Goal: Task Accomplishment & Management: Use online tool/utility

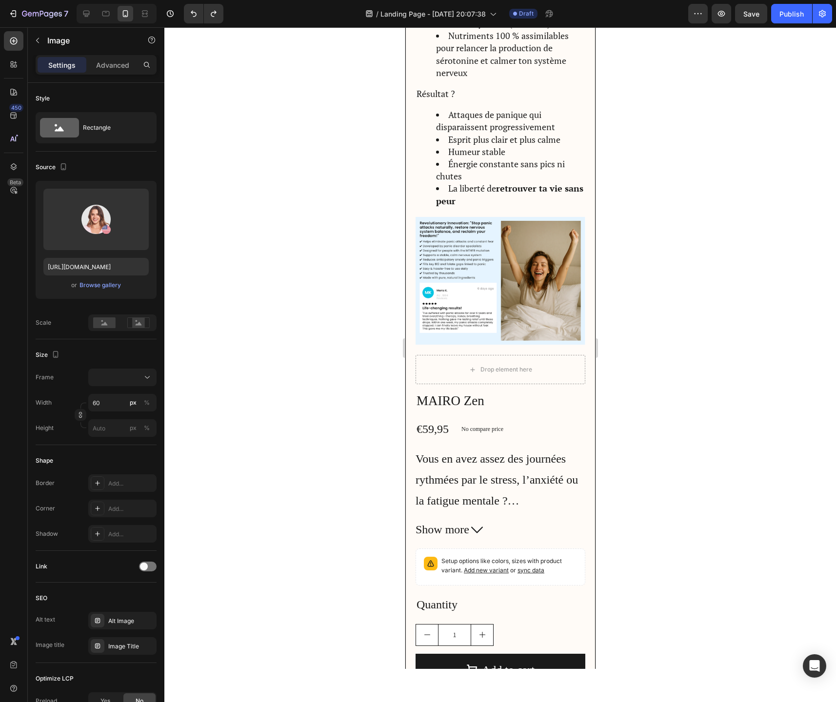
scroll to position [1870, 0]
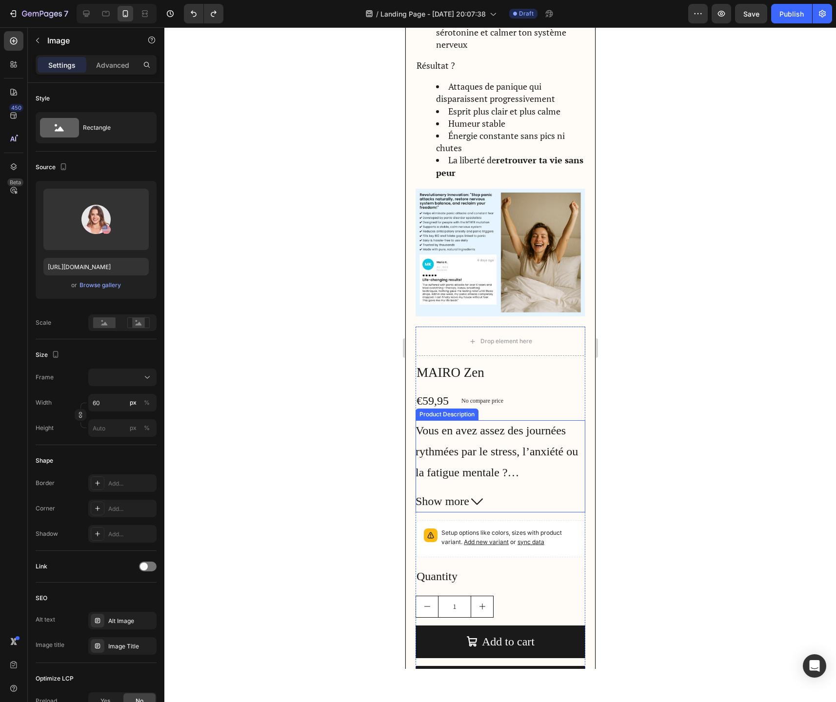
click at [485, 445] on p "Vous en avez assez des journées rythmées par le stress, l’anxiété ou la fatigue…" at bounding box center [497, 546] width 164 height 244
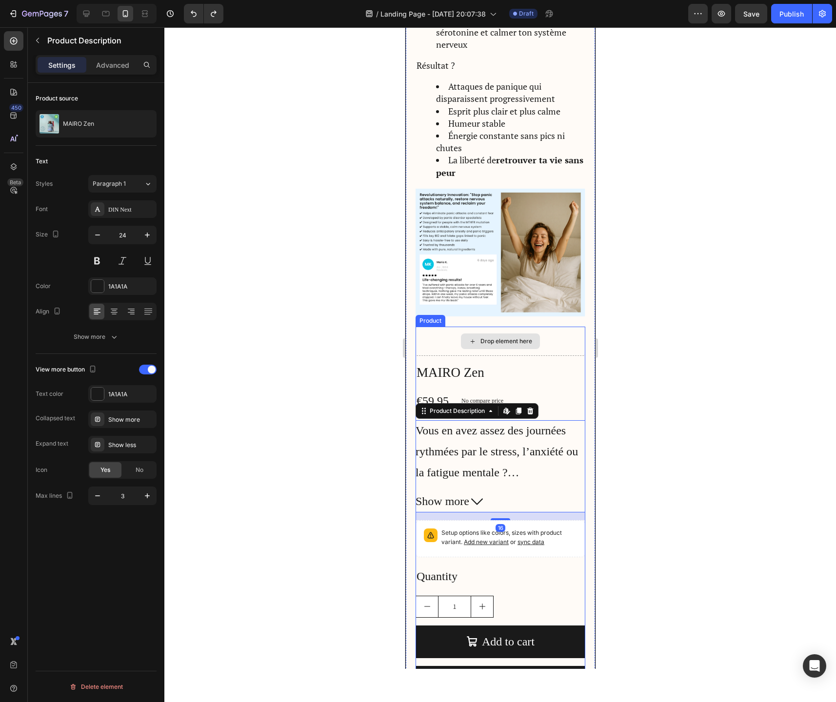
click at [439, 339] on div "Drop element here" at bounding box center [500, 341] width 170 height 29
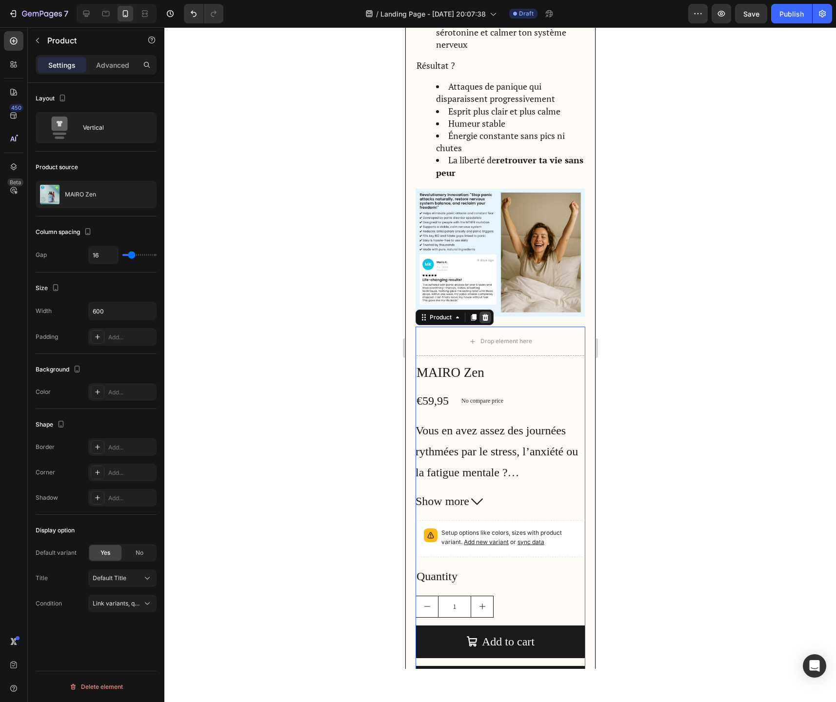
click at [486, 316] on icon at bounding box center [485, 317] width 6 height 7
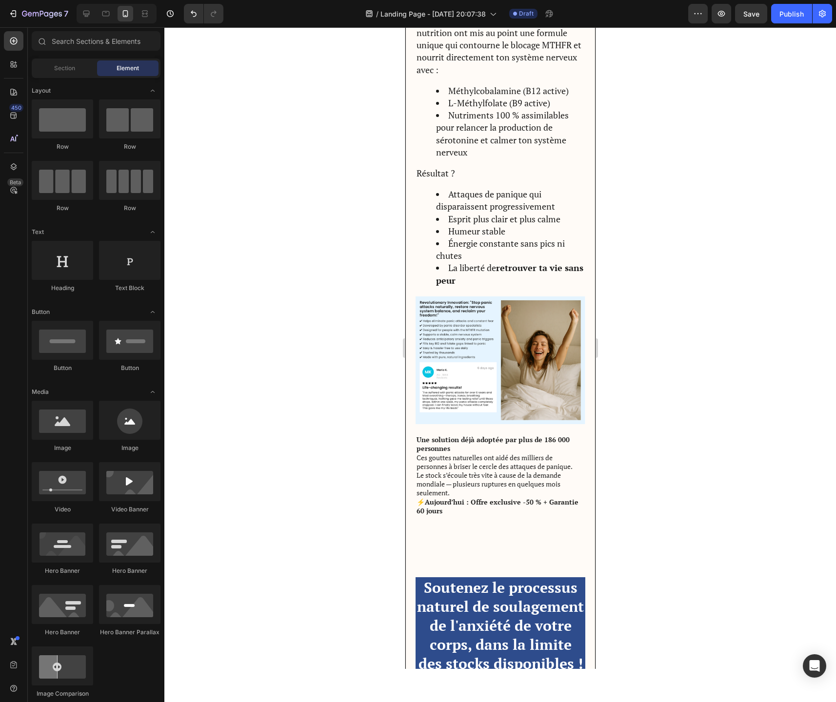
scroll to position [1626, 0]
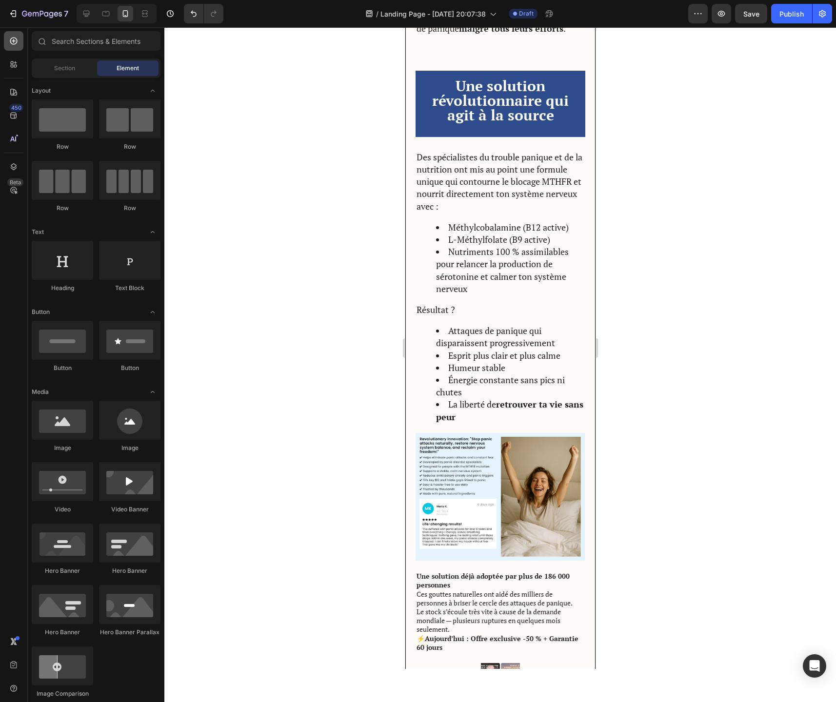
click at [12, 37] on icon at bounding box center [14, 41] width 10 height 10
click at [62, 74] on div "Section" at bounding box center [64, 68] width 61 height 16
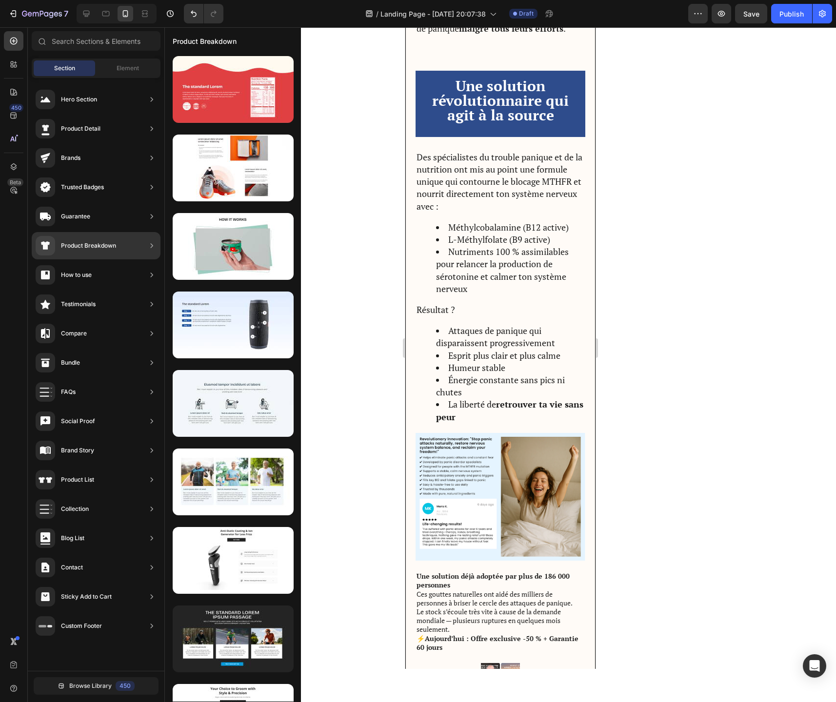
click at [110, 320] on div "Testimonials" at bounding box center [96, 333] width 129 height 27
click at [111, 320] on div "Testimonials" at bounding box center [96, 333] width 129 height 27
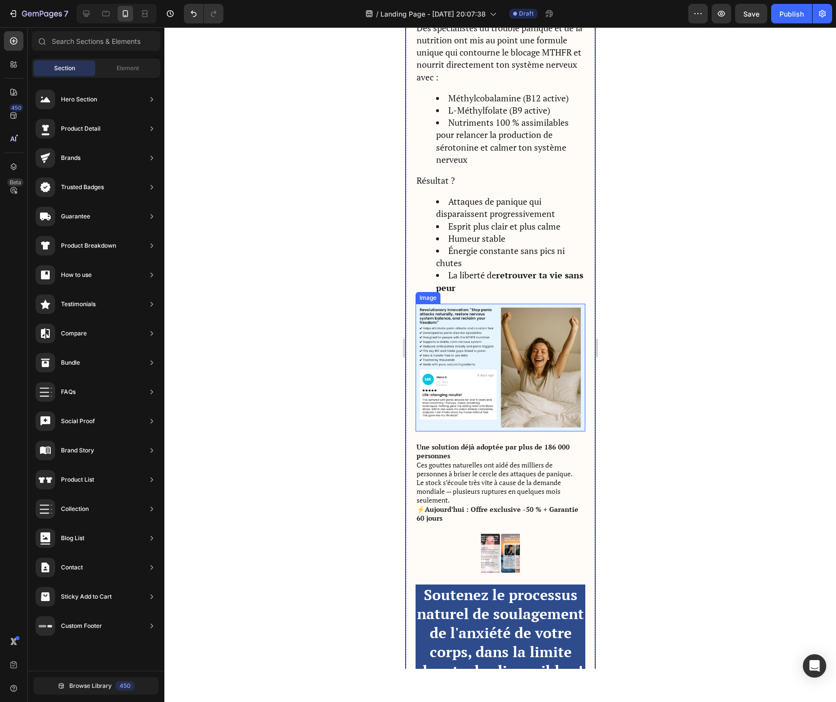
scroll to position [1812, 0]
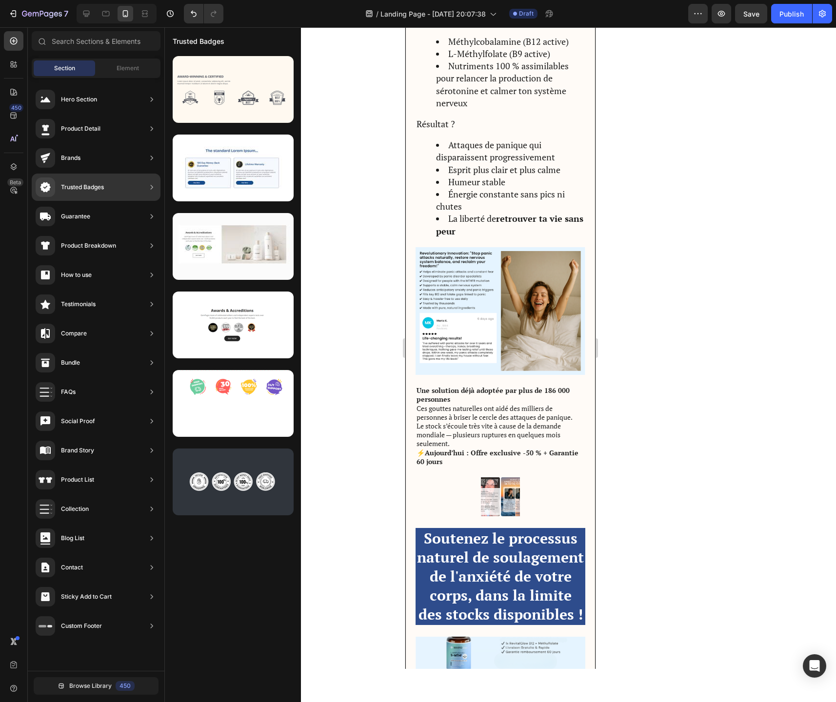
click at [214, 594] on div at bounding box center [233, 377] width 136 height 649
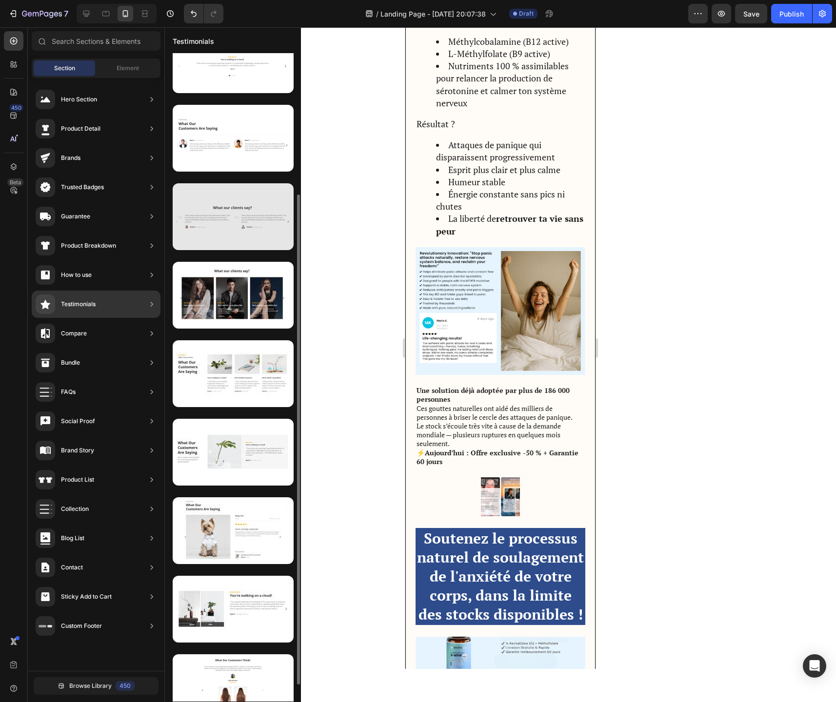
scroll to position [209, 0]
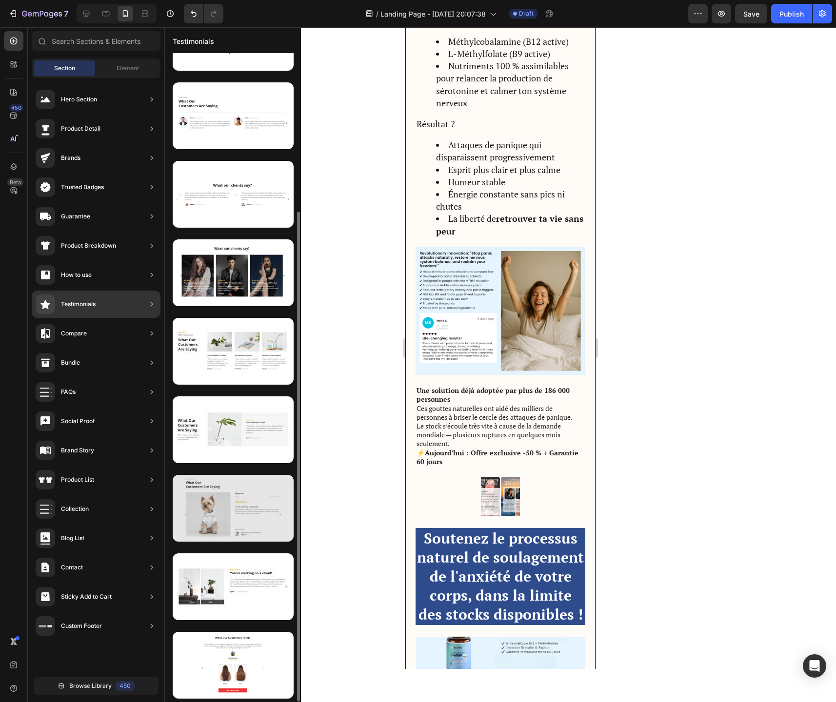
click at [259, 504] on div at bounding box center [233, 508] width 121 height 67
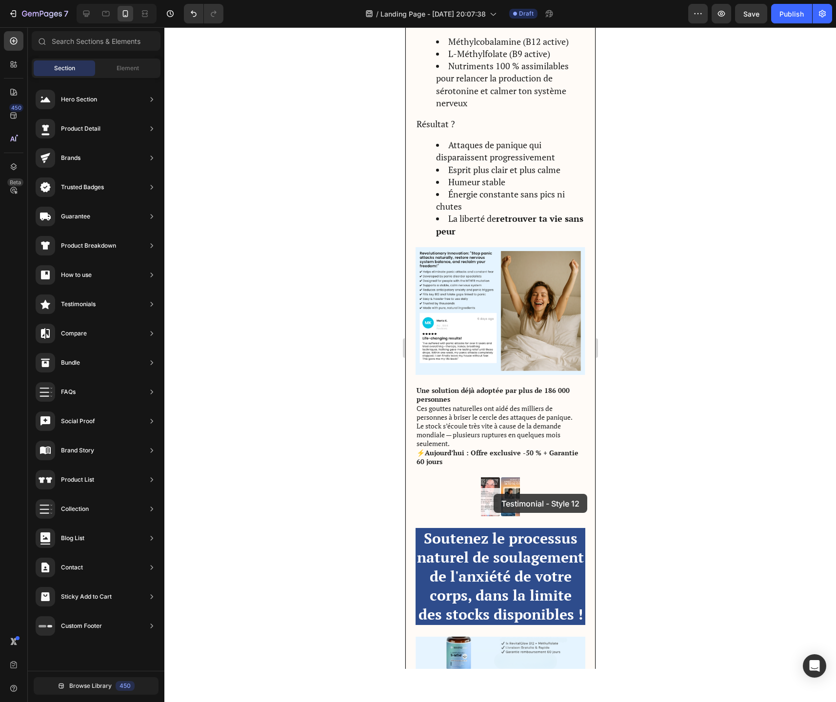
drag, startPoint x: 628, startPoint y: 531, endPoint x: 492, endPoint y: 374, distance: 207.4
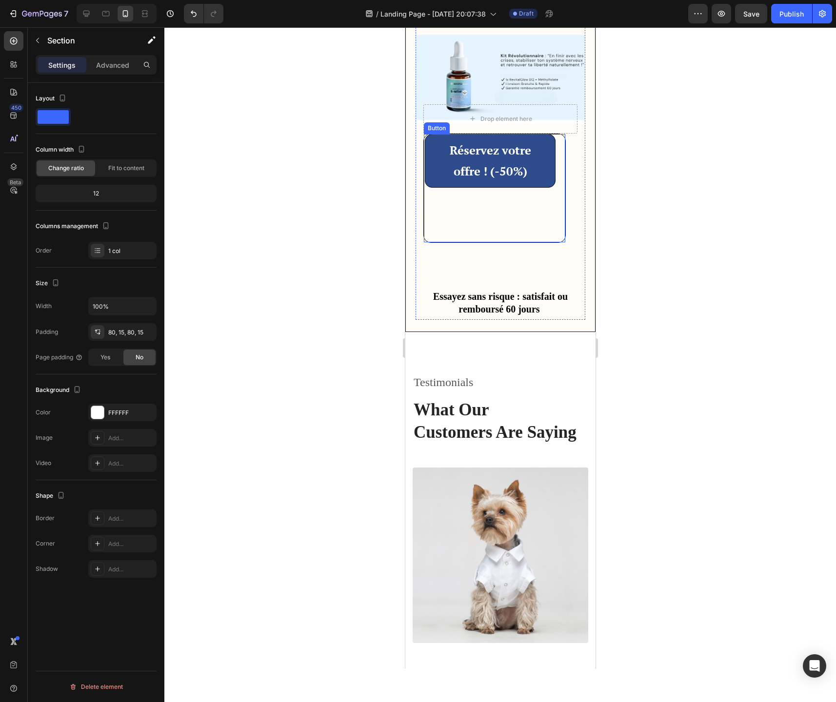
scroll to position [2452, 0]
click at [470, 412] on p "What Our Customers Are Saying" at bounding box center [500, 421] width 174 height 44
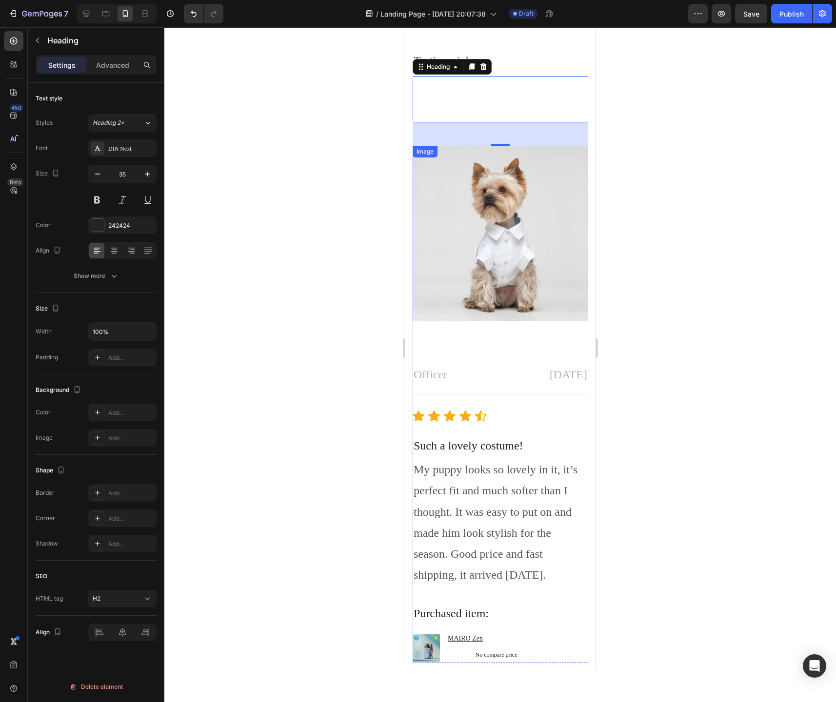
scroll to position [2804, 0]
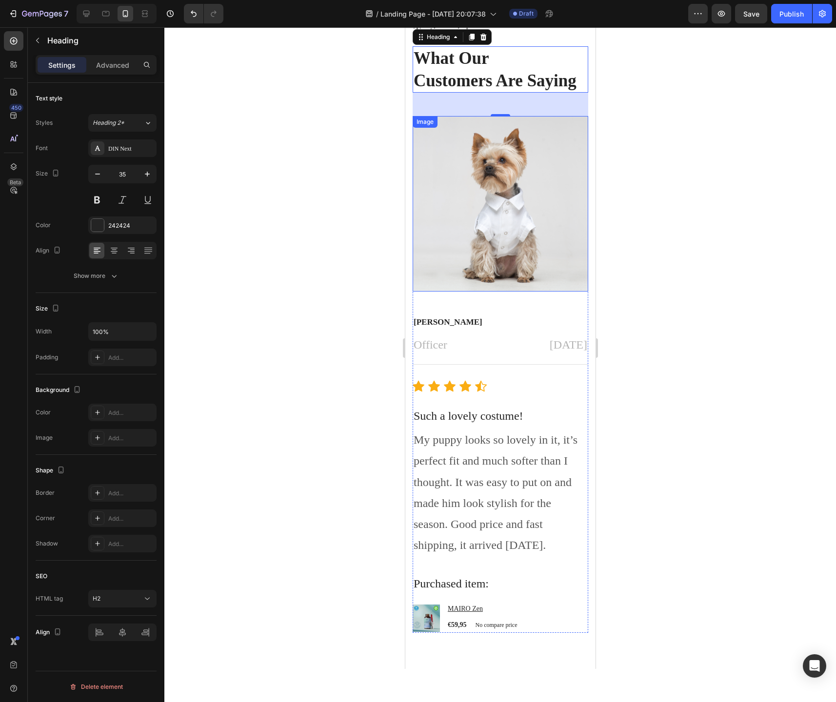
click at [531, 334] on p "[DATE]" at bounding box center [548, 344] width 78 height 21
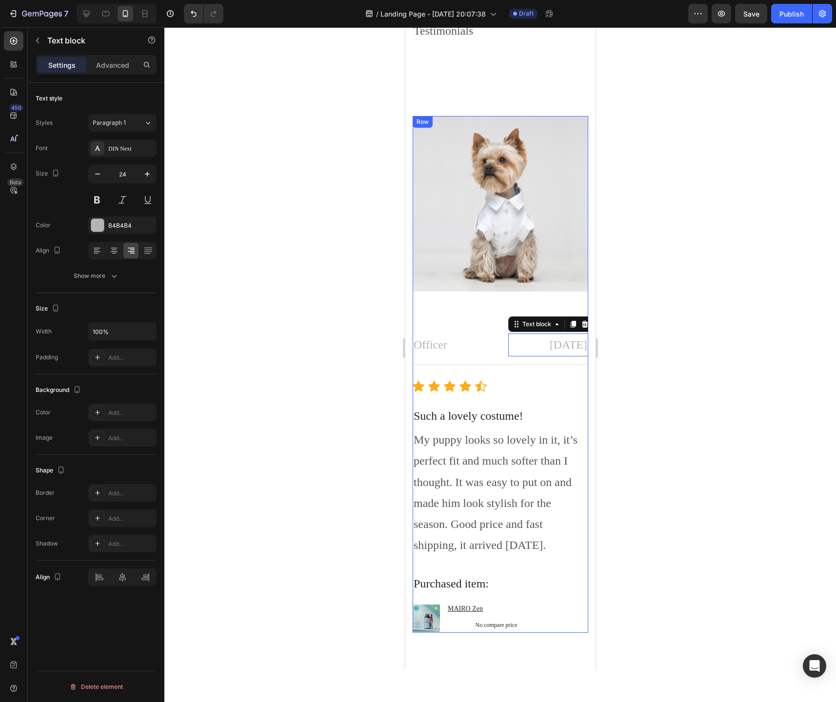
scroll to position [2582, 0]
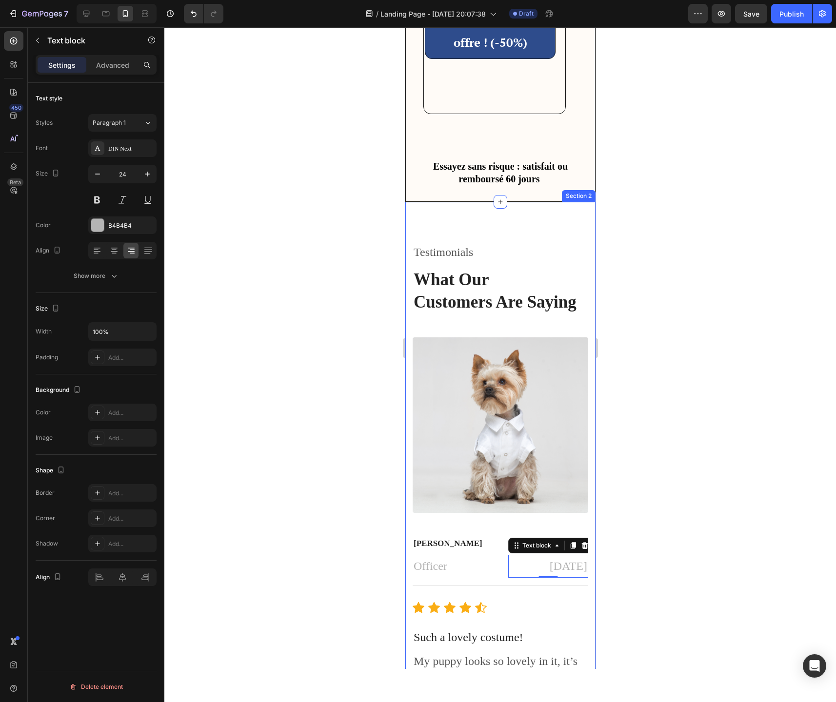
click at [407, 295] on div "Testimonials Text block What Our Customers Are Saying Heading Image Megan Hall …" at bounding box center [500, 547] width 190 height 691
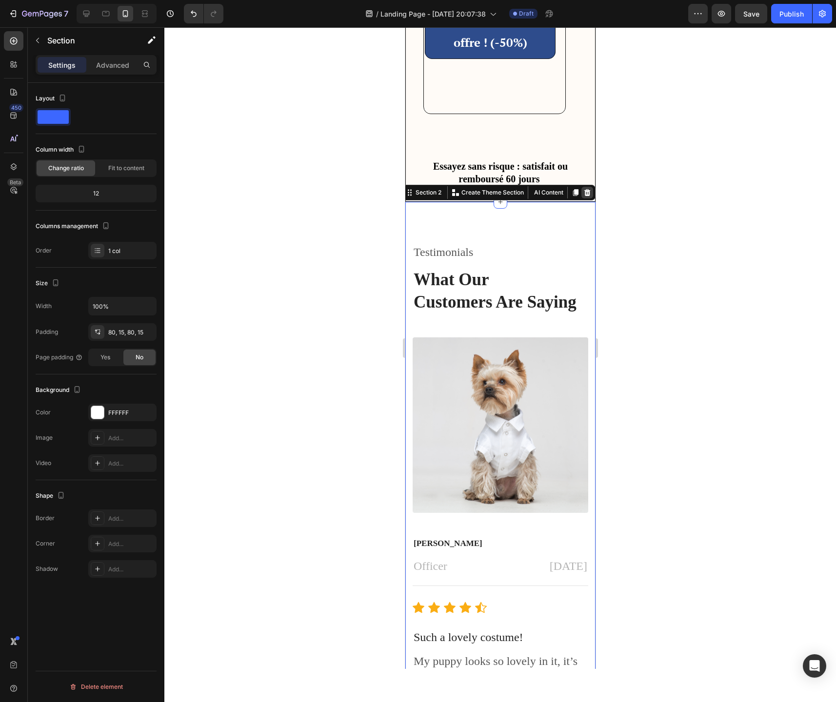
click at [588, 192] on icon at bounding box center [587, 192] width 6 height 7
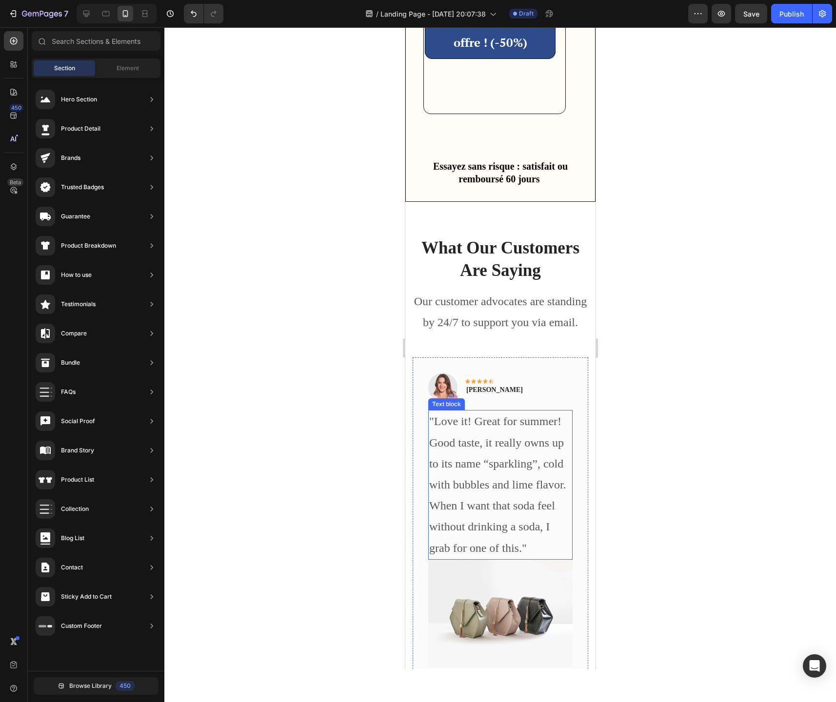
scroll to position [1829, 0]
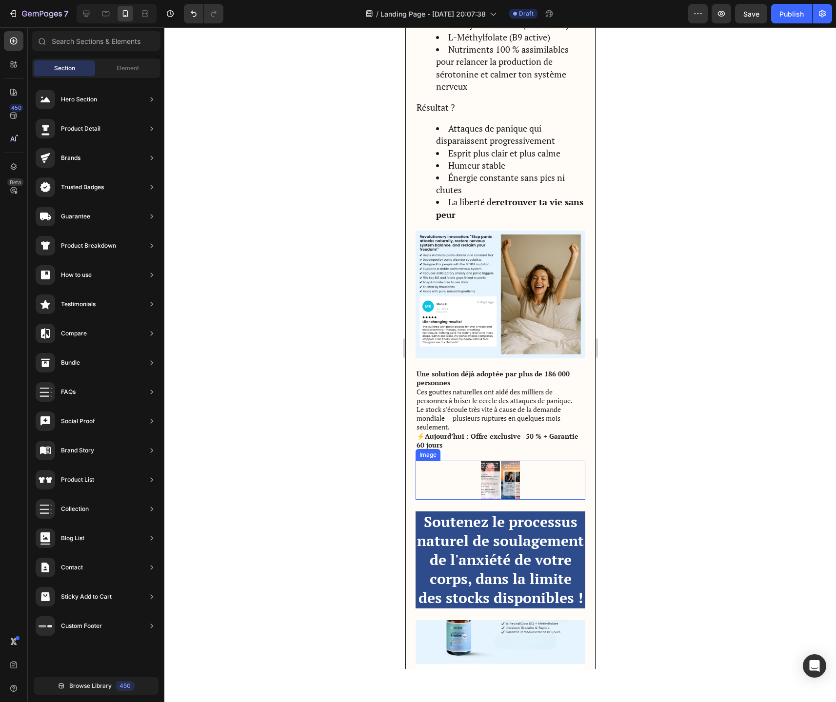
click at [433, 489] on div at bounding box center [500, 480] width 170 height 39
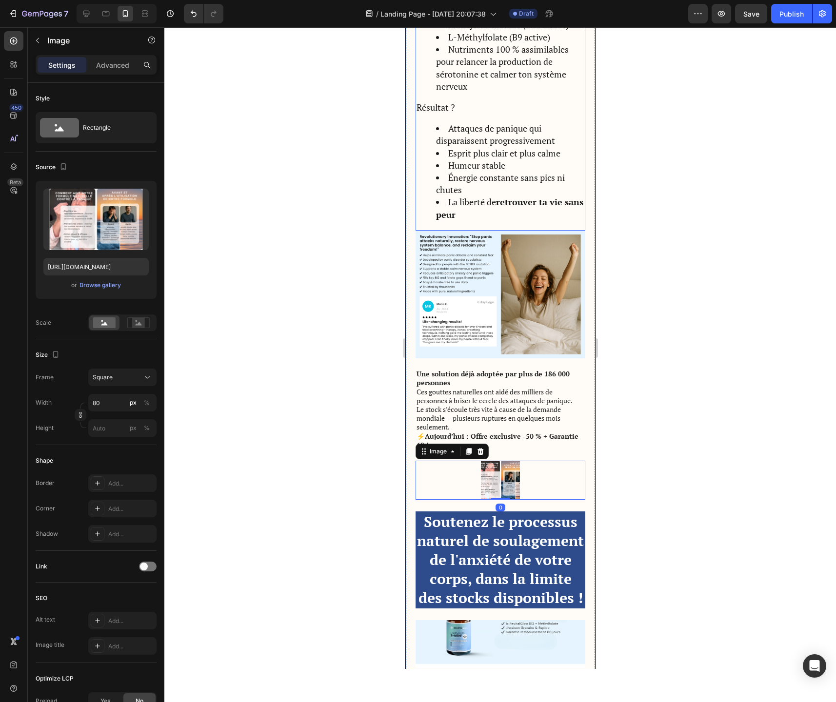
click at [416, 197] on ul "Attaques de panique qui disparaissent progressivement Esprit plus clair et plus…" at bounding box center [500, 171] width 168 height 98
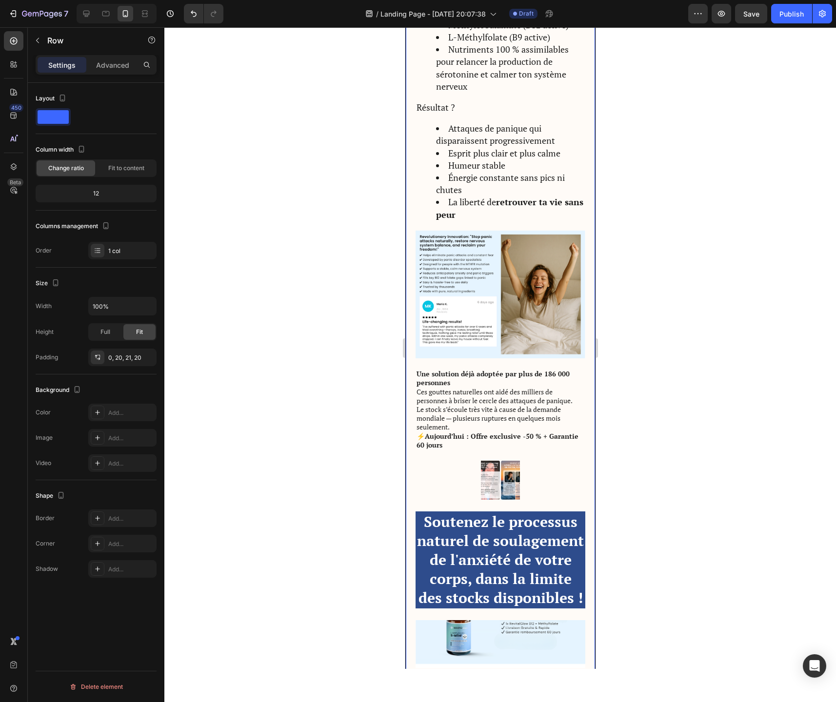
click at [116, 70] on div "Advanced" at bounding box center [112, 65] width 49 height 16
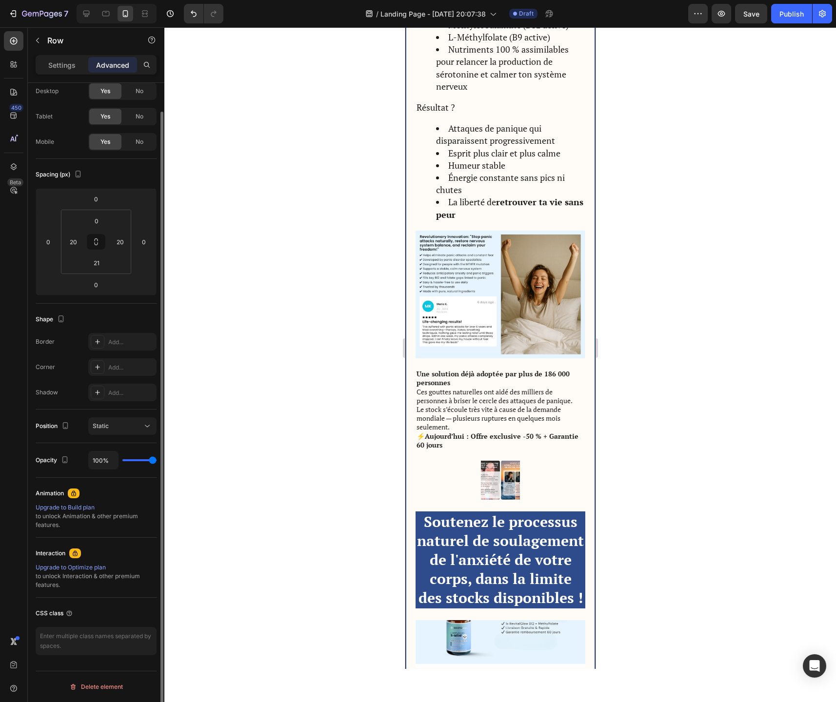
scroll to position [0, 0]
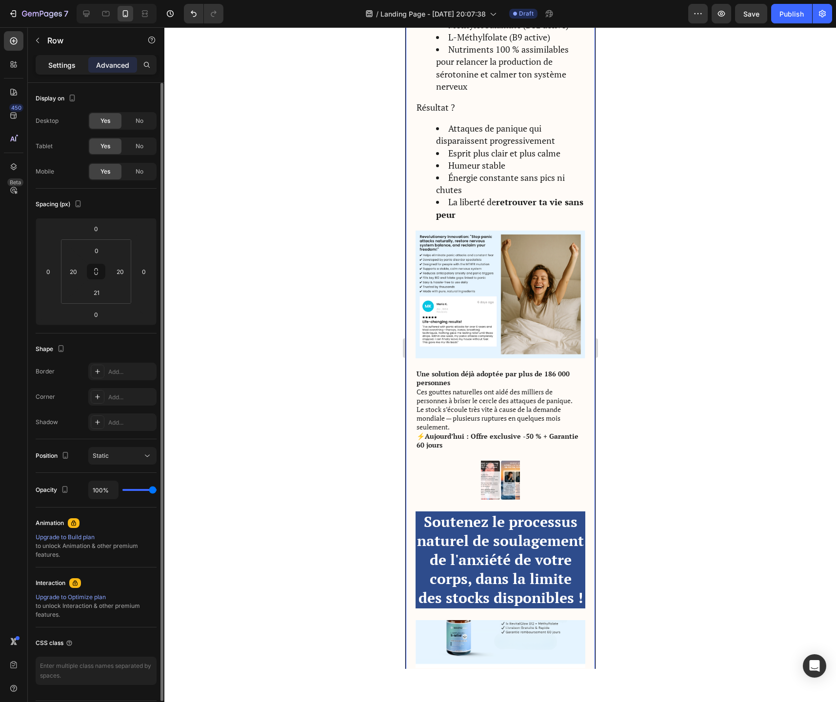
click at [77, 68] on div "Settings" at bounding box center [62, 65] width 49 height 16
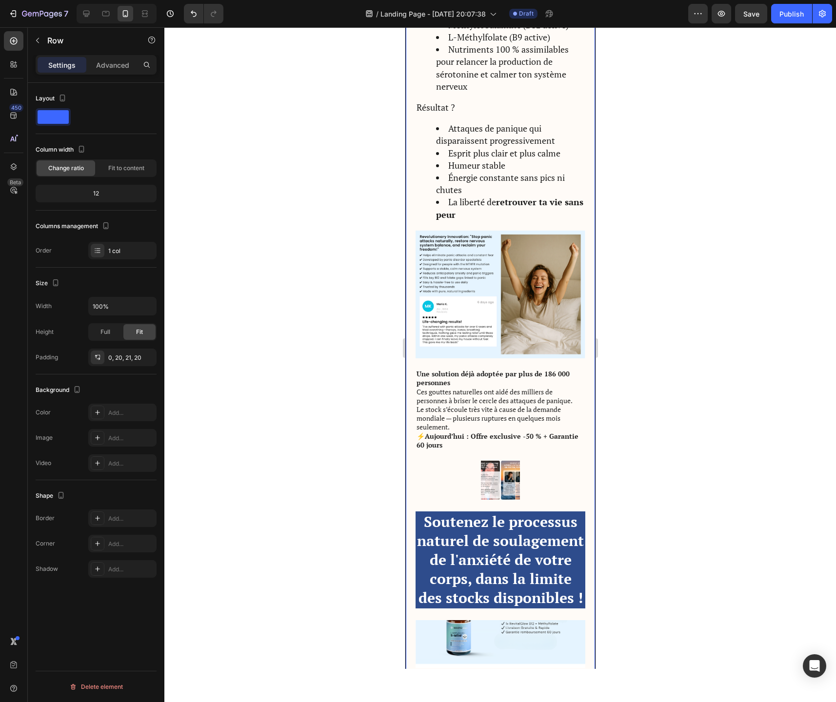
click at [59, 115] on span at bounding box center [53, 117] width 31 height 14
click at [59, 116] on span at bounding box center [53, 117] width 31 height 14
click at [64, 99] on icon "button" at bounding box center [62, 98] width 5 height 7
click at [45, 129] on div "Layout" at bounding box center [96, 112] width 121 height 43
click at [45, 126] on div "Layout" at bounding box center [96, 112] width 121 height 43
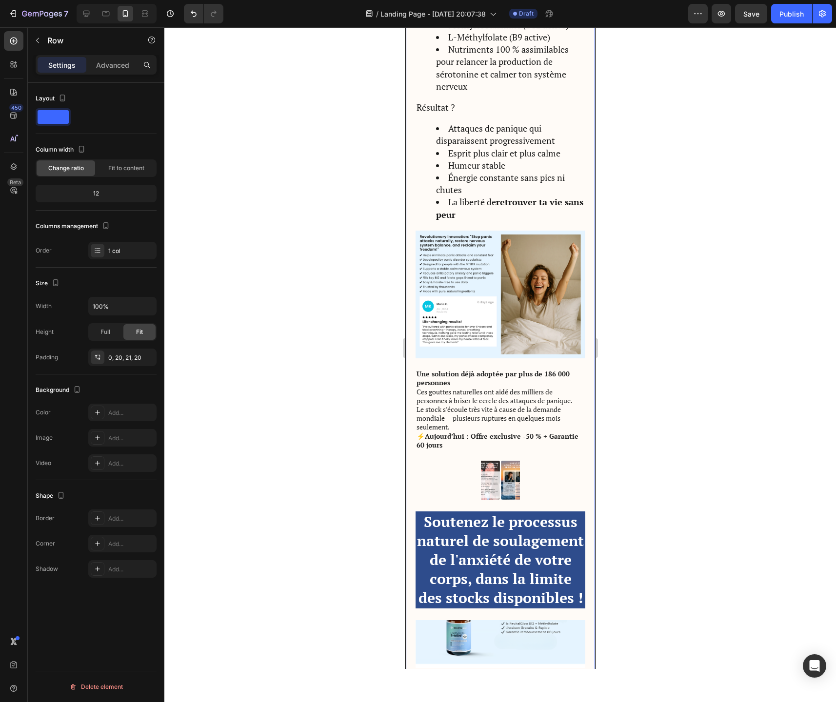
click at [51, 119] on span at bounding box center [53, 117] width 31 height 14
click at [99, 410] on icon at bounding box center [98, 413] width 8 height 8
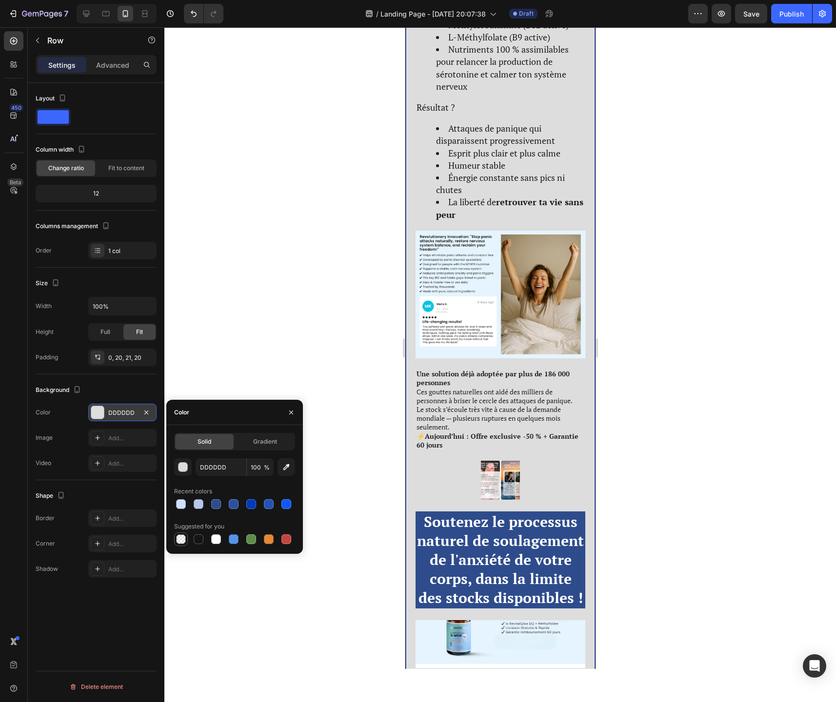
click at [181, 539] on div at bounding box center [181, 539] width 10 height 10
type input "000000"
type input "0"
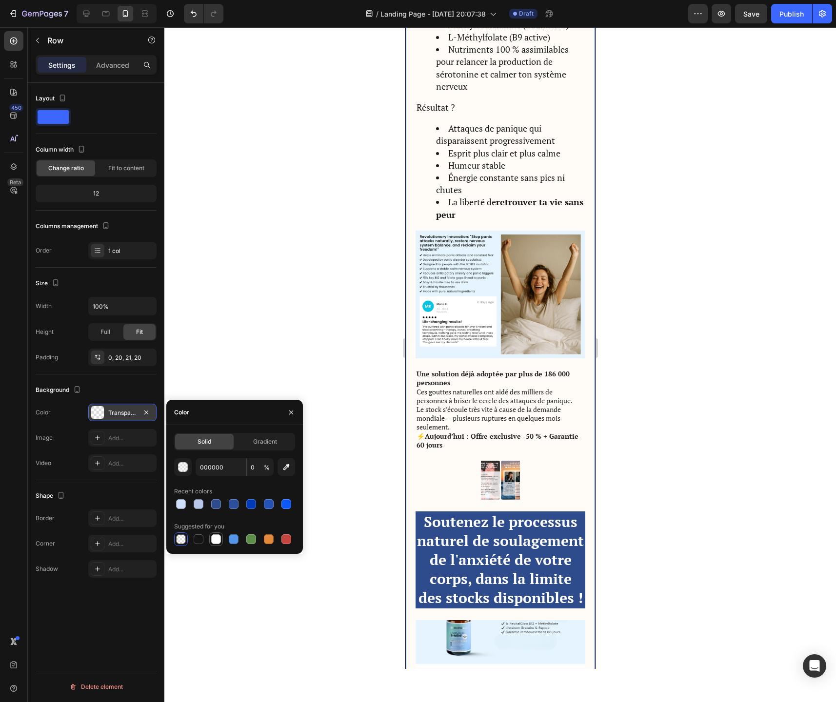
click at [219, 540] on div at bounding box center [216, 539] width 10 height 10
type input "FFFFFF"
type input "100"
click at [291, 314] on div at bounding box center [499, 364] width 671 height 675
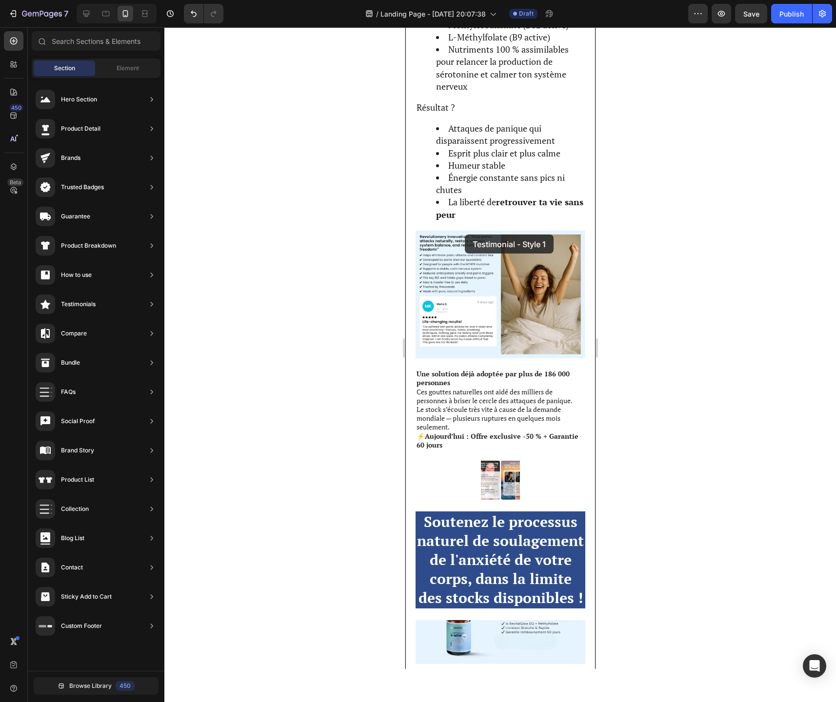
drag, startPoint x: 607, startPoint y: 122, endPoint x: 465, endPoint y: 233, distance: 180.3
click at [506, 373] on strong "Une solution déjà adoptée par plus de 186 000 personnes" at bounding box center [492, 378] width 153 height 18
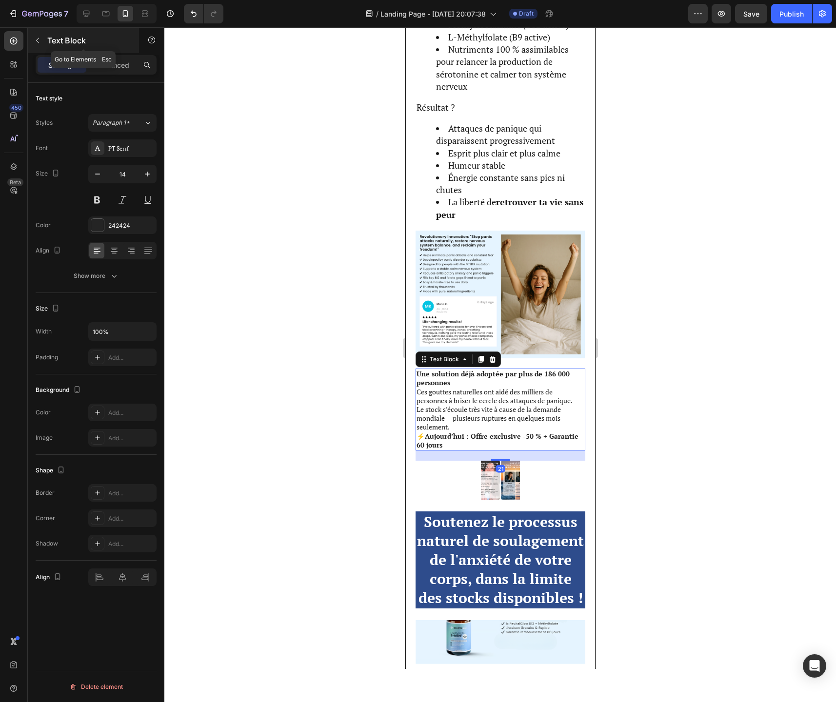
click at [34, 38] on icon "button" at bounding box center [38, 41] width 8 height 8
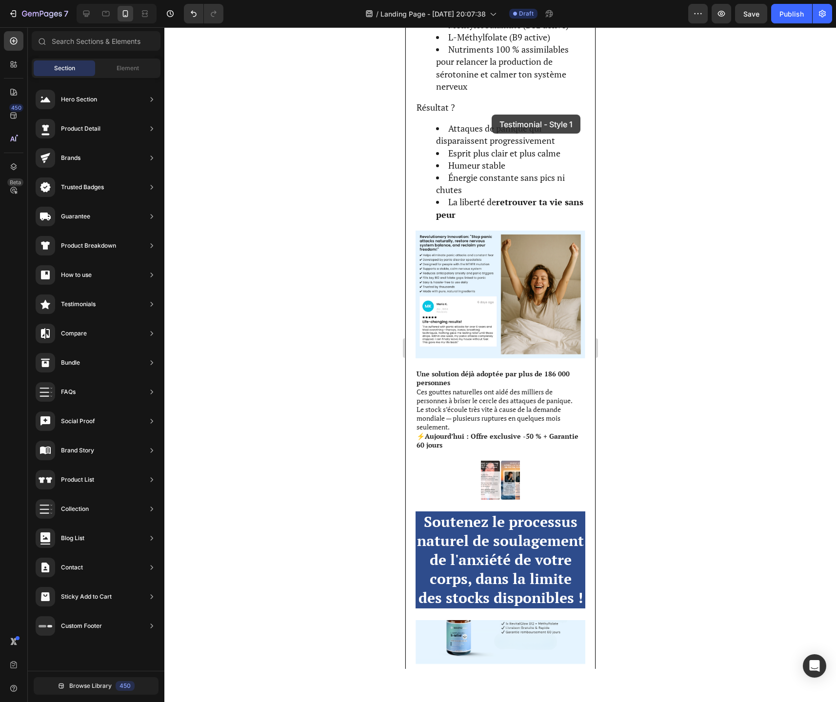
drag, startPoint x: 623, startPoint y: 129, endPoint x: 463, endPoint y: 358, distance: 279.2
click at [465, 392] on p "Ces gouttes naturelles ont aidé des milliers de personnes à briser le cercle de…" at bounding box center [500, 410] width 168 height 44
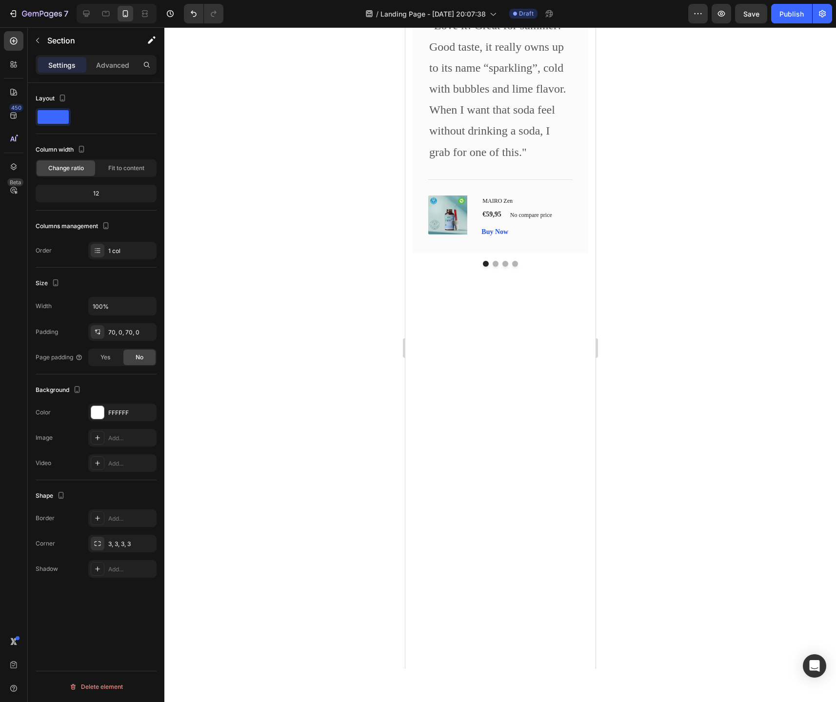
scroll to position [2121, 0]
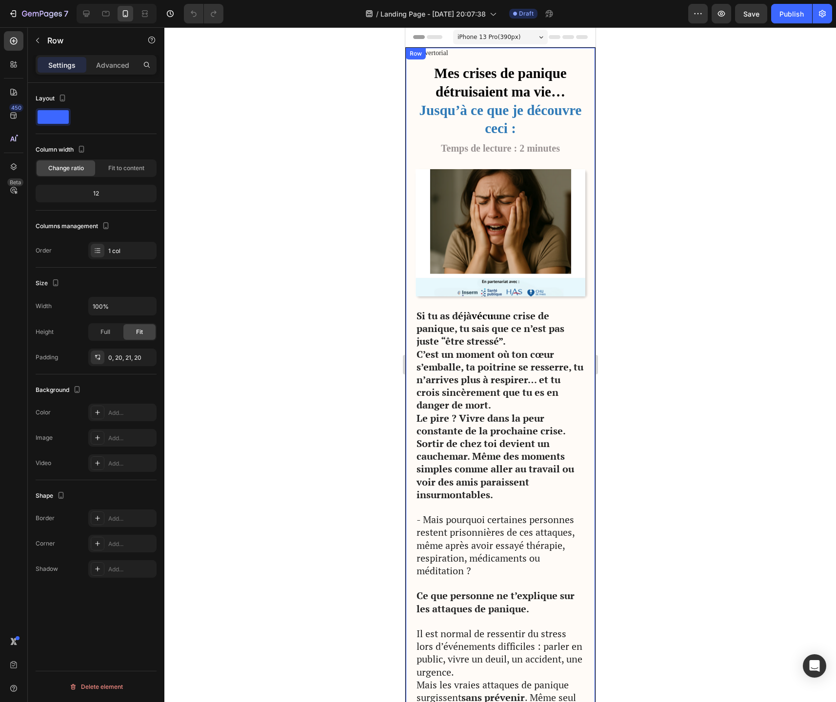
click at [94, 413] on icon at bounding box center [98, 413] width 8 height 8
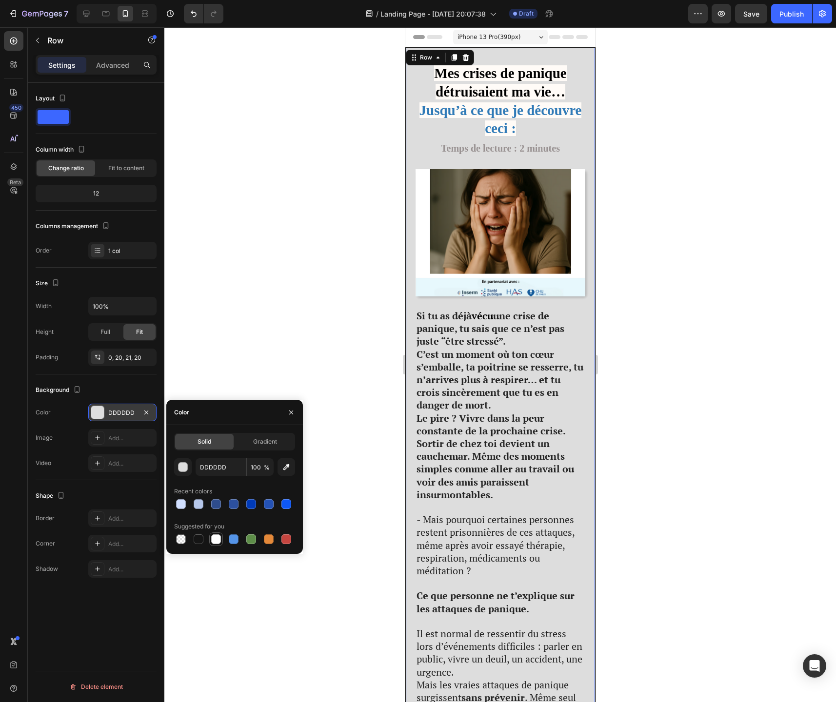
click at [216, 540] on div at bounding box center [216, 539] width 10 height 10
type input "FFFFFF"
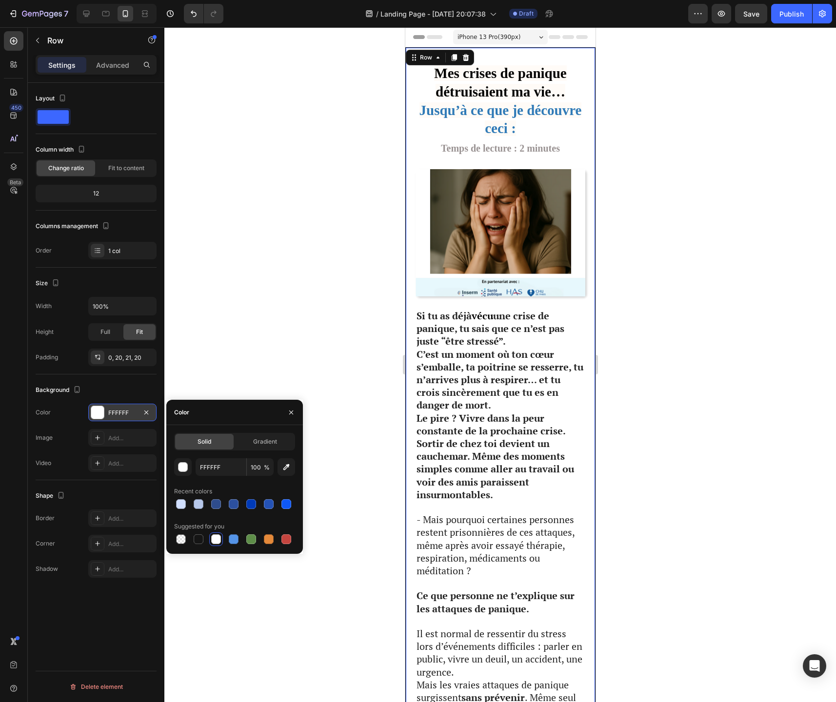
click at [239, 284] on div at bounding box center [499, 364] width 671 height 675
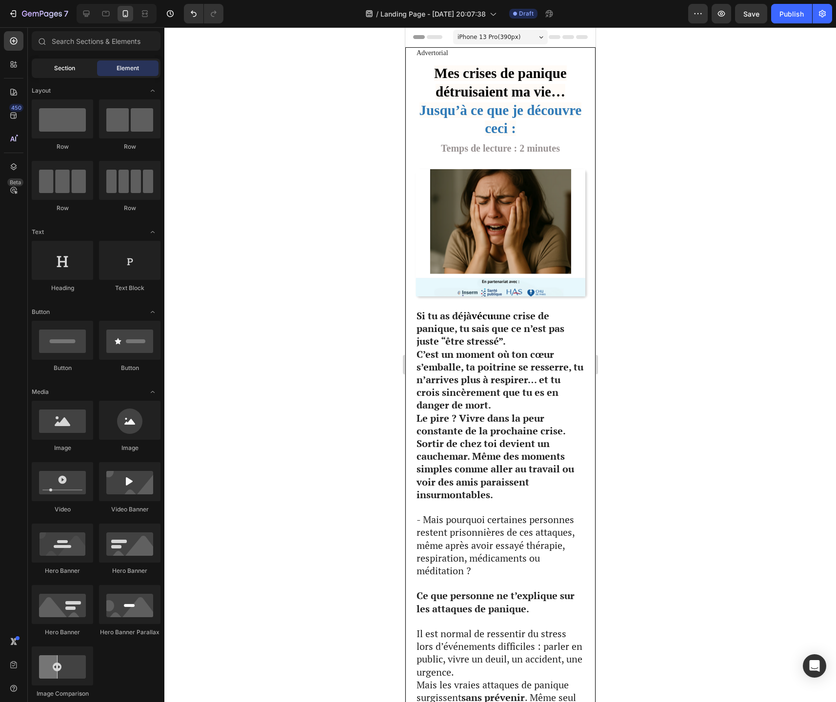
click at [62, 65] on span "Section" at bounding box center [64, 68] width 21 height 9
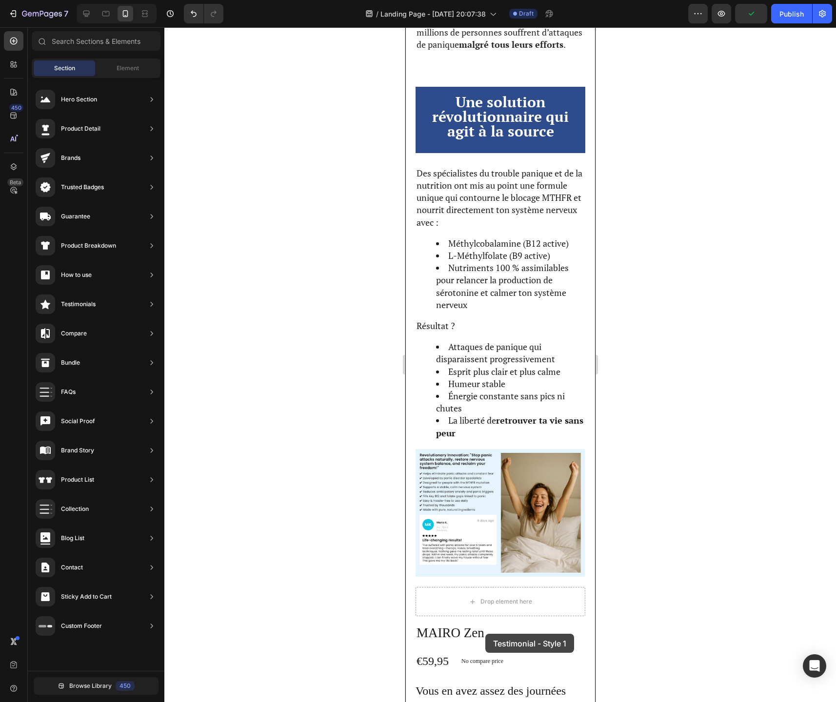
scroll to position [1524, 0]
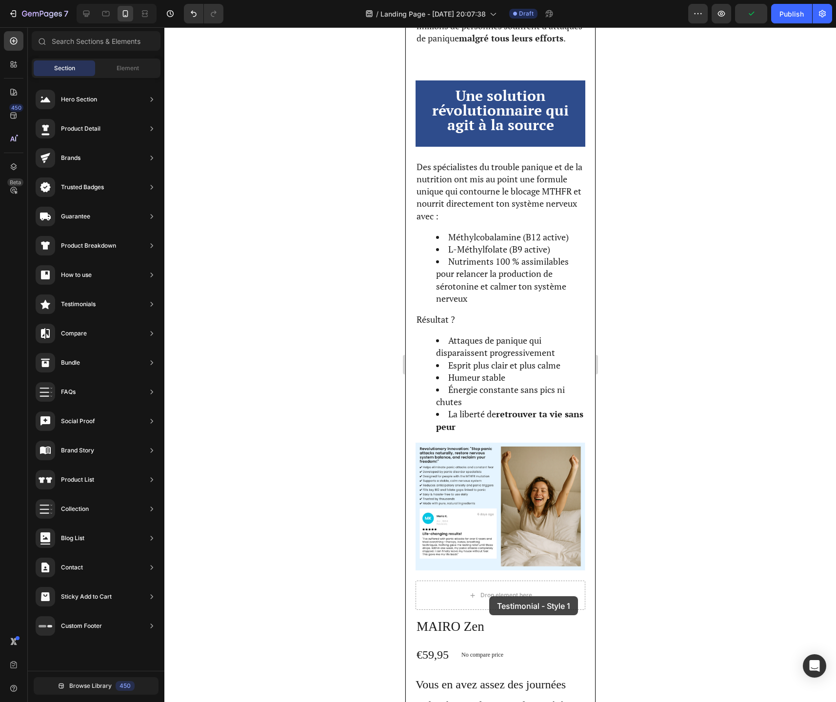
drag, startPoint x: 632, startPoint y: 130, endPoint x: 489, endPoint y: 596, distance: 488.3
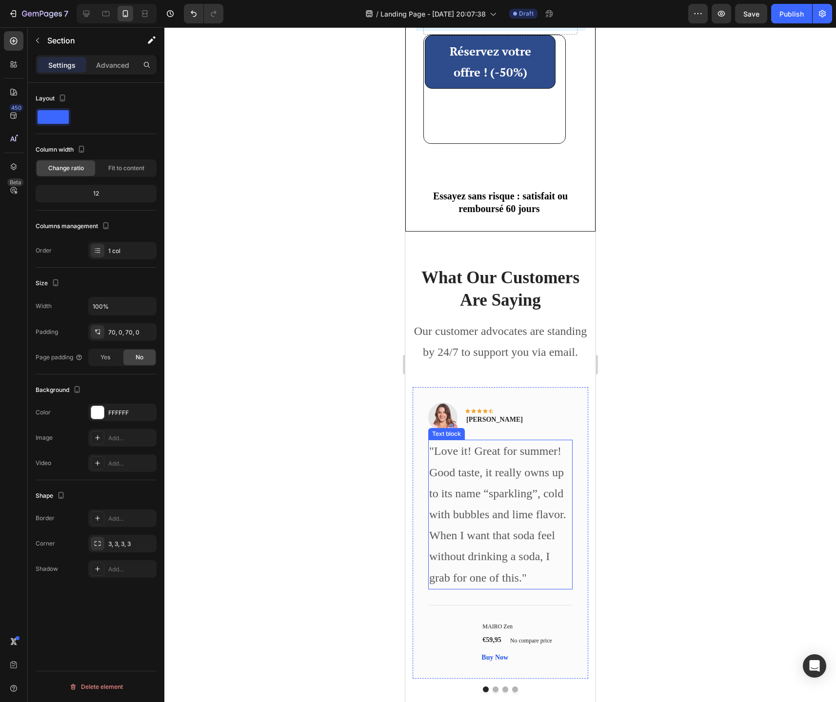
scroll to position [2867, 0]
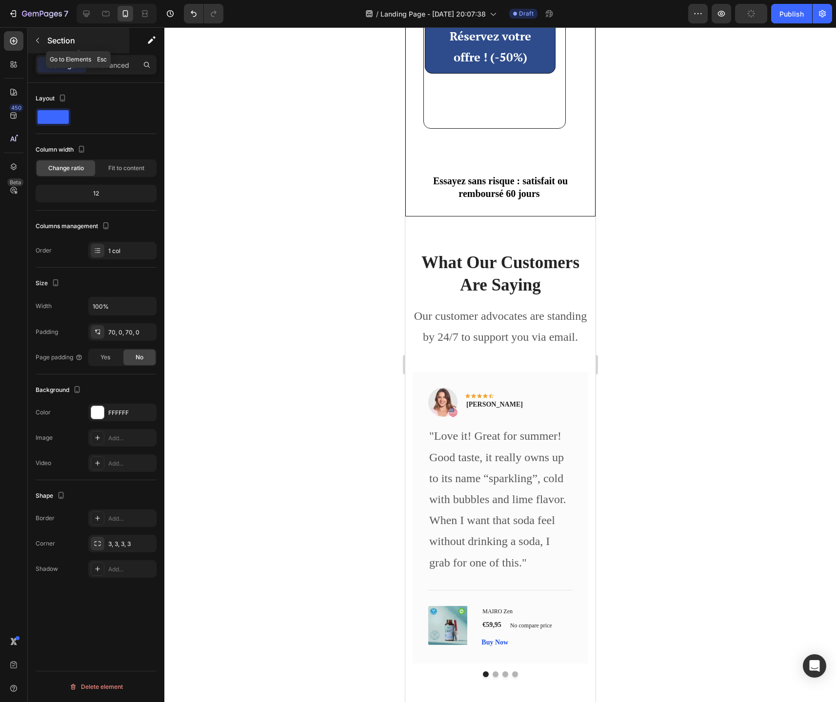
click at [37, 42] on icon "button" at bounding box center [38, 41] width 8 height 8
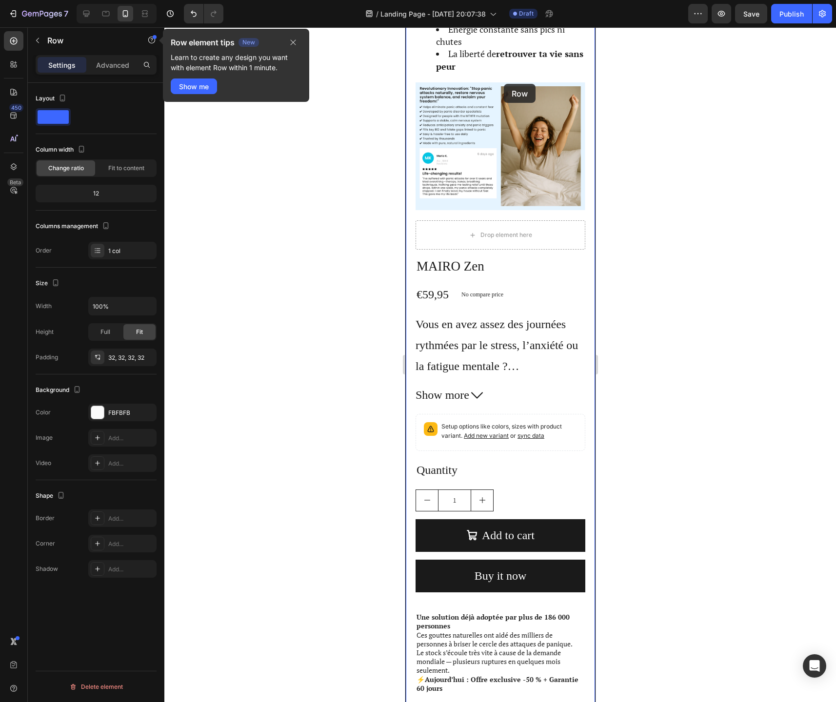
scroll to position [1877, 0]
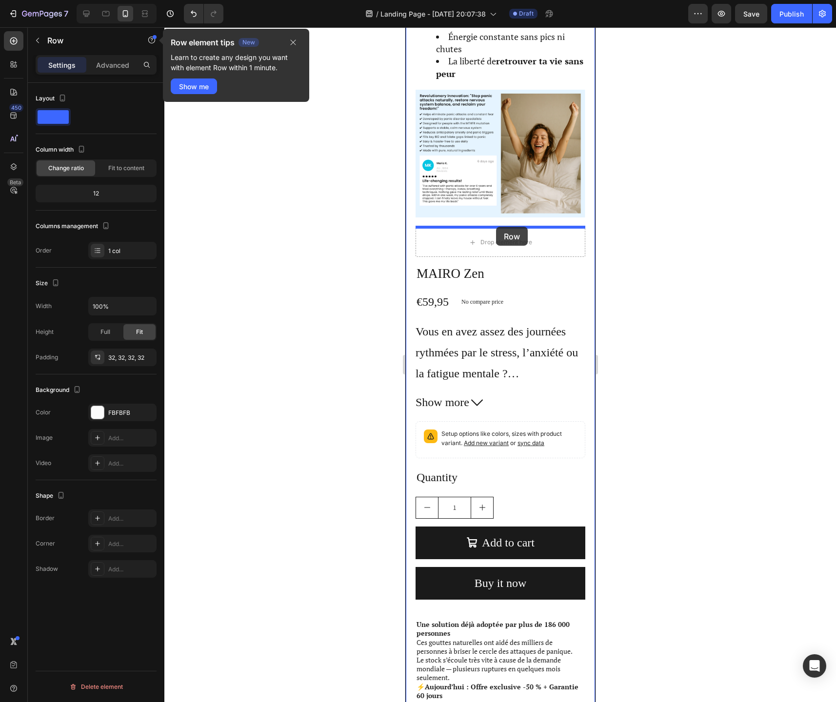
drag, startPoint x: 521, startPoint y: 381, endPoint x: 495, endPoint y: 226, distance: 157.2
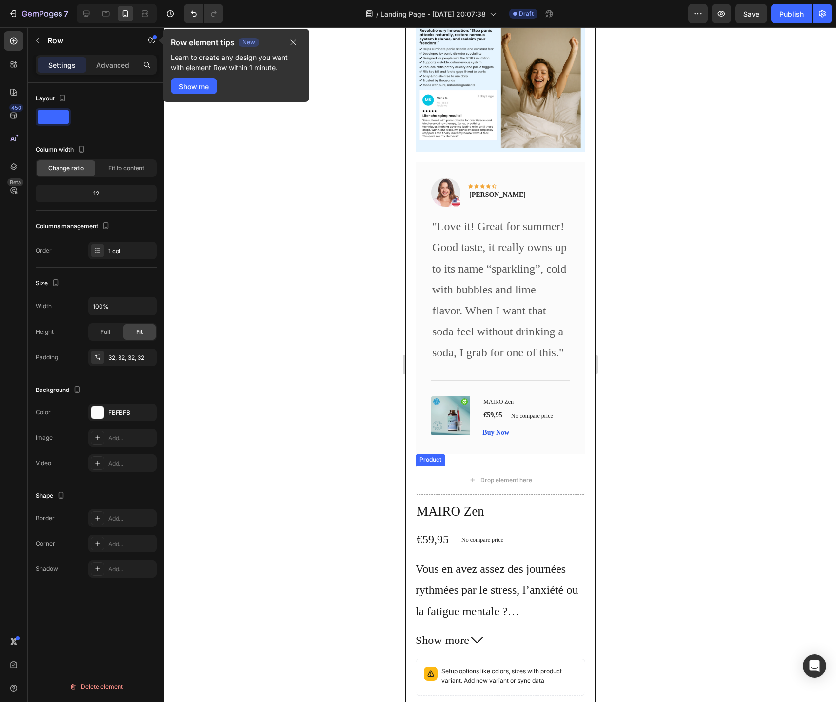
scroll to position [1957, 0]
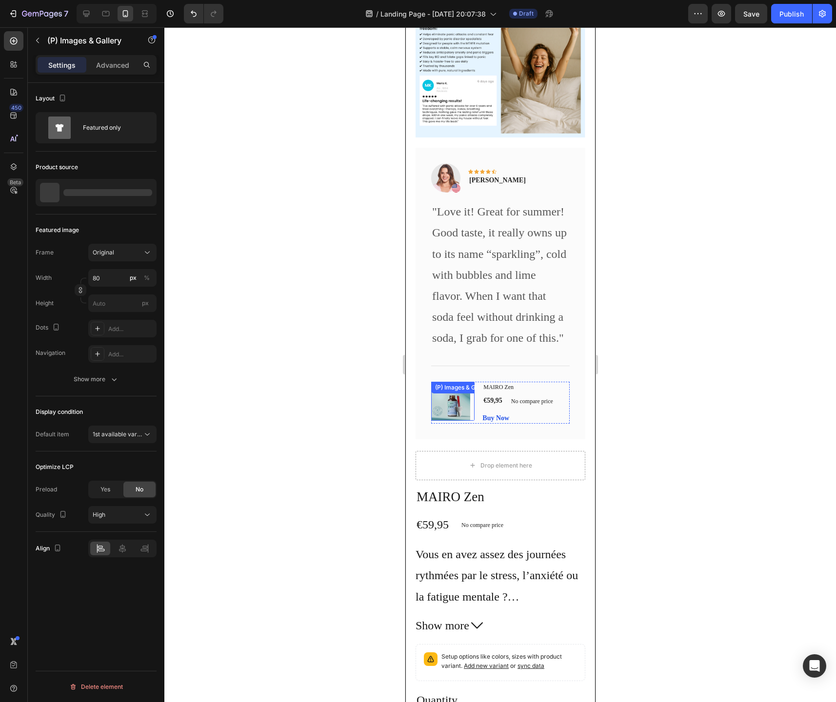
click at [473, 408] on div at bounding box center [452, 401] width 43 height 39
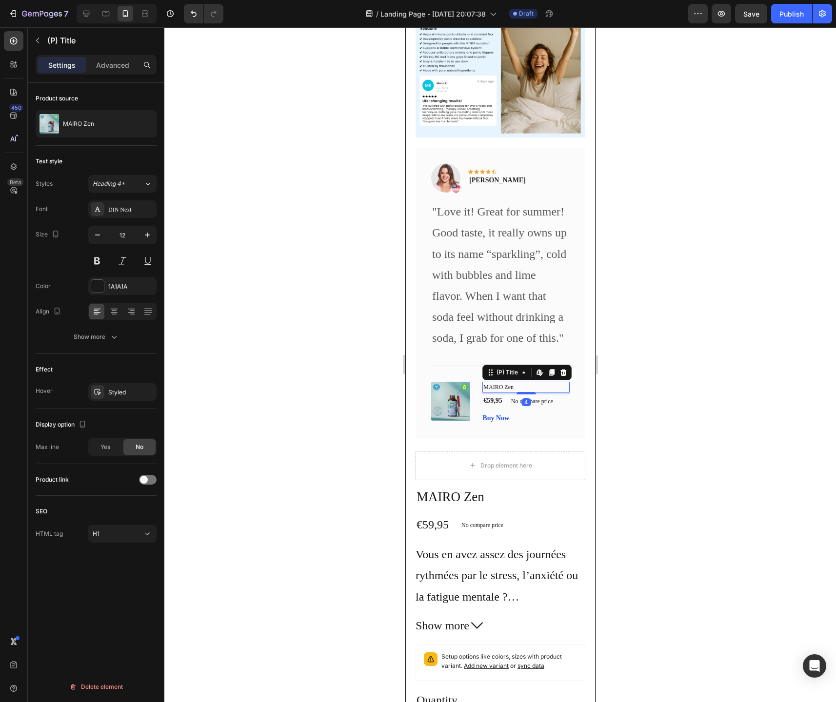
click at [531, 387] on h1 "MAIRO Zen" at bounding box center [525, 387] width 87 height 11
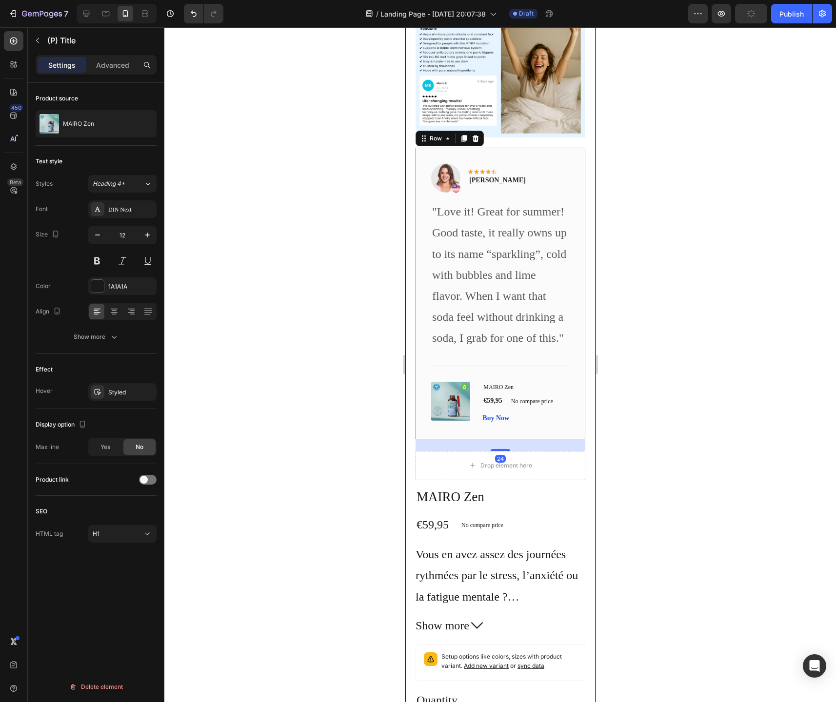
click at [544, 425] on div "Image Icon Icon Icon Icon Icon Row Rita Carroll Text block Row "Love it! Great …" at bounding box center [500, 293] width 170 height 291
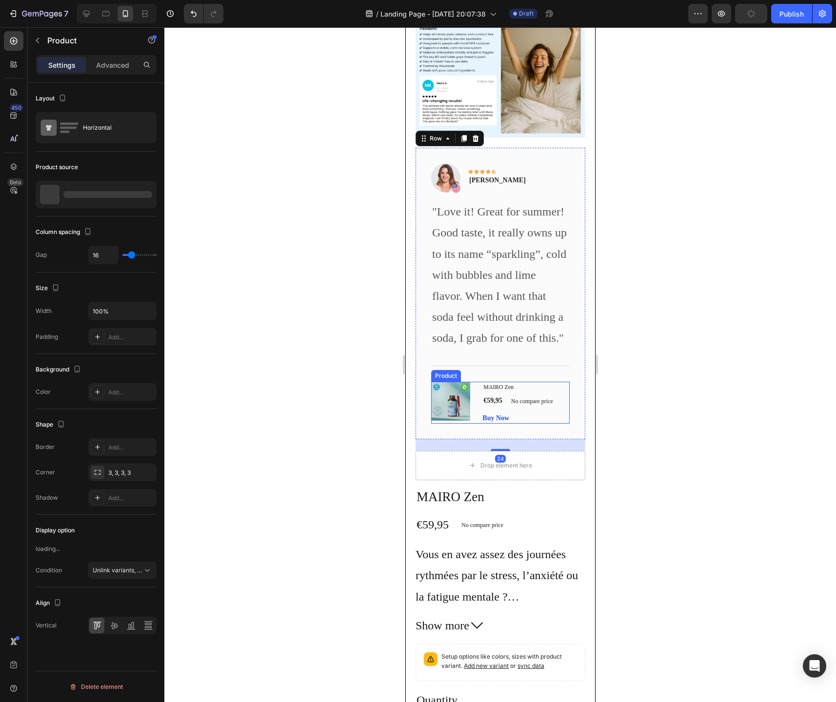
click at [477, 396] on div "(P) Images & Gallery MAIRO Zen (P) Title €59,95 (P) Price (P) Price No compare …" at bounding box center [500, 403] width 138 height 42
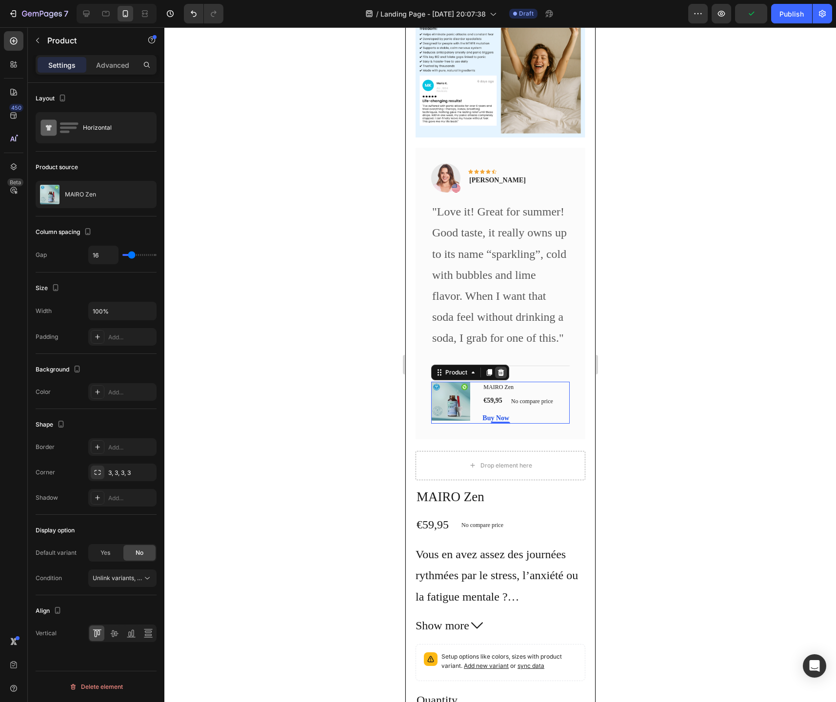
click at [502, 374] on icon at bounding box center [500, 372] width 6 height 7
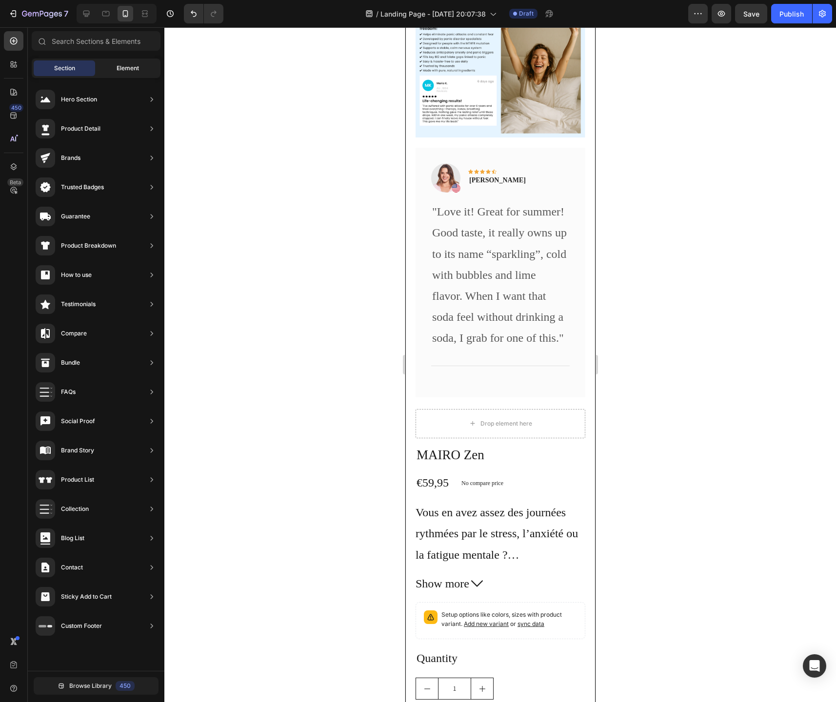
click at [122, 70] on span "Element" at bounding box center [128, 68] width 22 height 9
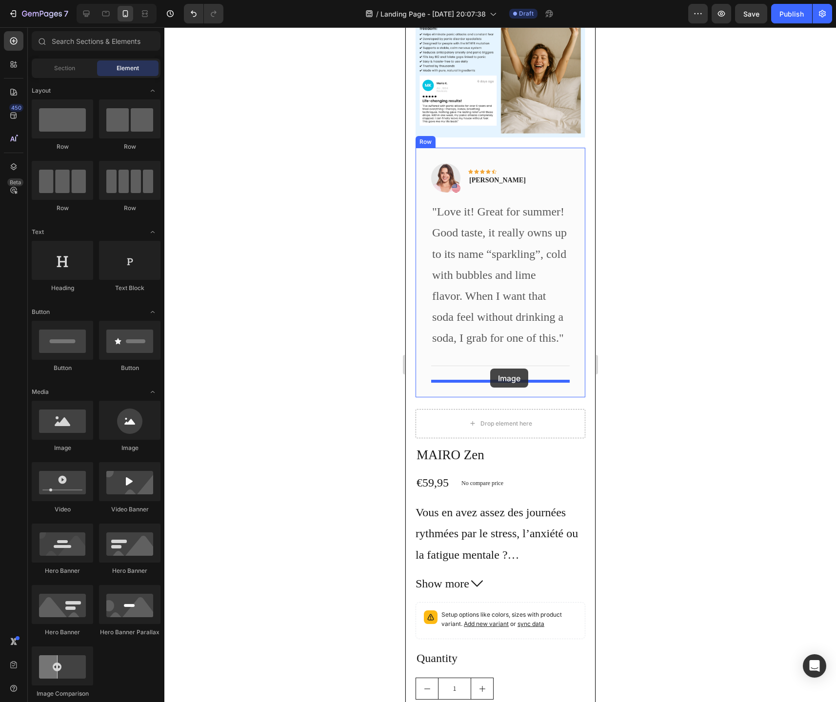
drag, startPoint x: 461, startPoint y: 462, endPoint x: 490, endPoint y: 370, distance: 96.5
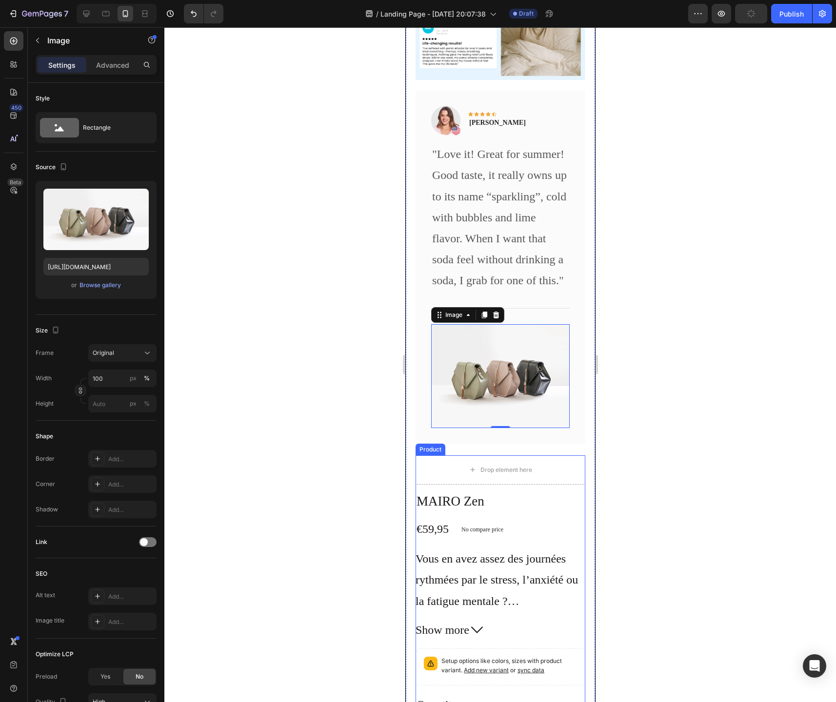
scroll to position [2177, 0]
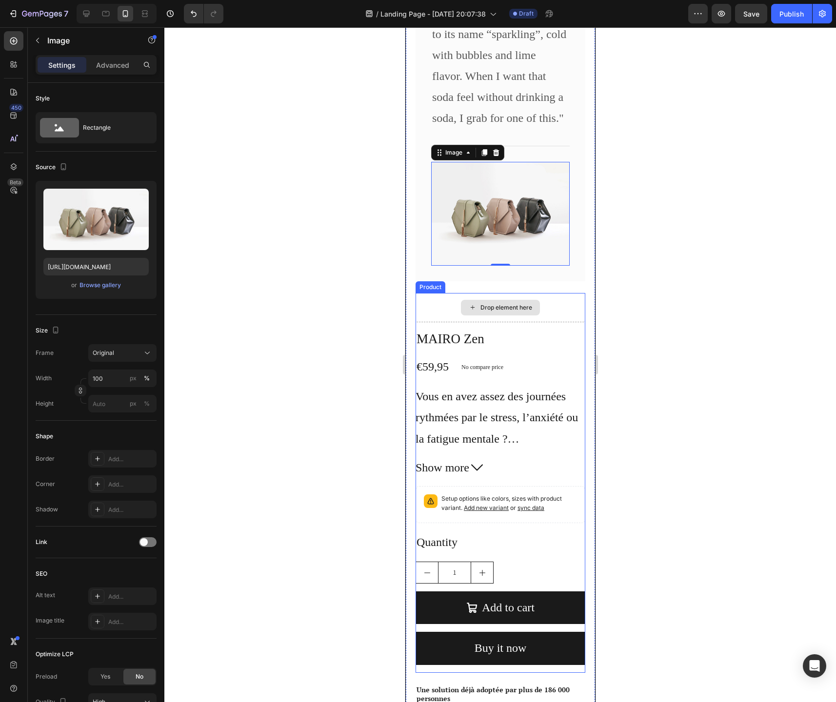
click at [432, 304] on div "Drop element here" at bounding box center [500, 307] width 170 height 29
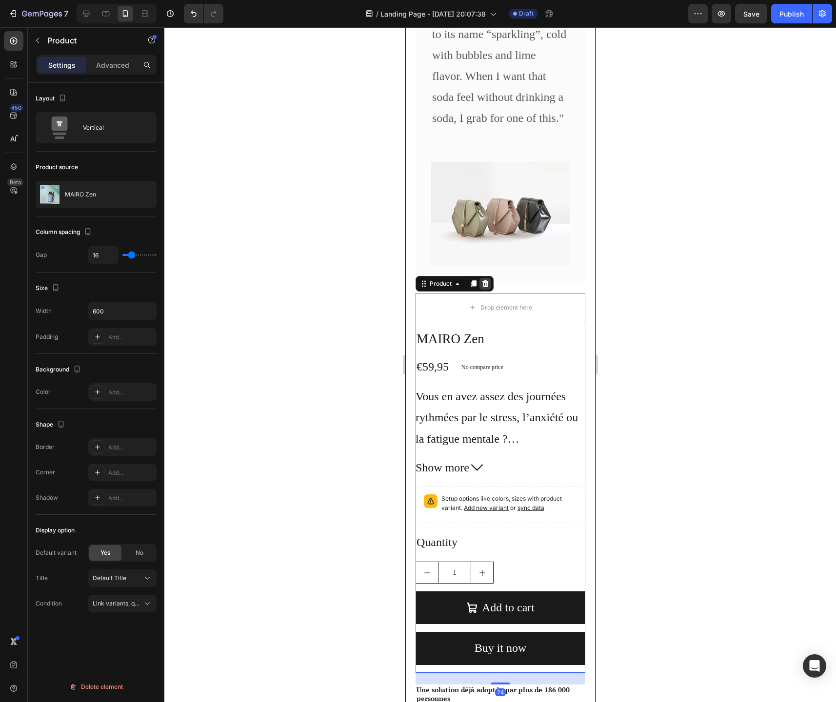
click at [486, 286] on icon at bounding box center [485, 283] width 6 height 7
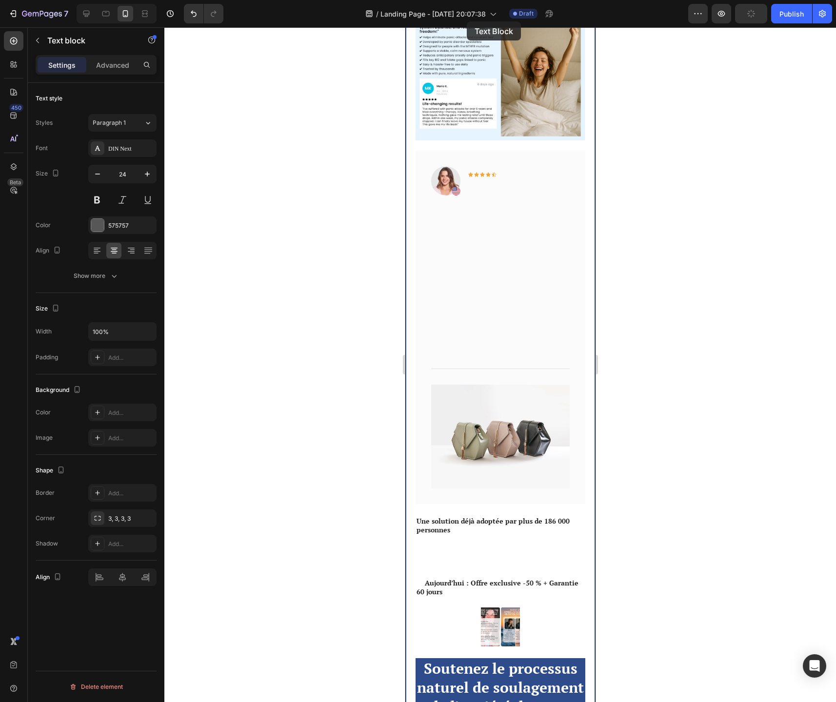
scroll to position [1826, 0]
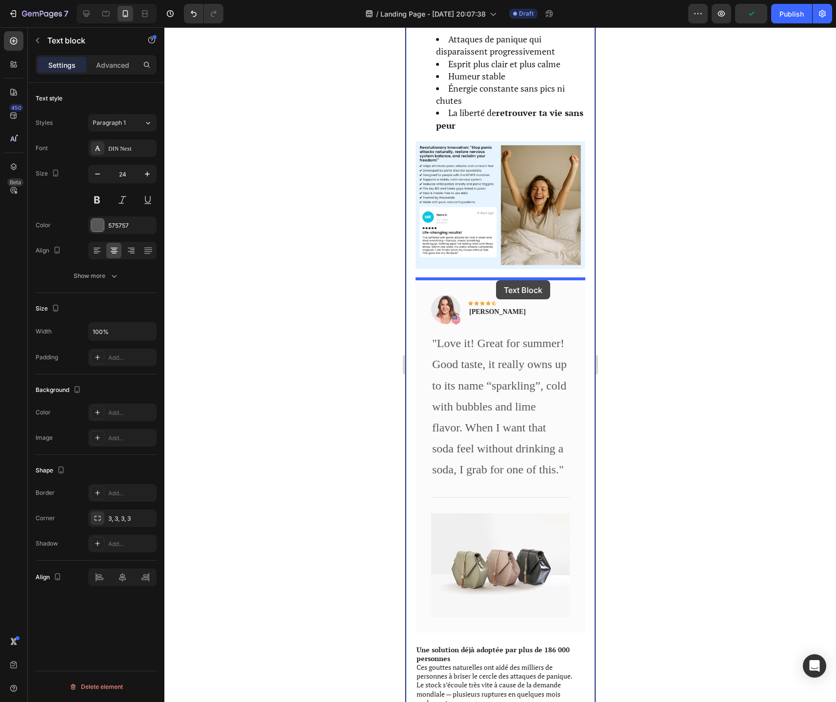
drag, startPoint x: 465, startPoint y: 459, endPoint x: 495, endPoint y: 280, distance: 181.5
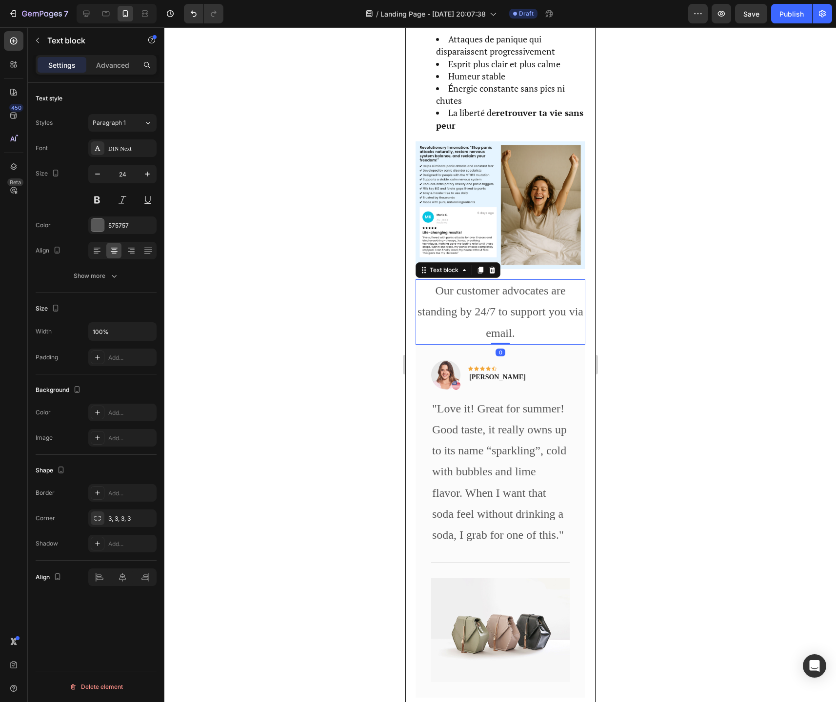
drag, startPoint x: 498, startPoint y: 367, endPoint x: 499, endPoint y: 331, distance: 36.6
click at [499, 331] on div "Our customer advocates are standing by 24/7 to support you via email. Text bloc…" at bounding box center [500, 311] width 170 height 65
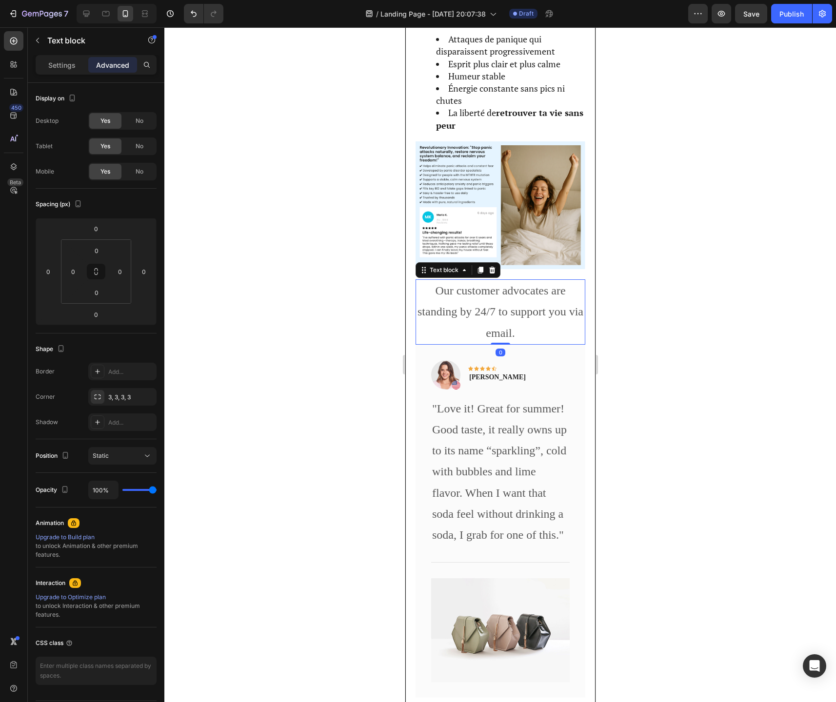
click at [421, 326] on p "Our customer advocates are standing by 24/7 to support you via email." at bounding box center [500, 311] width 168 height 63
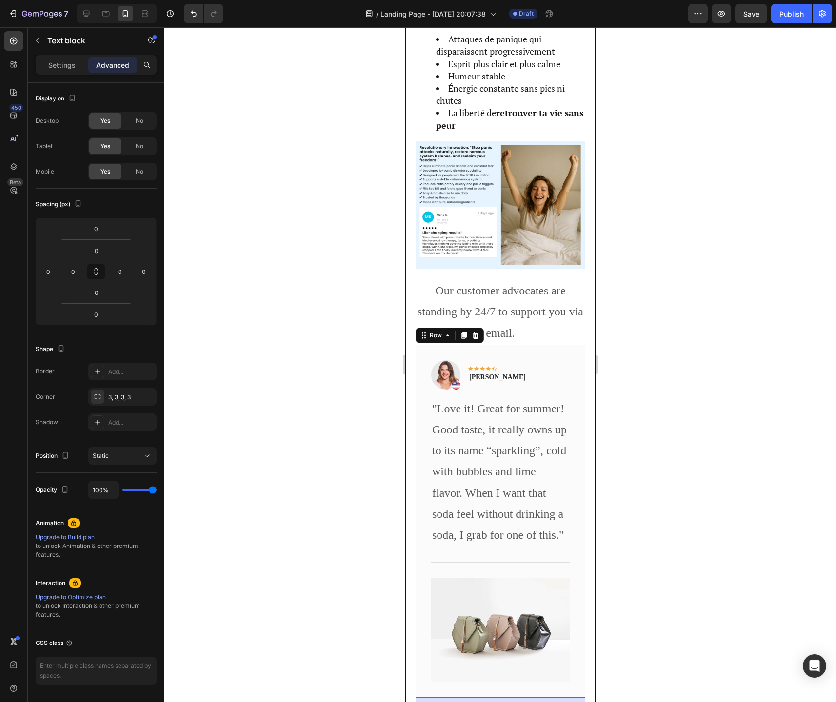
click at [423, 401] on div "Image Icon Icon Icon Icon Icon Row Rita Carroll Text block Row "Love it! Great …" at bounding box center [500, 521] width 170 height 353
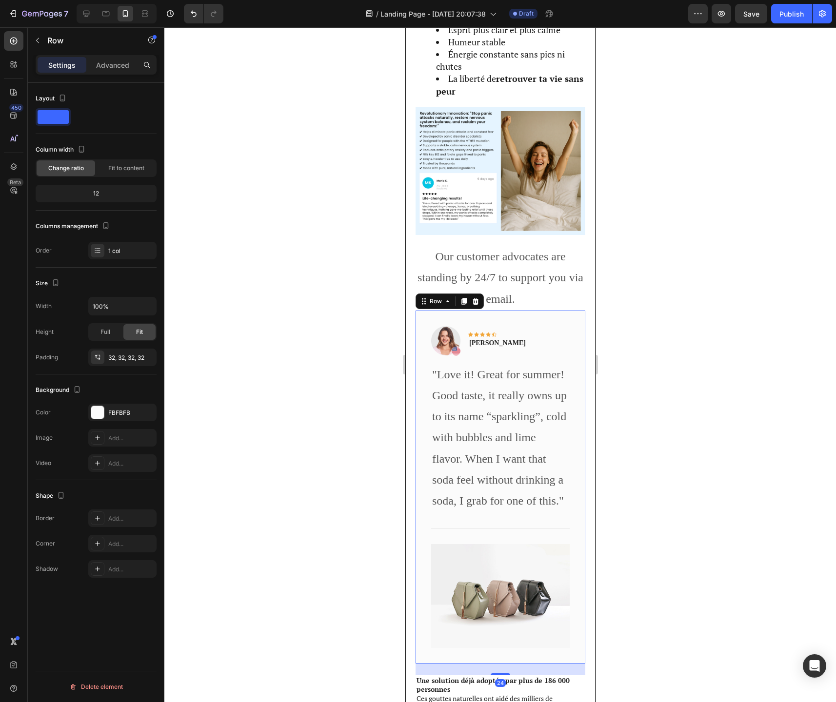
scroll to position [1867, 0]
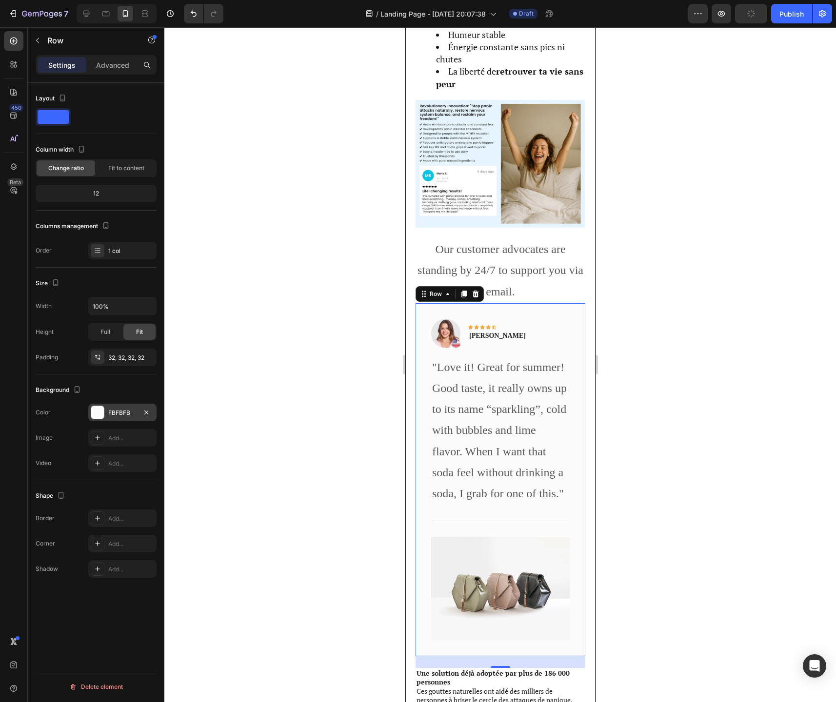
click at [98, 414] on div at bounding box center [97, 412] width 13 height 13
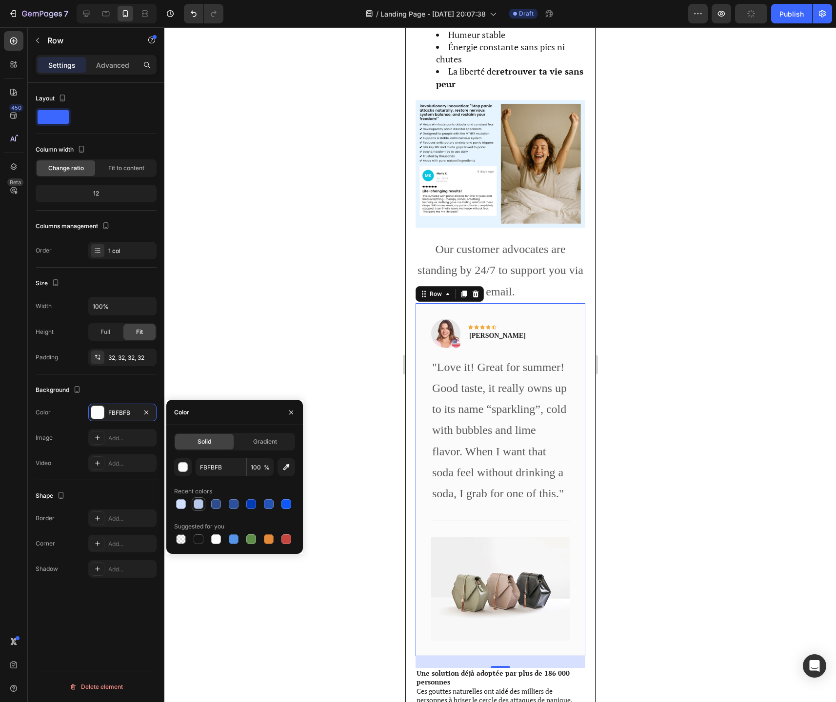
click at [197, 506] on div at bounding box center [199, 504] width 10 height 10
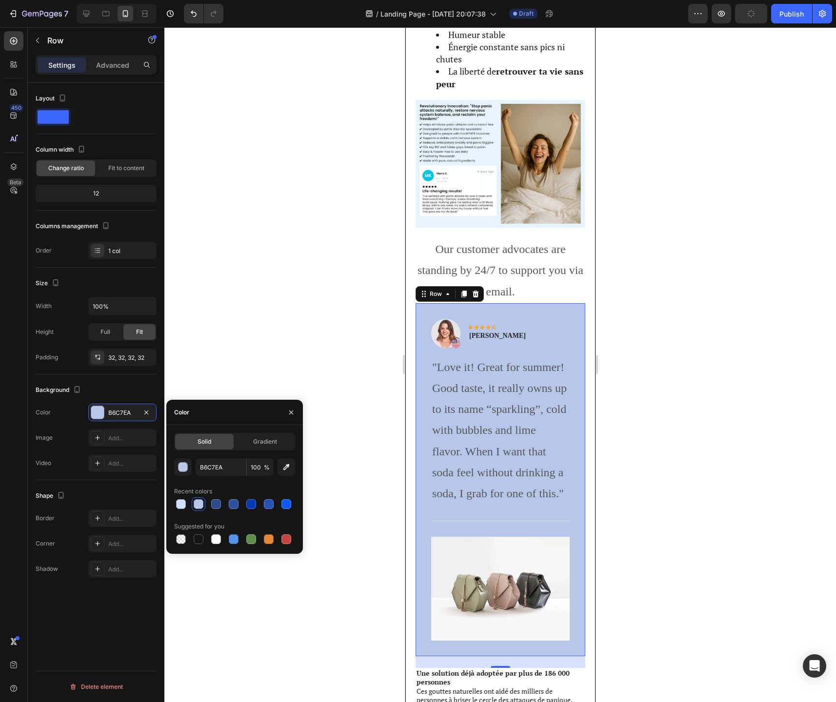
click at [198, 505] on div at bounding box center [199, 504] width 10 height 10
click at [183, 466] on div "button" at bounding box center [183, 468] width 10 height 10
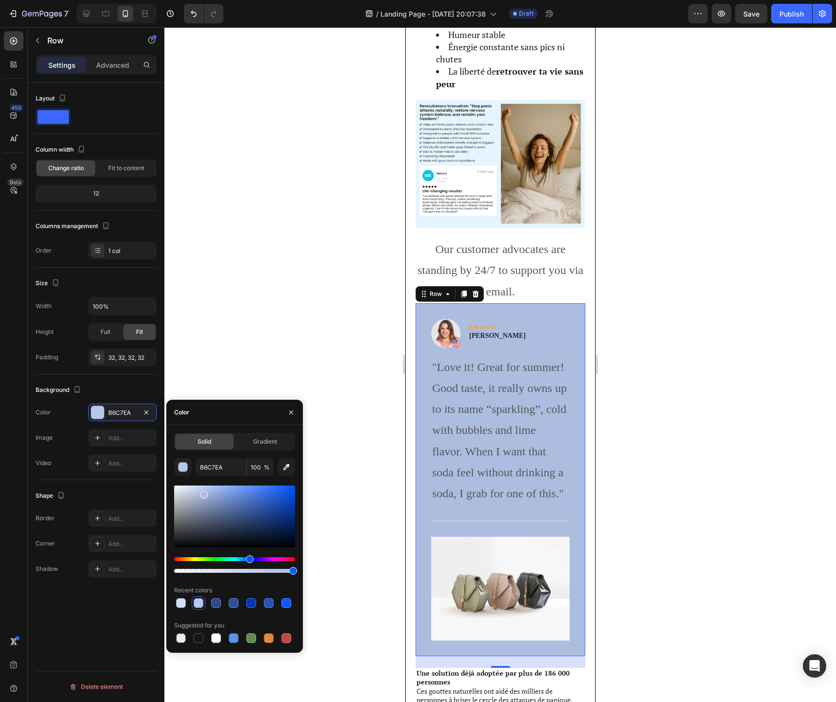
click at [202, 492] on div at bounding box center [204, 495] width 8 height 8
click at [243, 559] on div "Hue" at bounding box center [234, 559] width 121 height 4
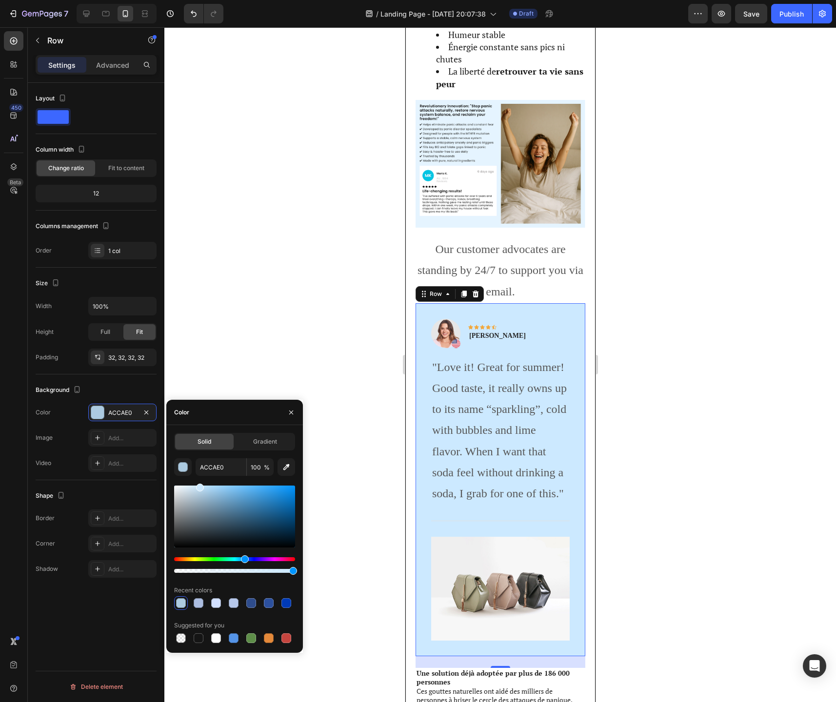
type input "CCE9FF"
drag, startPoint x: 205, startPoint y: 494, endPoint x: 199, endPoint y: 485, distance: 11.2
click at [199, 485] on div at bounding box center [200, 488] width 8 height 8
click at [522, 430] on p ""Love it! Great for summer! Good taste, it really owns up to its name “sparklin…" at bounding box center [500, 430] width 137 height 147
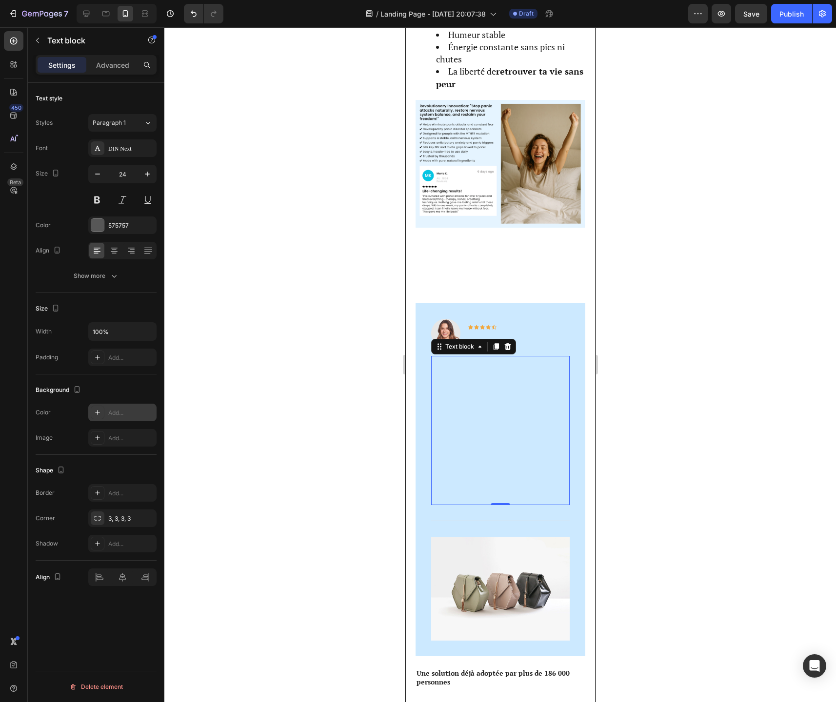
click at [98, 409] on icon at bounding box center [98, 413] width 8 height 8
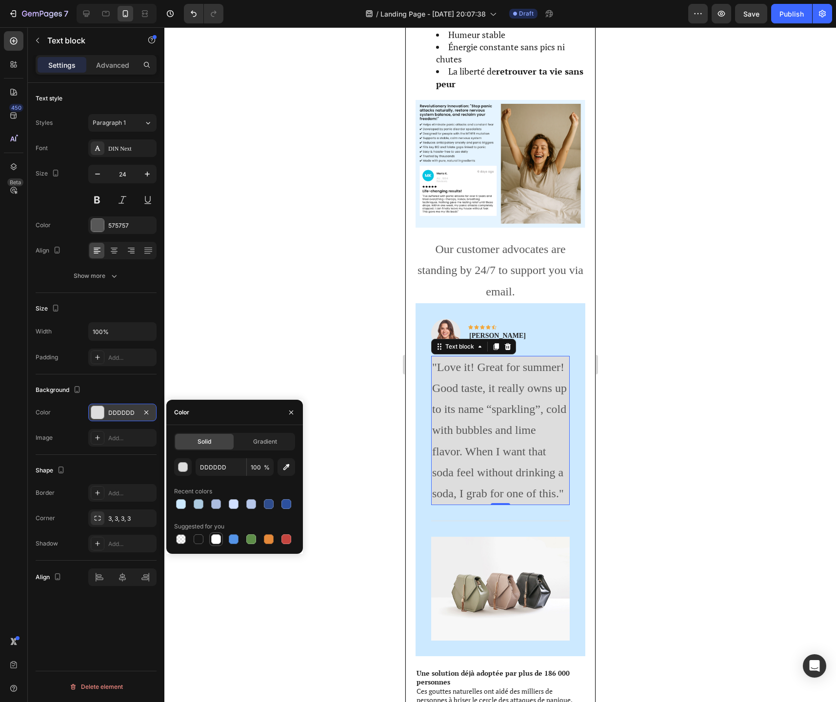
click at [216, 540] on div at bounding box center [216, 539] width 10 height 10
type input "FFFFFF"
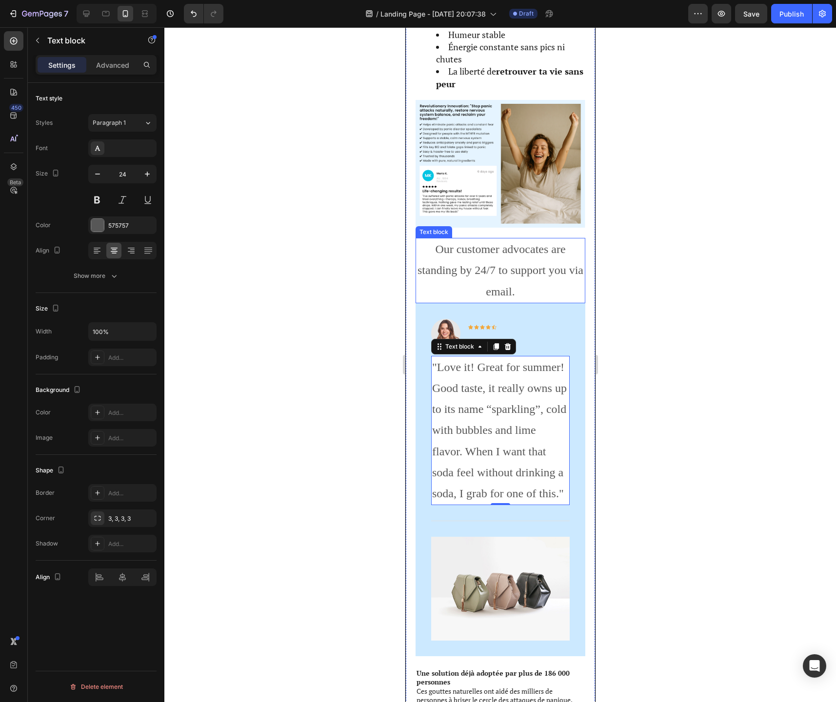
click at [465, 277] on p "Our customer advocates are standing by 24/7 to support you via email." at bounding box center [500, 270] width 168 height 63
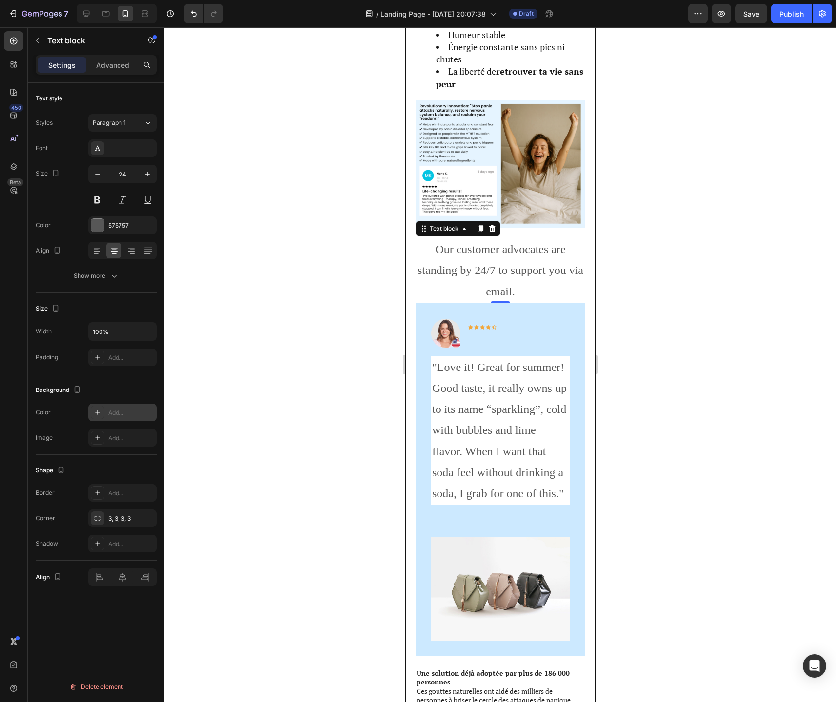
click at [97, 415] on icon at bounding box center [98, 413] width 8 height 8
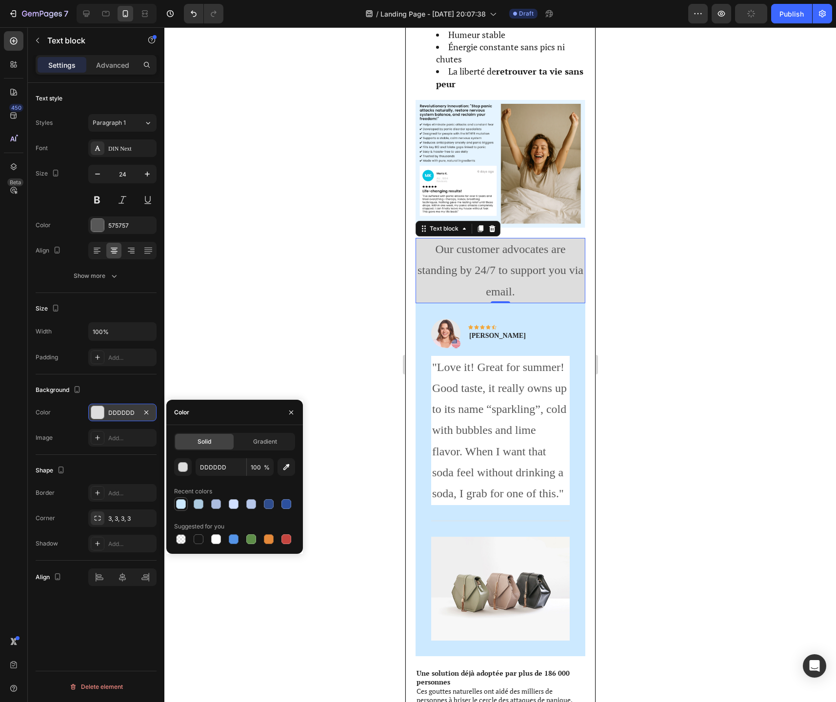
click at [179, 507] on div at bounding box center [181, 504] width 10 height 10
type input "CCE9FF"
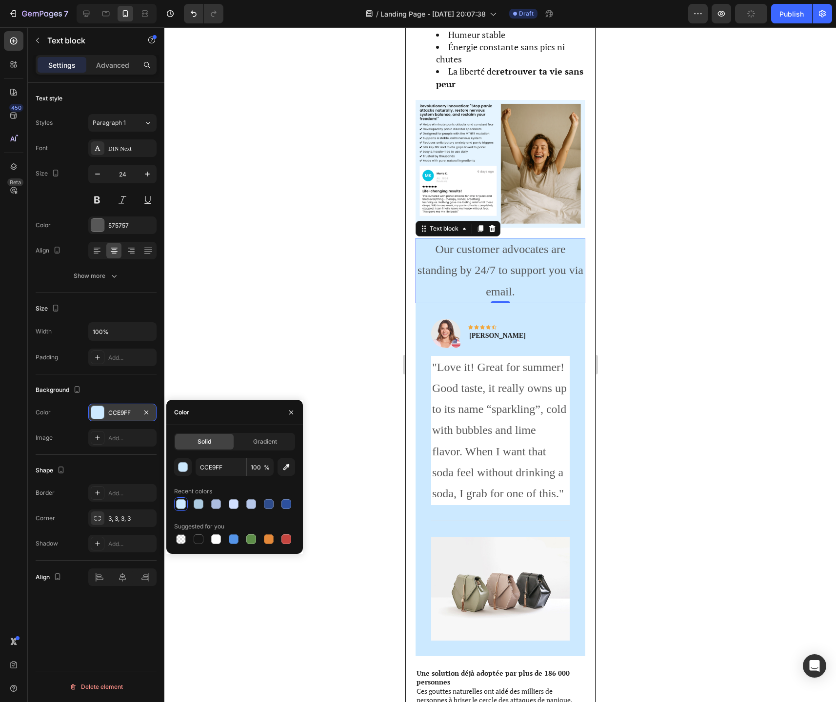
click at [676, 469] on div at bounding box center [499, 364] width 671 height 675
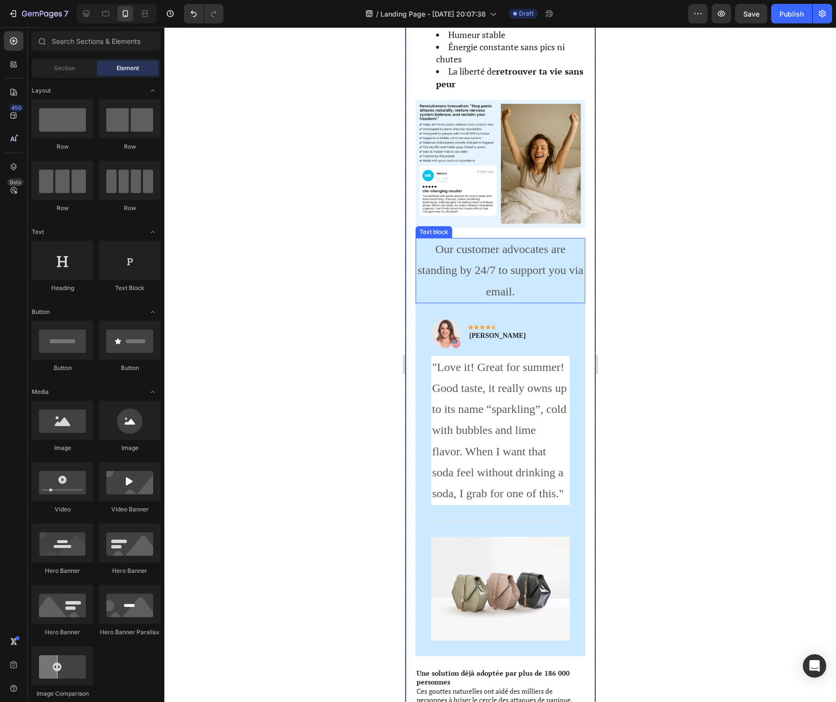
click at [487, 271] on p "Our customer advocates are standing by 24/7 to support you via email." at bounding box center [500, 270] width 168 height 63
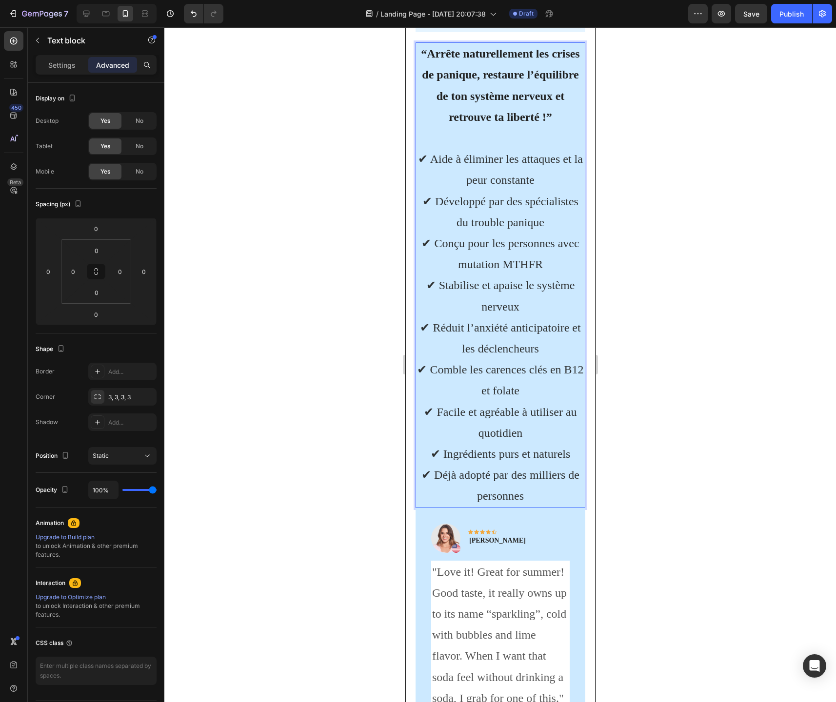
scroll to position [2062, 0]
click at [553, 490] on p "✔ Déjà adopté par des milliers de personnes" at bounding box center [500, 486] width 168 height 42
click at [532, 497] on p "✔ Déjà adopté par des milliers de personnes" at bounding box center [500, 486] width 168 height 42
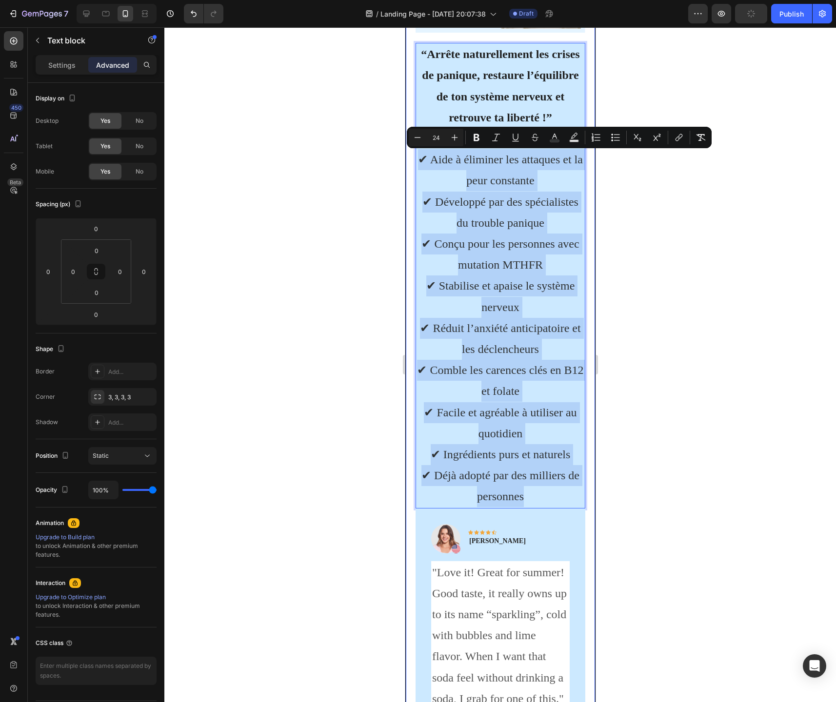
drag, startPoint x: 532, startPoint y: 497, endPoint x: 407, endPoint y: 153, distance: 366.3
click at [416, 136] on icon "Editor contextual toolbar" at bounding box center [418, 138] width 10 height 10
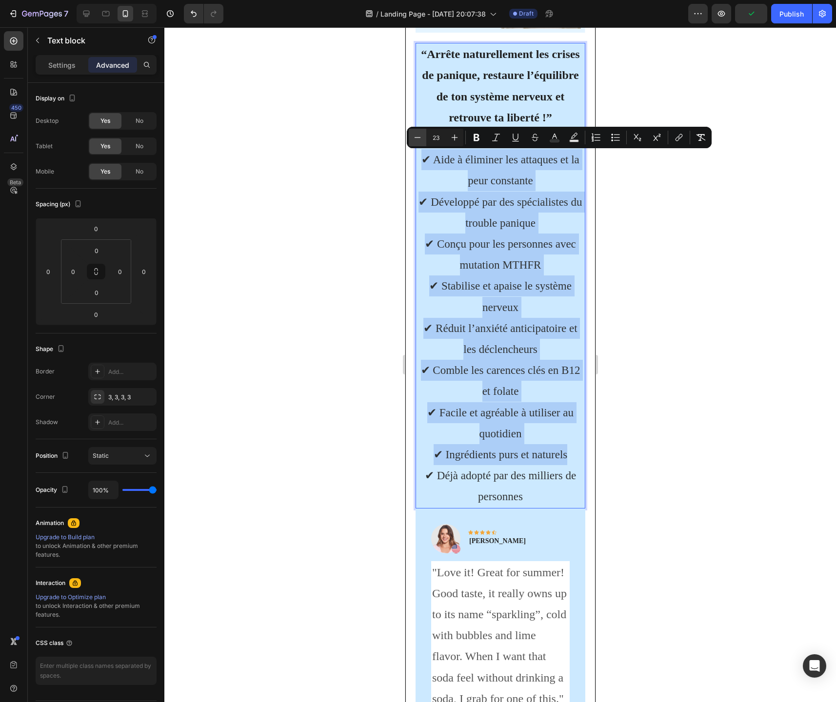
click at [416, 136] on icon "Editor contextual toolbar" at bounding box center [418, 138] width 10 height 10
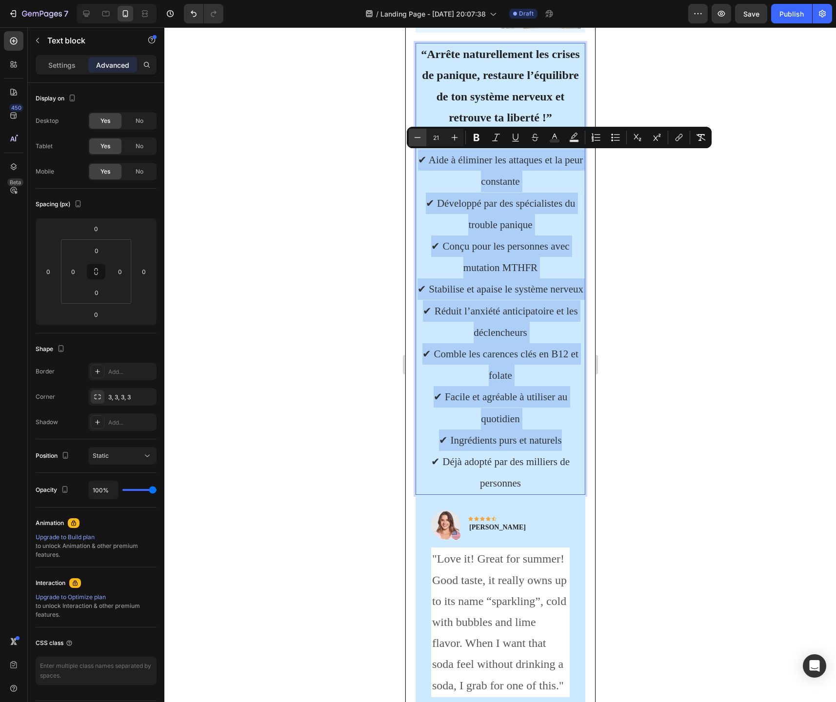
click at [416, 136] on icon "Editor contextual toolbar" at bounding box center [418, 138] width 10 height 10
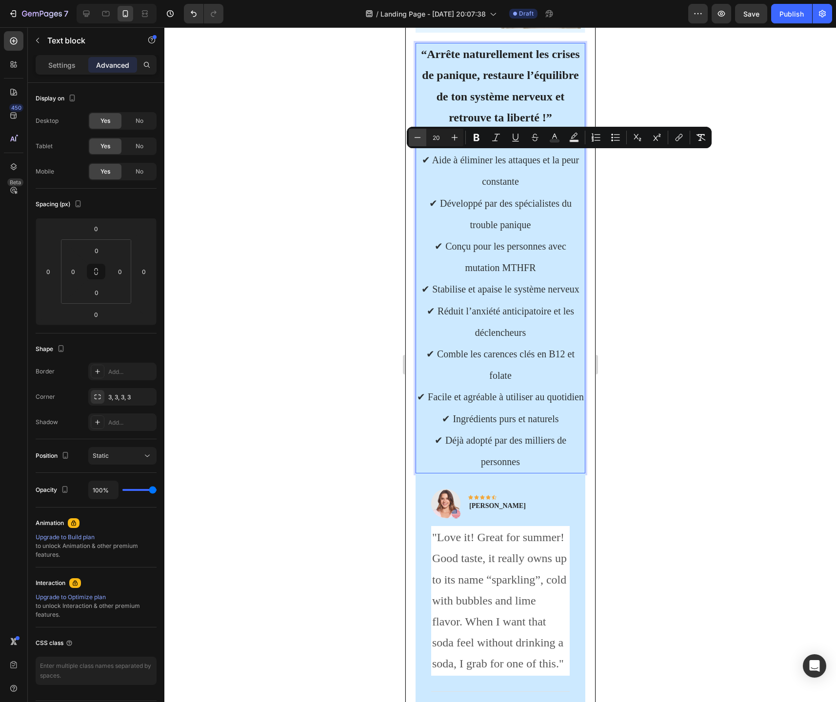
click at [416, 136] on icon "Editor contextual toolbar" at bounding box center [418, 138] width 10 height 10
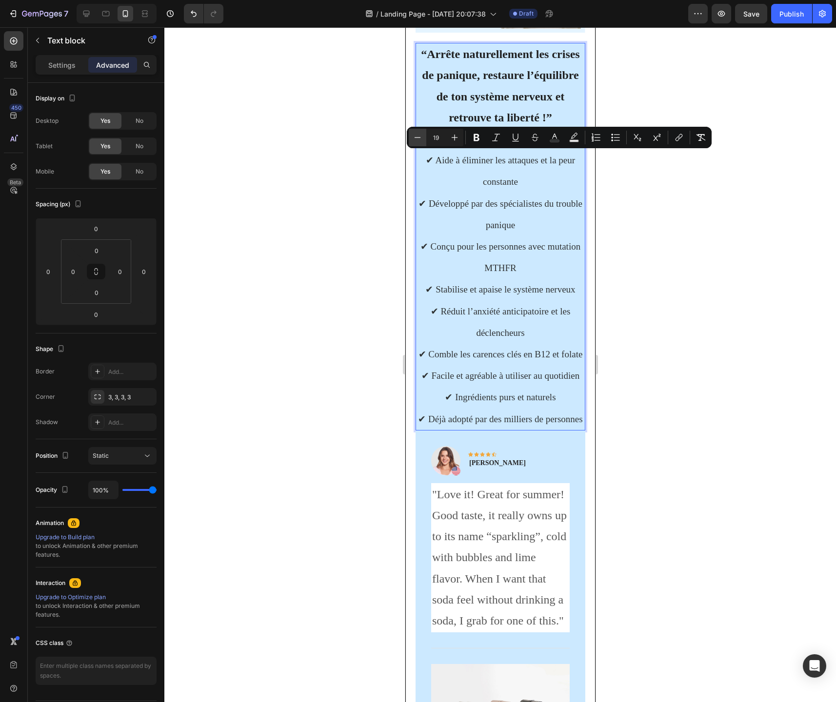
click at [416, 136] on icon "Editor contextual toolbar" at bounding box center [418, 138] width 10 height 10
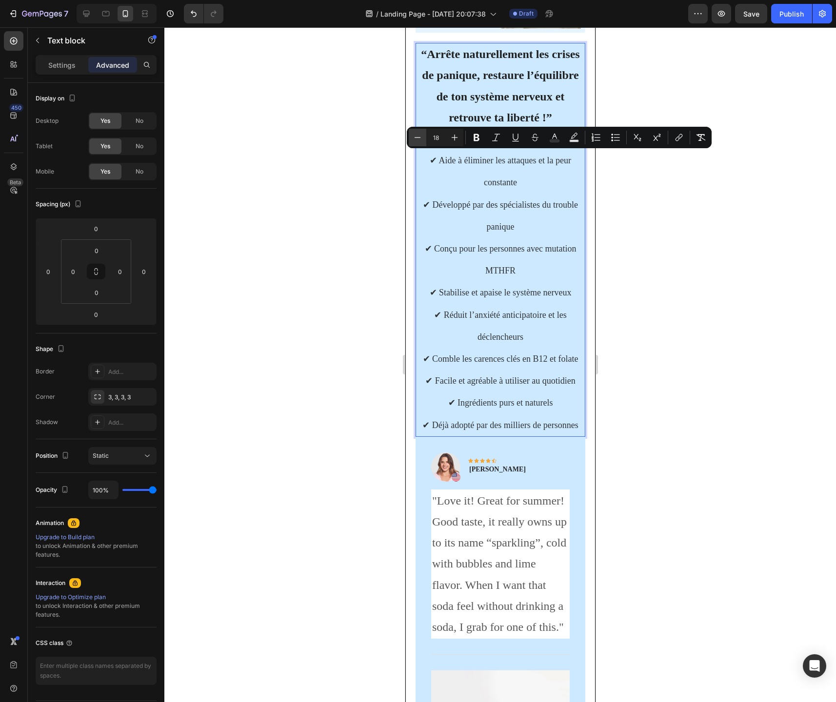
click at [416, 136] on icon "Editor contextual toolbar" at bounding box center [418, 138] width 10 height 10
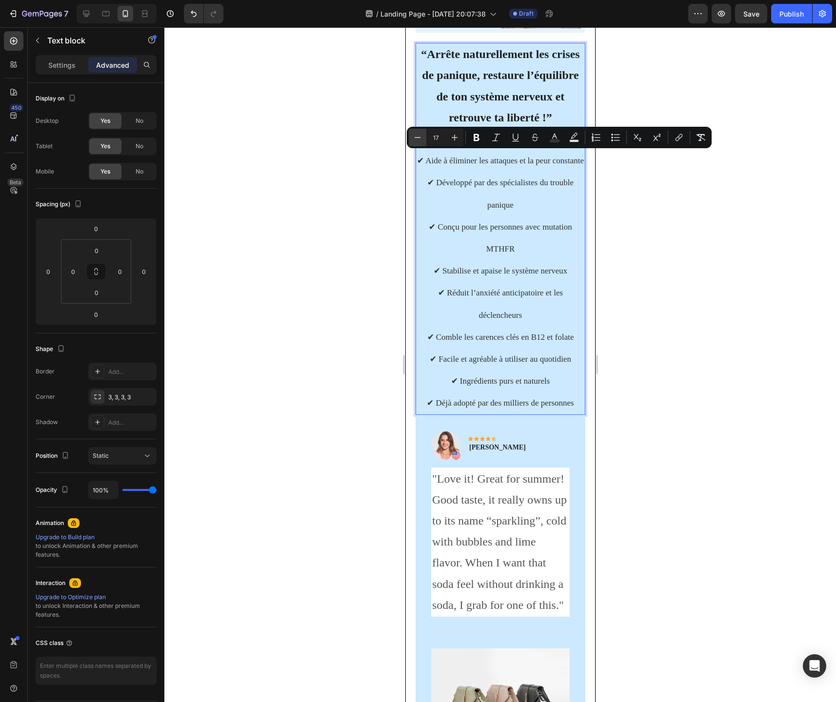
click at [416, 136] on icon "Editor contextual toolbar" at bounding box center [418, 138] width 10 height 10
type input "16"
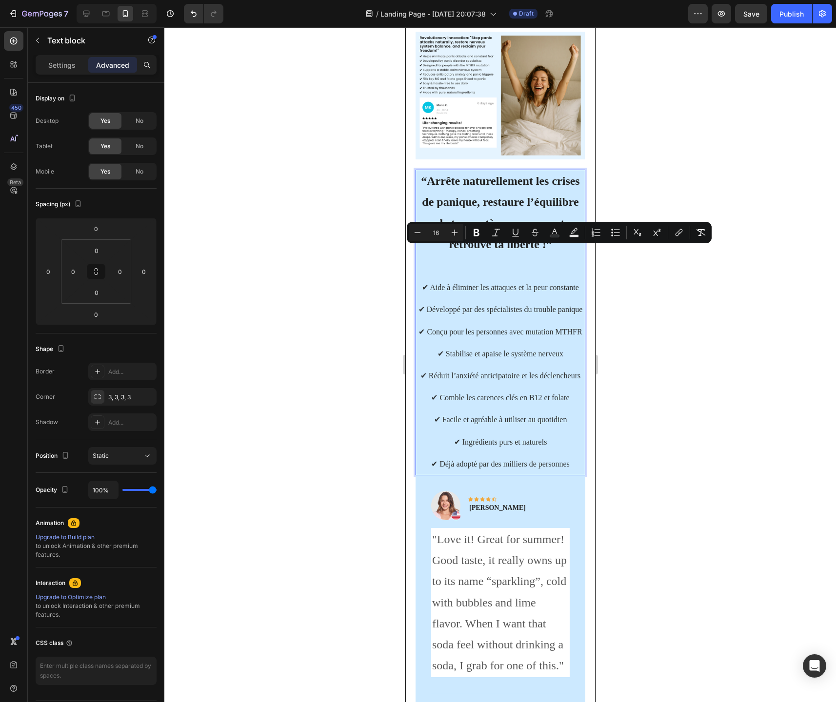
scroll to position [1907, 0]
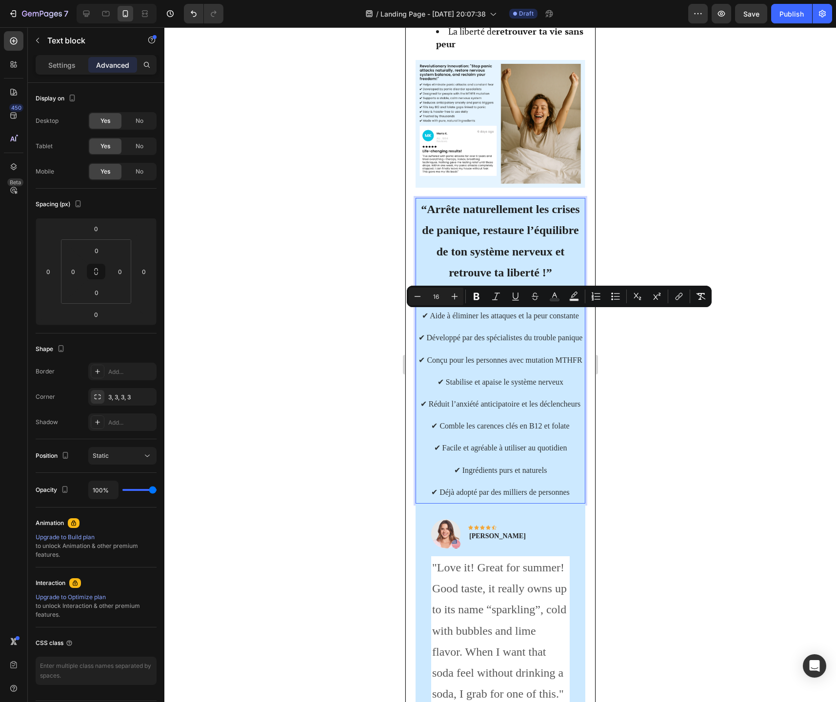
click at [567, 362] on span "✔ Conçu pour les personnes avec mutation MTHFR" at bounding box center [499, 360] width 163 height 8
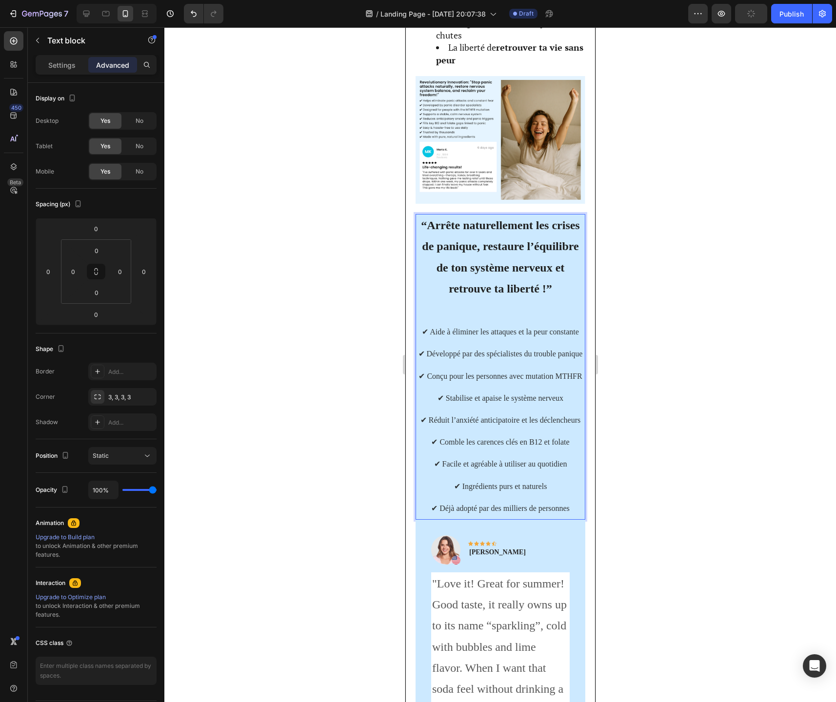
scroll to position [1859, 0]
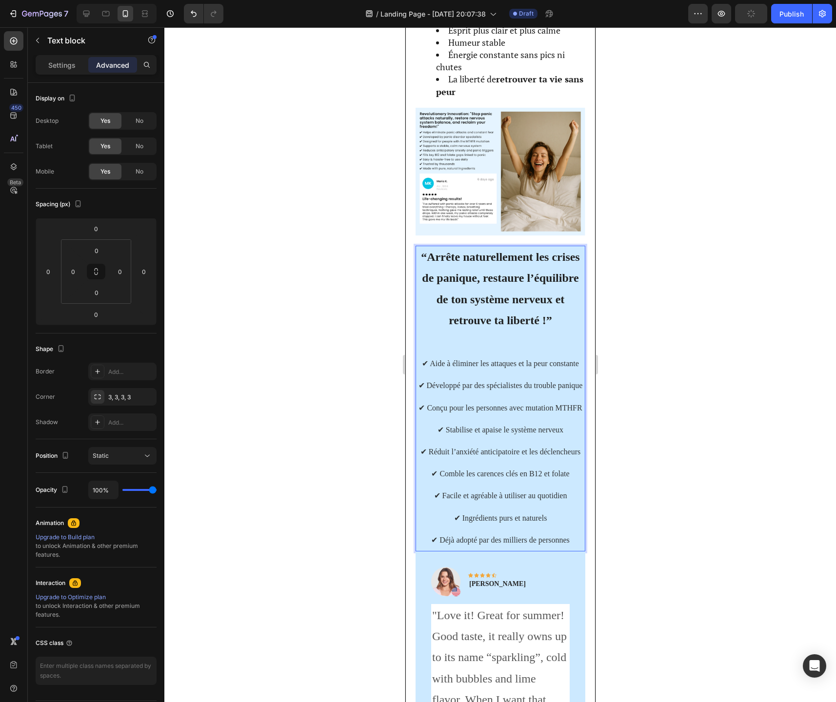
click at [511, 300] on strong "“Arrête naturellement les crises de panique, restaure l’équilibre de ton systèm…" at bounding box center [499, 289] width 158 height 76
click at [528, 335] on p "Rich Text Editor. Editing area: main" at bounding box center [500, 341] width 168 height 21
click at [514, 451] on span "✔ Réduit l’anxiété anticipatoire et les déclencheurs" at bounding box center [500, 452] width 160 height 8
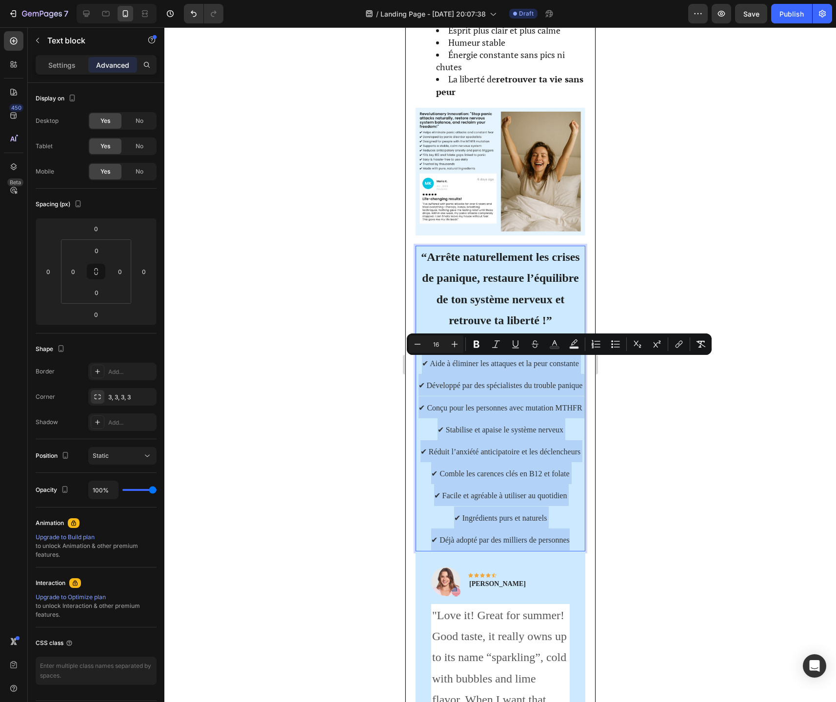
drag, startPoint x: 571, startPoint y: 542, endPoint x: 420, endPoint y: 363, distance: 234.2
click at [420, 363] on div "“Arrête naturellement les crises de panique, restaure l’équilibre de ton systèm…" at bounding box center [500, 399] width 170 height 306
click at [616, 347] on icon "Editor contextual toolbar" at bounding box center [615, 344] width 10 height 10
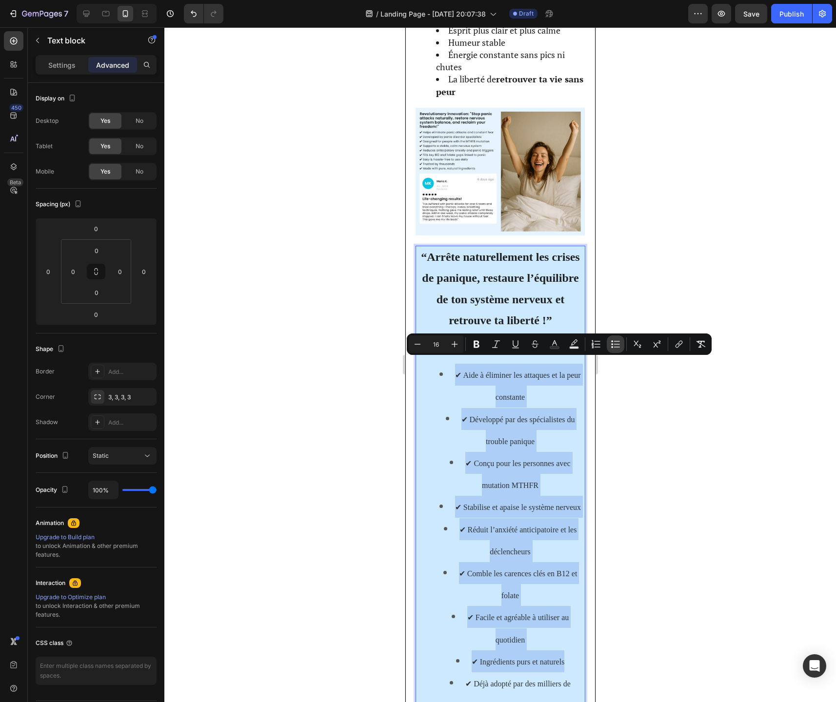
click at [616, 347] on icon "Editor contextual toolbar" at bounding box center [615, 344] width 10 height 10
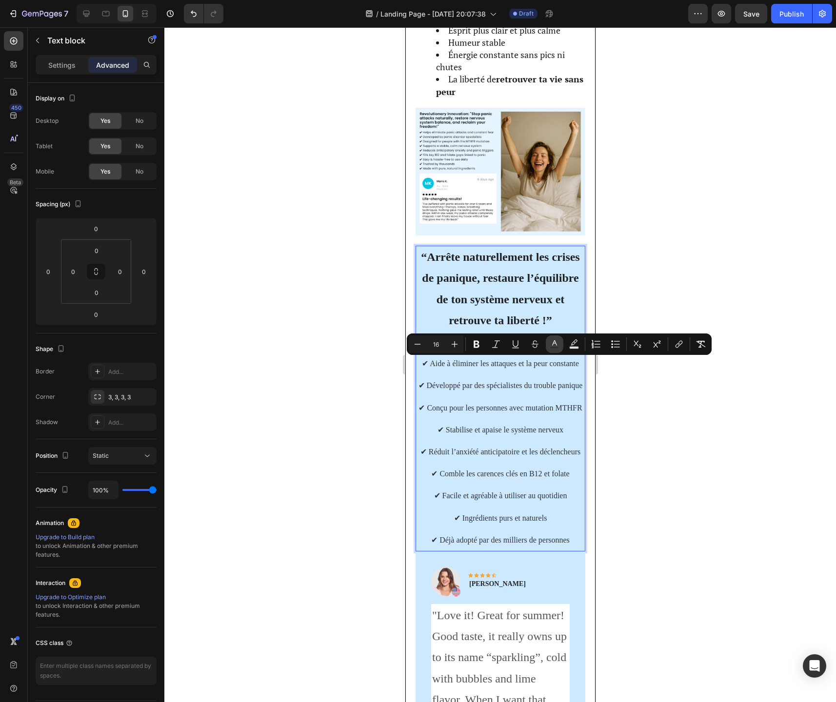
click at [553, 349] on button "color" at bounding box center [555, 344] width 18 height 18
type input "2F3233"
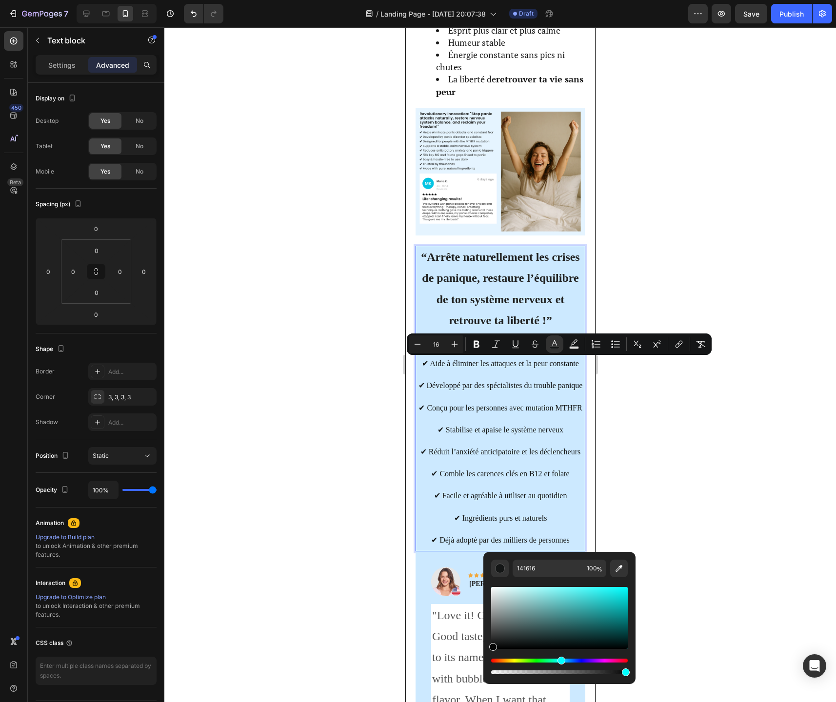
drag, startPoint x: 909, startPoint y: 670, endPoint x: 478, endPoint y: 654, distance: 431.3
type input "000000"
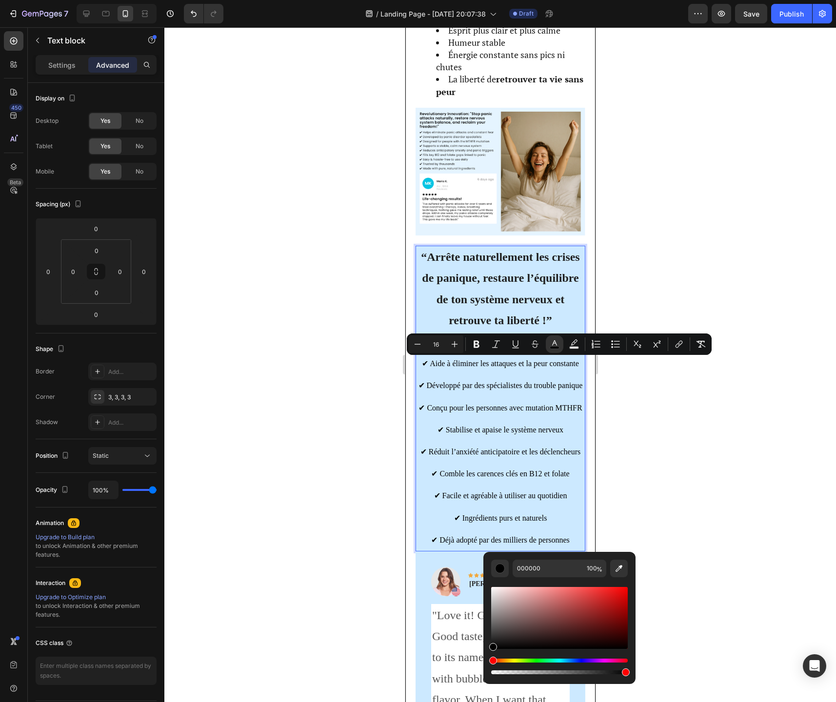
click at [650, 485] on div at bounding box center [499, 364] width 671 height 675
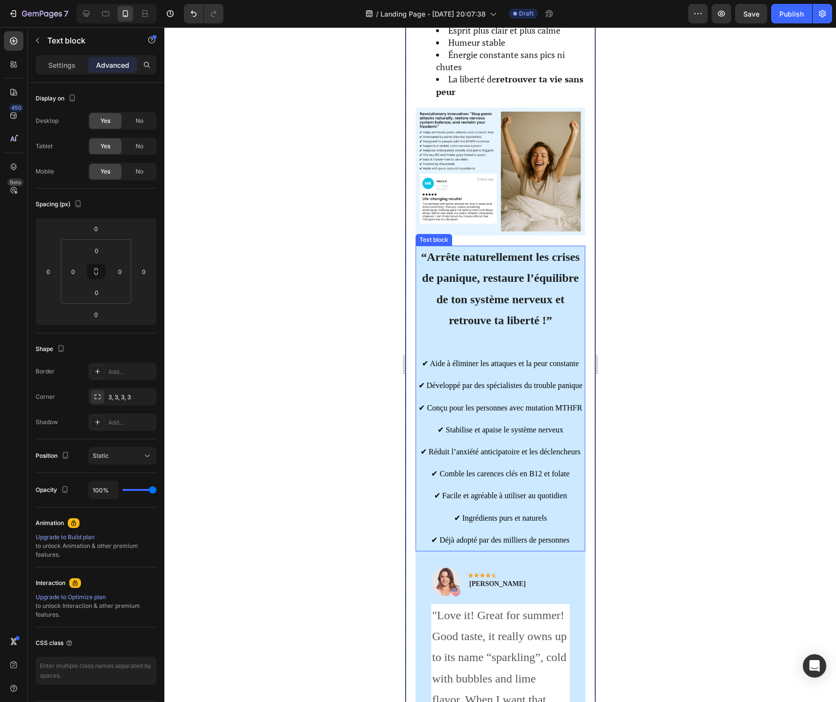
click at [488, 400] on p "✔ Conçu pour les personnes avec mutation MTHFR" at bounding box center [500, 407] width 168 height 22
click at [487, 401] on p "✔ Conçu pour les personnes avec mutation MTHFR" at bounding box center [500, 407] width 168 height 22
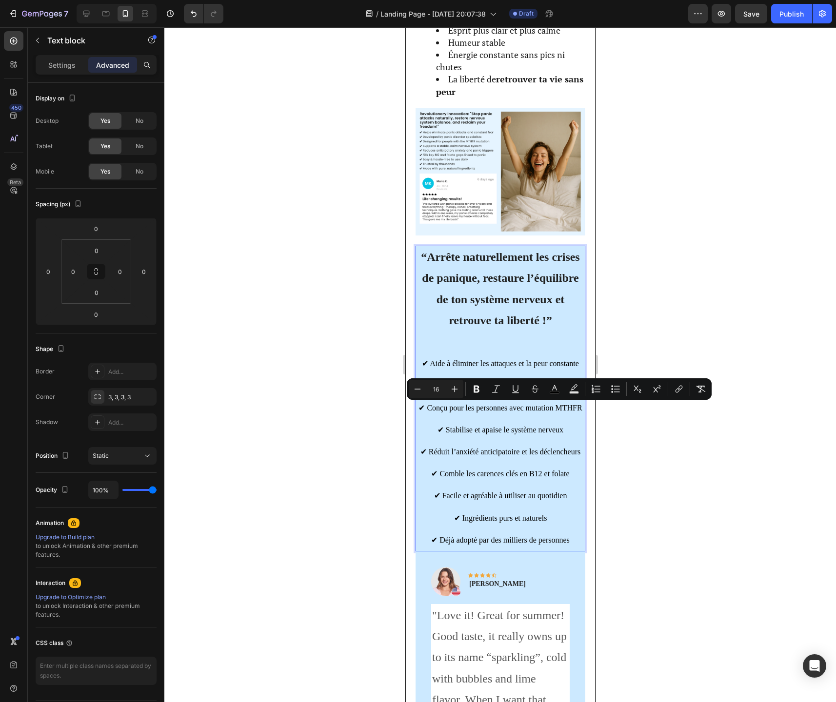
click at [481, 405] on span "✔ Conçu pour les personnes avec mutation MTHFR" at bounding box center [499, 408] width 163 height 8
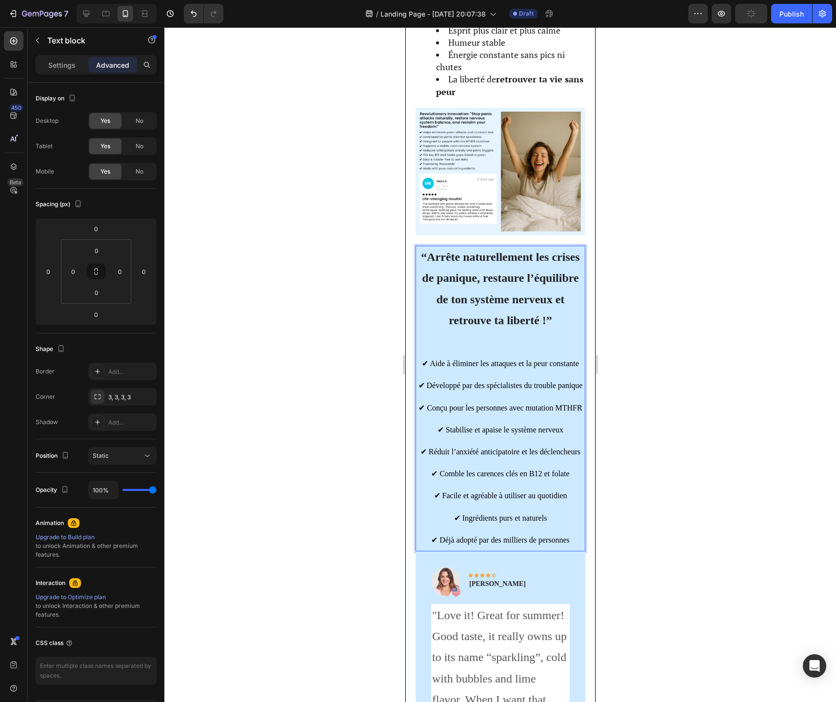
click at [569, 544] on span "✔ Déjà adopté par des milliers de personnes" at bounding box center [500, 540] width 138 height 8
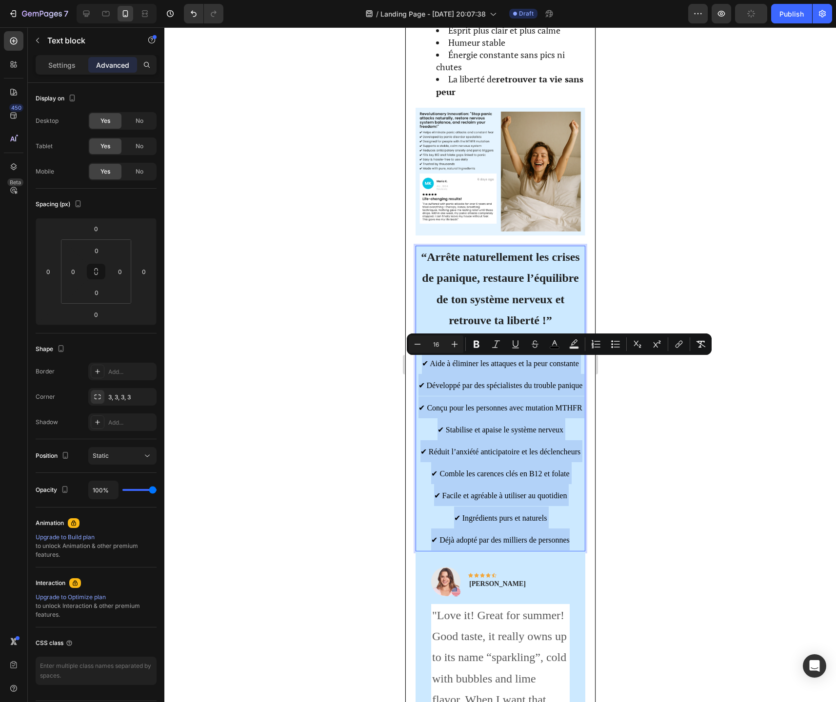
drag, startPoint x: 570, startPoint y: 545, endPoint x: 422, endPoint y: 359, distance: 236.7
click at [422, 359] on div "“Arrête naturellement les crises de panique, restaure l’équilibre de ton systèm…" at bounding box center [500, 399] width 170 height 306
click at [69, 69] on p "Settings" at bounding box center [61, 65] width 27 height 10
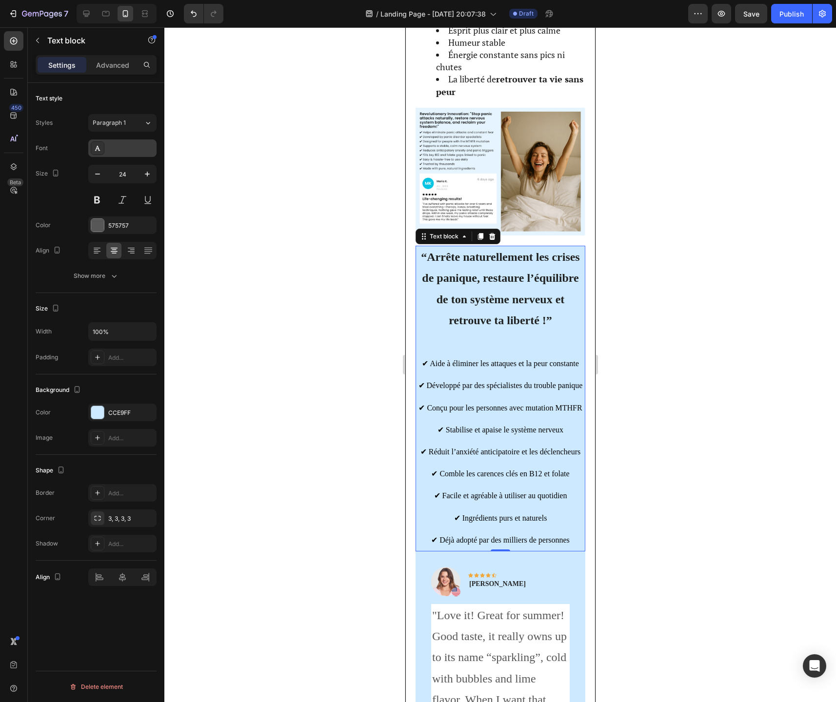
click at [132, 147] on div "DIN Next" at bounding box center [131, 148] width 46 height 9
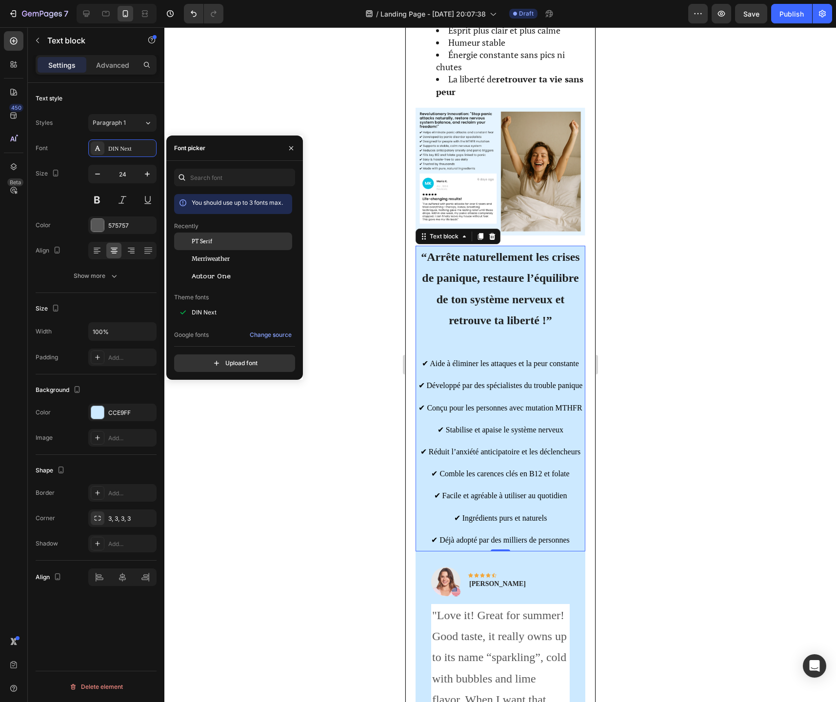
click at [197, 243] on span "PT Serif" at bounding box center [202, 241] width 20 height 9
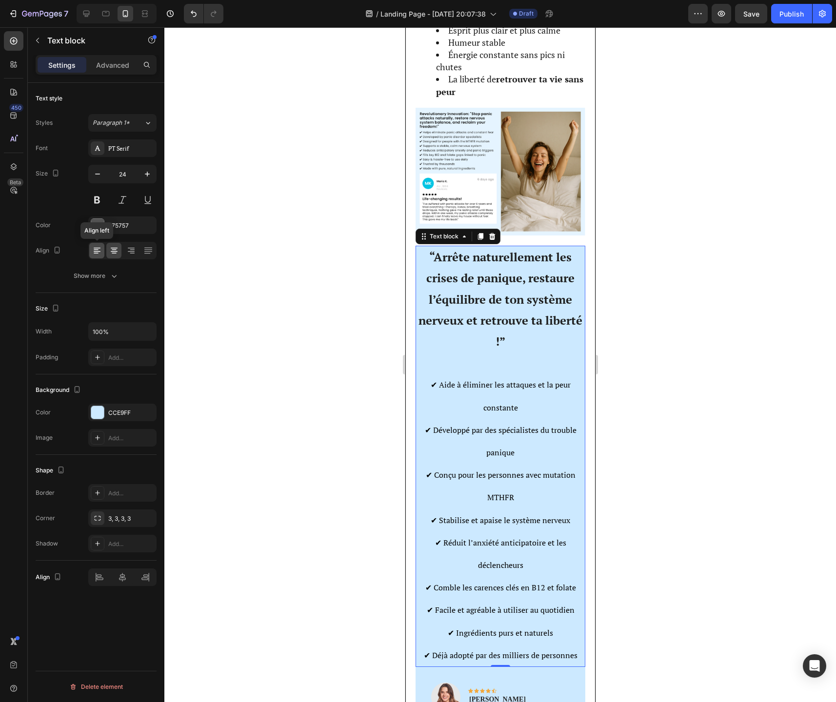
click at [98, 249] on icon at bounding box center [97, 251] width 10 height 10
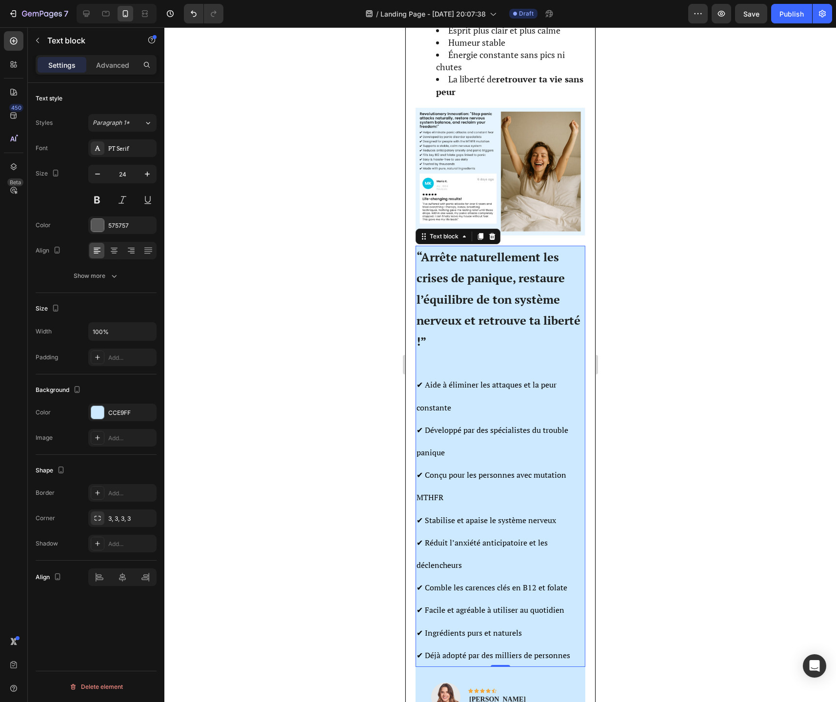
click at [475, 465] on p "✔ Conçu pour les personnes avec mutation MTHFR" at bounding box center [500, 485] width 168 height 45
click at [143, 125] on div "Paragraph 1*" at bounding box center [118, 122] width 51 height 9
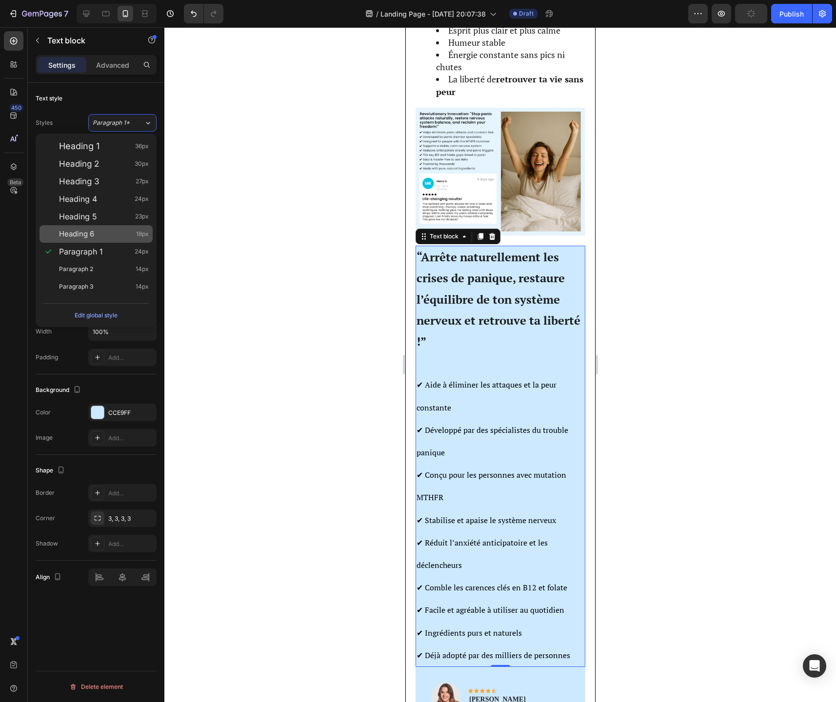
click at [101, 236] on div "Heading 6 18px" at bounding box center [104, 234] width 90 height 10
type input "18"
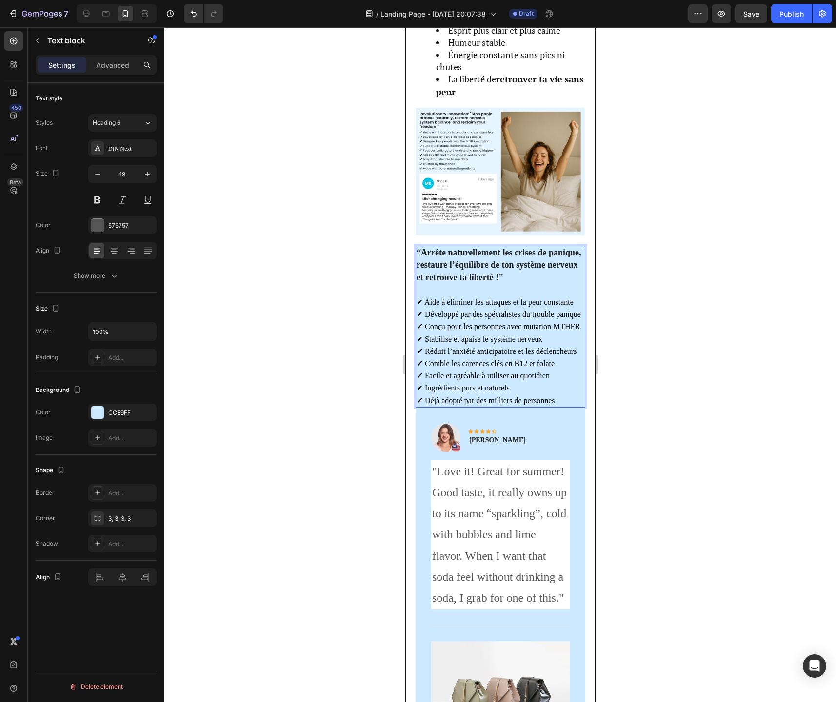
click at [504, 281] on p "“Arrête naturellement les crises de panique, restaure l’équilibre de ton systèm…" at bounding box center [500, 265] width 168 height 37
drag, startPoint x: 508, startPoint y: 274, endPoint x: 415, endPoint y: 249, distance: 95.8
click at [415, 249] on div "“Arrête naturellement les crises de panique, restaure l’équilibre de ton systèm…" at bounding box center [500, 327] width 170 height 162
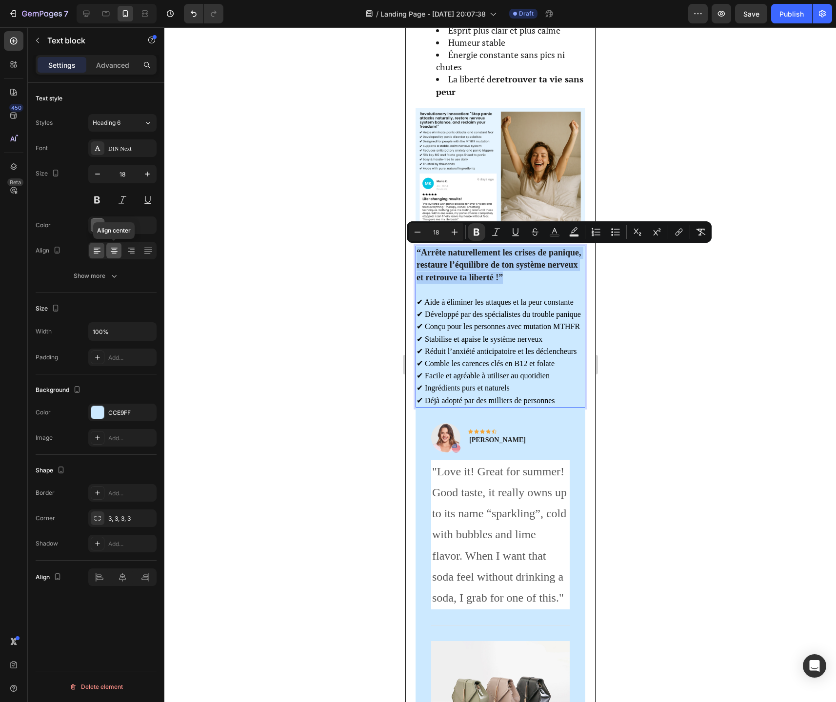
click at [112, 247] on icon at bounding box center [114, 251] width 10 height 10
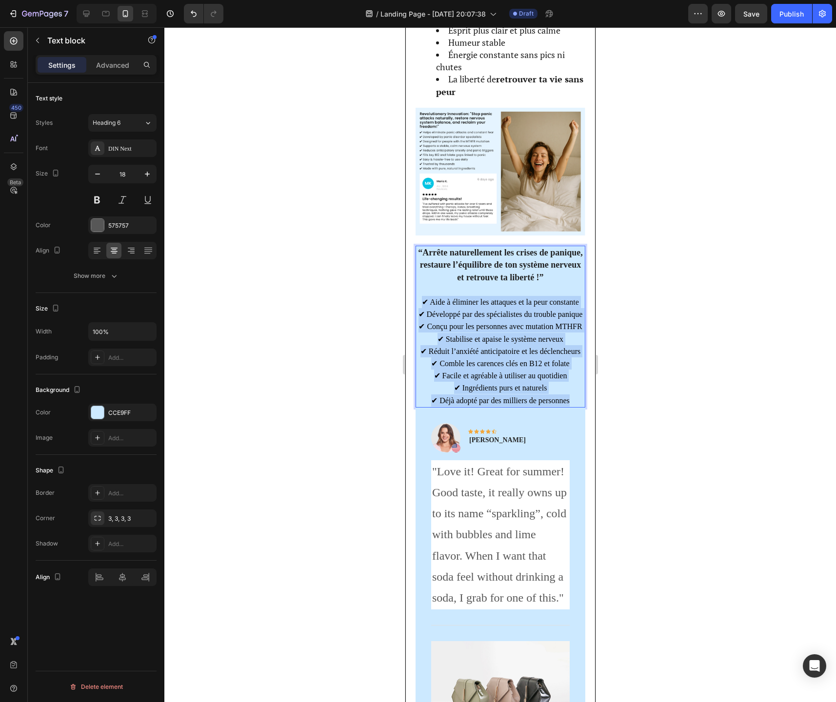
drag, startPoint x: 421, startPoint y: 302, endPoint x: 571, endPoint y: 407, distance: 183.2
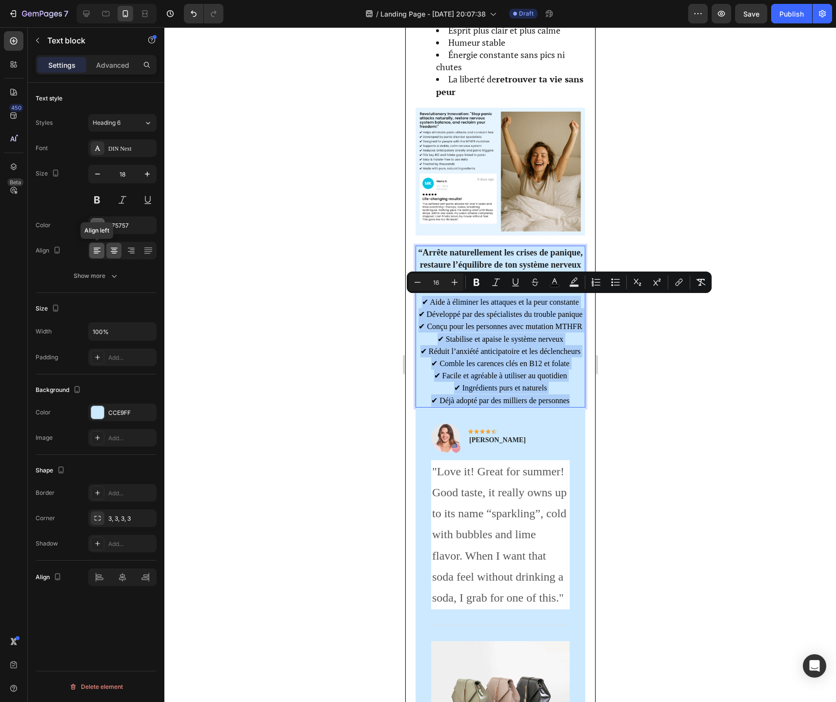
click at [99, 254] on icon at bounding box center [97, 251] width 10 height 10
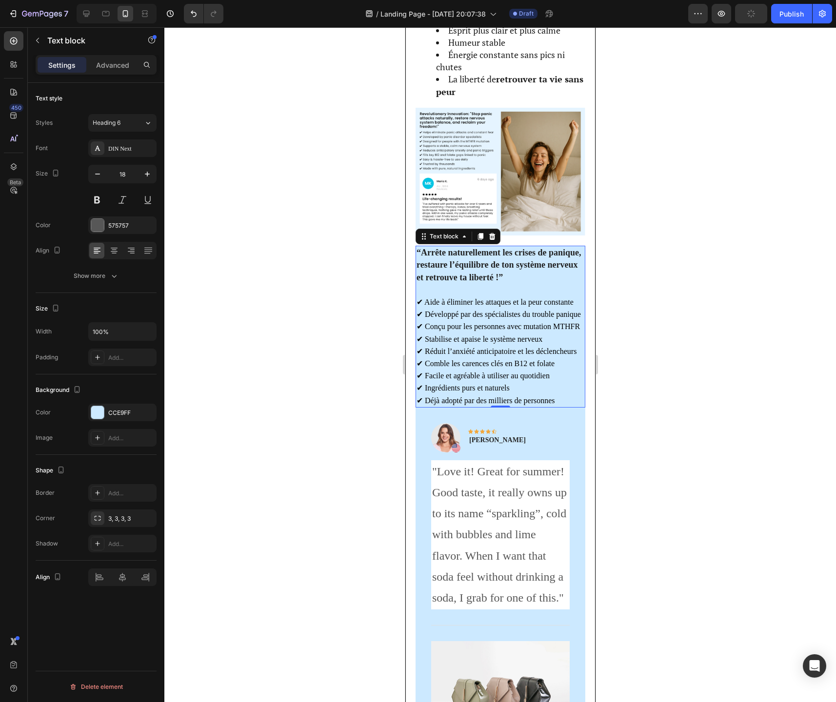
click at [497, 325] on span "✔ Conçu pour les personnes avec mutation MTHFR" at bounding box center [497, 326] width 163 height 8
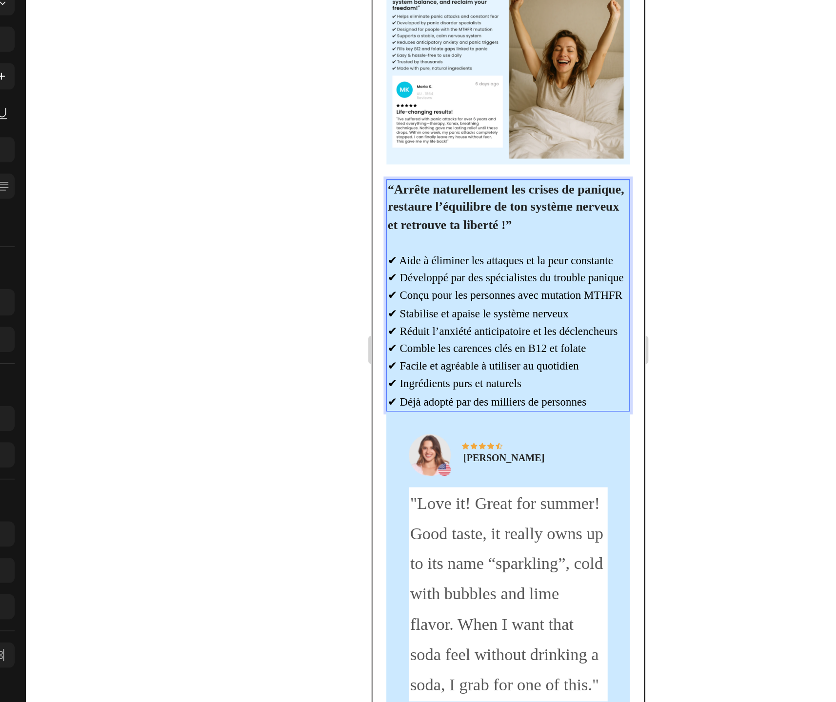
click at [462, 188] on span "✔ Réduit l’anxiété anticipatoire et les déclencheurs" at bounding box center [462, 190] width 160 height 8
click at [460, 194] on span "✔ Réduit l’anxiété anticipatoire et les déclencheurs" at bounding box center [462, 190] width 160 height 8
click at [459, 194] on span "✔ Réduit l’anxiété anticipatoire et les déclencheurs" at bounding box center [462, 190] width 160 height 8
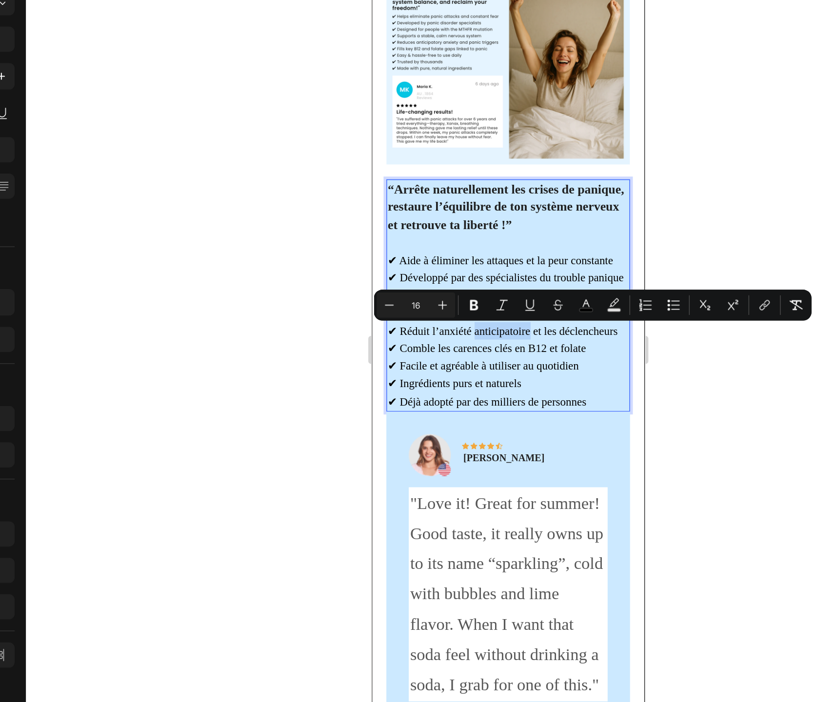
scroll to position [1890, 0]
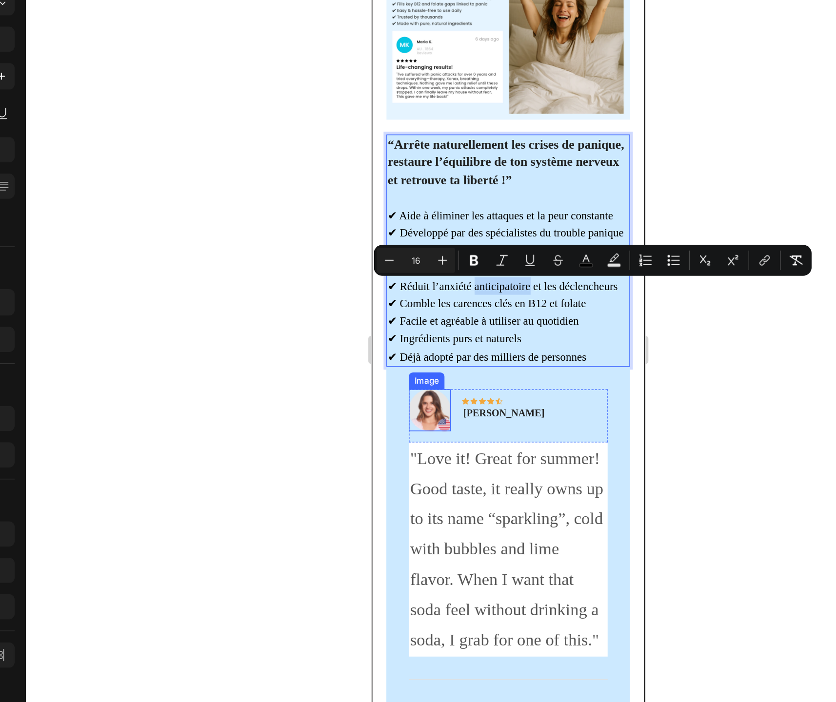
click at [400, 257] on img at bounding box center [411, 245] width 29 height 29
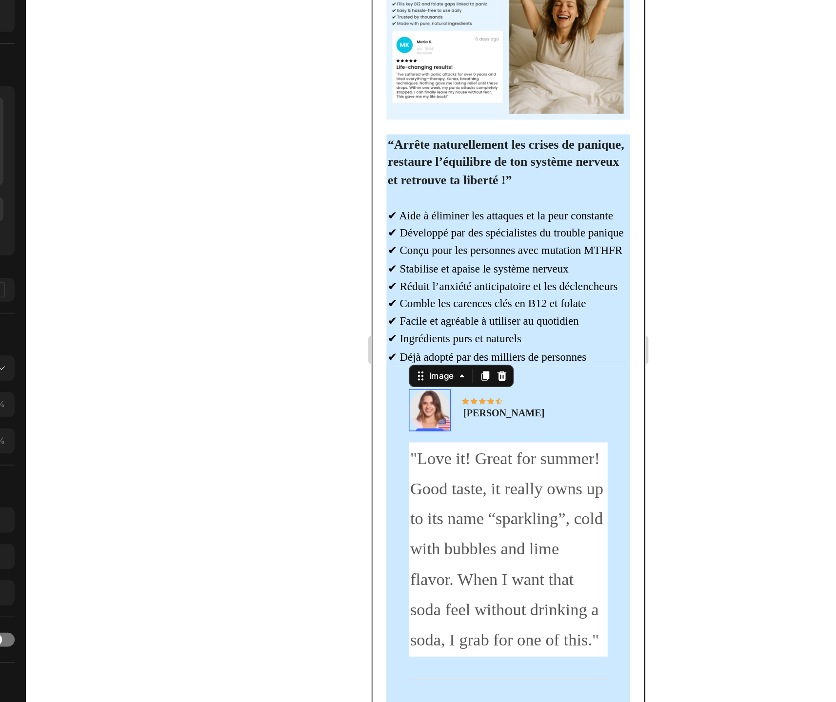
click at [405, 254] on img at bounding box center [411, 245] width 29 height 29
click at [416, 253] on img at bounding box center [411, 245] width 29 height 29
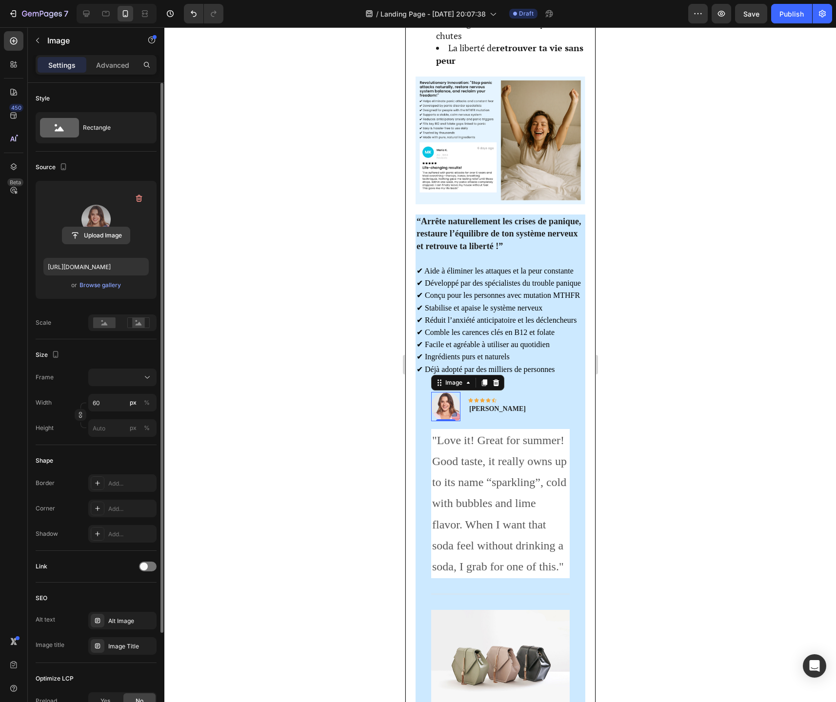
click at [98, 236] on input "file" at bounding box center [95, 235] width 67 height 17
click at [100, 235] on input "file" at bounding box center [95, 235] width 67 height 17
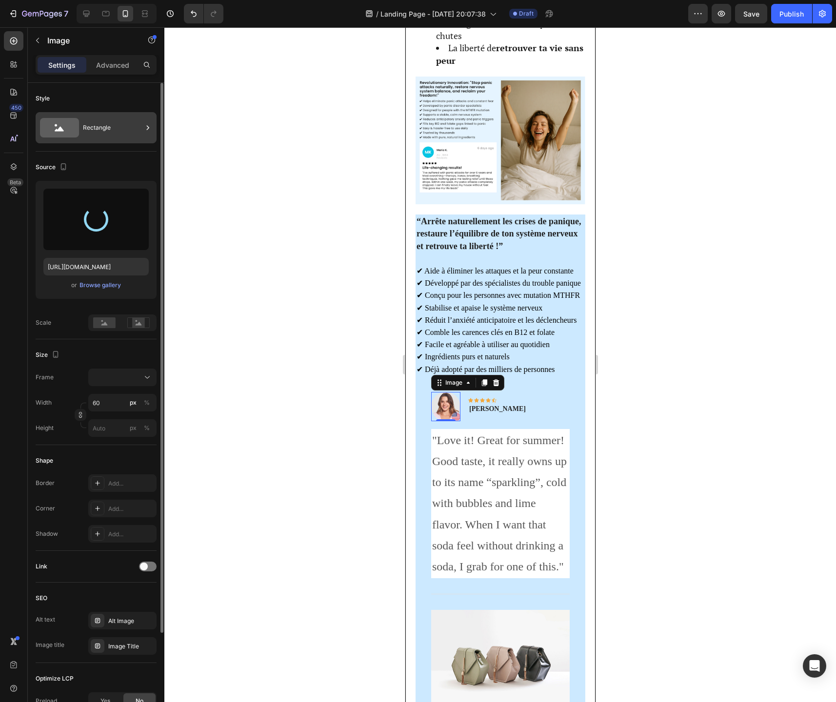
type input "https://cdn.shopify.com/s/files/1/0744/9634/4277/files/gempages_581179120260481…"
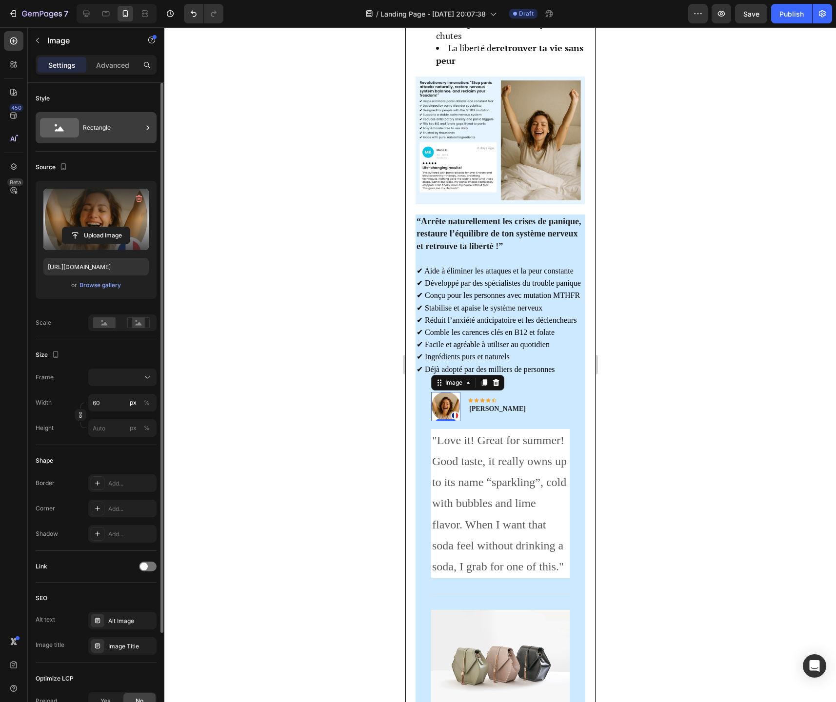
click at [87, 139] on div "Rectangle" at bounding box center [96, 127] width 121 height 31
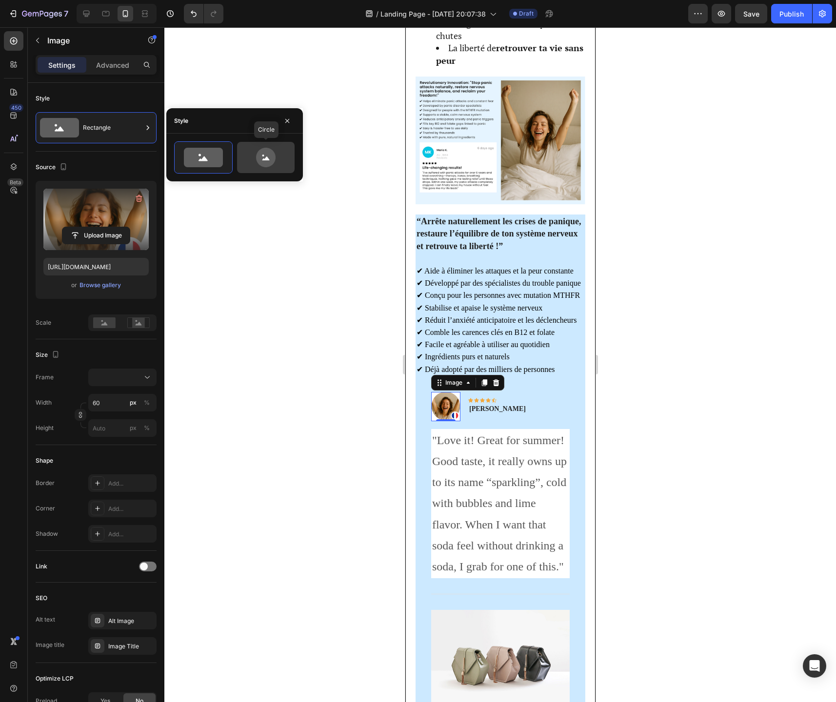
click at [259, 156] on icon at bounding box center [266, 158] width 20 height 20
type input "80"
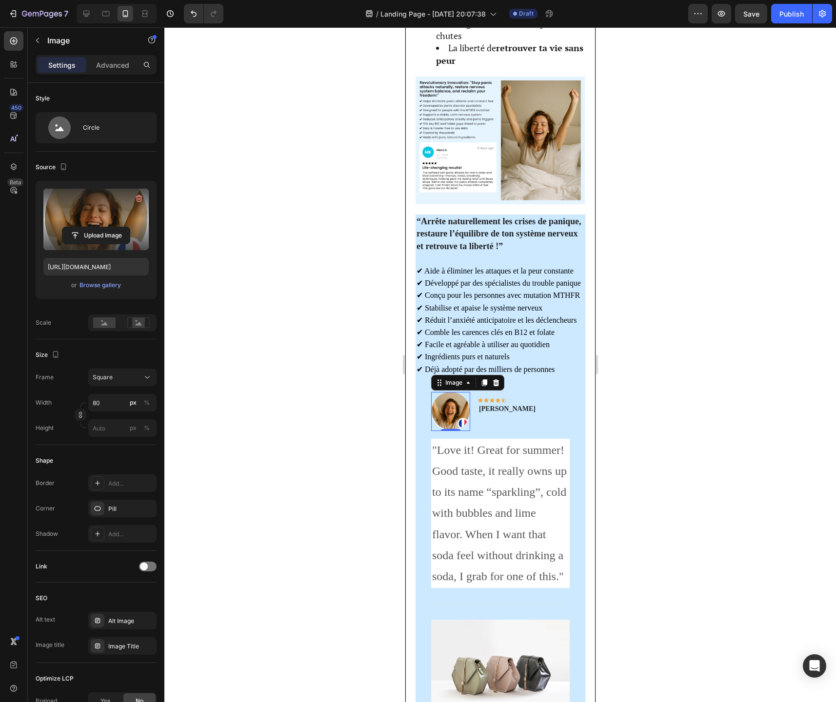
click at [675, 420] on div at bounding box center [499, 364] width 671 height 675
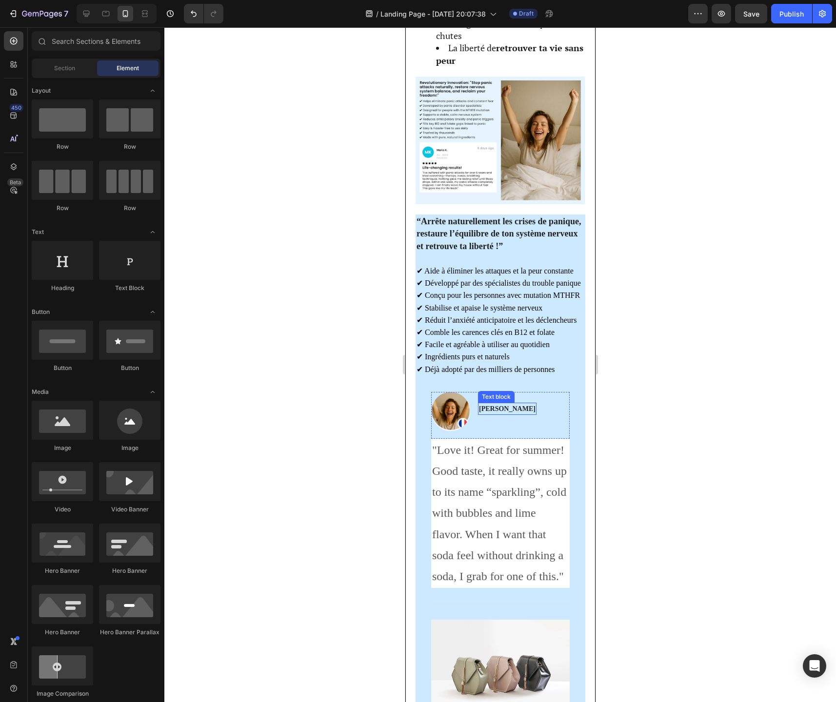
click at [497, 414] on p "Rita Carroll" at bounding box center [506, 409] width 57 height 10
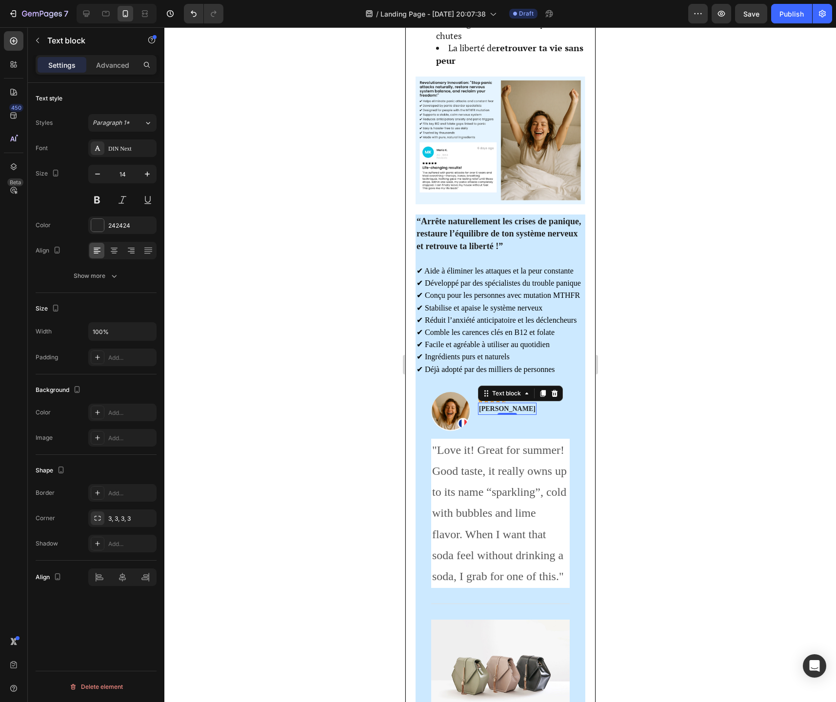
click at [502, 415] on div "0" at bounding box center [507, 415] width 10 height 8
click at [526, 423] on div "Image Icon Icon Icon Icon Icon Row Rita Carroll Text block Row 0" at bounding box center [500, 415] width 138 height 47
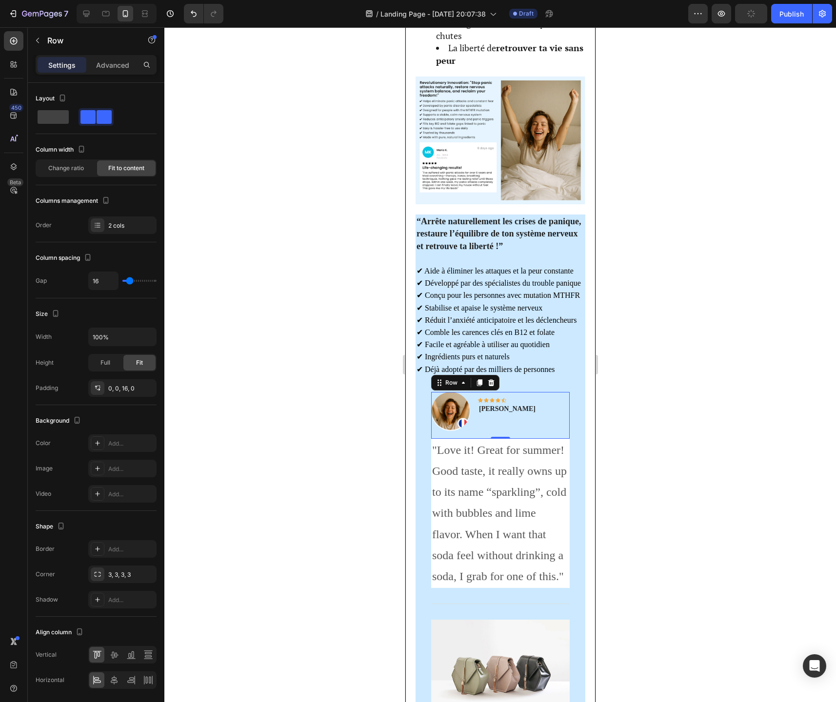
click at [547, 411] on div "Image Icon Icon Icon Icon Icon Row Rita Carroll Text block Row 0" at bounding box center [500, 415] width 138 height 47
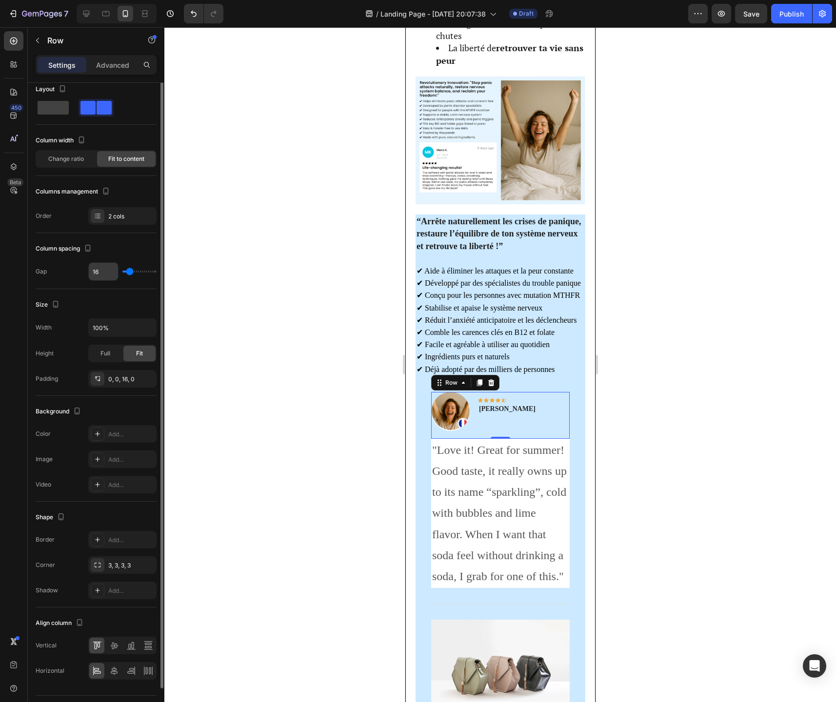
scroll to position [0, 0]
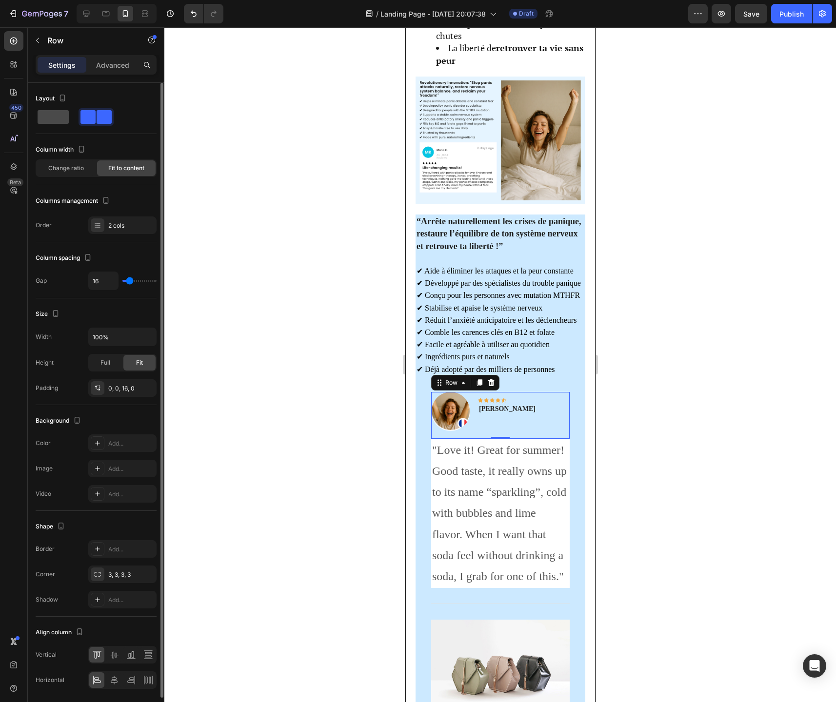
click at [62, 118] on span at bounding box center [53, 117] width 31 height 14
type input "0"
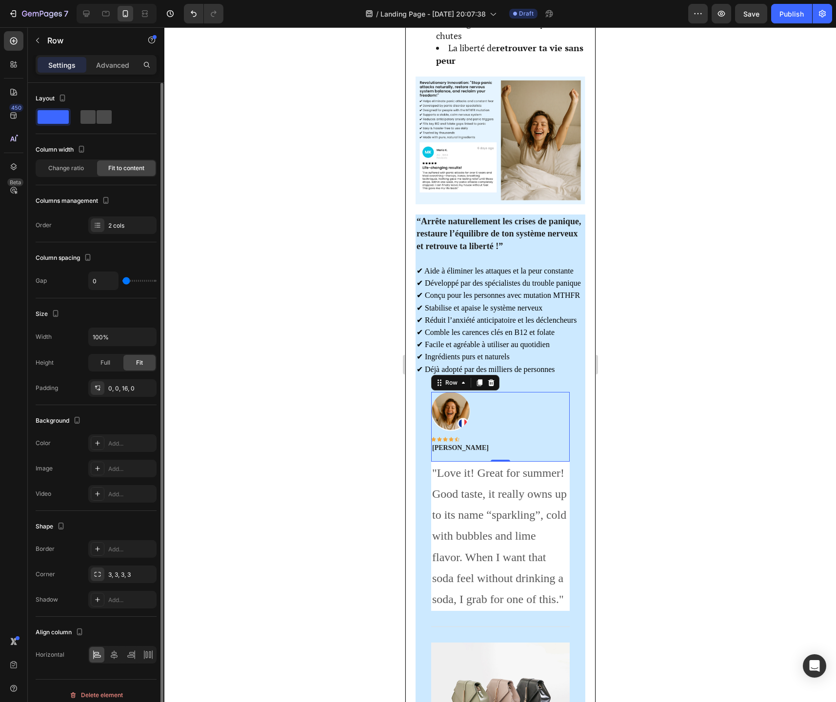
click at [102, 121] on span at bounding box center [104, 117] width 15 height 14
type input "16"
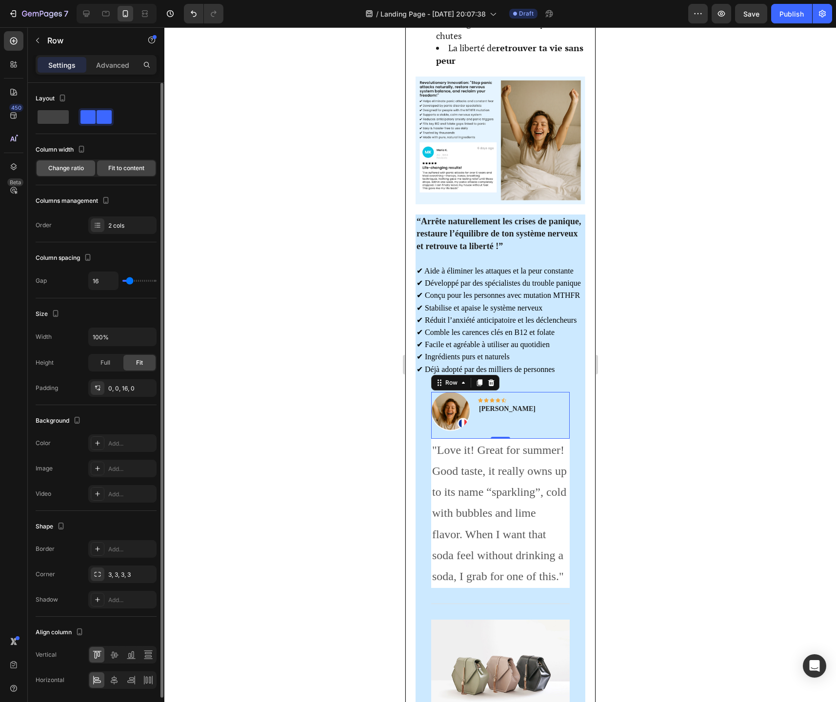
click at [76, 172] on span "Change ratio" at bounding box center [66, 168] width 36 height 9
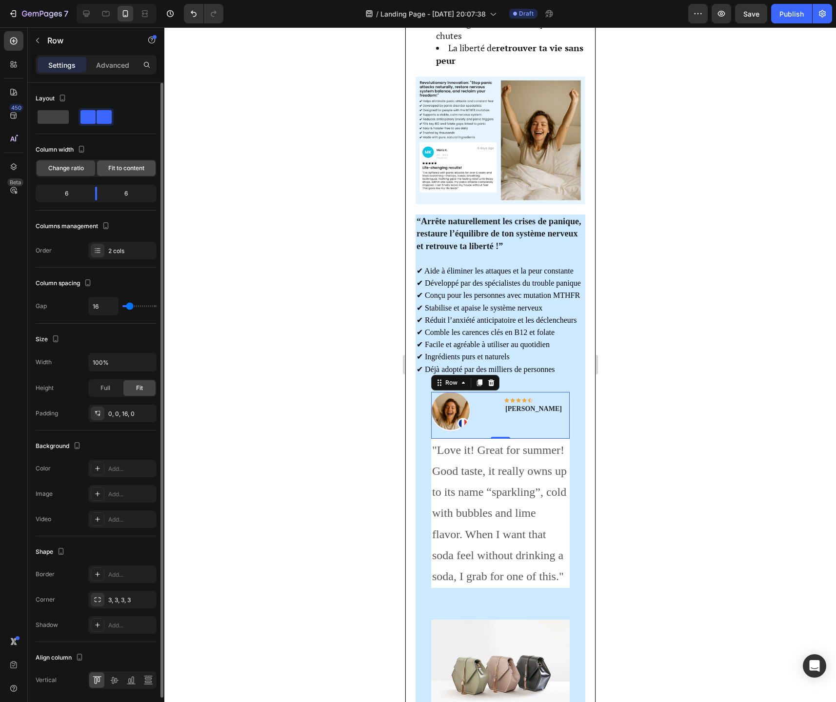
click at [114, 166] on span "Fit to content" at bounding box center [126, 168] width 36 height 9
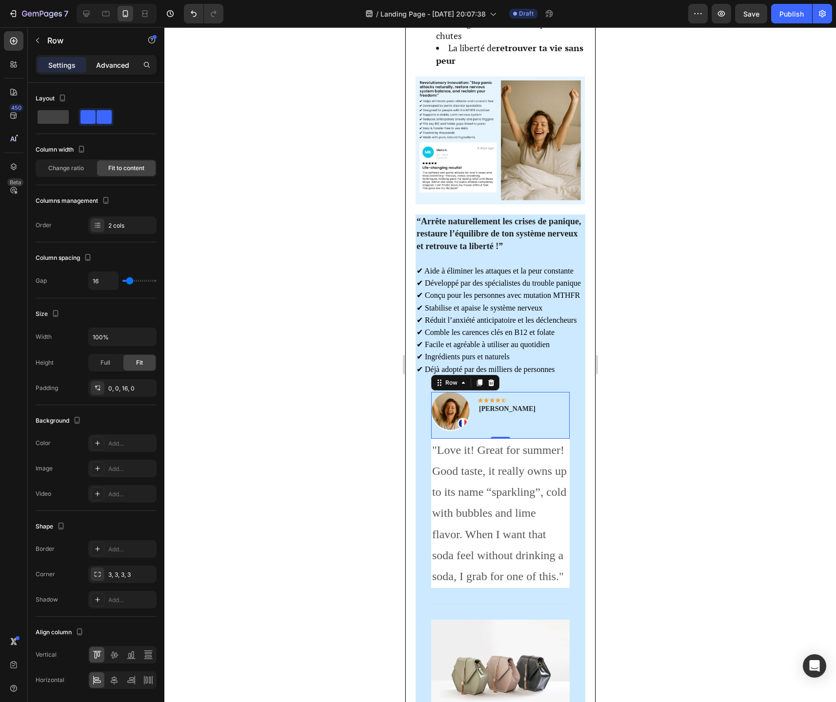
click at [111, 63] on p "Advanced" at bounding box center [112, 65] width 33 height 10
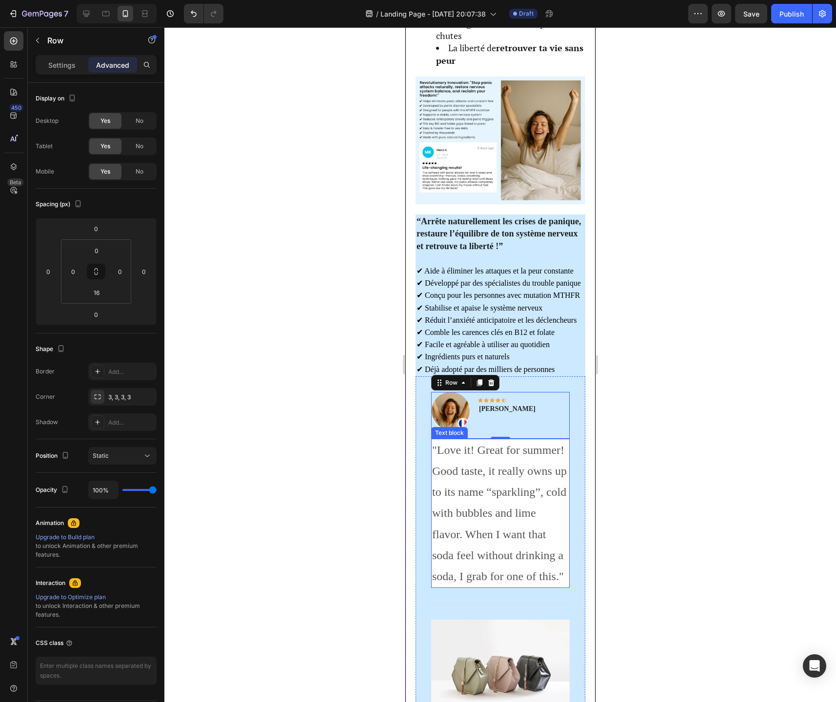
click at [500, 415] on div "Rita Carroll" at bounding box center [506, 409] width 59 height 12
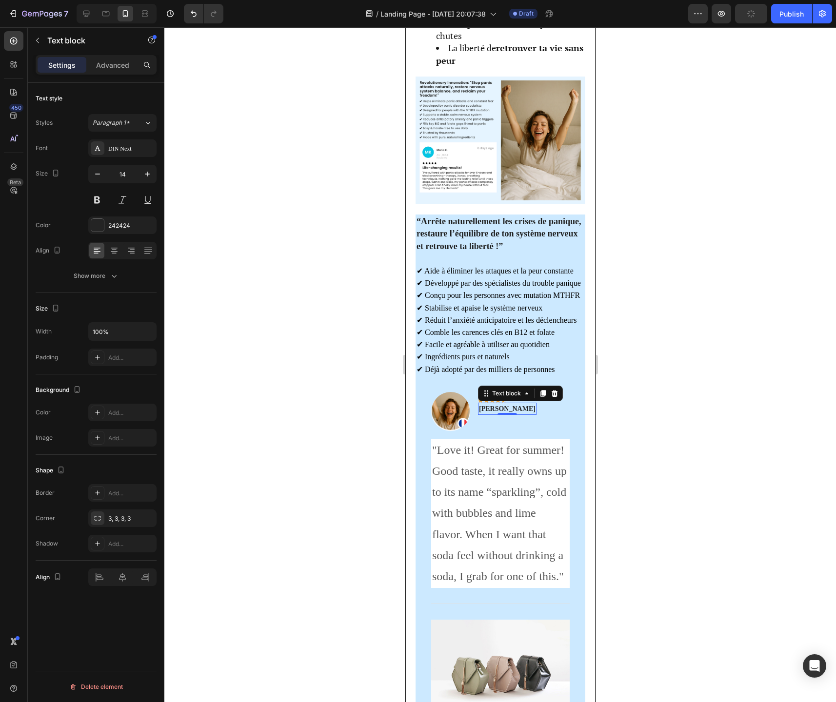
click at [682, 439] on div at bounding box center [499, 364] width 671 height 675
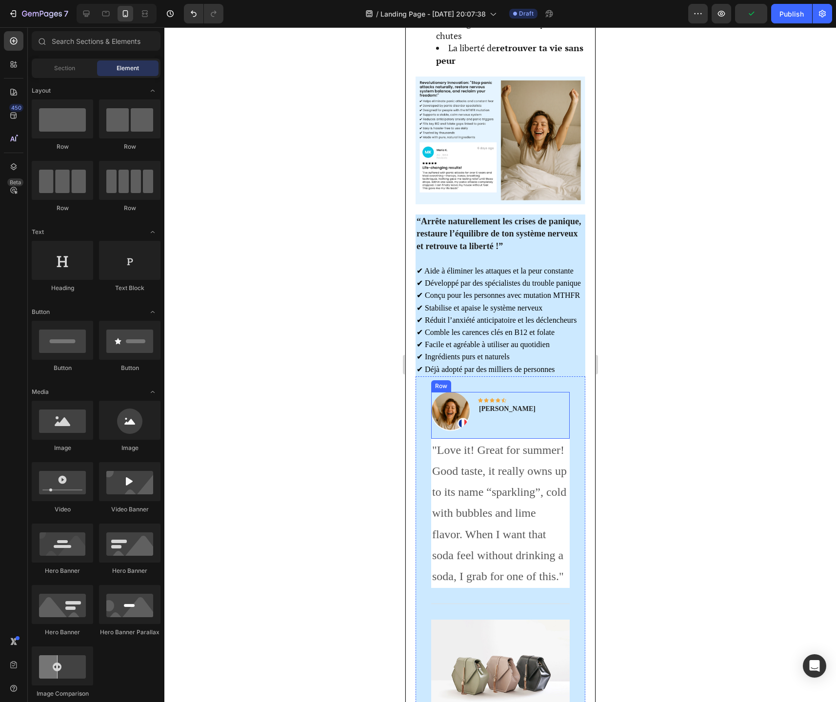
click at [534, 409] on div "Image Icon Icon Icon Icon Icon Row Rita Carroll Text block Row" at bounding box center [500, 415] width 138 height 47
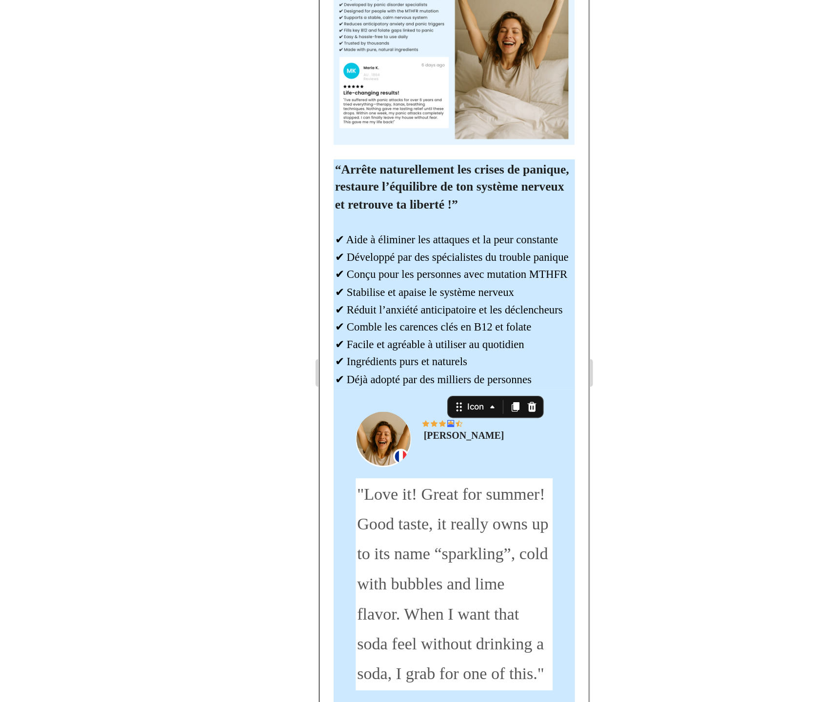
click at [413, 269] on div "Icon 0" at bounding box center [411, 266] width 5 height 5
click at [399, 269] on div "Icon" at bounding box center [399, 266] width 5 height 5
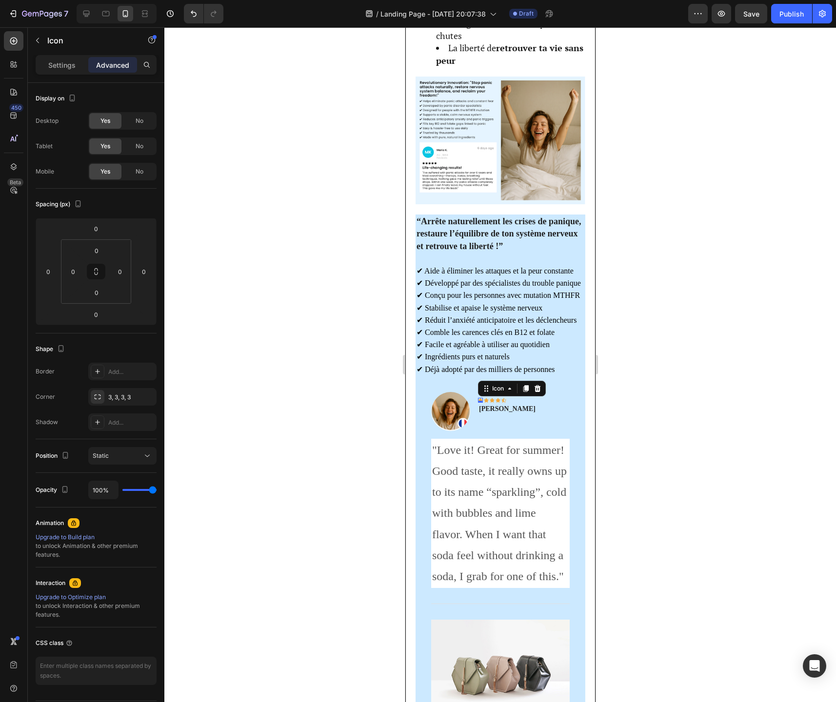
click at [478, 403] on div "Icon 0" at bounding box center [479, 400] width 5 height 5
click at [68, 71] on div "Settings" at bounding box center [62, 65] width 49 height 16
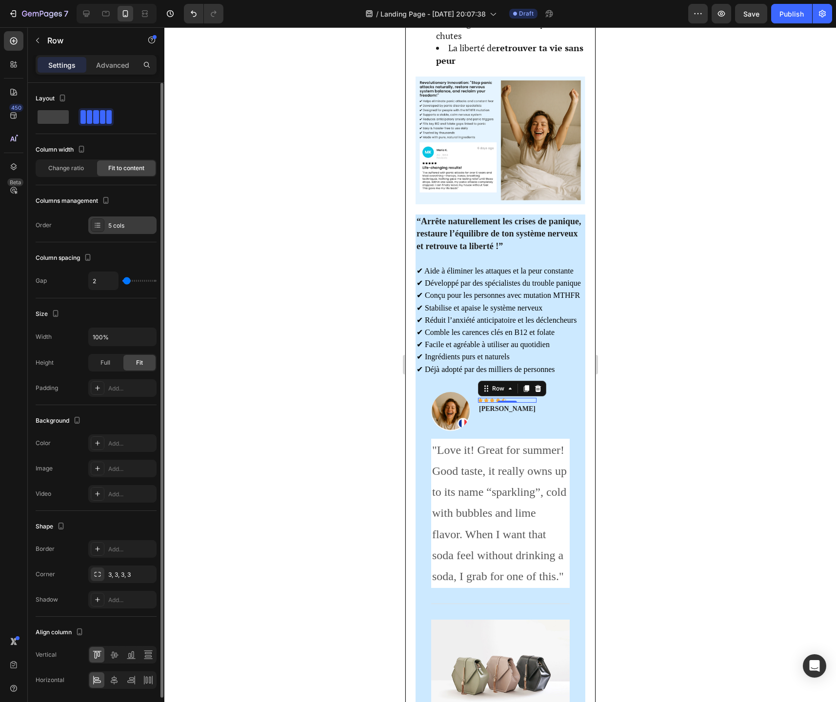
click at [122, 226] on div "5 cols" at bounding box center [131, 225] width 46 height 9
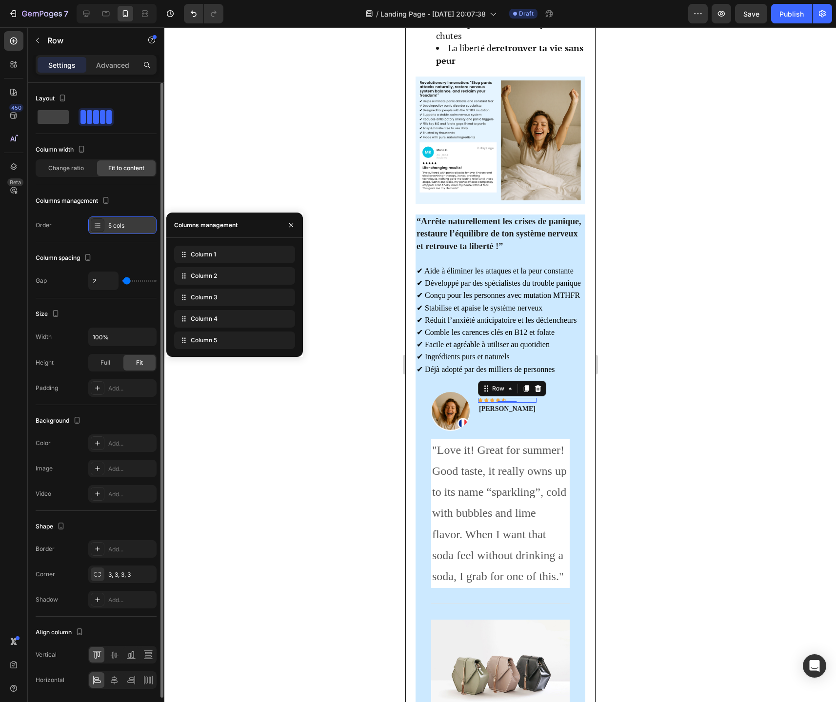
click at [122, 226] on div "5 cols" at bounding box center [131, 225] width 46 height 9
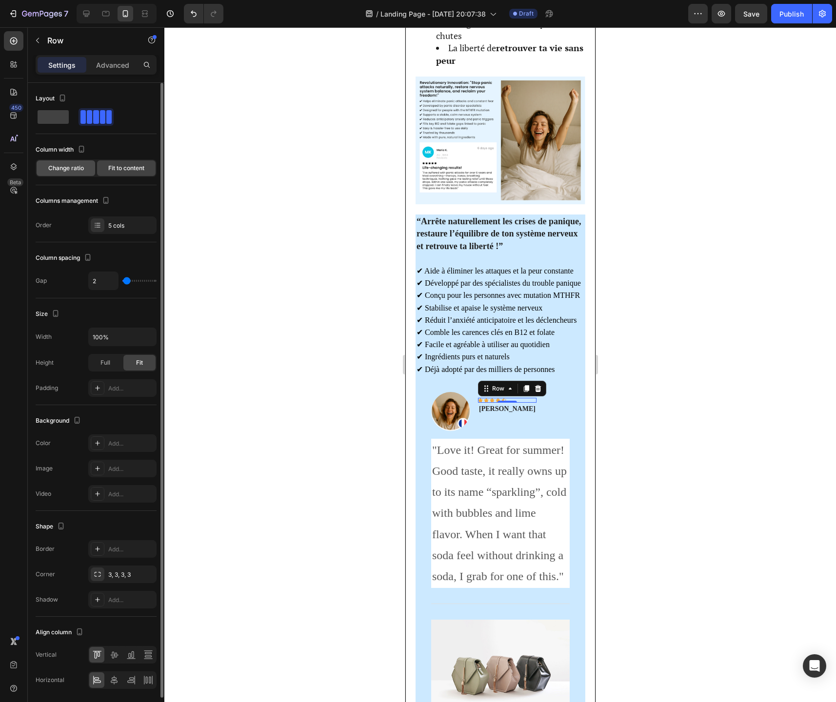
click at [79, 175] on div "Change ratio" at bounding box center [66, 168] width 59 height 16
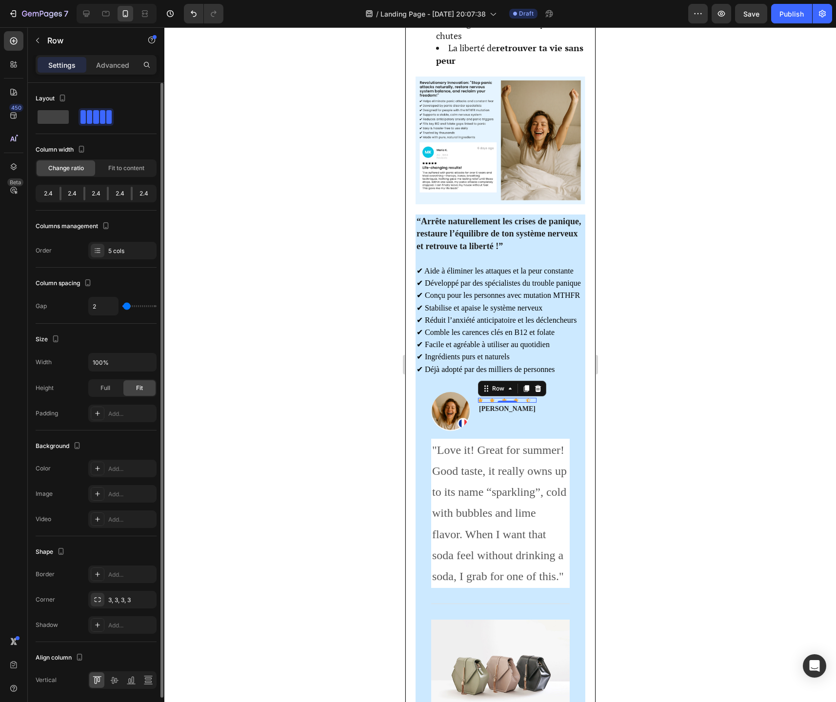
click at [61, 194] on div "2.4" at bounding box center [72, 194] width 22 height 14
type input "0"
type input "2"
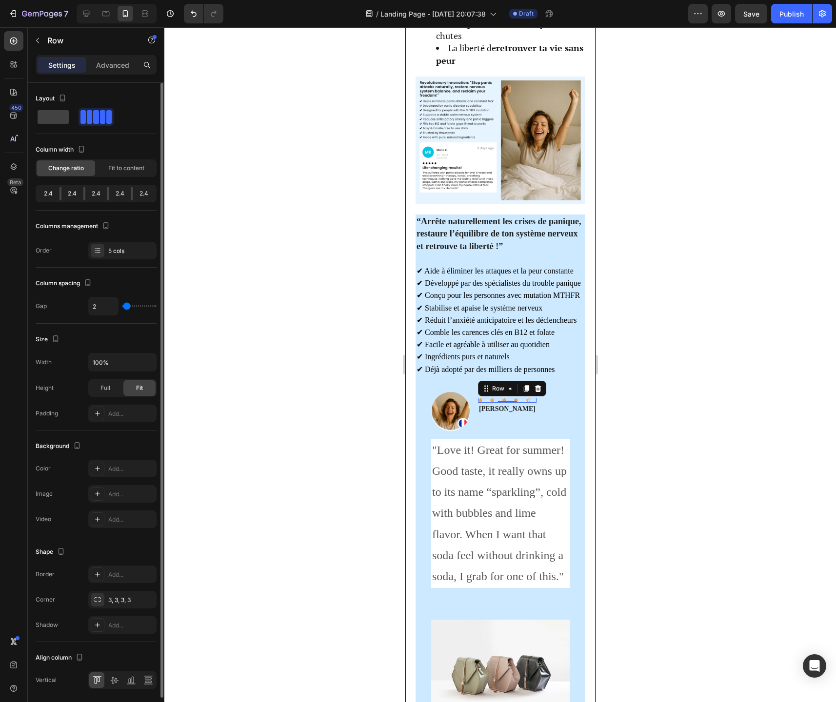
type input "4"
type input "6"
type input "8"
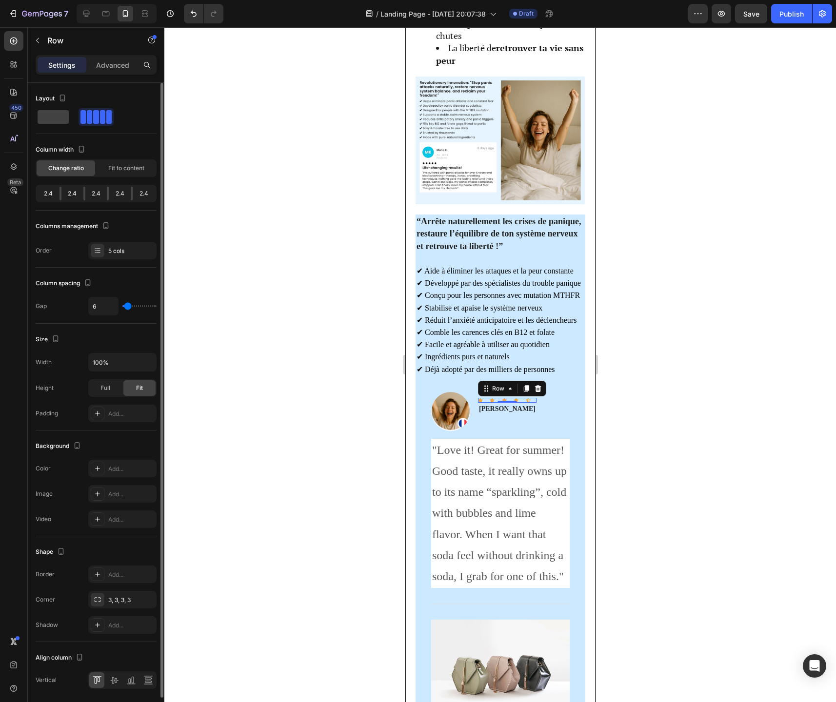
type input "8"
type input "12"
type input "13"
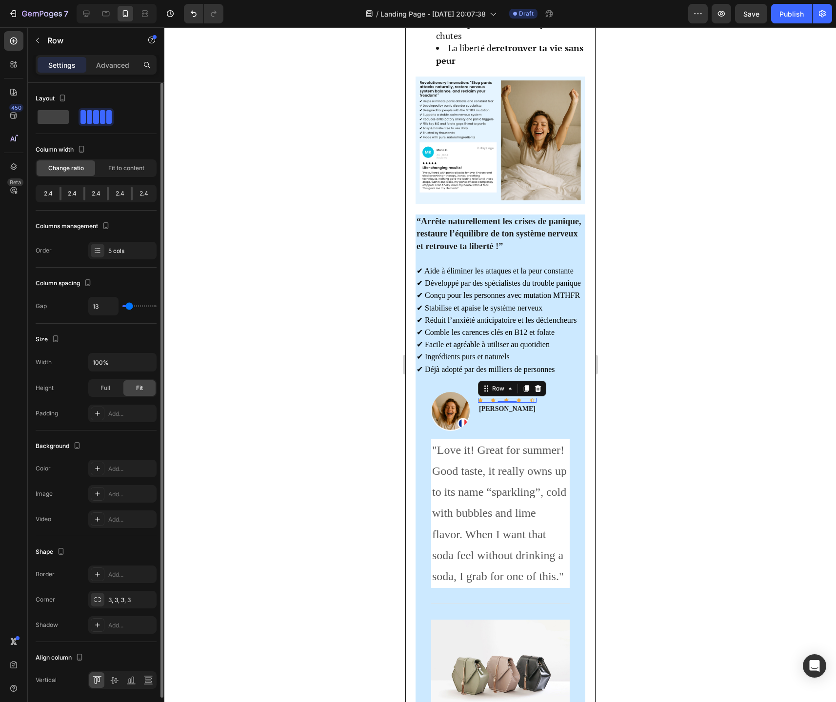
type input "15"
type input "16"
type input "18"
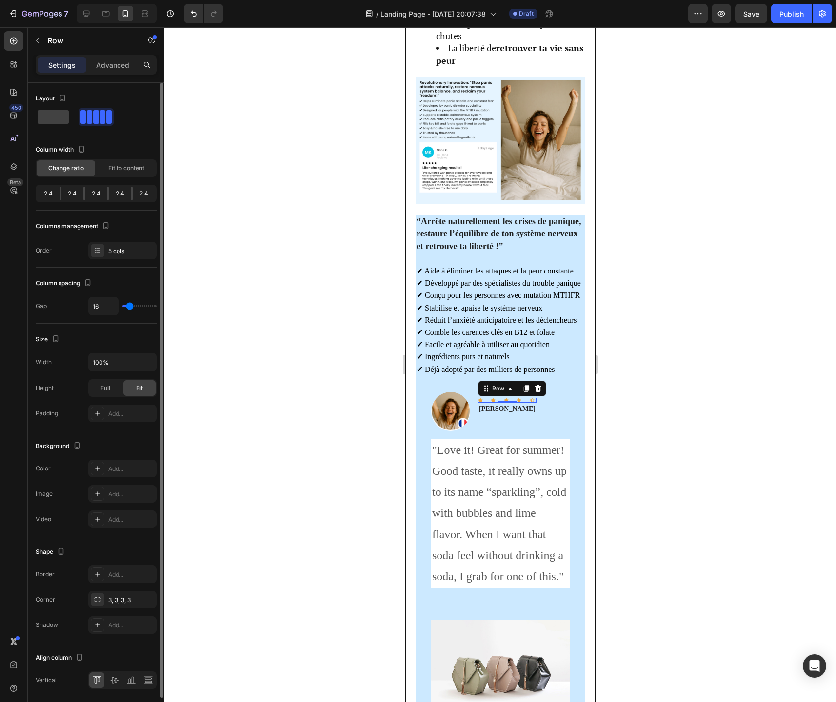
type input "18"
type input "19"
type input "21"
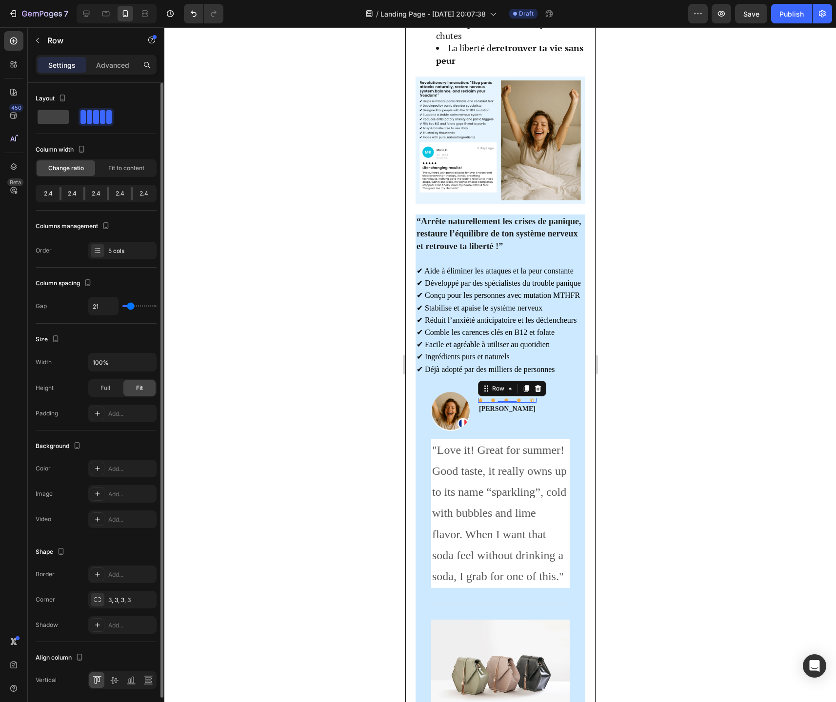
type input "22"
type input "25"
type input "28"
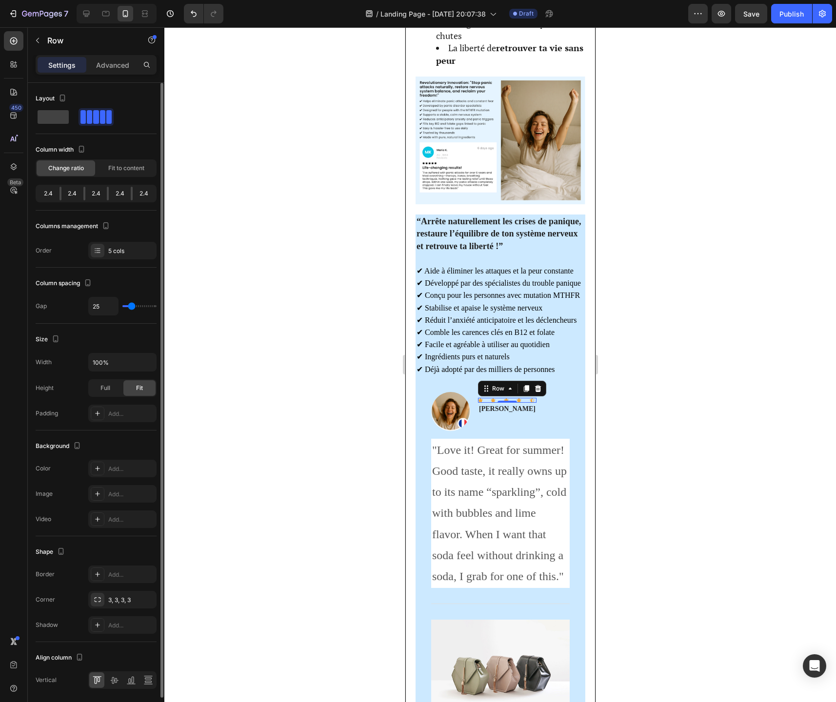
type input "28"
type input "32"
type input "36"
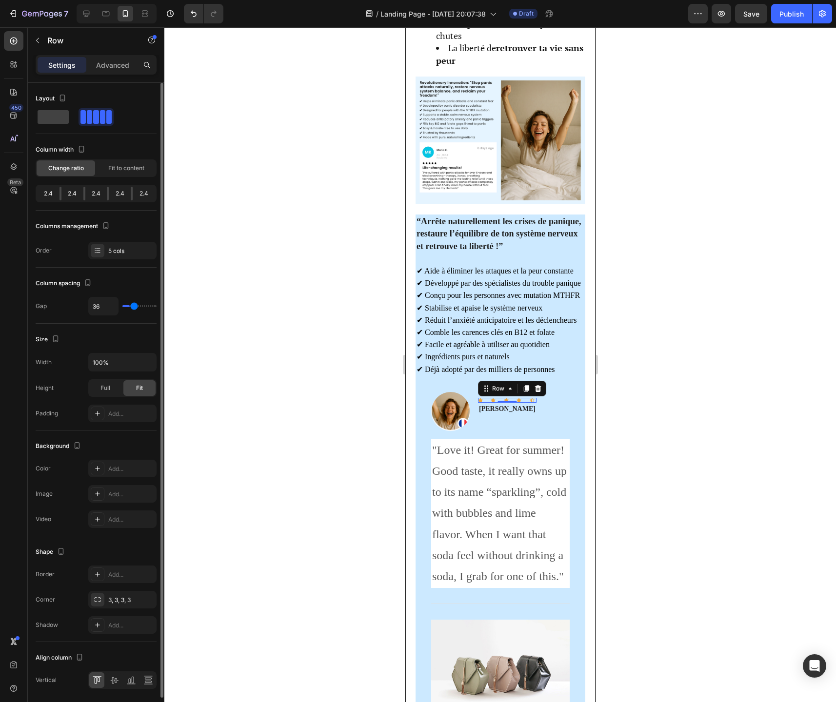
type input "39"
type input "43"
type input "45"
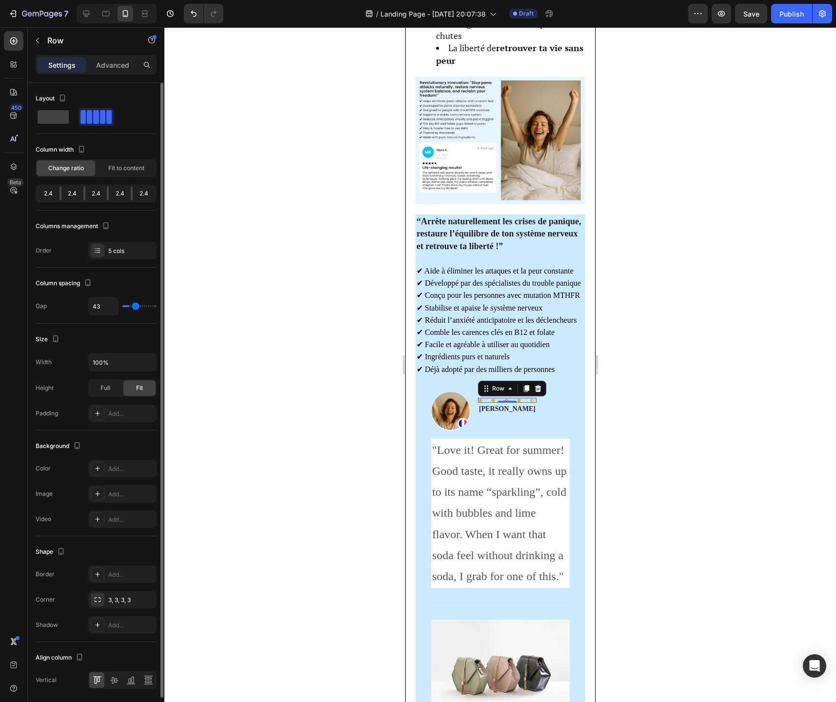
type input "45"
type input "46"
type input "45"
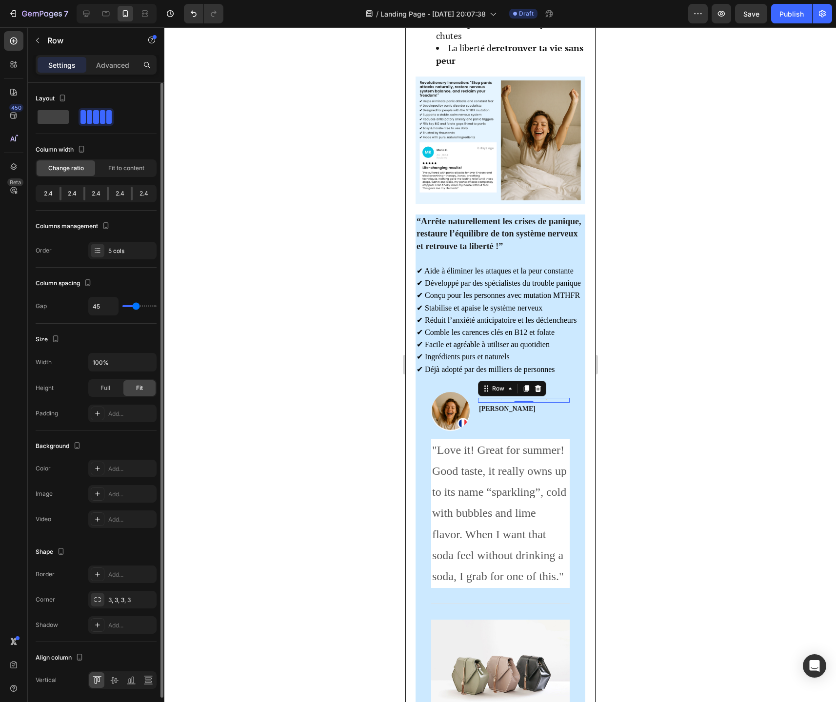
type input "43"
type input "41"
type input "38"
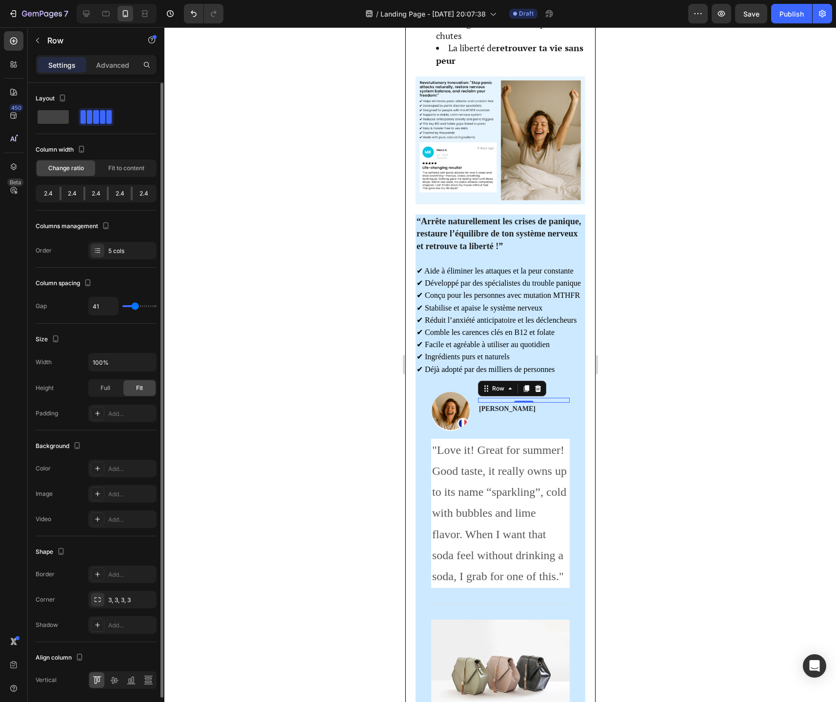
type input "38"
type input "35"
type input "32"
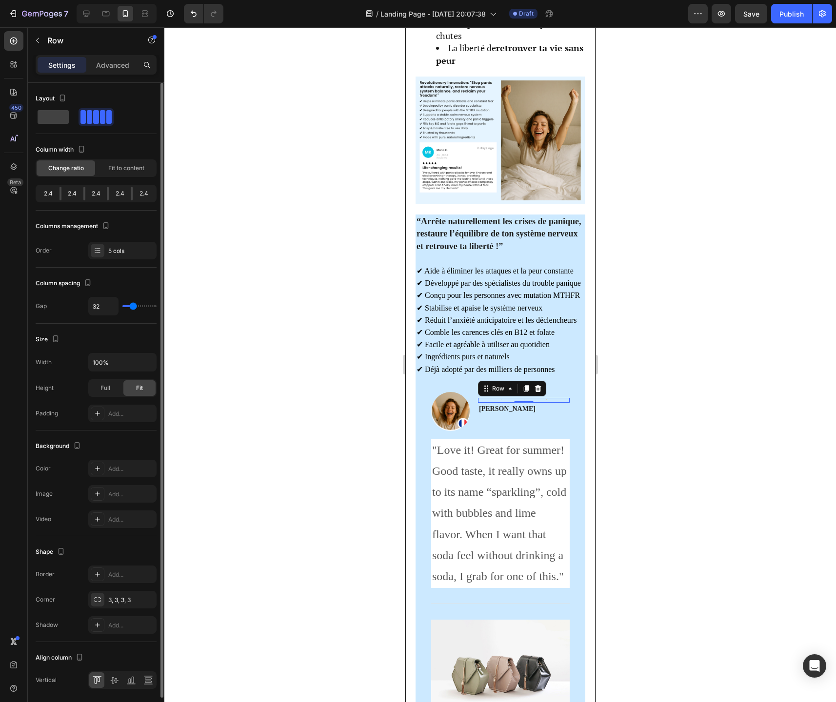
type input "28"
type input "26"
type input "24"
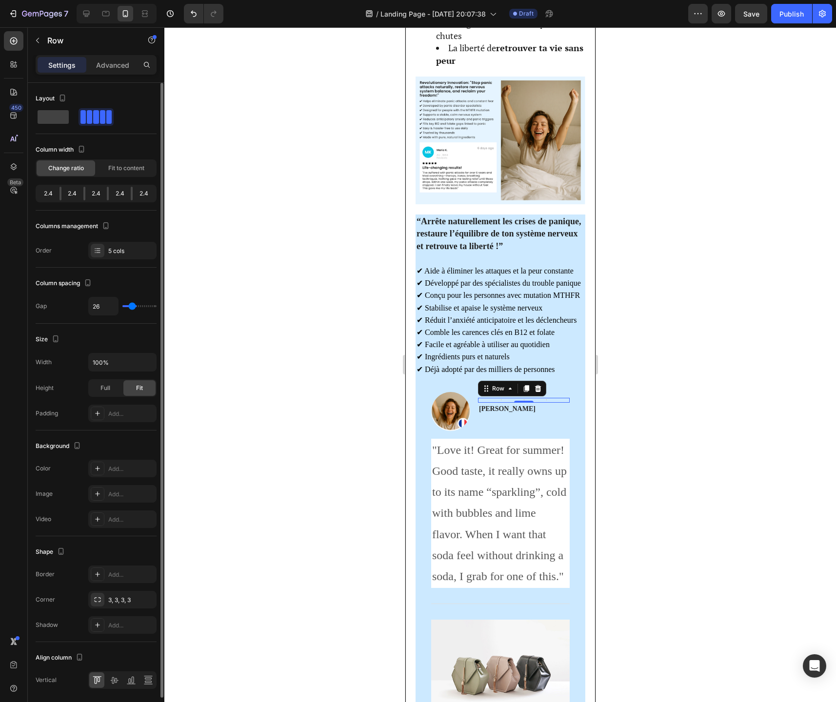
type input "24"
type input "23"
type input "21"
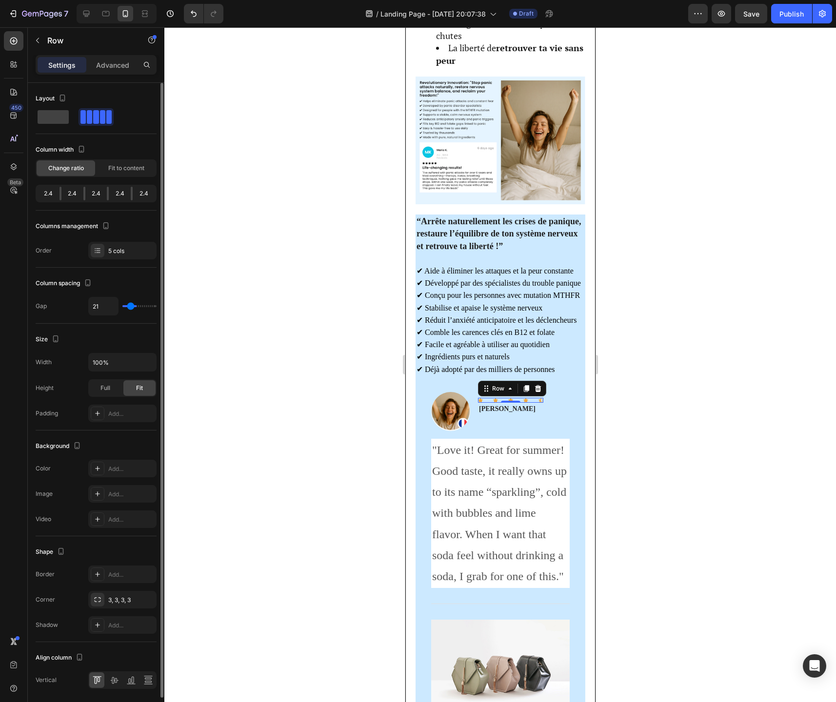
type input "20"
type input "19"
type input "17"
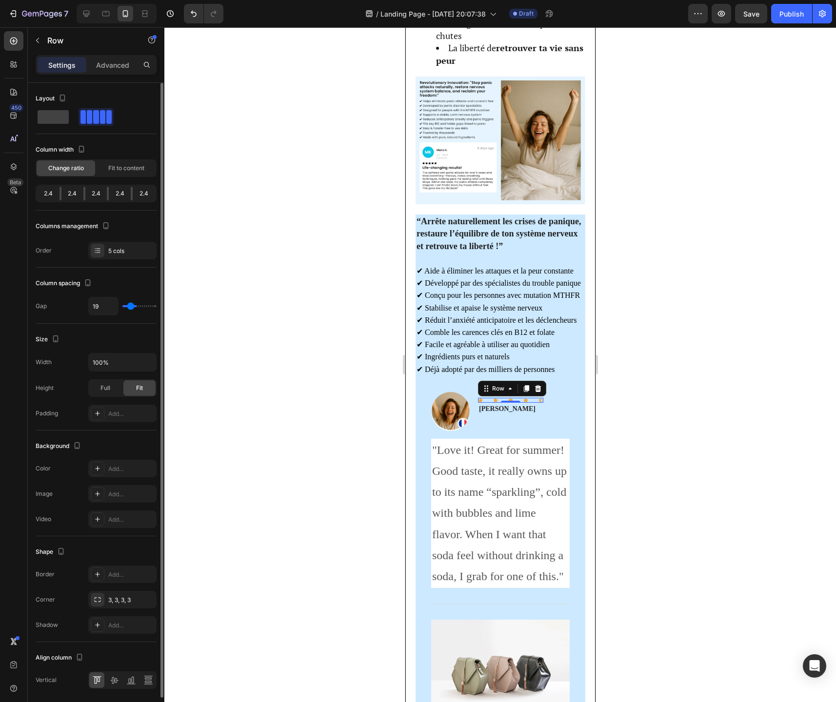
type input "17"
type input "16"
type input "14"
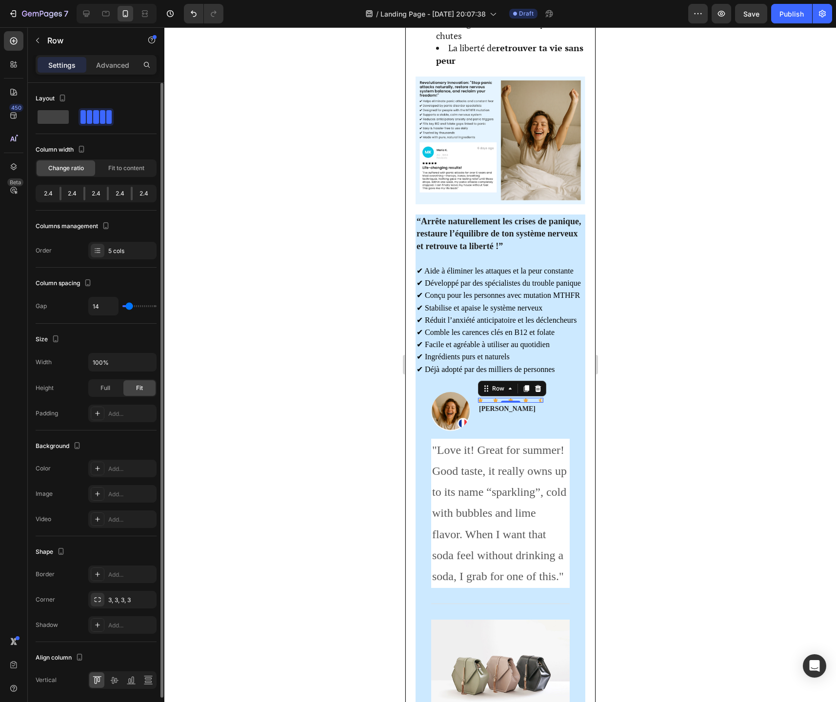
type input "13"
type input "7"
type input "5"
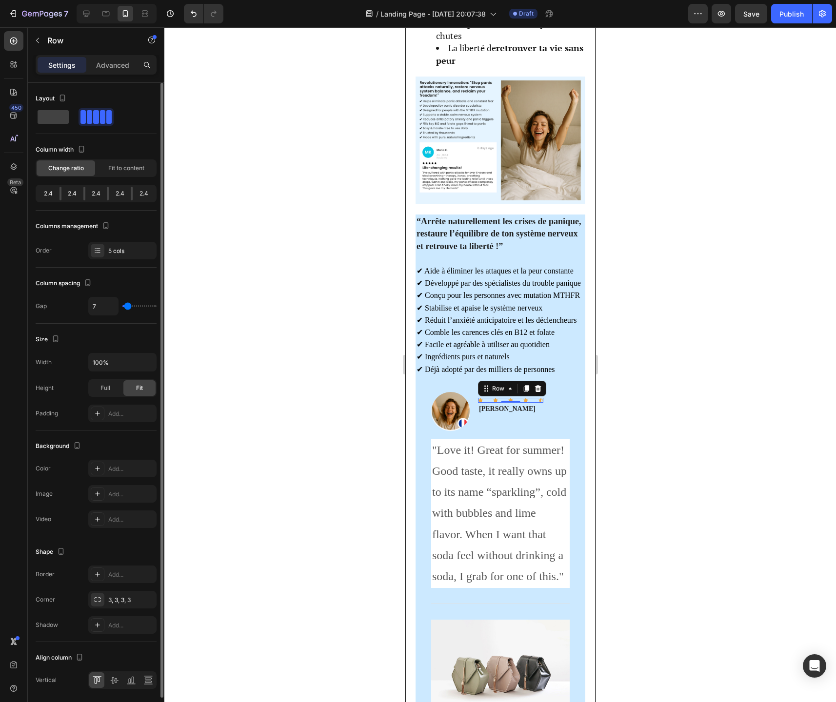
type input "5"
type input "4"
type input "3"
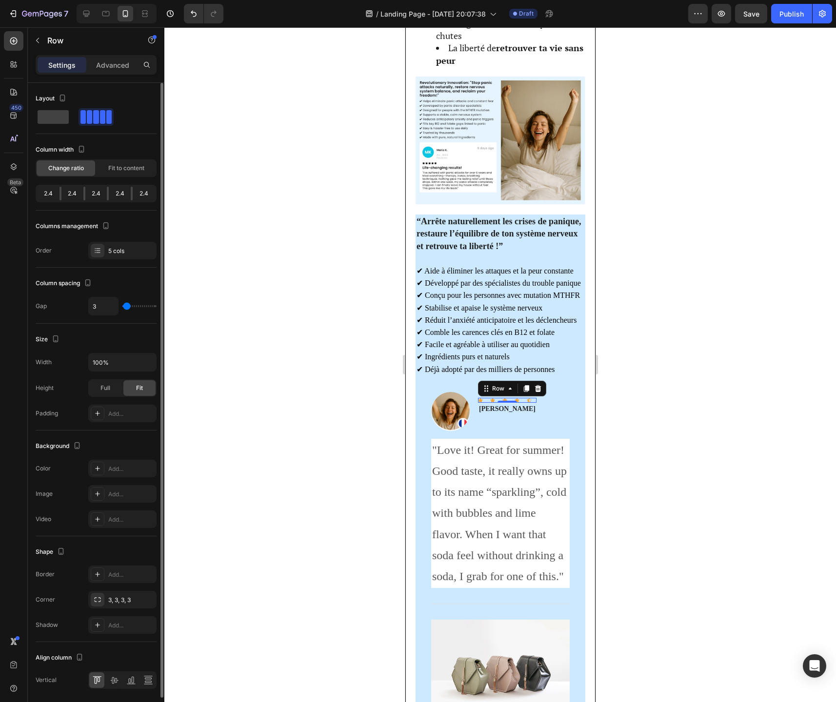
type input "2"
type input "1"
type input "0"
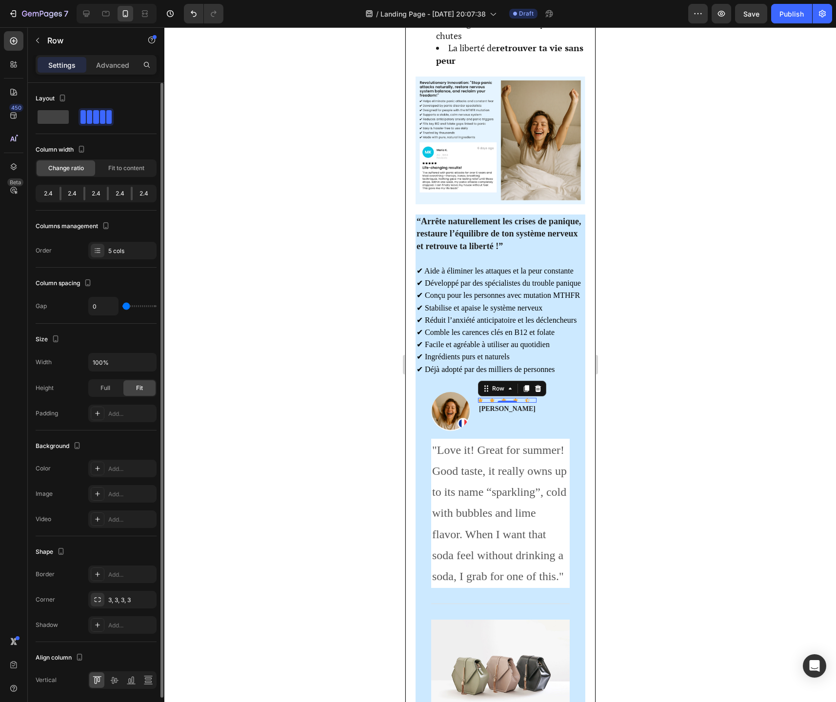
type input "0"
click at [123, 307] on input "range" at bounding box center [139, 306] width 34 height 2
click at [137, 362] on input "100%" at bounding box center [122, 363] width 67 height 18
click at [144, 365] on icon "button" at bounding box center [147, 362] width 10 height 10
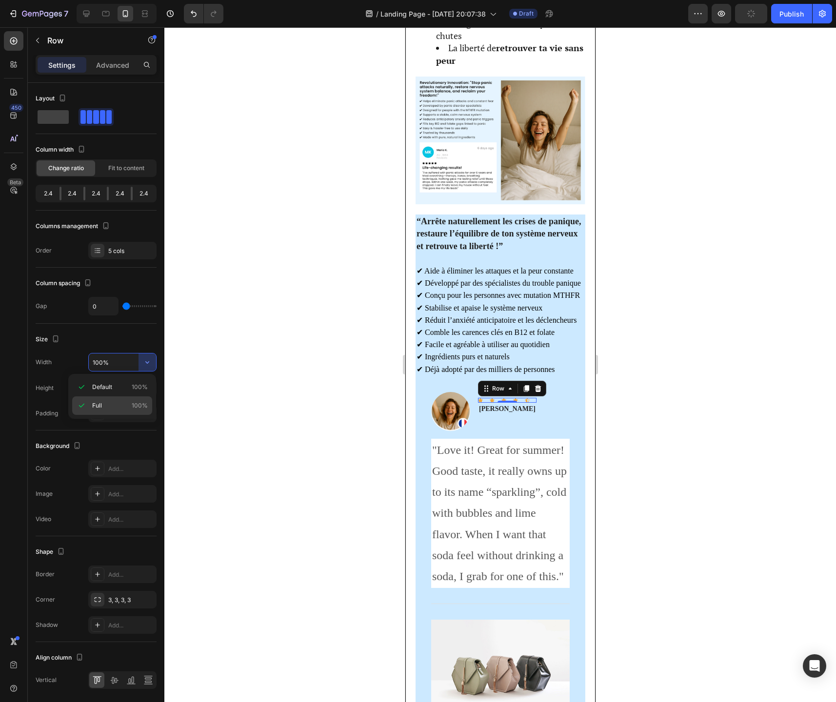
click at [131, 407] on p "Full 100%" at bounding box center [120, 405] width 56 height 9
click at [110, 70] on div "Advanced" at bounding box center [112, 65] width 49 height 16
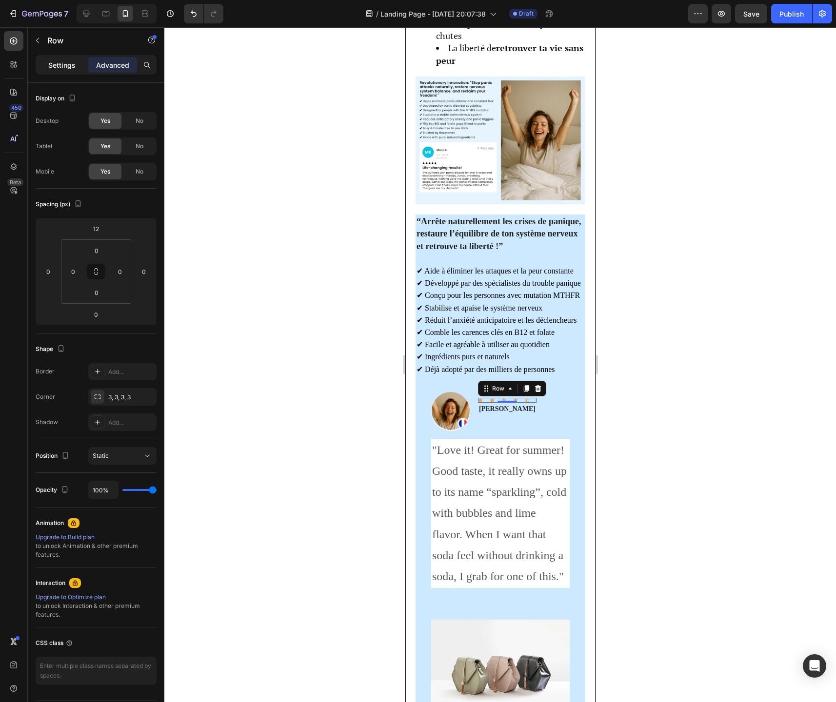
click at [66, 65] on p "Settings" at bounding box center [61, 65] width 27 height 10
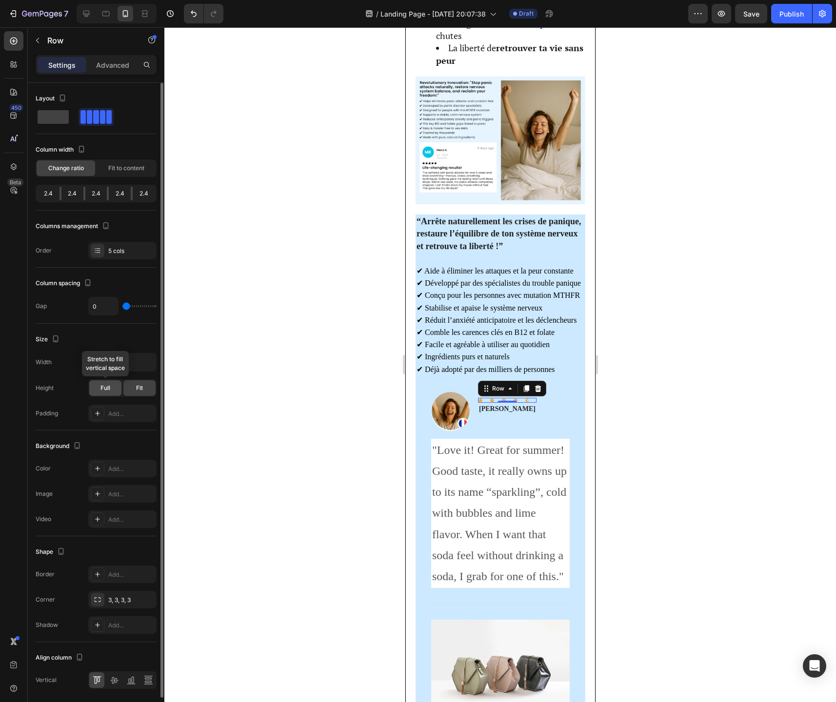
click at [110, 389] on div "Full" at bounding box center [105, 388] width 32 height 16
click at [141, 389] on span "Fit" at bounding box center [139, 388] width 7 height 9
click at [107, 365] on input "100%" at bounding box center [122, 363] width 67 height 18
type input "1000000%"
click at [171, 365] on div at bounding box center [499, 364] width 671 height 675
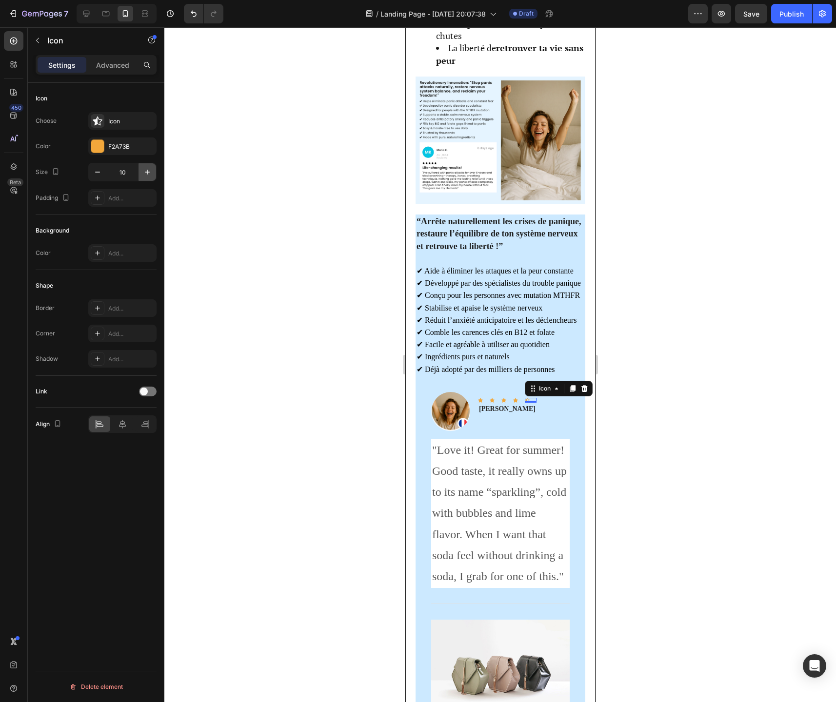
click at [146, 169] on icon "button" at bounding box center [147, 172] width 10 height 10
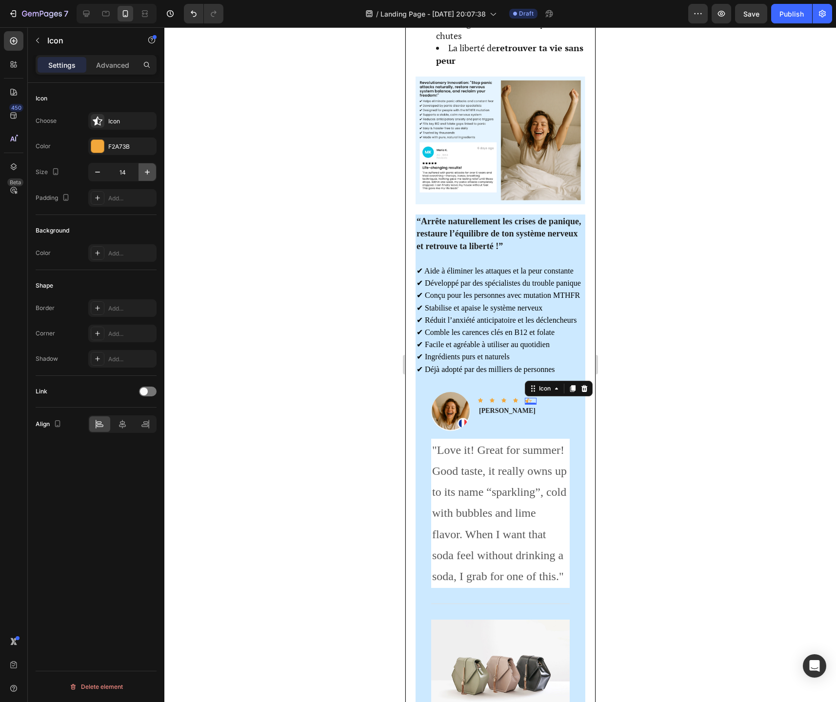
type input "15"
click at [512, 403] on div "Icon 0" at bounding box center [518, 400] width 12 height 5
click at [147, 170] on icon "button" at bounding box center [147, 172] width 5 height 5
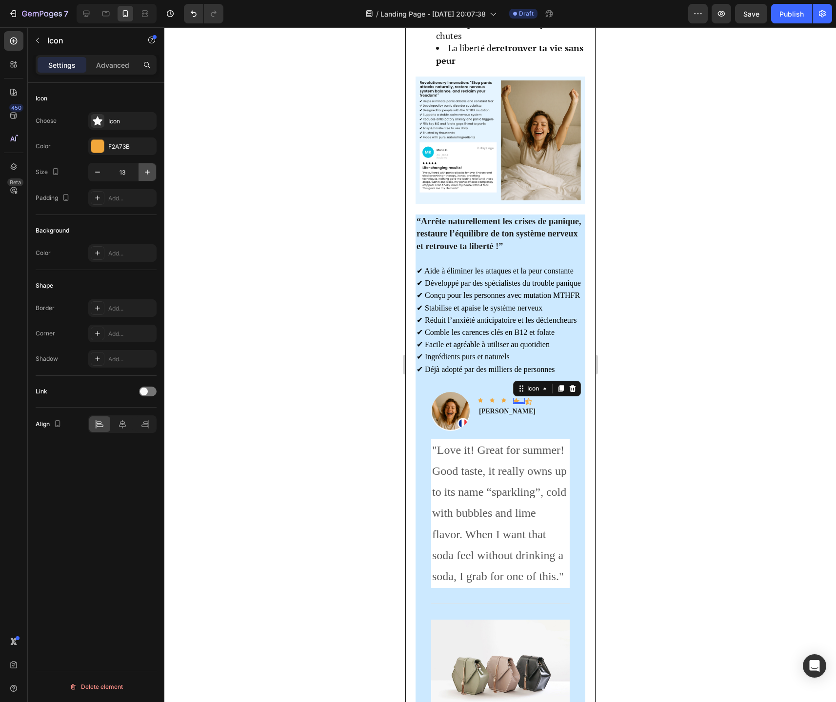
click at [147, 170] on icon "button" at bounding box center [147, 172] width 5 height 5
click at [99, 173] on icon "button" at bounding box center [98, 172] width 10 height 10
type input "15"
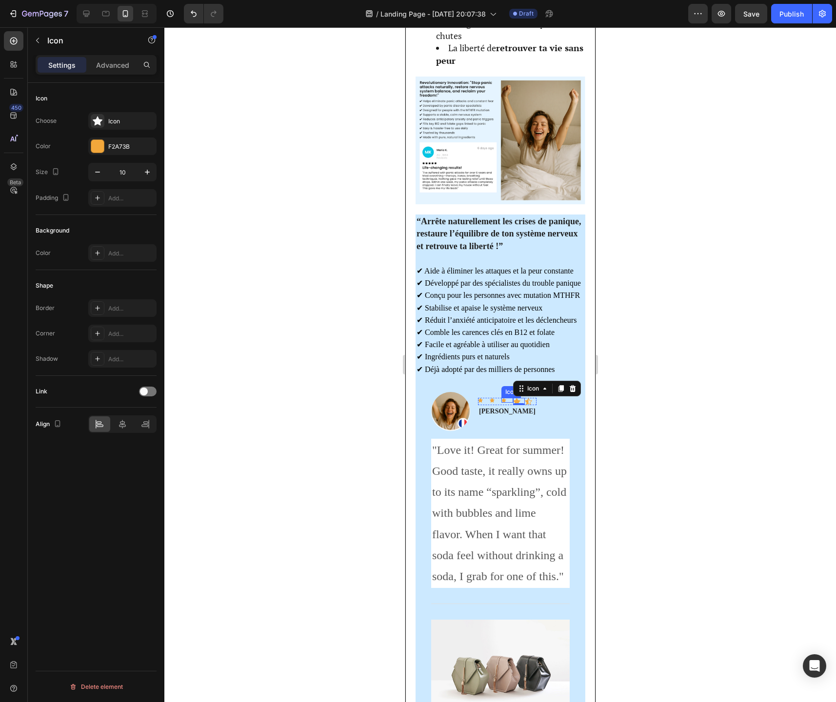
click at [501, 403] on div "Icon" at bounding box center [507, 400] width 12 height 5
click at [154, 176] on button "button" at bounding box center [147, 172] width 18 height 18
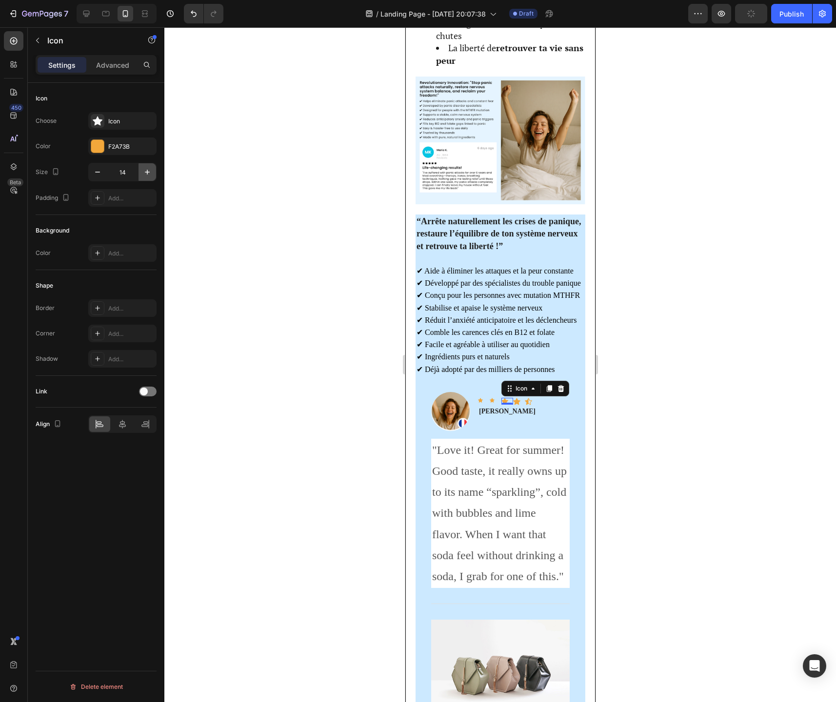
click at [154, 176] on button "button" at bounding box center [147, 172] width 18 height 18
type input "15"
click at [489, 403] on div "Icon 0" at bounding box center [495, 400] width 12 height 5
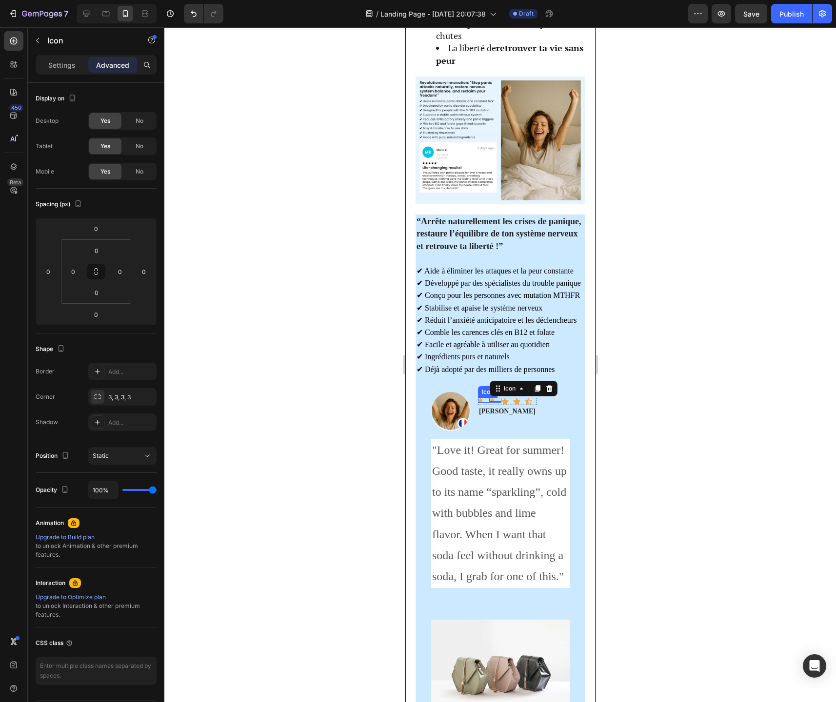
click at [478, 403] on div "Icon" at bounding box center [483, 400] width 12 height 5
click at [61, 70] on p "Settings" at bounding box center [61, 65] width 27 height 10
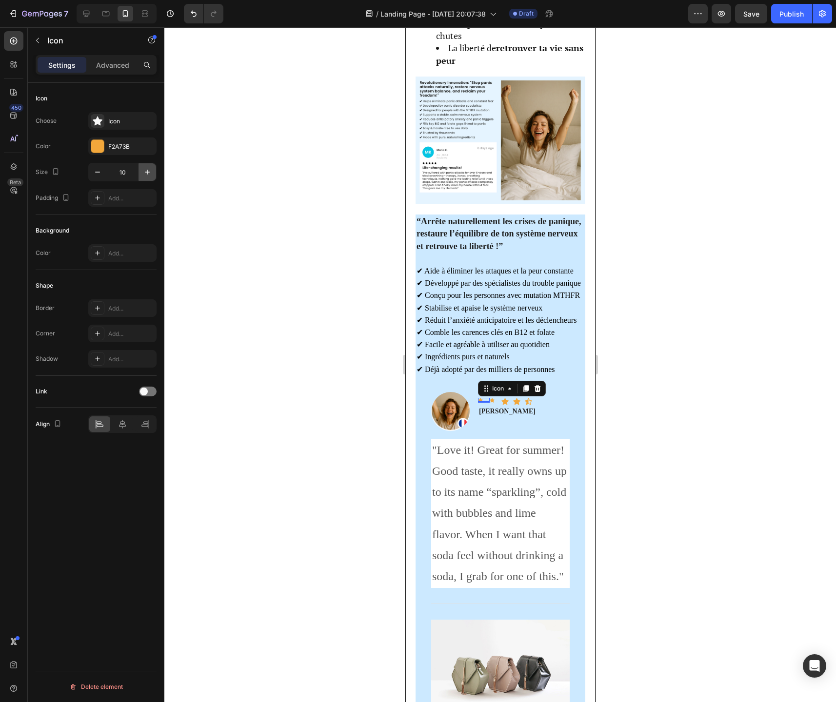
click at [146, 176] on icon "button" at bounding box center [147, 172] width 10 height 10
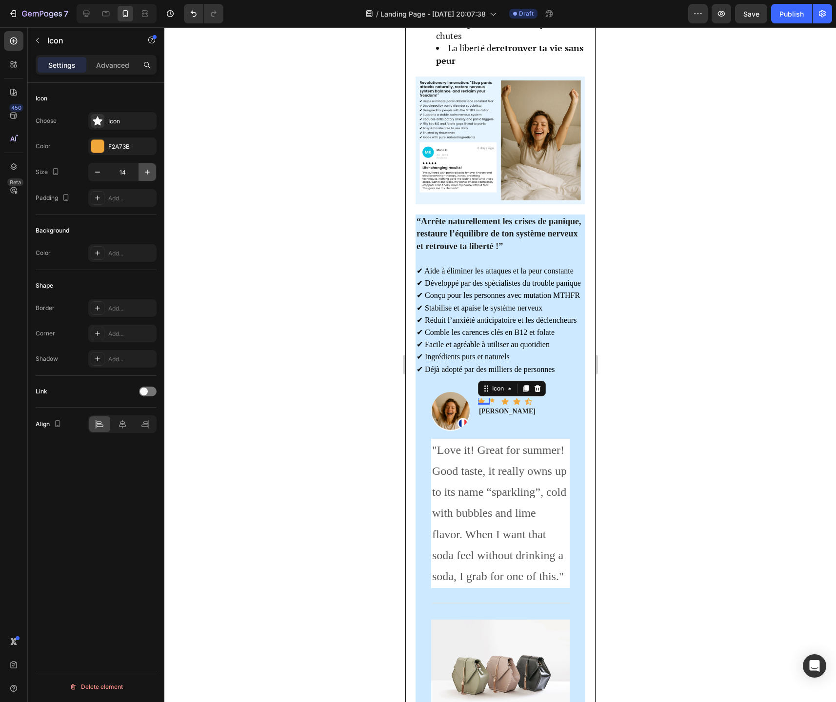
type input "15"
click at [490, 403] on div "Icon" at bounding box center [495, 400] width 12 height 5
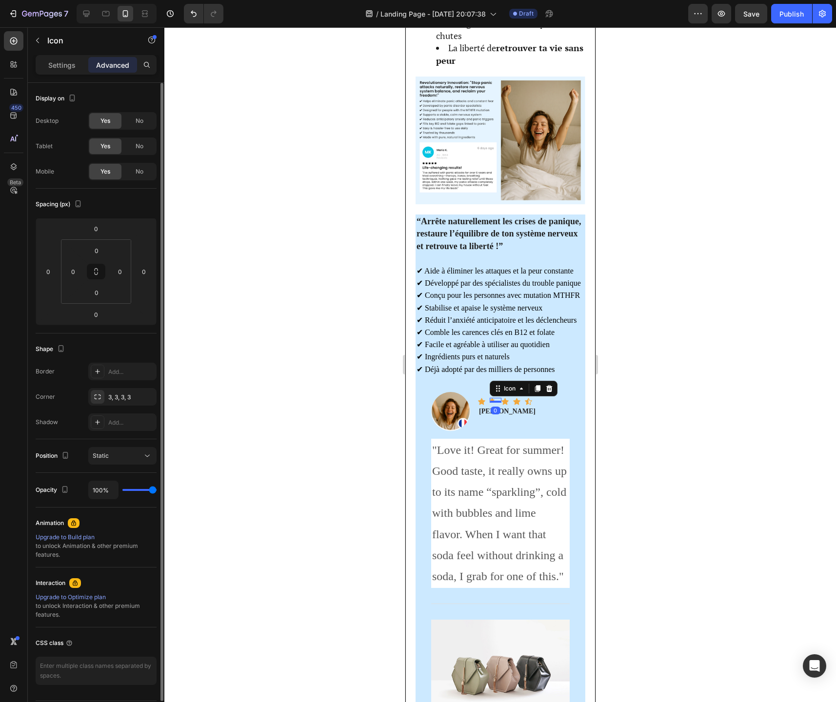
click at [79, 76] on div "Settings Advanced" at bounding box center [96, 69] width 137 height 28
click at [77, 75] on div "Settings Advanced" at bounding box center [96, 69] width 137 height 28
click at [77, 74] on div "Settings Advanced" at bounding box center [96, 65] width 121 height 20
click at [68, 70] on p "Settings" at bounding box center [61, 65] width 27 height 10
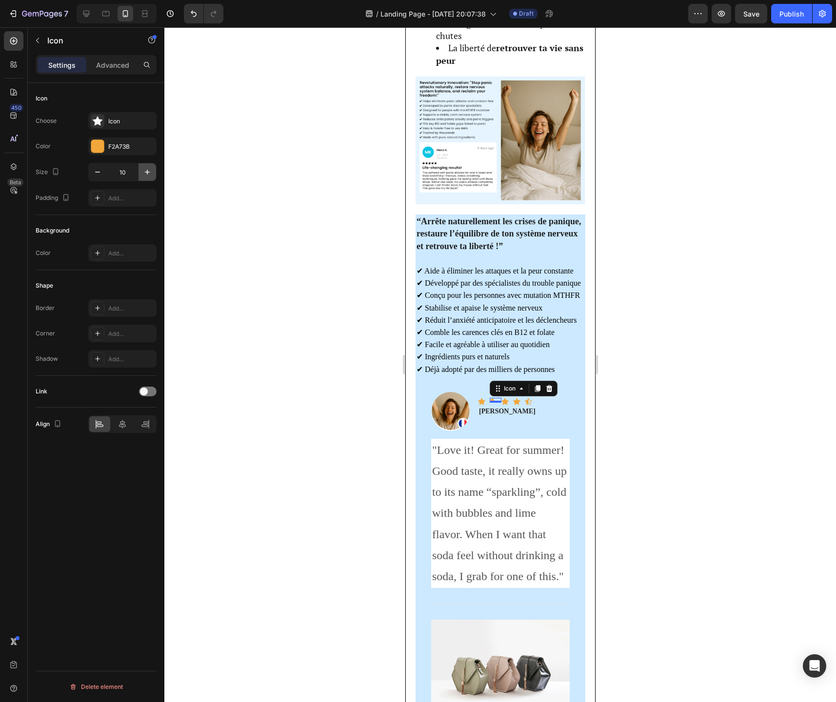
click at [140, 170] on button "button" at bounding box center [147, 172] width 18 height 18
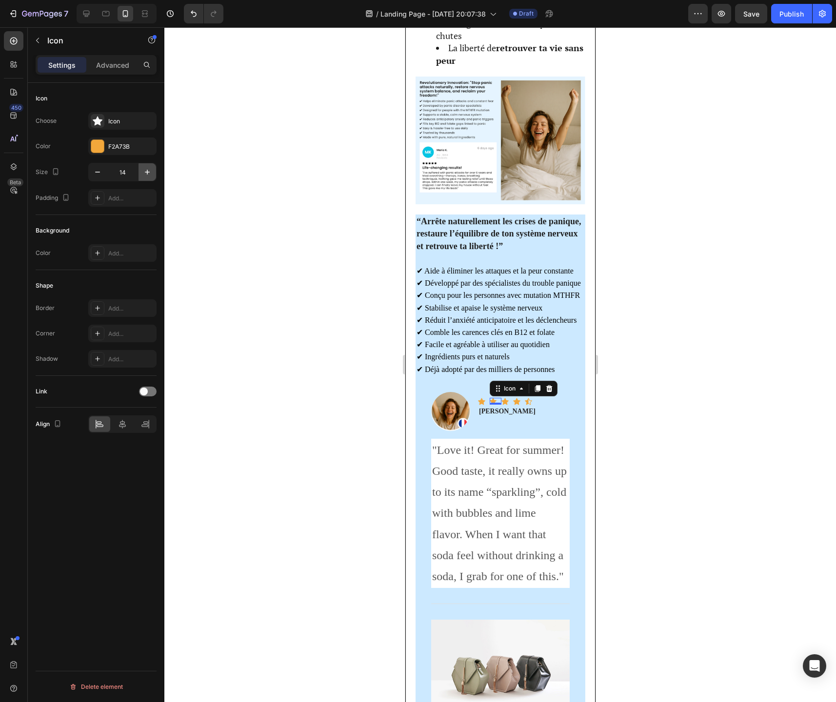
type input "15"
click at [674, 479] on div at bounding box center [499, 364] width 671 height 675
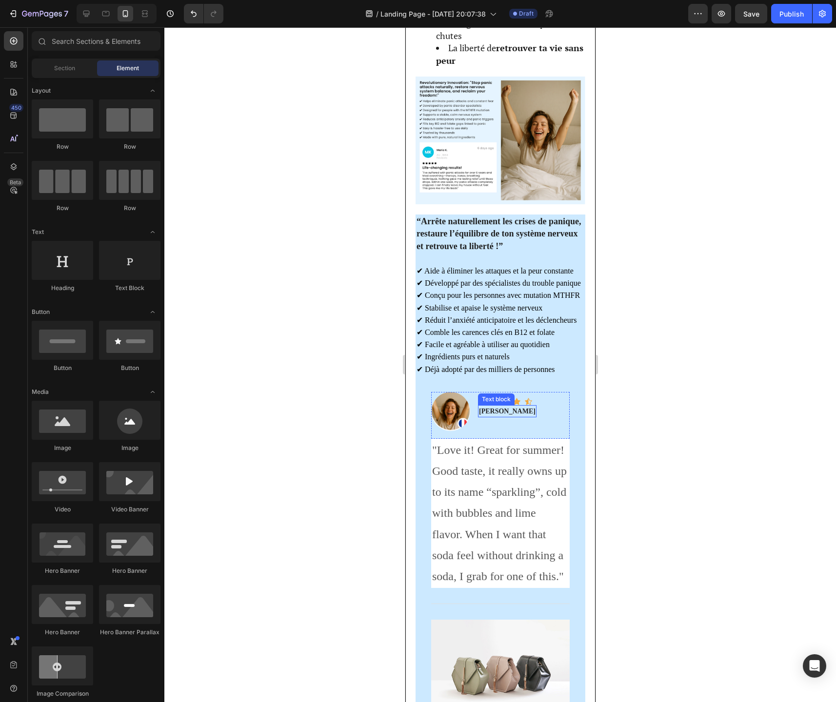
click at [508, 416] on p "Rita Carroll" at bounding box center [506, 411] width 57 height 10
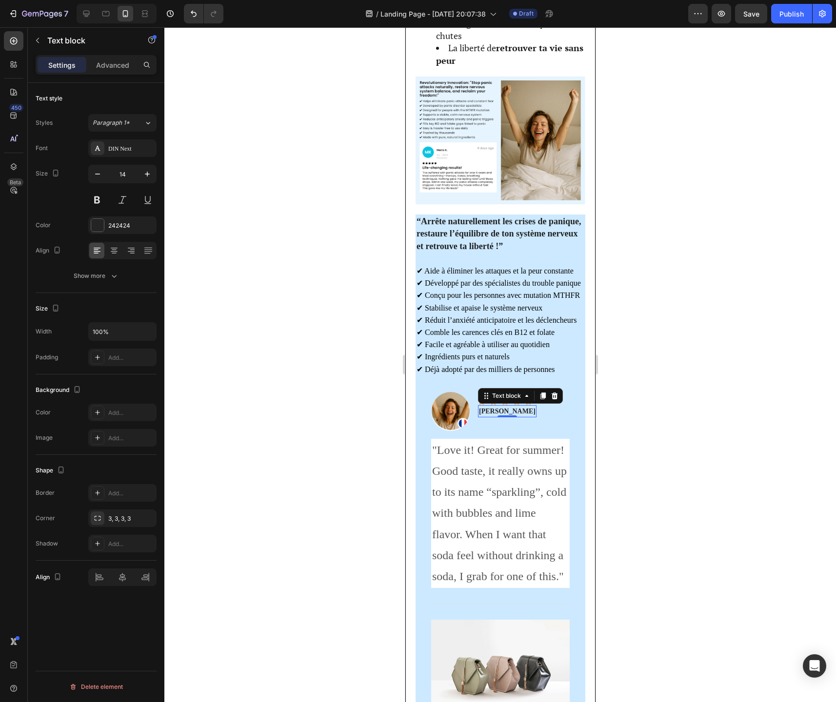
click at [508, 416] on p "Rita Carroll" at bounding box center [506, 411] width 57 height 10
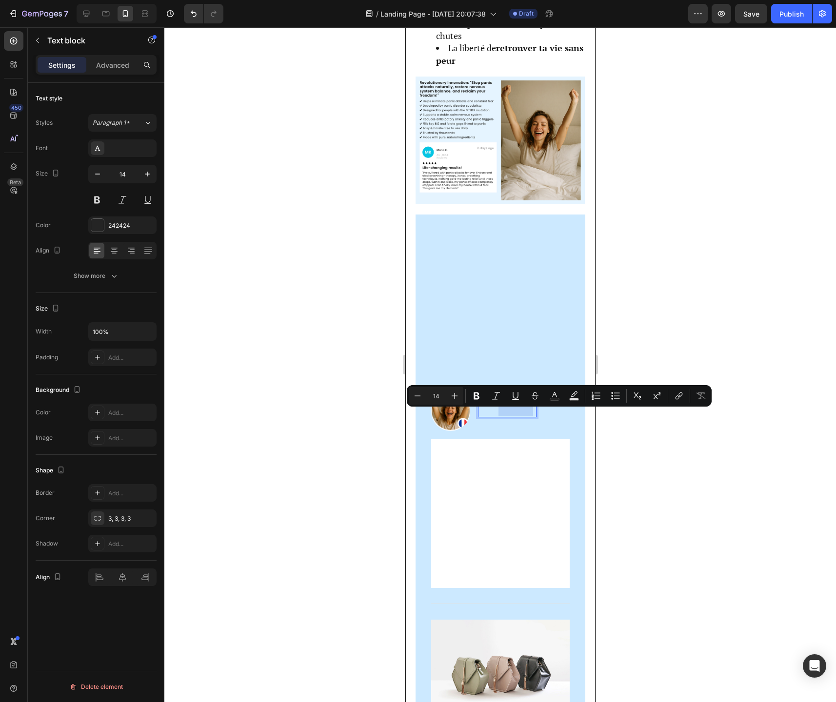
click at [508, 416] on p "Rita Carroll" at bounding box center [506, 411] width 57 height 10
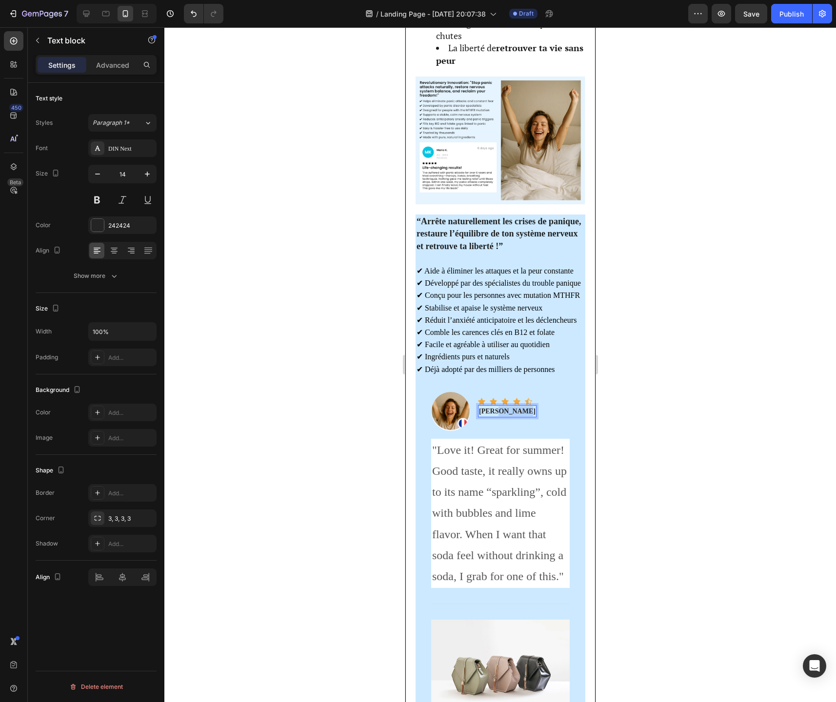
click at [508, 416] on p "Rita Carroll" at bounding box center [506, 411] width 57 height 10
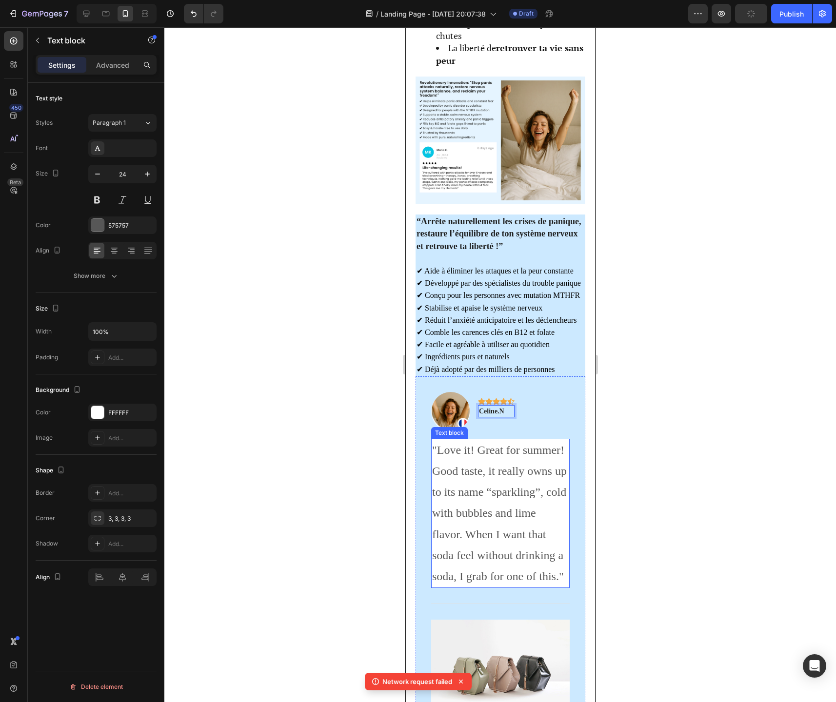
click at [481, 492] on p ""Love it! Great for summer! Good taste, it really owns up to its name “sparklin…" at bounding box center [500, 513] width 137 height 147
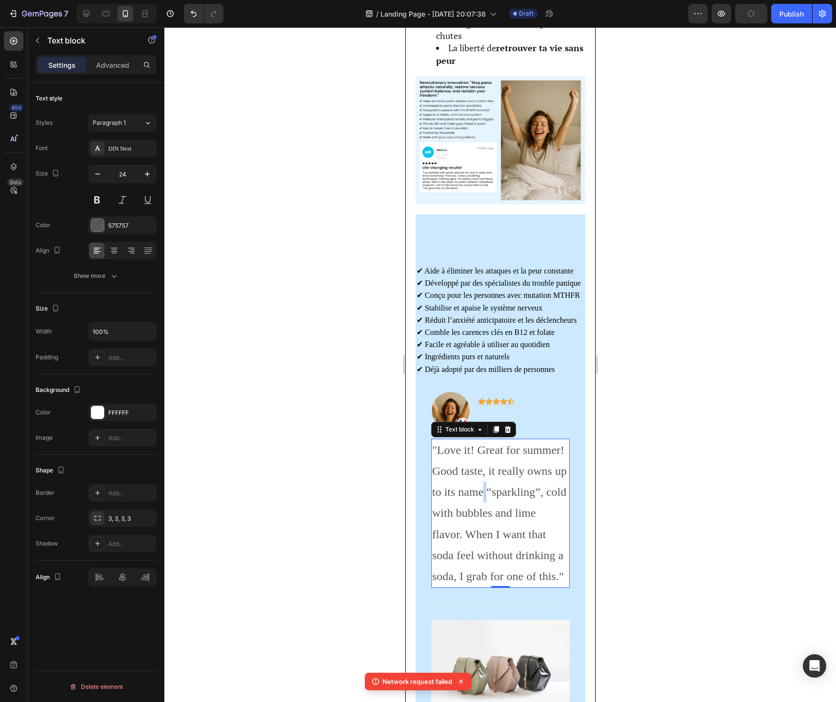
click at [481, 492] on p ""Love it! Great for summer! Good taste, it really owns up to its name “sparklin…" at bounding box center [500, 513] width 137 height 147
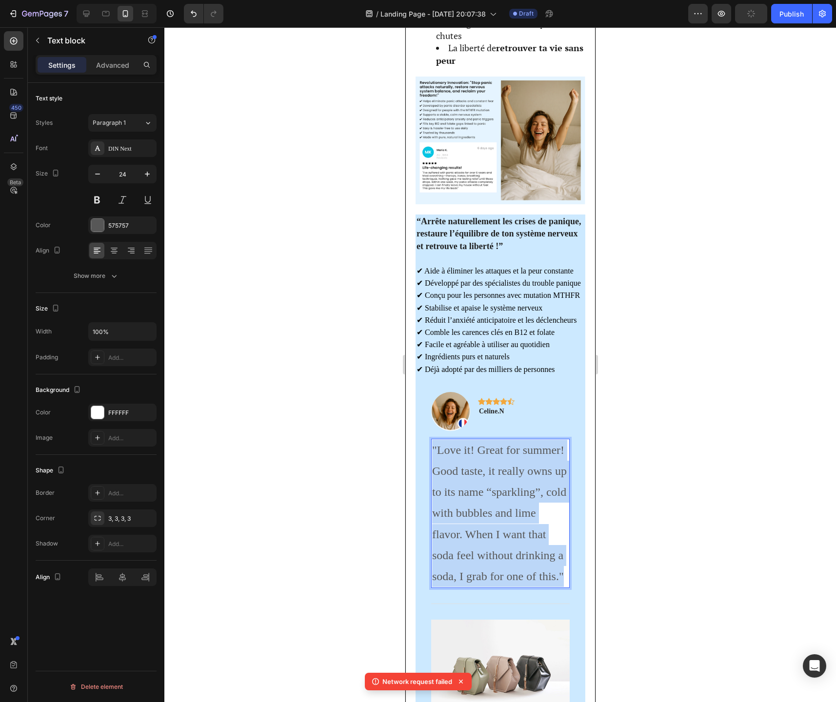
click at [481, 492] on p ""Love it! Great for summer! Good taste, it really owns up to its name “sparklin…" at bounding box center [500, 513] width 137 height 147
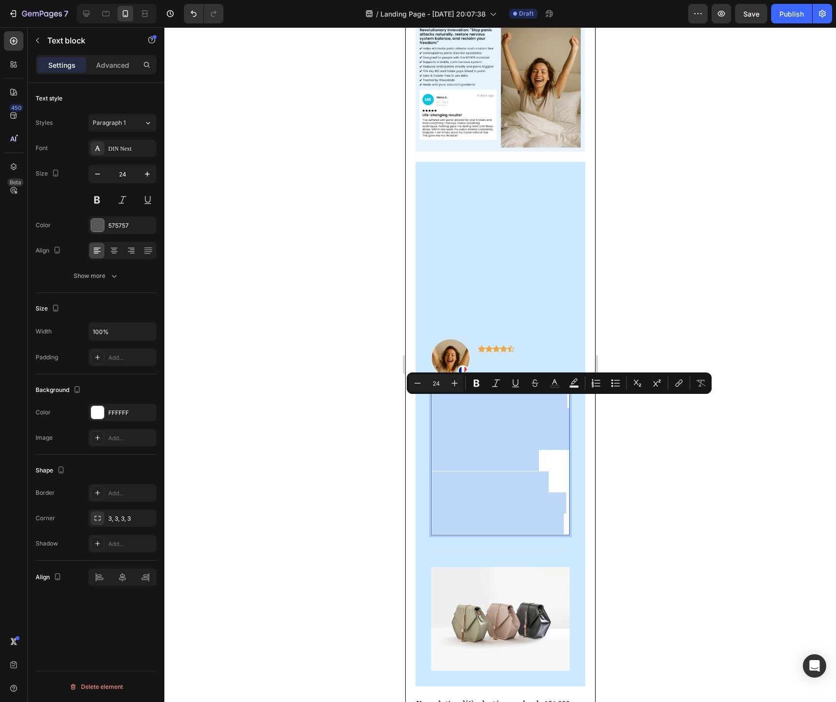
scroll to position [1945, 0]
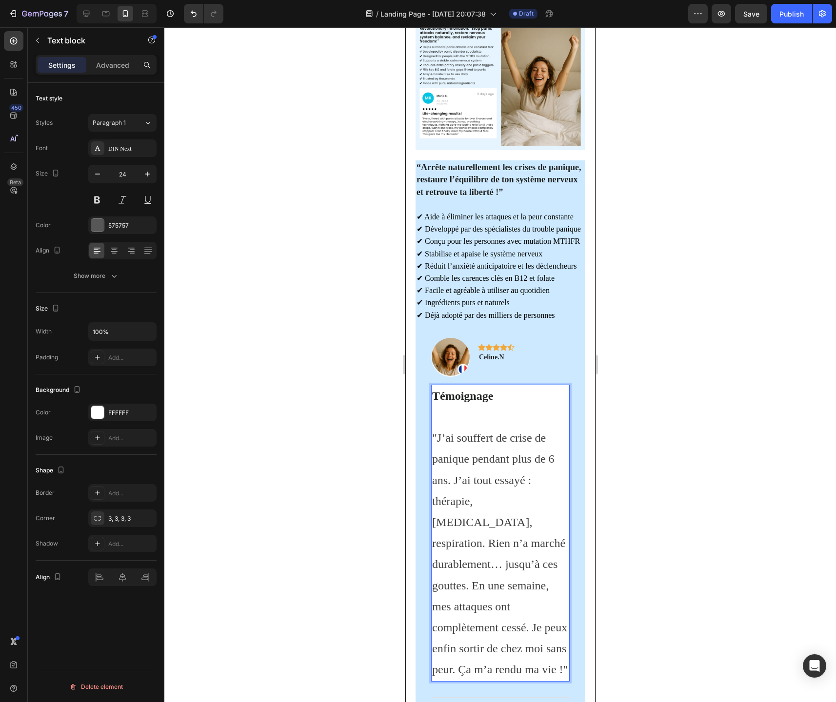
click at [460, 473] on p ""J’ai souffert de crise de panique pendant plus de 6 ans. J’ai tout essayé : th…" at bounding box center [500, 554] width 137 height 253
click at [124, 150] on div "DIN Next" at bounding box center [131, 148] width 46 height 9
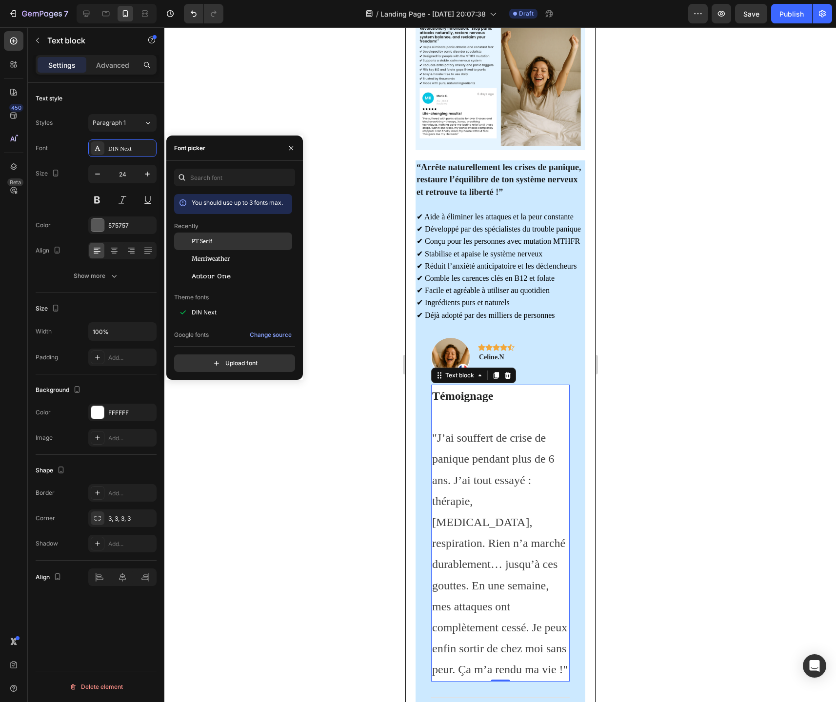
click at [208, 245] on span "PT Serif" at bounding box center [202, 241] width 20 height 9
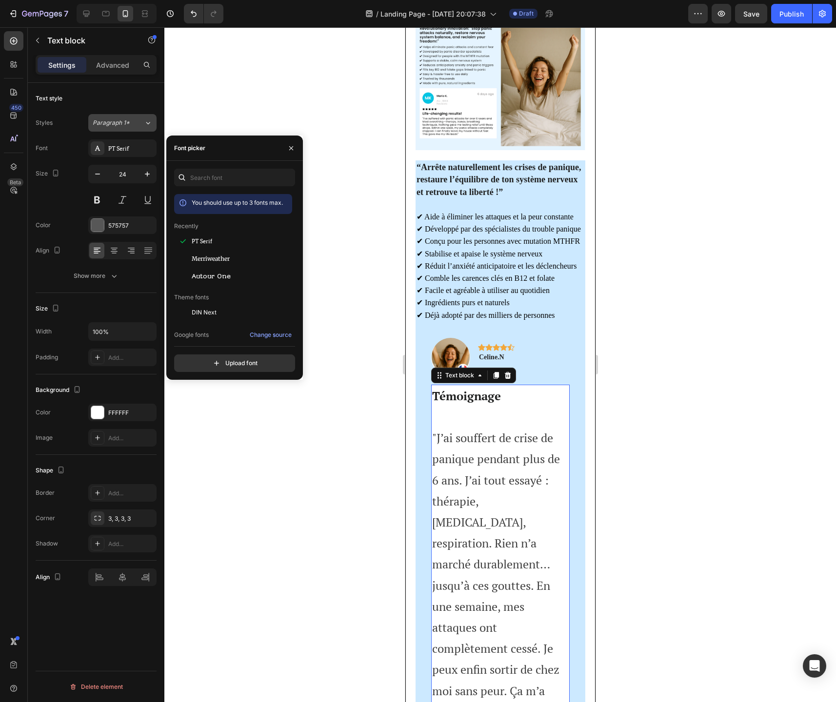
click at [141, 120] on div "Paragraph 1*" at bounding box center [118, 122] width 51 height 9
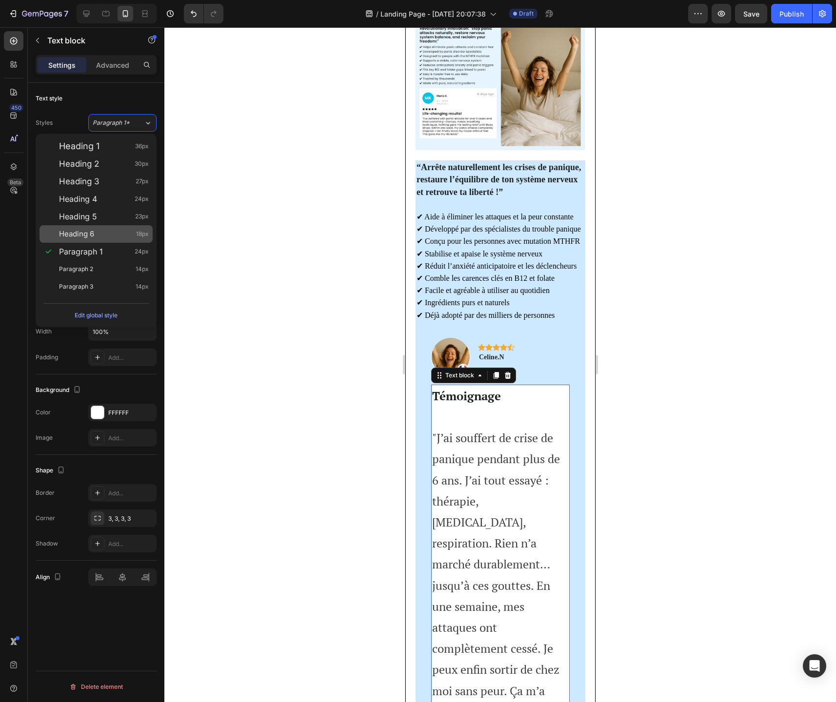
click at [103, 233] on div "Heading 6 18px" at bounding box center [104, 234] width 90 height 10
type input "18"
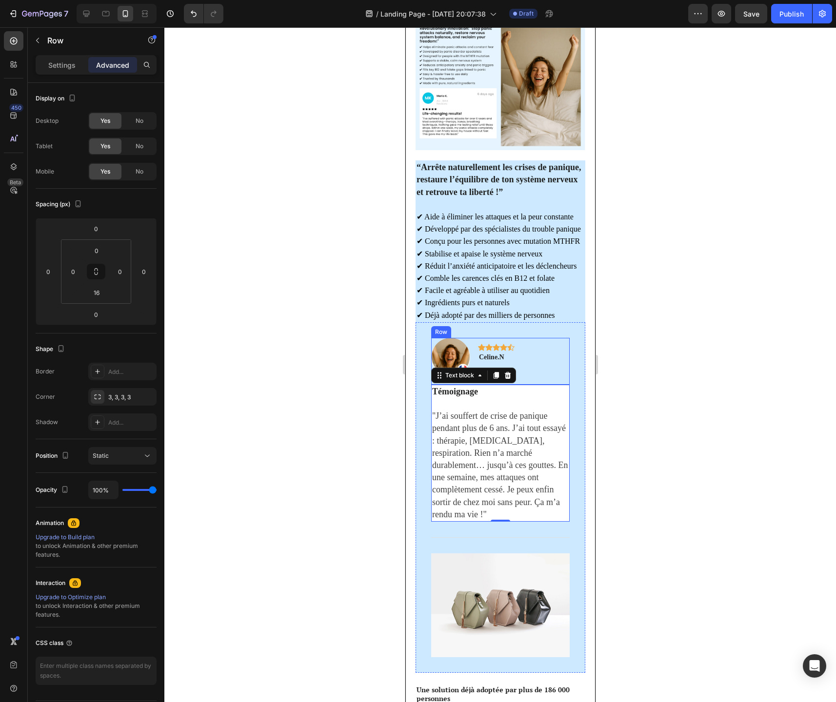
click at [553, 376] on div "Image Icon Icon Icon Icon Icon Row Celine.N Text block Row" at bounding box center [500, 361] width 138 height 47
click at [534, 378] on div "Image Icon Icon Icon Icon Icon Row Celine.N Text block Row 0" at bounding box center [500, 361] width 138 height 47
click at [518, 377] on div "Image Icon Icon Icon Icon Icon Row Celine.N Text block Row 0" at bounding box center [500, 361] width 138 height 47
click at [478, 372] on div "Icon Icon Icon Icon Icon Row Celine.N Text block" at bounding box center [495, 357] width 37 height 39
click at [493, 377] on div "Icon Icon Icon Icon Icon Row Celine.N Text block" at bounding box center [495, 357] width 37 height 39
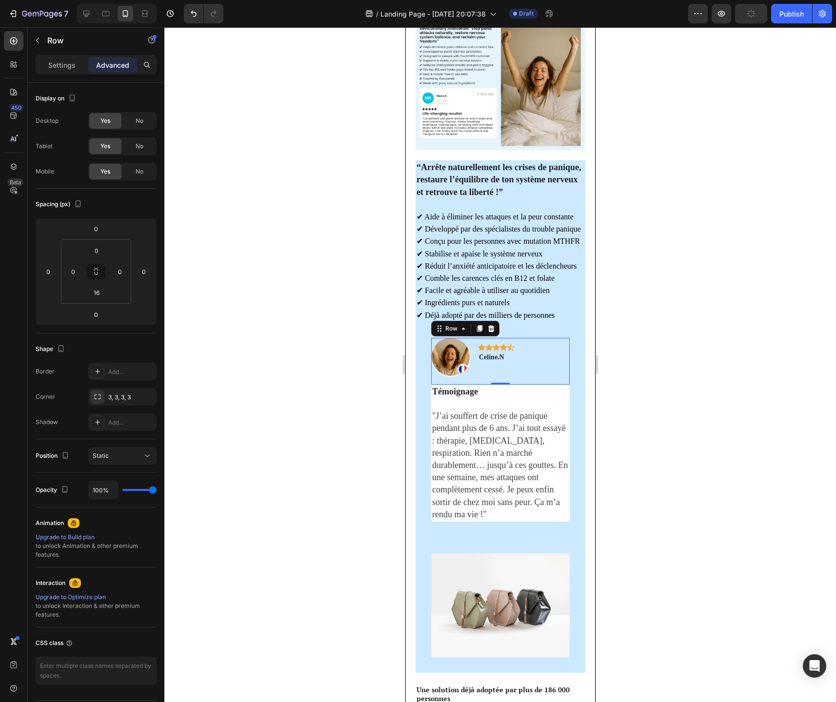
click at [493, 377] on div "Icon Icon Icon Icon Icon Row Celine.N Text block" at bounding box center [495, 357] width 37 height 39
click at [542, 361] on div "Image Icon Icon Icon Icon Icon Row Celine.N Text block Row 0" at bounding box center [500, 361] width 138 height 47
click at [504, 361] on p "Celine.N" at bounding box center [495, 357] width 35 height 10
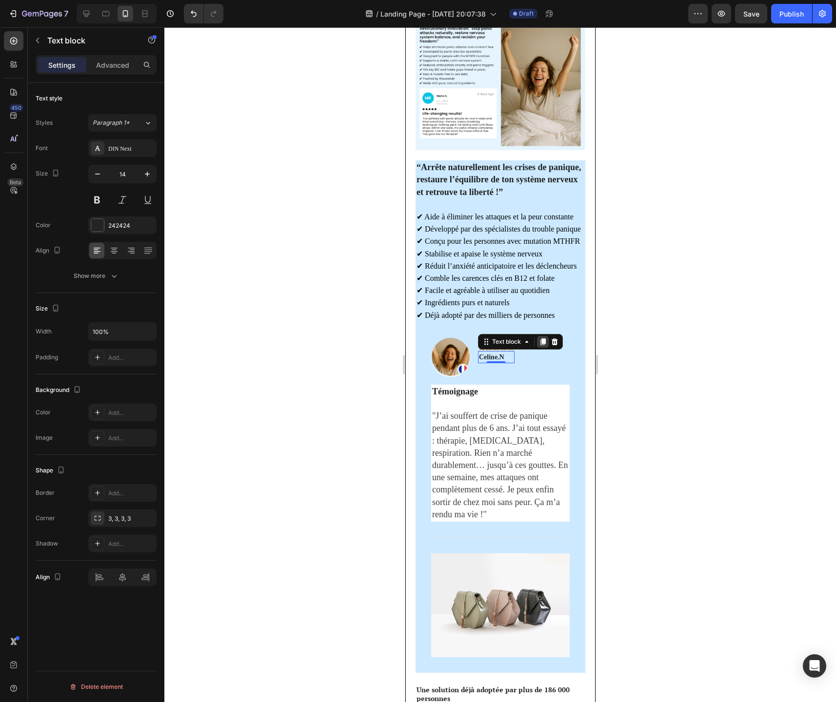
click at [542, 345] on icon at bounding box center [542, 341] width 5 height 7
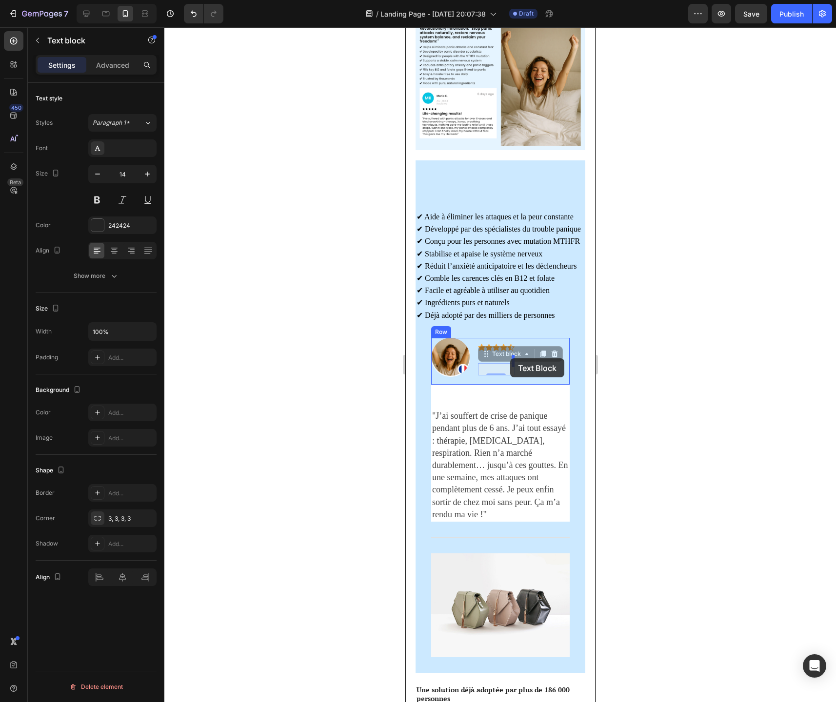
drag, startPoint x: 486, startPoint y: 357, endPoint x: 510, endPoint y: 358, distance: 23.9
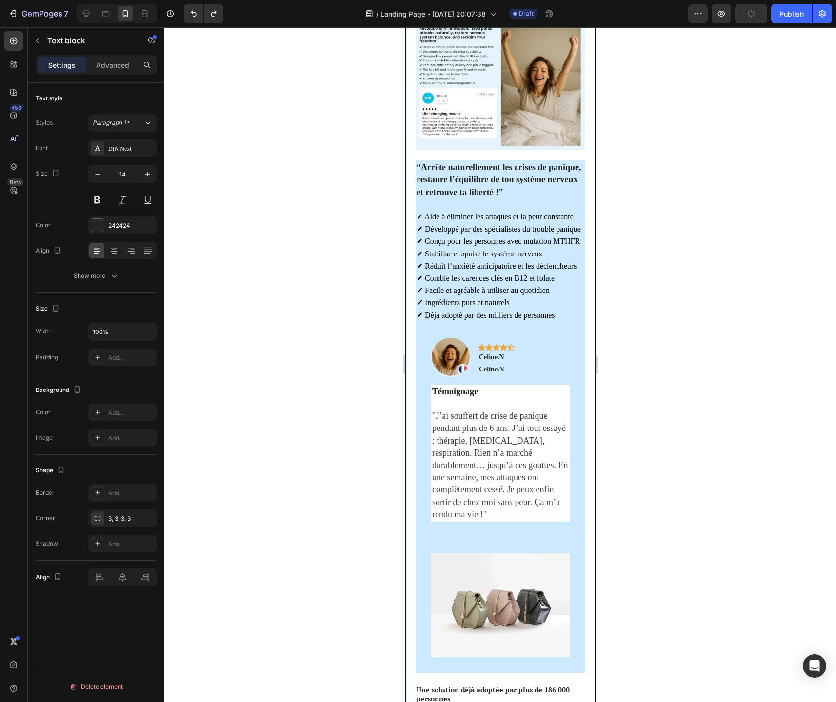
click at [646, 405] on div at bounding box center [499, 364] width 671 height 675
click at [490, 373] on p "Celine.N" at bounding box center [495, 369] width 35 height 10
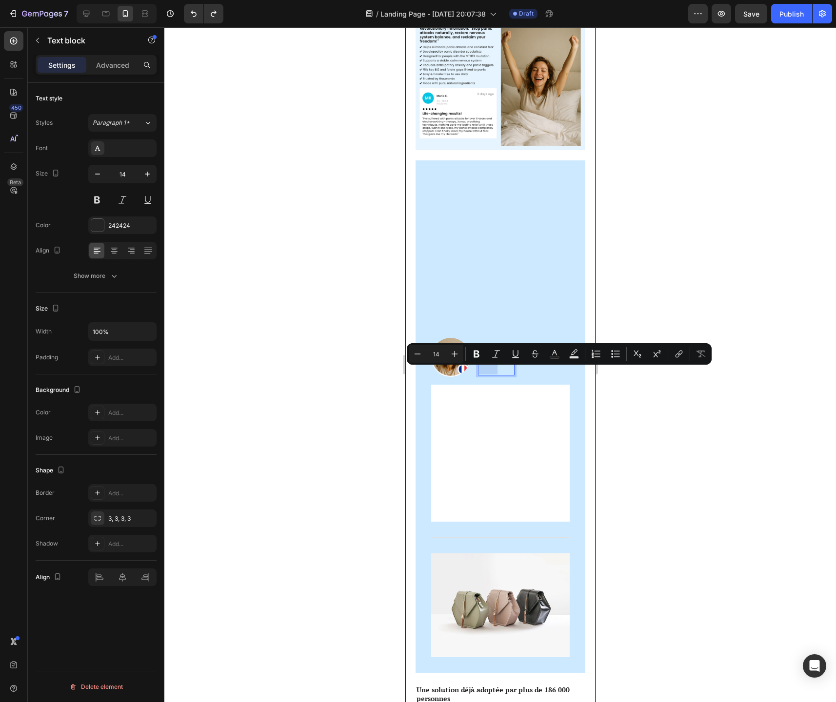
click at [494, 374] on p "Celine.N" at bounding box center [495, 369] width 35 height 10
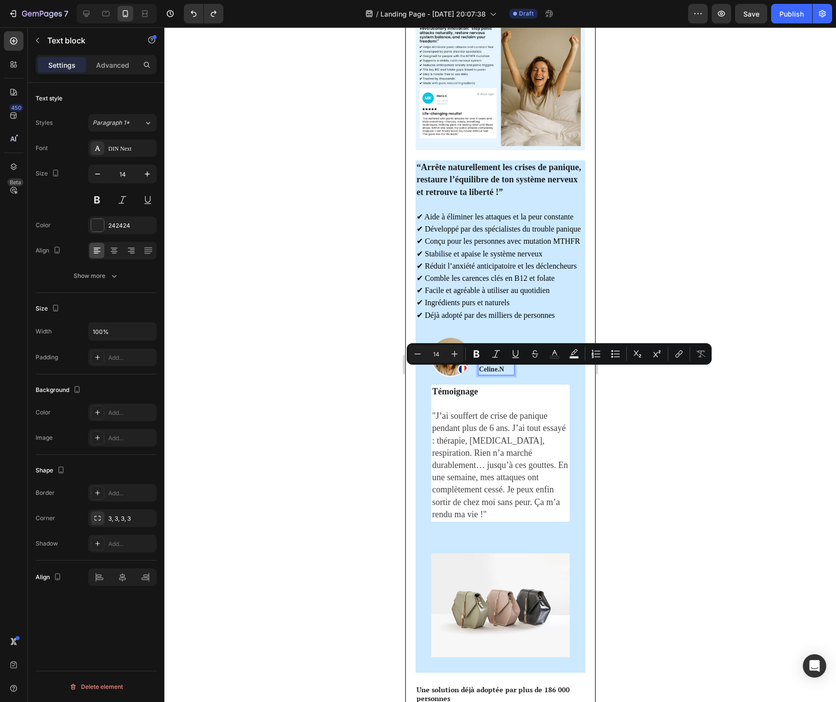
click at [503, 374] on p "Celine.N" at bounding box center [495, 369] width 35 height 10
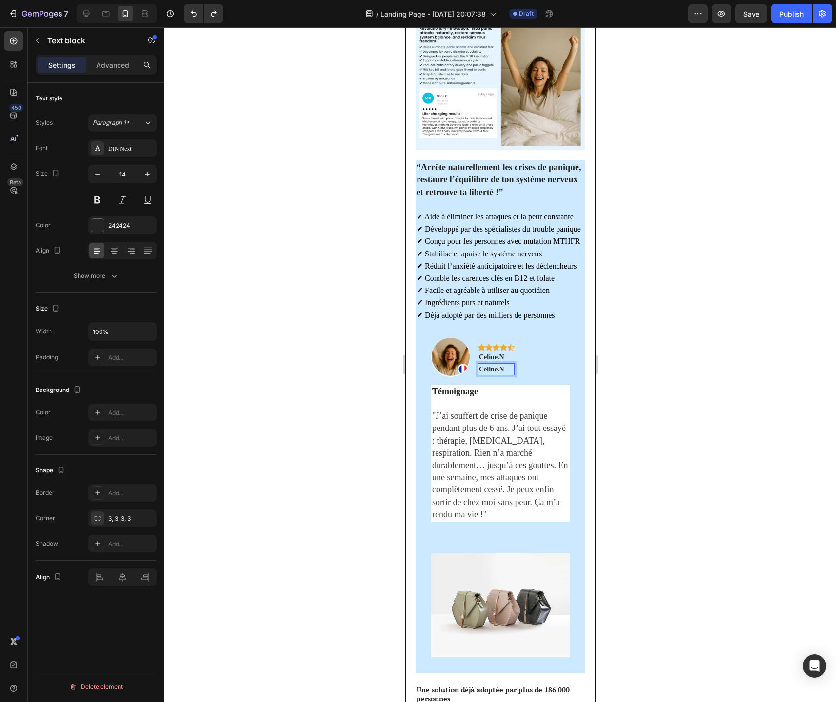
click at [503, 374] on p "Celine.N" at bounding box center [495, 369] width 35 height 10
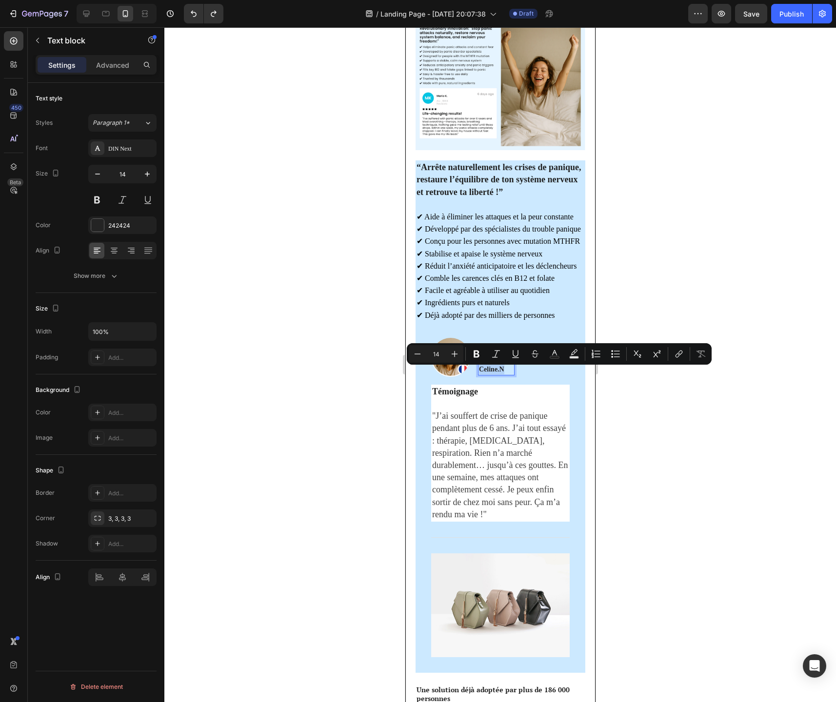
drag, startPoint x: 503, startPoint y: 374, endPoint x: 487, endPoint y: 373, distance: 16.2
click at [487, 373] on p "Celine.N" at bounding box center [495, 369] width 35 height 10
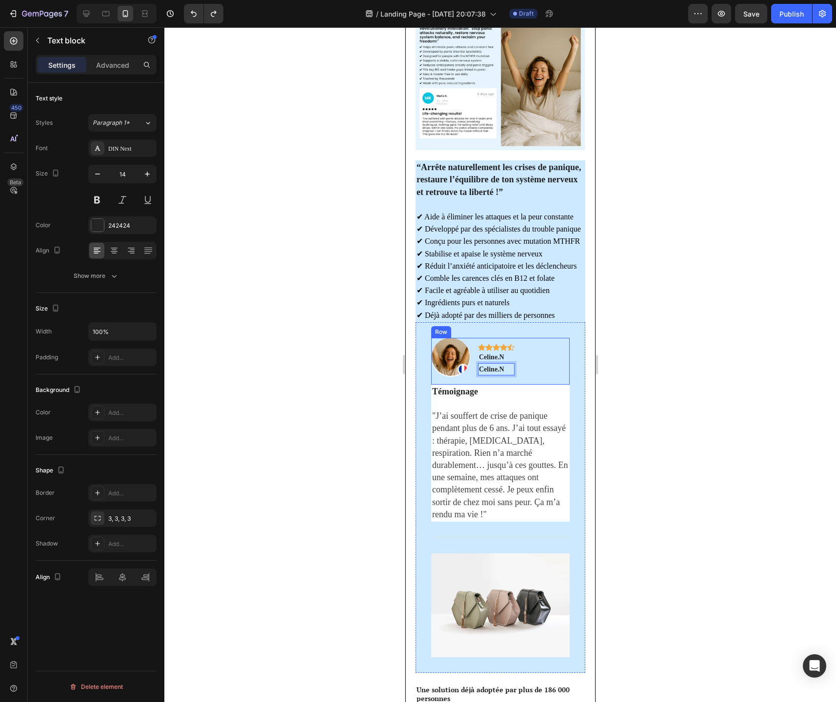
drag, startPoint x: 488, startPoint y: 374, endPoint x: 515, endPoint y: 374, distance: 26.8
click at [515, 374] on div "Image Icon Icon Icon Icon Icon Row Celine.N Text block Celine.N Text block 0 Row" at bounding box center [500, 361] width 138 height 47
drag, startPoint x: 490, startPoint y: 351, endPoint x: 491, endPoint y: 364, distance: 13.2
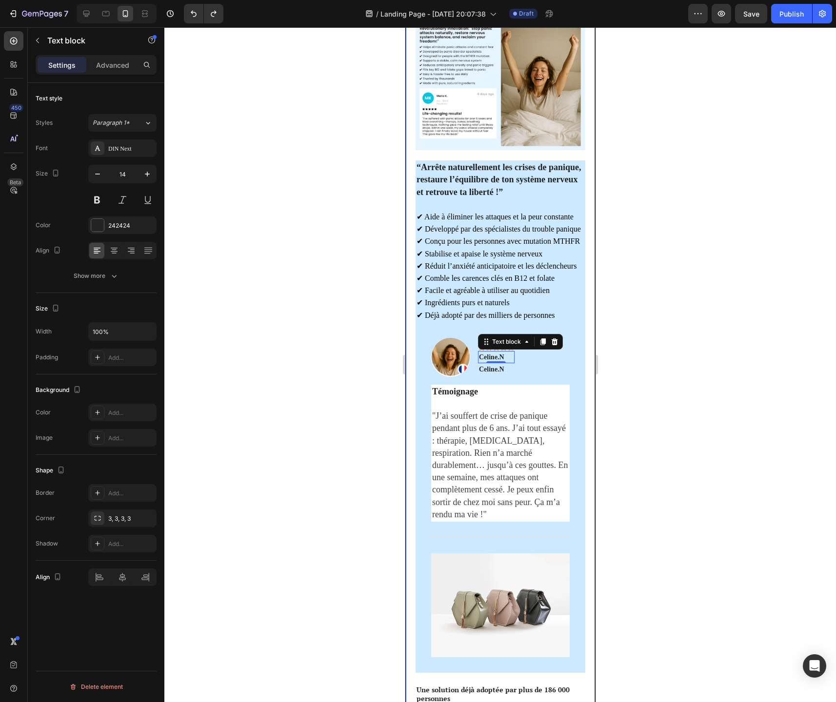
click at [638, 387] on div at bounding box center [499, 364] width 671 height 675
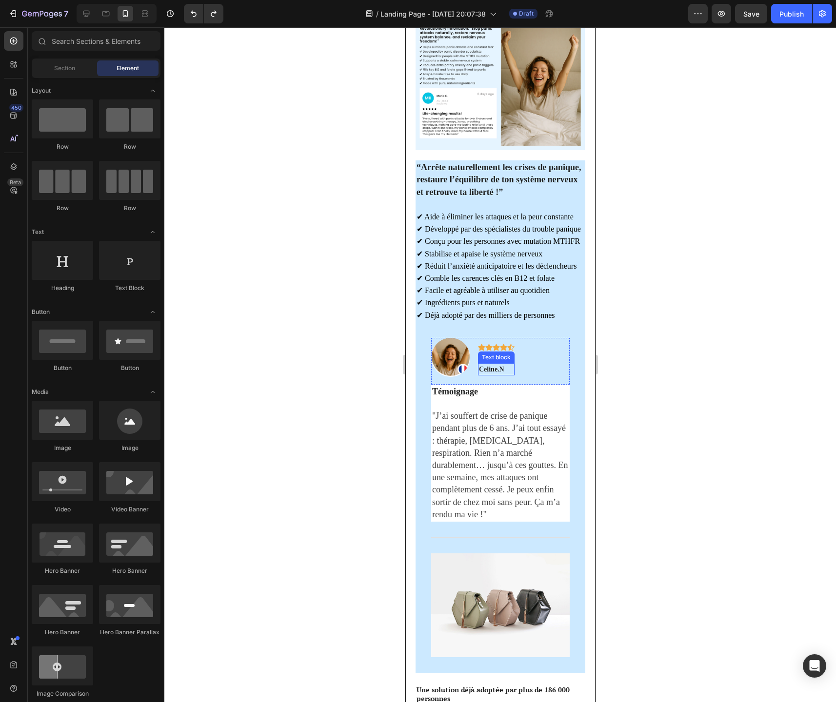
click at [487, 374] on p "Celine.N" at bounding box center [495, 369] width 35 height 10
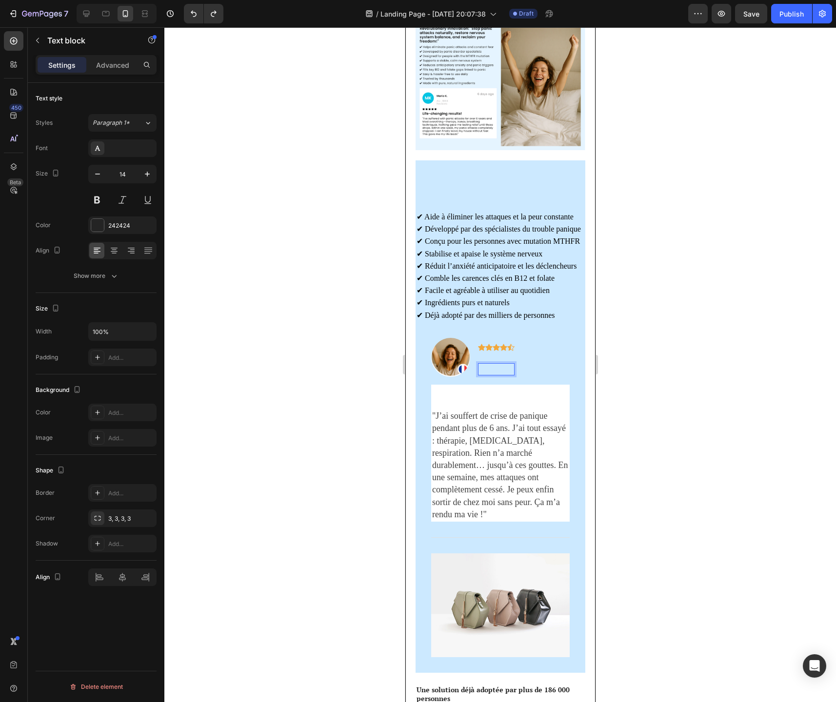
click at [487, 374] on p "Celine.N" at bounding box center [495, 369] width 35 height 10
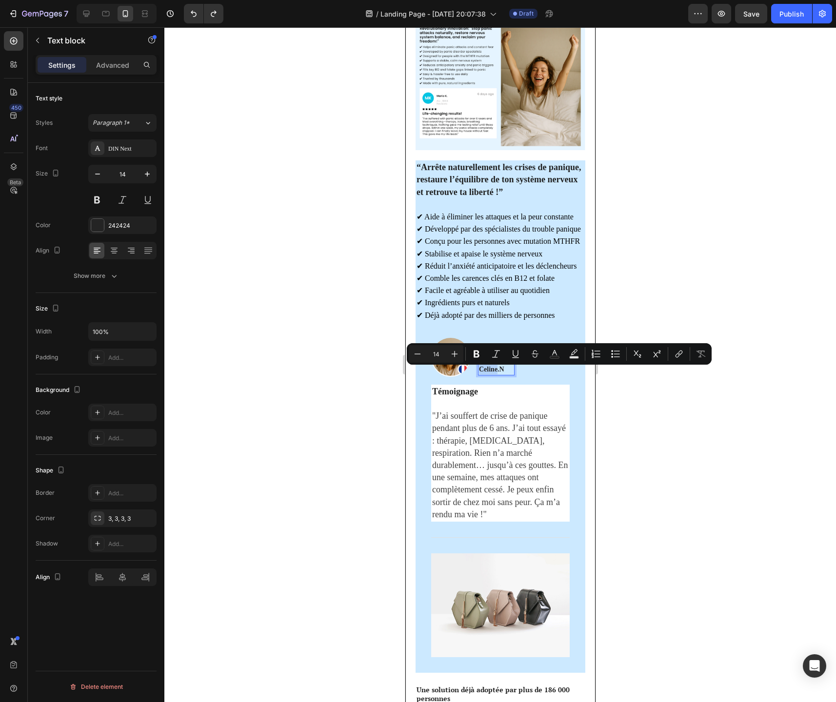
click at [487, 374] on p "Celine.N" at bounding box center [495, 369] width 35 height 10
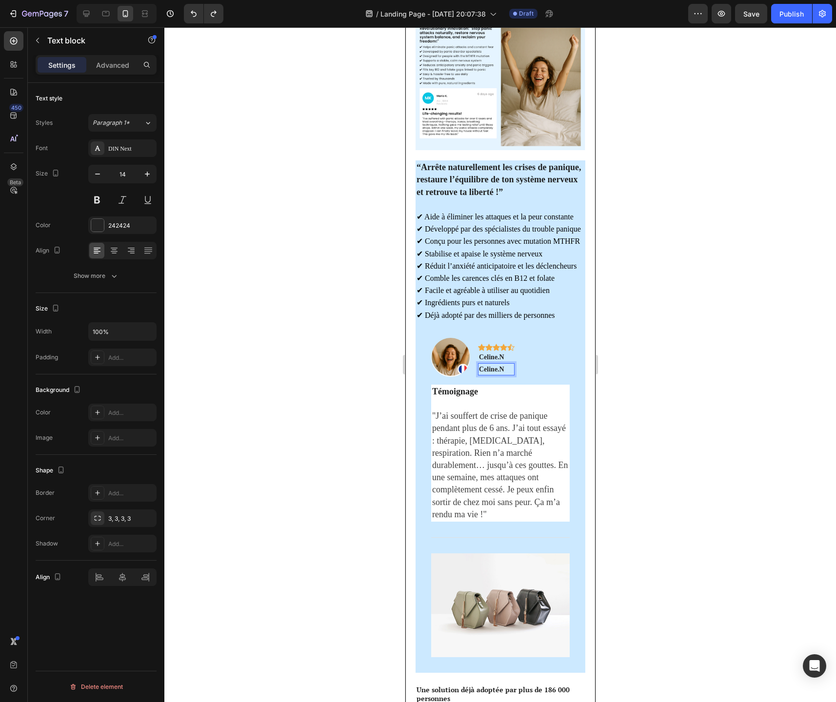
click at [487, 374] on p "Celine.N" at bounding box center [495, 369] width 35 height 10
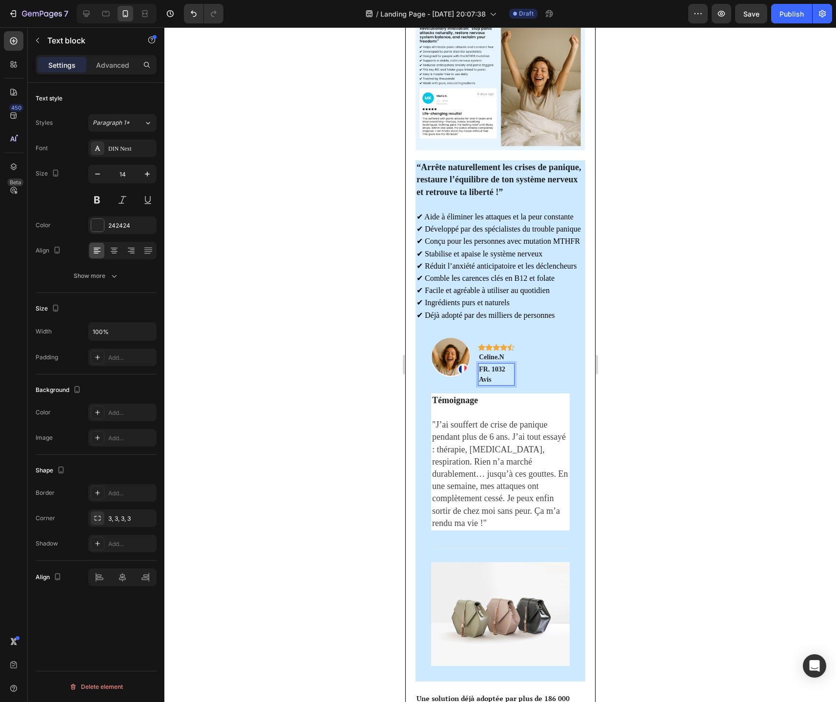
click at [496, 383] on p "Avis" at bounding box center [495, 379] width 35 height 10
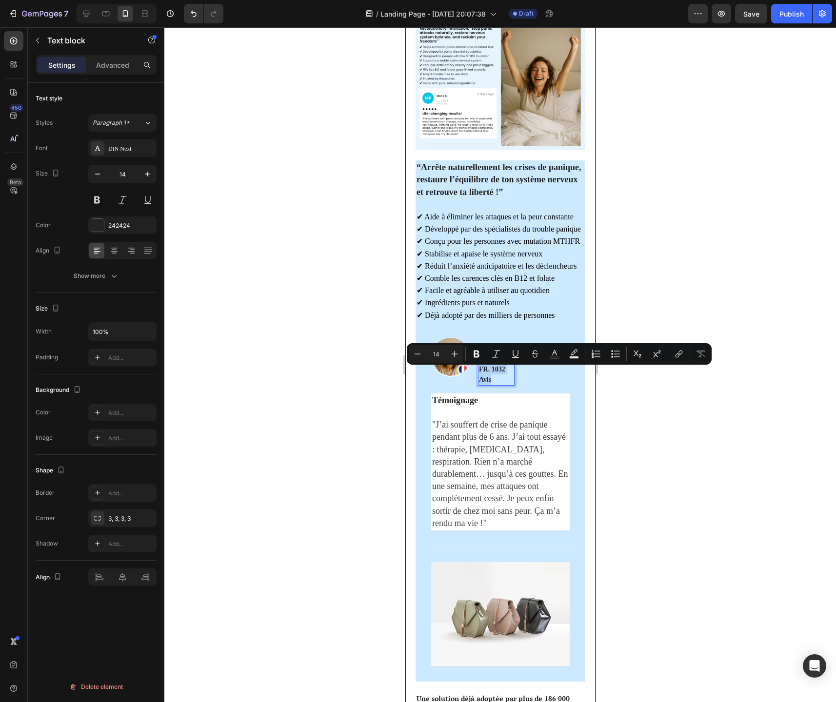
drag, startPoint x: 493, startPoint y: 383, endPoint x: 478, endPoint y: 372, distance: 18.8
click at [478, 372] on div "FR. 1032 Avis" at bounding box center [495, 374] width 37 height 22
click at [553, 355] on icon "Editor contextual toolbar" at bounding box center [555, 354] width 10 height 10
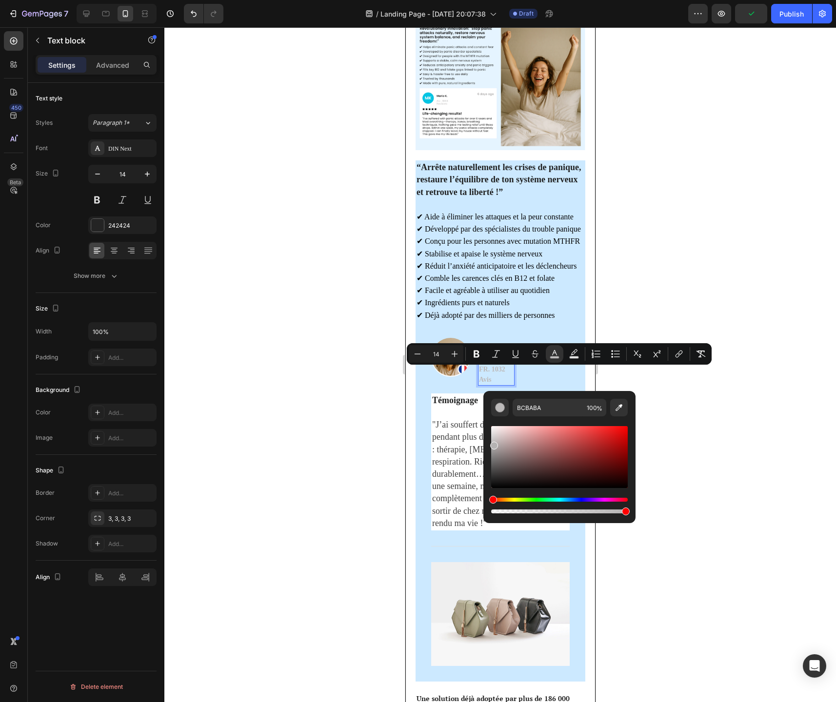
drag, startPoint x: 497, startPoint y: 467, endPoint x: 493, endPoint y: 444, distance: 23.2
click at [493, 444] on div "Editor contextual toolbar" at bounding box center [559, 457] width 137 height 62
type input "B5B3B3"
click at [139, 145] on div "DIN Next" at bounding box center [131, 148] width 46 height 9
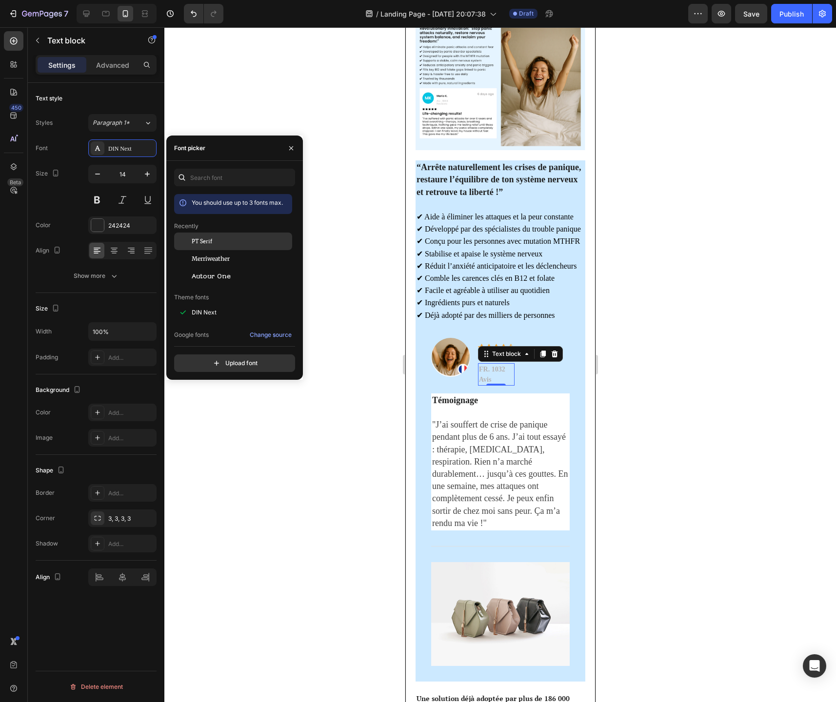
click at [207, 243] on span "PT Serif" at bounding box center [202, 241] width 20 height 9
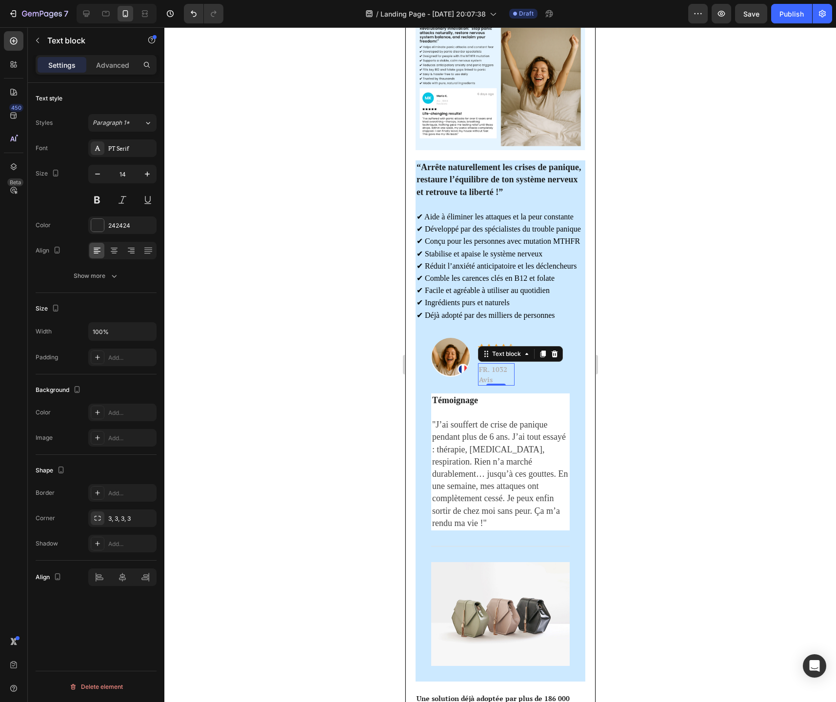
click at [682, 367] on div at bounding box center [499, 364] width 671 height 675
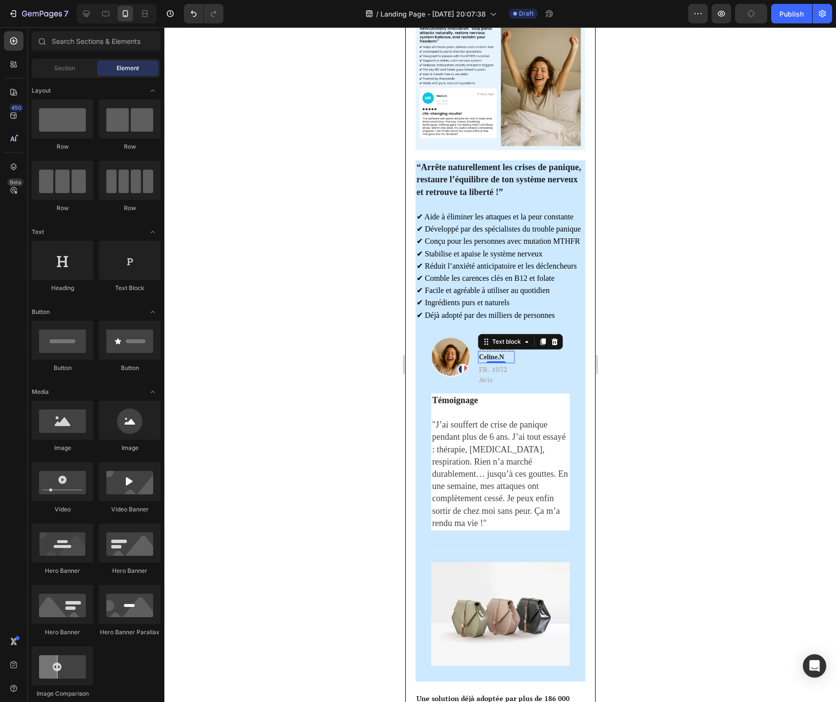
click at [499, 360] on p "Celine.N" at bounding box center [495, 357] width 35 height 10
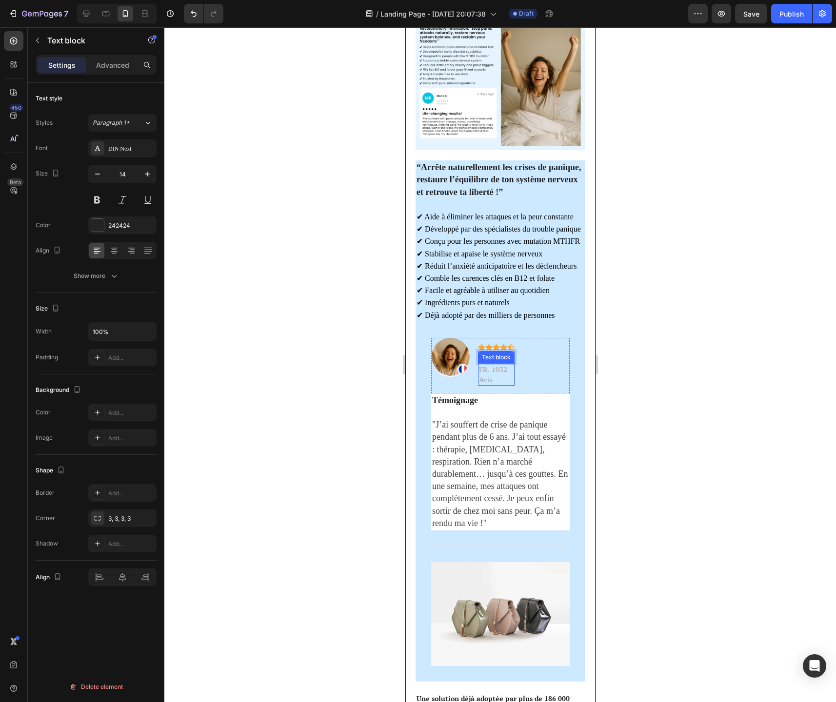
click at [499, 372] on span "FR. 1032" at bounding box center [492, 369] width 28 height 9
click at [548, 360] on div "Image Icon Icon Icon Icon Icon Row Celine.N Text block FR. 1032 Avis Text block…" at bounding box center [500, 366] width 138 height 56
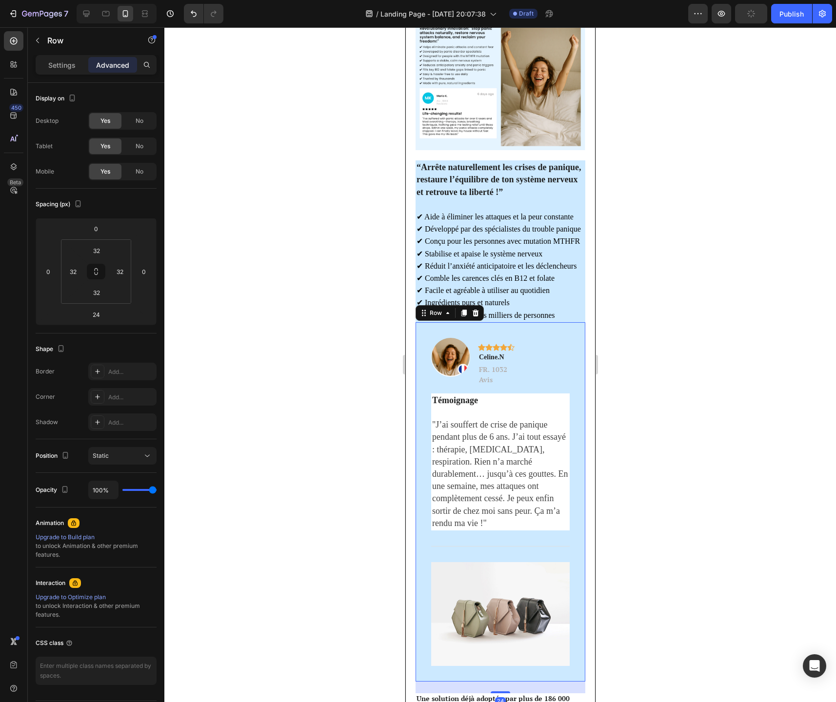
click at [575, 363] on div "Image Icon Icon Icon Icon Icon Row Celine.N Text block FR. 1032 Avis Text block…" at bounding box center [500, 501] width 170 height 359
click at [550, 364] on div "Image Icon Icon Icon Icon Icon Row Celine.N Text block FR. 1032 Avis Text block…" at bounding box center [500, 366] width 138 height 56
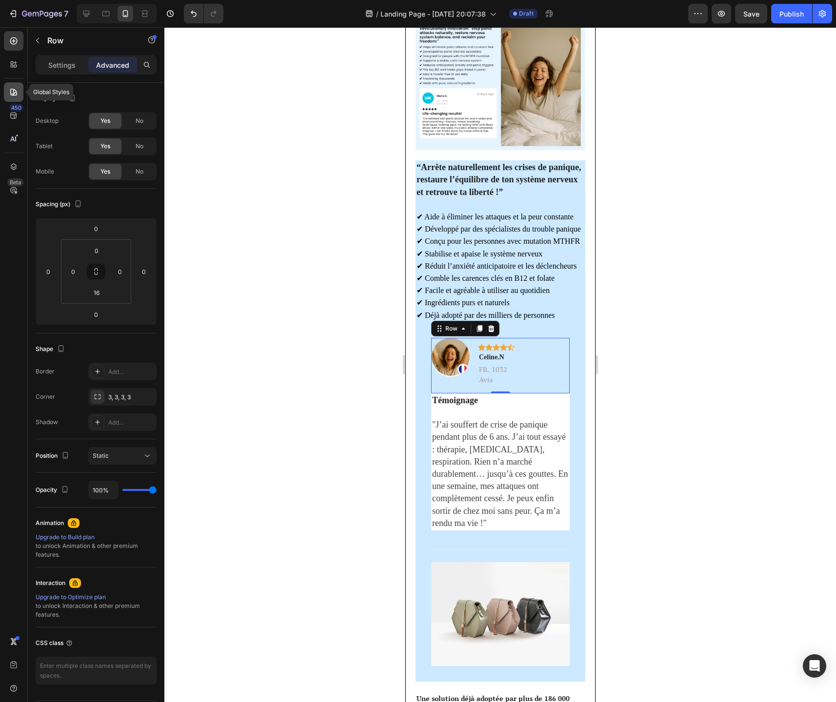
click at [13, 93] on icon at bounding box center [14, 92] width 10 height 10
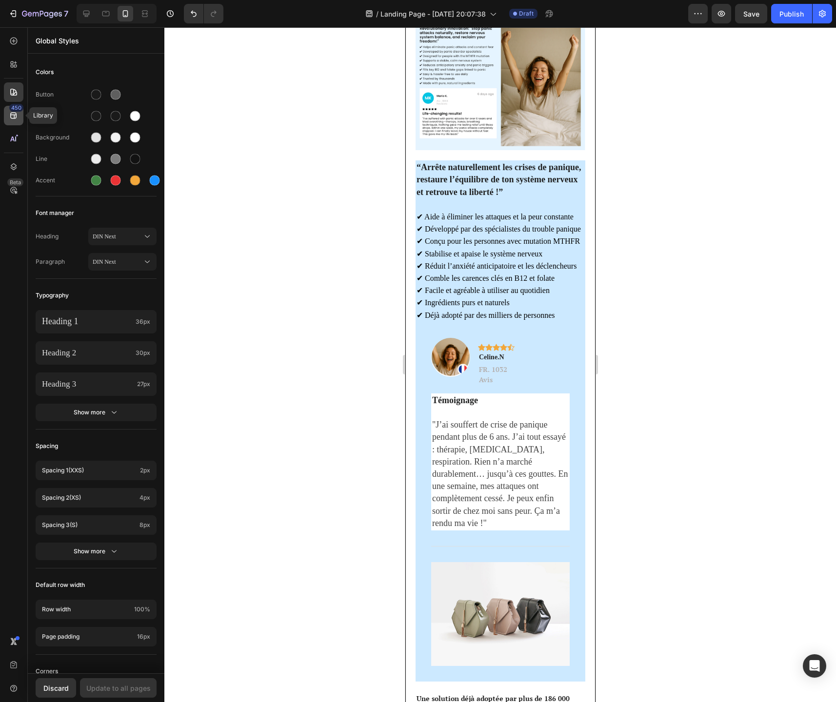
click at [16, 118] on icon at bounding box center [14, 116] width 10 height 10
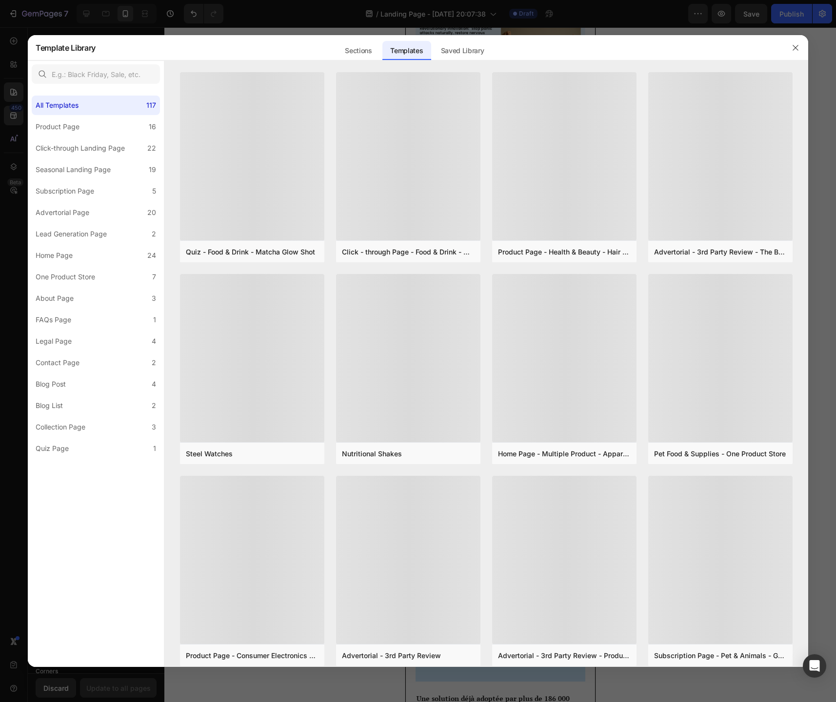
click at [15, 89] on div at bounding box center [418, 351] width 836 height 702
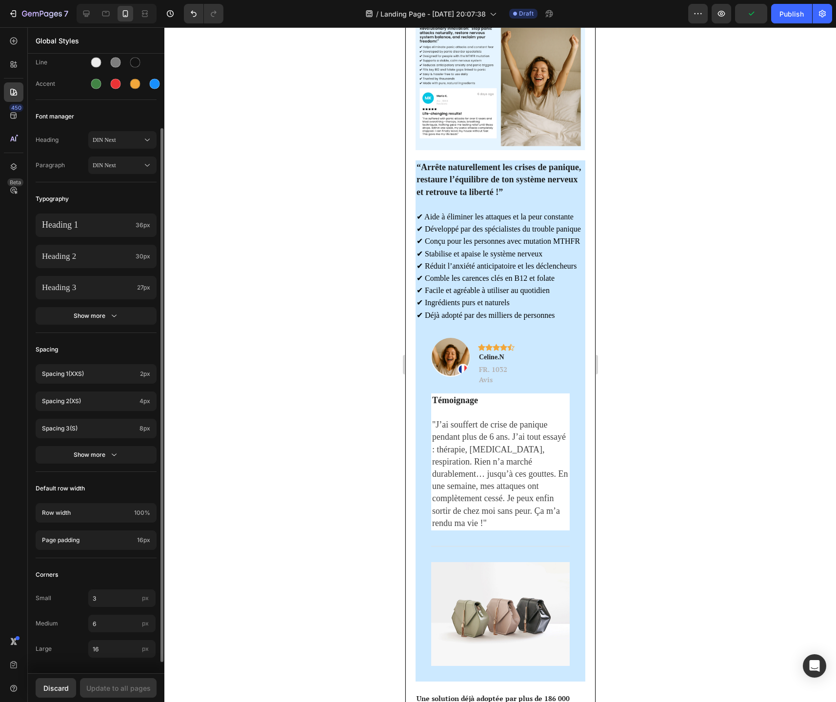
scroll to position [0, 0]
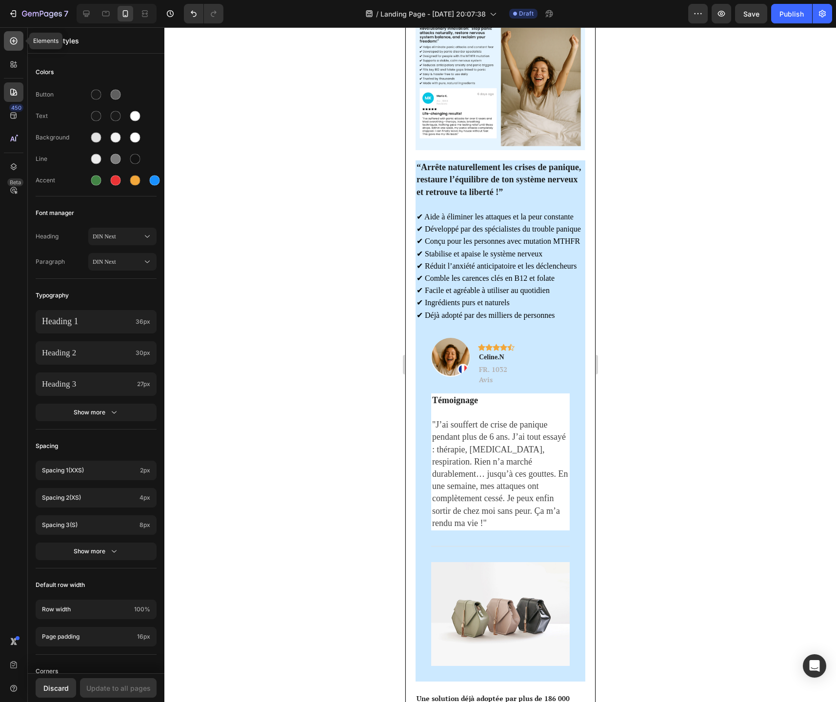
click at [11, 40] on icon at bounding box center [14, 41] width 10 height 10
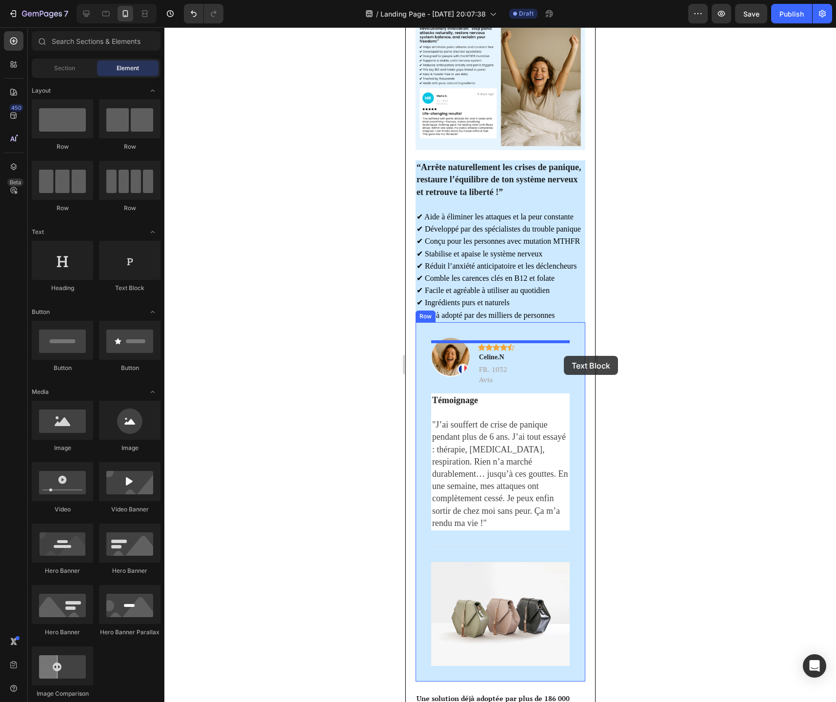
drag, startPoint x: 527, startPoint y: 300, endPoint x: 563, endPoint y: 355, distance: 66.1
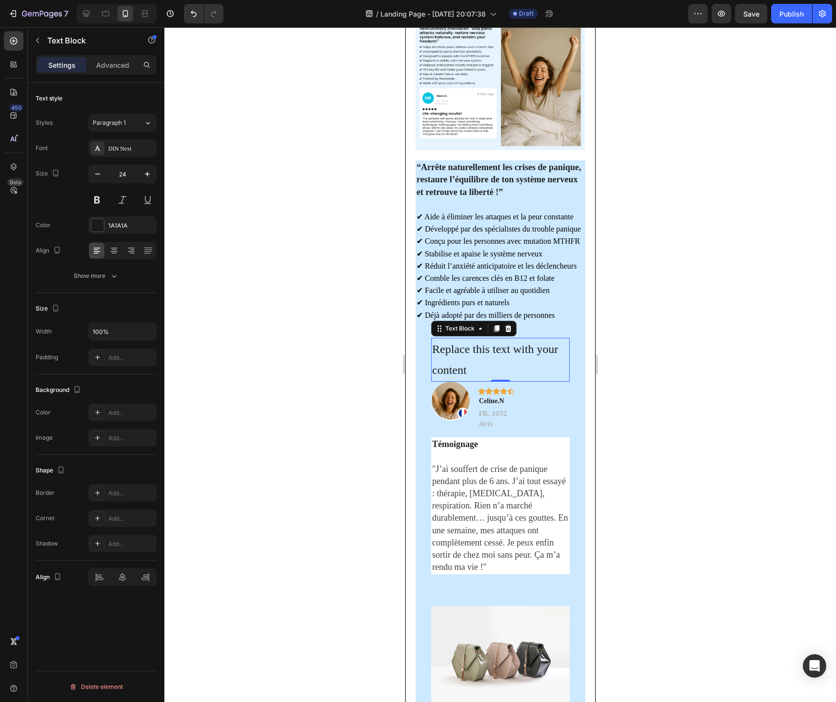
click at [541, 366] on div "Replace this text with your content" at bounding box center [500, 360] width 138 height 44
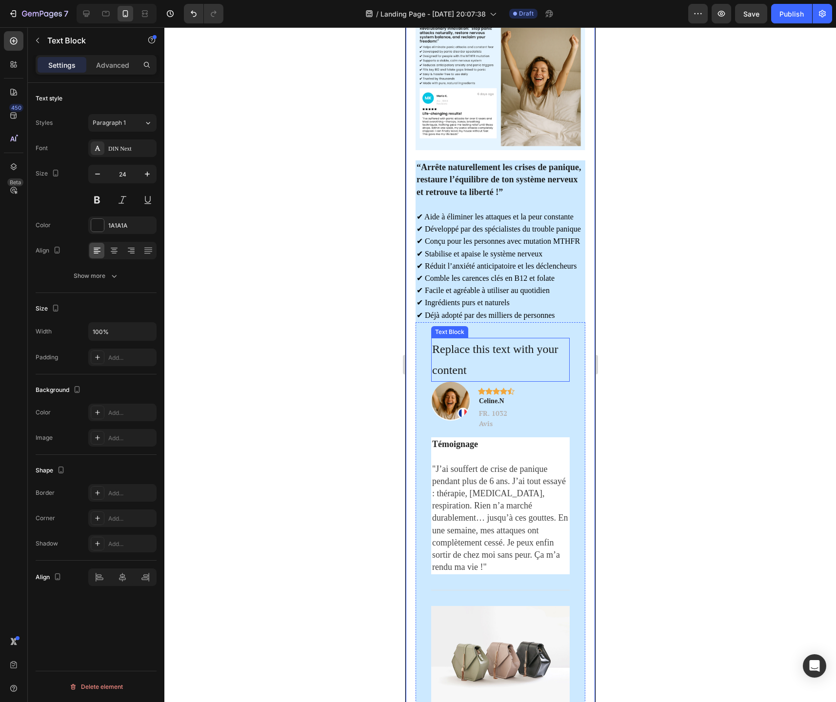
click at [547, 354] on p "Replace this text with your content" at bounding box center [500, 360] width 137 height 42
click at [533, 351] on p "Replace this text with your content" at bounding box center [500, 360] width 137 height 42
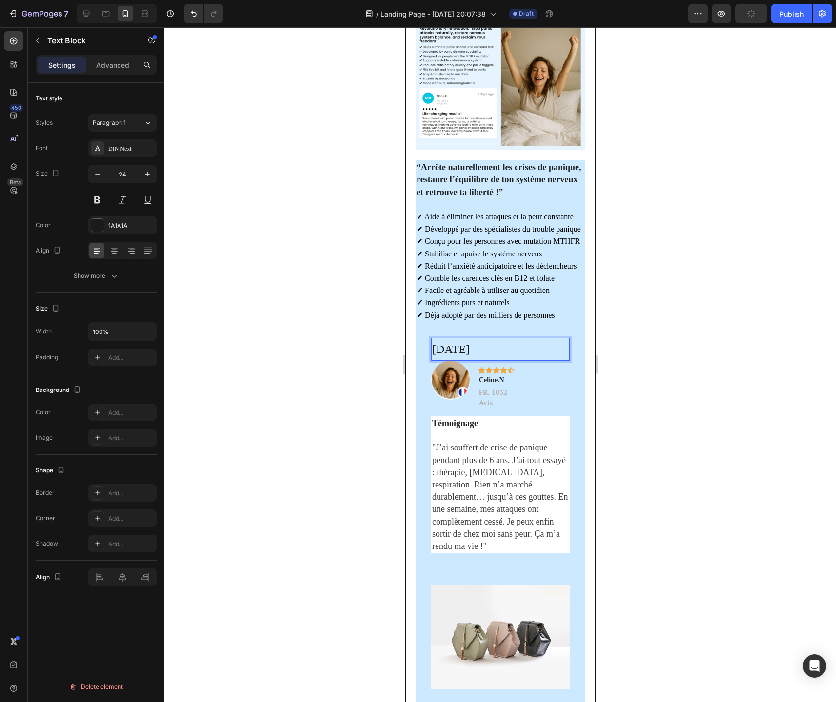
click at [500, 352] on p "[DATE]" at bounding box center [500, 349] width 137 height 21
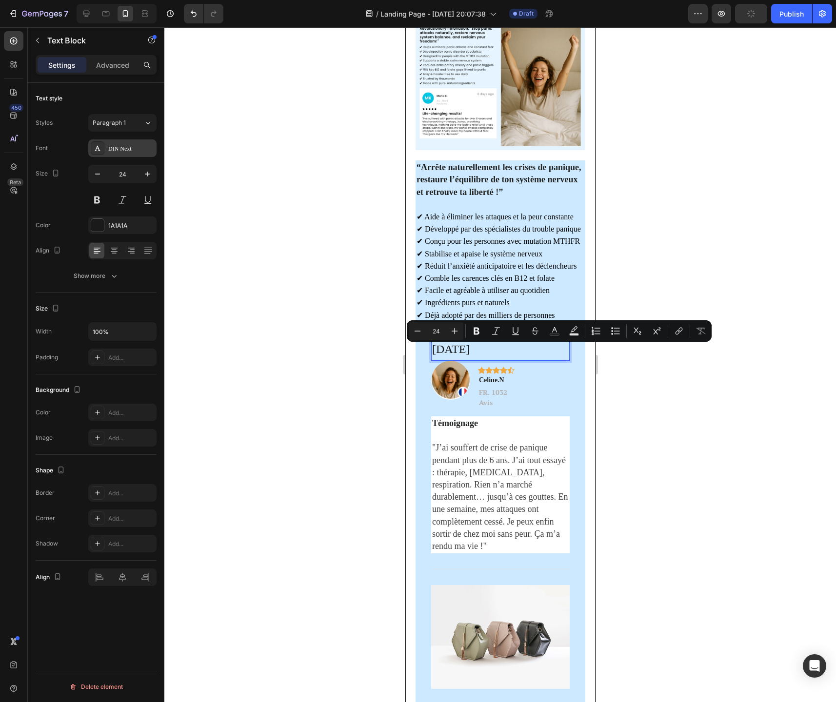
click at [118, 149] on div "DIN Next" at bounding box center [131, 148] width 46 height 9
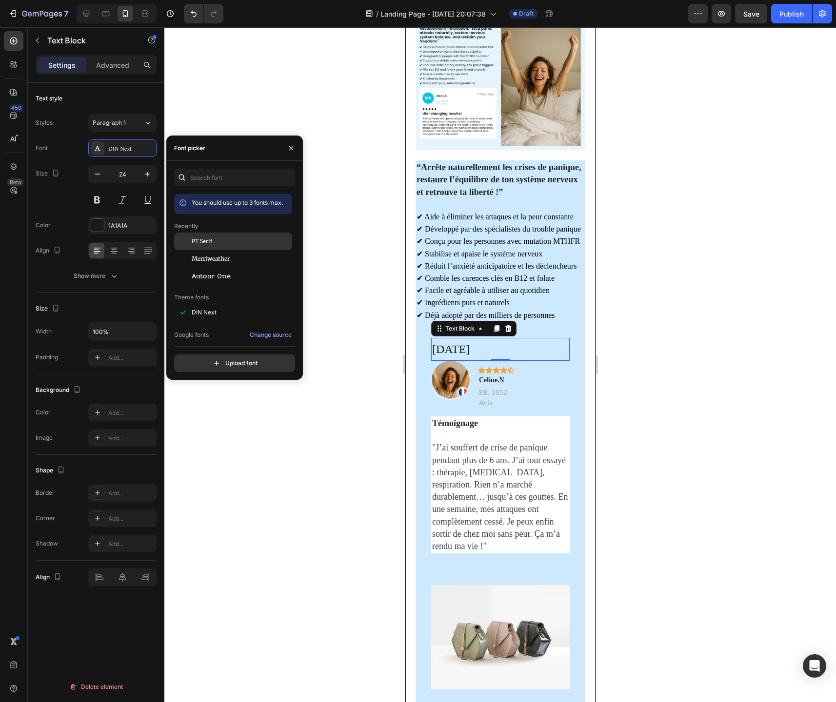
click at [201, 242] on span "PT Serif" at bounding box center [202, 241] width 20 height 9
click at [139, 117] on button "Paragraph 1*" at bounding box center [122, 123] width 68 height 18
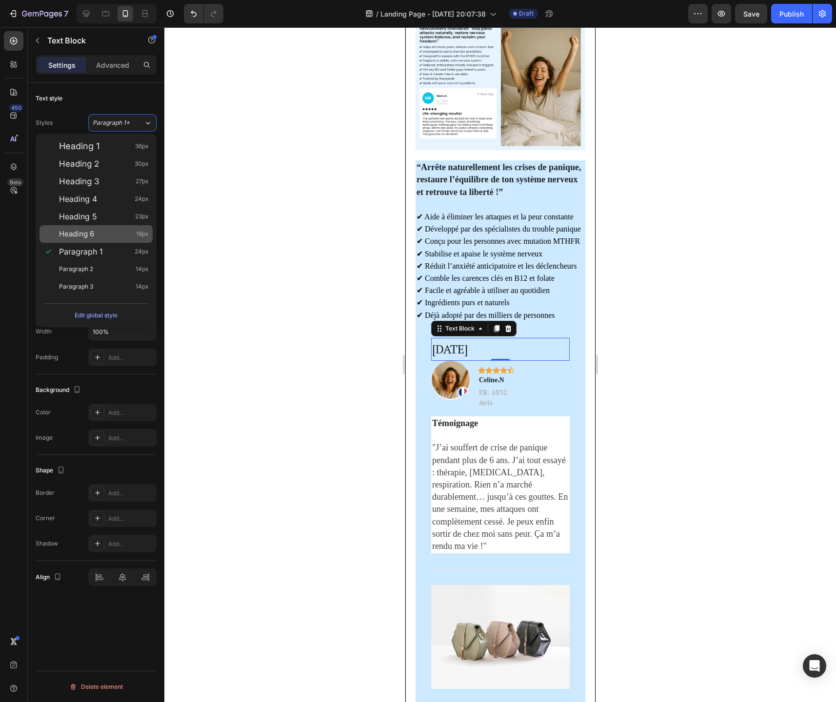
click at [104, 229] on div "Heading 6 18px" at bounding box center [104, 234] width 90 height 10
type input "18"
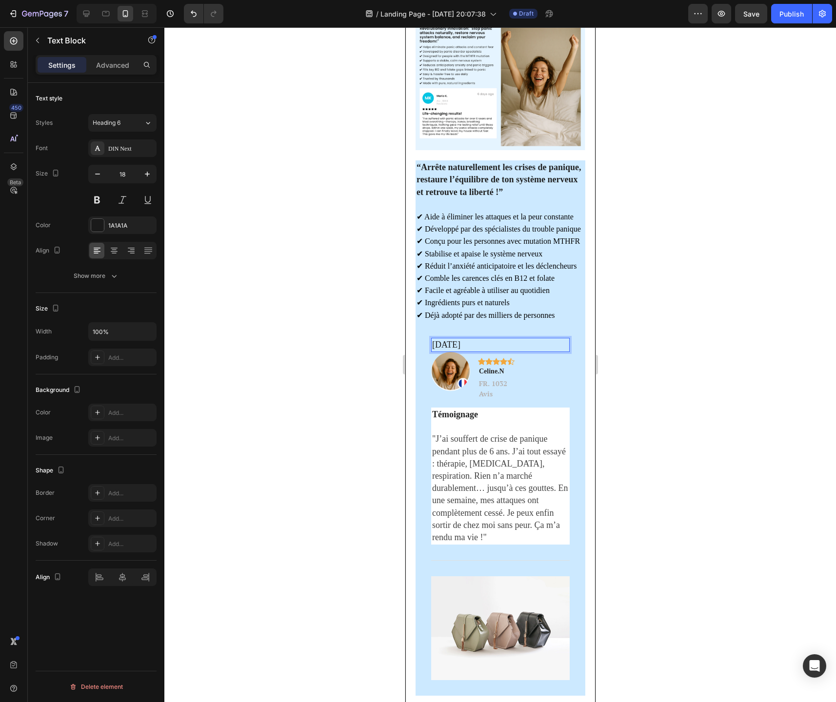
click at [528, 346] on p "[DATE]" at bounding box center [500, 345] width 137 height 12
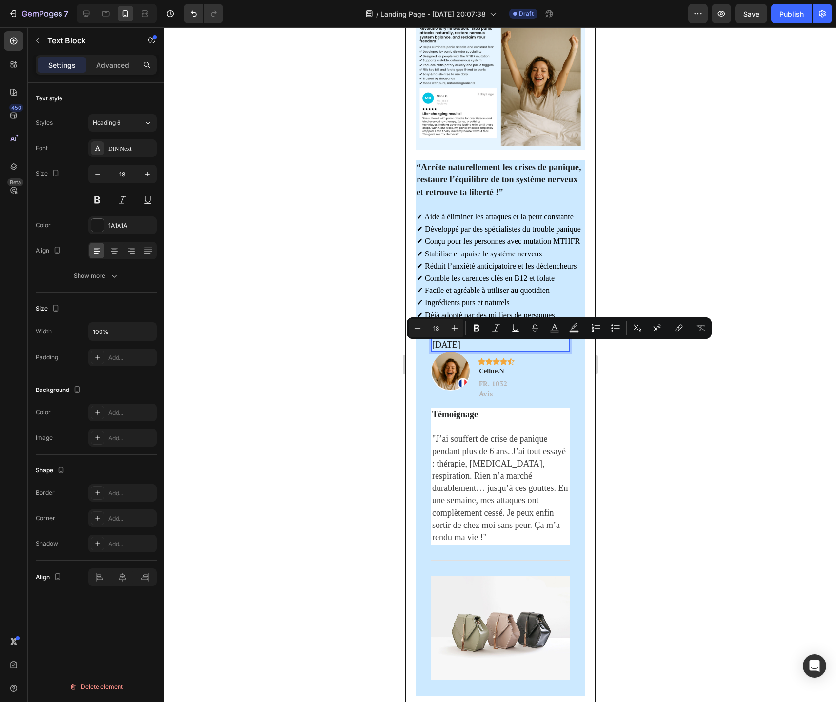
click at [528, 346] on p "[DATE]" at bounding box center [500, 345] width 137 height 12
click at [550, 347] on p "[DATE]" at bounding box center [500, 345] width 137 height 12
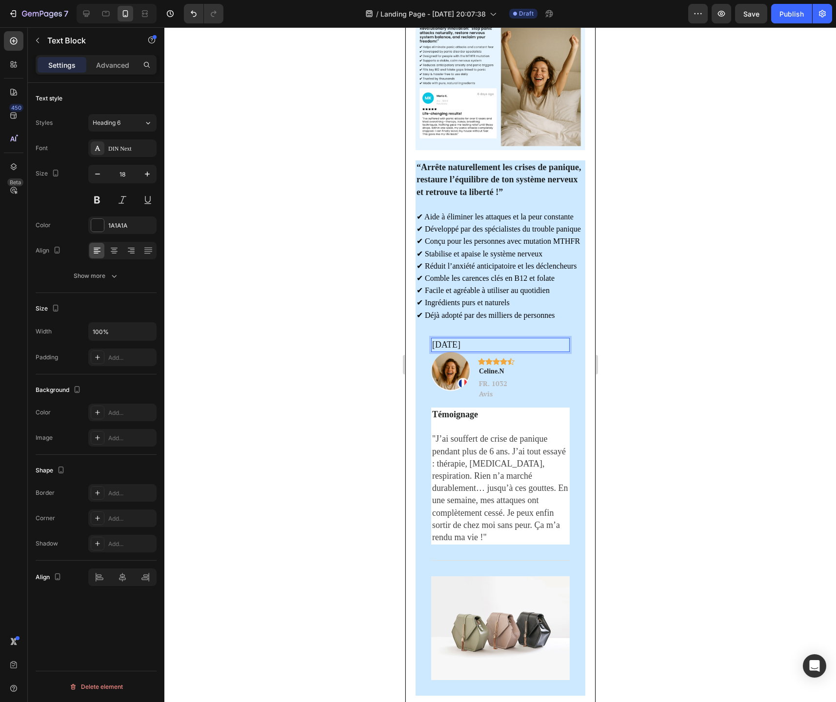
click at [550, 347] on p "[DATE]" at bounding box center [500, 345] width 137 height 12
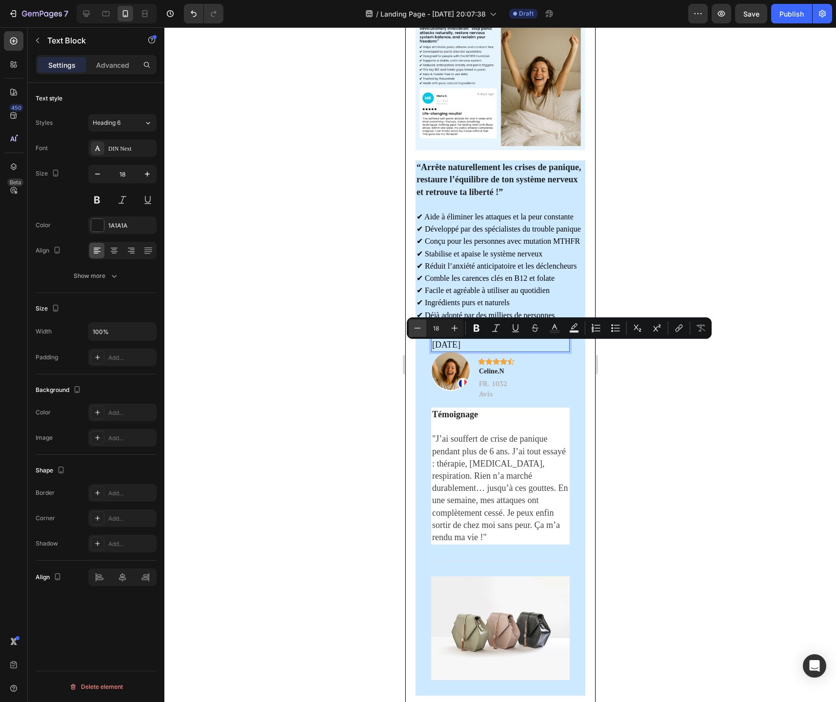
click at [424, 329] on button "Minus" at bounding box center [418, 328] width 18 height 18
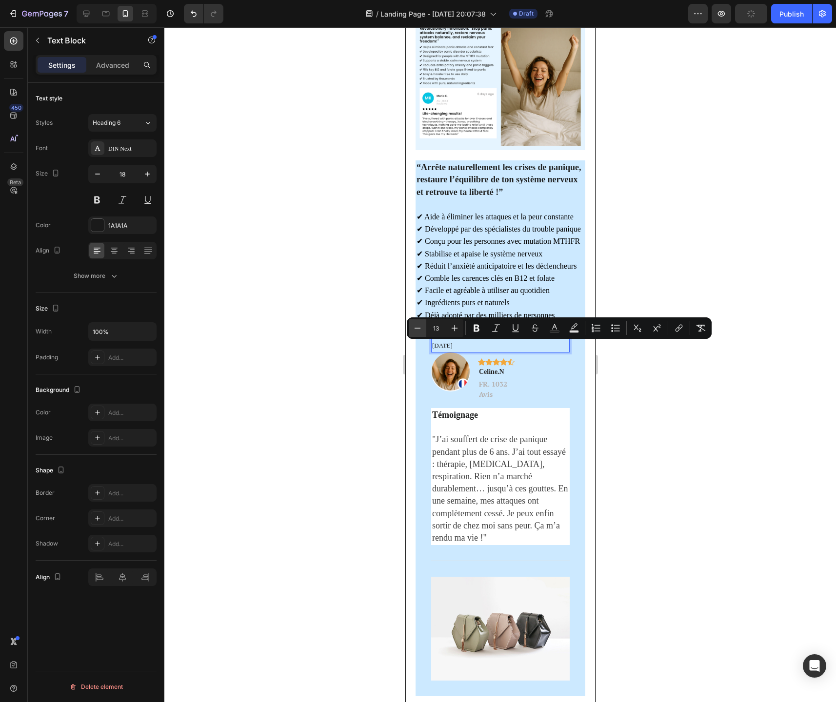
click at [424, 329] on button "Minus" at bounding box center [418, 328] width 18 height 18
click at [454, 330] on icon "Editor contextual toolbar" at bounding box center [455, 328] width 10 height 10
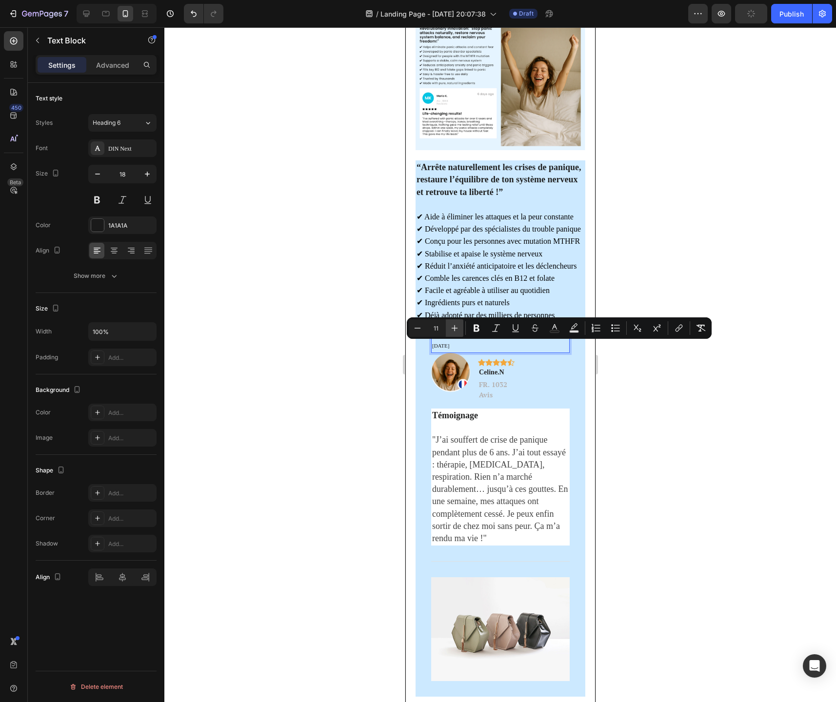
type input "12"
click at [451, 349] on span "[DATE]" at bounding box center [441, 345] width 19 height 7
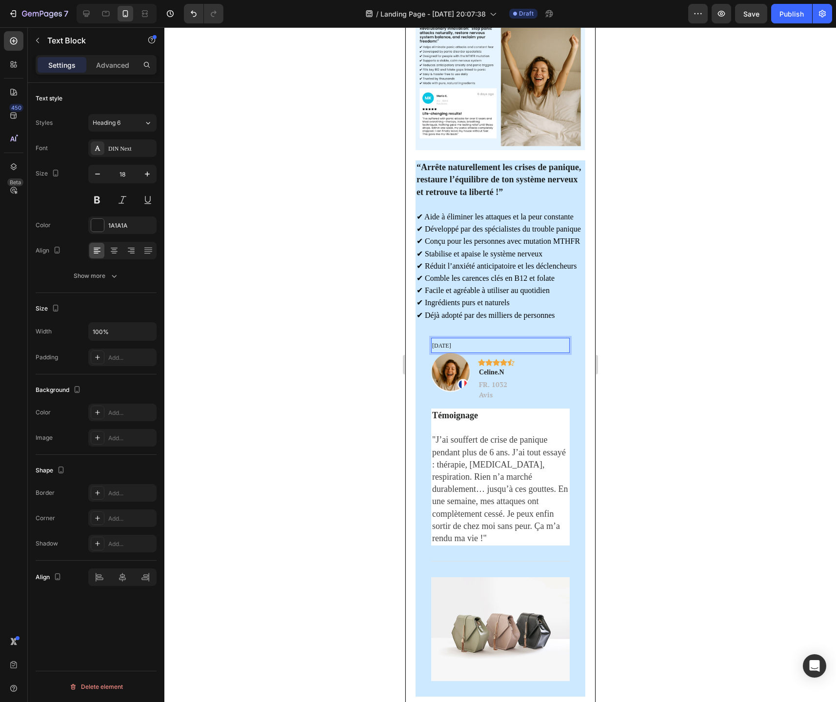
click at [451, 349] on span "[DATE]" at bounding box center [441, 345] width 19 height 7
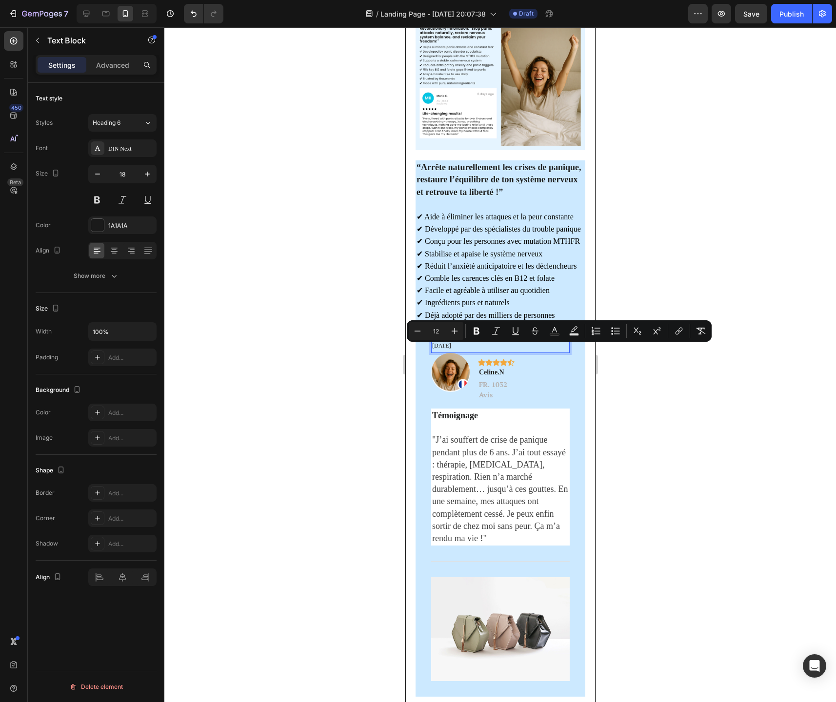
click at [451, 349] on span "[DATE]" at bounding box center [441, 345] width 19 height 7
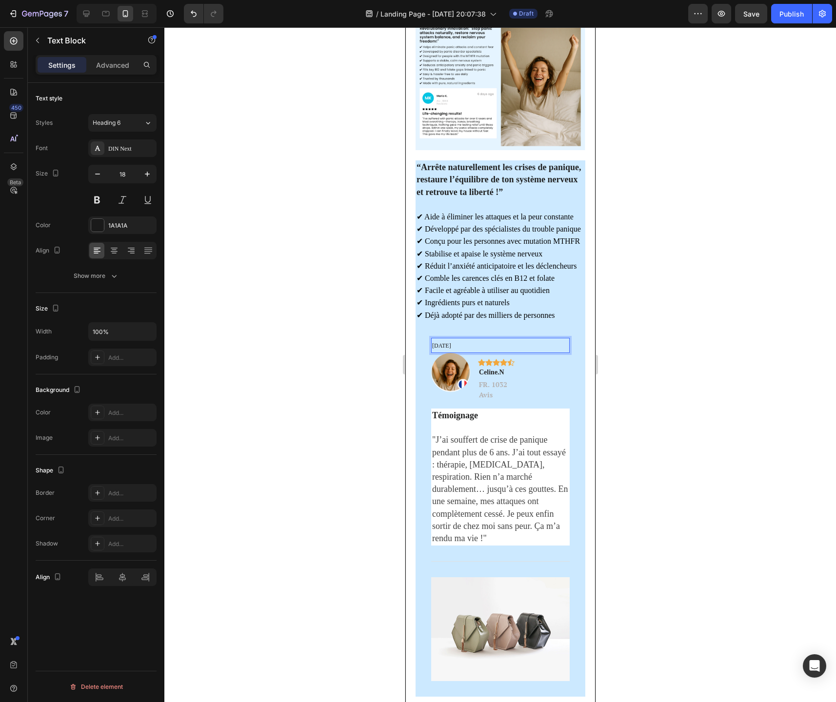
click at [451, 349] on span "[DATE]" at bounding box center [441, 345] width 19 height 7
click at [130, 148] on div "DIN Next" at bounding box center [131, 148] width 46 height 9
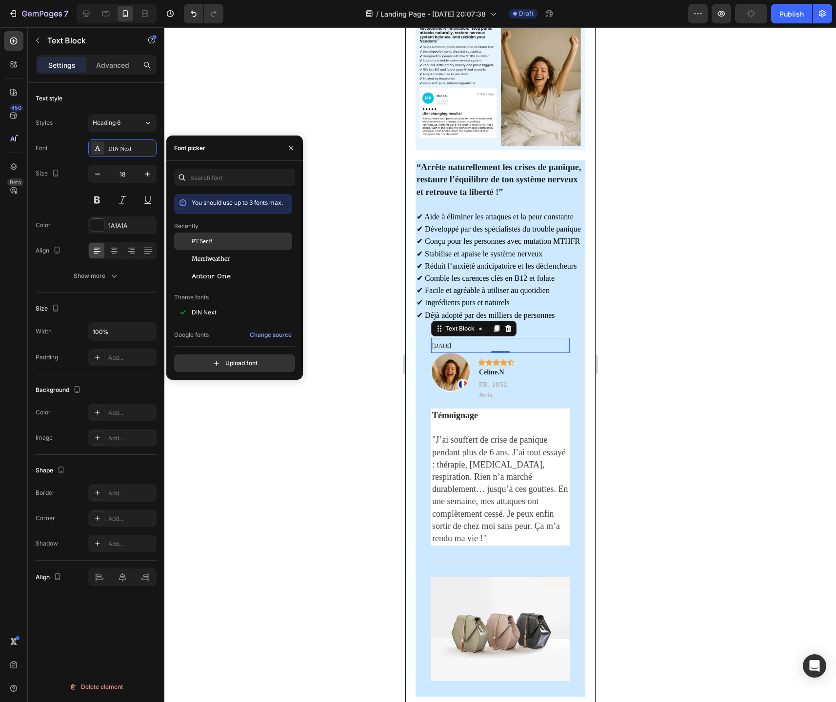
click at [203, 243] on span "PT Serif" at bounding box center [202, 241] width 20 height 9
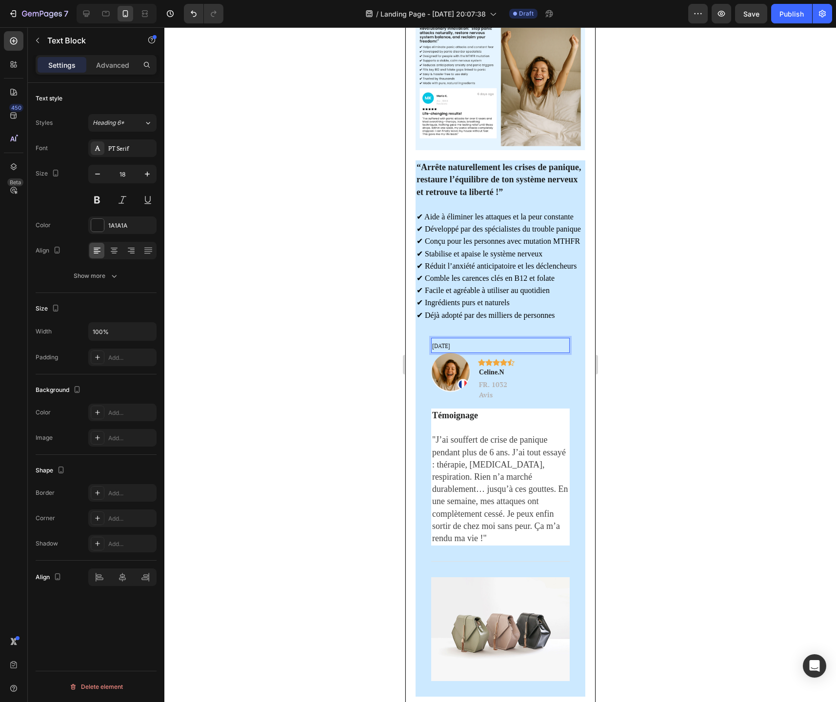
click at [450, 347] on span "[DATE]" at bounding box center [441, 345] width 18 height 7
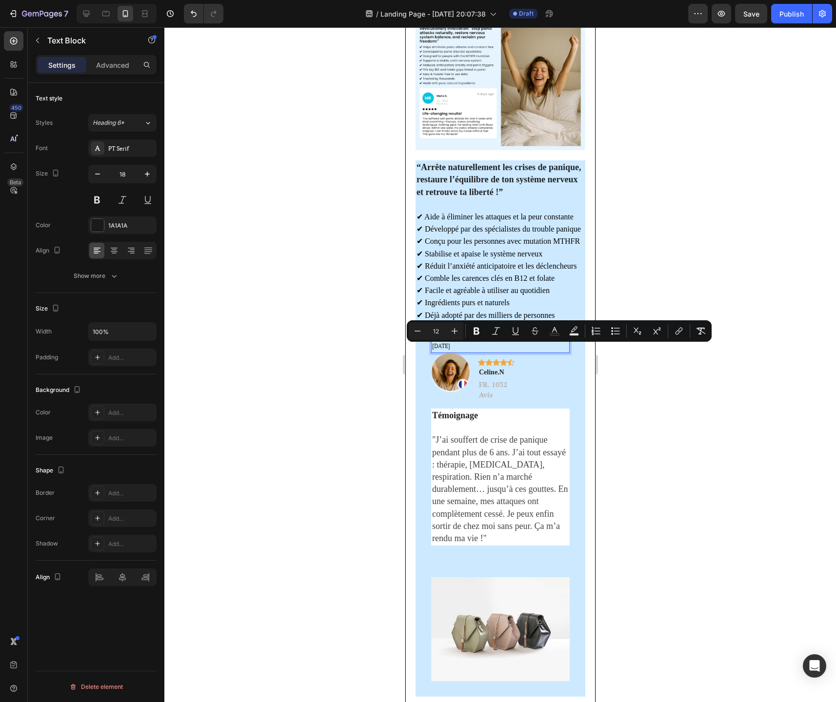
click at [555, 352] on p "[DATE]" at bounding box center [500, 345] width 137 height 13
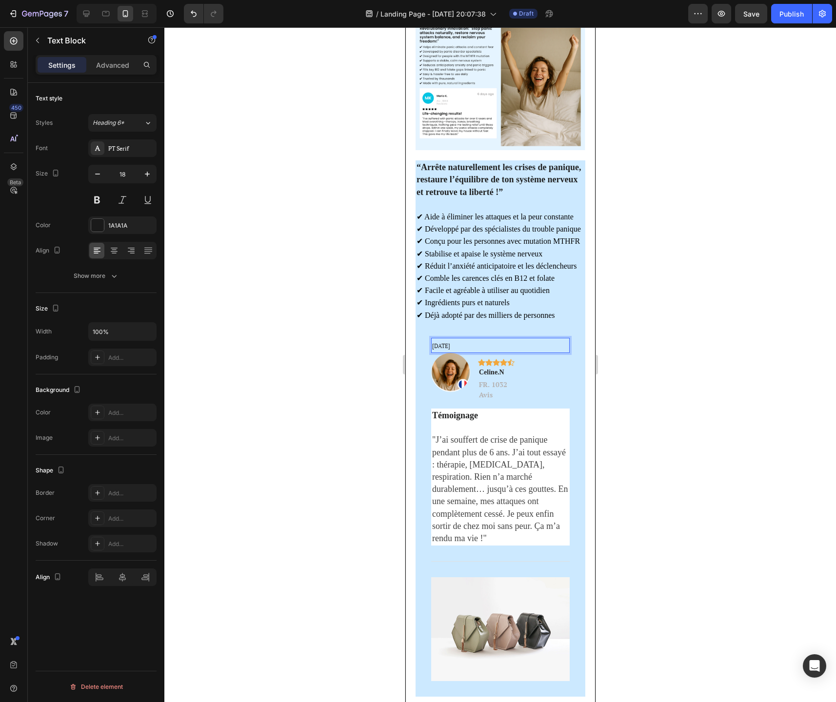
click at [555, 352] on p "[DATE]" at bounding box center [500, 345] width 137 height 13
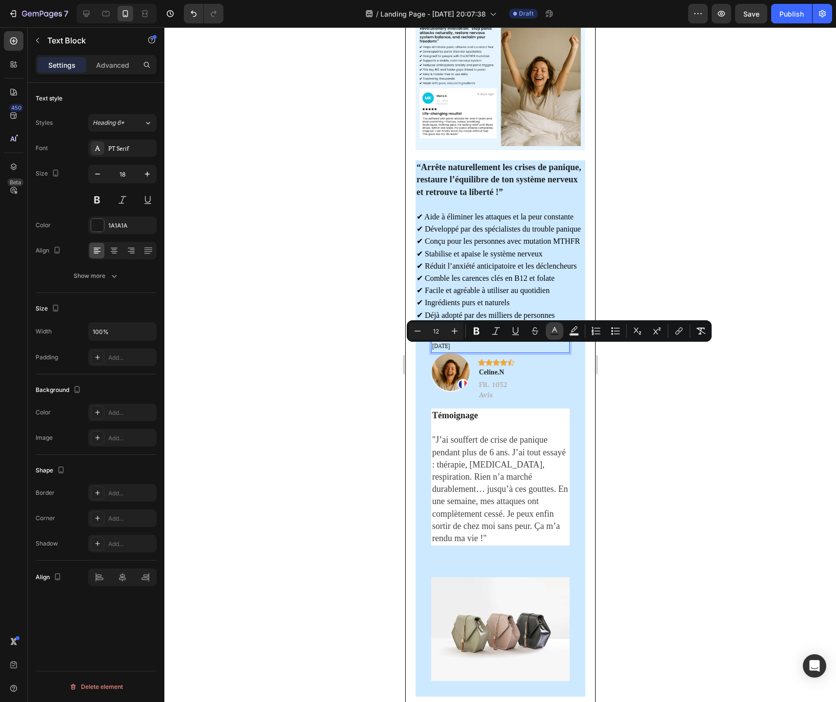
click at [551, 333] on icon "Editor contextual toolbar" at bounding box center [555, 331] width 10 height 10
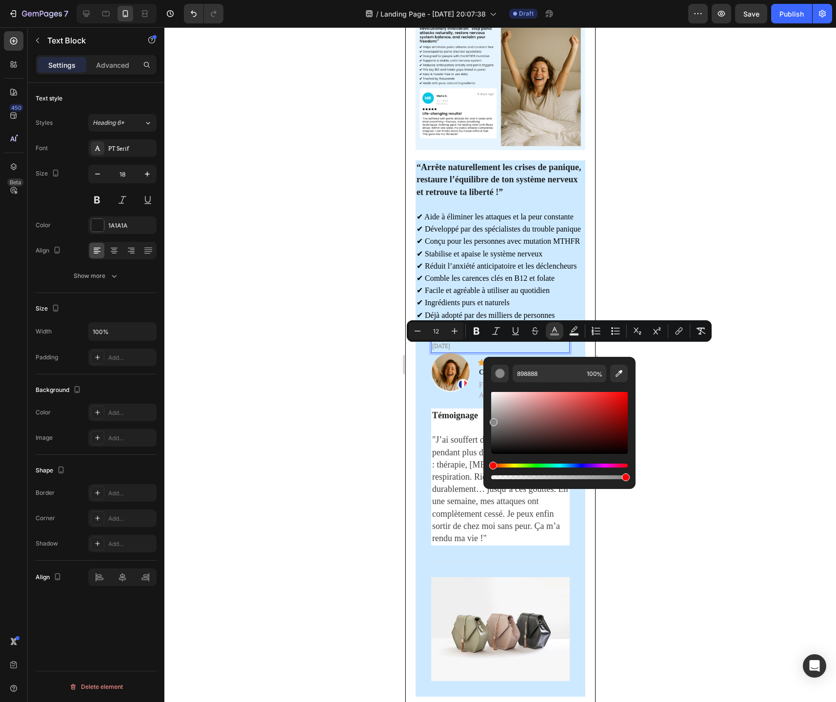
drag, startPoint x: 493, startPoint y: 415, endPoint x: 492, endPoint y: 420, distance: 5.0
click at [492, 420] on div "Editor contextual toolbar" at bounding box center [559, 423] width 137 height 62
type input "898989"
click at [747, 439] on div at bounding box center [499, 364] width 671 height 675
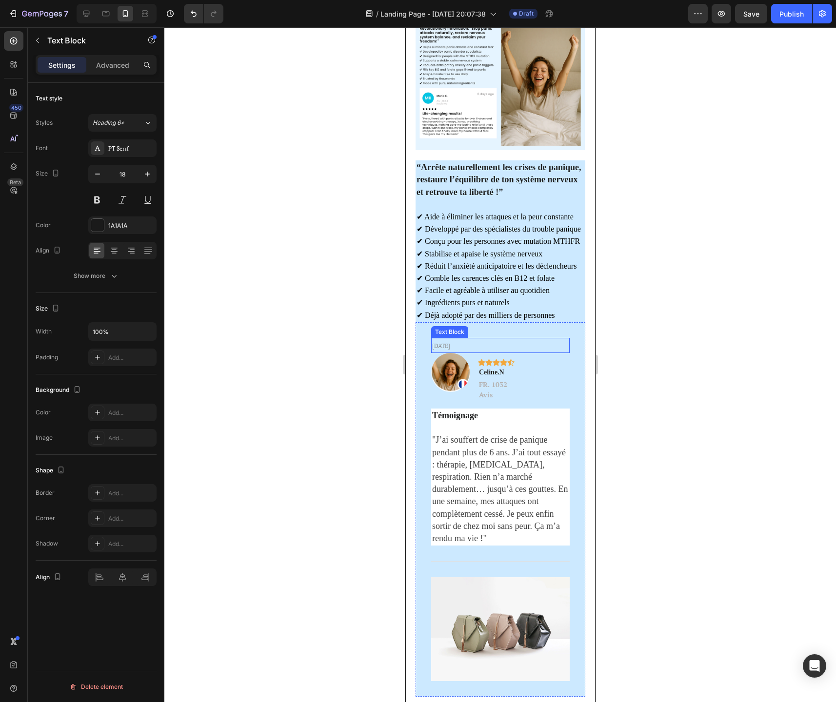
click at [450, 350] on span "[DATE]" at bounding box center [441, 345] width 18 height 7
click at [640, 352] on div at bounding box center [499, 364] width 671 height 675
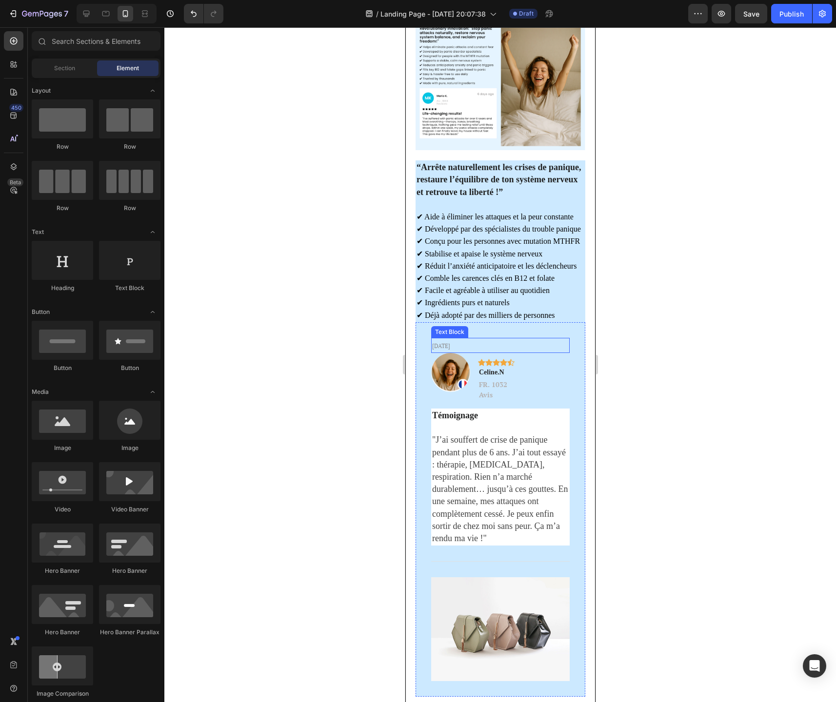
click at [450, 349] on span "[DATE]" at bounding box center [441, 345] width 18 height 7
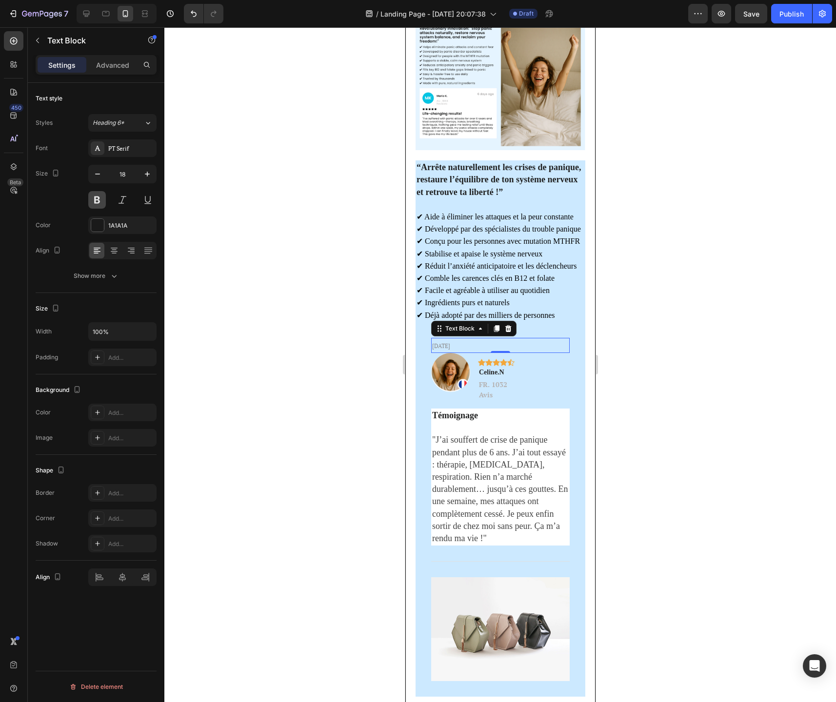
click at [103, 201] on button at bounding box center [97, 200] width 18 height 18
click at [102, 201] on button at bounding box center [97, 200] width 18 height 18
click at [451, 350] on span "[DATE]" at bounding box center [441, 345] width 19 height 7
click at [95, 173] on icon "button" at bounding box center [98, 174] width 10 height 10
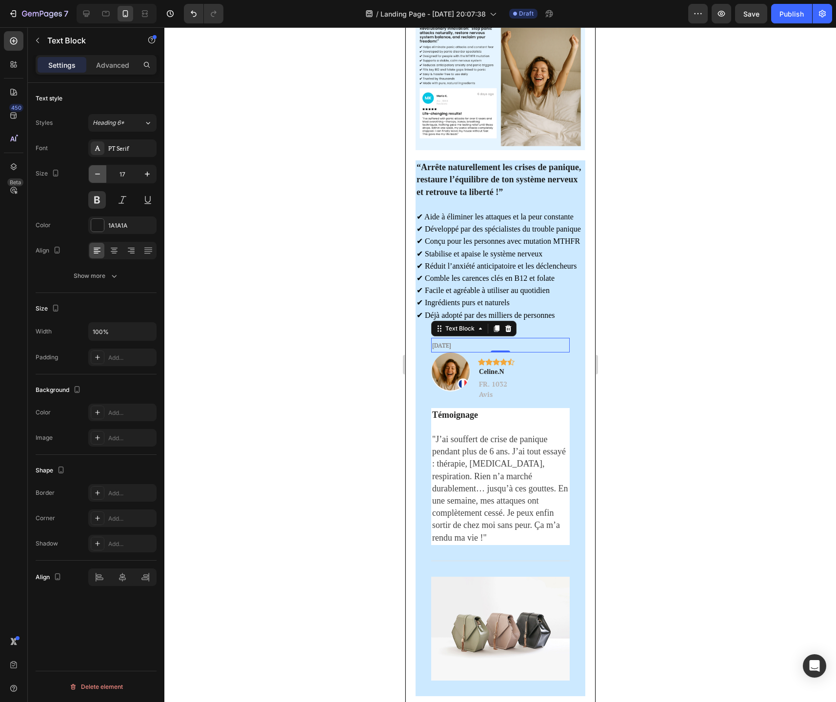
click at [95, 173] on icon "button" at bounding box center [98, 174] width 10 height 10
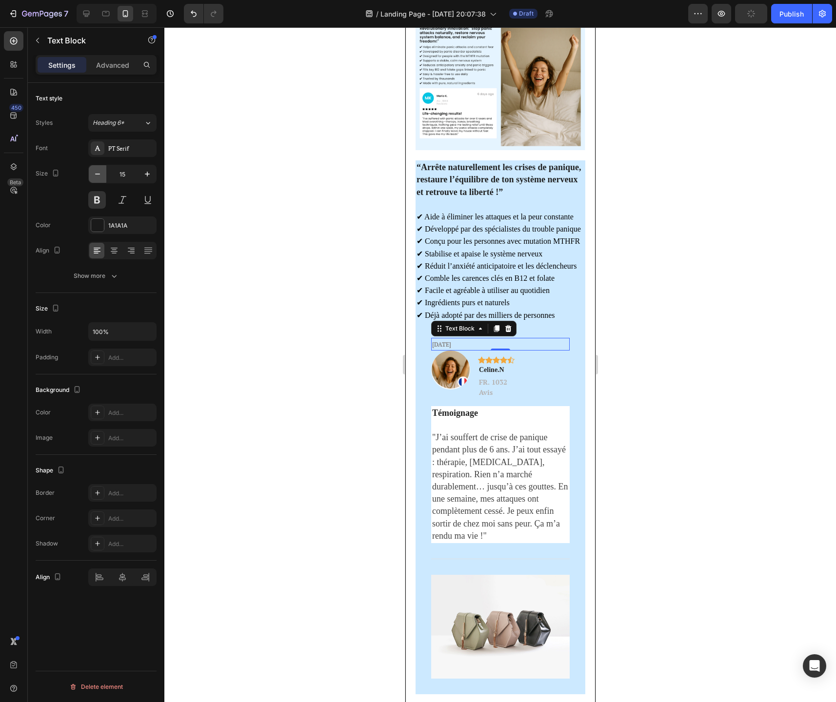
click at [98, 174] on icon "button" at bounding box center [97, 174] width 5 height 1
type input "12"
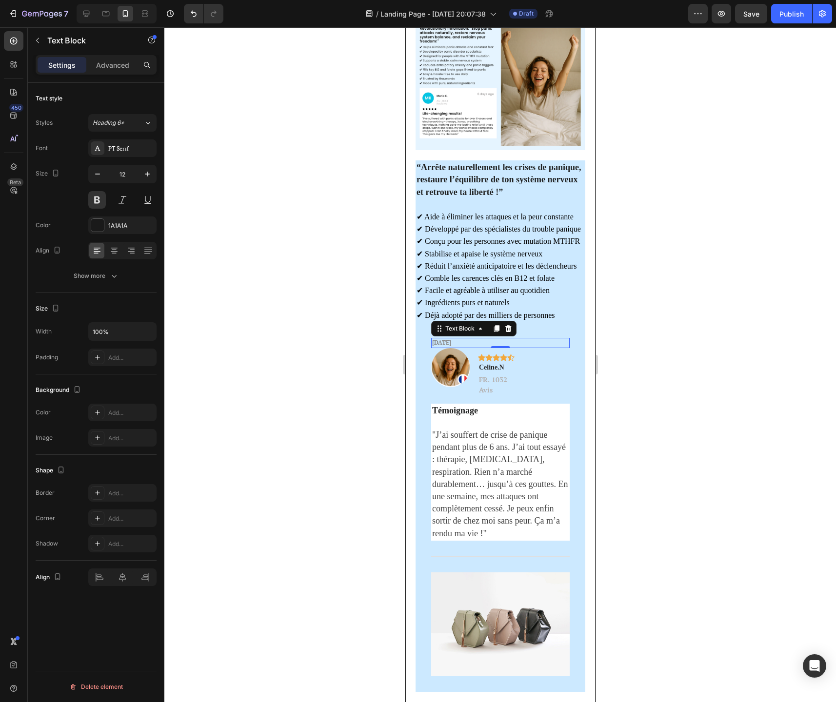
click at [451, 346] on span "[DATE]" at bounding box center [441, 342] width 19 height 7
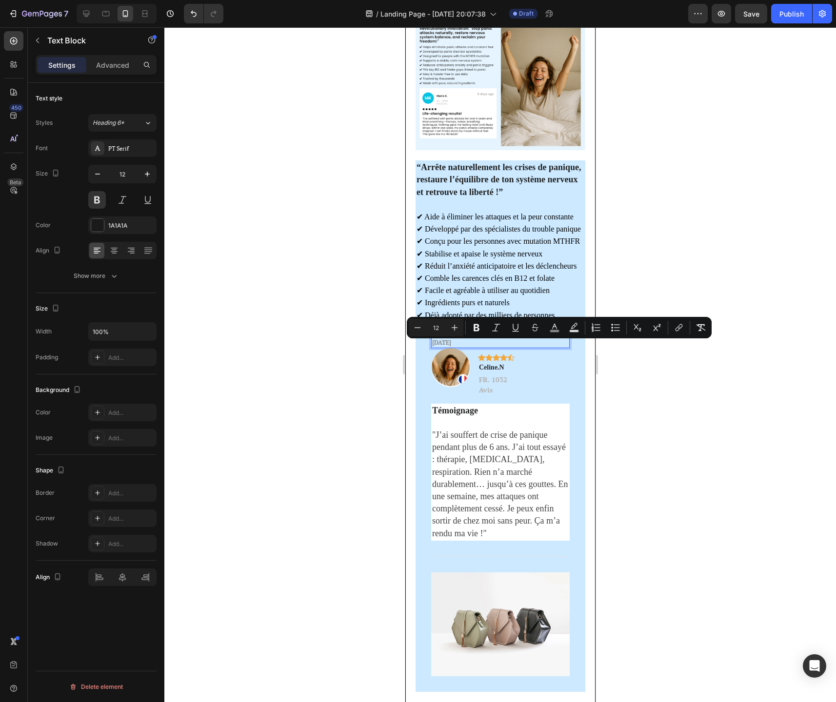
click at [451, 346] on span "[DATE]" at bounding box center [441, 342] width 19 height 7
click at [551, 330] on rect "Editor contextual toolbar" at bounding box center [554, 331] width 9 height 2
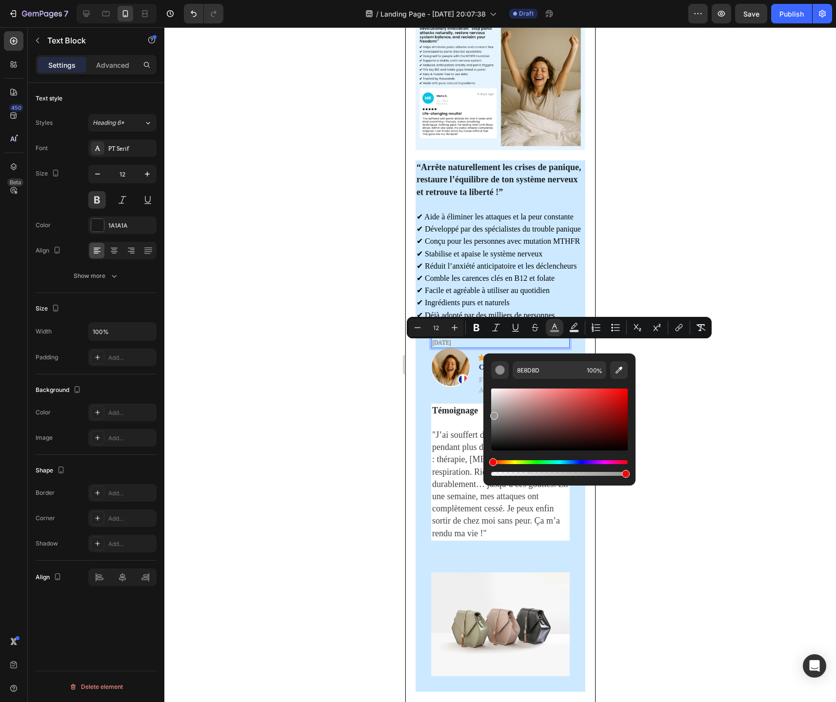
type input "999797"
click at [493, 413] on div "Editor contextual toolbar" at bounding box center [495, 415] width 8 height 8
click at [756, 458] on div at bounding box center [499, 364] width 671 height 675
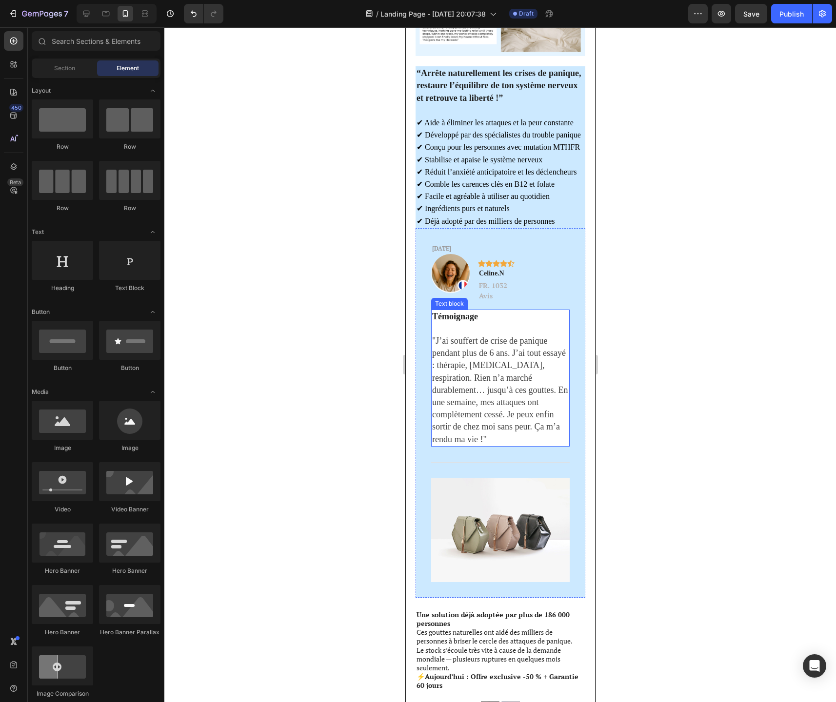
scroll to position [2042, 0]
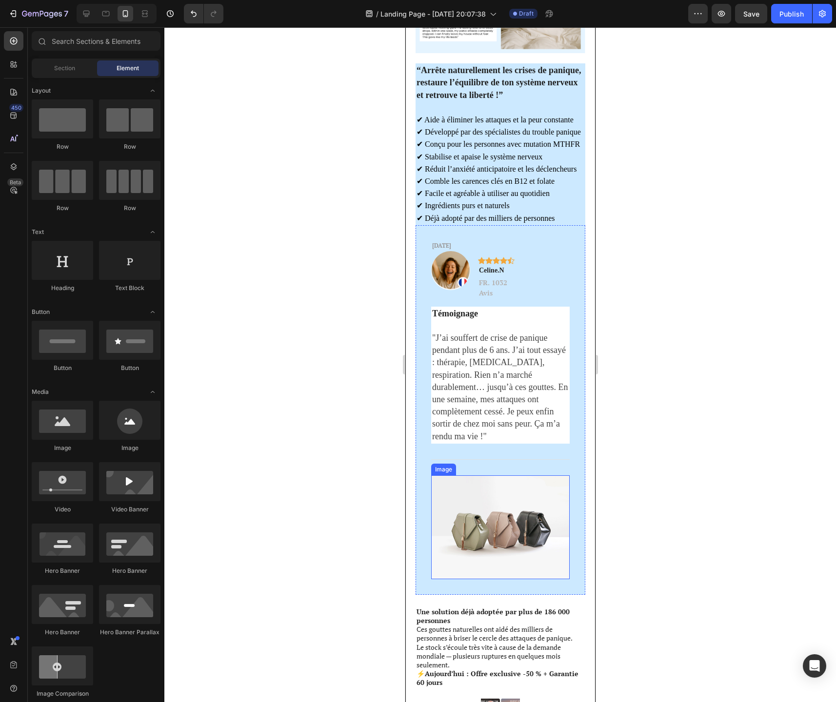
click at [485, 518] on img at bounding box center [500, 527] width 138 height 104
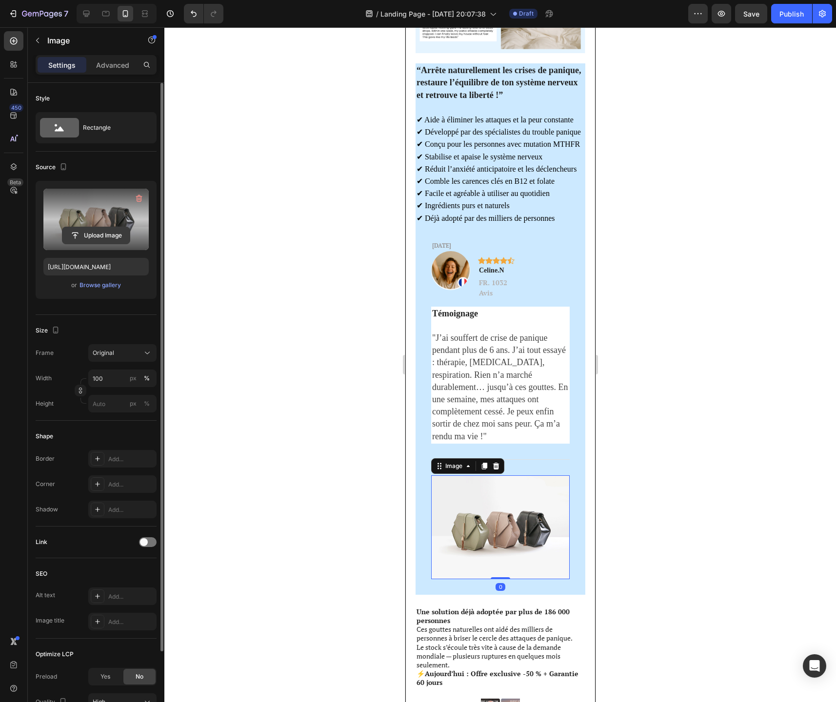
click at [102, 232] on input "file" at bounding box center [95, 235] width 67 height 17
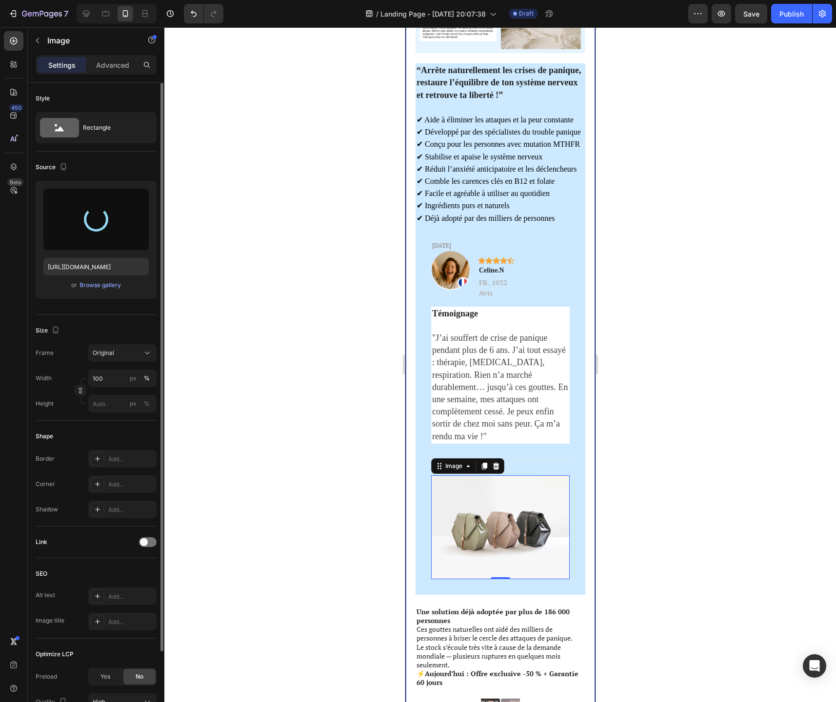
type input "https://cdn.shopify.com/s/files/1/0744/9634/4277/files/gempages_581179120260481…"
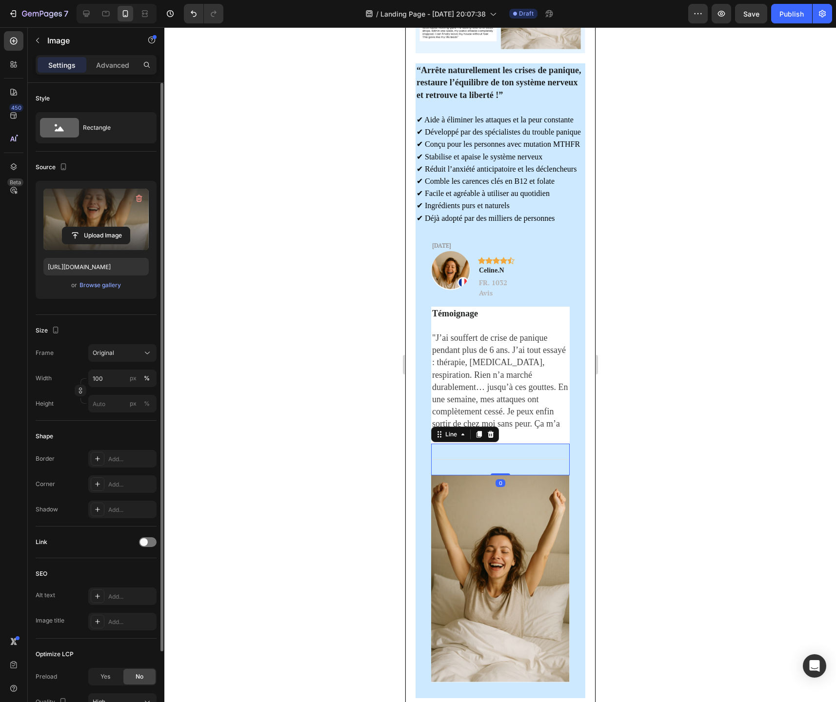
click at [519, 450] on div "Title Line 0" at bounding box center [500, 460] width 138 height 32
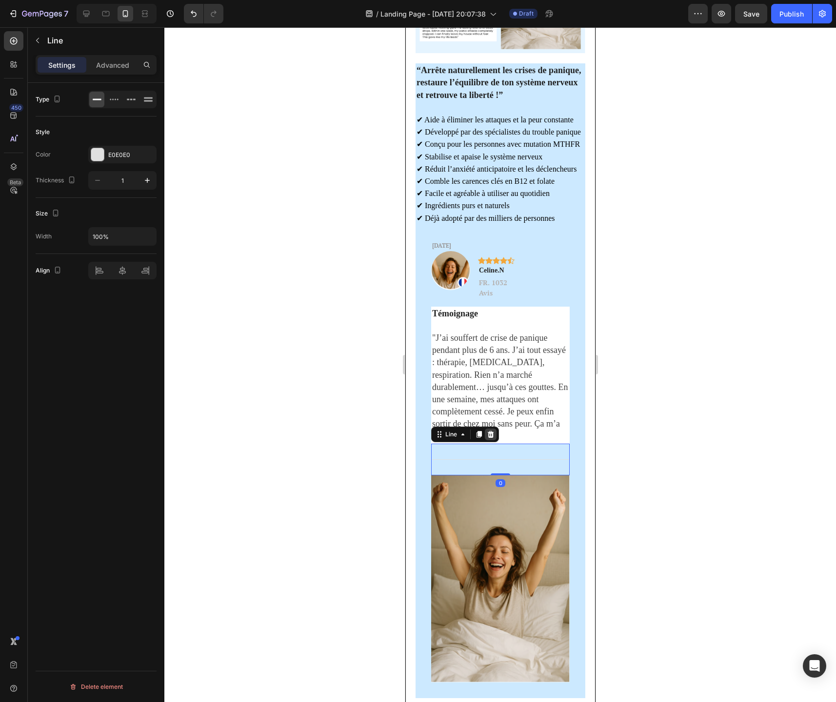
click at [493, 431] on icon at bounding box center [490, 435] width 8 height 8
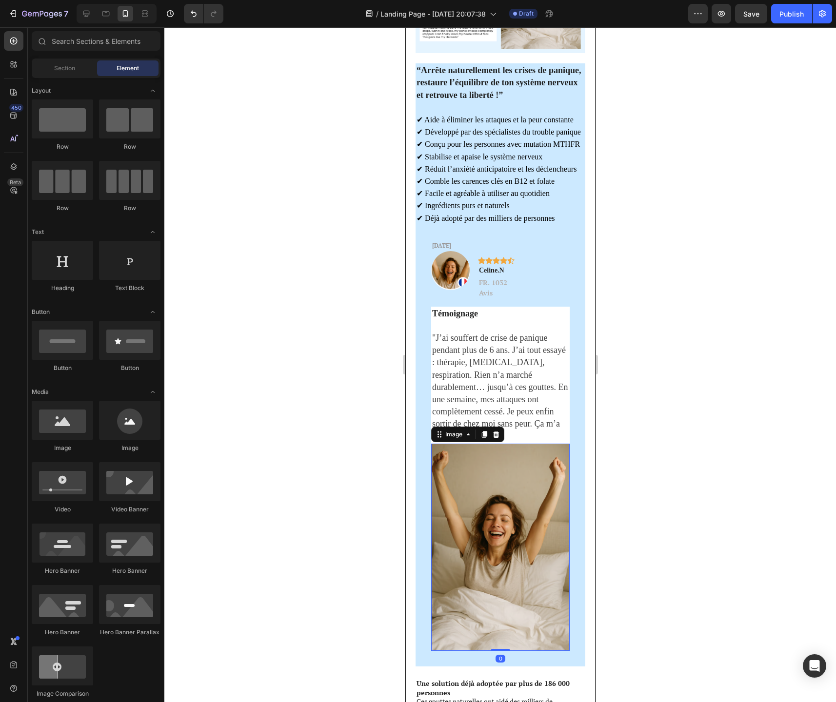
click at [493, 478] on img at bounding box center [500, 548] width 138 height 208
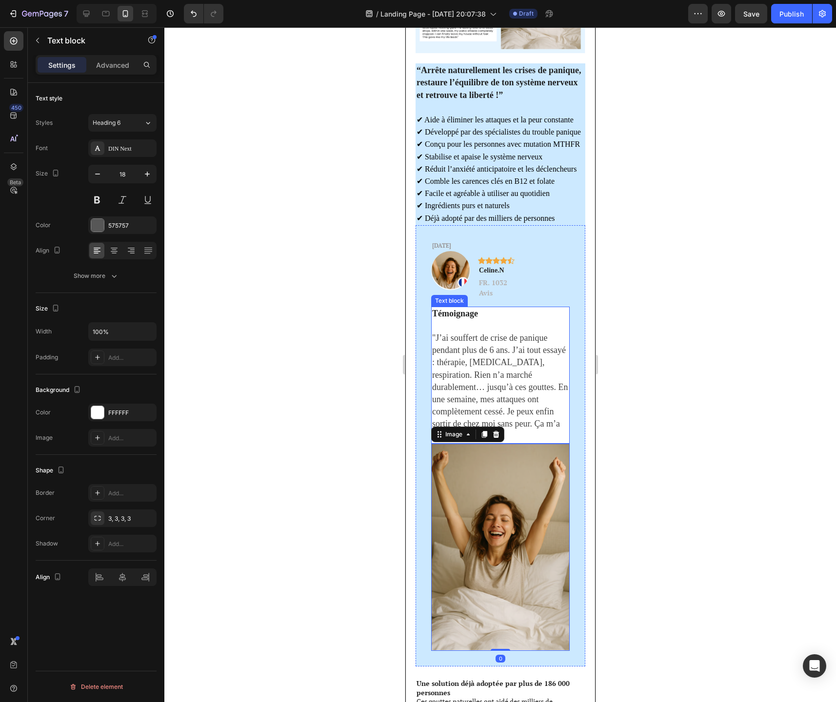
click at [521, 411] on span ""J’ai souffert de crise de panique pendant plus de 6 ans. J’ai tout essayé : th…" at bounding box center [500, 387] width 136 height 108
drag, startPoint x: 502, startPoint y: 434, endPoint x: 492, endPoint y: 364, distance: 71.0
click at [492, 363] on div "Témoignage "J’ai souffert de crise de panique pendant plus de 6 ans. J’ai tout …" at bounding box center [500, 375] width 138 height 137
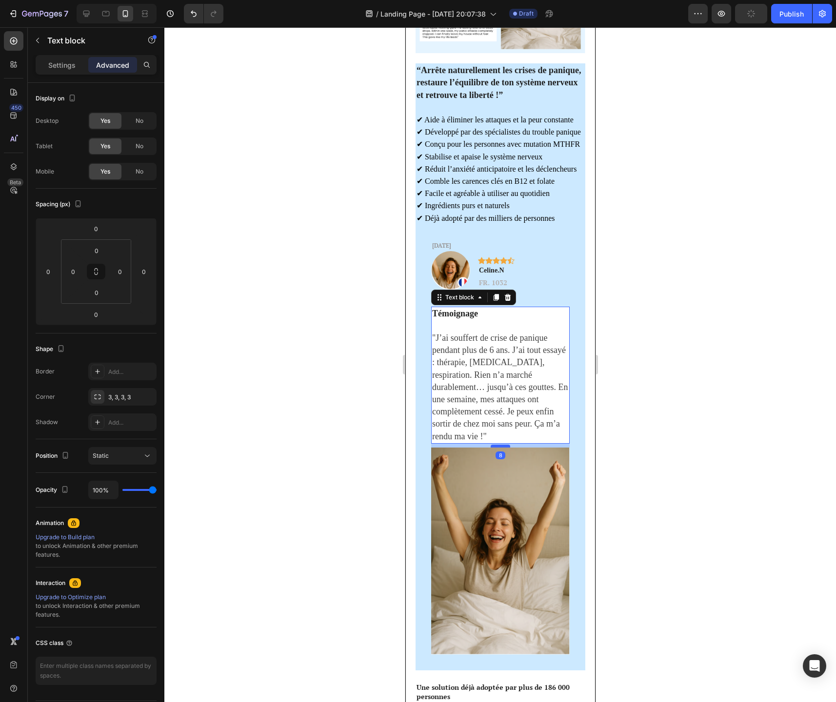
click at [499, 445] on div at bounding box center [500, 446] width 20 height 3
type input "8"
click at [629, 390] on div at bounding box center [499, 364] width 671 height 675
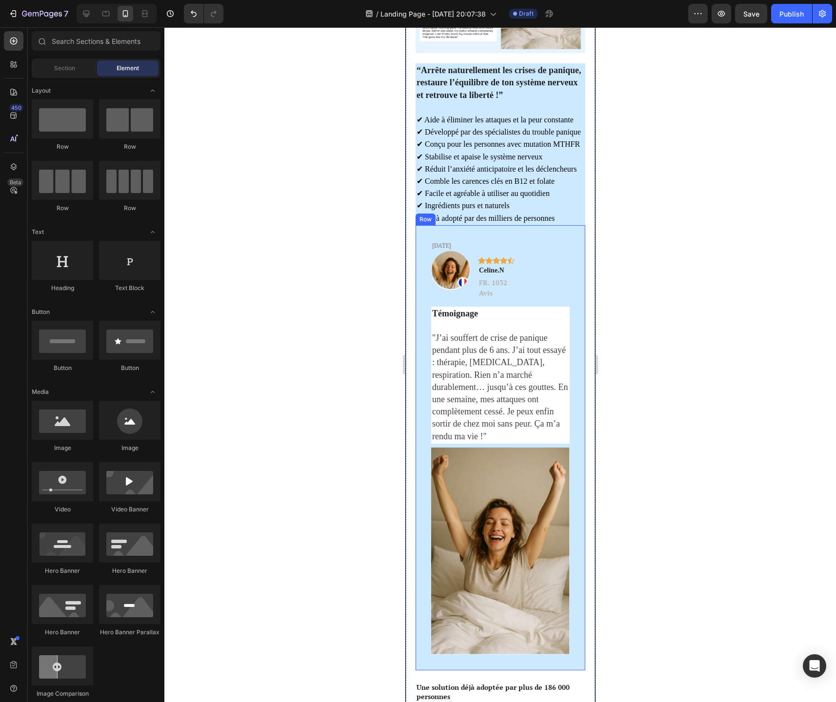
click at [487, 648] on div "IL Y A 6 JOURS Text Block Image Icon Icon Icon Icon Icon Row Celine.N Text bloc…" at bounding box center [500, 448] width 170 height 446
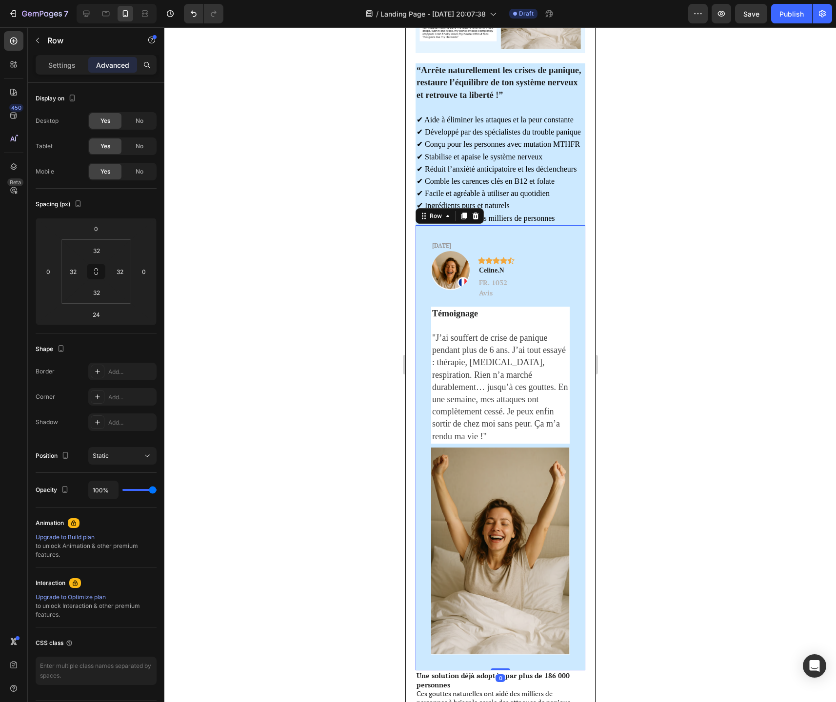
drag, startPoint x: 502, startPoint y: 672, endPoint x: 501, endPoint y: 652, distance: 20.5
click at [501, 652] on div "IL Y A 6 JOURS Text Block Image Icon Icon Icon Icon Icon Row Celine.N Text bloc…" at bounding box center [500, 448] width 170 height 446
type input "0"
click at [672, 572] on div at bounding box center [499, 364] width 671 height 675
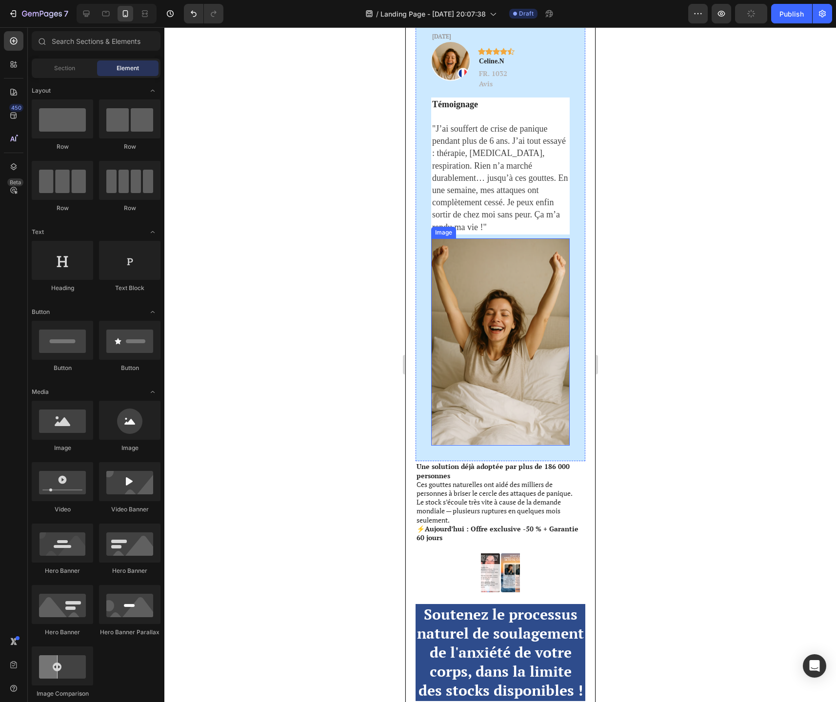
scroll to position [2253, 0]
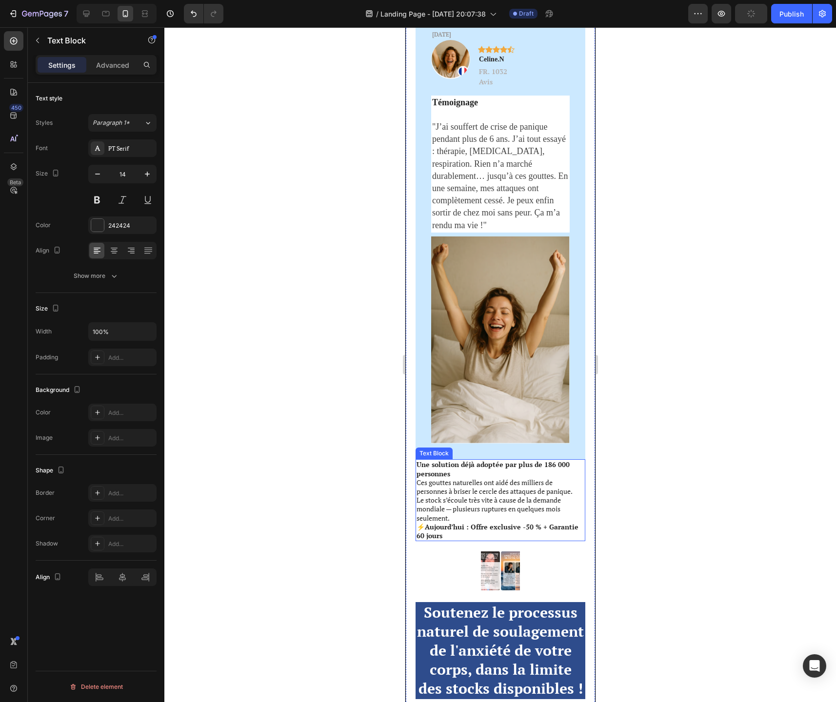
click at [497, 478] on p "Ces gouttes naturelles ont aidé des milliers de personnes à briser le cercle de…" at bounding box center [500, 500] width 168 height 44
click at [148, 172] on icon "button" at bounding box center [147, 174] width 10 height 10
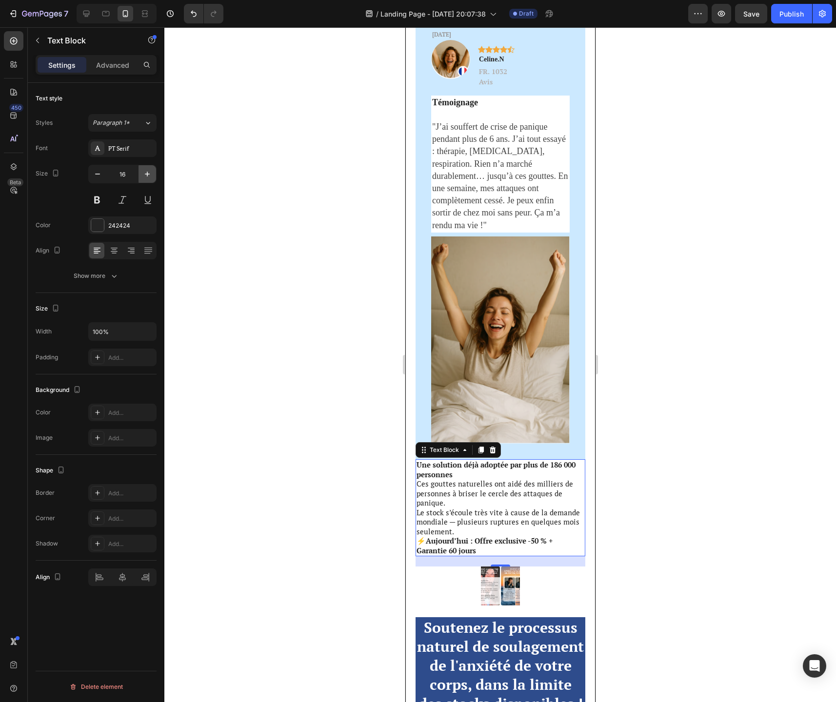
click at [148, 172] on icon "button" at bounding box center [147, 174] width 10 height 10
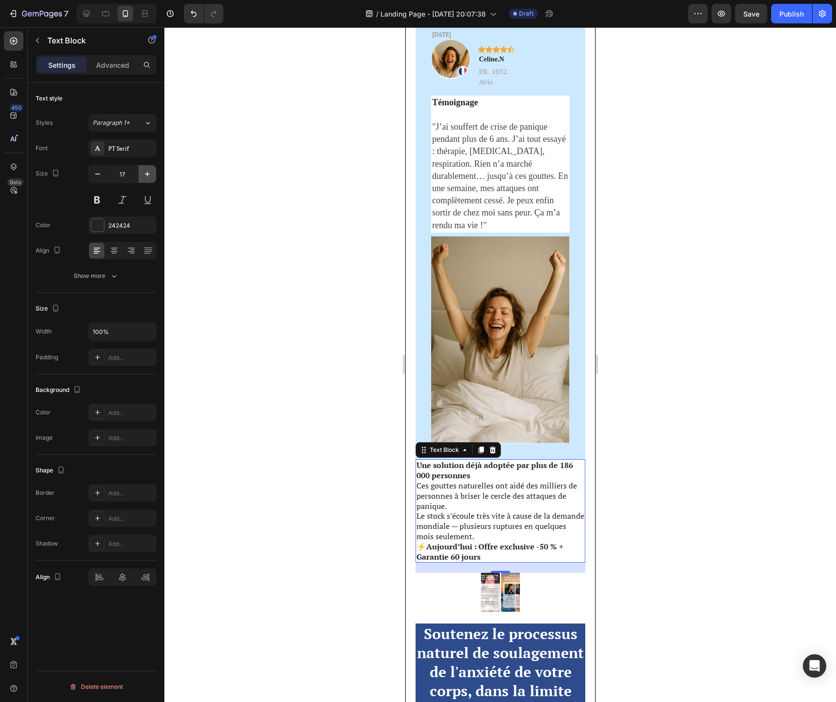
click at [148, 172] on icon "button" at bounding box center [147, 174] width 10 height 10
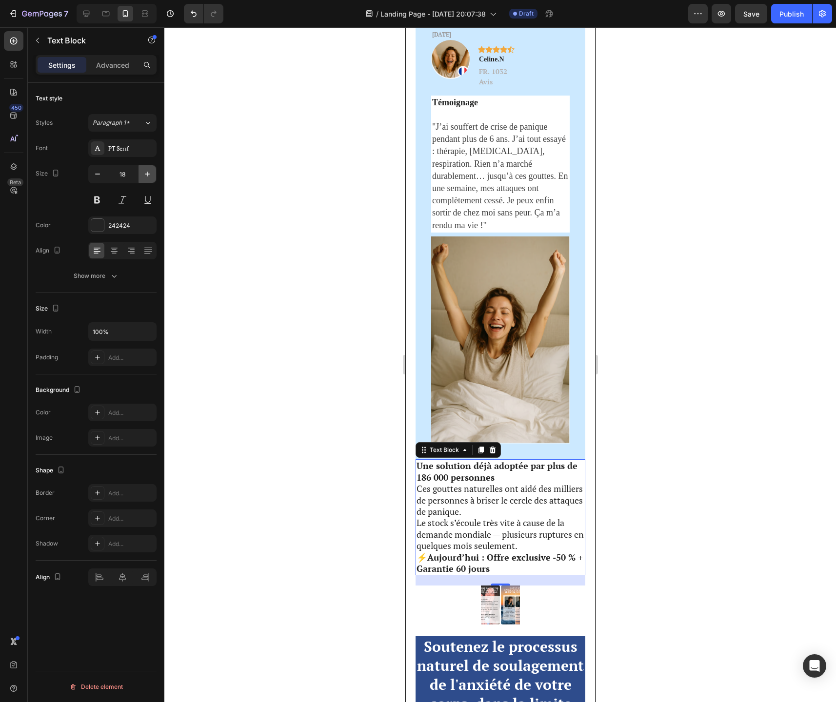
click at [148, 172] on icon "button" at bounding box center [147, 174] width 10 height 10
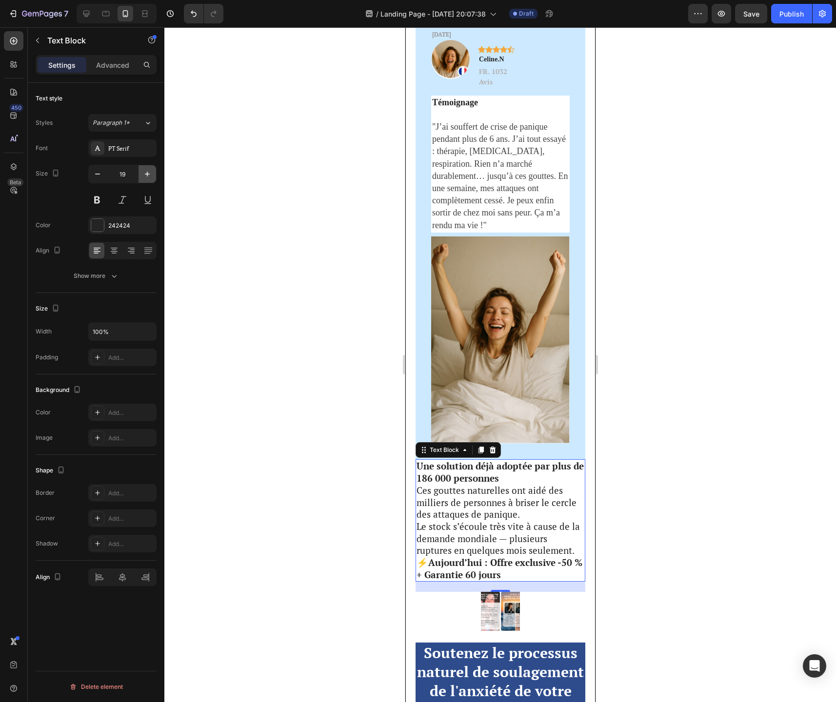
click at [148, 172] on icon "button" at bounding box center [147, 174] width 10 height 10
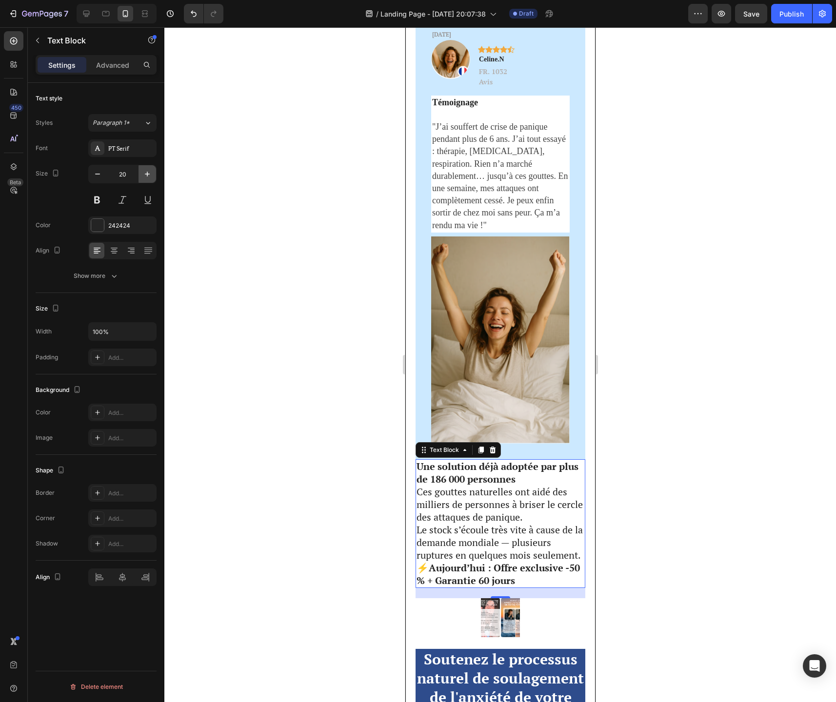
click at [148, 172] on icon "button" at bounding box center [147, 174] width 10 height 10
type input "21"
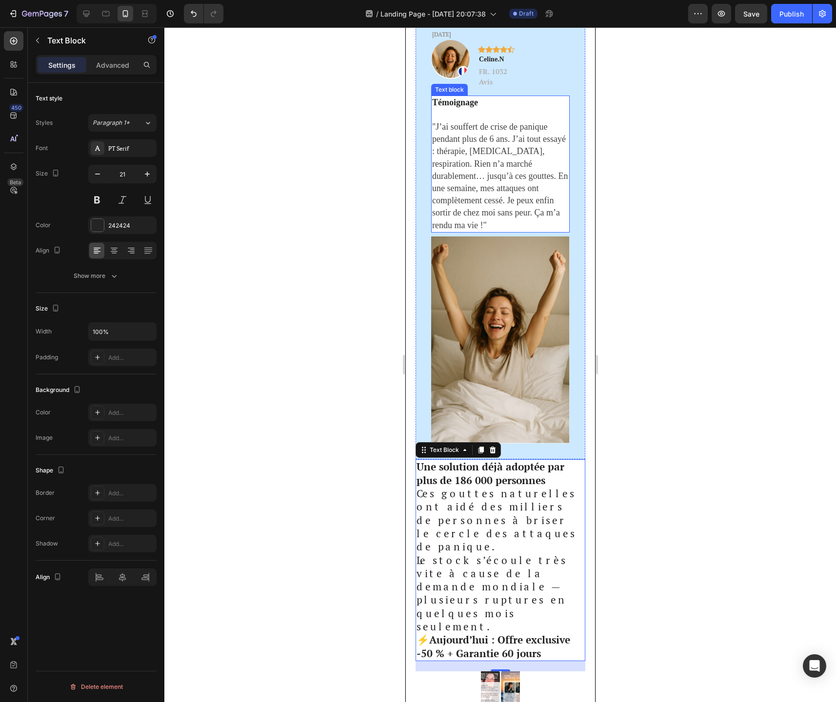
click at [498, 192] on span ""J’ai souffert de crise de panique pendant plus de 6 ans. J’ai tout essayé : th…" at bounding box center [500, 176] width 136 height 108
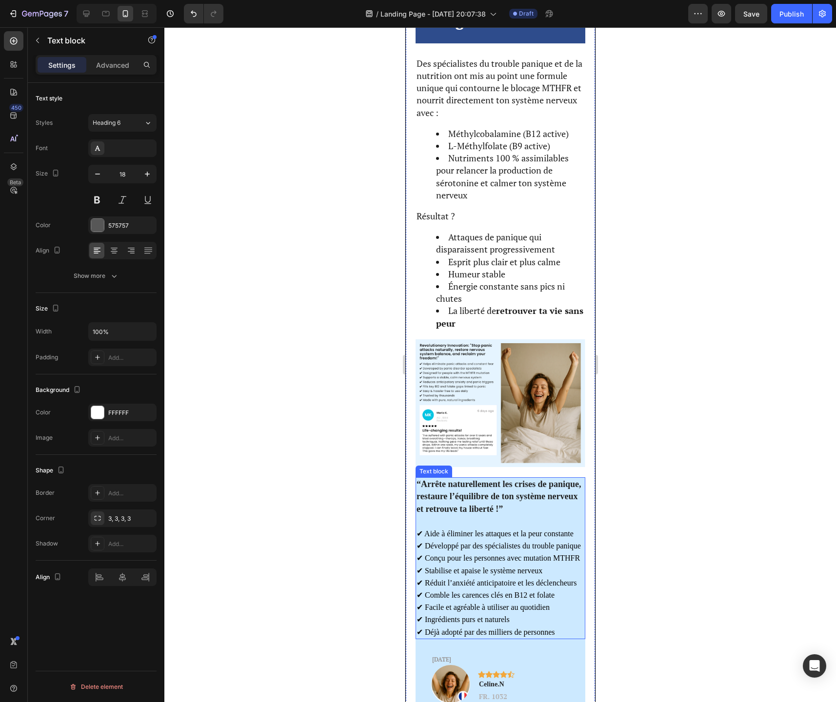
scroll to position [1543, 0]
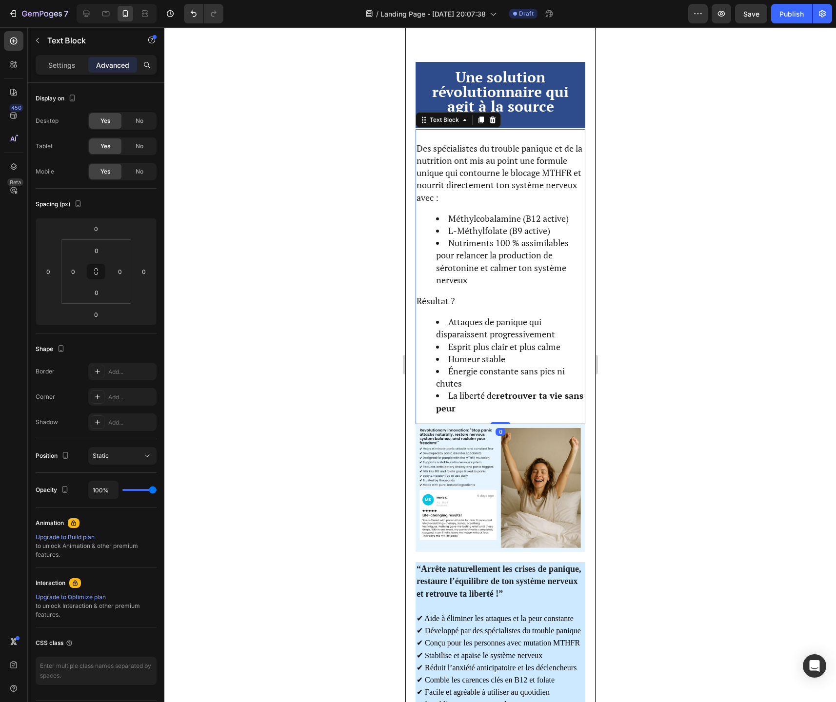
click at [480, 247] on li "Nutriments 100 % assimilables pour relancer la production de sérotonine et calm…" at bounding box center [509, 261] width 148 height 49
click at [62, 65] on p "Settings" at bounding box center [61, 65] width 27 height 10
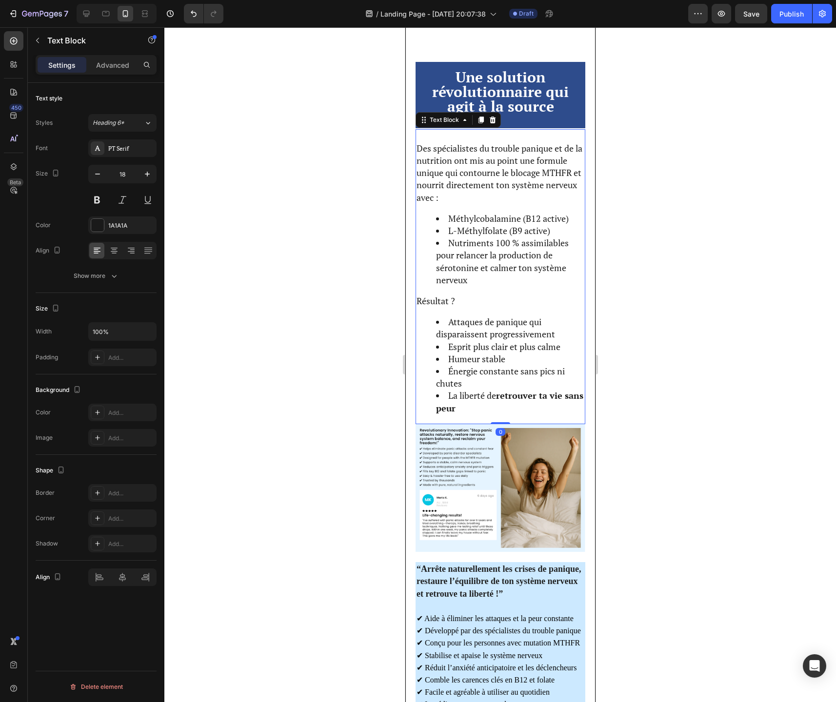
click at [475, 261] on li "Nutriments 100 % assimilables pour relancer la production de sérotonine et calm…" at bounding box center [509, 261] width 148 height 49
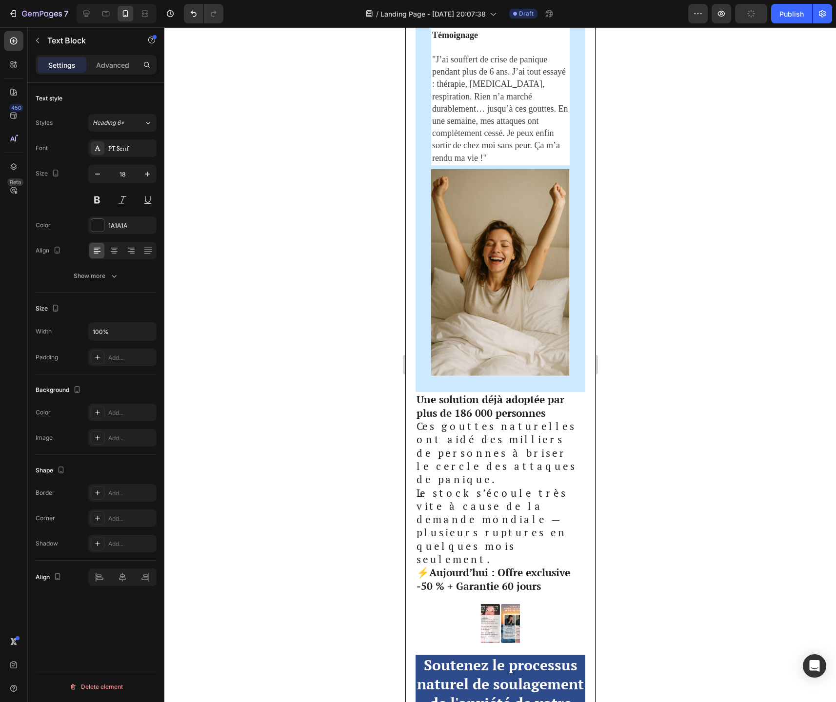
scroll to position [2410, 0]
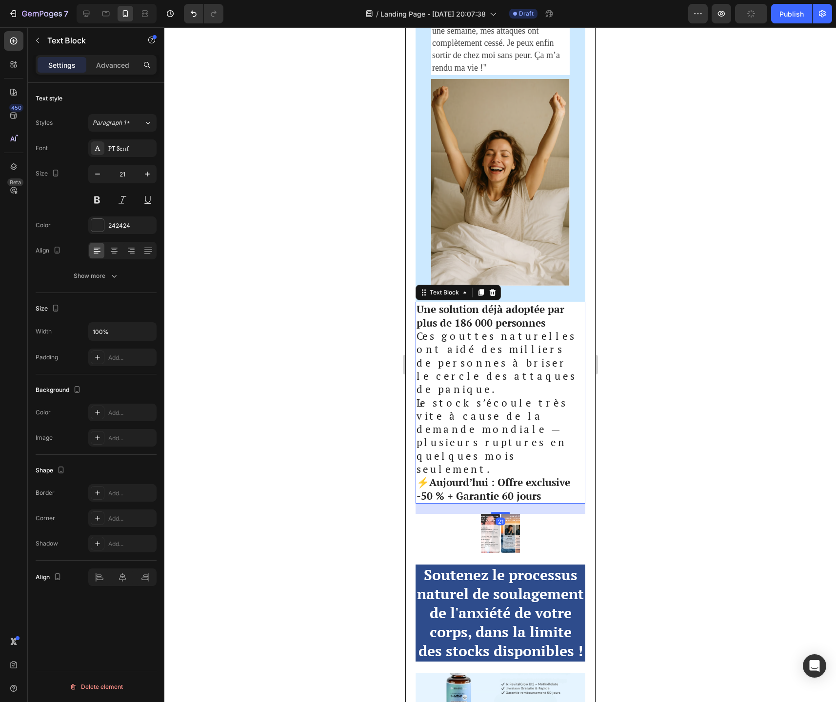
click at [485, 370] on p "Ces gouttes naturelles ont aidé des milliers de personnes à briser le cercle de…" at bounding box center [500, 403] width 168 height 146
click at [98, 179] on button "button" at bounding box center [98, 174] width 18 height 18
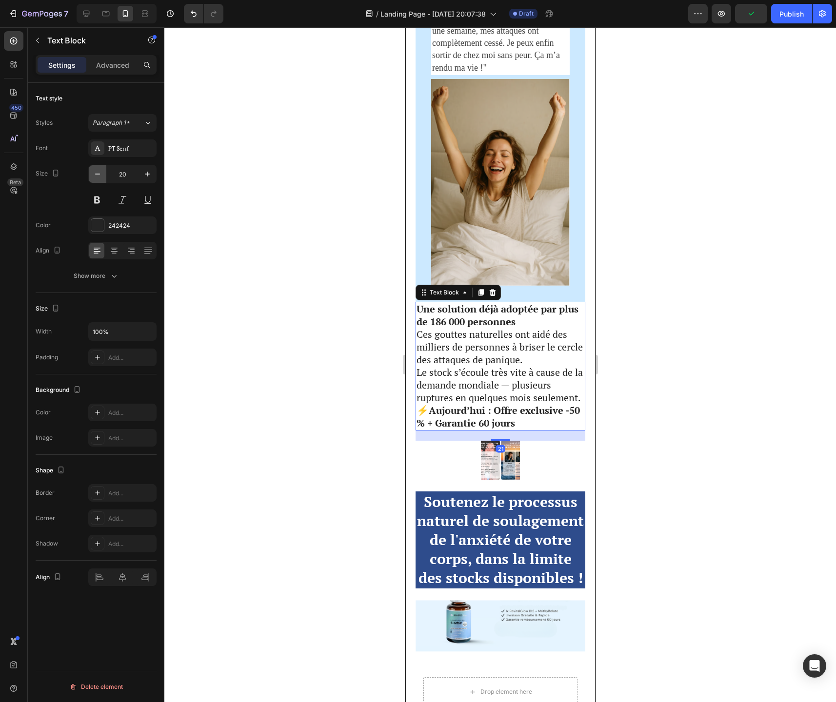
click at [98, 179] on button "button" at bounding box center [98, 174] width 18 height 18
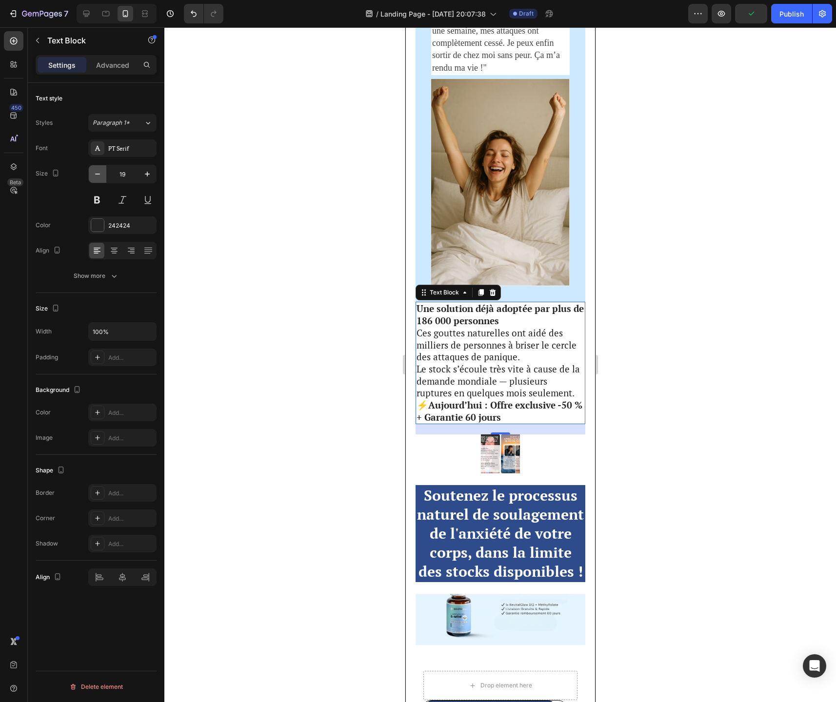
click at [98, 179] on button "button" at bounding box center [98, 174] width 18 height 18
type input "18"
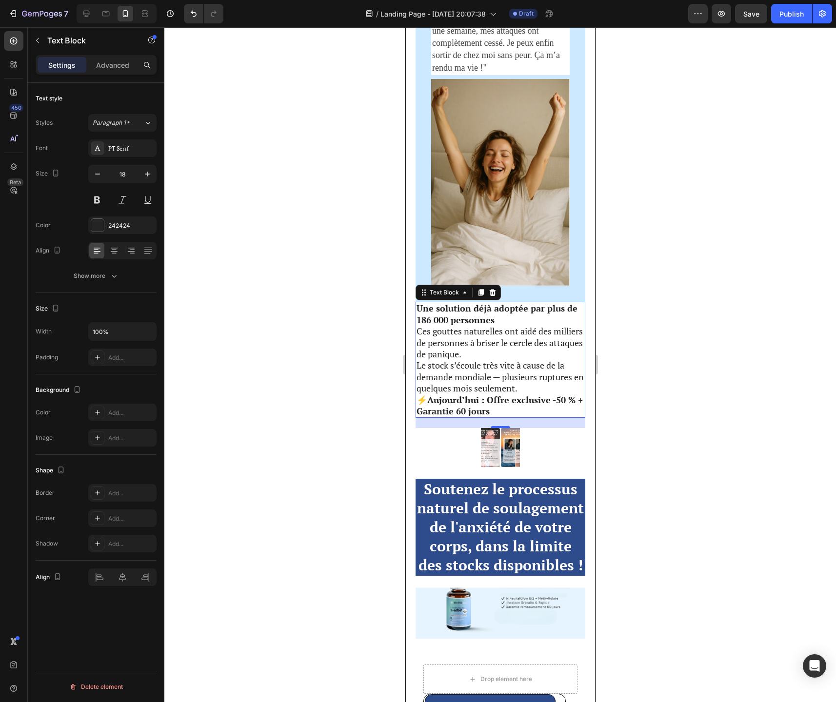
click at [455, 351] on p "Ces gouttes naturelles ont aidé des milliers de personnes à briser le cercle de…" at bounding box center [500, 360] width 168 height 68
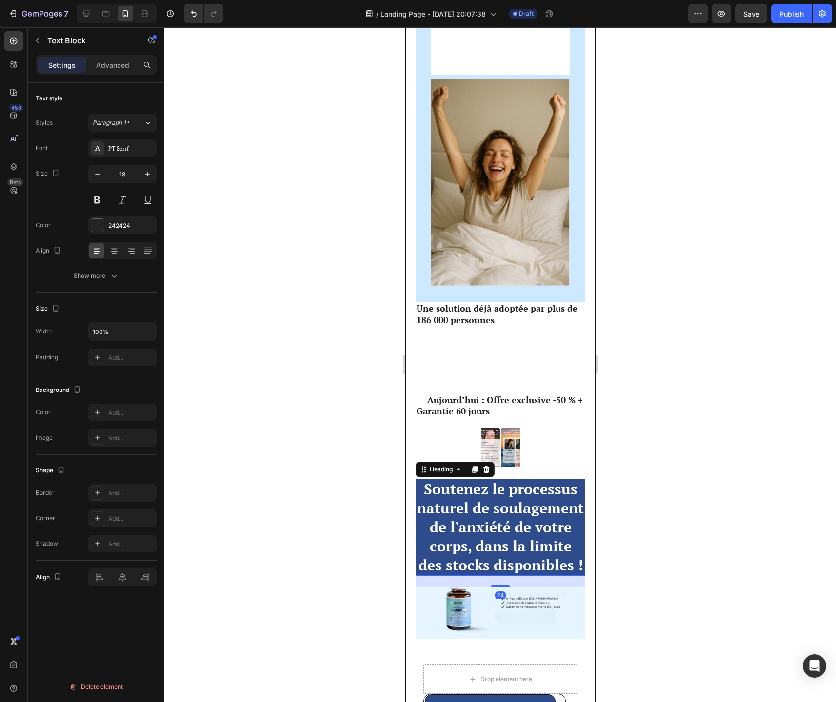
click at [507, 527] on strong "Soutenez le processus naturel de soulagement de l'anxiété de votre corps, dans …" at bounding box center [499, 527] width 167 height 96
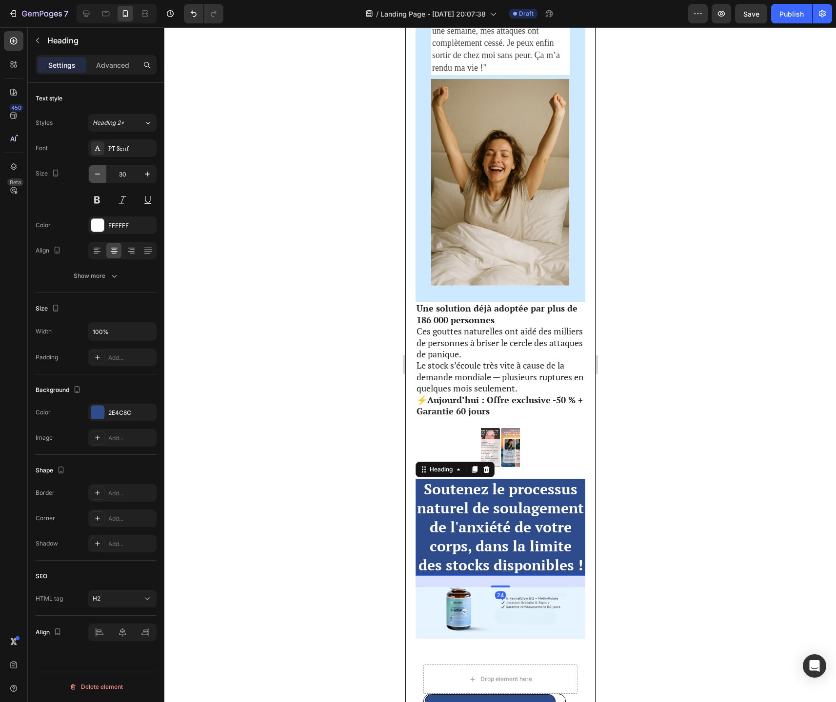
click at [101, 176] on icon "button" at bounding box center [98, 174] width 10 height 10
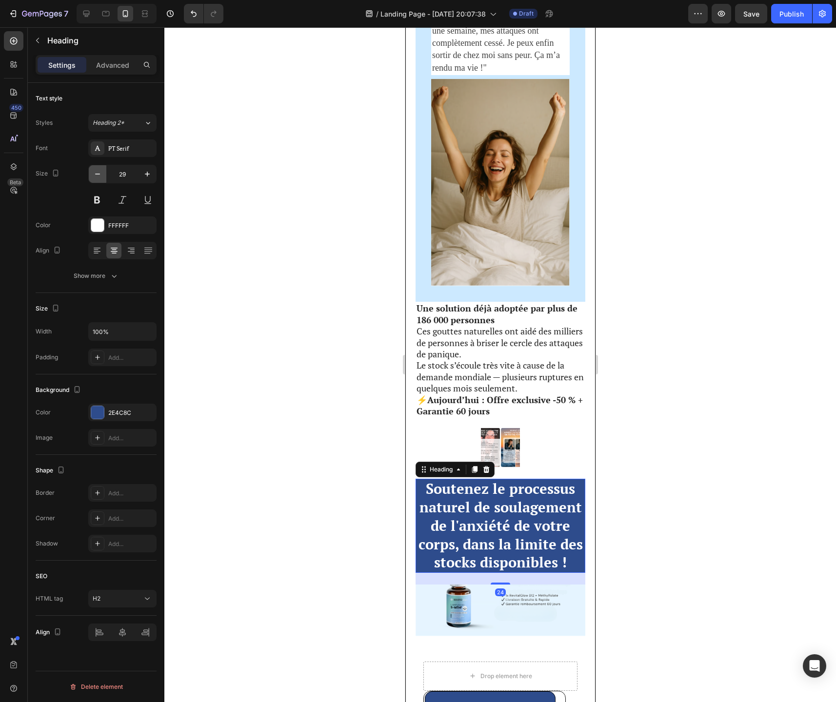
click at [101, 176] on icon "button" at bounding box center [98, 174] width 10 height 10
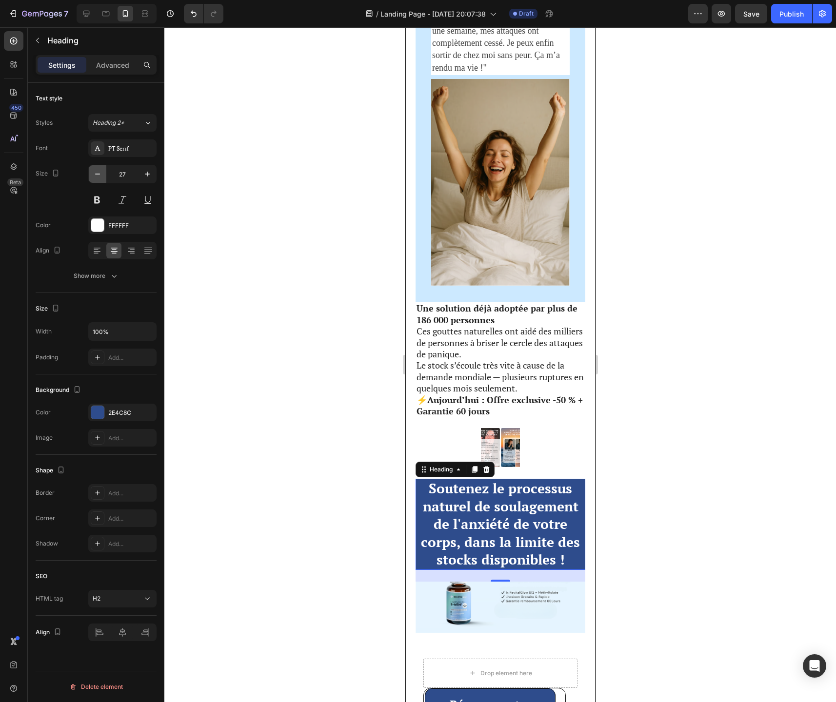
click at [101, 176] on icon "button" at bounding box center [98, 174] width 10 height 10
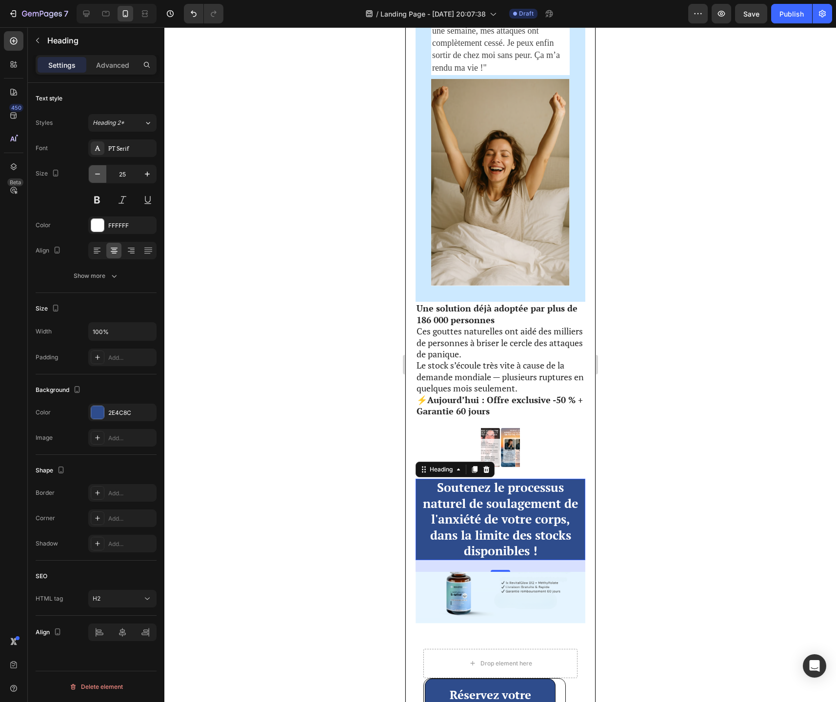
click at [101, 176] on icon "button" at bounding box center [98, 174] width 10 height 10
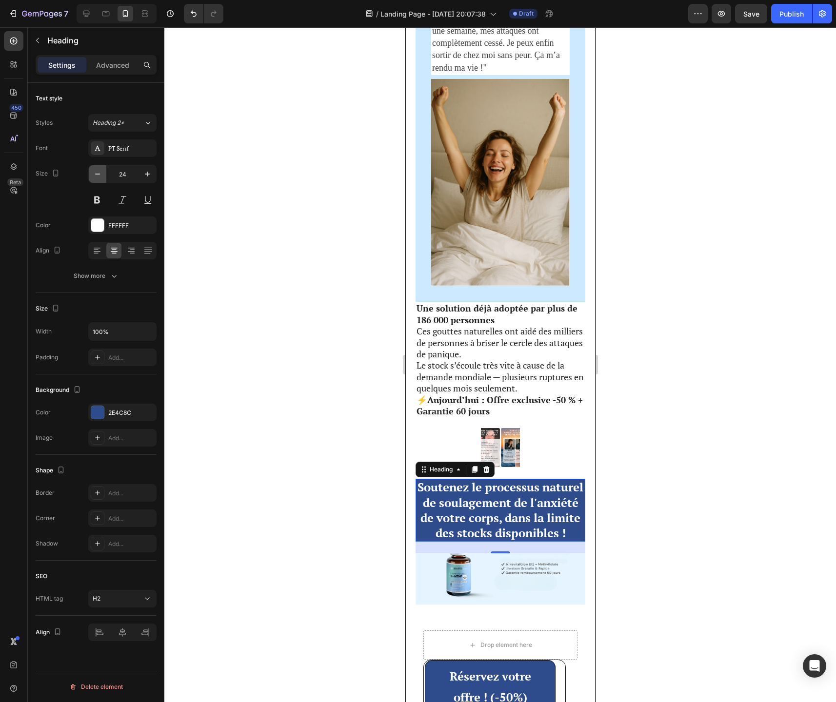
click at [101, 176] on icon "button" at bounding box center [98, 174] width 10 height 10
type input "23"
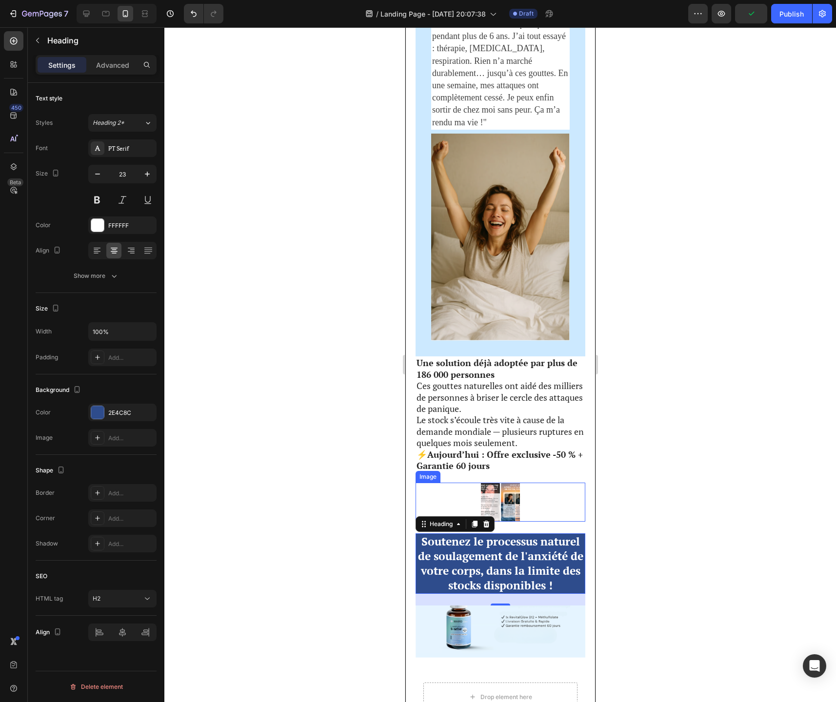
scroll to position [2347, 0]
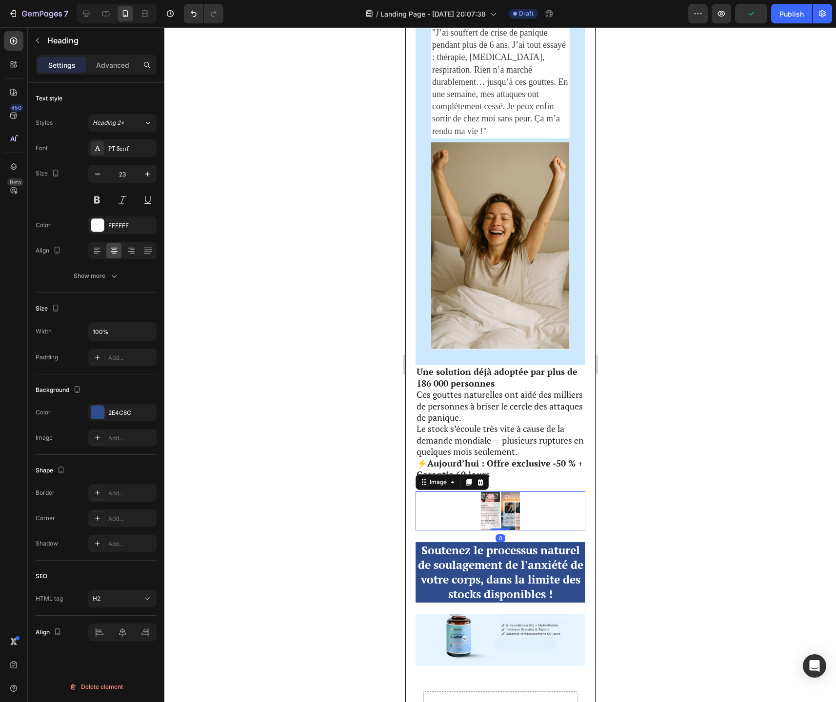
click at [511, 506] on img at bounding box center [499, 511] width 39 height 39
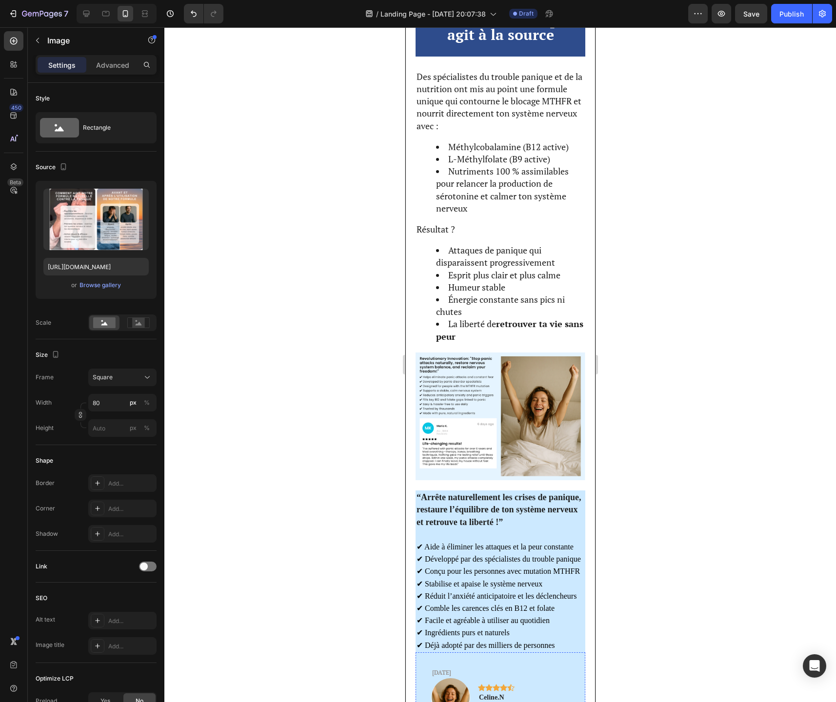
scroll to position [1577, 0]
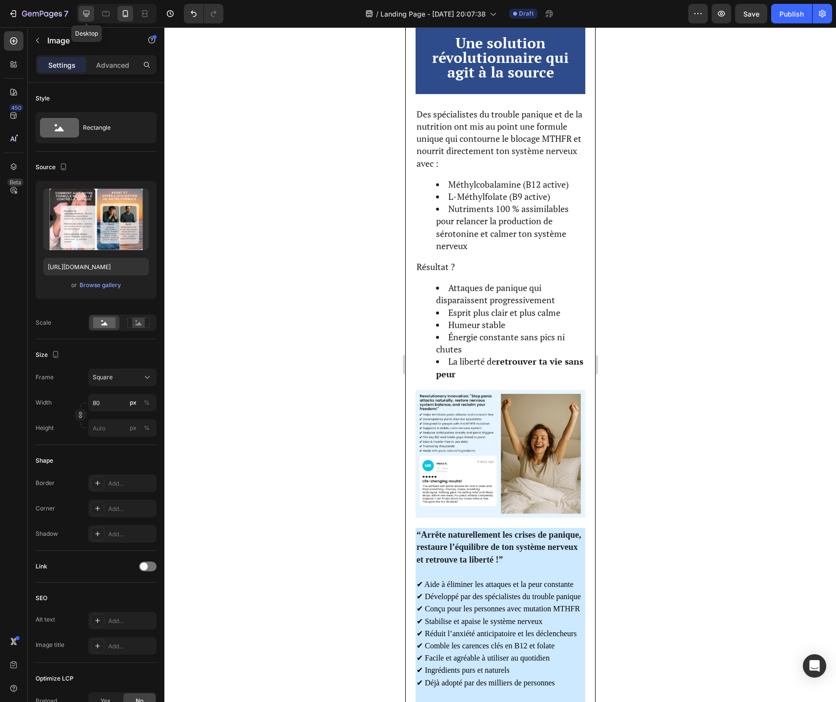
click at [84, 13] on icon at bounding box center [86, 14] width 10 height 10
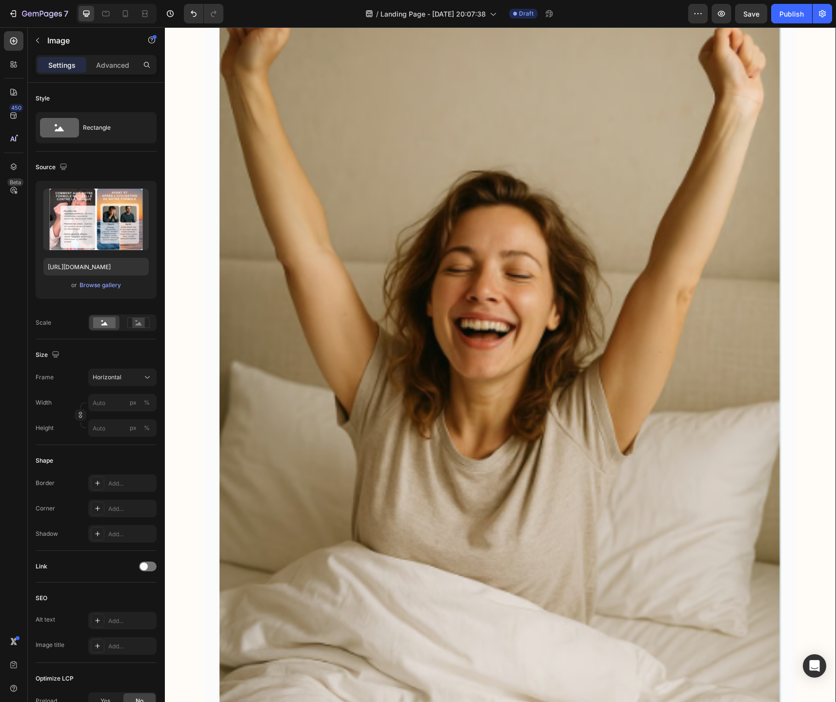
scroll to position [2896, 0]
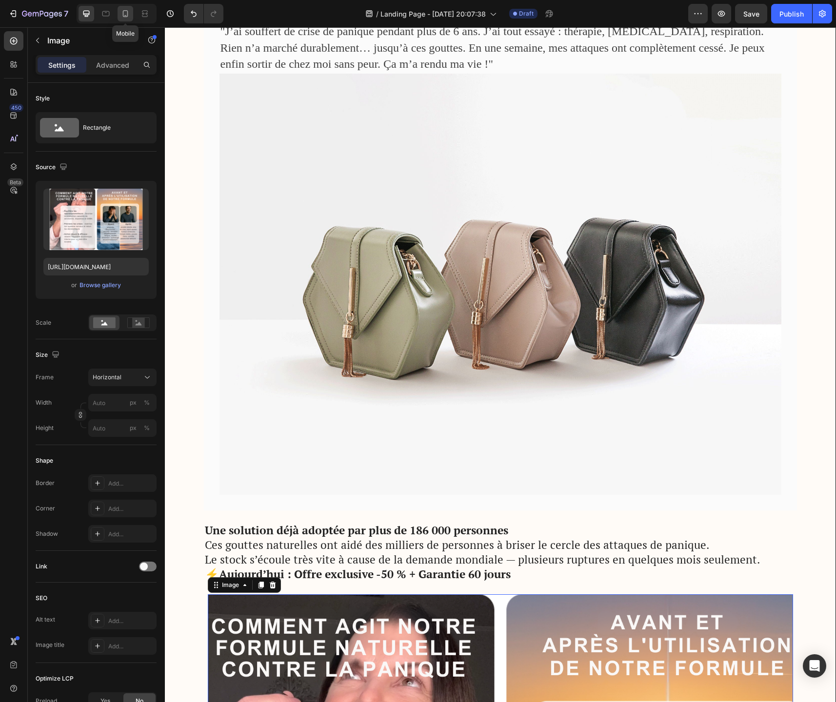
click at [124, 17] on icon at bounding box center [125, 13] width 5 height 7
type input "80"
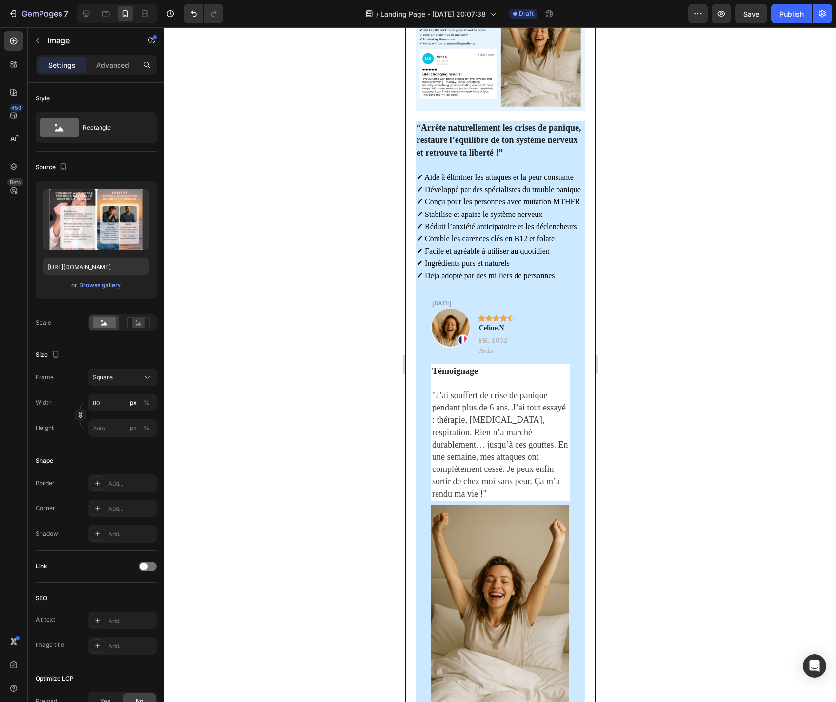
scroll to position [1982, 0]
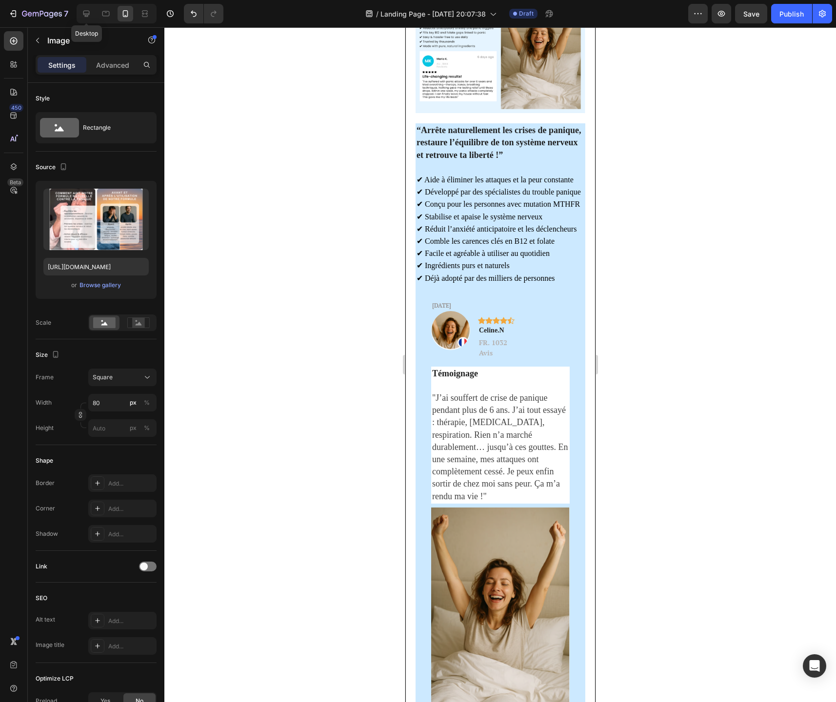
drag, startPoint x: 90, startPoint y: 11, endPoint x: 434, endPoint y: 555, distance: 644.3
click at [90, 11] on icon at bounding box center [86, 14] width 10 height 10
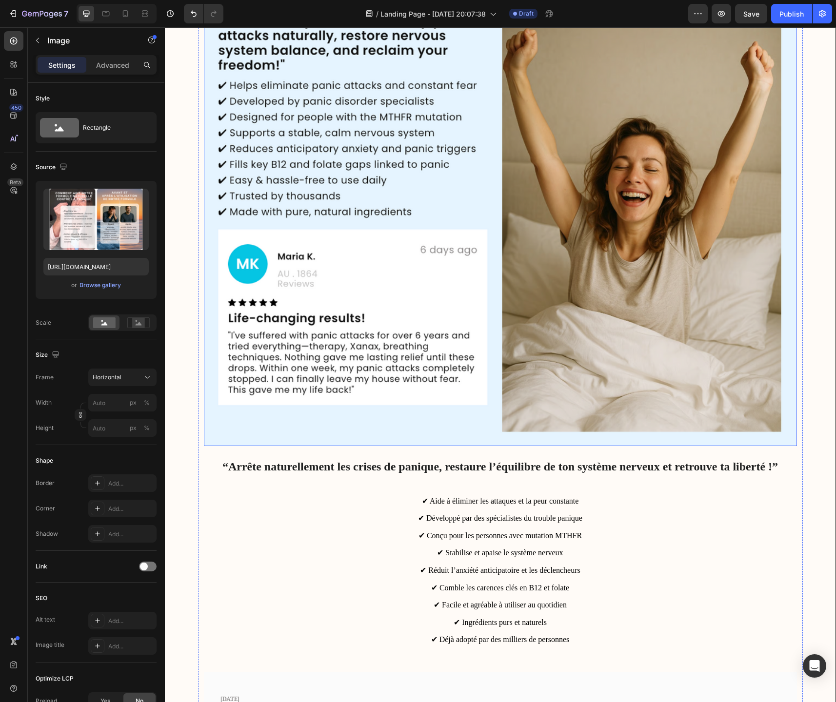
scroll to position [2038, 0]
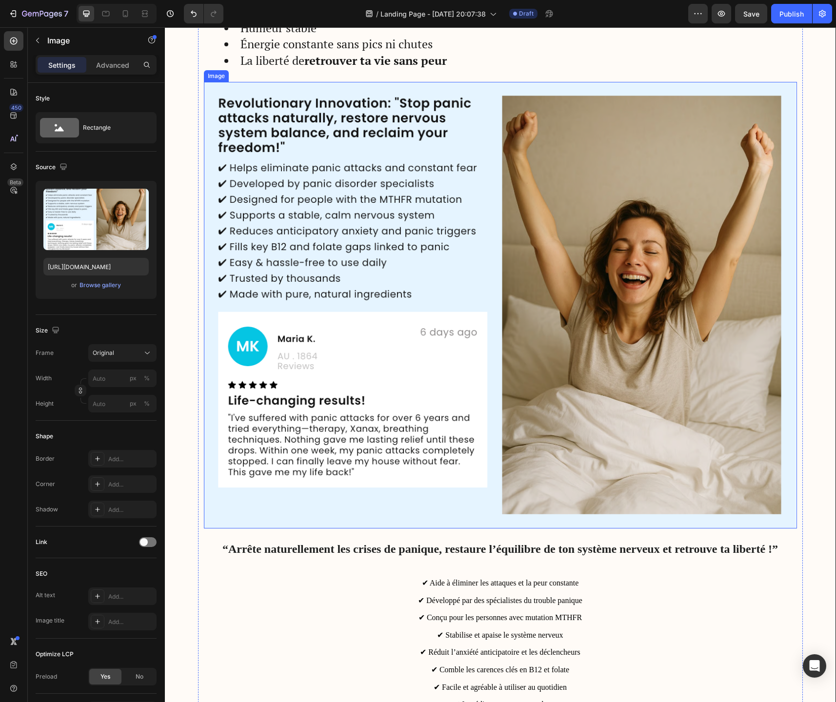
click at [548, 393] on img at bounding box center [500, 305] width 593 height 447
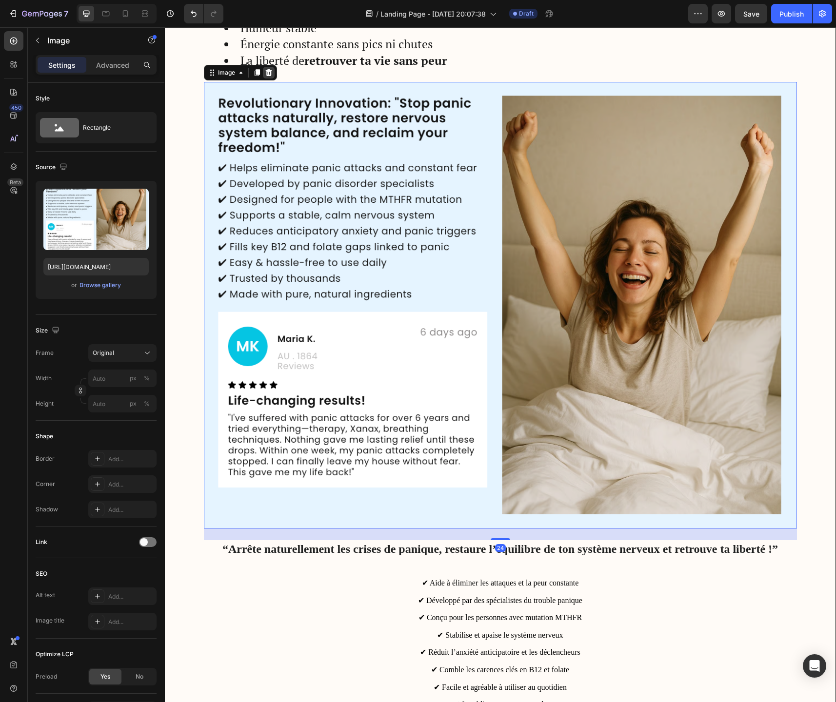
click at [272, 75] on icon at bounding box center [269, 73] width 8 height 8
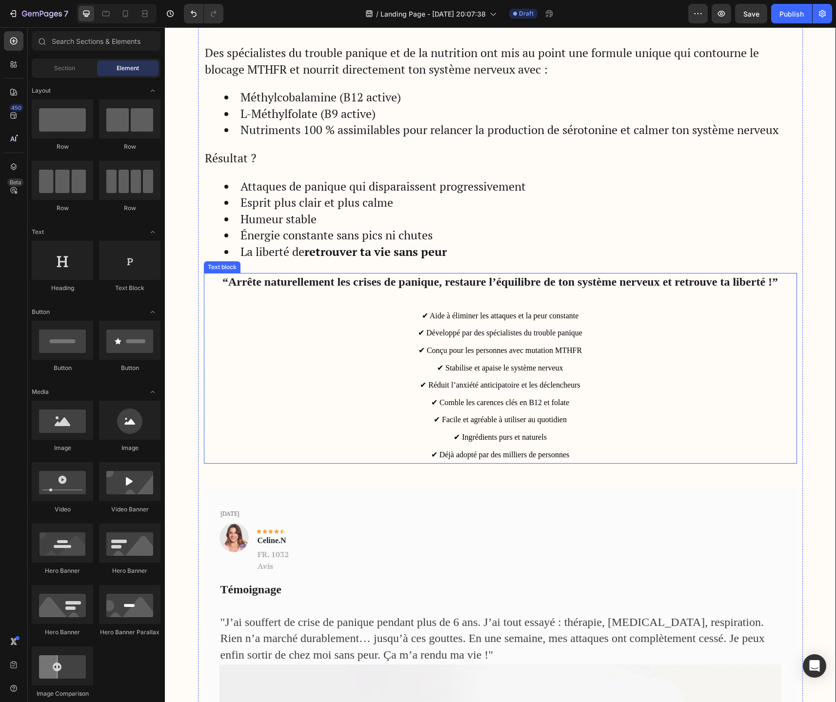
scroll to position [1849, 0]
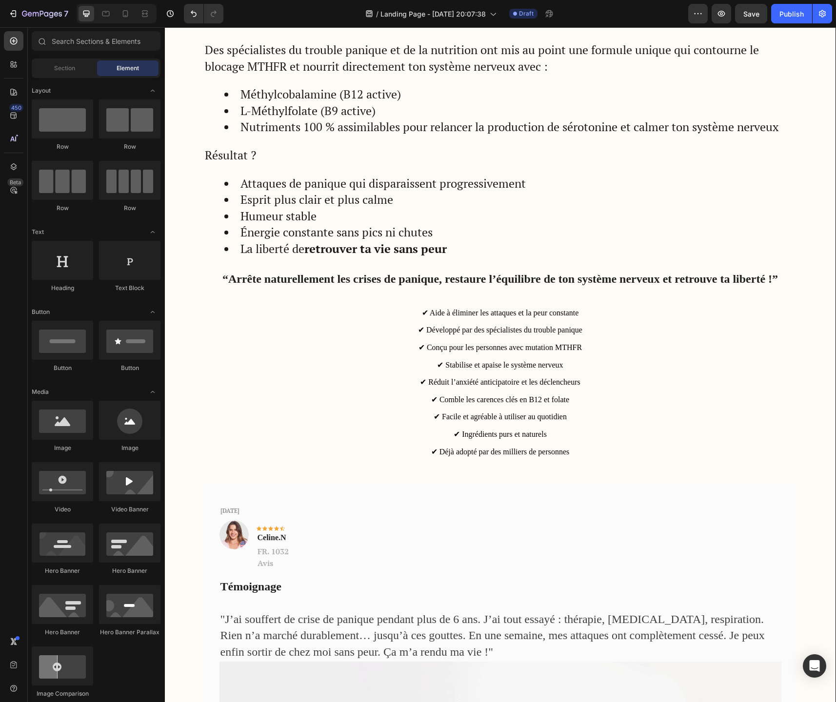
click at [68, 74] on div "Section" at bounding box center [64, 68] width 61 height 16
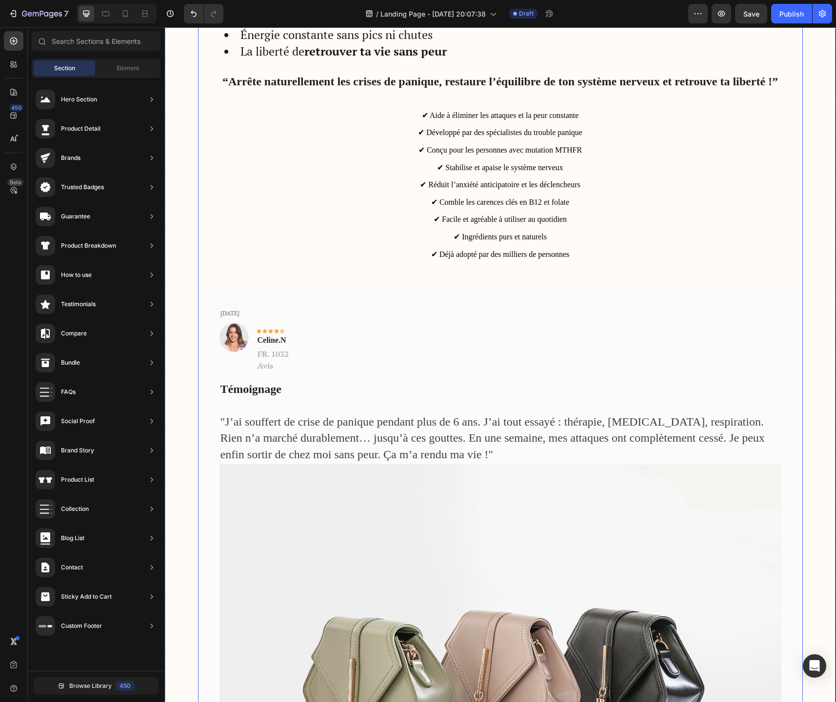
scroll to position [2051, 0]
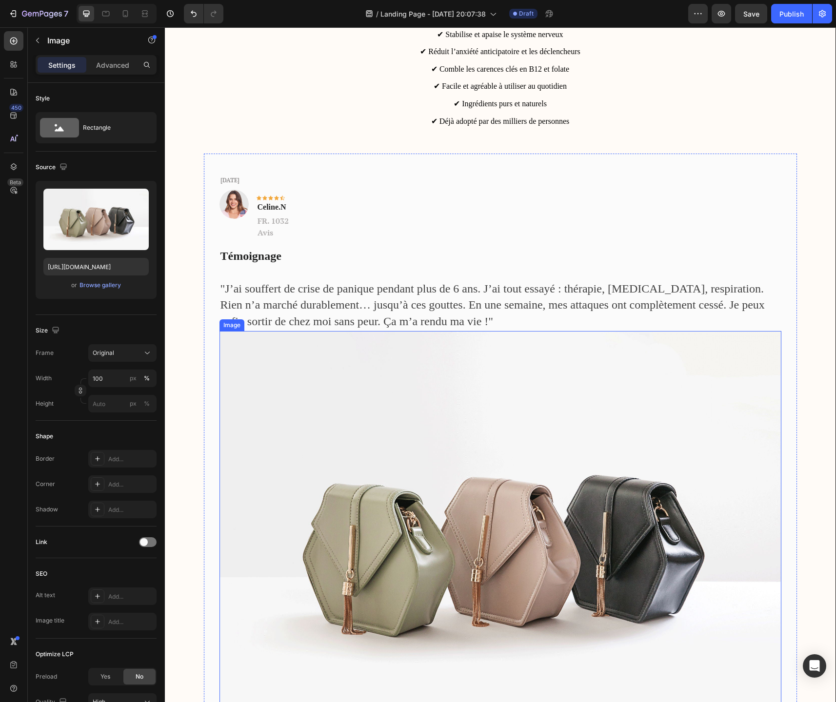
click at [427, 495] on img at bounding box center [500, 541] width 562 height 421
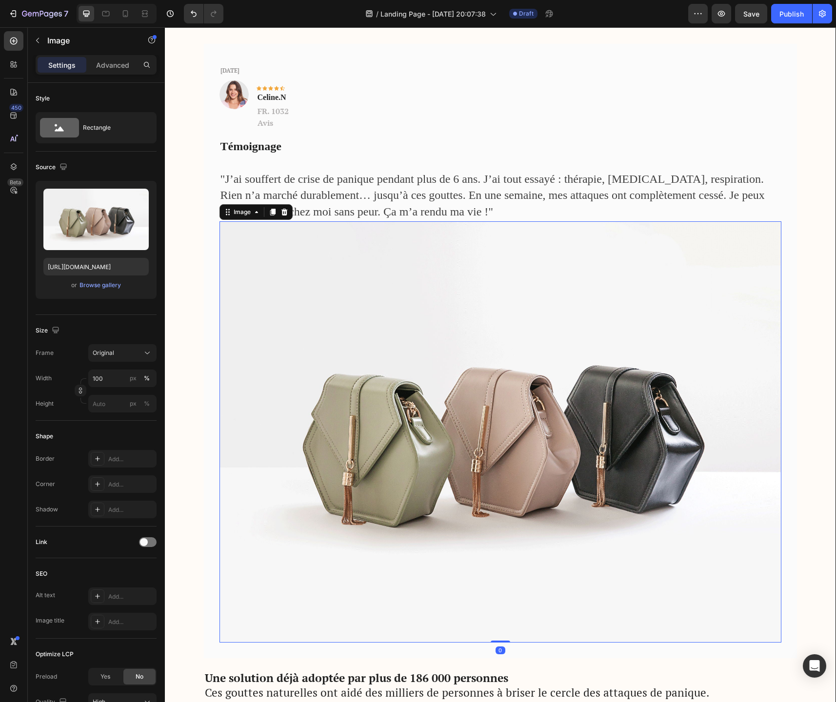
scroll to position [2292, 0]
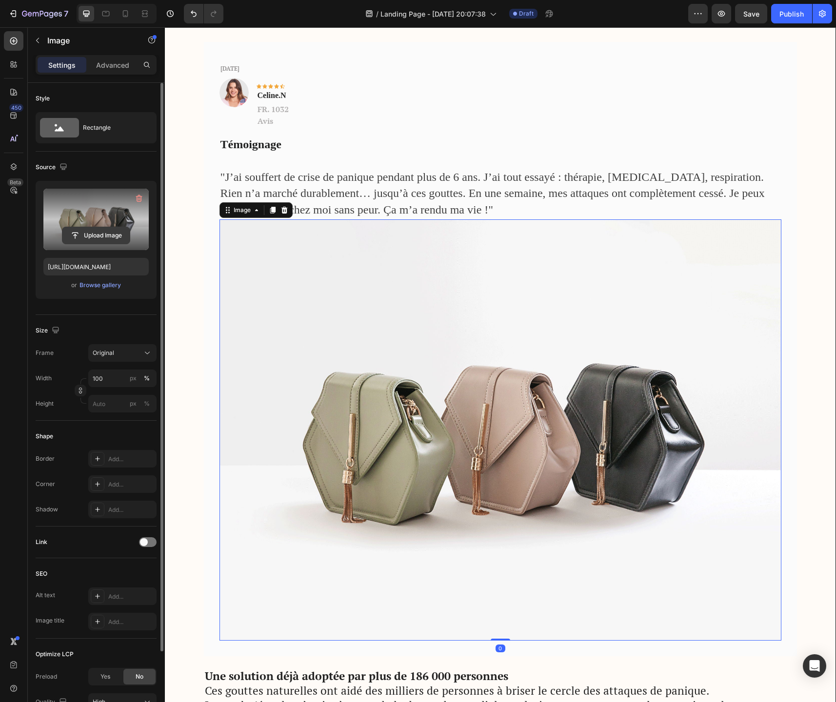
click at [99, 236] on input "file" at bounding box center [95, 235] width 67 height 17
type input "https://cdn.shopify.com/s/files/1/0744/9634/4277/files/gempages_581179120260481…"
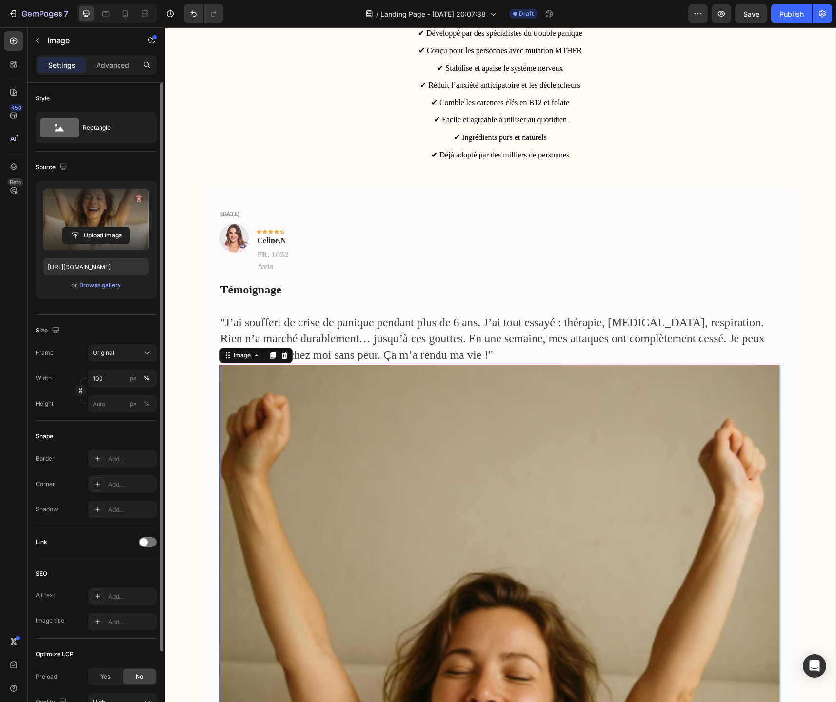
scroll to position [2147, 0]
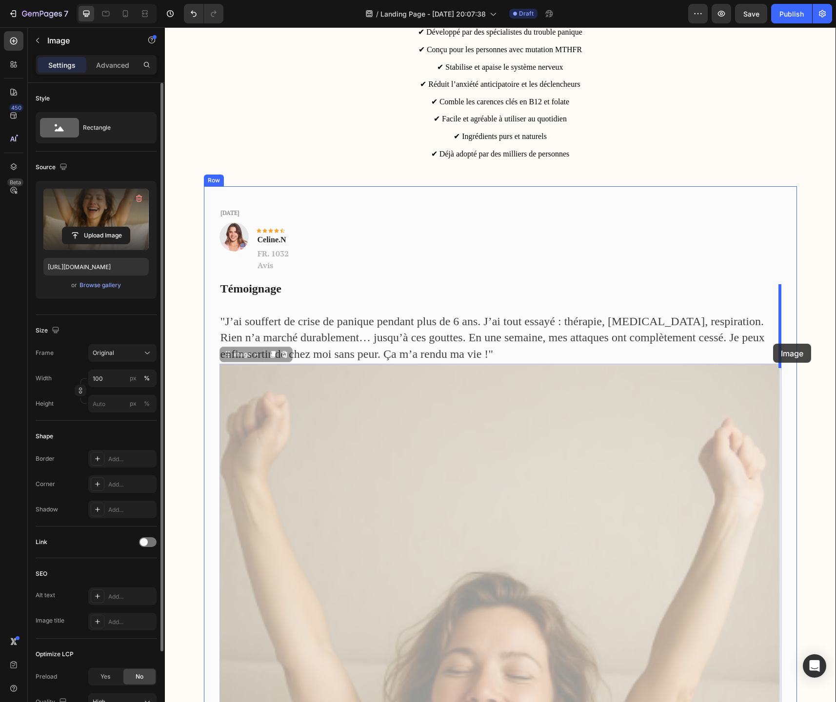
drag, startPoint x: 417, startPoint y: 563, endPoint x: 773, endPoint y: 344, distance: 417.7
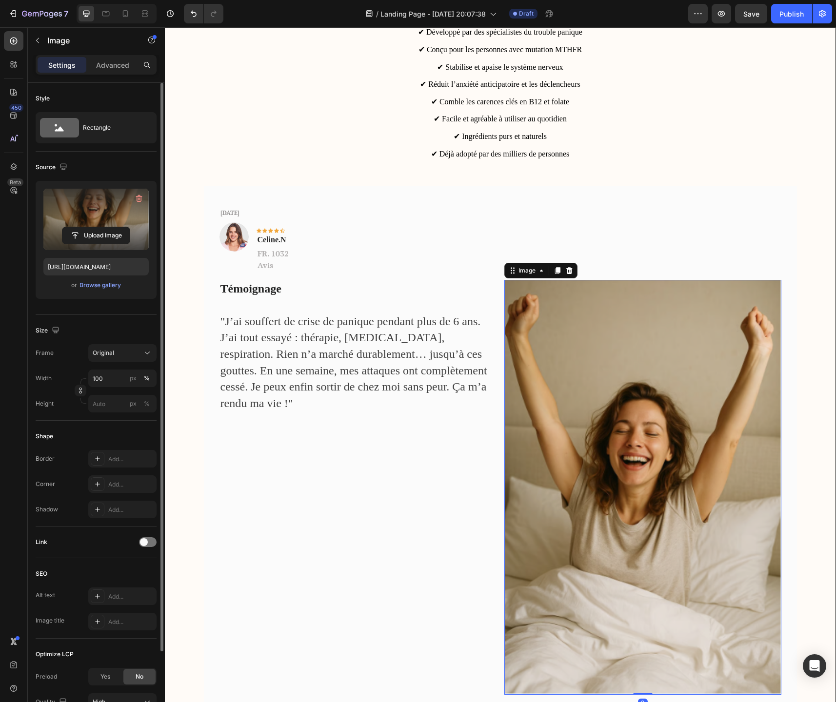
scroll to position [2181, 0]
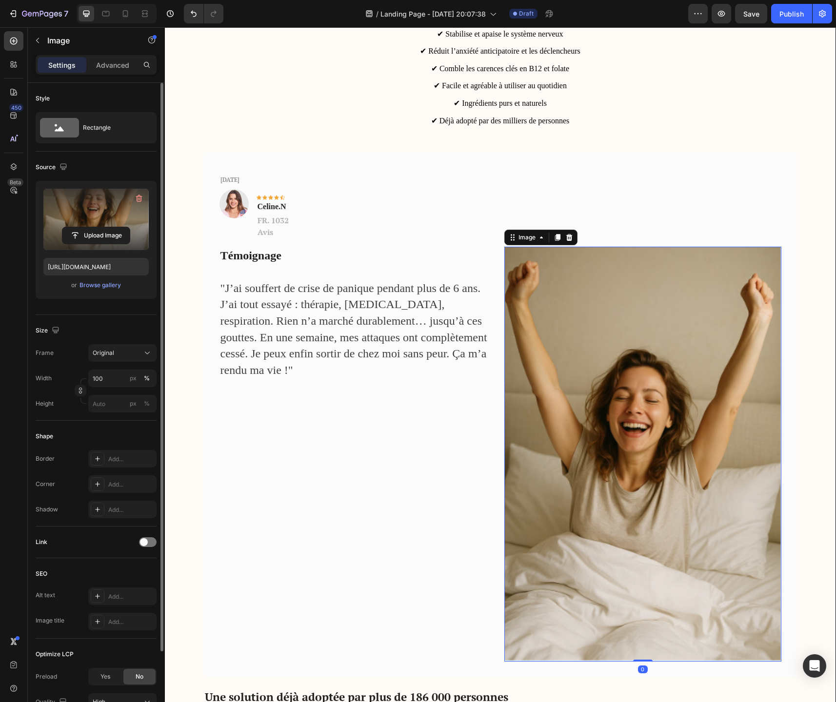
click at [112, 362] on div "Frame Original Width 100 px % Height px %" at bounding box center [96, 378] width 121 height 68
click at [116, 361] on button "Original" at bounding box center [122, 353] width 68 height 18
click at [115, 380] on div "Square" at bounding box center [120, 377] width 57 height 10
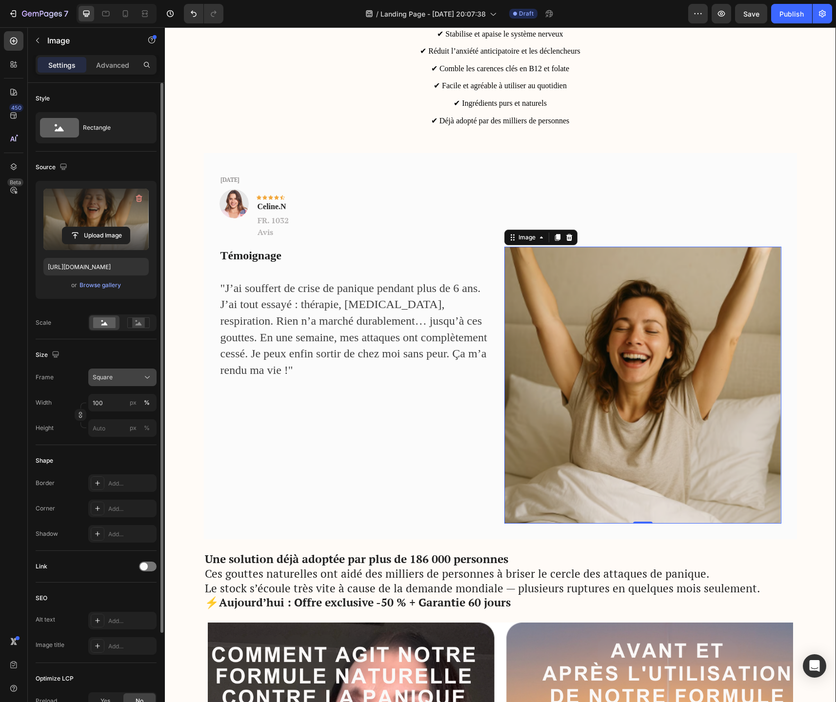
click at [143, 378] on icon at bounding box center [147, 378] width 10 height 10
click at [130, 418] on div "Vertical" at bounding box center [120, 420] width 57 height 10
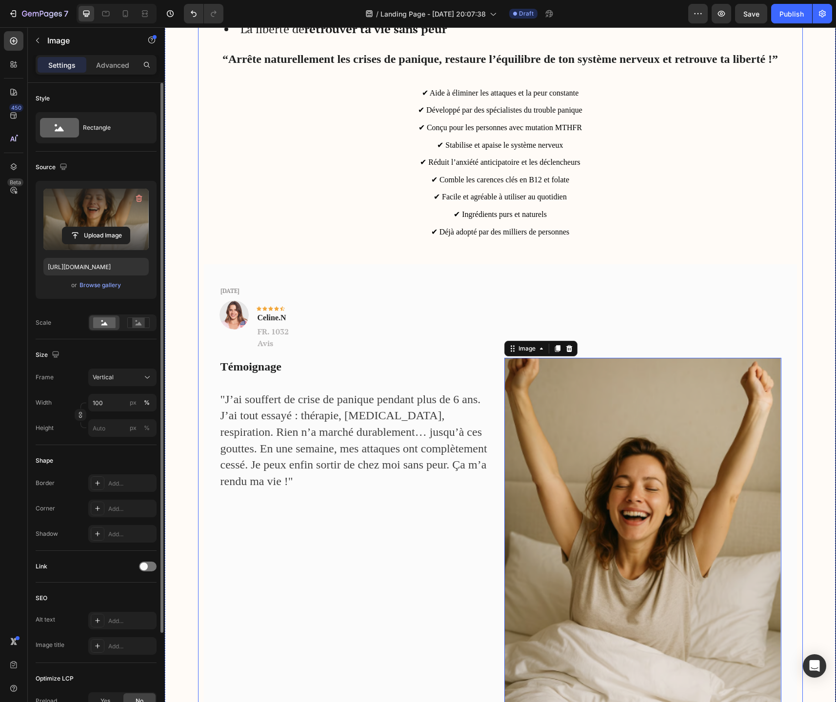
scroll to position [2067, 0]
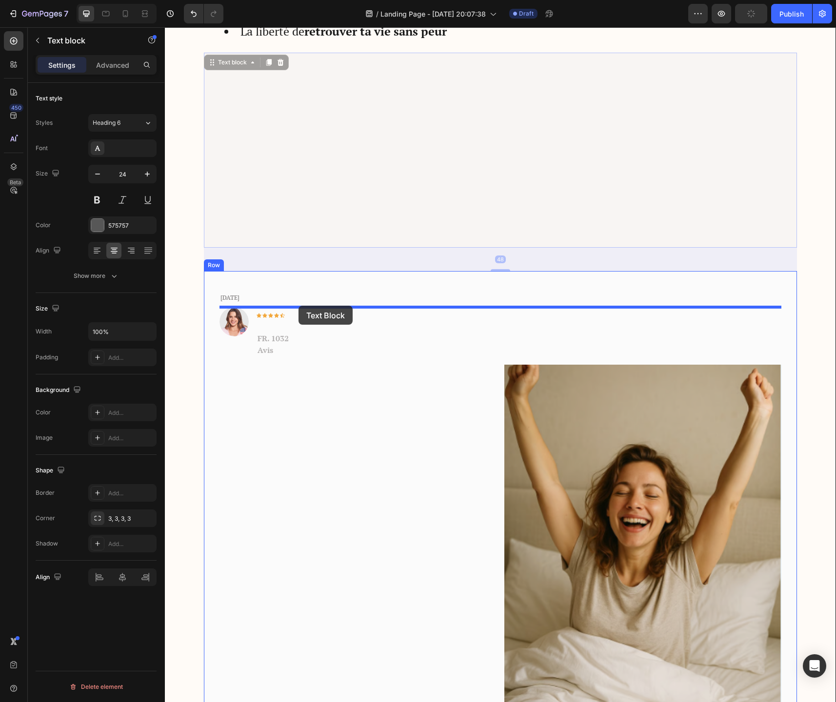
drag, startPoint x: 487, startPoint y: 172, endPoint x: 298, endPoint y: 306, distance: 231.2
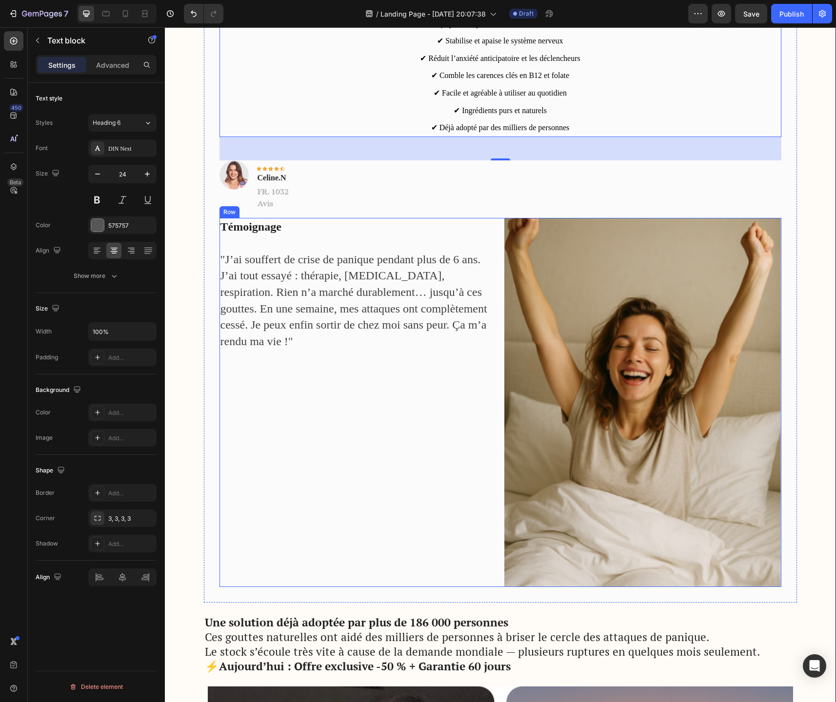
scroll to position [2223, 0]
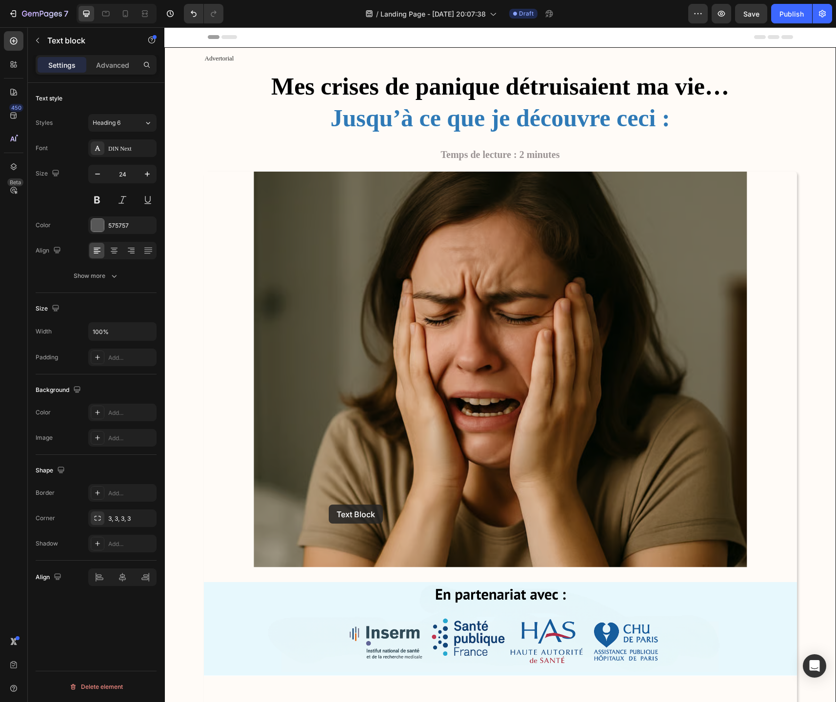
scroll to position [2223, 0]
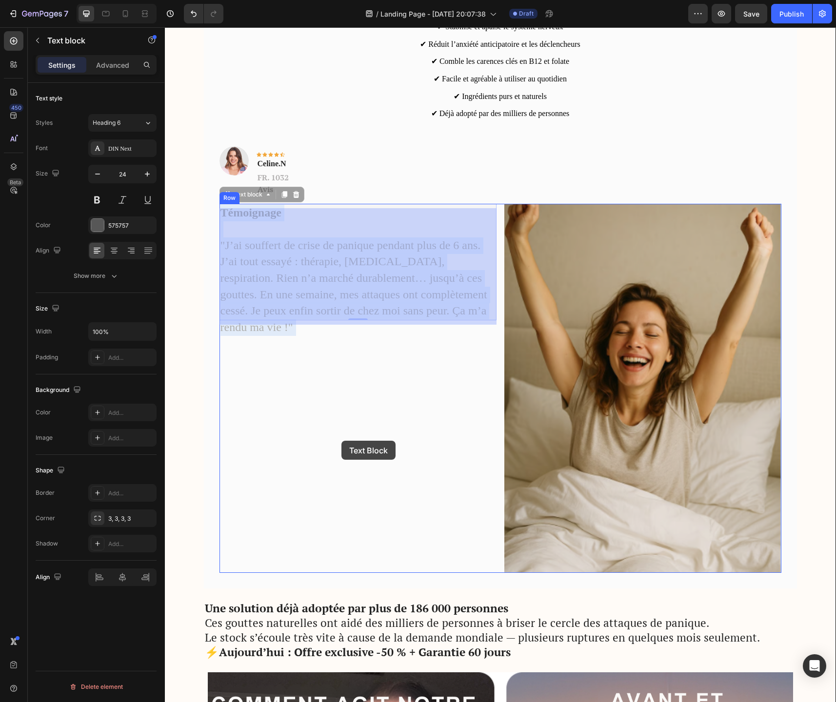
drag, startPoint x: 341, startPoint y: 252, endPoint x: 341, endPoint y: 441, distance: 189.2
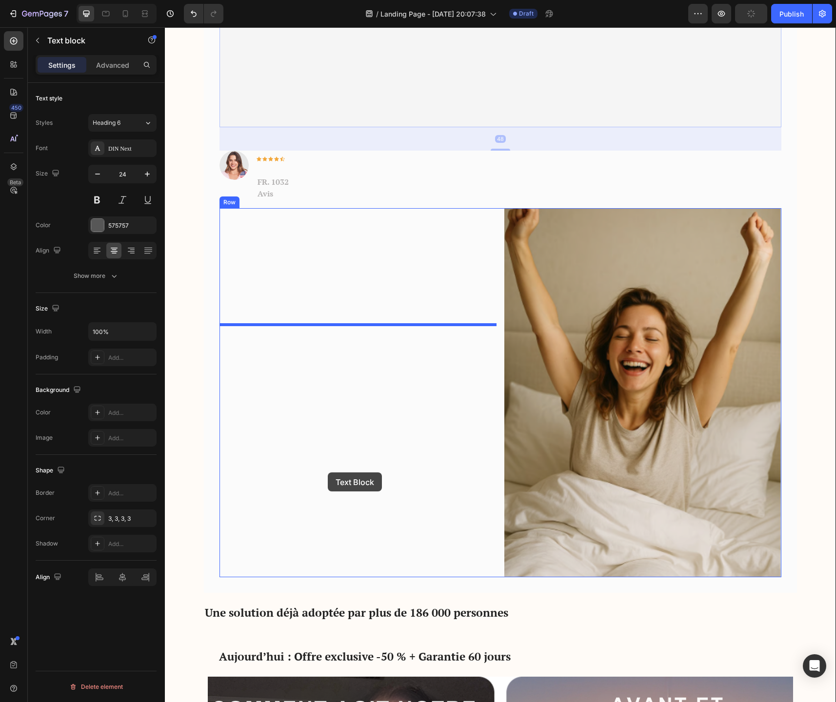
drag, startPoint x: 479, startPoint y: 76, endPoint x: 328, endPoint y: 472, distance: 424.4
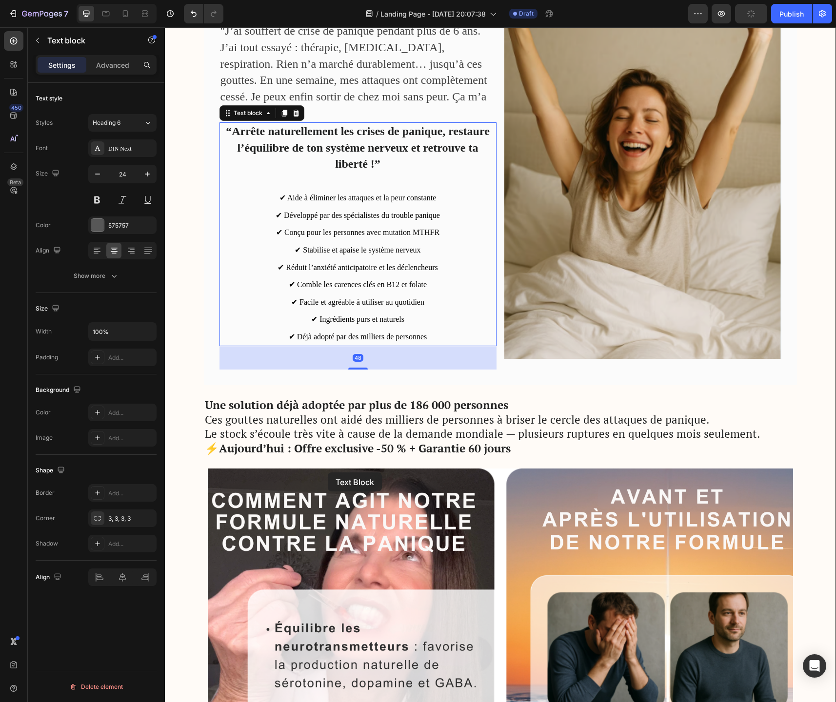
scroll to position [2005, 0]
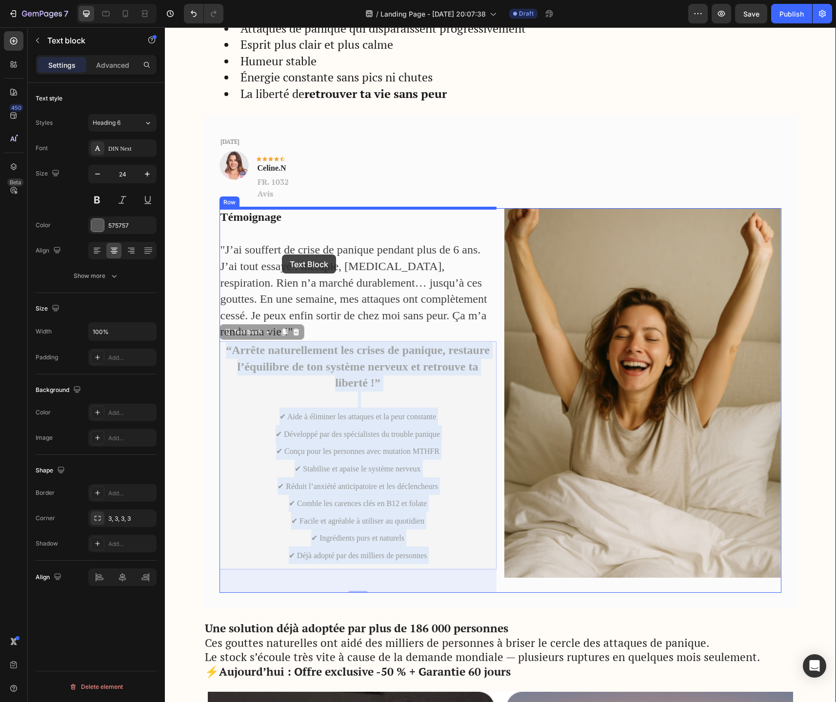
drag, startPoint x: 275, startPoint y: 399, endPoint x: 282, endPoint y: 255, distance: 144.5
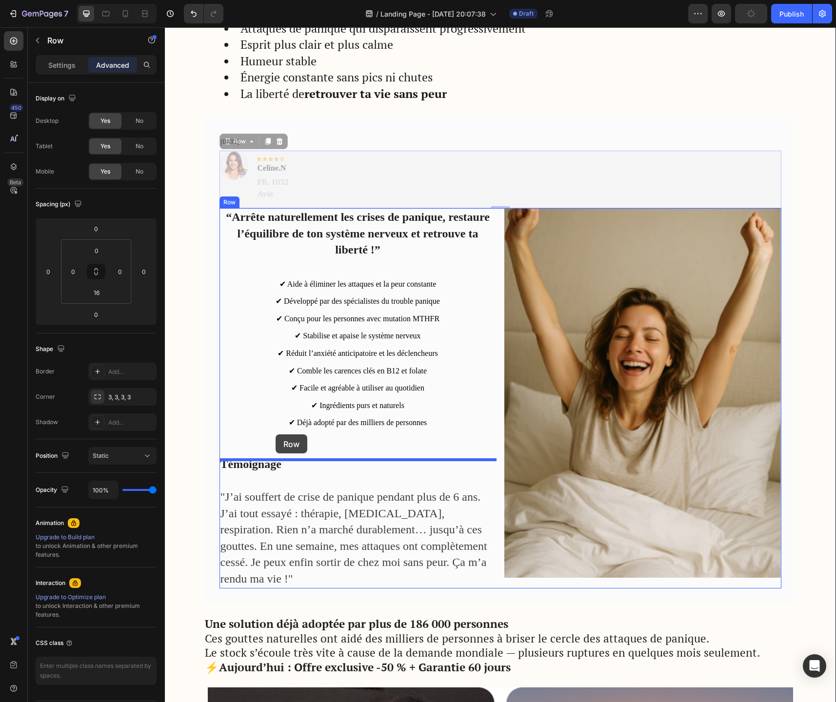
drag, startPoint x: 300, startPoint y: 172, endPoint x: 275, endPoint y: 435, distance: 263.9
type input "48"
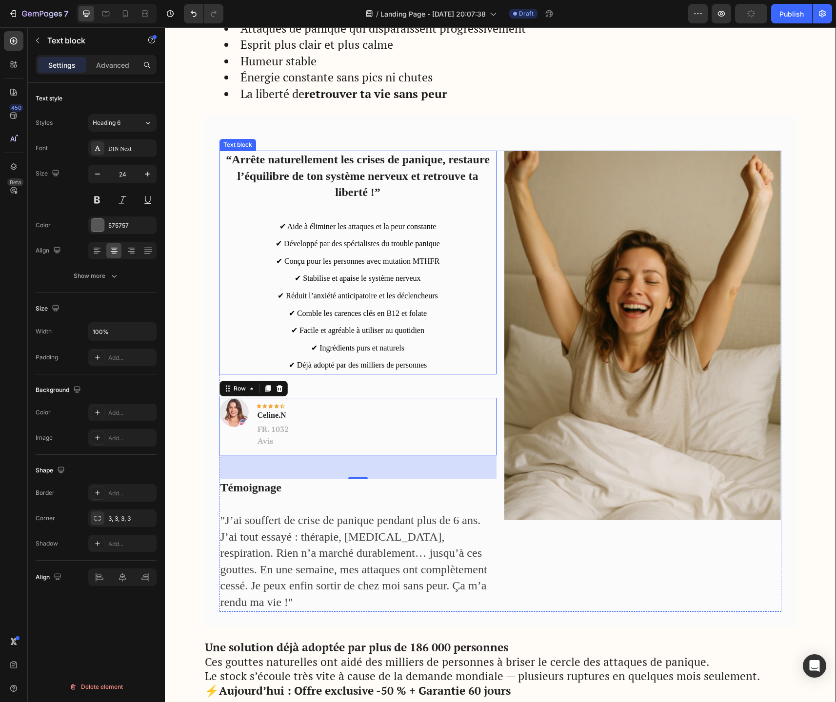
click at [319, 317] on span "✔ Comble les carences clés en B12 et folate" at bounding box center [358, 313] width 138 height 8
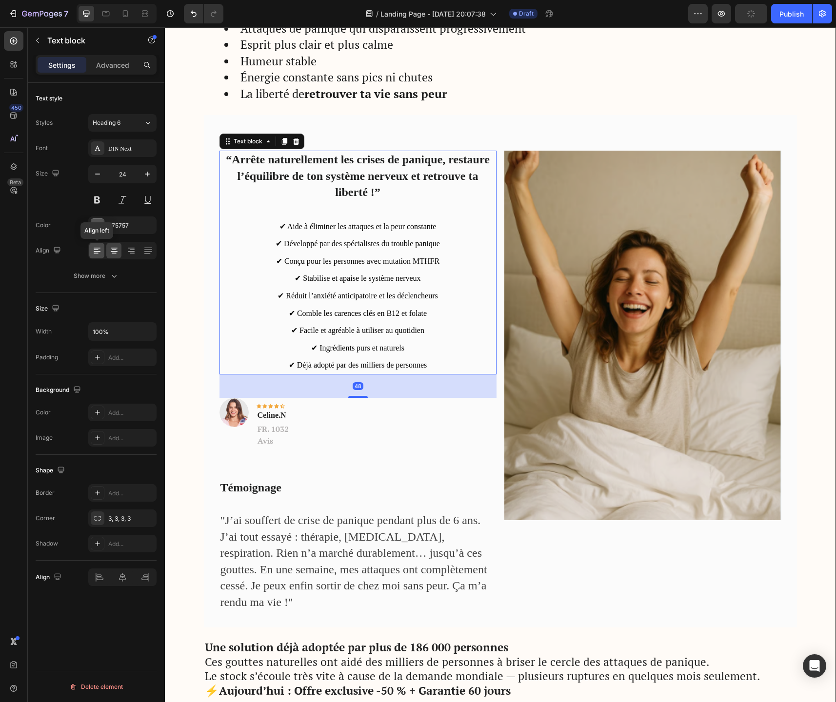
click at [97, 253] on icon at bounding box center [97, 251] width 10 height 10
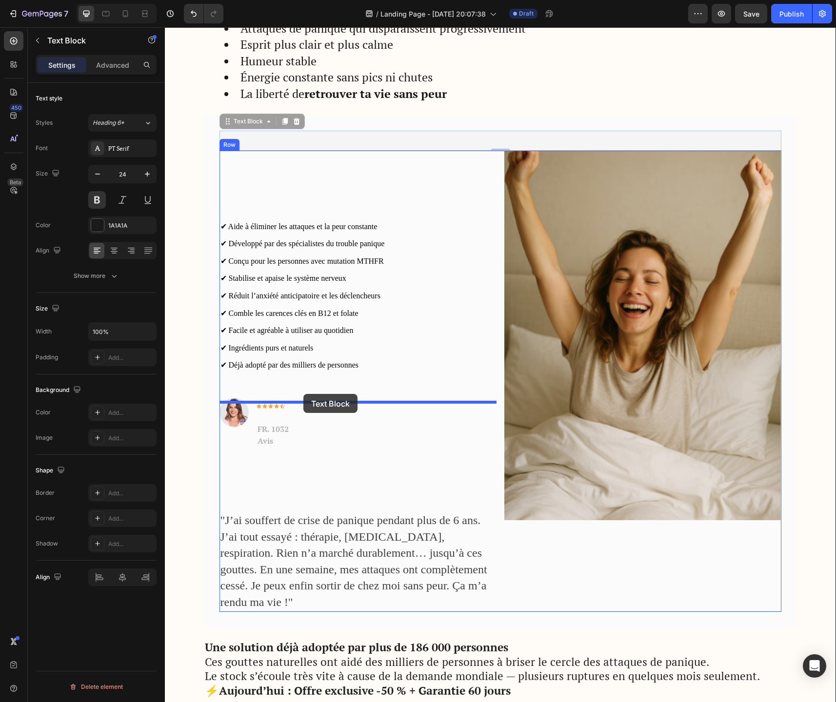
drag, startPoint x: 334, startPoint y: 140, endPoint x: 303, endPoint y: 394, distance: 255.4
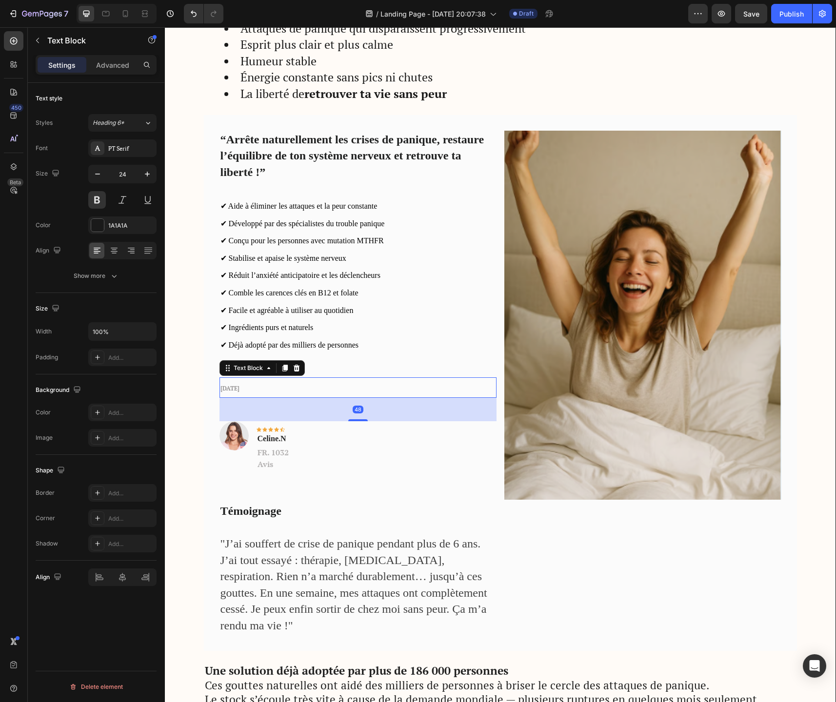
click at [325, 388] on p "[DATE]" at bounding box center [357, 387] width 275 height 19
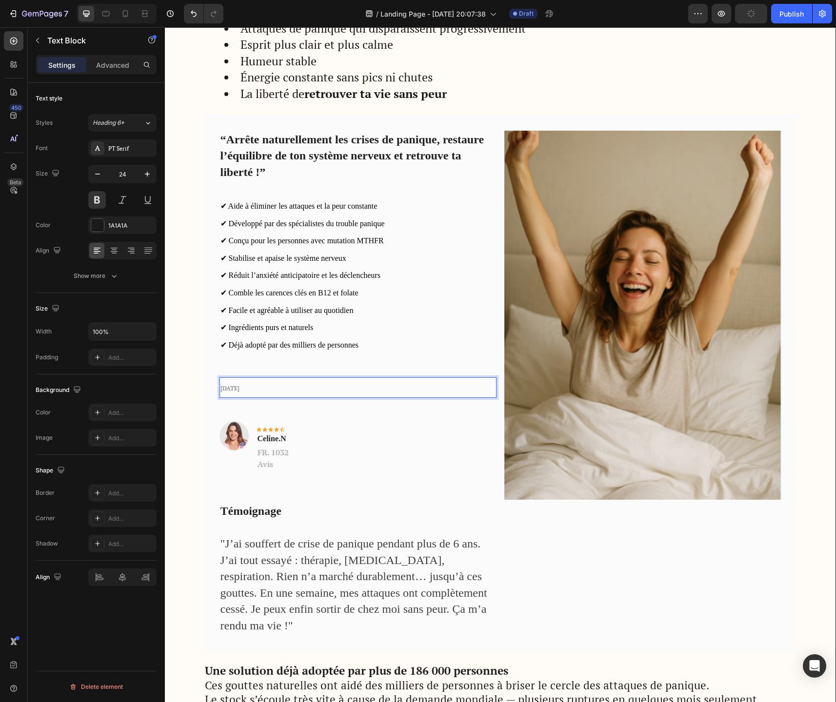
click at [239, 391] on span "[DATE]" at bounding box center [229, 388] width 19 height 7
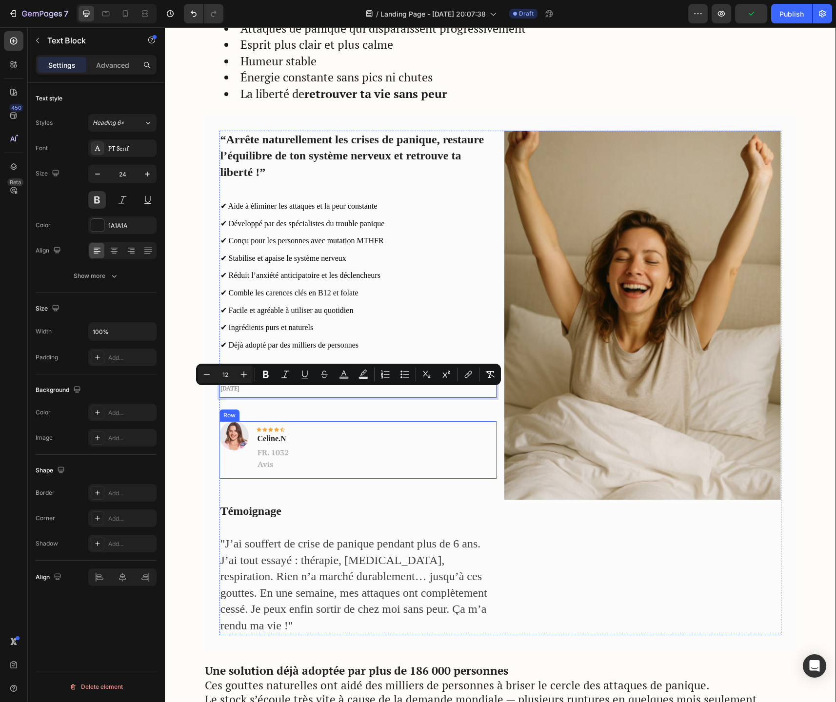
drag, startPoint x: 340, startPoint y: 391, endPoint x: 452, endPoint y: 454, distance: 127.7
click at [452, 454] on div "“Arrête naturellement les crises de panique, restaure l’équilibre de ton systèm…" at bounding box center [357, 383] width 277 height 505
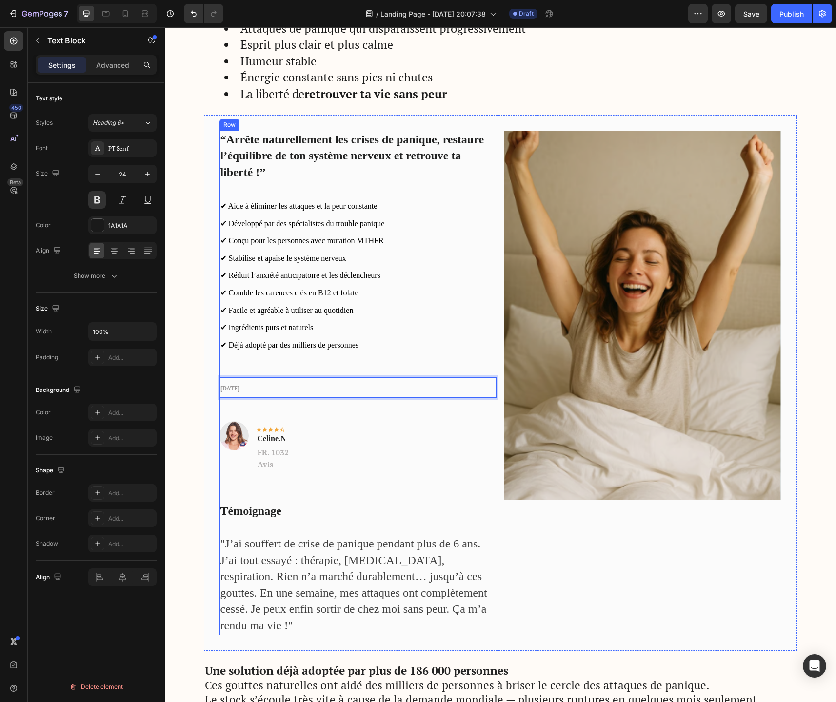
drag, startPoint x: 398, startPoint y: 392, endPoint x: 495, endPoint y: 423, distance: 101.9
click at [495, 423] on div "“Arrête naturellement les crises de panique, restaure l’équilibre de ton systèm…" at bounding box center [357, 383] width 277 height 505
click at [418, 396] on p "[DATE]" at bounding box center [357, 387] width 275 height 19
drag, startPoint x: 401, startPoint y: 393, endPoint x: 501, endPoint y: 428, distance: 105.9
click at [501, 428] on div "“Arrête naturellement les crises de panique, restaure l’équilibre de ton systèm…" at bounding box center [500, 383] width 562 height 505
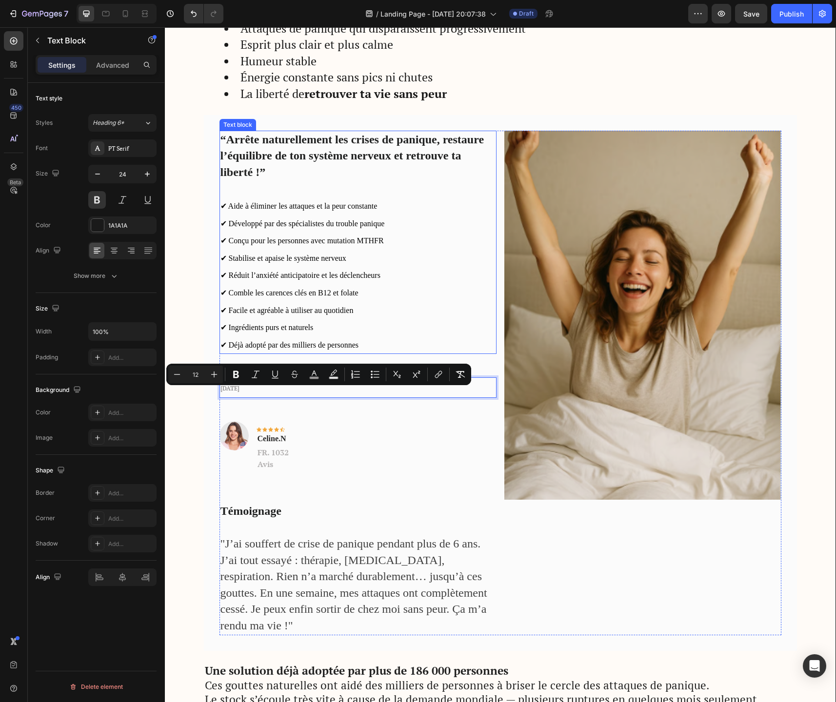
drag, startPoint x: 428, startPoint y: 394, endPoint x: 341, endPoint y: 142, distance: 266.5
click at [341, 139] on div "“Arrête naturellement les crises de panique, restaure l’équilibre de ton systèm…" at bounding box center [357, 383] width 277 height 505
click at [390, 460] on div "Image Icon Icon Icon Icon Icon Row Celine.N Text block FR. 1032 Avis Text block…" at bounding box center [357, 450] width 277 height 58
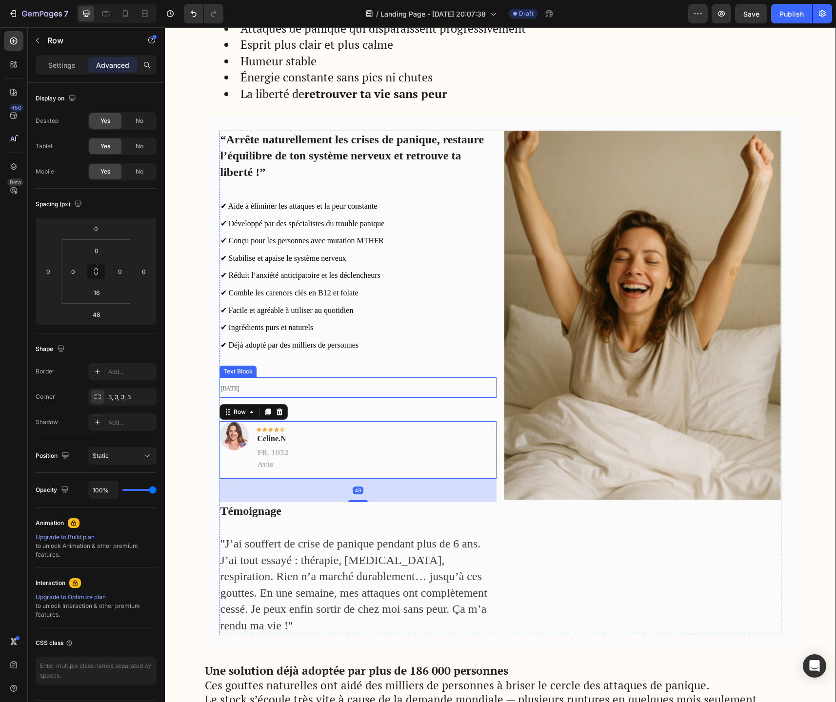
click at [391, 391] on p "[DATE]" at bounding box center [357, 387] width 275 height 19
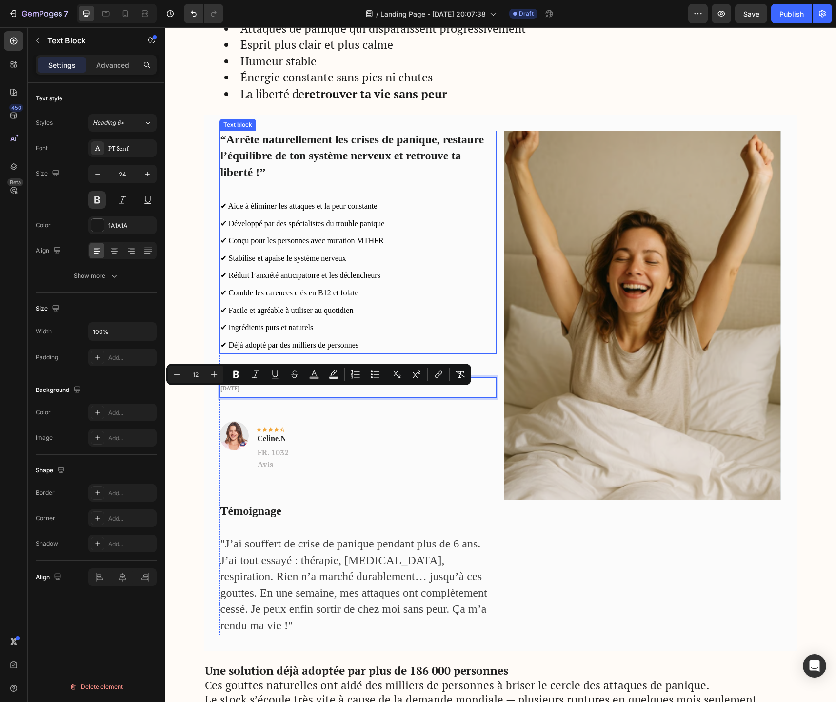
drag, startPoint x: 386, startPoint y: 391, endPoint x: 345, endPoint y: 206, distance: 189.3
click at [430, 578] on span ""J’ai souffert de crise de panique pendant plus de 6 ans. J’ai tout essayé : th…" at bounding box center [353, 584] width 267 height 95
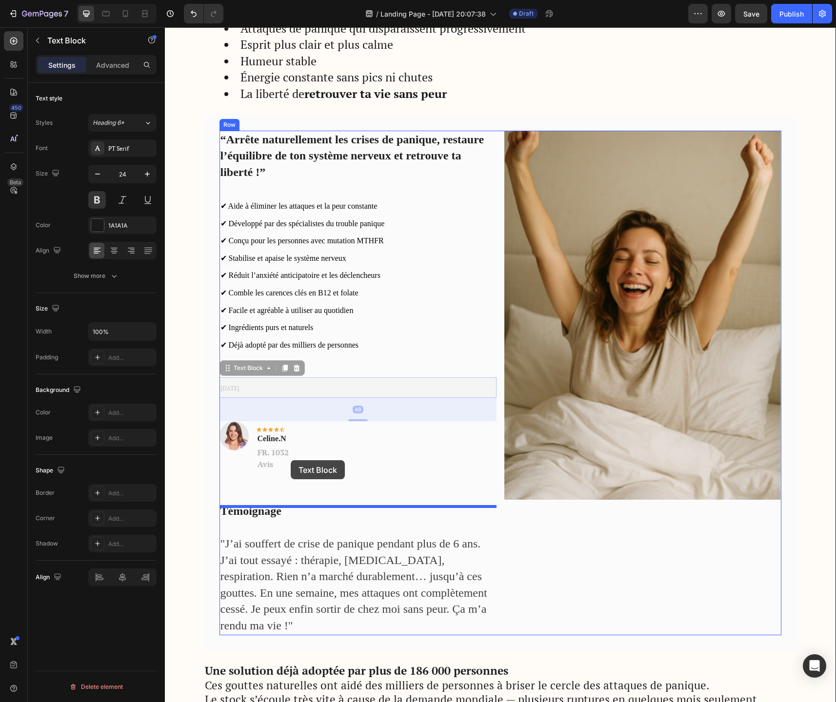
drag, startPoint x: 354, startPoint y: 399, endPoint x: 291, endPoint y: 460, distance: 87.9
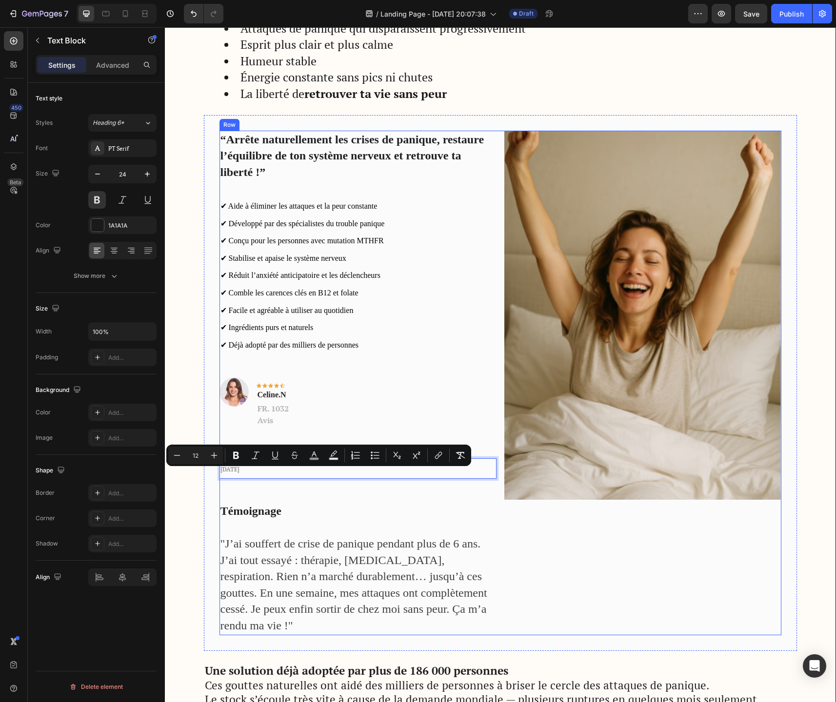
drag, startPoint x: 315, startPoint y: 476, endPoint x: 308, endPoint y: 450, distance: 27.3
click at [338, 433] on div "Image Icon Icon Icon Icon Icon Row Celine.N Text block FR. 1032 Avis Text block…" at bounding box center [357, 406] width 277 height 58
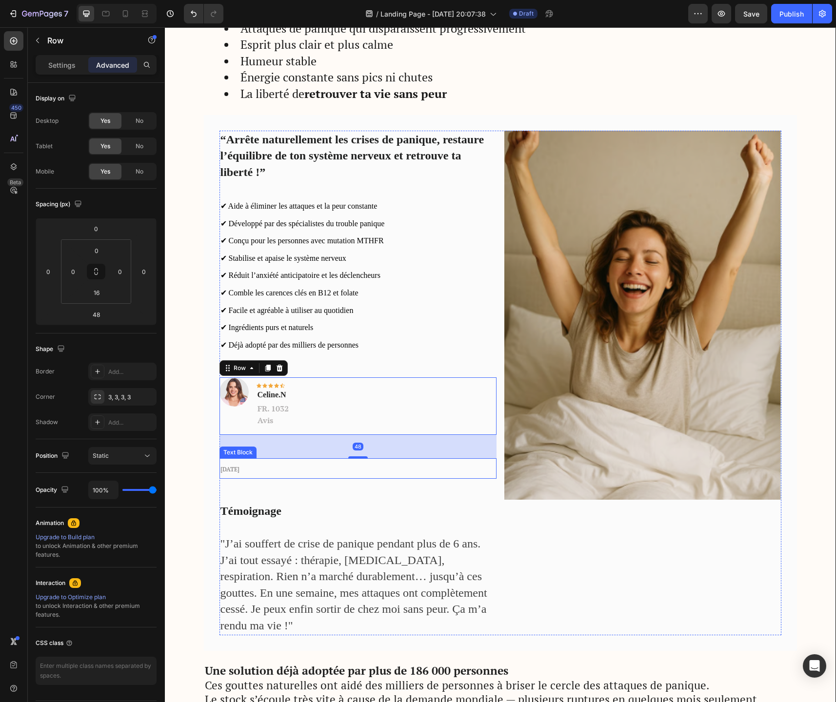
click at [239, 473] on span "[DATE]" at bounding box center [229, 469] width 19 height 7
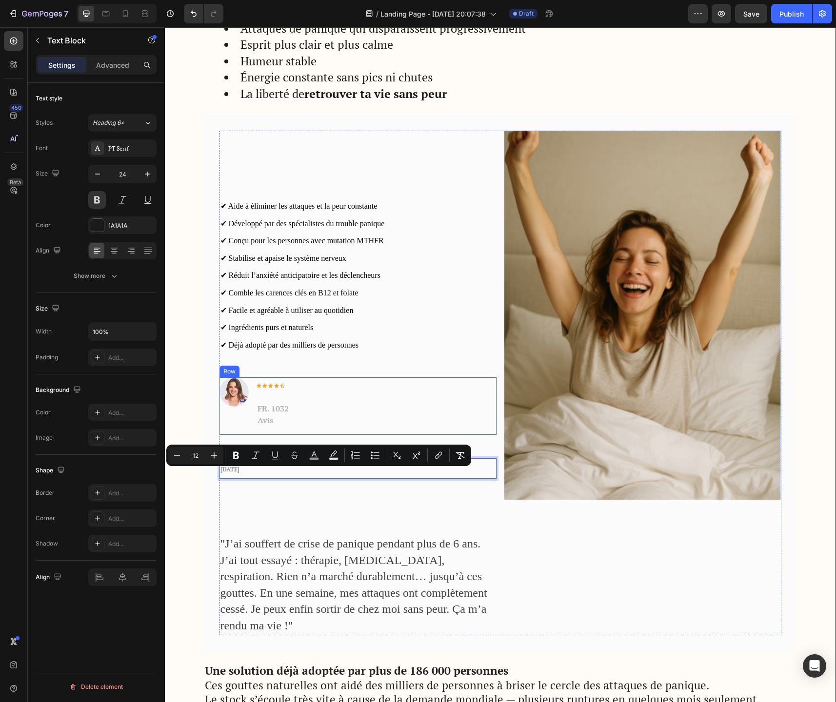
drag, startPoint x: 337, startPoint y: 473, endPoint x: 299, endPoint y: 407, distance: 76.4
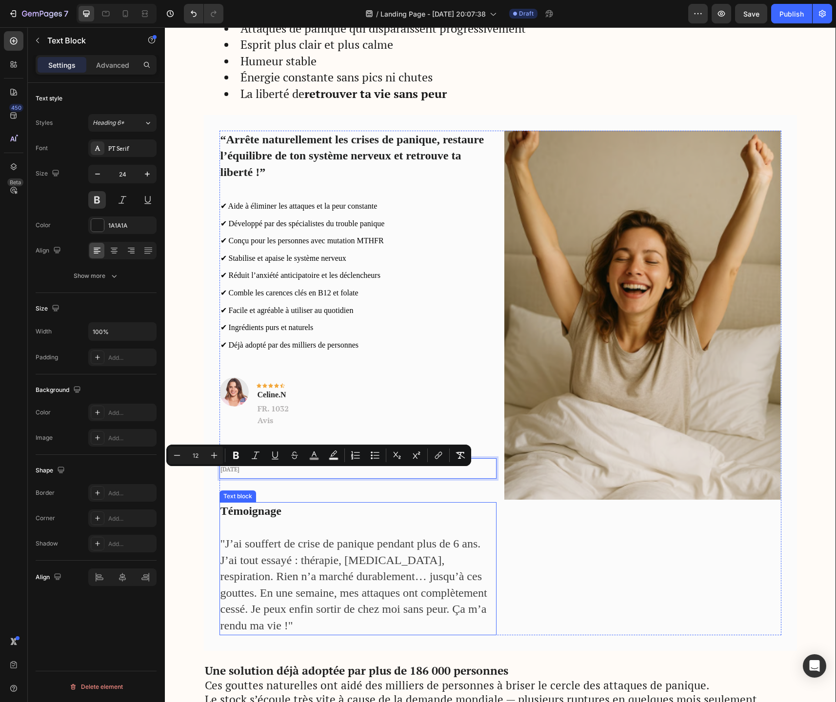
click at [412, 519] on p "Témoignage" at bounding box center [357, 511] width 275 height 17
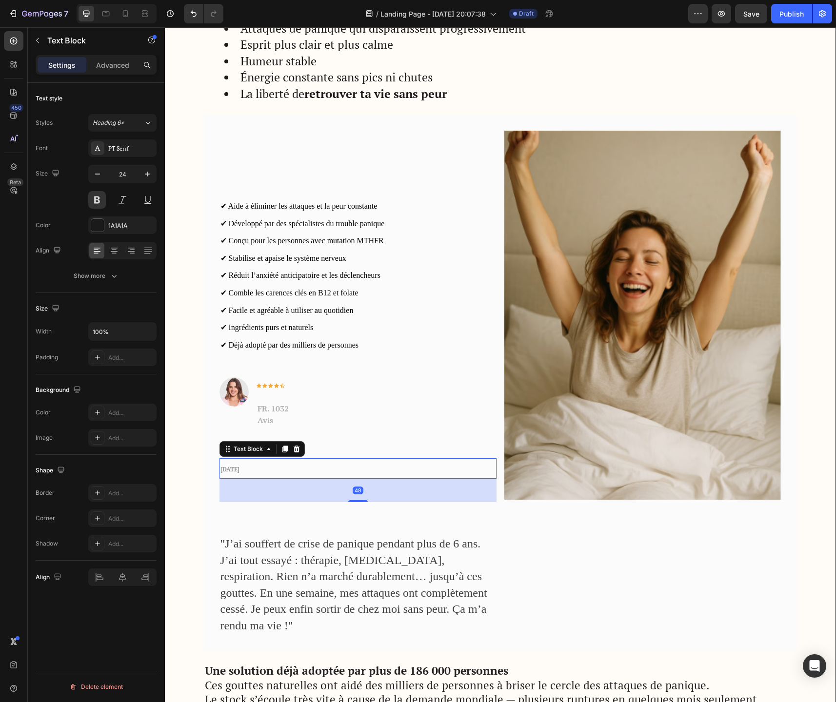
click at [376, 469] on p "[DATE]" at bounding box center [357, 468] width 275 height 19
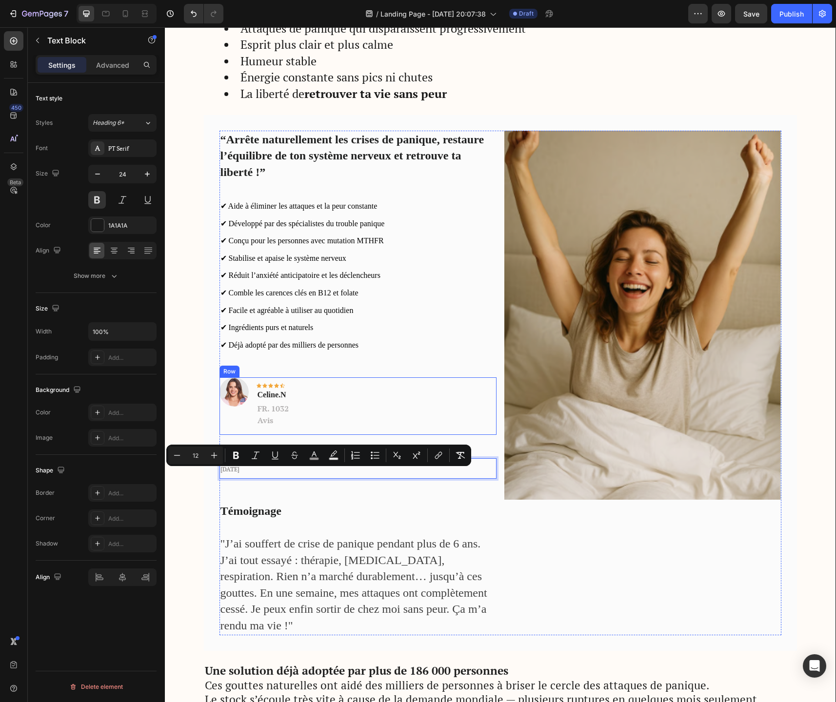
drag, startPoint x: 376, startPoint y: 469, endPoint x: 369, endPoint y: 440, distance: 29.8
click at [378, 478] on p "[DATE]" at bounding box center [357, 468] width 275 height 19
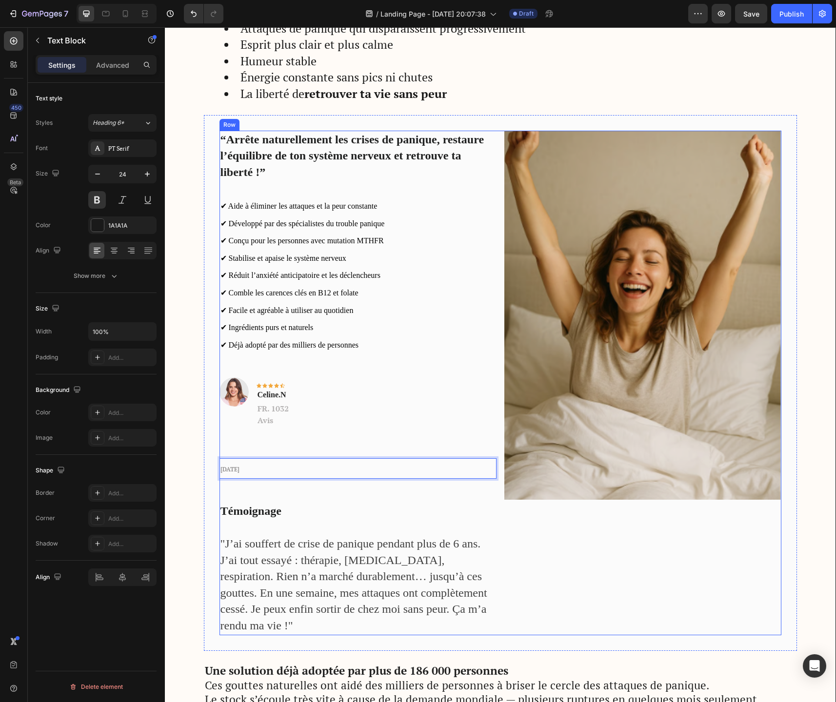
drag, startPoint x: 378, startPoint y: 478, endPoint x: 368, endPoint y: 450, distance: 29.6
click at [368, 450] on div "“Arrête naturellement les crises de panique, restaure l’équilibre de ton systèm…" at bounding box center [357, 383] width 277 height 505
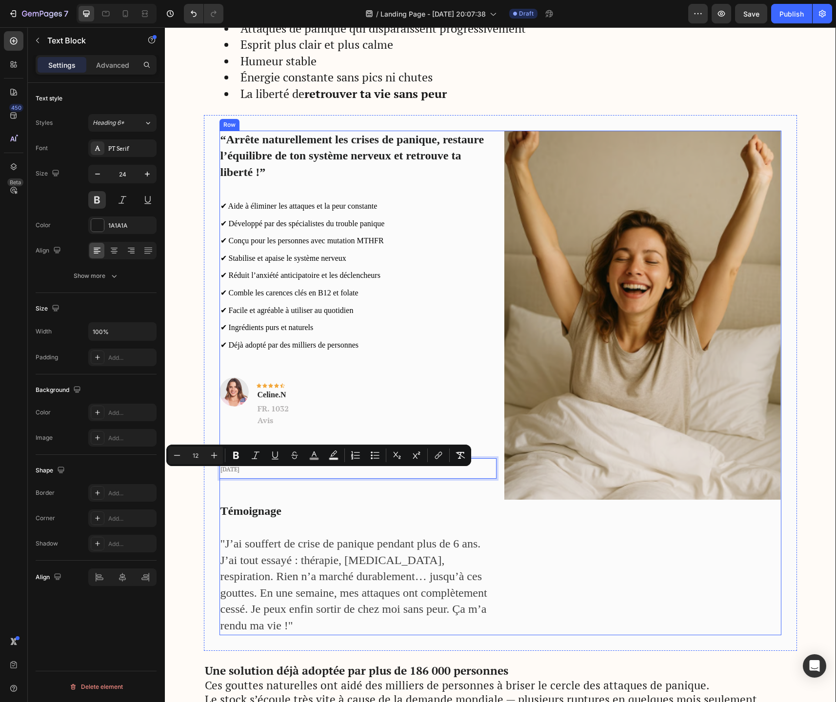
click at [394, 551] on span ""J’ai souffert de crise de panique pendant plus de 6 ans. J’ai tout essayé : th…" at bounding box center [353, 584] width 267 height 95
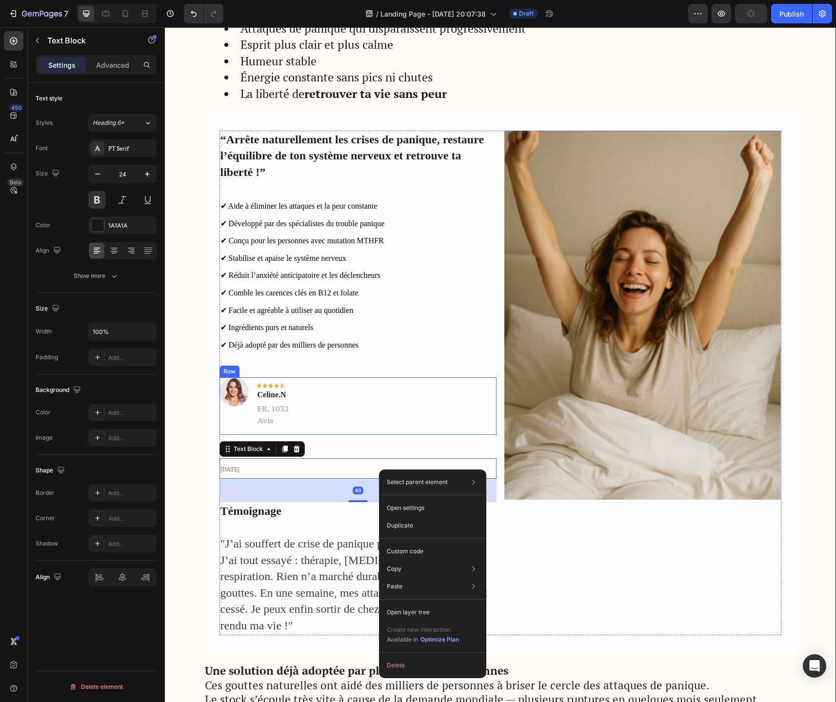
drag, startPoint x: 379, startPoint y: 470, endPoint x: 354, endPoint y: 431, distance: 45.9
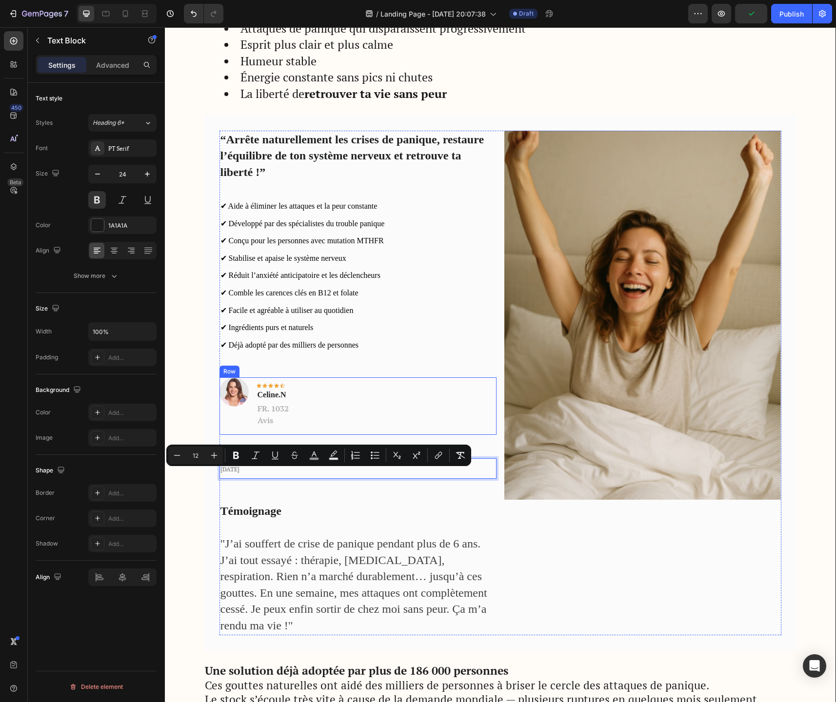
drag, startPoint x: 388, startPoint y: 469, endPoint x: 306, endPoint y: 404, distance: 104.1
click at [306, 404] on div "“Arrête naturellement les crises de panique, restaure l’équilibre de ton systèm…" at bounding box center [357, 383] width 277 height 505
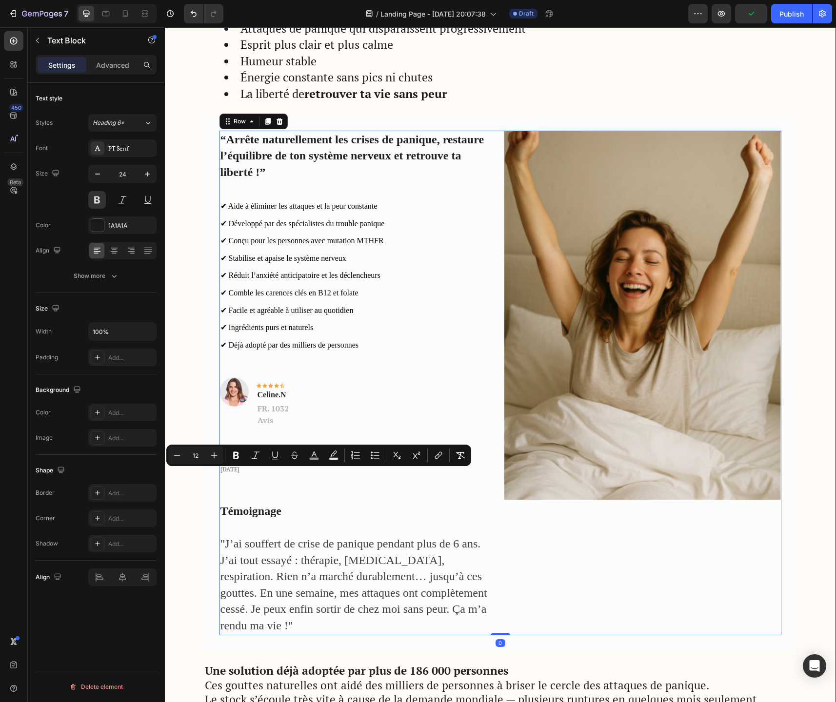
click at [612, 541] on div "Image" at bounding box center [642, 383] width 277 height 505
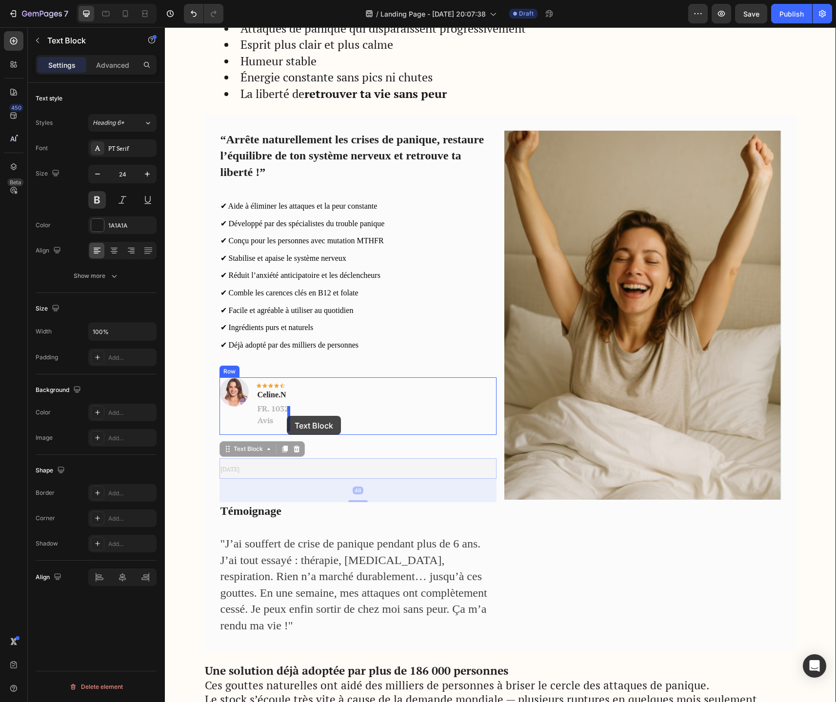
drag, startPoint x: 365, startPoint y: 472, endPoint x: 287, endPoint y: 416, distance: 96.1
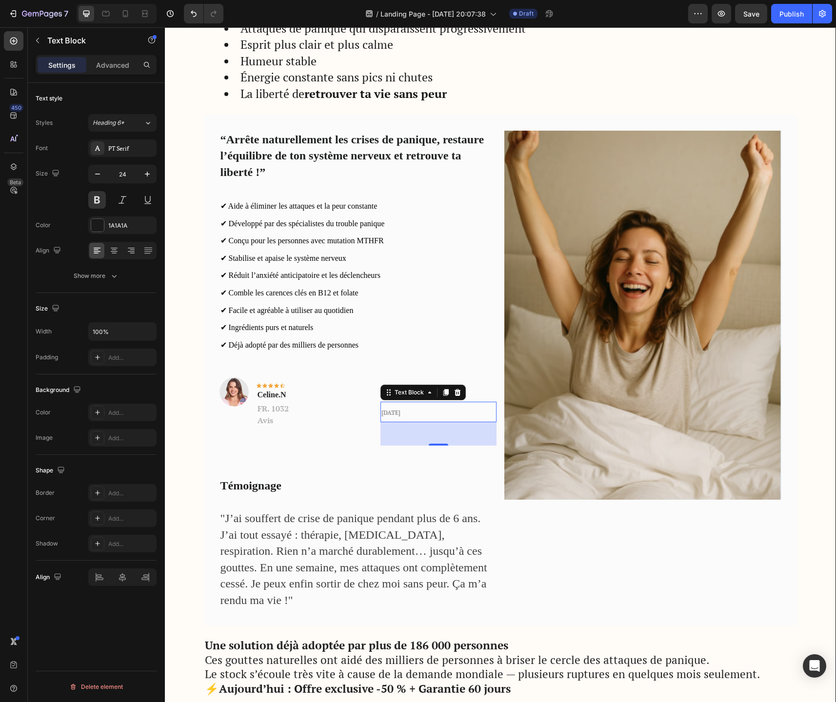
click at [400, 416] on span "[DATE]" at bounding box center [390, 412] width 19 height 7
click at [299, 453] on div "Image Icon Icon Icon Icon Icon Row Celine.N Text block FR. 1032 Avis Text block…" at bounding box center [357, 415] width 277 height 76
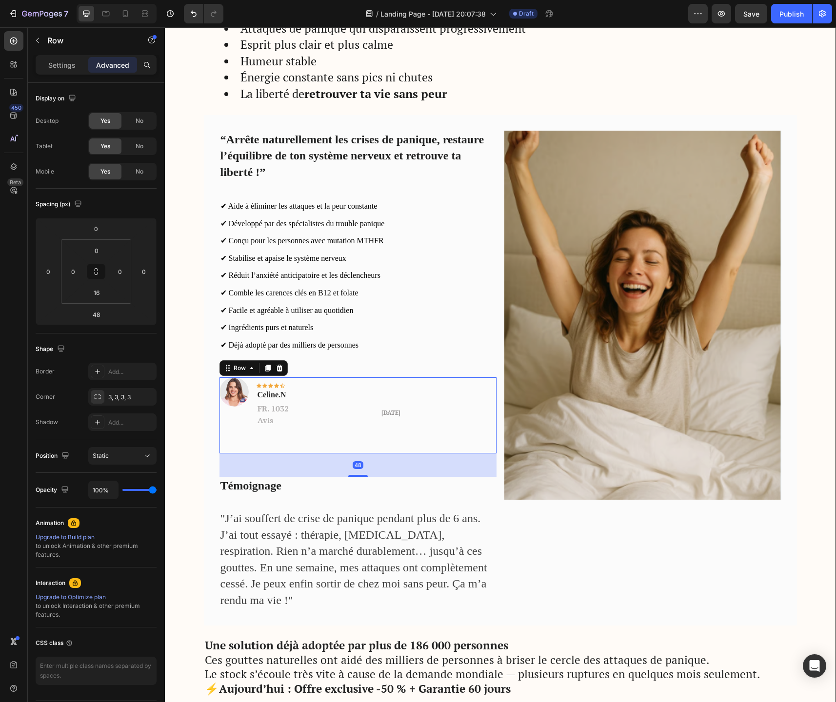
click at [289, 472] on div "48" at bounding box center [357, 464] width 277 height 23
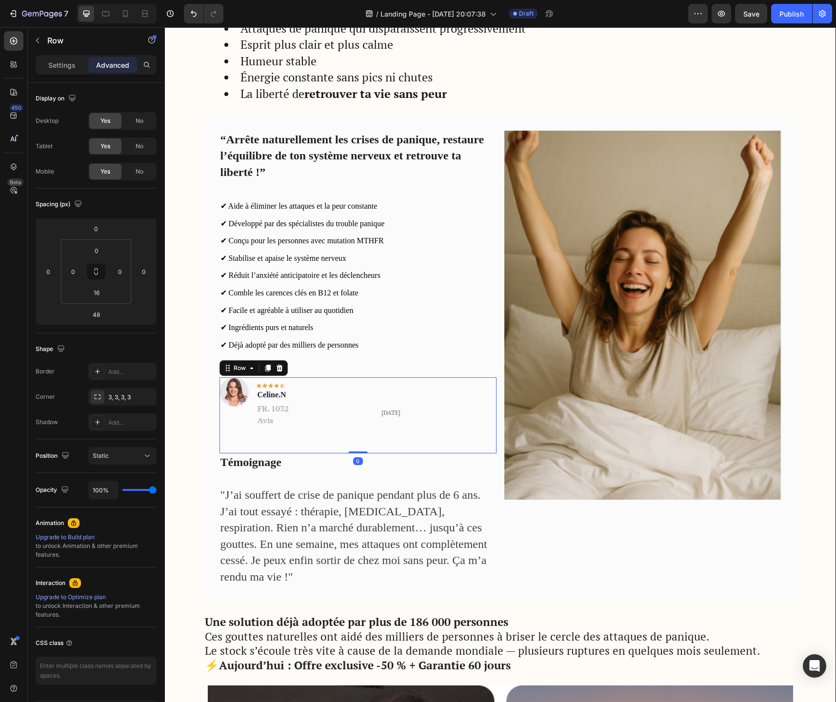
drag, startPoint x: 353, startPoint y: 480, endPoint x: 349, endPoint y: 445, distance: 35.3
click at [349, 445] on div "Image Icon Icon Icon Icon Icon Row Celine.N Text block FR. 1032 Avis Text block…" at bounding box center [357, 415] width 277 height 76
type input "0"
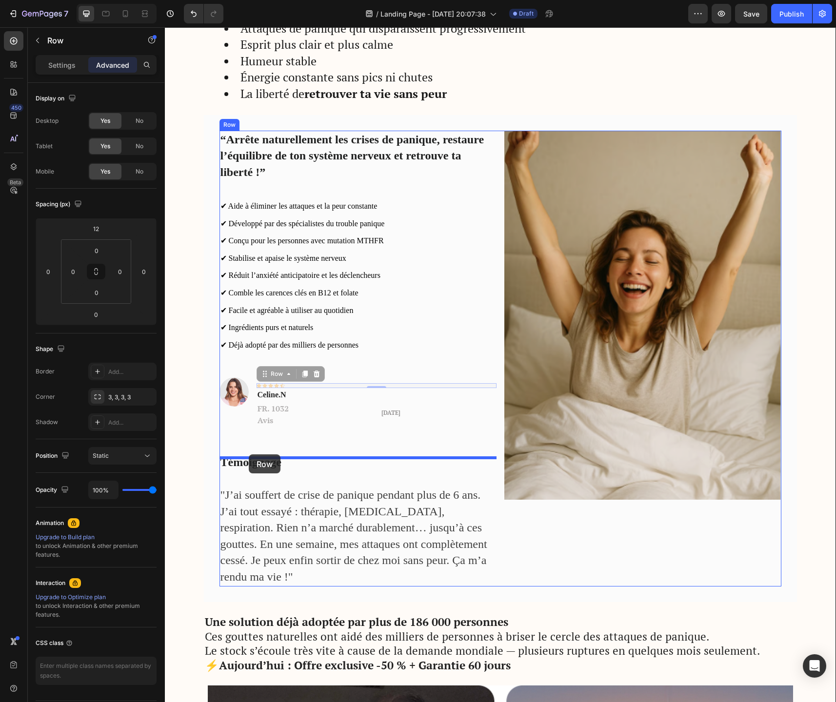
drag, startPoint x: 312, startPoint y: 389, endPoint x: 249, endPoint y: 454, distance: 90.7
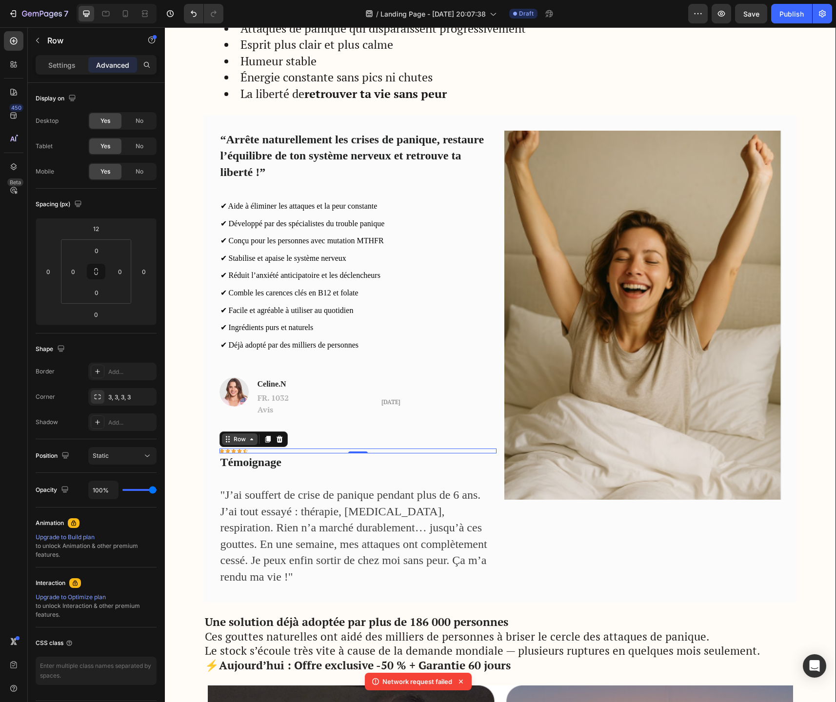
click at [251, 440] on icon at bounding box center [251, 439] width 3 height 2
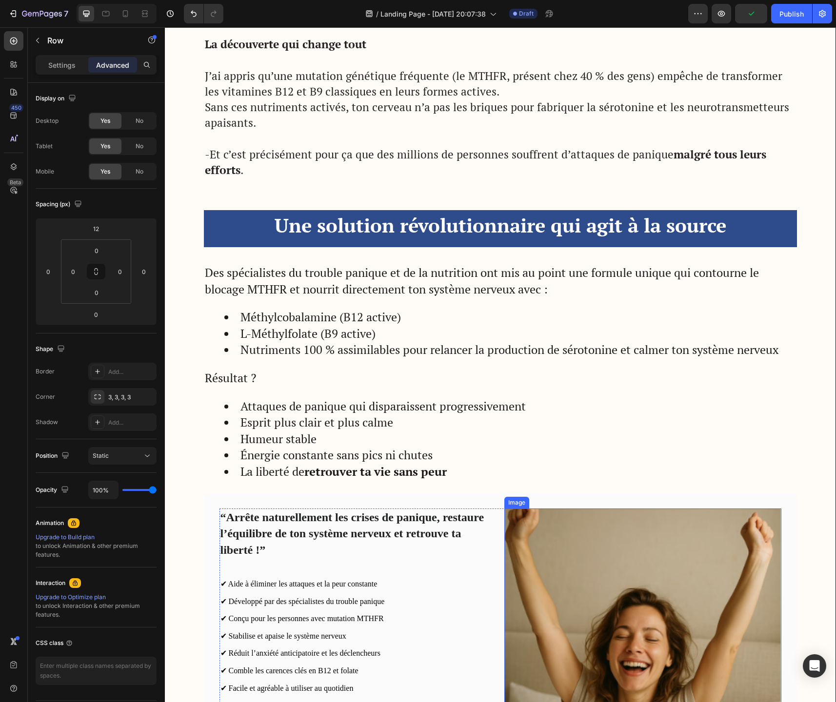
scroll to position [1637, 0]
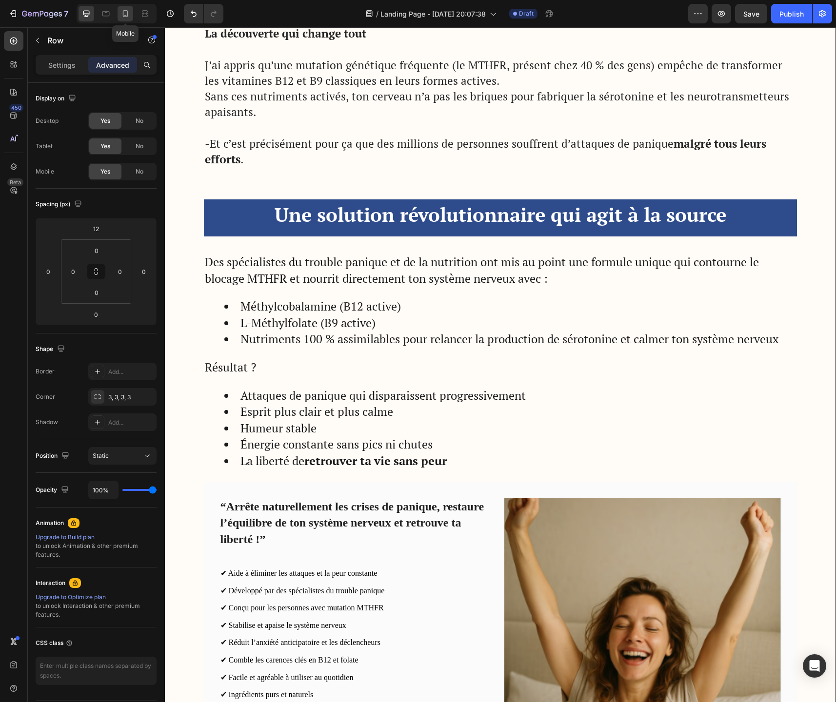
click at [123, 16] on icon at bounding box center [125, 13] width 5 height 7
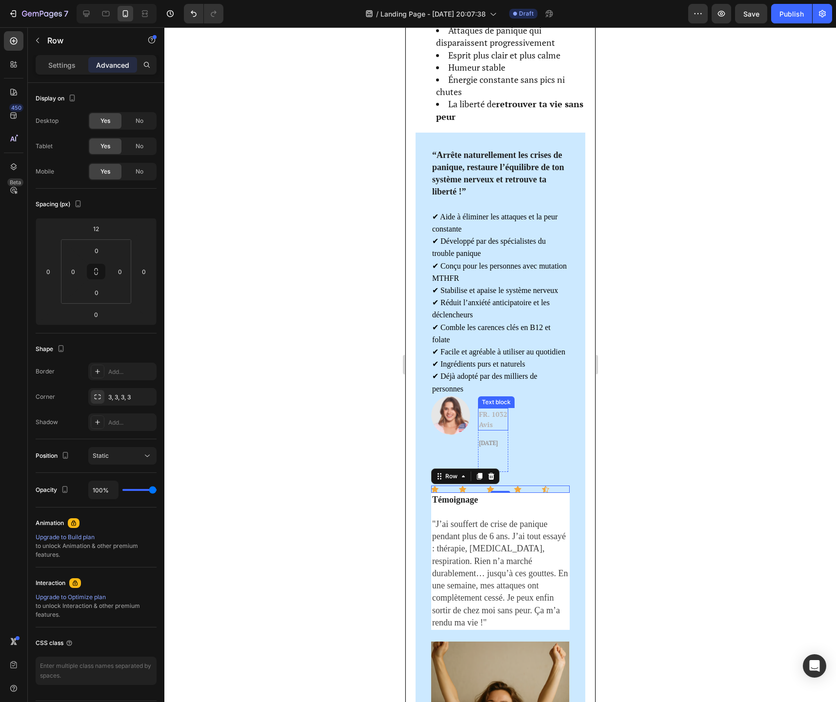
scroll to position [1840, 0]
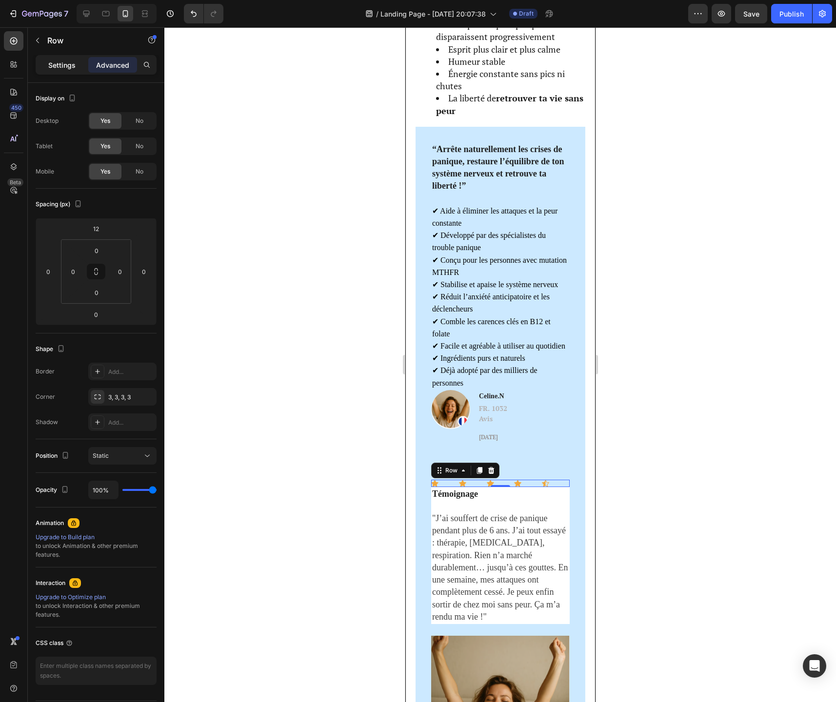
click at [71, 69] on p "Settings" at bounding box center [61, 65] width 27 height 10
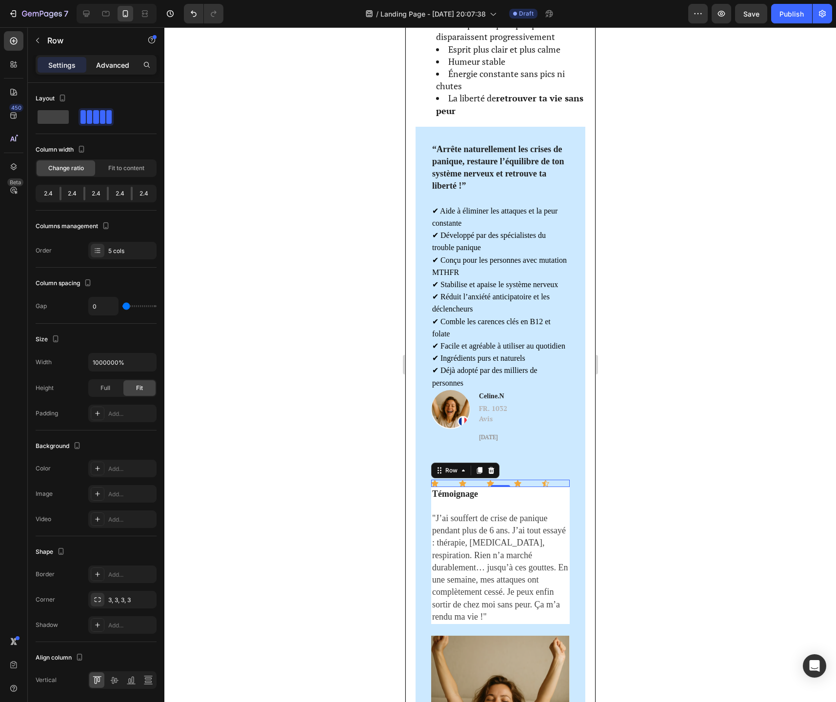
click at [115, 66] on p "Advanced" at bounding box center [112, 65] width 33 height 10
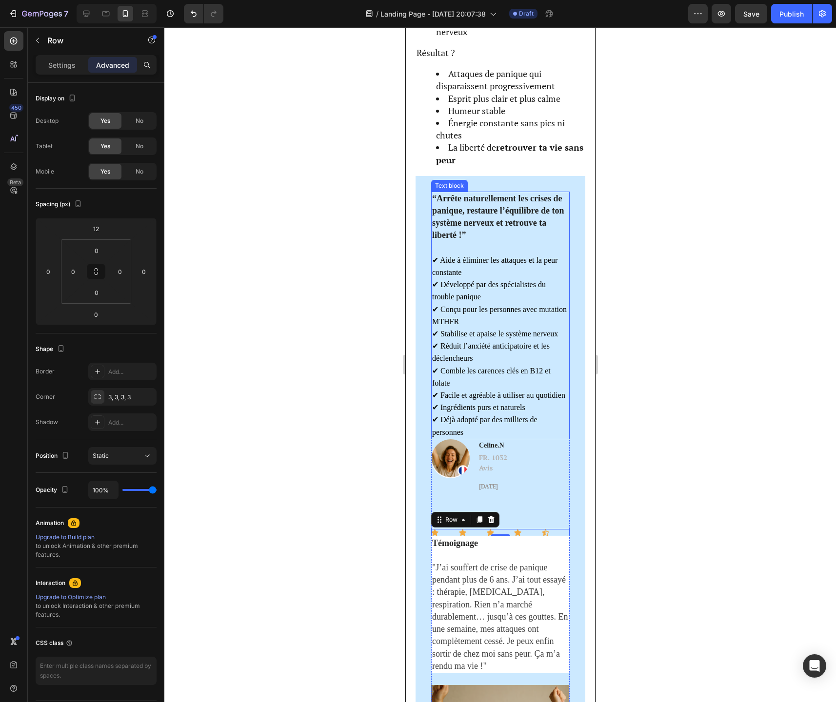
scroll to position [1790, 0]
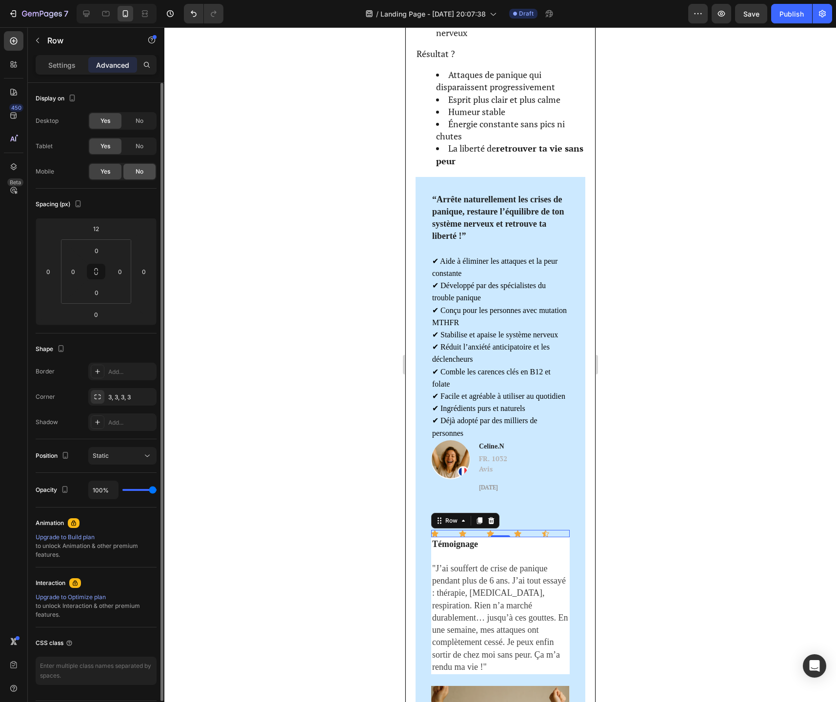
click at [141, 172] on span "No" at bounding box center [140, 171] width 8 height 9
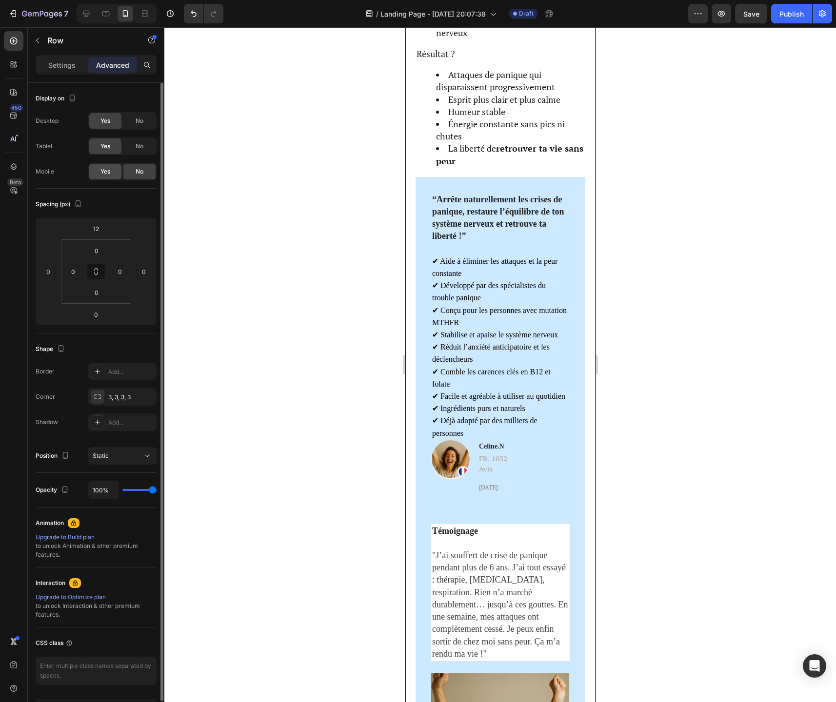
click at [111, 171] on div "Yes" at bounding box center [105, 172] width 32 height 16
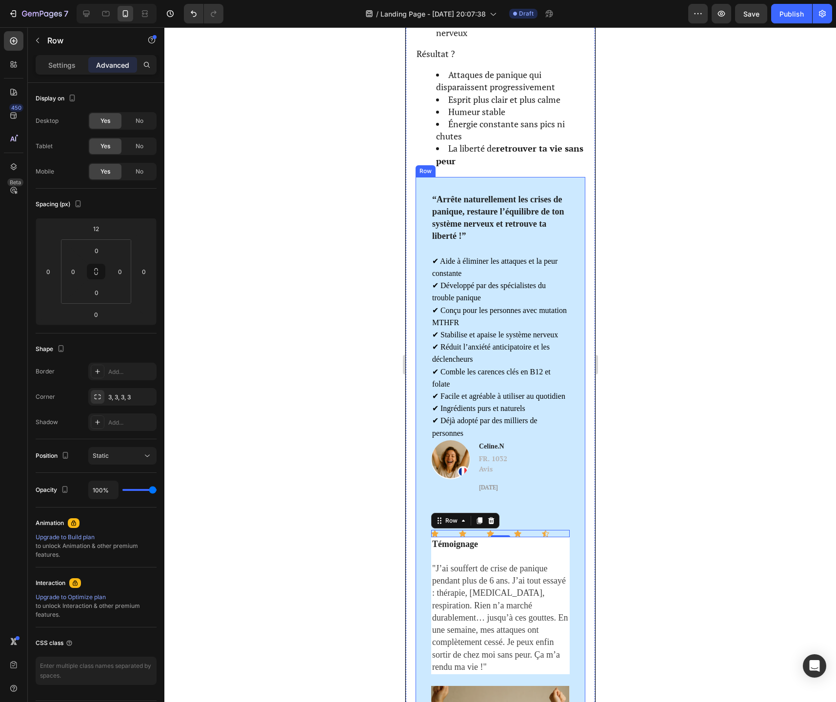
click at [430, 189] on div "“Arrête naturellement les crises de panique, restaure l’équilibre de ton systèm…" at bounding box center [500, 531] width 170 height 709
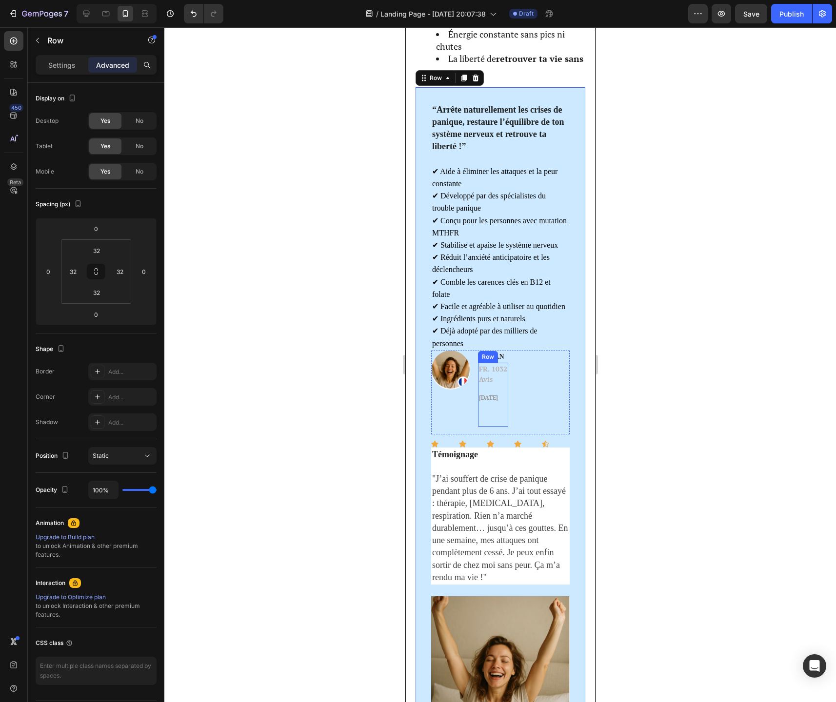
scroll to position [1883, 0]
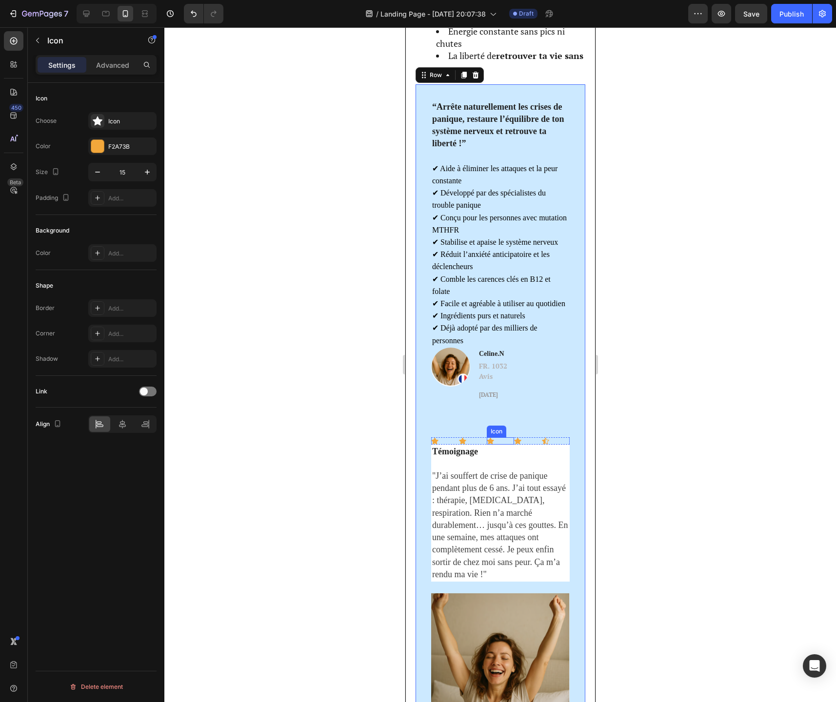
click at [486, 445] on icon at bounding box center [489, 440] width 7 height 7
click at [197, 17] on icon "Undo/Redo" at bounding box center [194, 14] width 10 height 10
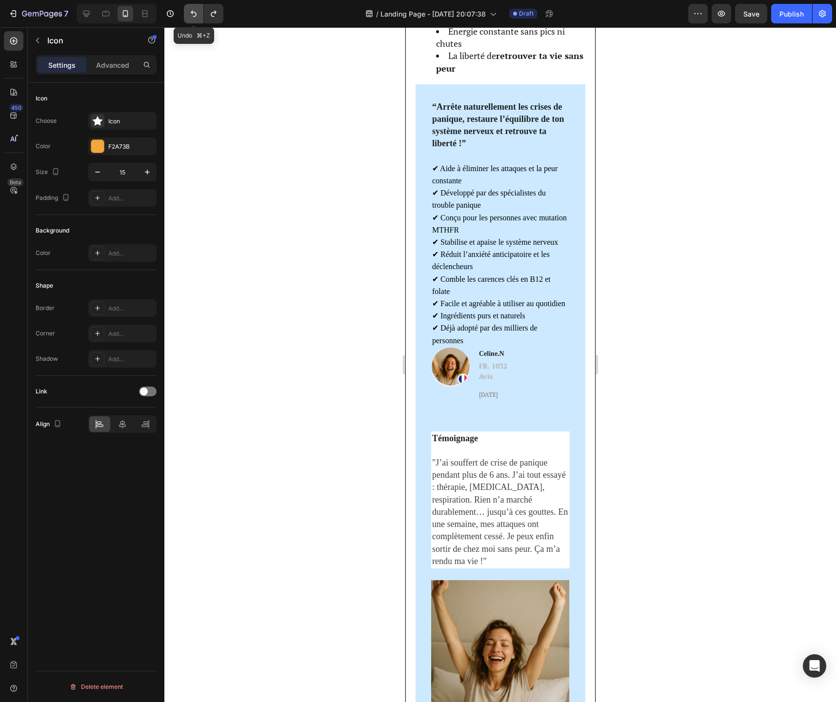
click at [197, 17] on icon "Undo/Redo" at bounding box center [194, 14] width 10 height 10
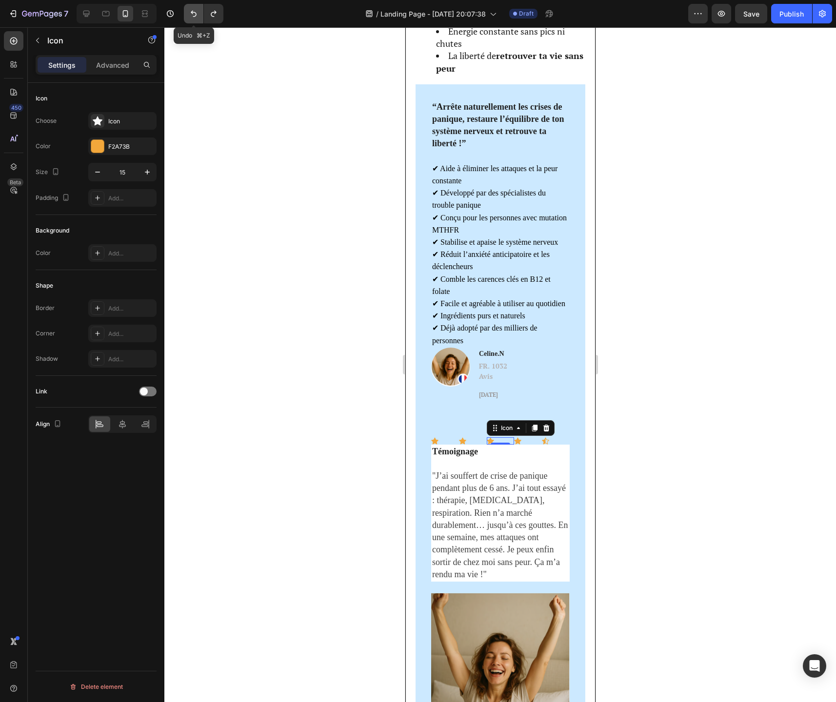
click at [197, 17] on icon "Undo/Redo" at bounding box center [194, 14] width 10 height 10
click at [195, 17] on icon "Undo/Redo" at bounding box center [194, 14] width 10 height 10
click at [195, 22] on button "Undo/Redo" at bounding box center [194, 14] width 20 height 20
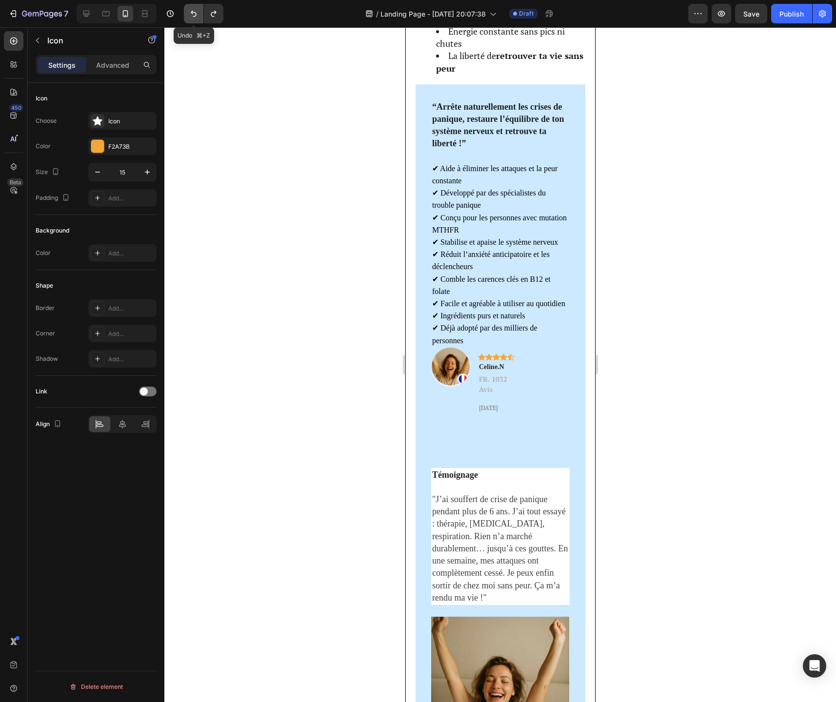
click at [195, 20] on button "Undo/Redo" at bounding box center [194, 14] width 20 height 20
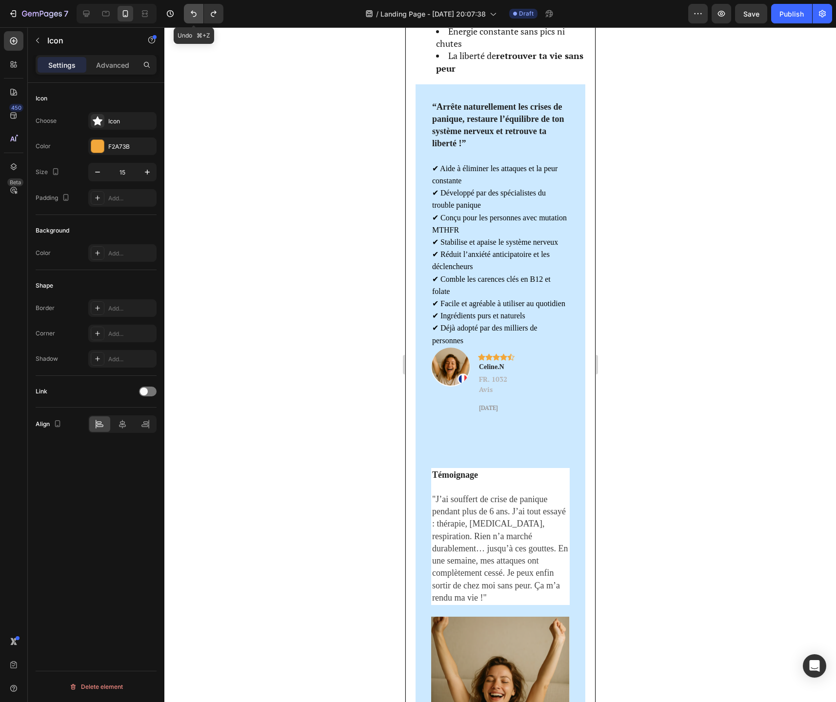
click at [195, 20] on button "Undo/Redo" at bounding box center [194, 14] width 20 height 20
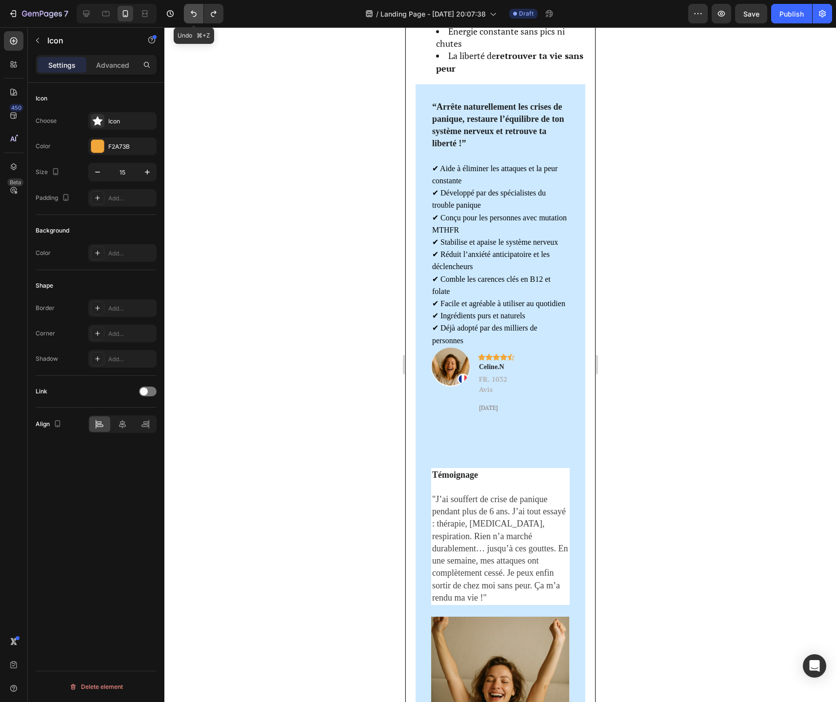
click at [195, 20] on button "Undo/Redo" at bounding box center [194, 14] width 20 height 20
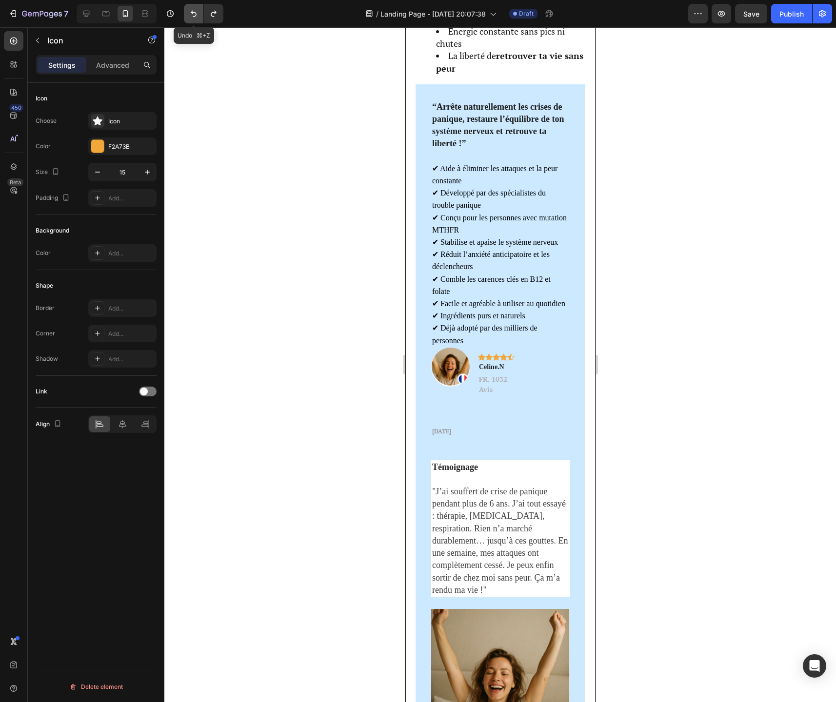
click at [195, 20] on button "Undo/Redo" at bounding box center [194, 14] width 20 height 20
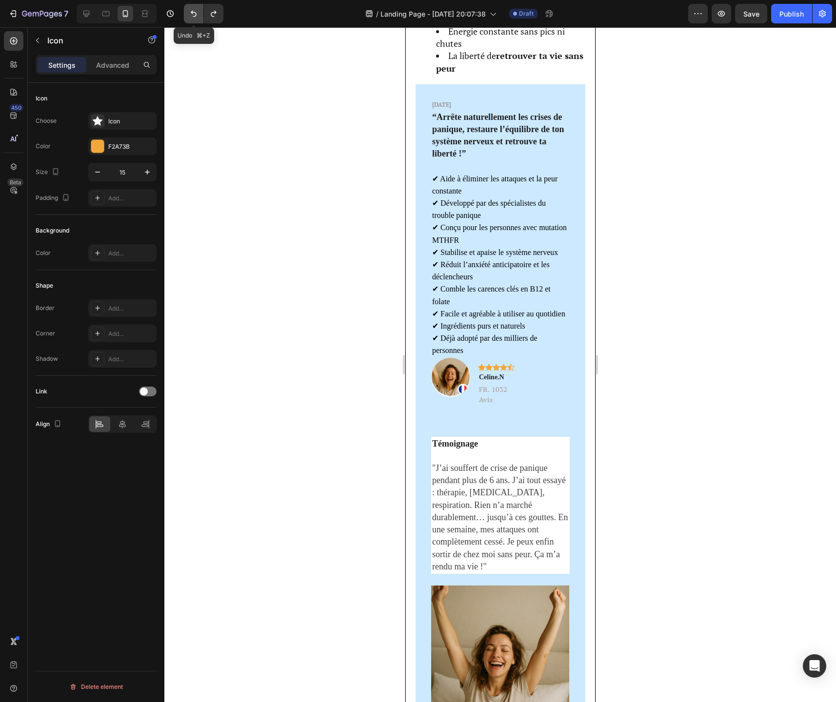
click at [195, 20] on button "Undo/Redo" at bounding box center [194, 14] width 20 height 20
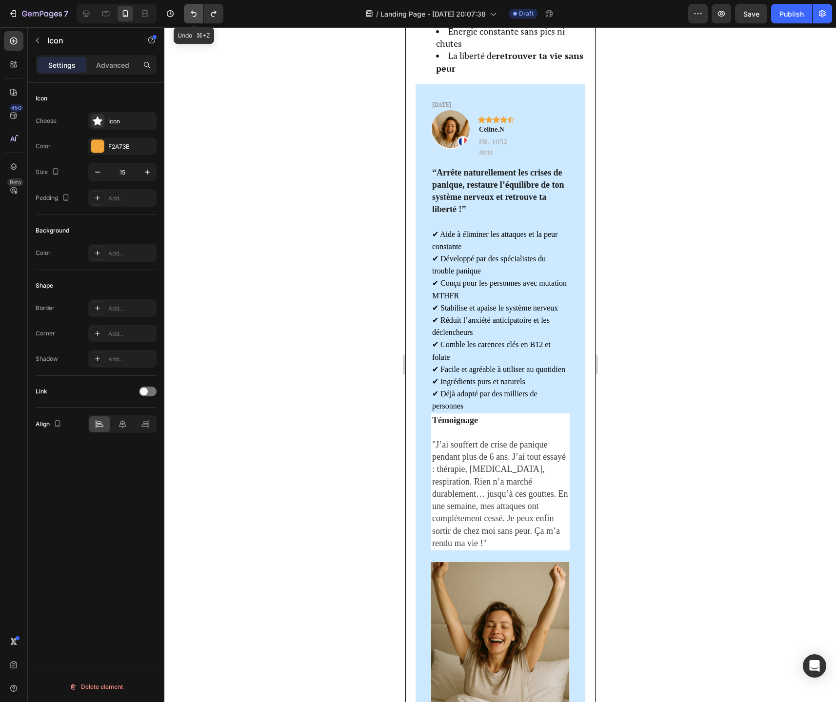
click at [195, 20] on button "Undo/Redo" at bounding box center [194, 14] width 20 height 20
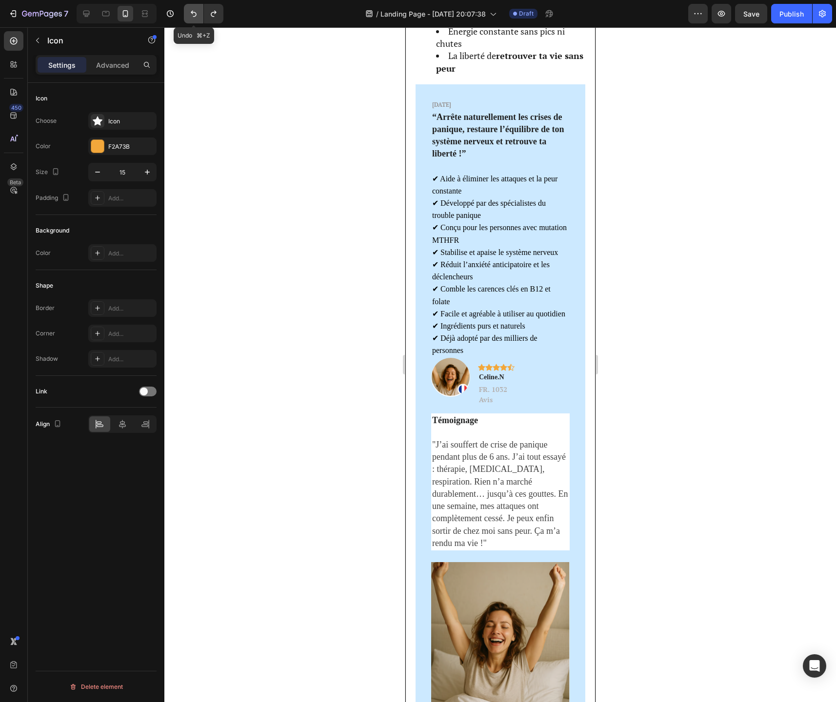
click at [195, 20] on button "Undo/Redo" at bounding box center [194, 14] width 20 height 20
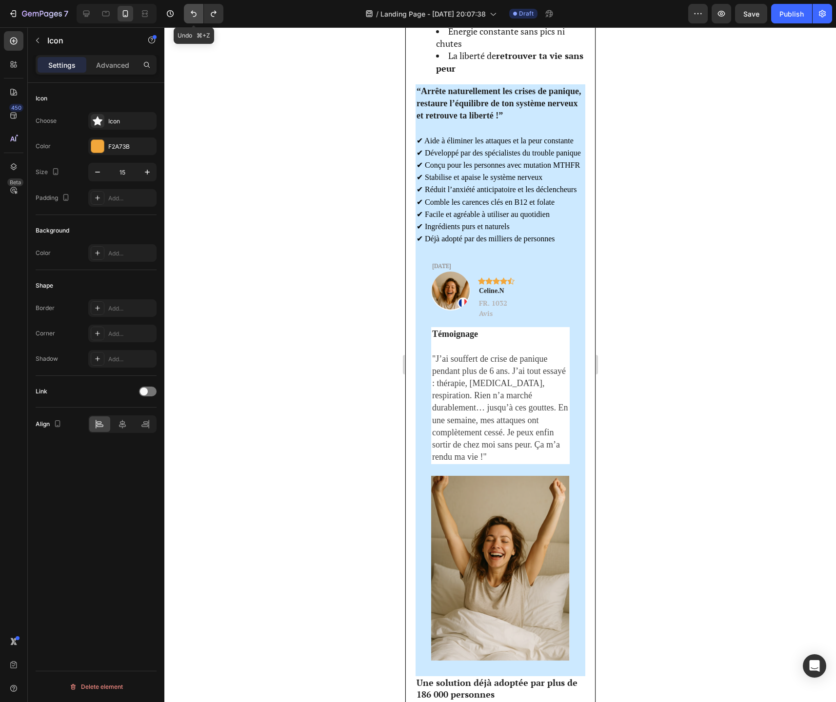
click at [195, 20] on button "Undo/Redo" at bounding box center [194, 14] width 20 height 20
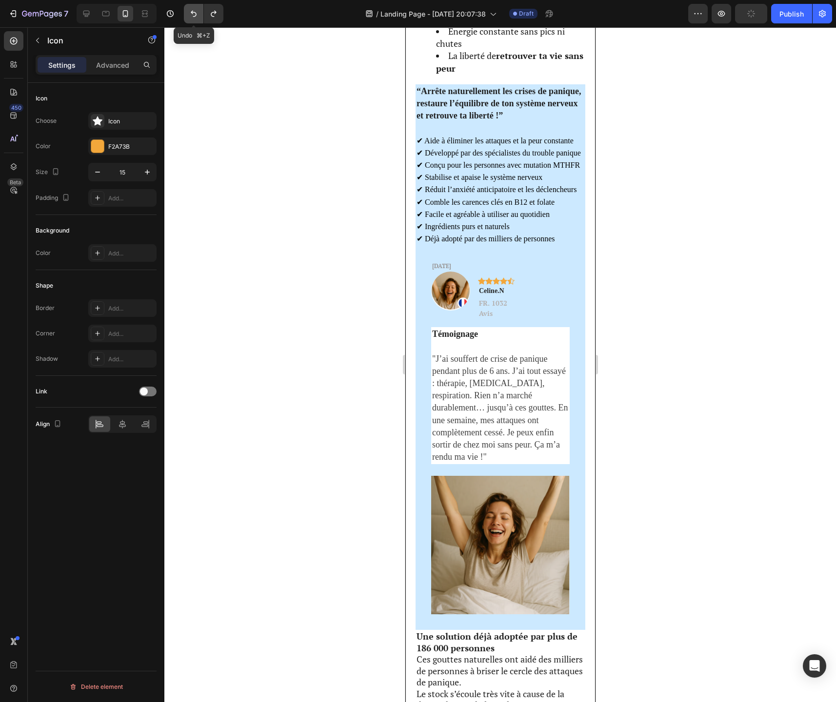
click at [195, 20] on button "Undo/Redo" at bounding box center [194, 14] width 20 height 20
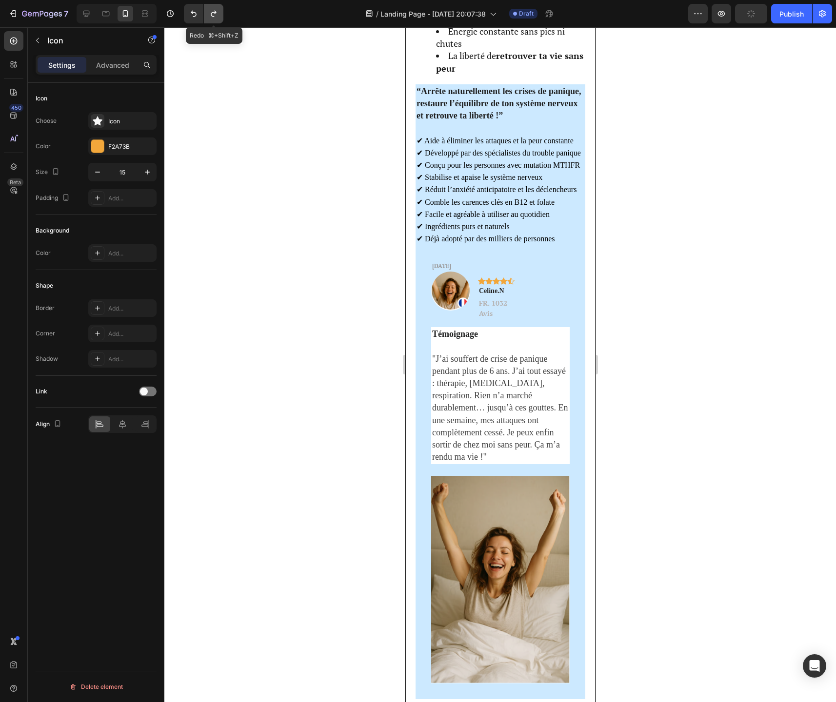
click at [214, 21] on button "Undo/Redo" at bounding box center [214, 14] width 20 height 20
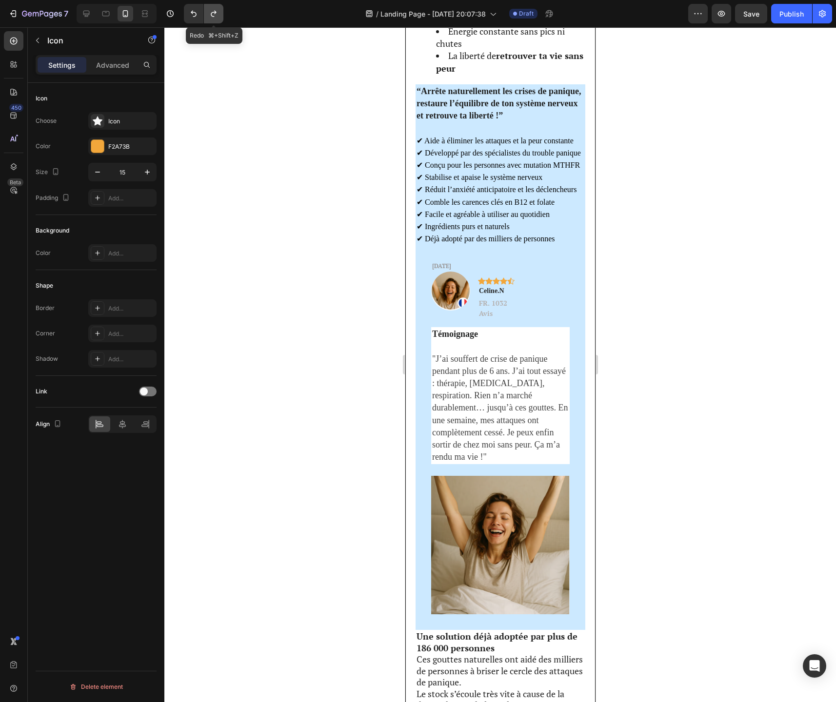
click at [214, 21] on button "Undo/Redo" at bounding box center [214, 14] width 20 height 20
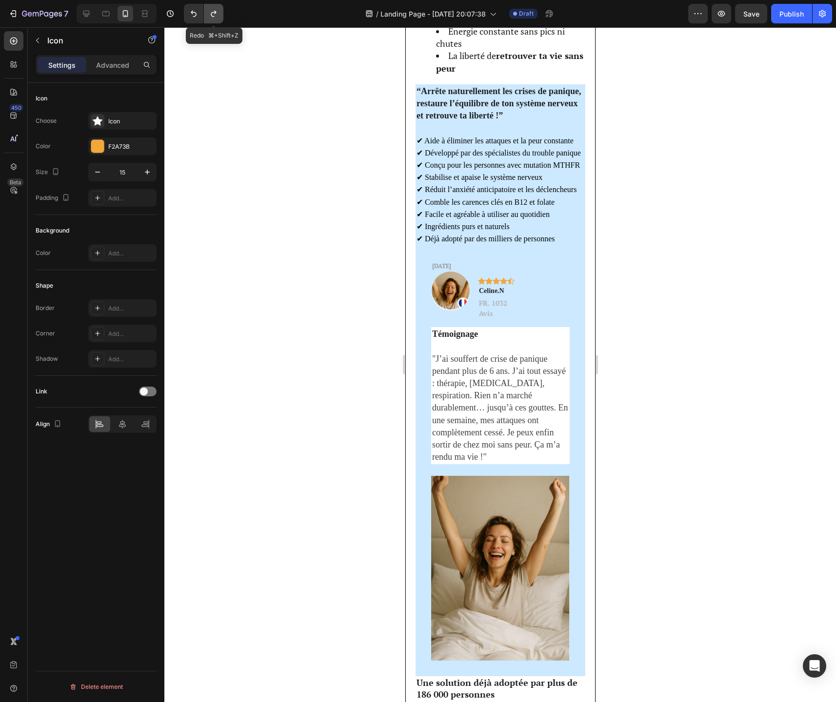
click at [214, 21] on button "Undo/Redo" at bounding box center [214, 14] width 20 height 20
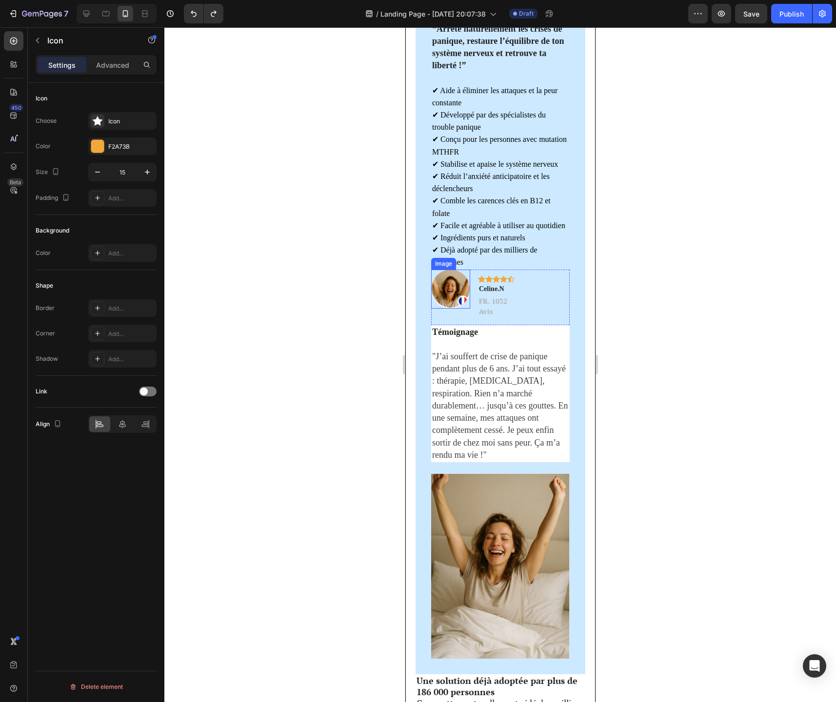
scroll to position [1965, 0]
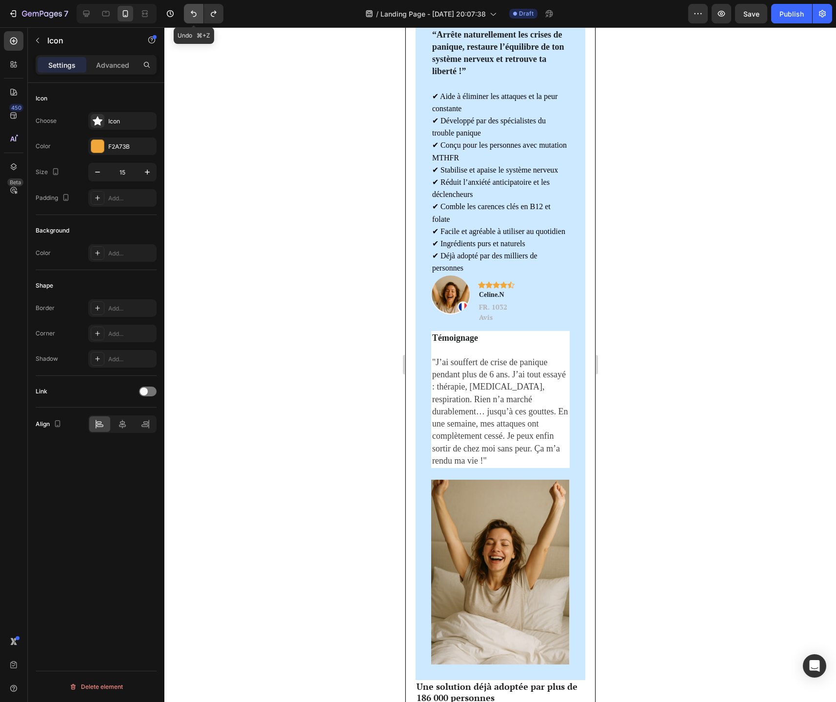
click at [196, 10] on icon "Undo/Redo" at bounding box center [194, 14] width 10 height 10
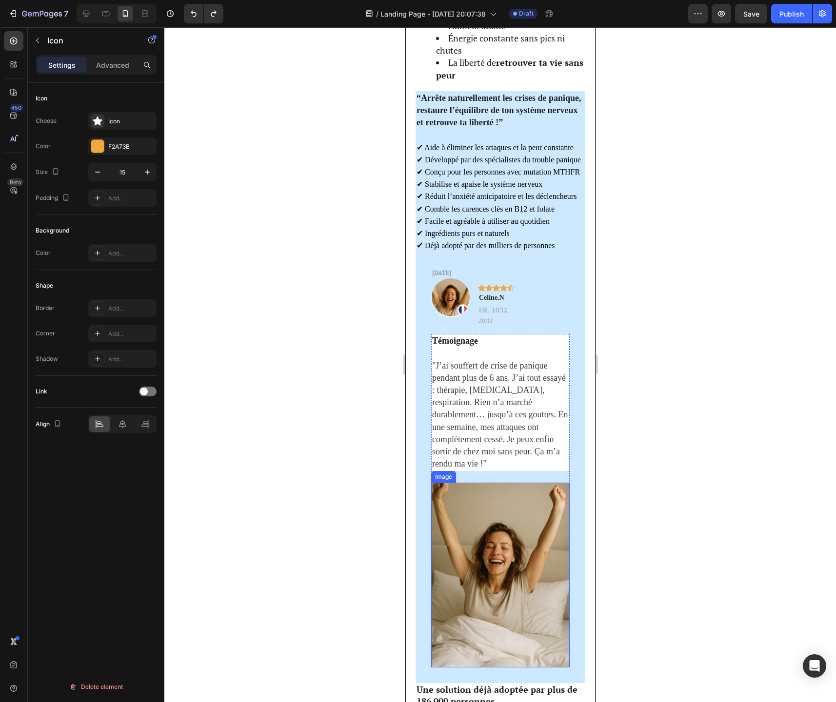
drag, startPoint x: 196, startPoint y: 10, endPoint x: 135, endPoint y: 528, distance: 520.9
click at [196, 10] on icon "Undo/Redo" at bounding box center [194, 14] width 10 height 10
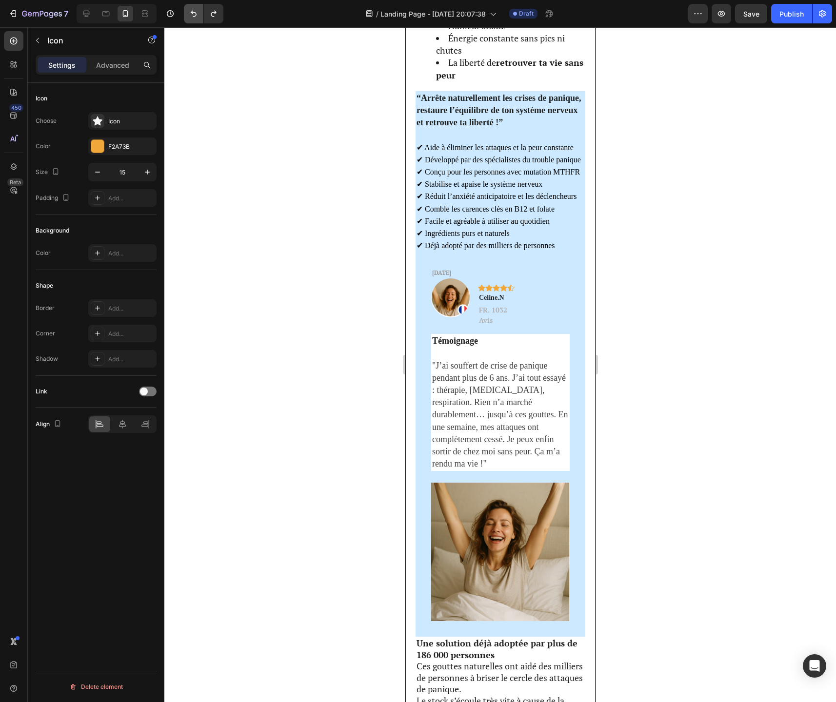
drag, startPoint x: 135, startPoint y: 528, endPoint x: 196, endPoint y: 10, distance: 520.9
click at [196, 10] on icon "Undo/Redo" at bounding box center [194, 14] width 10 height 10
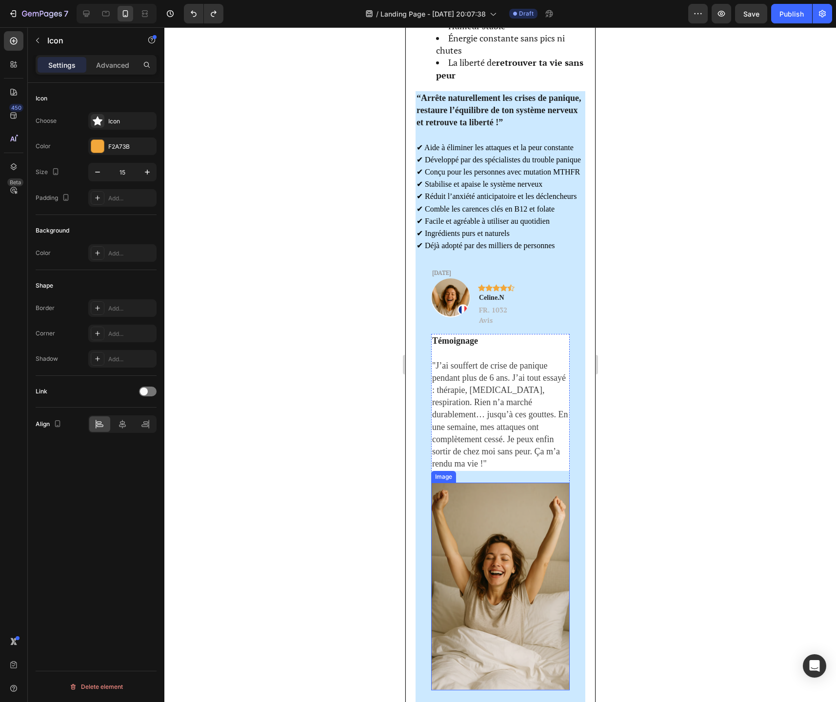
drag, startPoint x: 196, startPoint y: 10, endPoint x: 135, endPoint y: 528, distance: 520.9
click at [196, 10] on icon "Undo/Redo" at bounding box center [194, 14] width 10 height 10
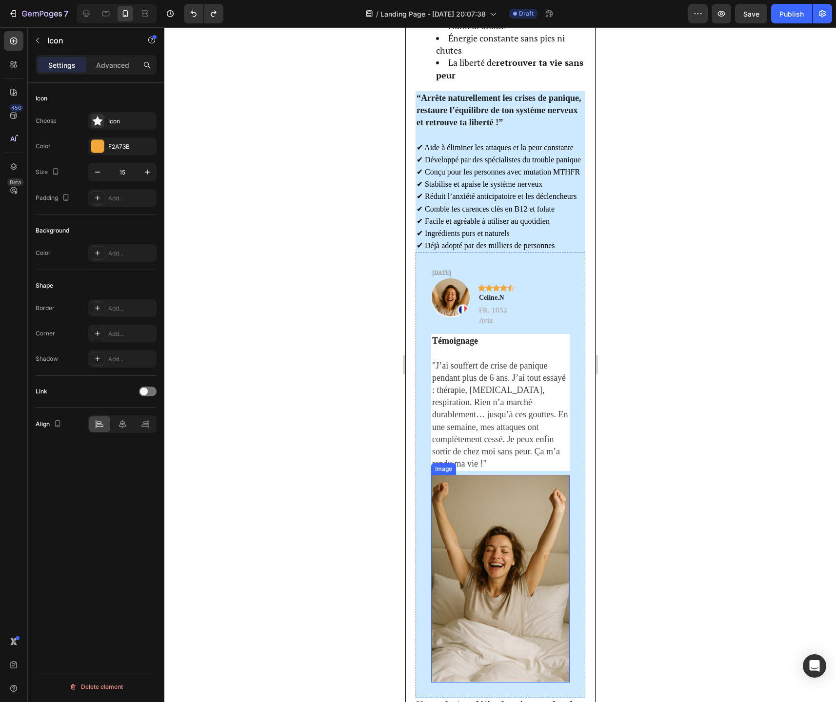
click at [196, 10] on icon "Undo/Redo" at bounding box center [194, 14] width 10 height 10
drag, startPoint x: 135, startPoint y: 528, endPoint x: 540, endPoint y: 555, distance: 405.6
click at [196, 10] on icon "Undo/Redo" at bounding box center [194, 14] width 10 height 10
drag, startPoint x: 196, startPoint y: 10, endPoint x: 540, endPoint y: 555, distance: 644.3
click at [196, 10] on icon "Undo/Redo" at bounding box center [194, 14] width 10 height 10
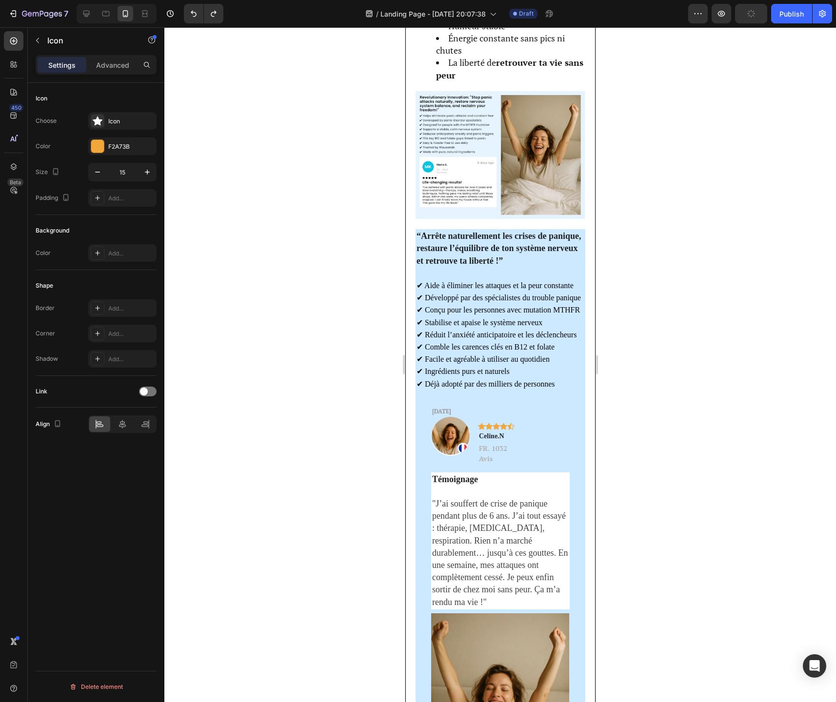
scroll to position [2014, 0]
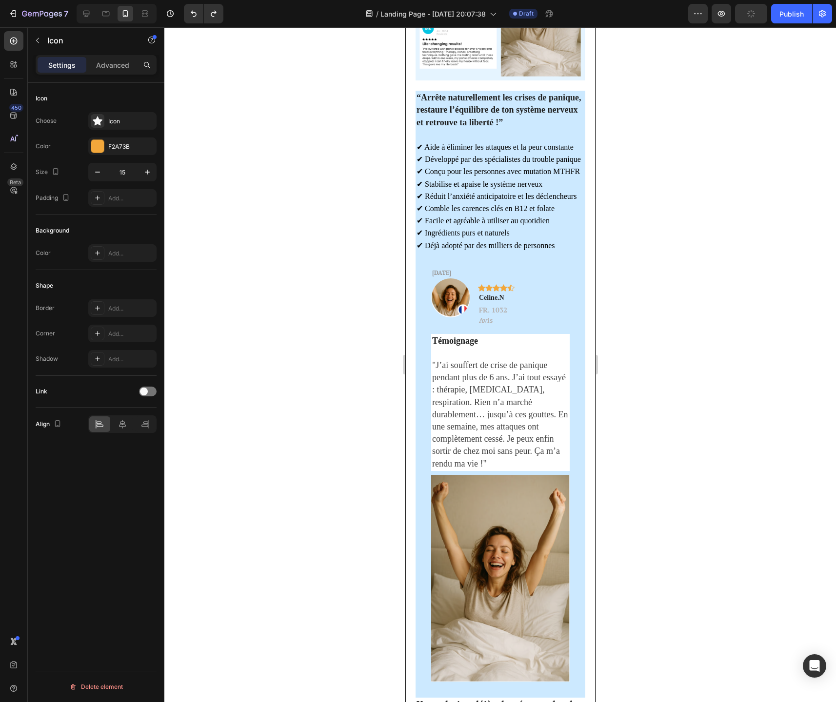
click at [196, 10] on icon "Undo/Redo" at bounding box center [194, 14] width 10 height 10
drag, startPoint x: 196, startPoint y: 10, endPoint x: 540, endPoint y: 555, distance: 644.3
click at [196, 10] on icon "Undo/Redo" at bounding box center [194, 14] width 10 height 10
drag, startPoint x: 540, startPoint y: 555, endPoint x: 196, endPoint y: 10, distance: 644.3
click at [196, 10] on icon "Undo/Redo" at bounding box center [194, 14] width 10 height 10
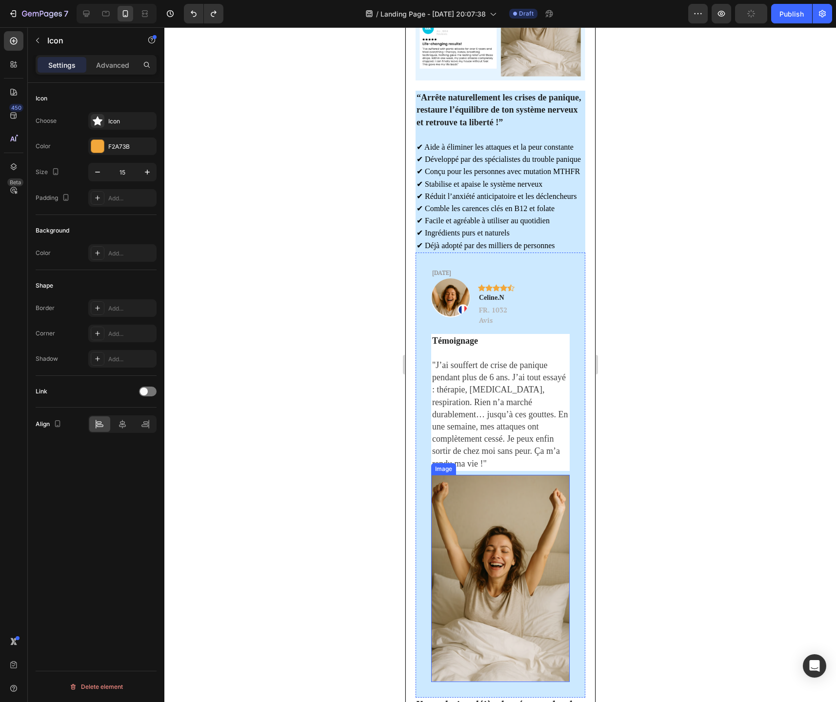
drag, startPoint x: 196, startPoint y: 10, endPoint x: 135, endPoint y: 528, distance: 520.9
click at [196, 10] on icon "Undo/Redo" at bounding box center [194, 14] width 10 height 10
drag, startPoint x: 135, startPoint y: 528, endPoint x: 540, endPoint y: 555, distance: 405.6
click at [196, 10] on icon "Undo/Redo" at bounding box center [194, 14] width 10 height 10
drag, startPoint x: 540, startPoint y: 555, endPoint x: 135, endPoint y: 528, distance: 405.6
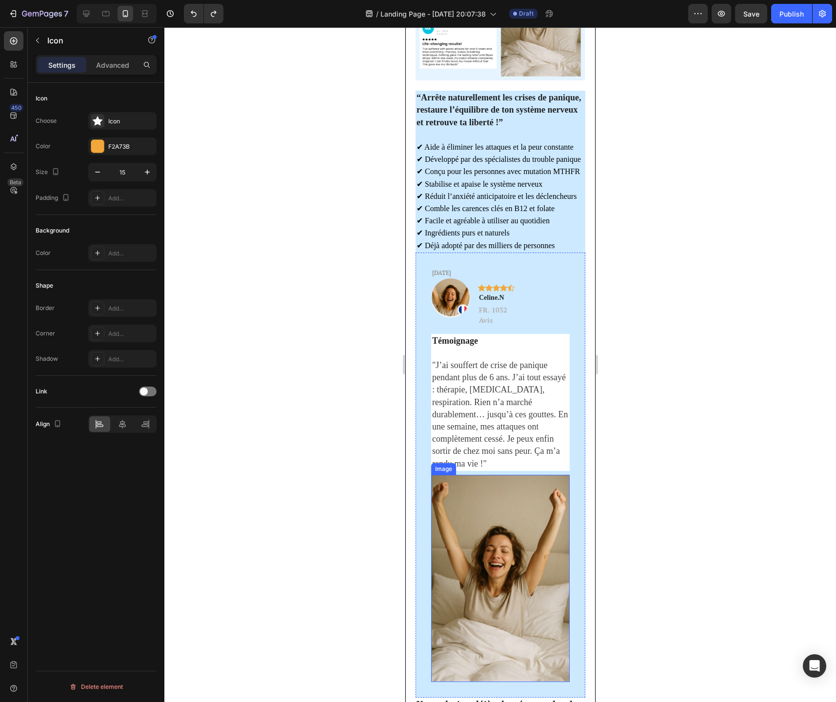
click at [196, 10] on icon "Undo/Redo" at bounding box center [194, 14] width 10 height 10
drag, startPoint x: 135, startPoint y: 528, endPoint x: 540, endPoint y: 555, distance: 405.6
click at [196, 10] on icon "Undo/Redo" at bounding box center [194, 14] width 10 height 10
drag, startPoint x: 196, startPoint y: 10, endPoint x: 135, endPoint y: 528, distance: 520.9
click at [196, 10] on icon "Undo/Redo" at bounding box center [194, 14] width 10 height 10
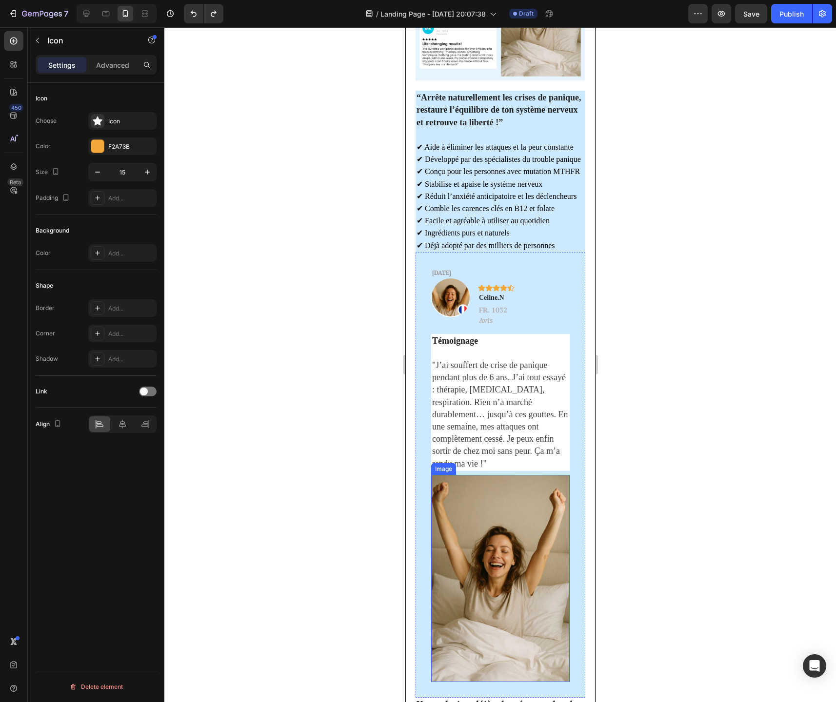
click at [196, 10] on icon "Undo/Redo" at bounding box center [194, 14] width 10 height 10
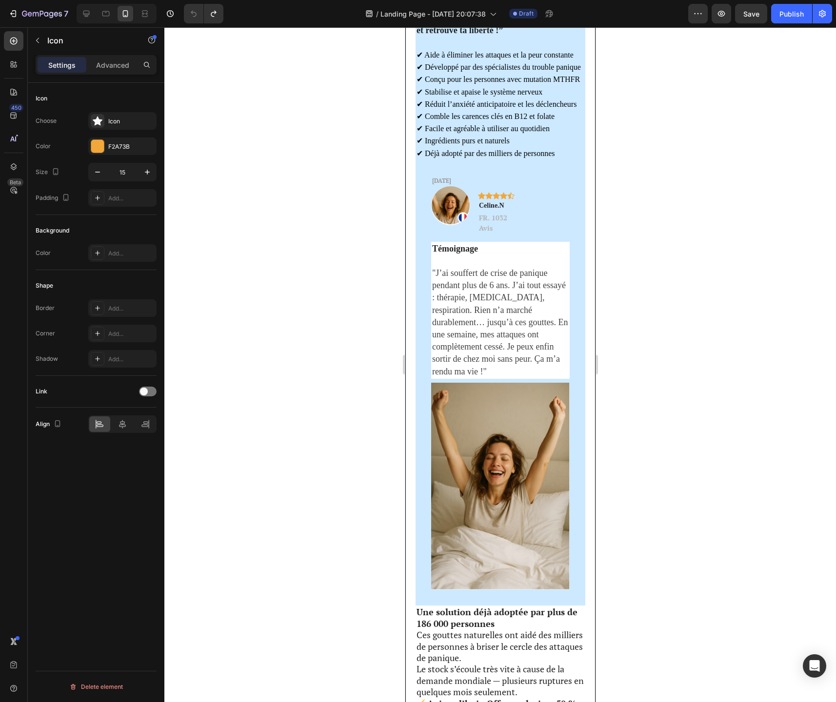
scroll to position [2087, 0]
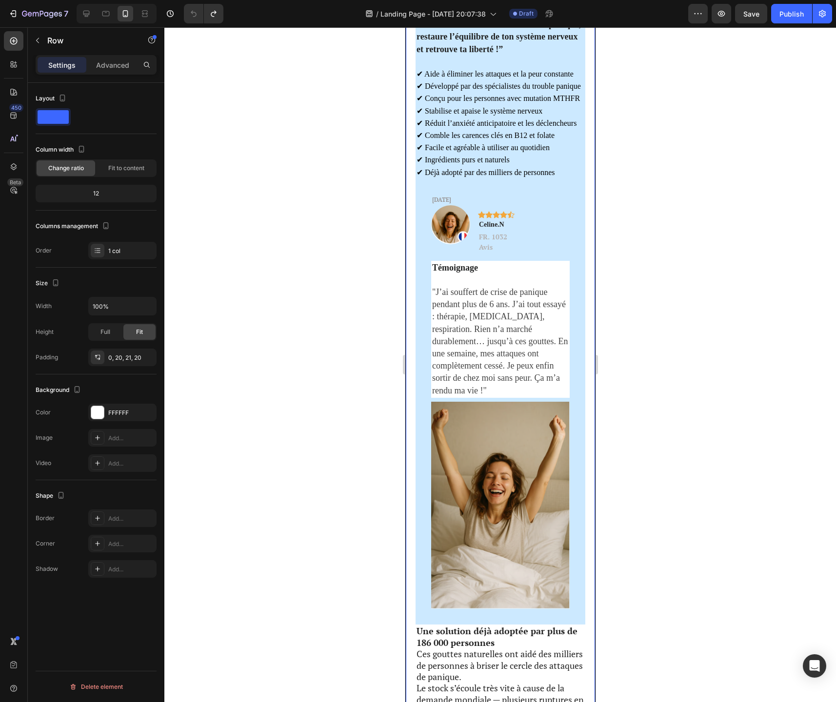
click at [111, 193] on div "12" at bounding box center [96, 194] width 117 height 14
click at [95, 193] on div "12" at bounding box center [96, 194] width 117 height 14
click at [92, 193] on div "12" at bounding box center [96, 194] width 117 height 14
click at [112, 173] on div "Fit to content" at bounding box center [126, 168] width 59 height 16
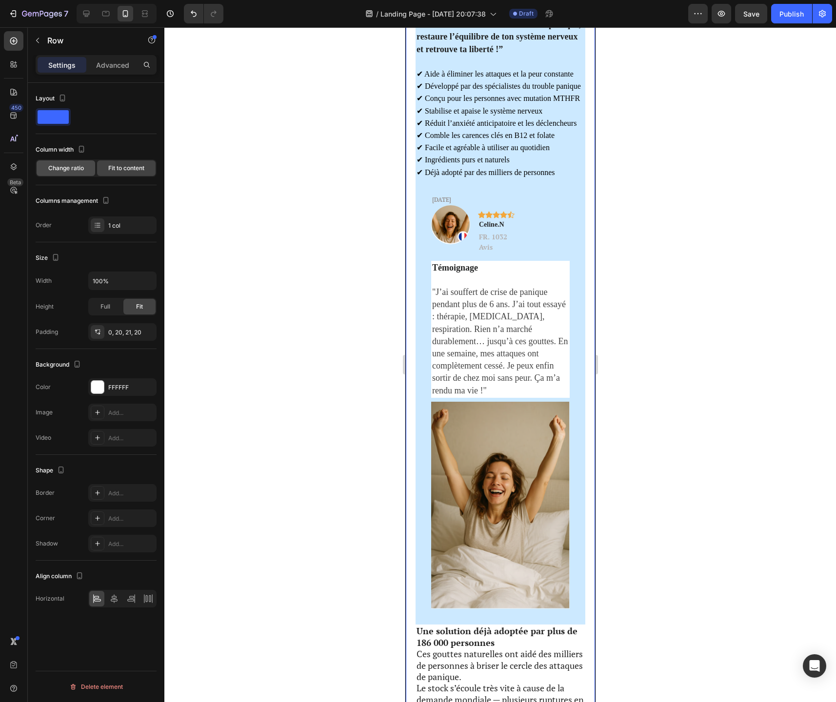
click at [79, 175] on div "Change ratio" at bounding box center [66, 168] width 59 height 16
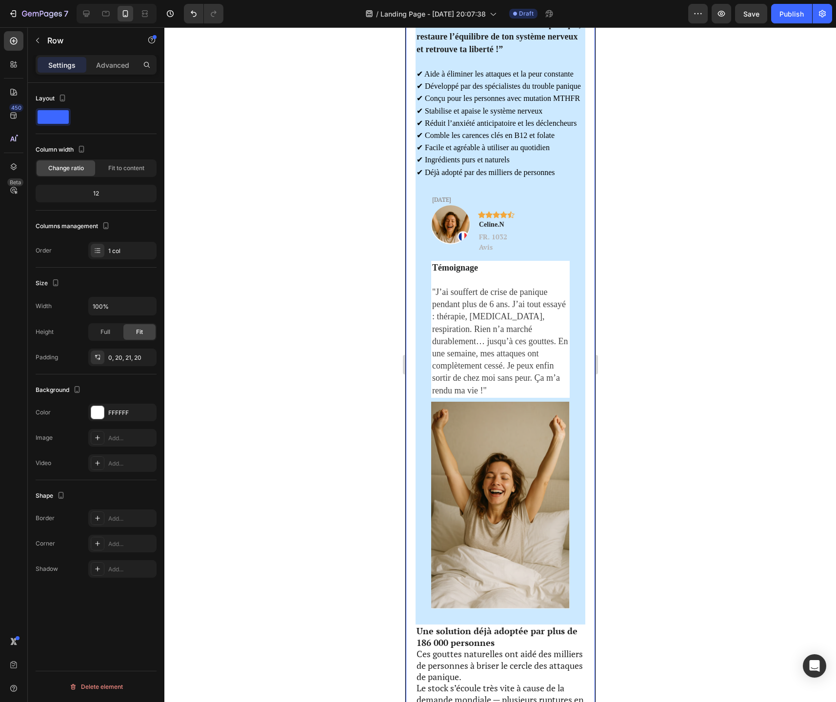
click at [70, 168] on span "Change ratio" at bounding box center [66, 168] width 36 height 9
click at [116, 67] on p "Advanced" at bounding box center [112, 65] width 33 height 10
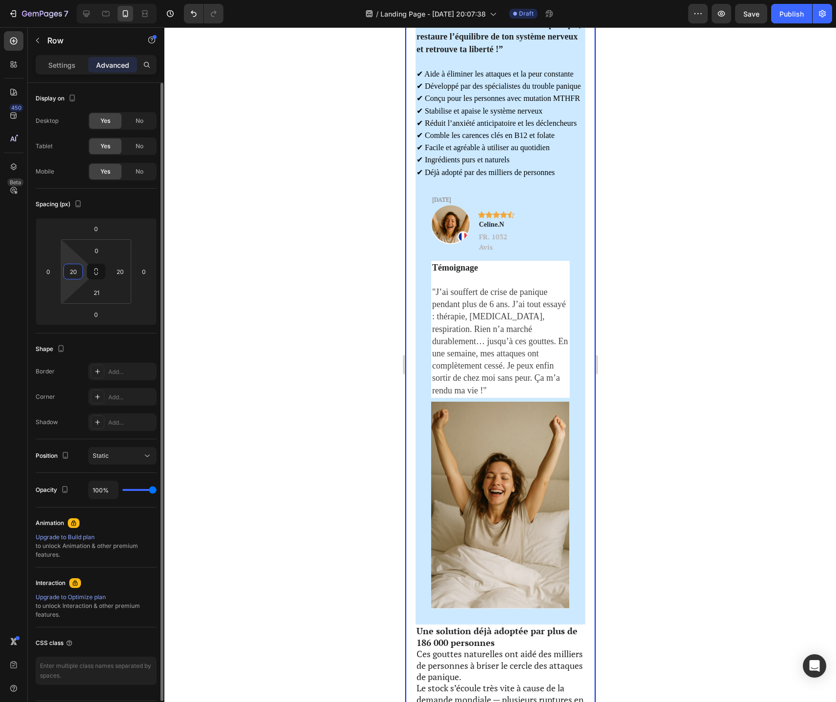
click at [70, 275] on input "20" at bounding box center [73, 271] width 15 height 15
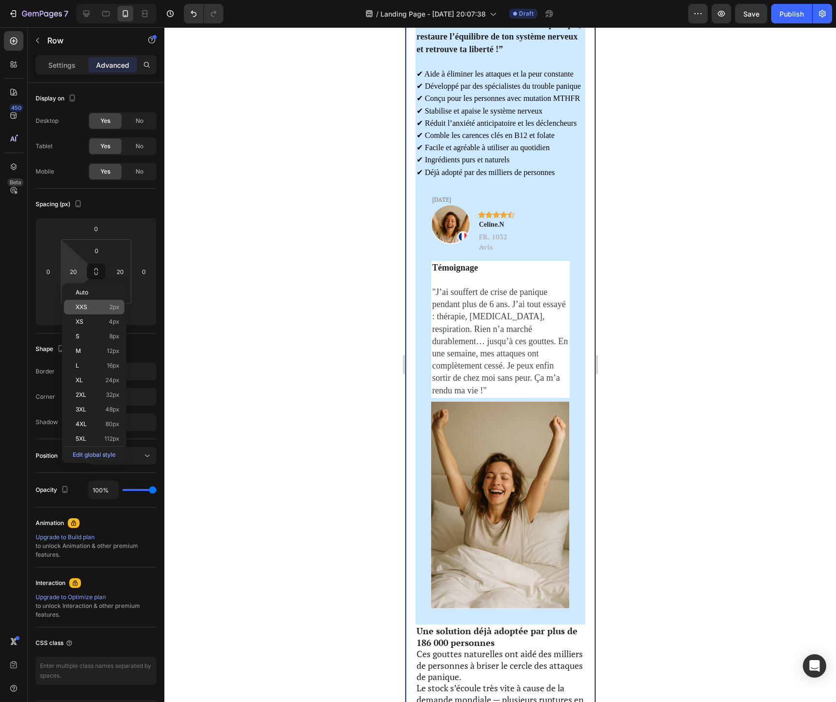
click at [89, 309] on p "XXS 2px" at bounding box center [98, 307] width 44 height 7
type input "2"
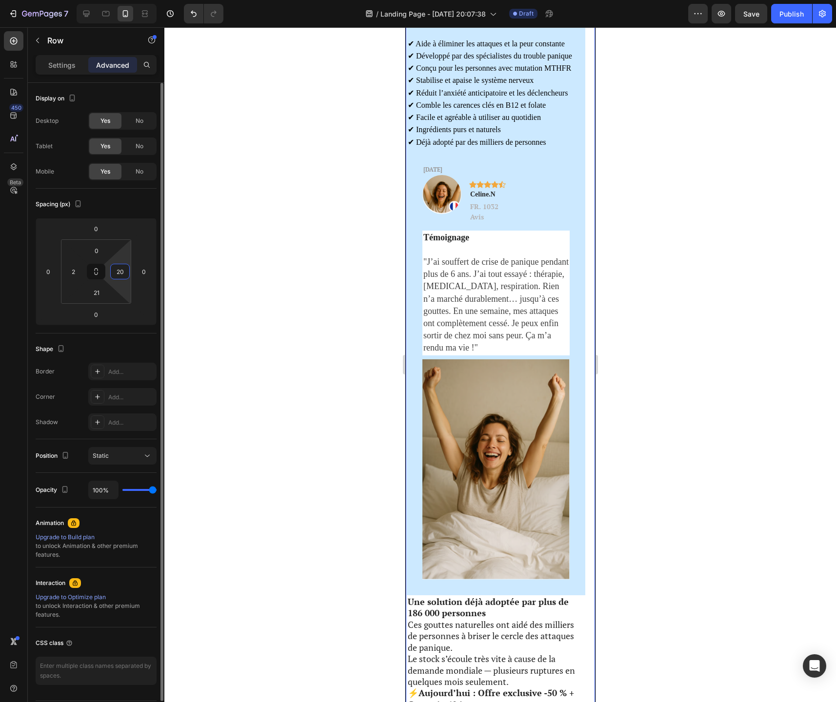
click at [115, 275] on input "20" at bounding box center [120, 271] width 15 height 15
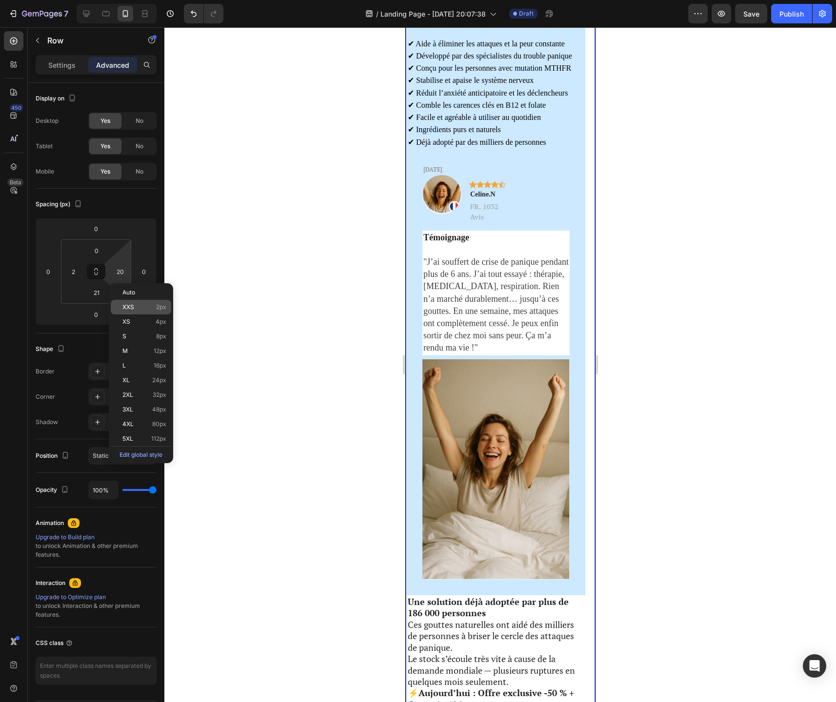
click at [135, 307] on p "XXS 2px" at bounding box center [144, 307] width 44 height 7
type input "2"
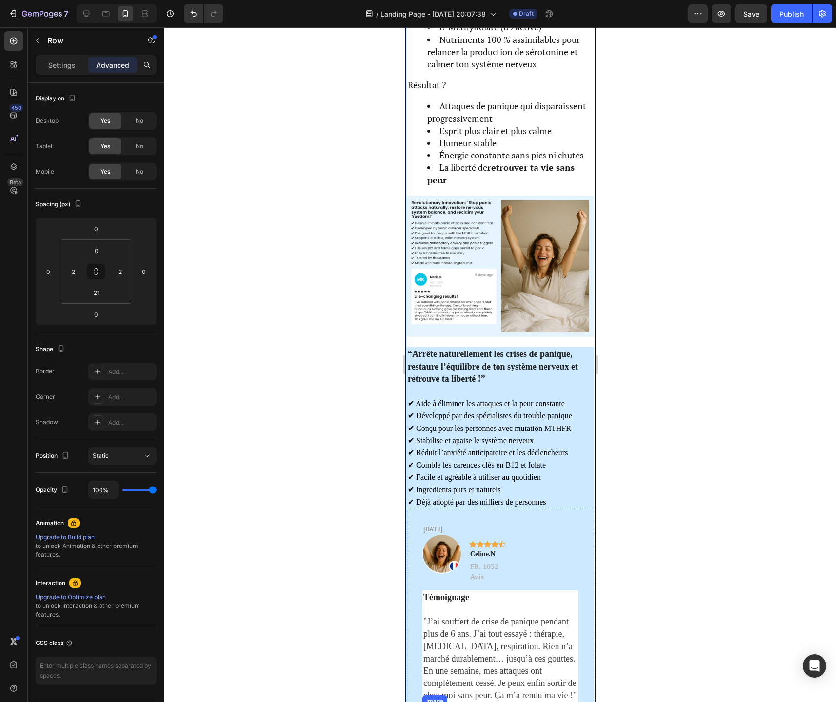
scroll to position [1615, 0]
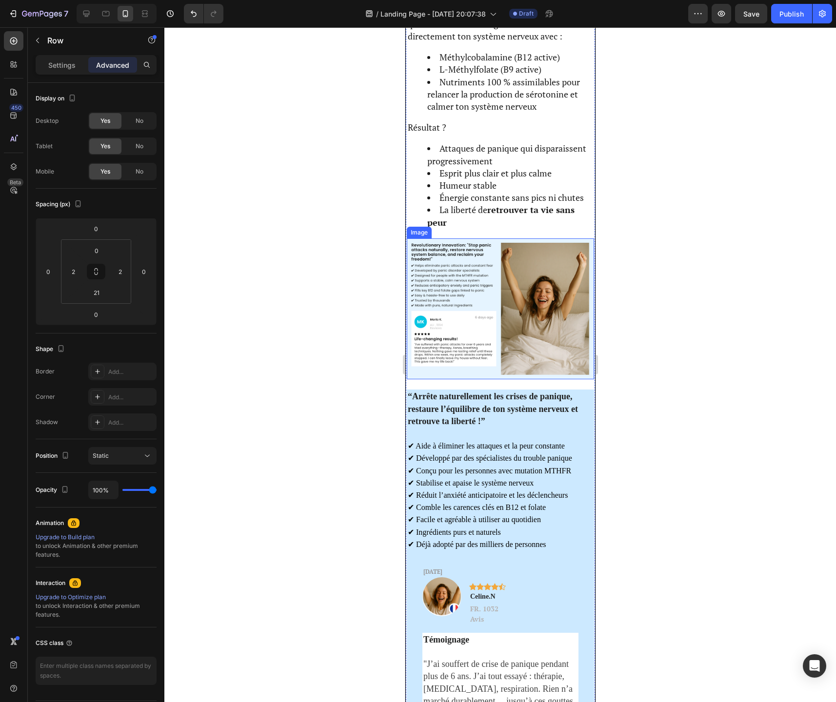
click at [470, 314] on img at bounding box center [499, 308] width 187 height 141
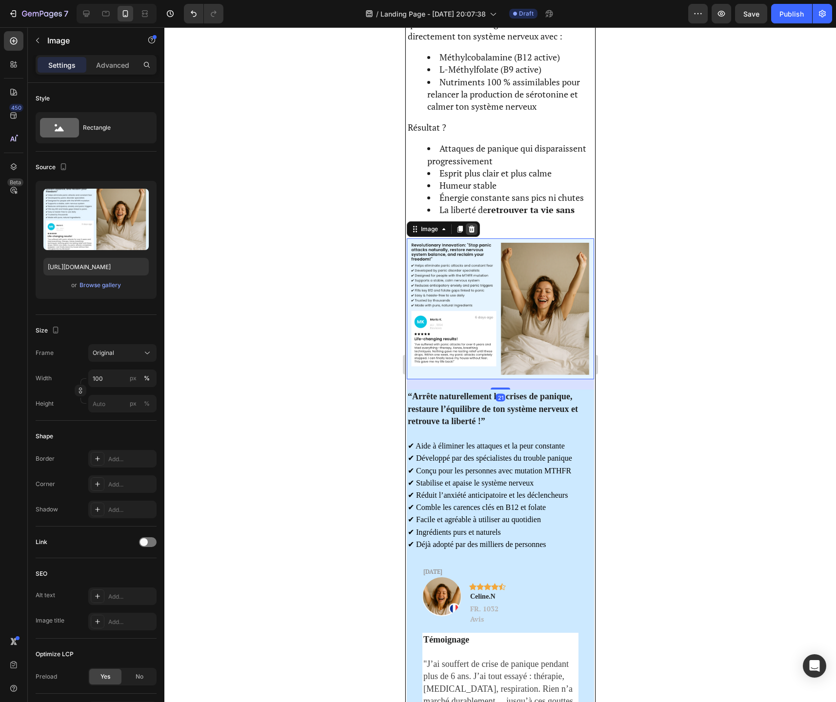
click at [471, 232] on icon at bounding box center [471, 229] width 6 height 7
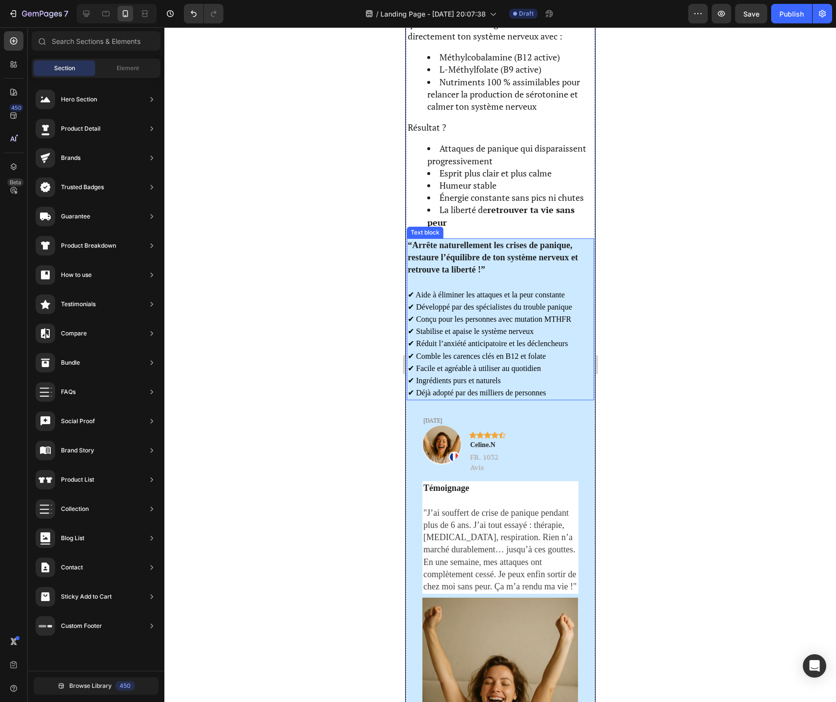
click at [461, 337] on p "✔ Stabilise et apaise le système nerveux" at bounding box center [499, 331] width 185 height 12
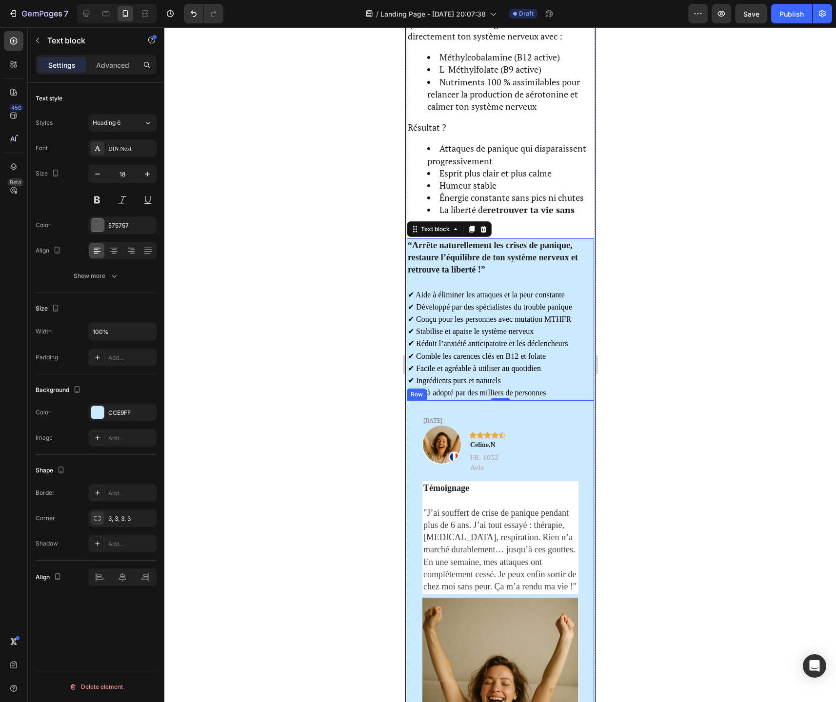
click at [416, 414] on div "[DATE] Text Block Image Icon Icon Icon Icon Icon Row Celine.N Text block FR. 10…" at bounding box center [499, 623] width 187 height 447
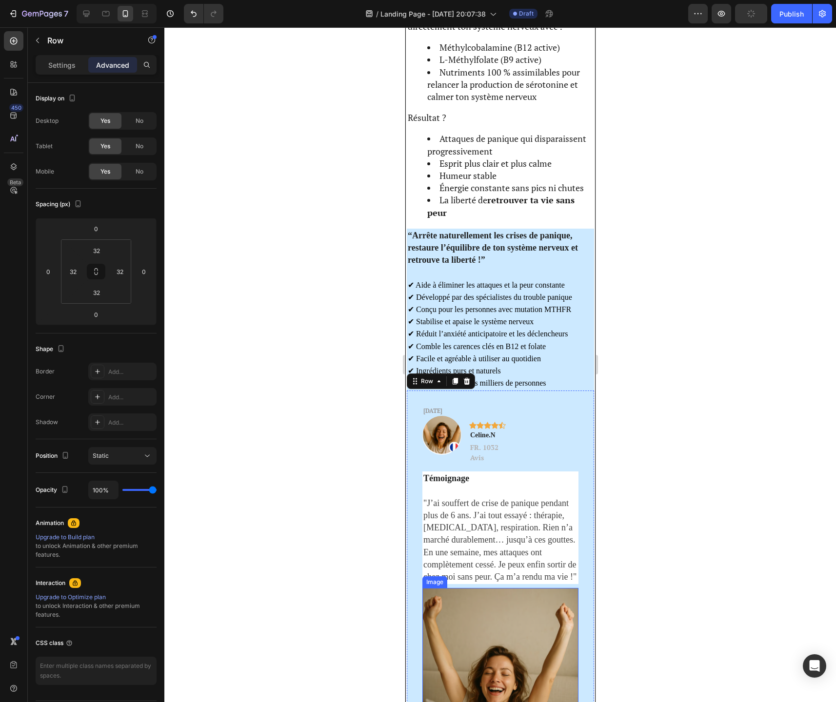
scroll to position [1621, 0]
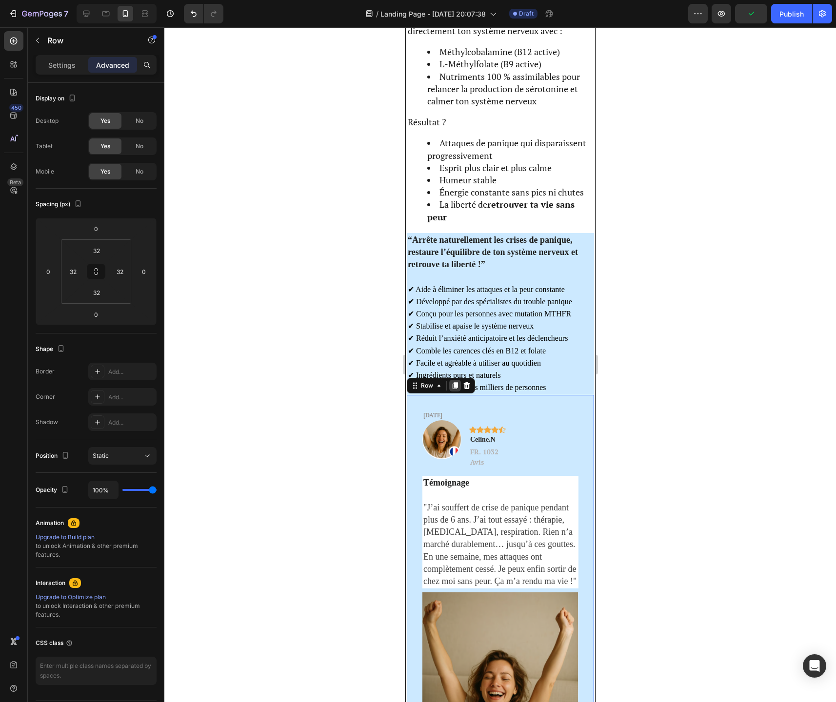
click at [458, 389] on div at bounding box center [455, 386] width 12 height 12
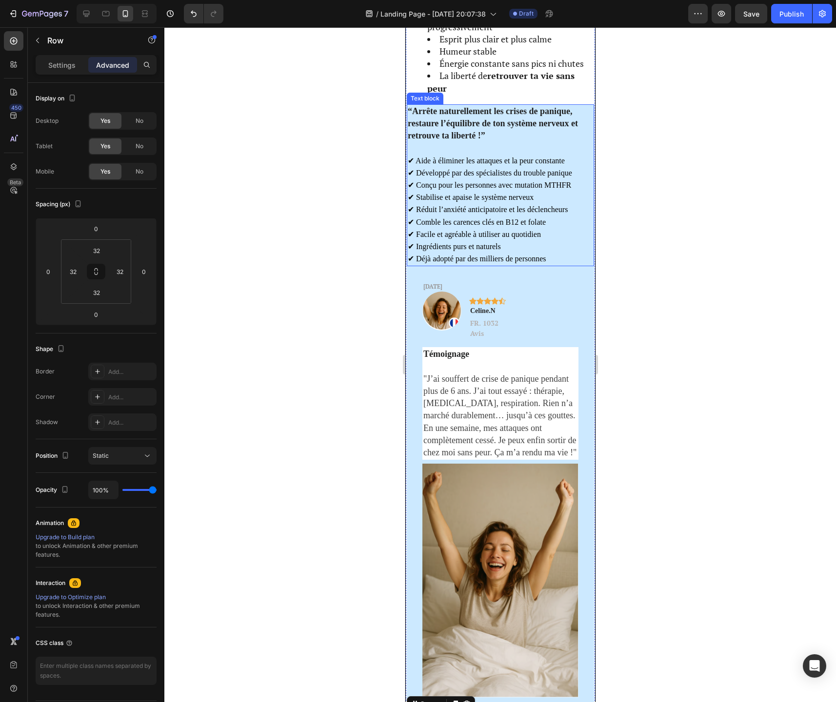
scroll to position [1748, 0]
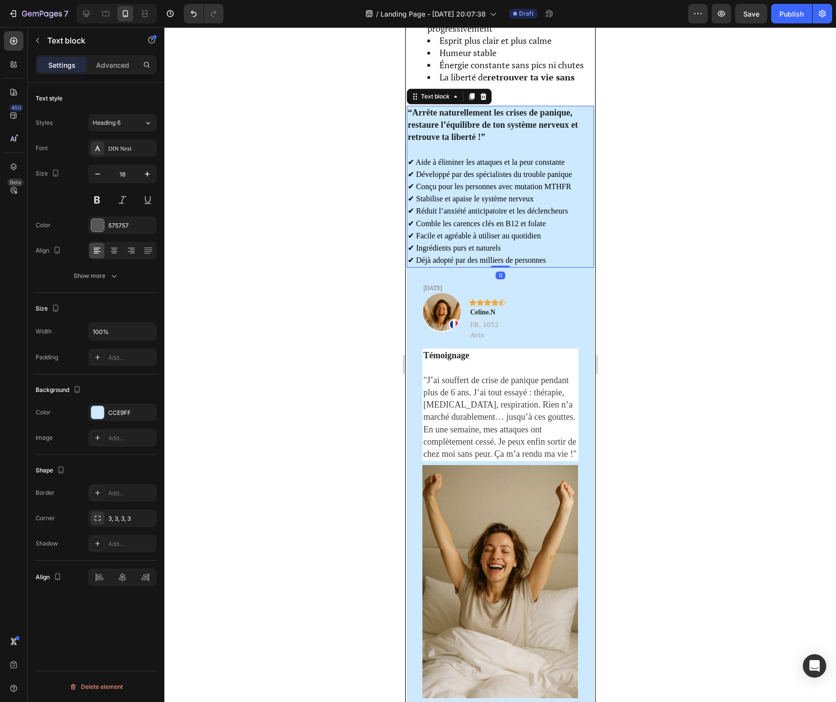
click at [511, 203] on span "✔ Stabilise et apaise le système nerveux" at bounding box center [470, 199] width 126 height 8
click at [473, 95] on icon at bounding box center [471, 96] width 5 height 7
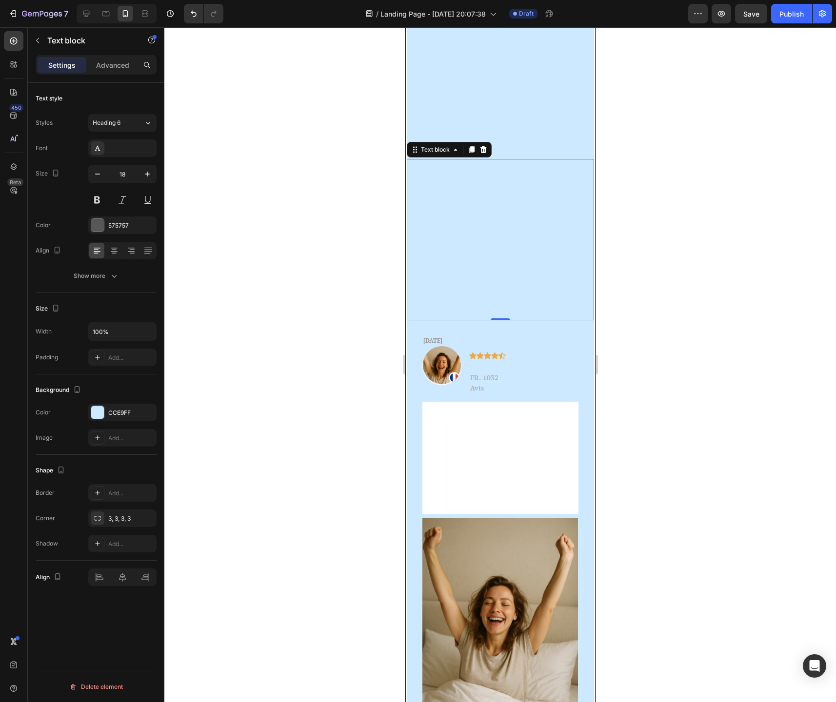
scroll to position [1864, 0]
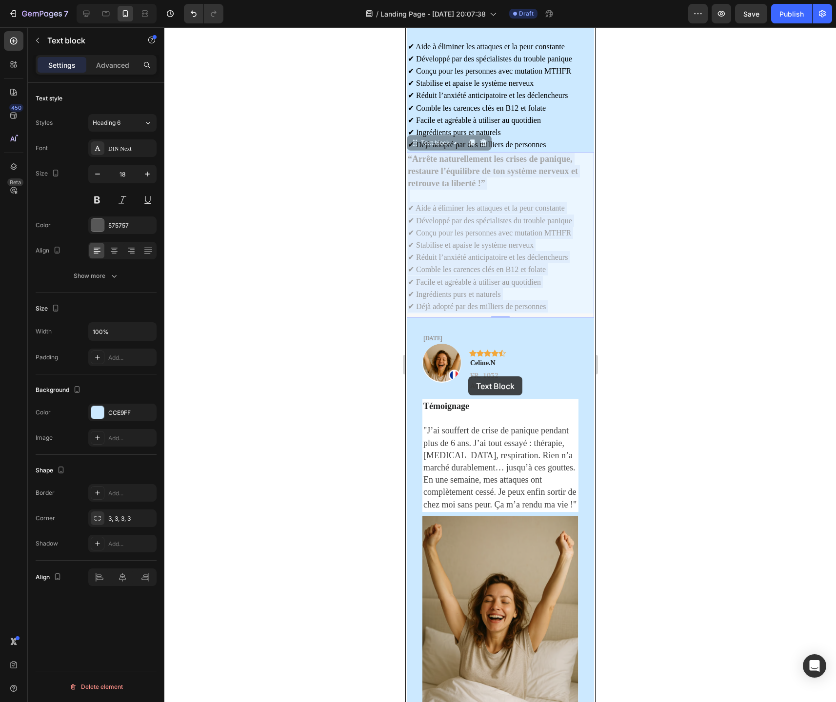
drag, startPoint x: 468, startPoint y: 248, endPoint x: 461, endPoint y: 334, distance: 85.6
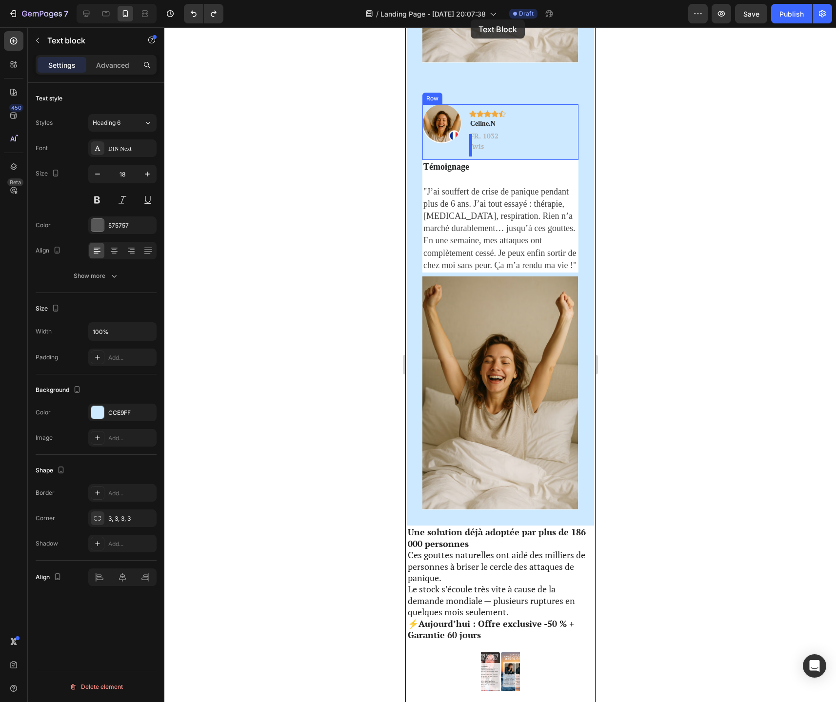
scroll to position [2461, 0]
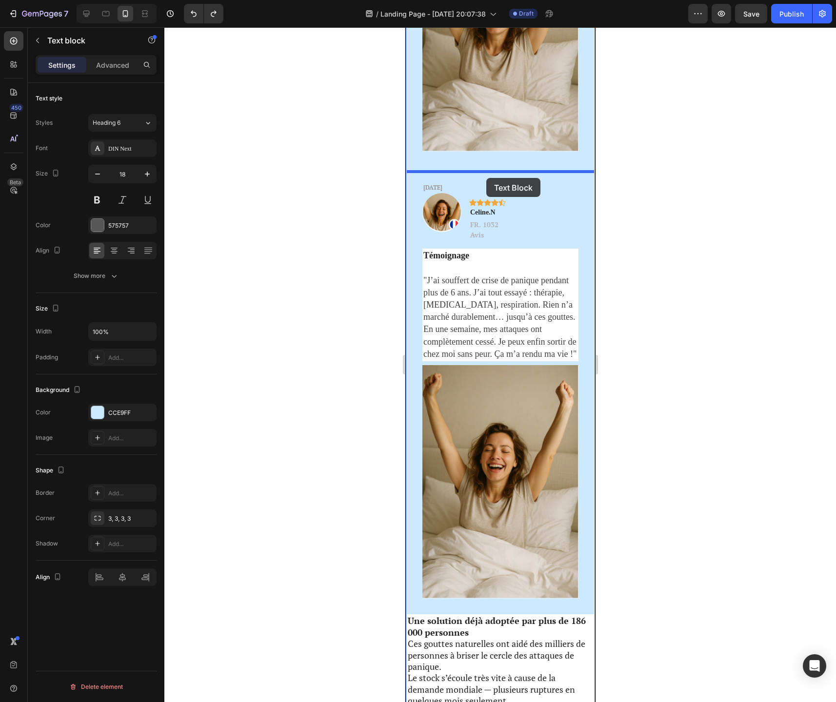
drag, startPoint x: 461, startPoint y: 149, endPoint x: 486, endPoint y: 178, distance: 38.0
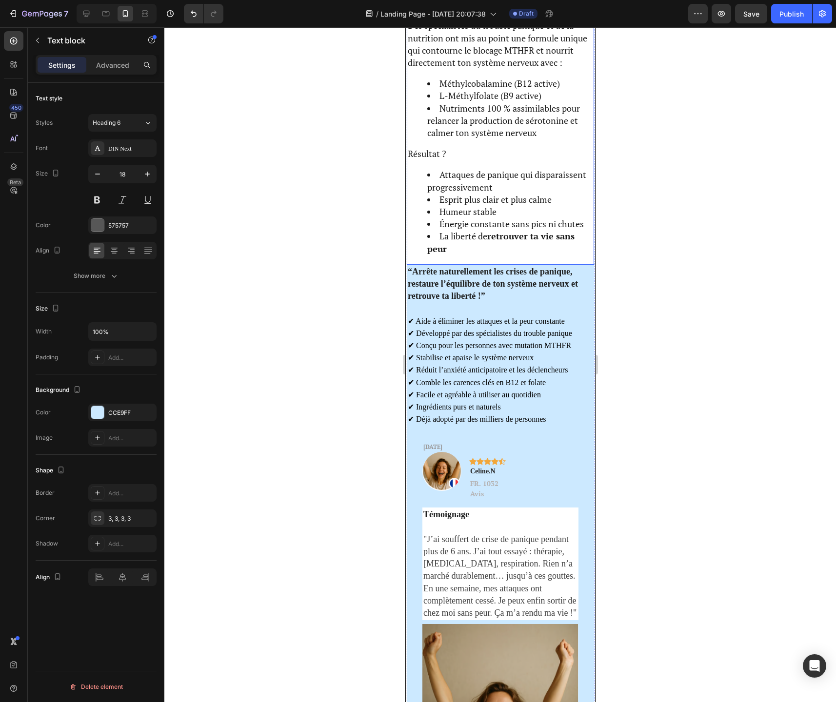
scroll to position [1560, 0]
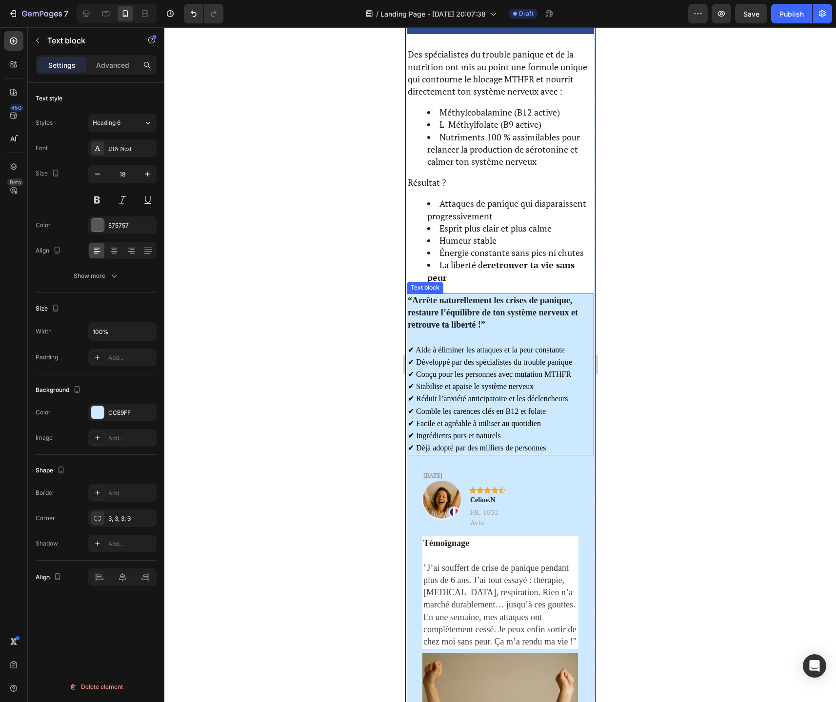
click at [470, 359] on span "✔ Développé par des spécialistes du trouble panique" at bounding box center [489, 362] width 164 height 8
click at [464, 371] on span "✔ Conçu pour les personnes avec mutation MTHFR" at bounding box center [488, 374] width 163 height 8
click at [114, 64] on p "Advanced" at bounding box center [112, 65] width 33 height 10
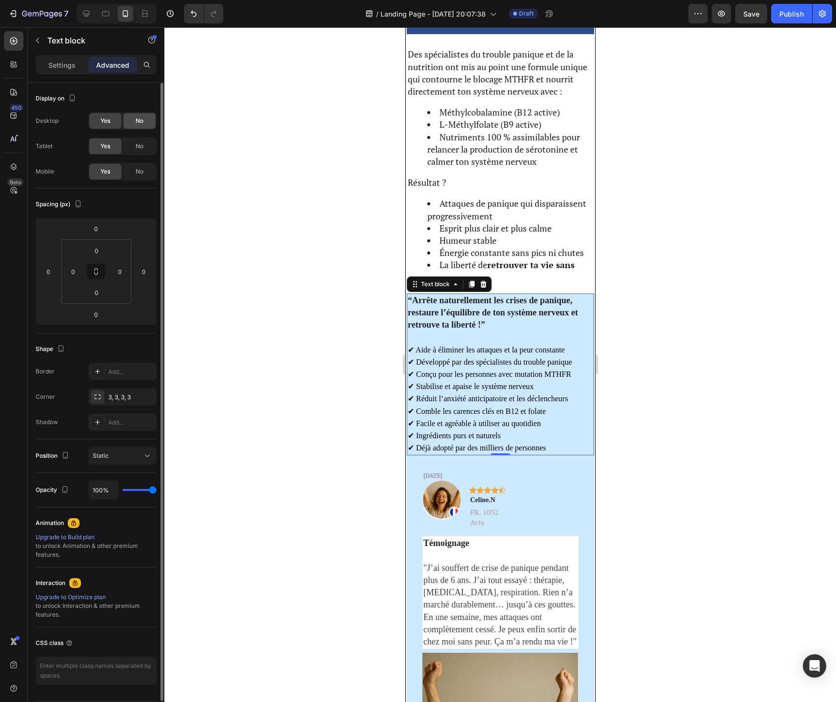
click at [139, 122] on span "No" at bounding box center [140, 121] width 8 height 9
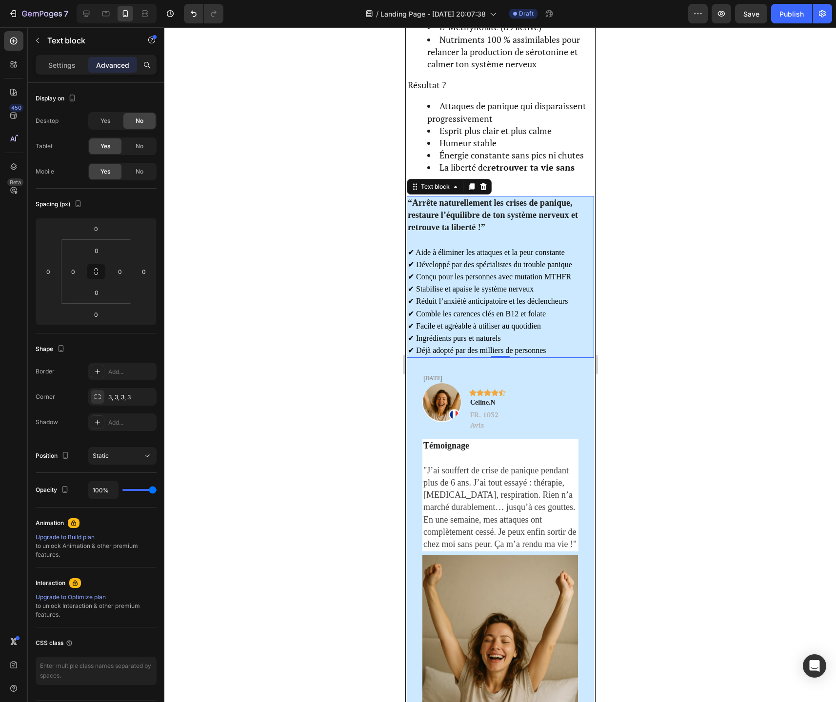
scroll to position [1672, 0]
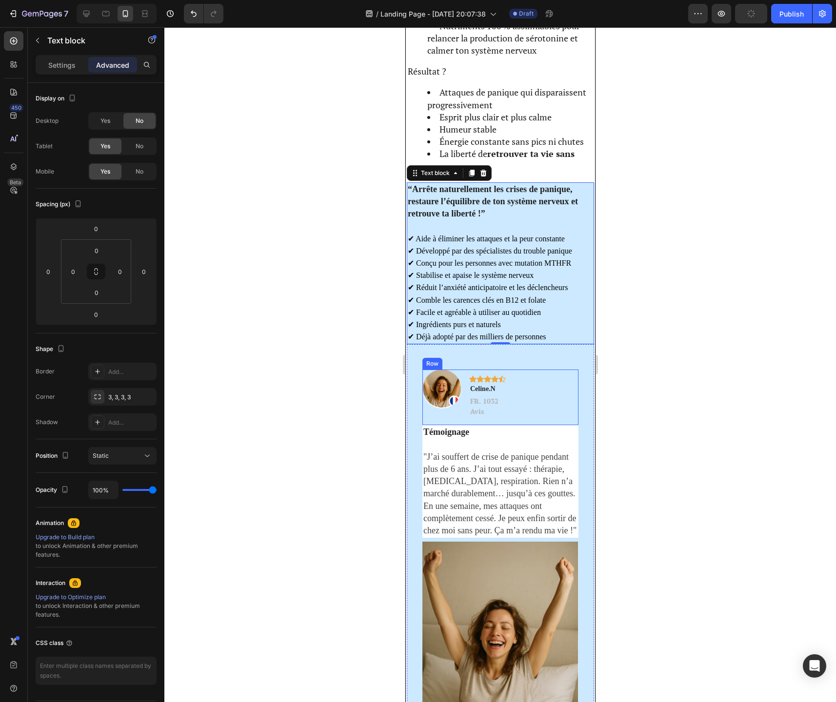
click at [511, 405] on div "Image Icon Icon Icon Icon Icon Row Celine.N Text block FR. 1032 Avis Text block…" at bounding box center [500, 398] width 156 height 56
click at [505, 358] on div "IL Y A 6 JOURS Text Block Image Icon Icon Icon Icon Icon Row Celine.N Text bloc…" at bounding box center [499, 567] width 187 height 447
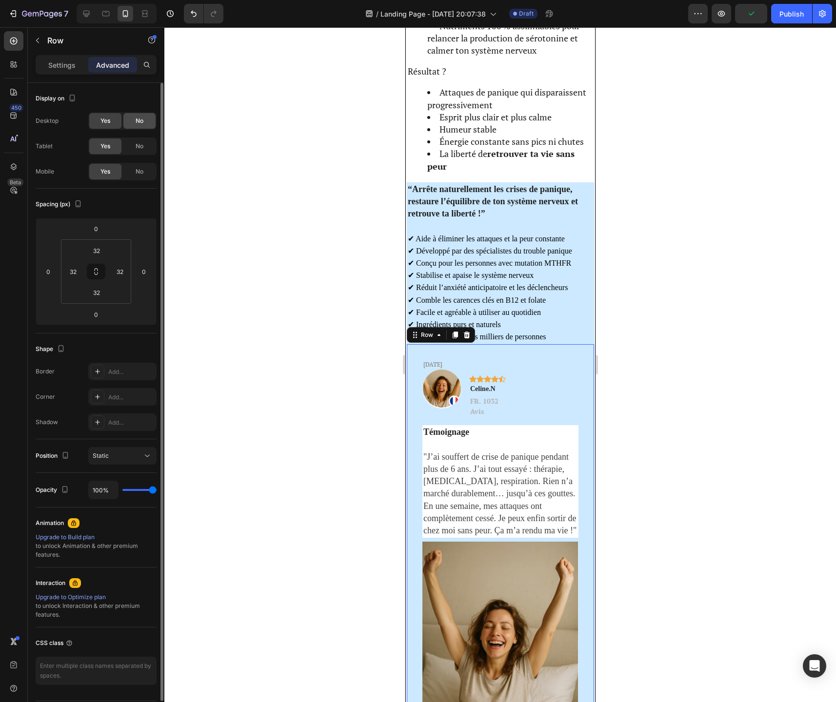
click at [138, 124] on span "No" at bounding box center [140, 121] width 8 height 9
click at [89, 15] on icon at bounding box center [86, 14] width 10 height 10
type input "24"
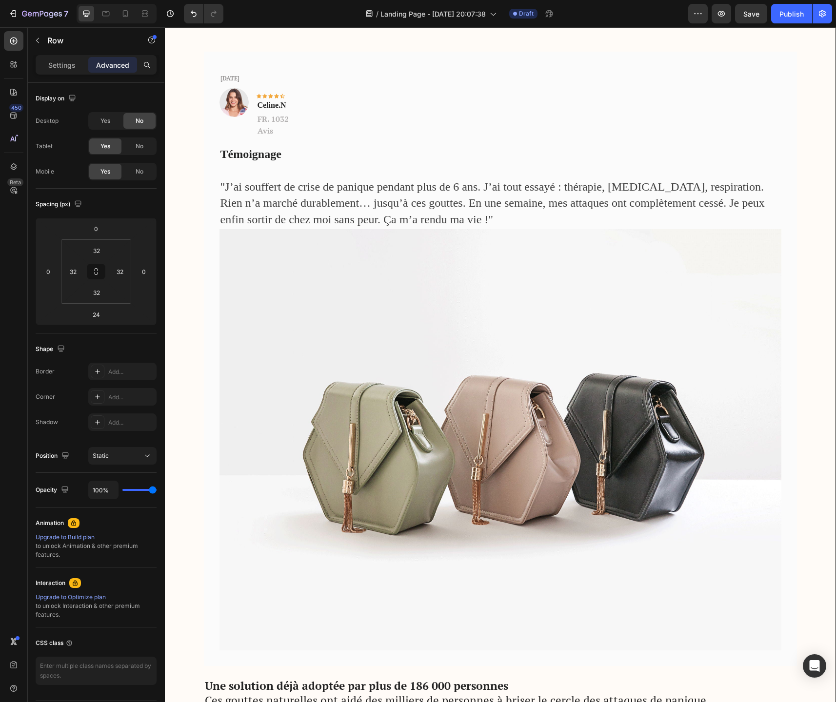
scroll to position [2316, 0]
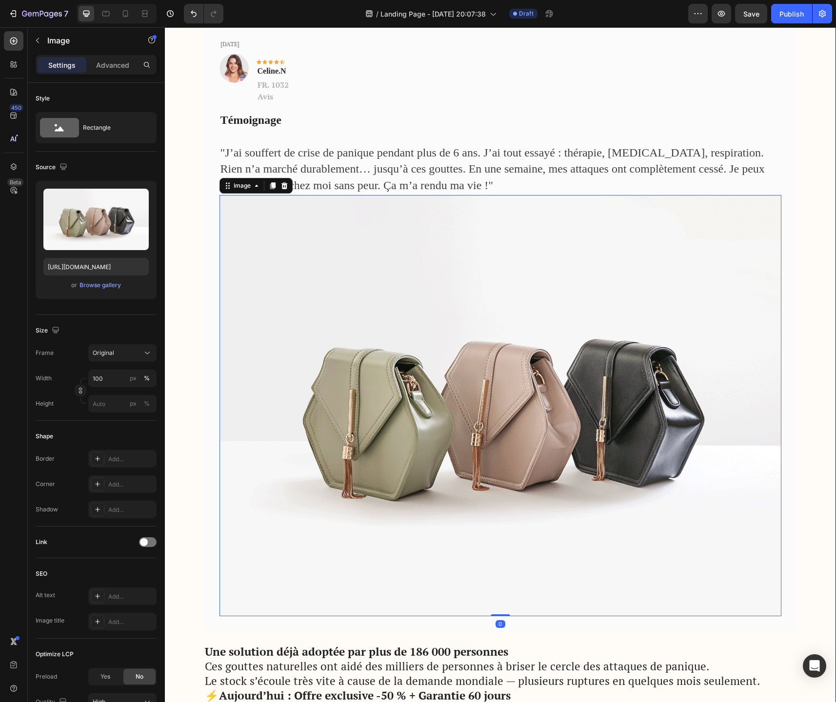
click at [431, 371] on img at bounding box center [500, 405] width 562 height 421
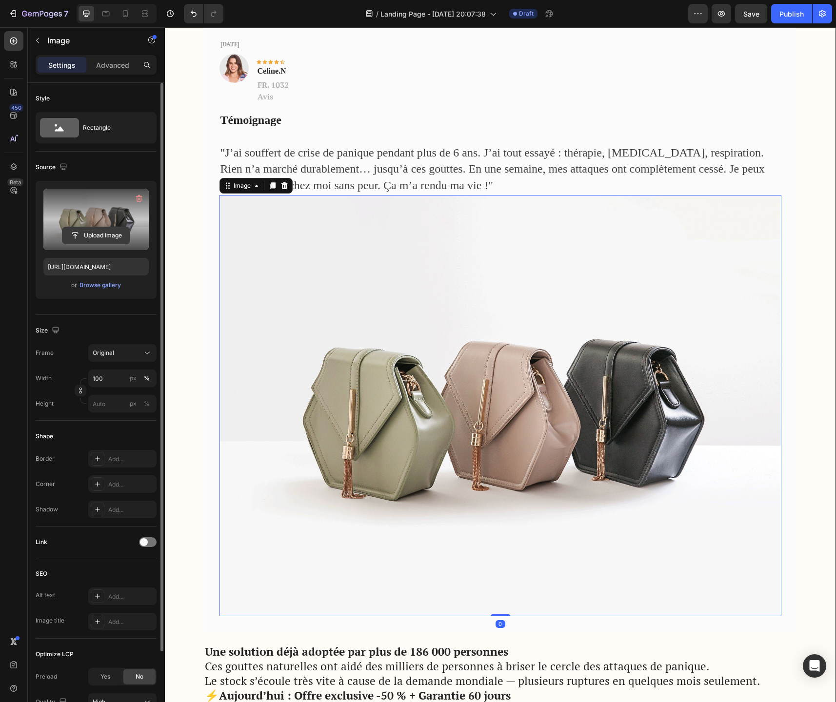
click at [102, 235] on input "file" at bounding box center [95, 235] width 67 height 17
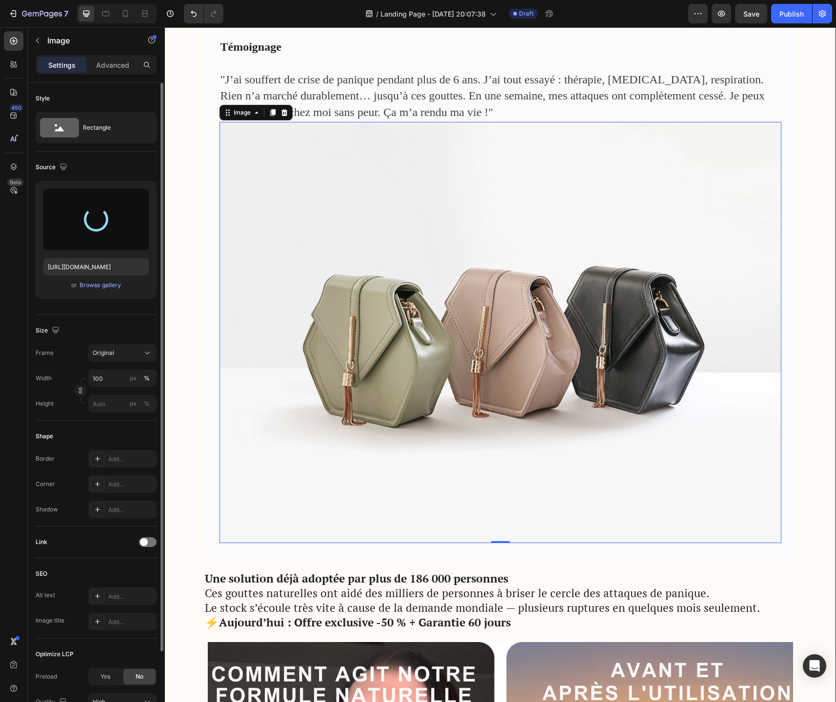
scroll to position [2390, 0]
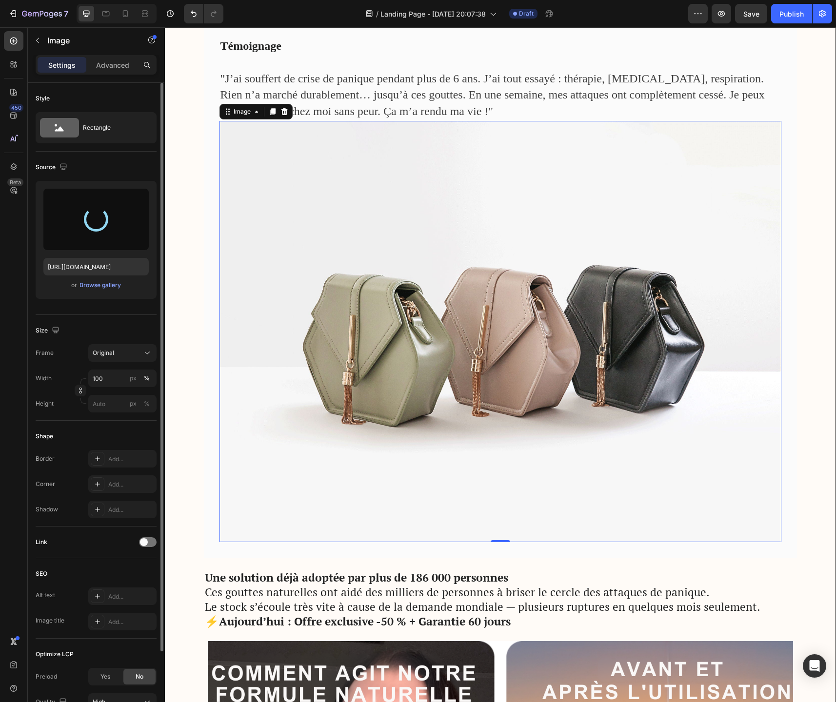
type input "https://cdn.shopify.com/s/files/1/0744/9634/4277/files/gempages_581179120260481…"
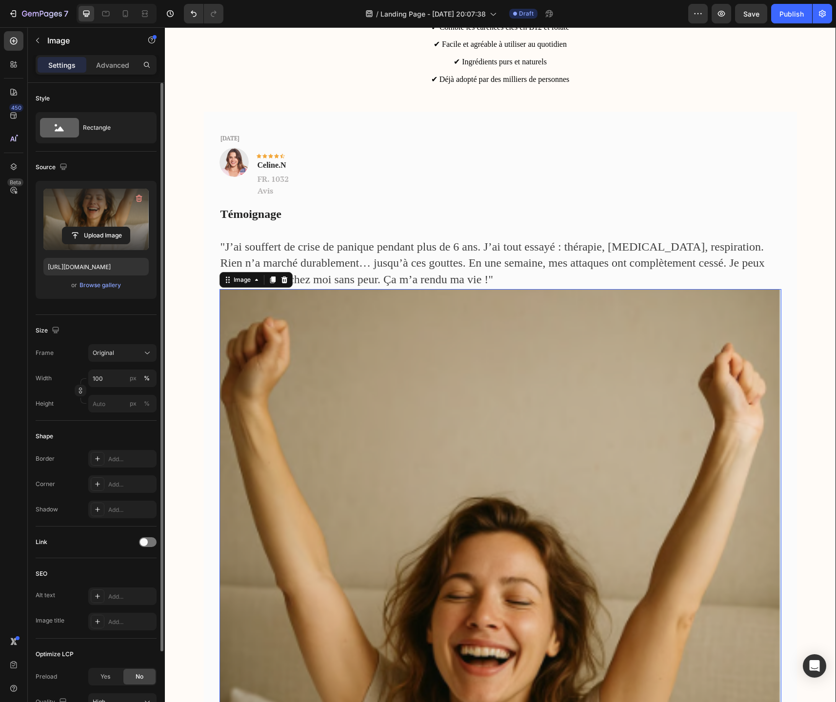
scroll to position [2221, 0]
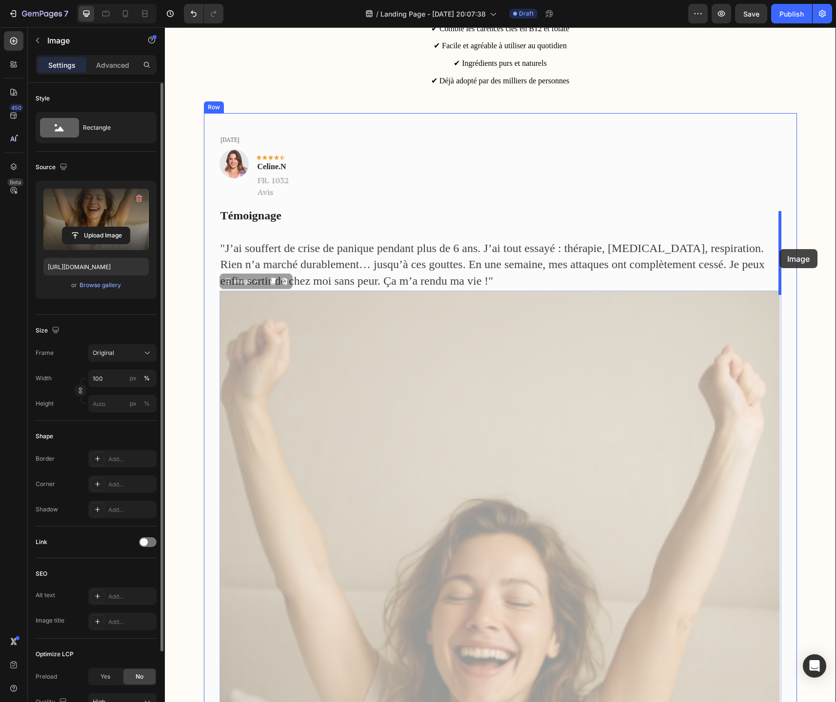
drag, startPoint x: 410, startPoint y: 440, endPoint x: 779, endPoint y: 249, distance: 415.9
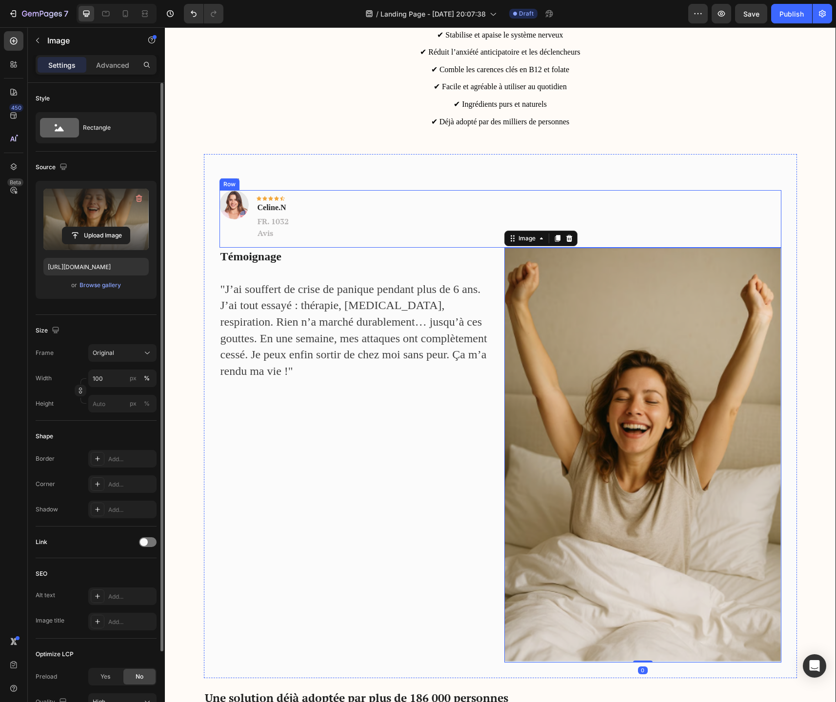
scroll to position [2158, 0]
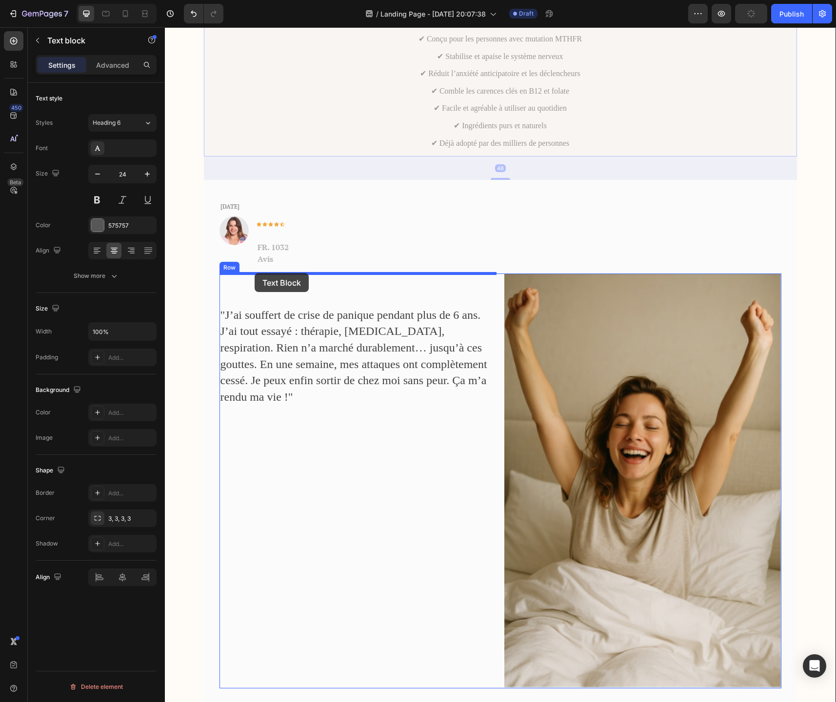
drag, startPoint x: 511, startPoint y: 80, endPoint x: 255, endPoint y: 273, distance: 321.4
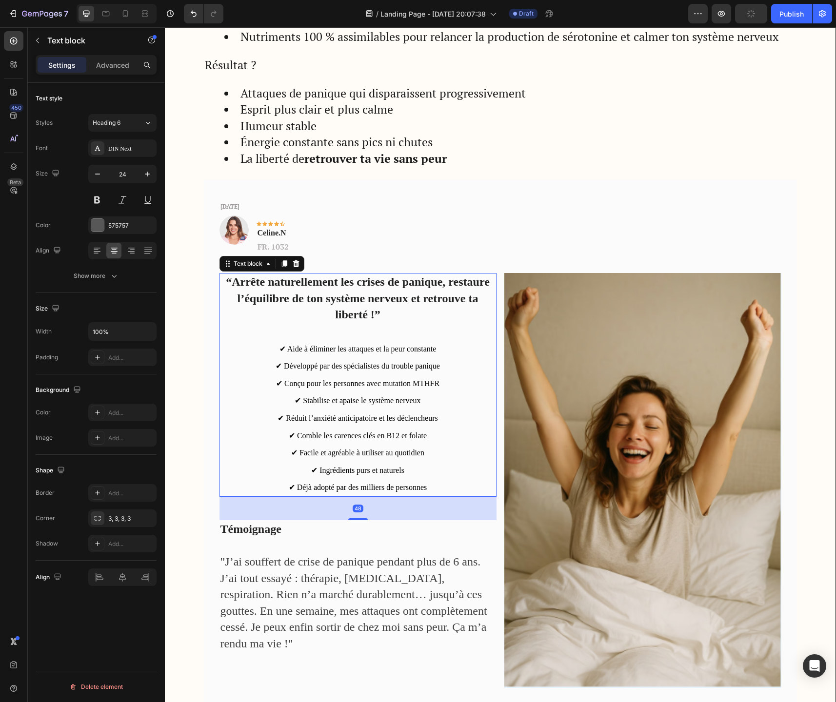
click at [344, 439] on span "✔ Comble les carences clés en B12 et folate" at bounding box center [358, 436] width 138 height 8
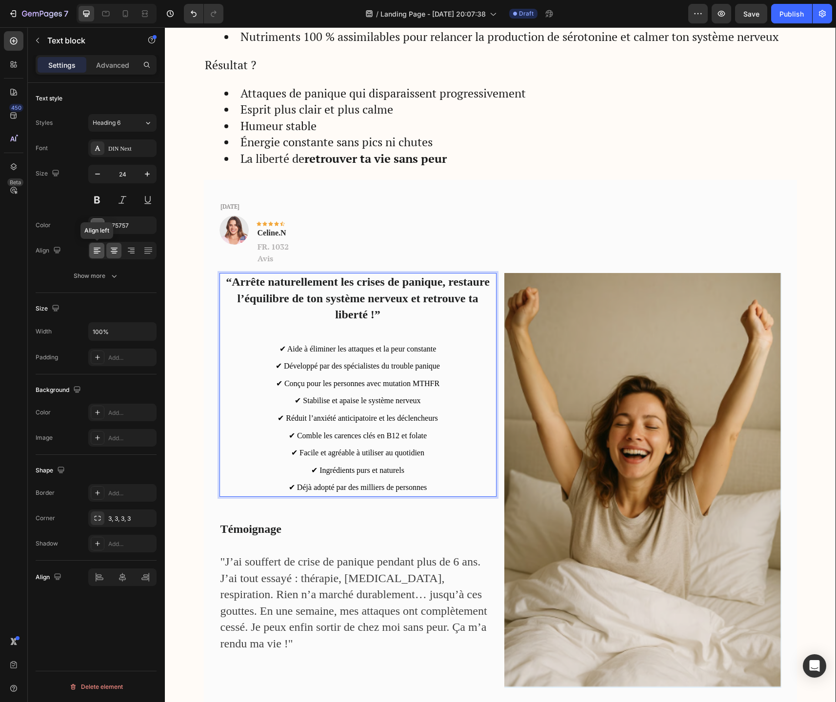
click at [96, 253] on icon at bounding box center [97, 251] width 10 height 10
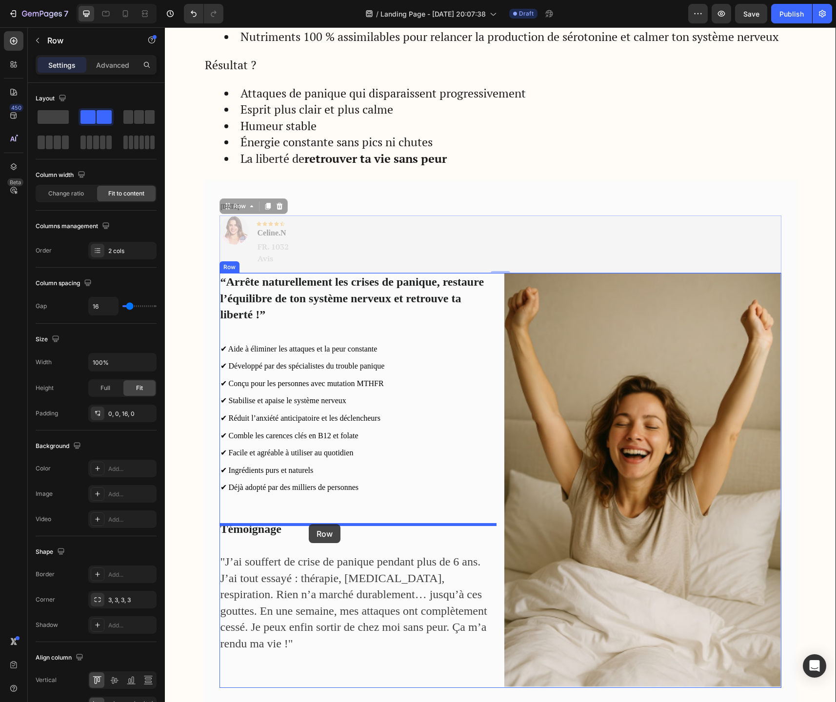
drag, startPoint x: 334, startPoint y: 239, endPoint x: 309, endPoint y: 524, distance: 285.8
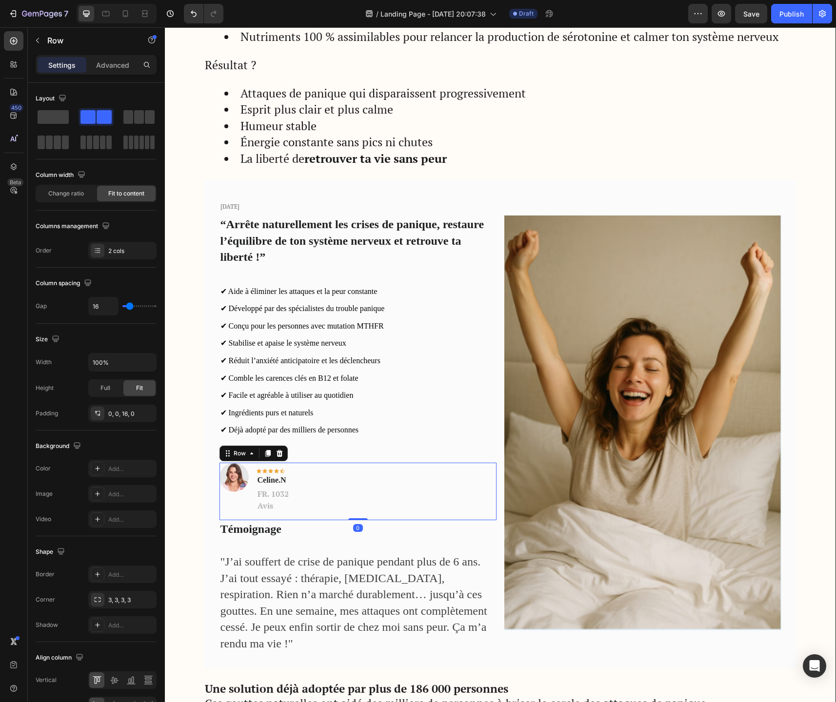
drag, startPoint x: 356, startPoint y: 546, endPoint x: 356, endPoint y: 519, distance: 27.3
click at [356, 519] on div "Image Icon Icon Icon Icon Icon Row Celine.N Text block FR. 1032 Avis Text block…" at bounding box center [357, 492] width 277 height 58
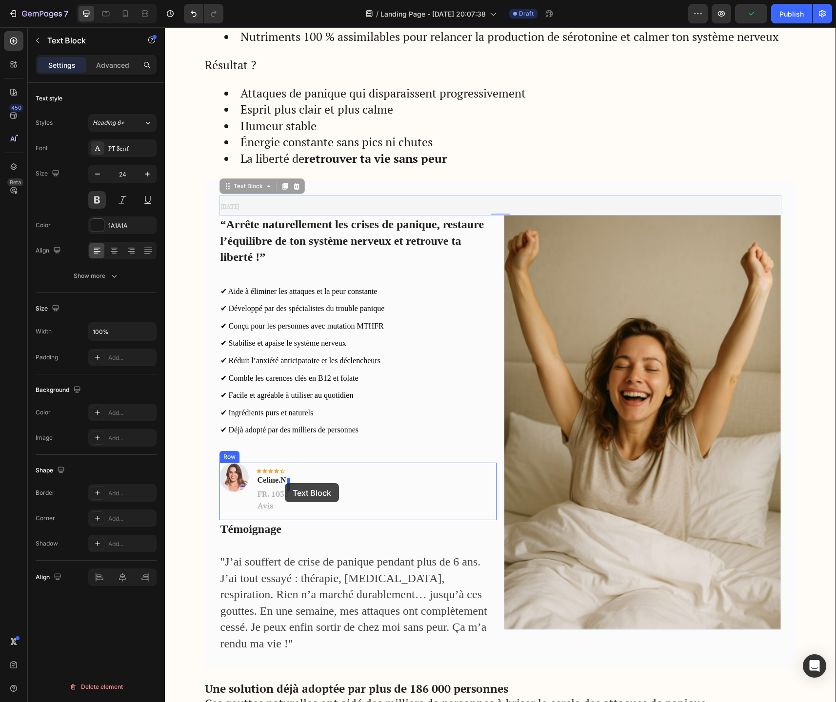
drag, startPoint x: 346, startPoint y: 203, endPoint x: 285, endPoint y: 483, distance: 287.0
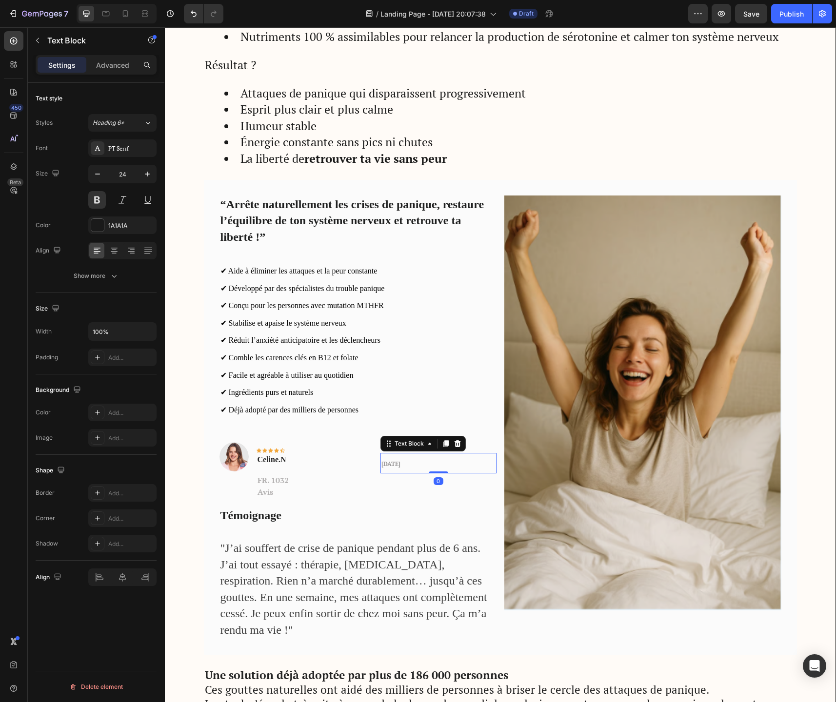
click at [475, 472] on p "[DATE]" at bounding box center [438, 463] width 114 height 19
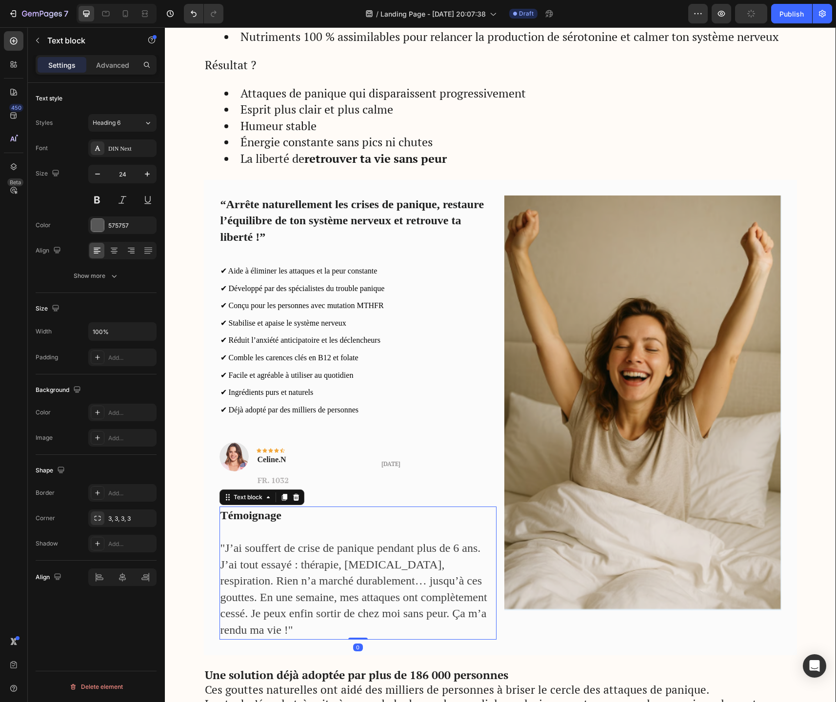
click at [262, 553] on span ""J’ai souffert de crise de panique pendant plus de 6 ans. J’ai tout essayé : th…" at bounding box center [353, 589] width 267 height 95
click at [101, 411] on div at bounding box center [98, 413] width 14 height 14
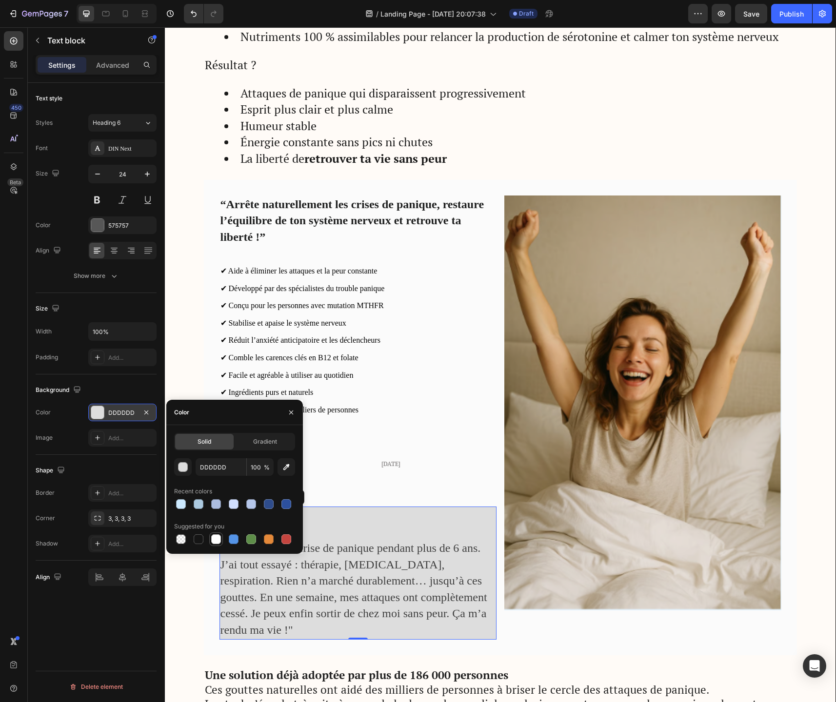
click at [217, 539] on div at bounding box center [216, 539] width 10 height 10
type input "FFFFFF"
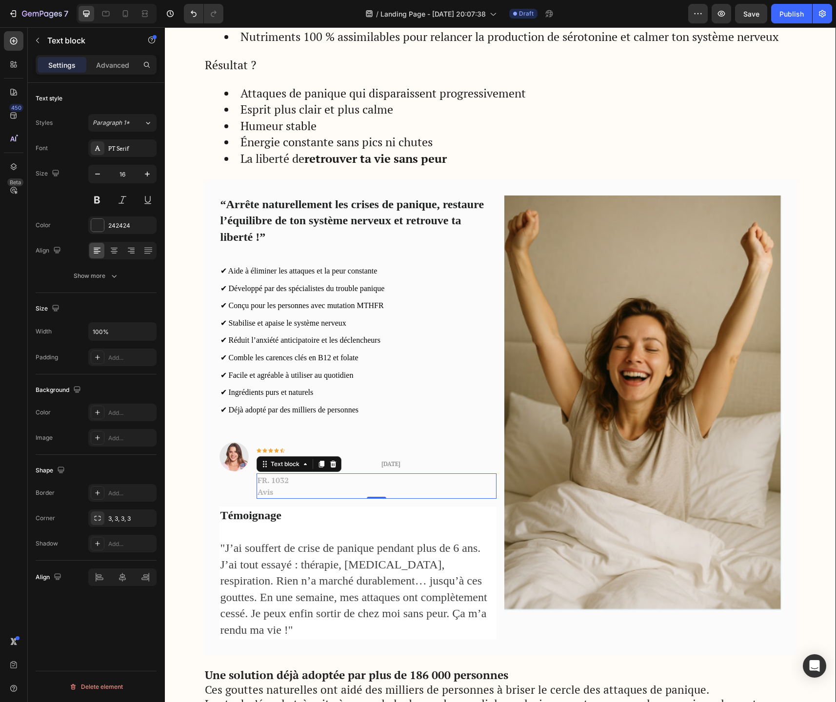
click at [340, 497] on p "Avis" at bounding box center [376, 492] width 238 height 12
click at [409, 378] on p "✔ Facile et agréable à utiliser au quotidien" at bounding box center [357, 375] width 275 height 18
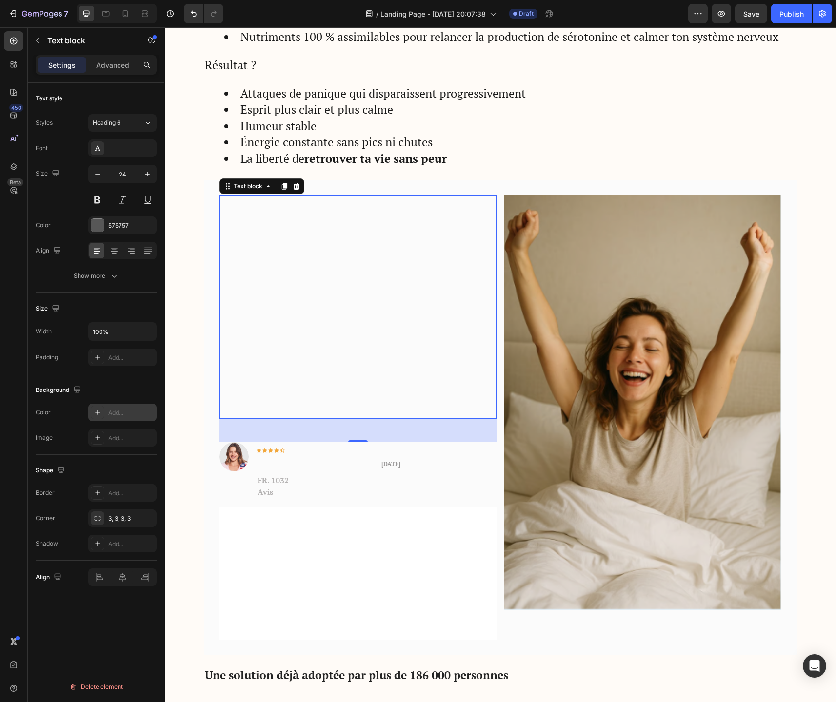
click at [94, 413] on icon at bounding box center [98, 413] width 8 height 8
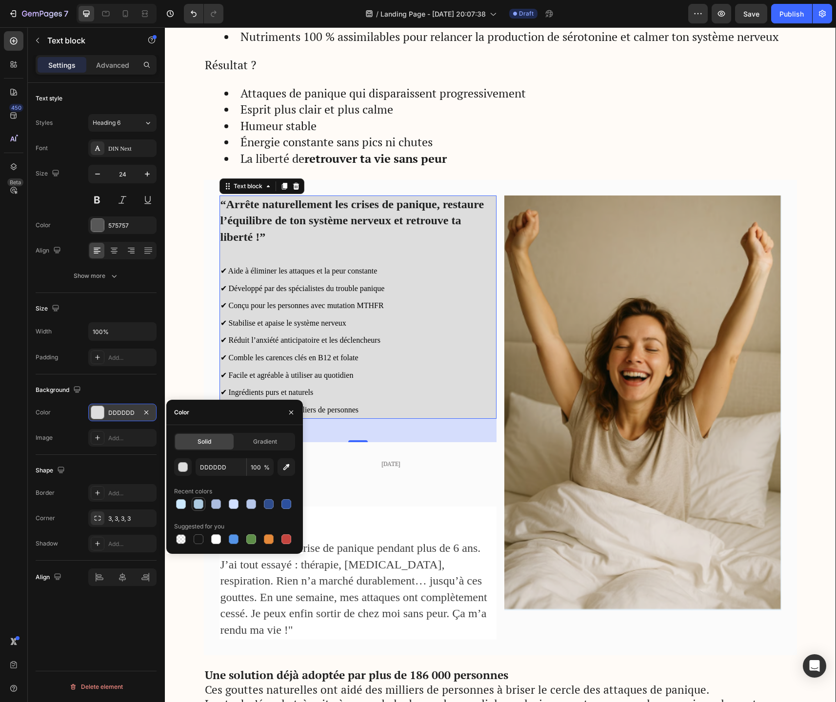
click at [197, 506] on div at bounding box center [199, 504] width 10 height 10
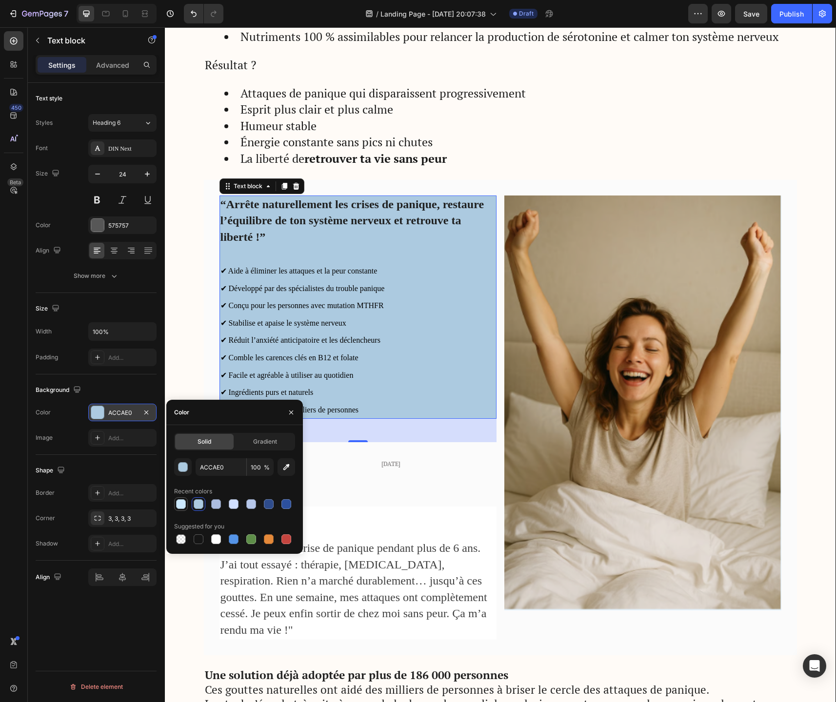
click at [183, 506] on div at bounding box center [181, 504] width 10 height 10
type input "CCE9FF"
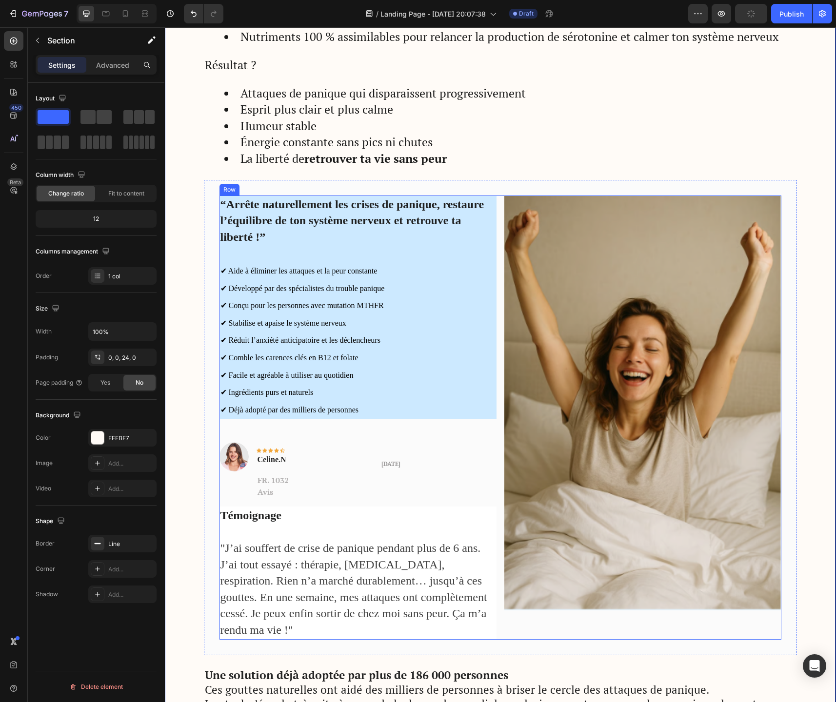
click at [325, 436] on div "“Arrête naturellement les crises de panique, restaure l’équilibre de ton systèm…" at bounding box center [357, 418] width 277 height 444
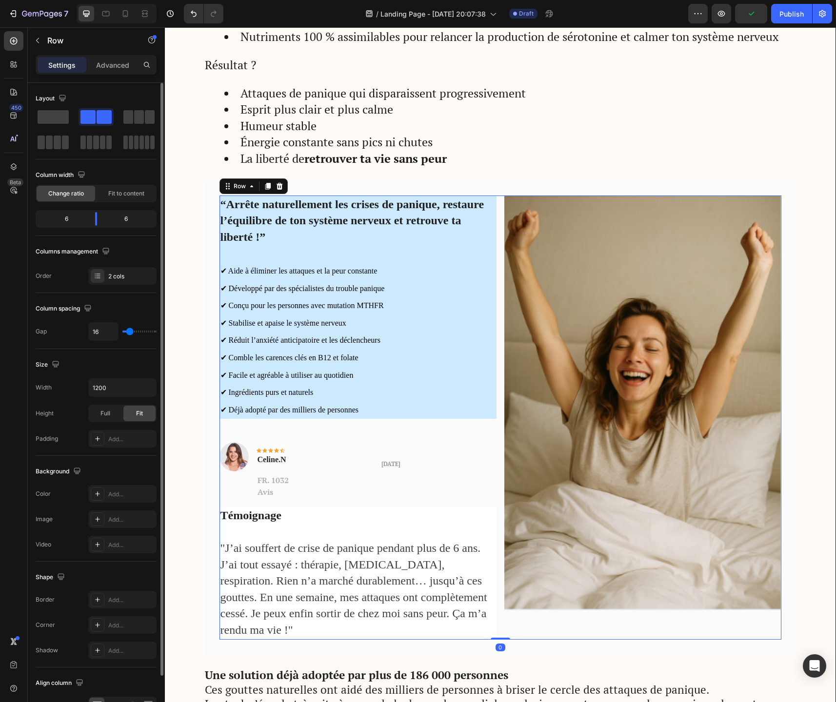
click at [369, 434] on div "“Arrête naturellement les crises de panique, restaure l’équilibre de ton systèm…" at bounding box center [357, 418] width 277 height 444
click at [352, 498] on p "Avis" at bounding box center [376, 492] width 238 height 12
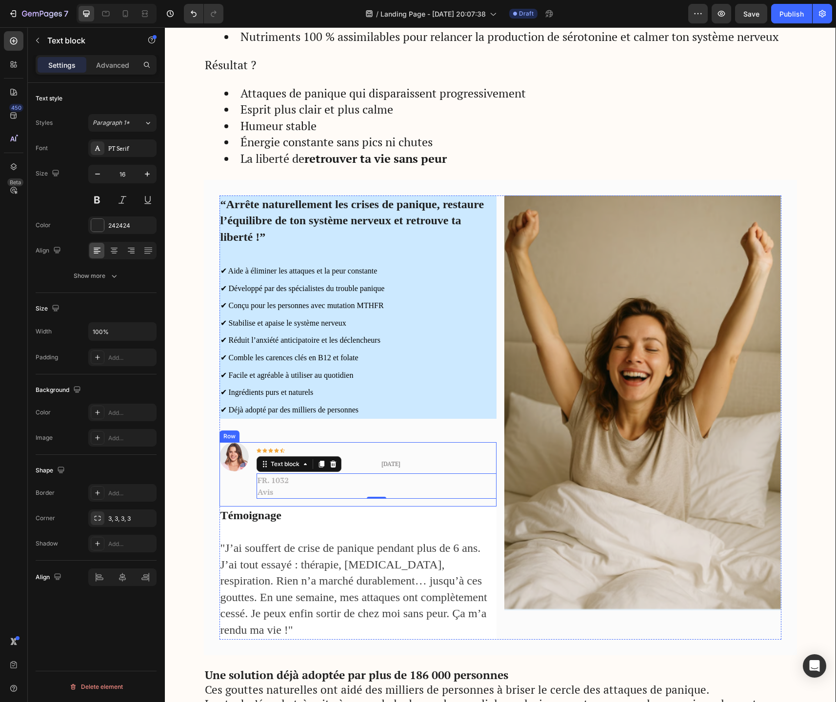
click at [235, 482] on div "Image" at bounding box center [233, 470] width 29 height 57
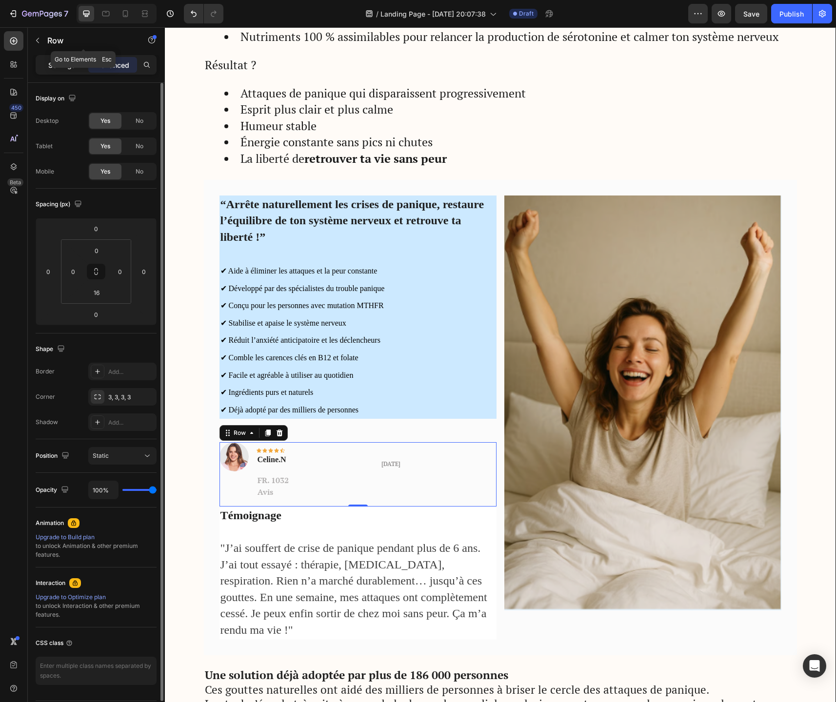
click at [55, 66] on p "Settings" at bounding box center [61, 65] width 27 height 10
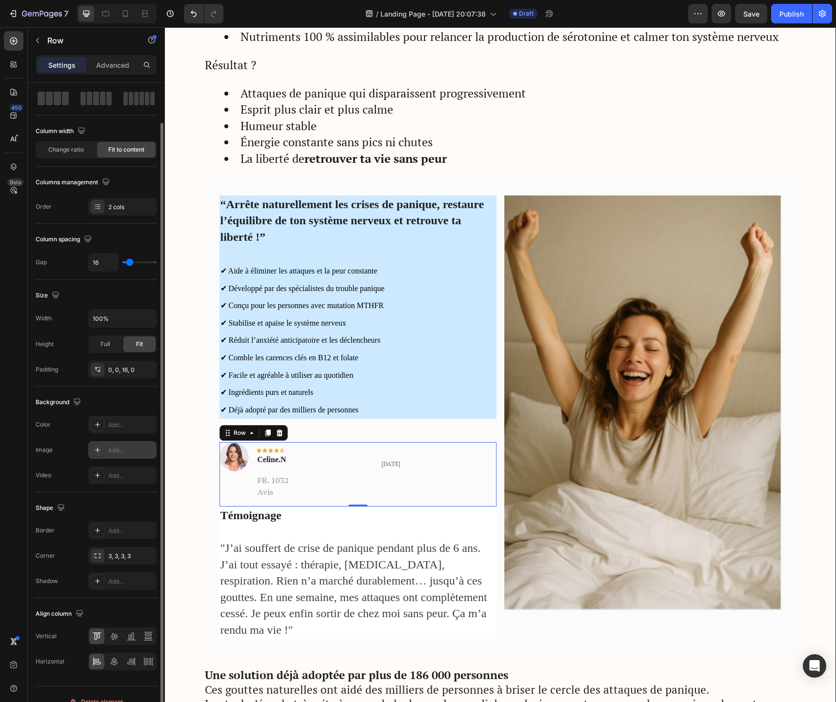
scroll to position [56, 0]
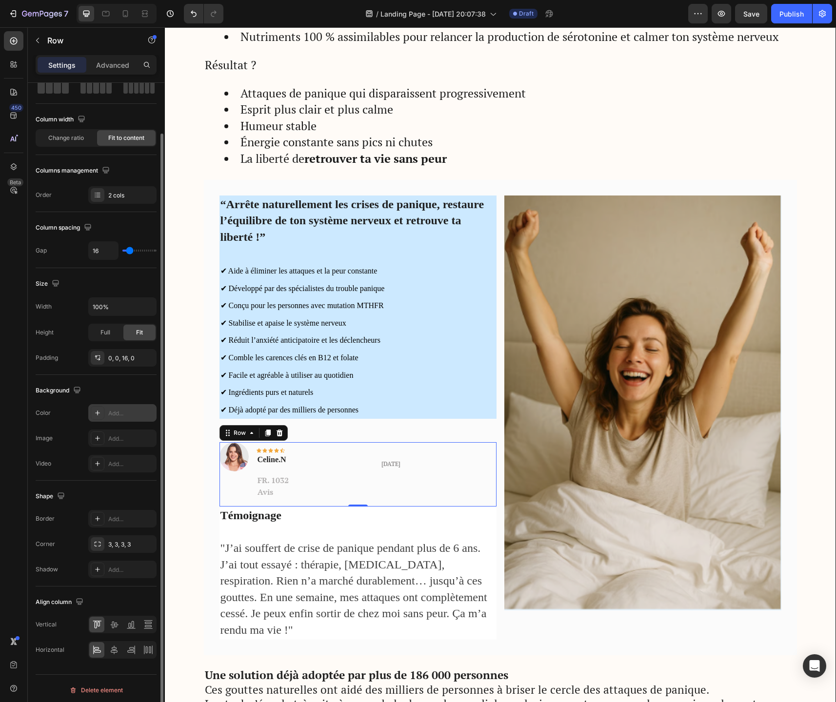
click at [98, 417] on div at bounding box center [98, 413] width 14 height 14
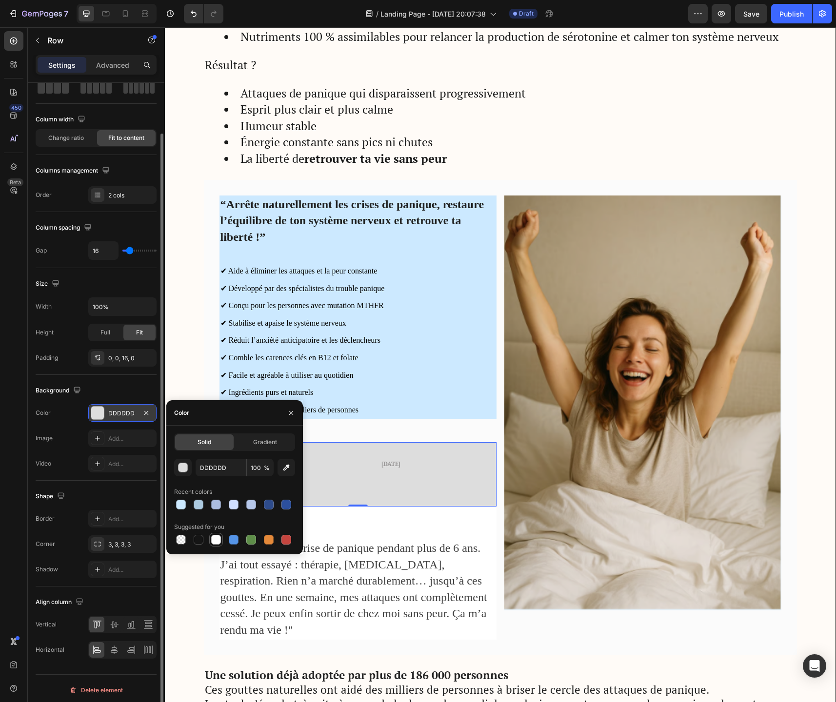
click at [218, 541] on div at bounding box center [216, 540] width 10 height 10
type input "FFFFFF"
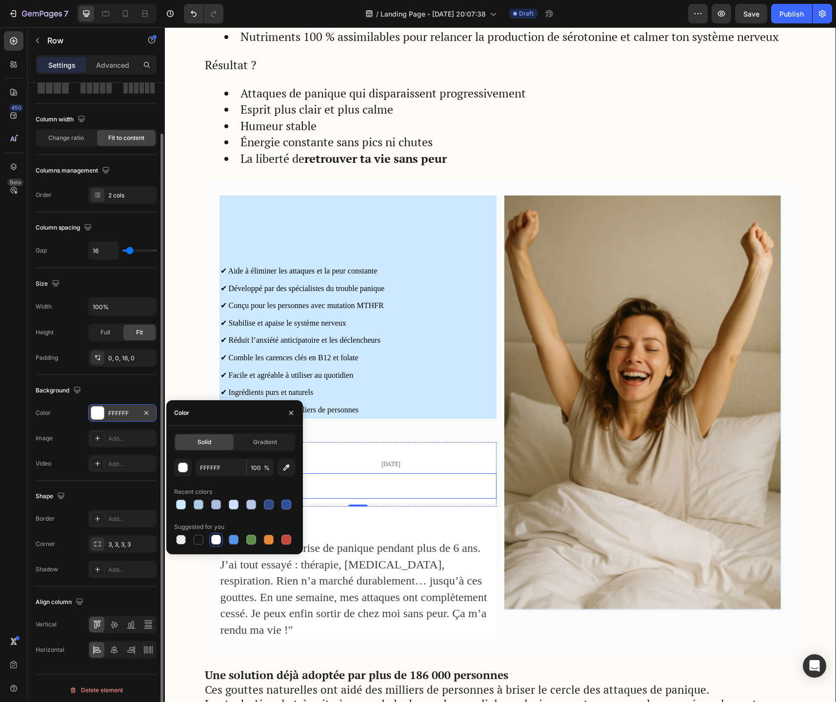
click at [373, 491] on p "Avis" at bounding box center [376, 492] width 238 height 12
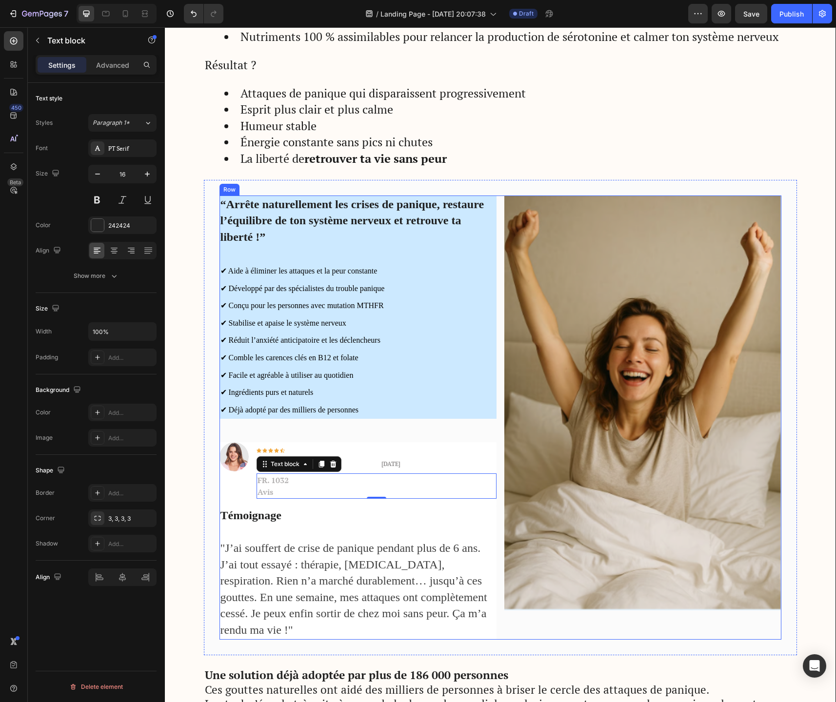
click at [396, 435] on div "“Arrête naturellement les crises de panique, restaure l’équilibre de ton systèm…" at bounding box center [357, 418] width 277 height 444
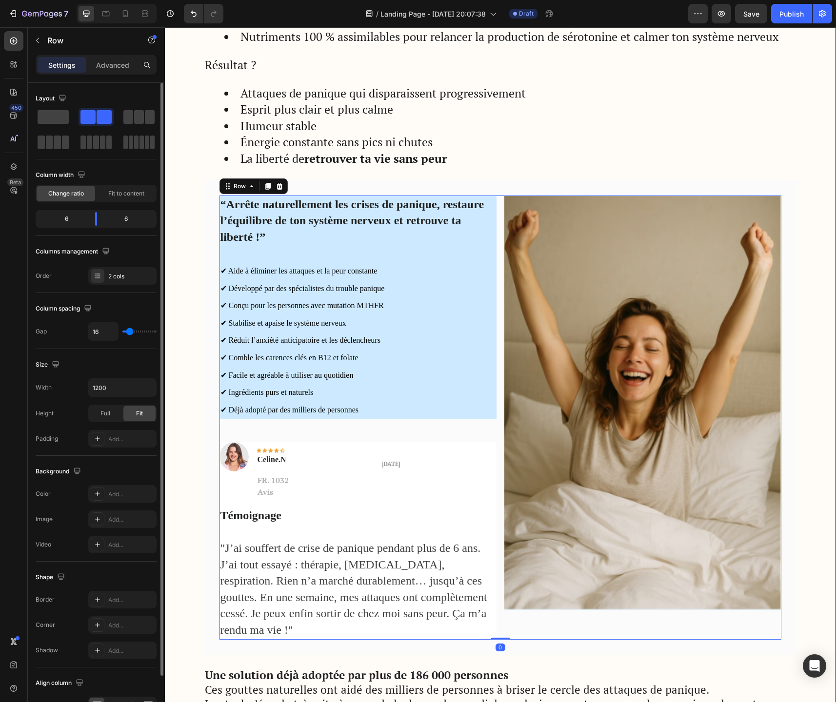
click at [329, 430] on div "“Arrête naturellement les crises de panique, restaure l’équilibre de ton systèm…" at bounding box center [357, 418] width 277 height 444
click at [302, 434] on div "“Arrête naturellement les crises de panique, restaure l’équilibre de ton systèm…" at bounding box center [357, 418] width 277 height 444
click at [346, 443] on div "“Arrête naturellement les crises de panique, restaure l’équilibre de ton systèm…" at bounding box center [357, 418] width 277 height 444
click at [325, 362] on span "✔ Comble les carences clés en B12 et folate" at bounding box center [289, 358] width 138 height 8
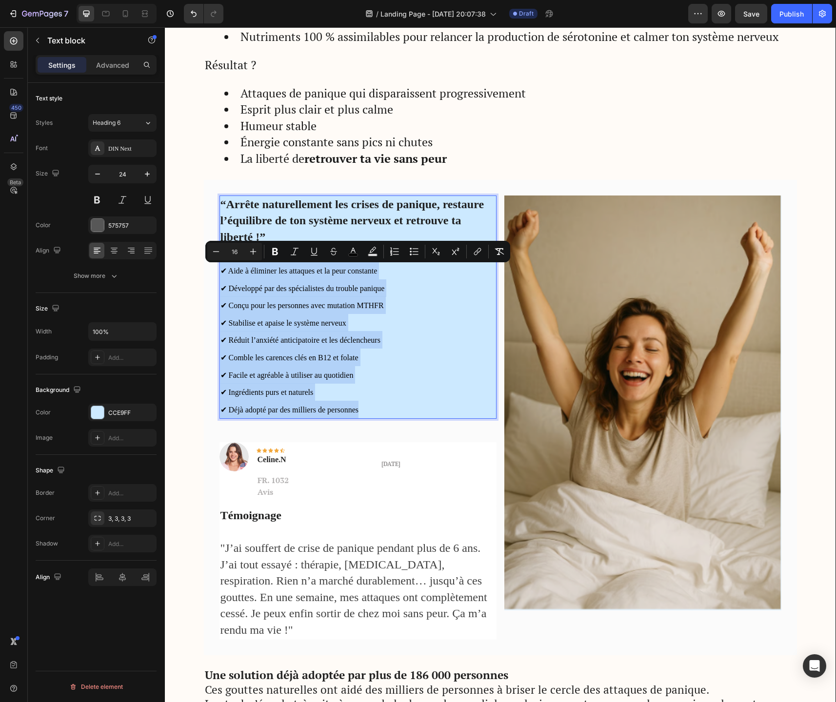
drag, startPoint x: 362, startPoint y: 416, endPoint x: 220, endPoint y: 269, distance: 204.8
click at [220, 269] on div "“Arrête naturellement les crises de panique, restaure l’équilibre de ton systèm…" at bounding box center [357, 308] width 277 height 224
click at [255, 254] on icon "Editor contextual toolbar" at bounding box center [253, 252] width 10 height 10
type input "18"
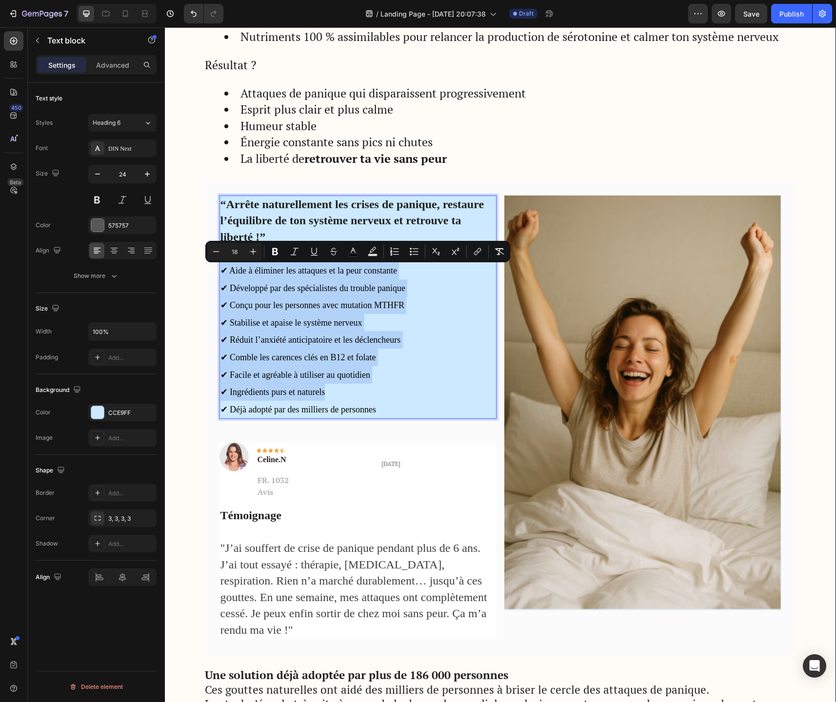
click at [326, 312] on p "✔ Conçu pour les personnes avec mutation MTHFR" at bounding box center [357, 305] width 275 height 18
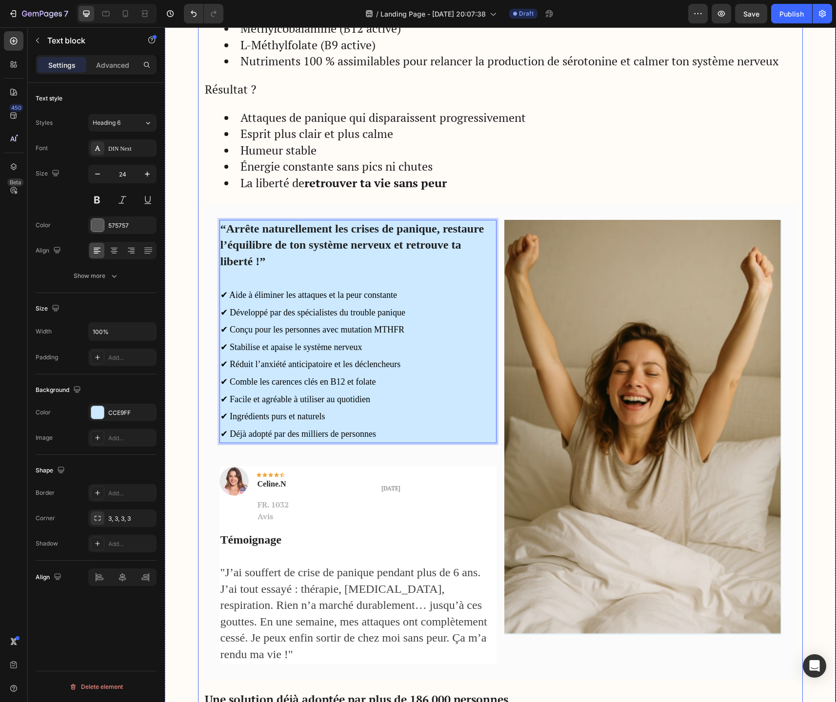
scroll to position [1917, 0]
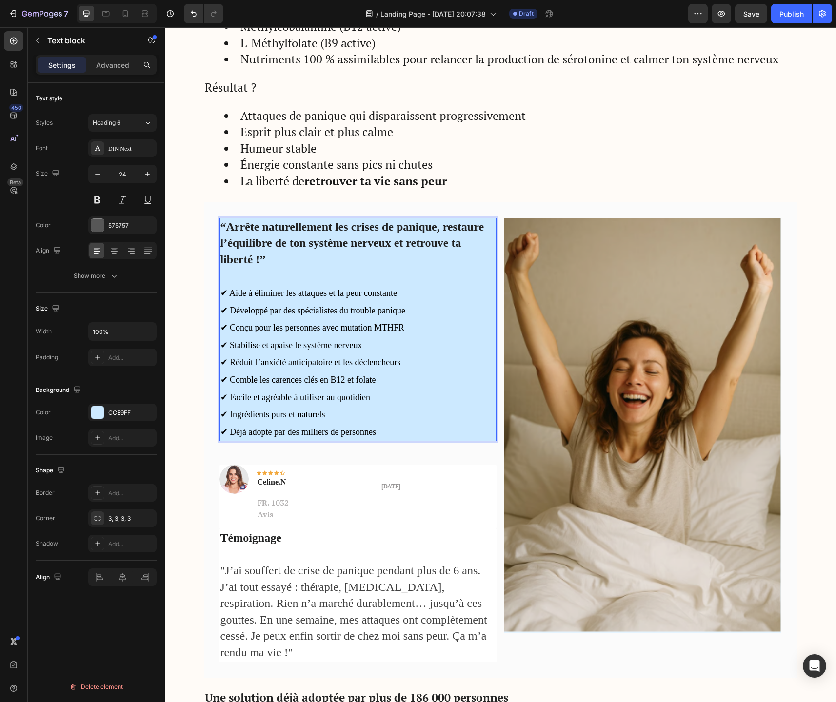
click at [352, 335] on p "✔ Conçu pour les personnes avec mutation MTHFR" at bounding box center [357, 328] width 275 height 18
click at [132, 141] on div "DIN Next" at bounding box center [122, 148] width 68 height 18
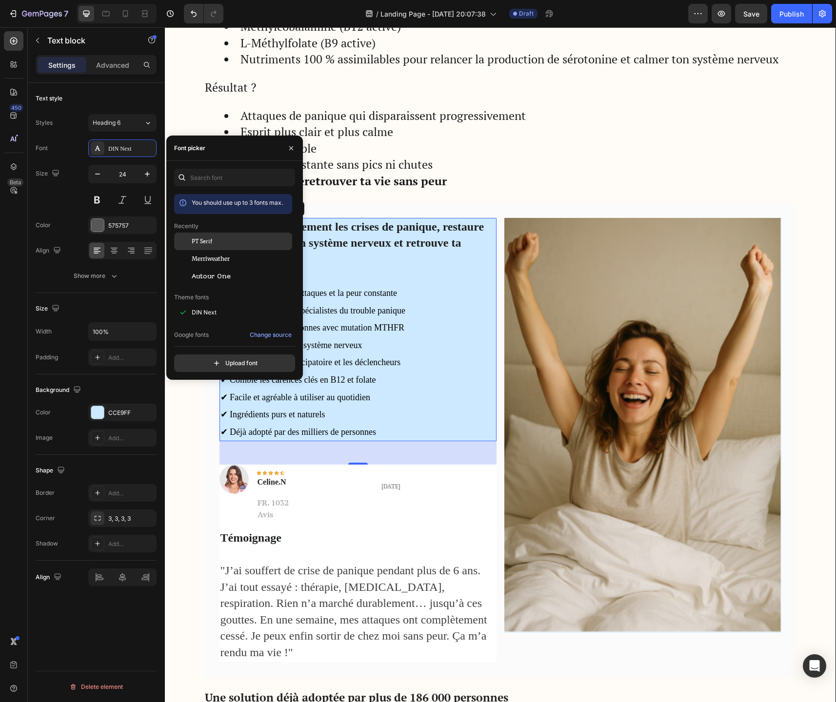
click at [209, 242] on span "PT Serif" at bounding box center [202, 241] width 20 height 9
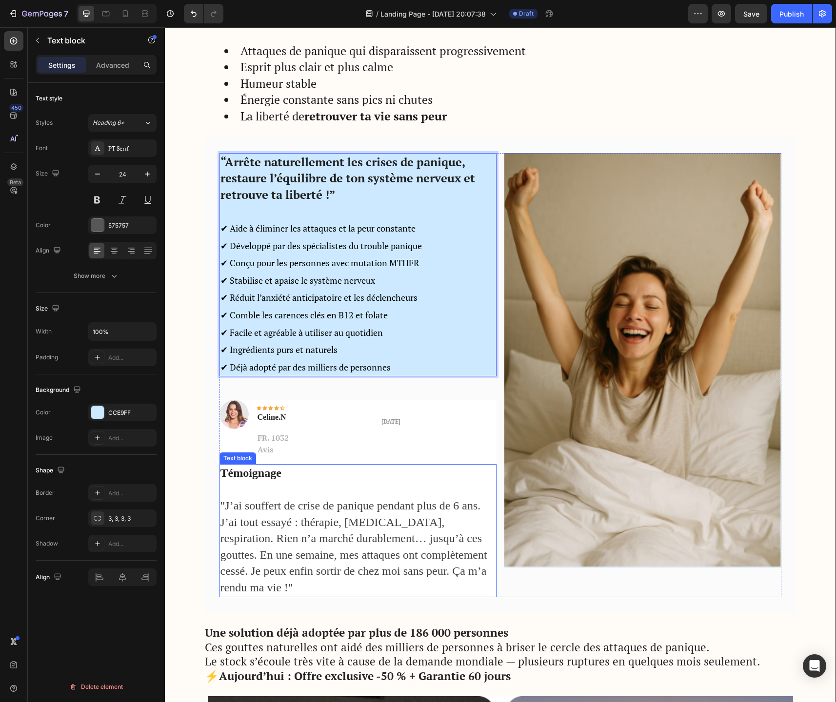
scroll to position [2010, 0]
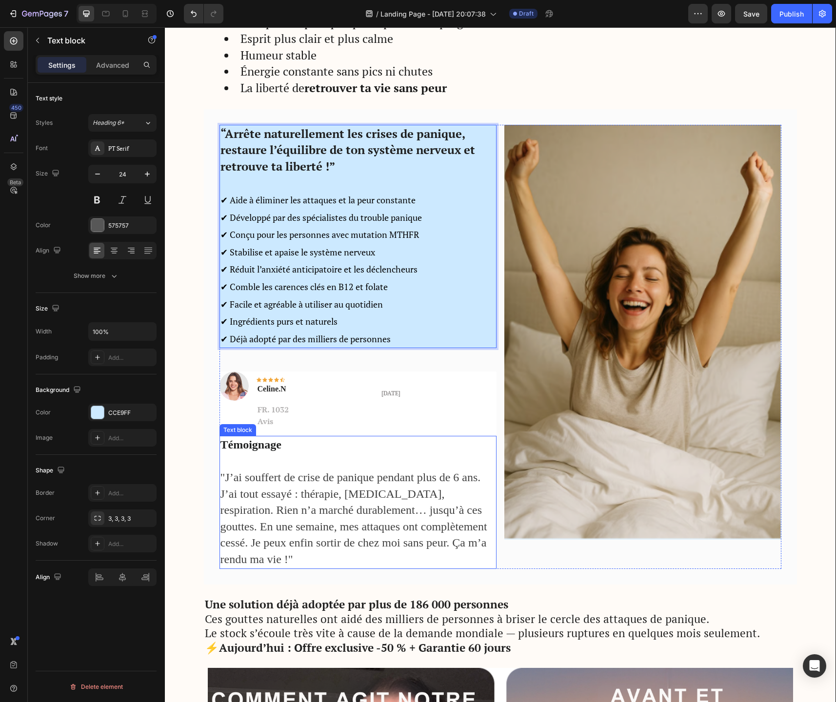
click at [362, 511] on span ""J’ai souffert de crise de panique pendant plus de 6 ans. J’ai tout essayé : th…" at bounding box center [353, 518] width 267 height 95
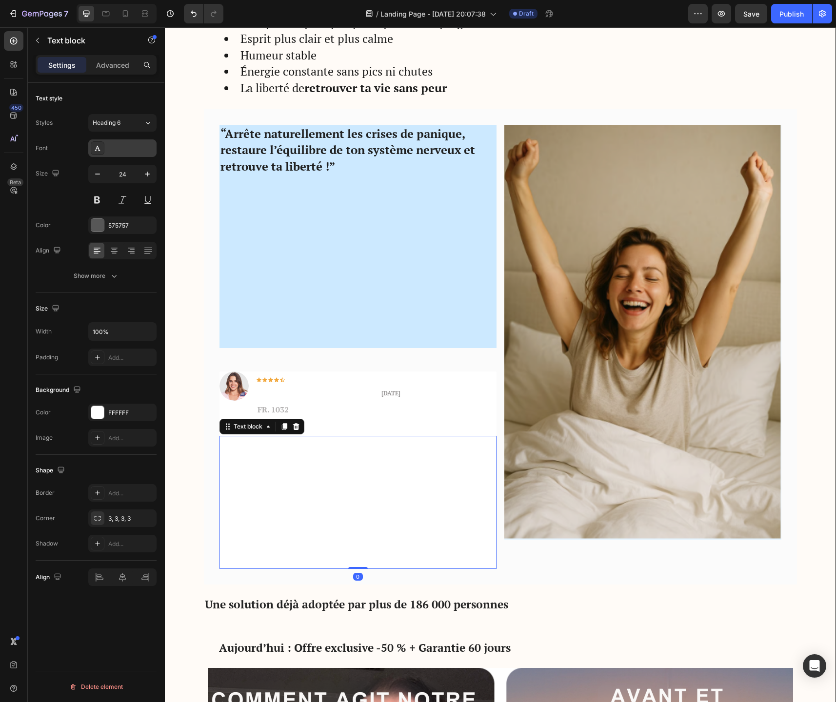
click at [123, 145] on div "DIN Next" at bounding box center [131, 148] width 46 height 9
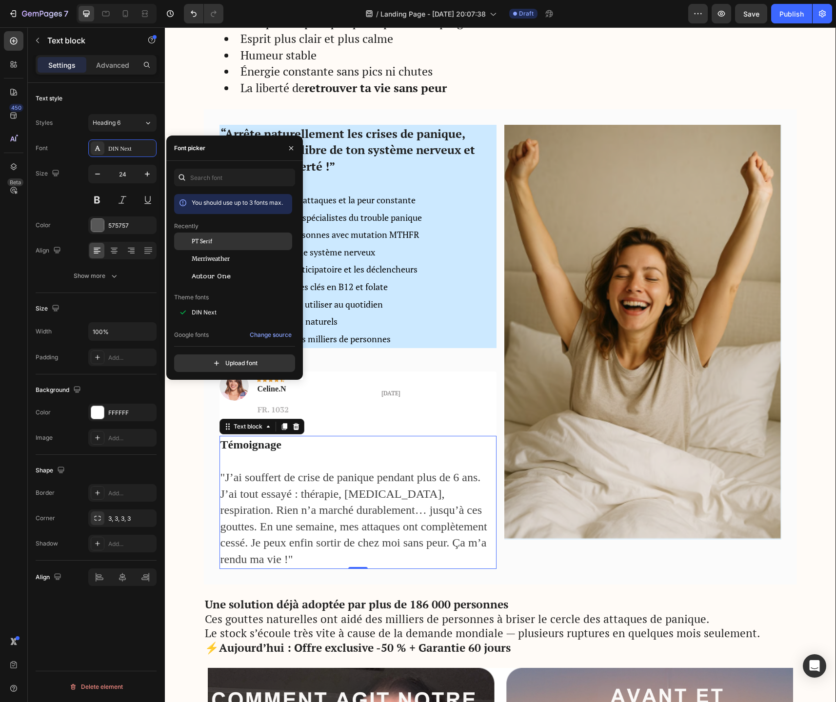
click at [201, 244] on span "PT Serif" at bounding box center [202, 241] width 20 height 9
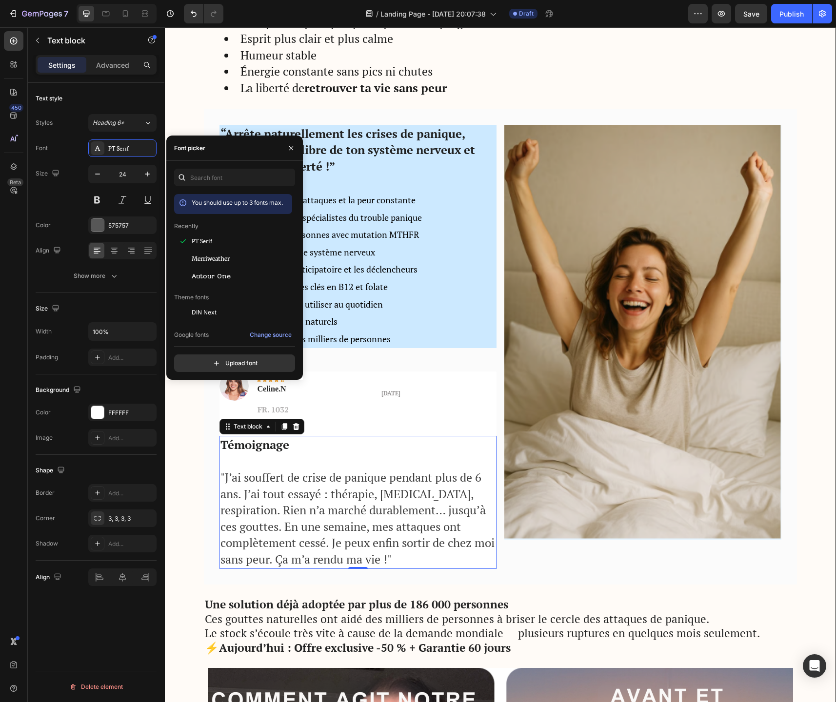
click at [417, 496] on span ""J’ai souffert de crise de panique pendant plus de 6 ans. J’ai tout essayé : th…" at bounding box center [357, 519] width 274 height 98
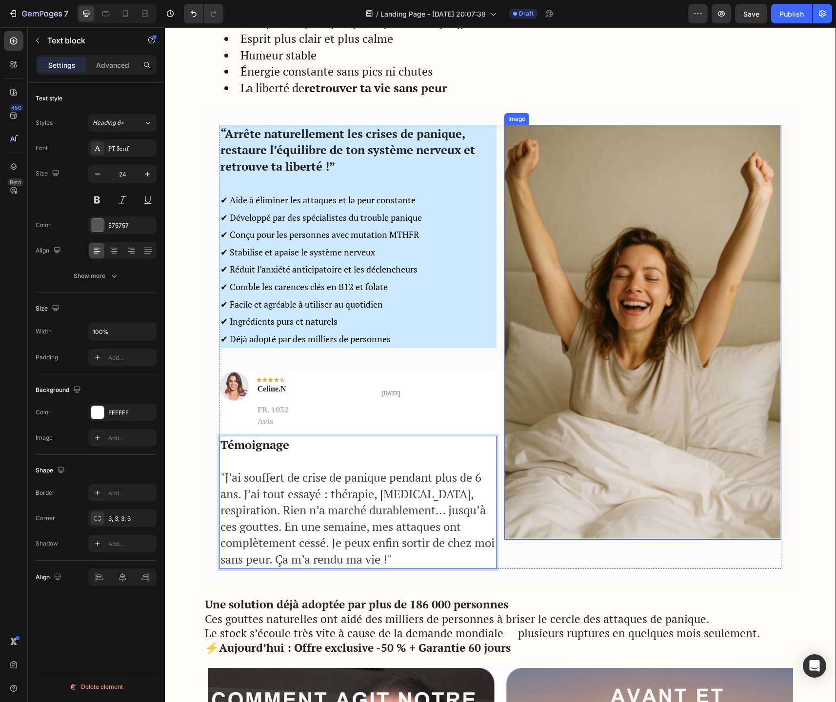
click at [629, 447] on img at bounding box center [642, 332] width 277 height 415
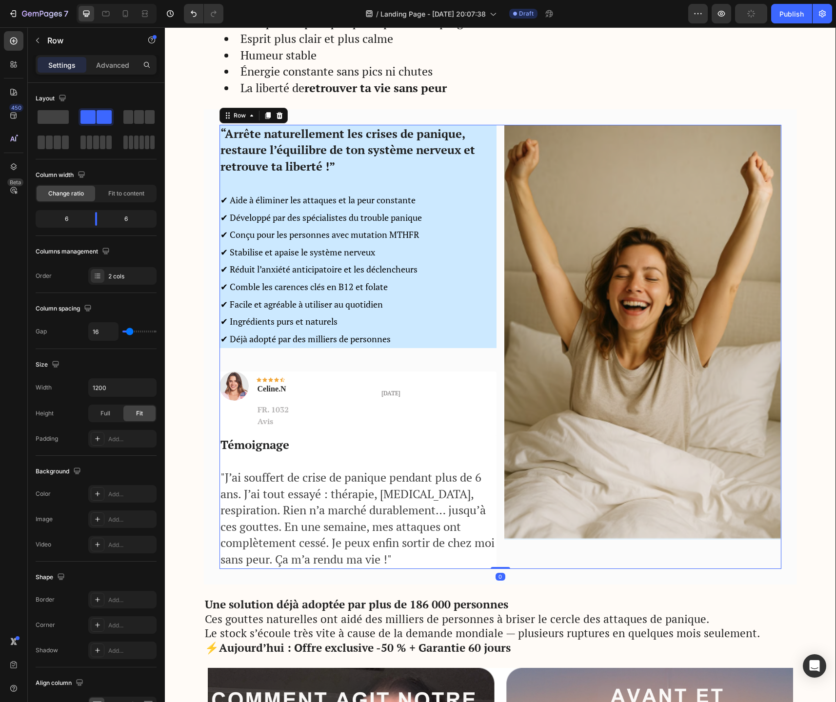
click at [643, 440] on img at bounding box center [642, 332] width 277 height 415
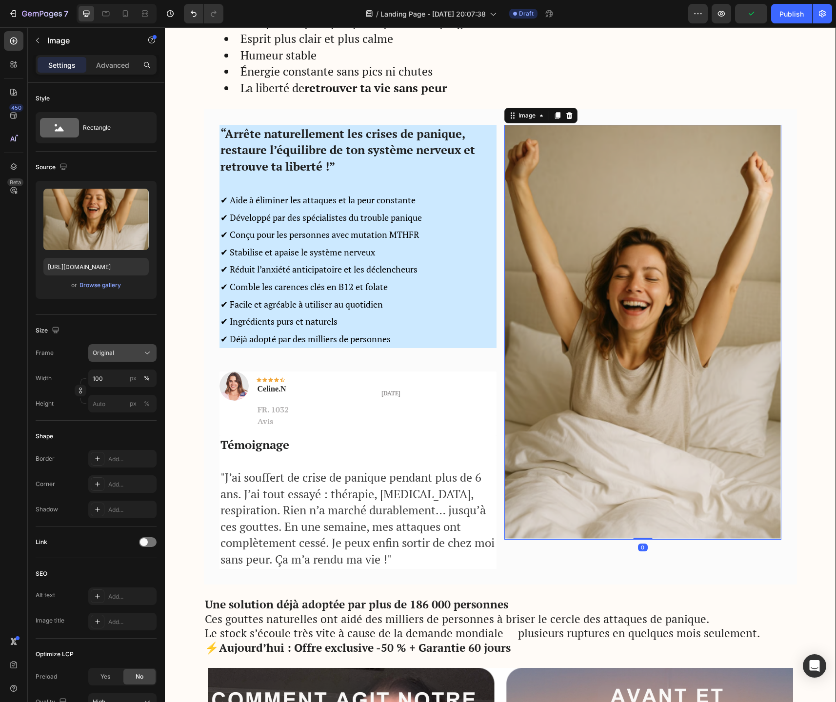
click at [138, 355] on div "Original" at bounding box center [117, 353] width 48 height 9
click at [145, 393] on icon at bounding box center [144, 396] width 10 height 10
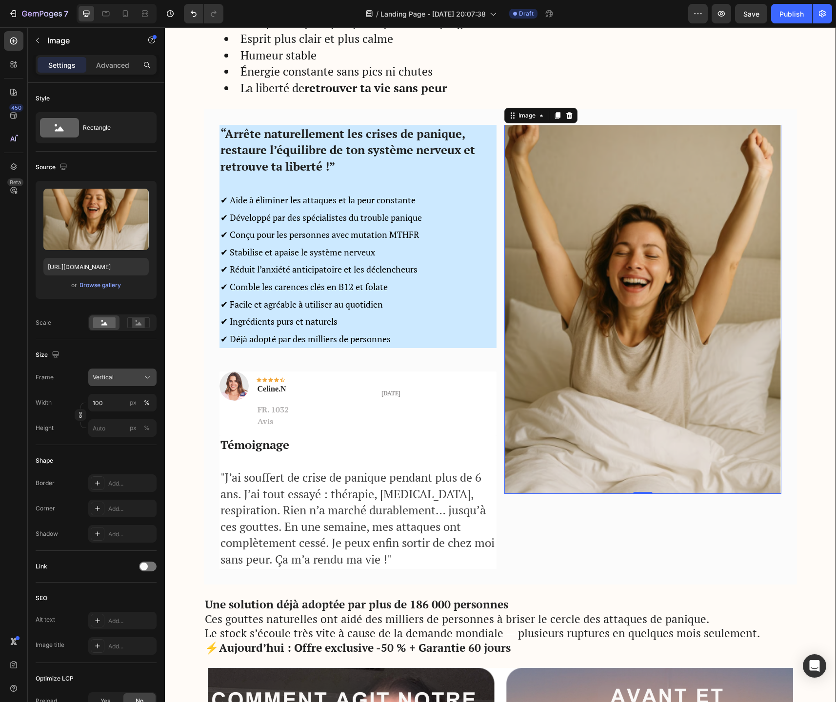
click at [141, 377] on div "Vertical" at bounding box center [122, 378] width 59 height 10
click at [137, 459] on div "Original" at bounding box center [120, 456] width 57 height 9
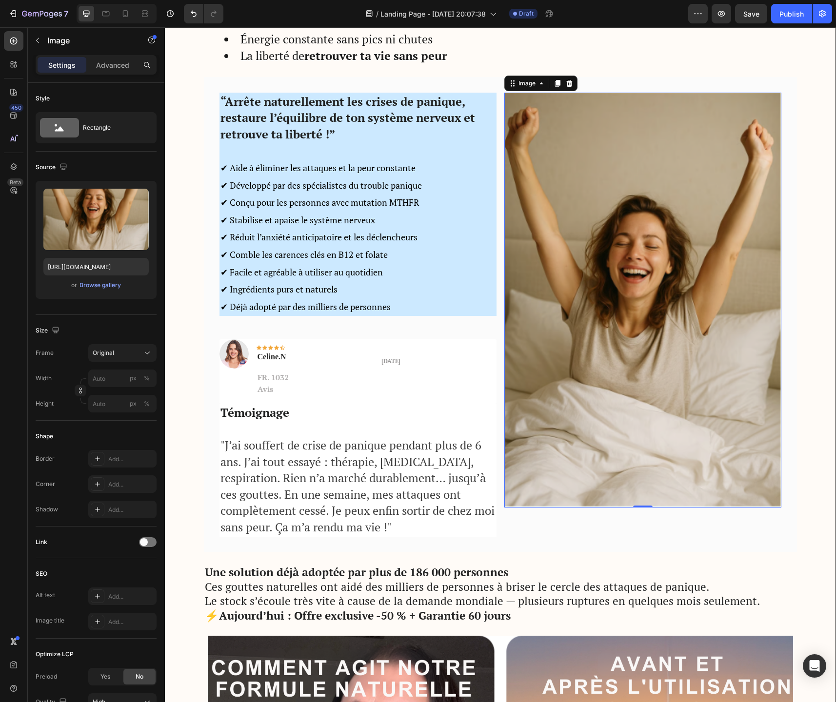
scroll to position [2048, 0]
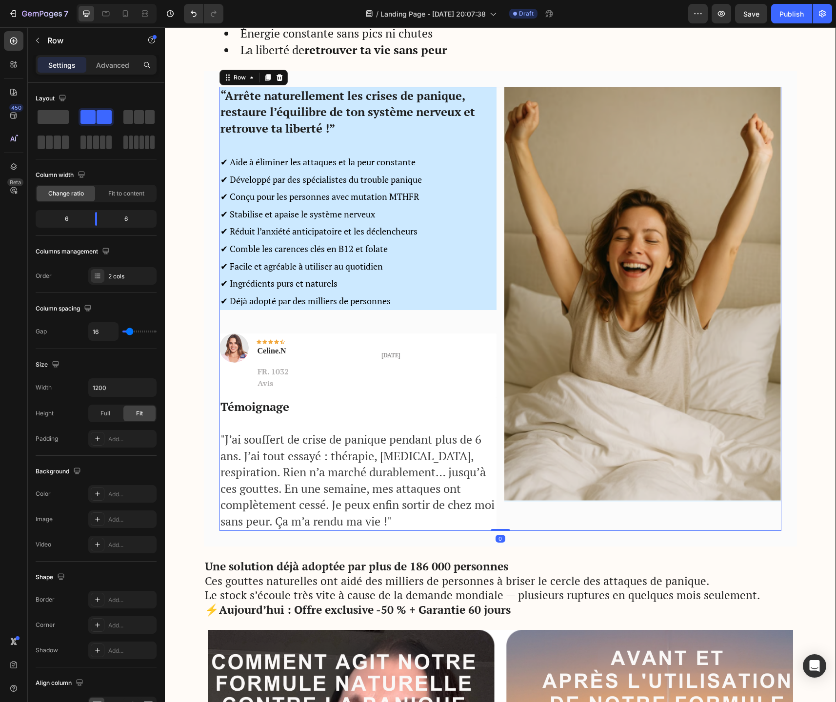
click at [360, 323] on div "“Arrête naturellement les crises de panique, restaure l’équilibre de ton systèm…" at bounding box center [357, 309] width 277 height 444
click at [358, 323] on div "“Arrête naturellement les crises de panique, restaure l’équilibre de ton systèm…" at bounding box center [357, 309] width 277 height 444
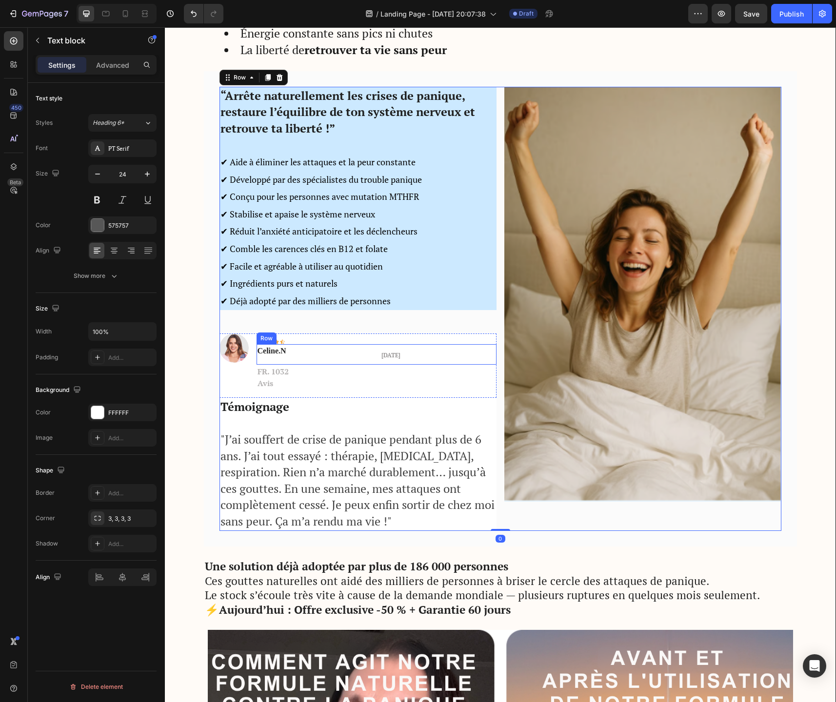
click at [354, 402] on p "Témoignage" at bounding box center [357, 407] width 275 height 17
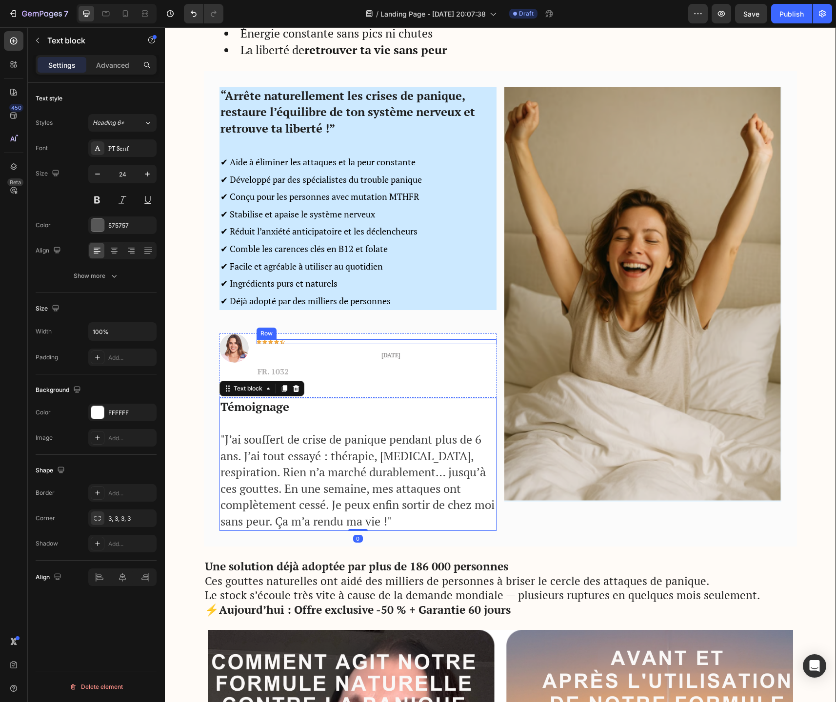
click at [317, 341] on div "Icon Icon Icon Icon Icon Row" at bounding box center [376, 341] width 240 height 5
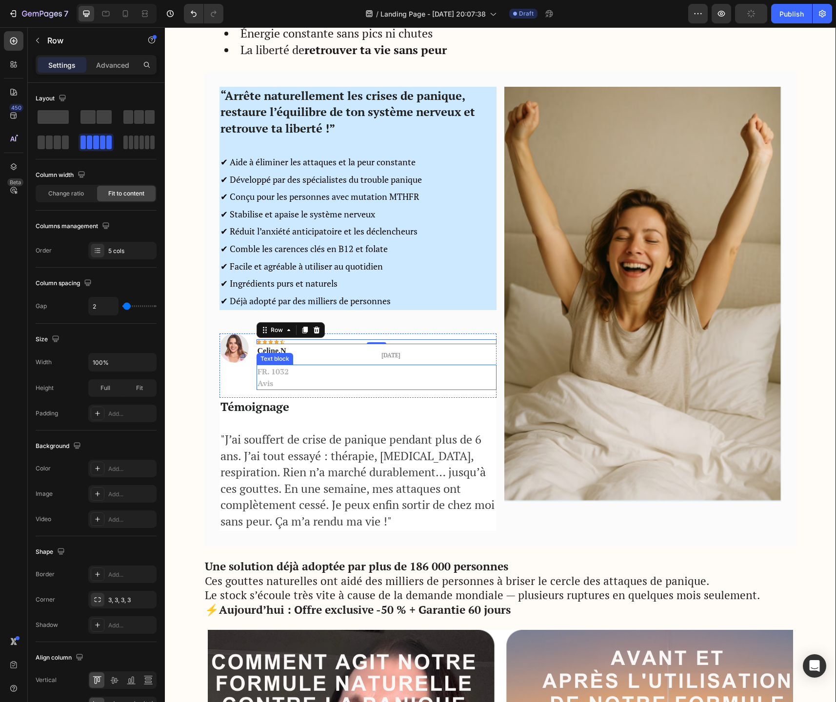
click at [317, 365] on div "FR. 1032 Avis" at bounding box center [376, 377] width 240 height 25
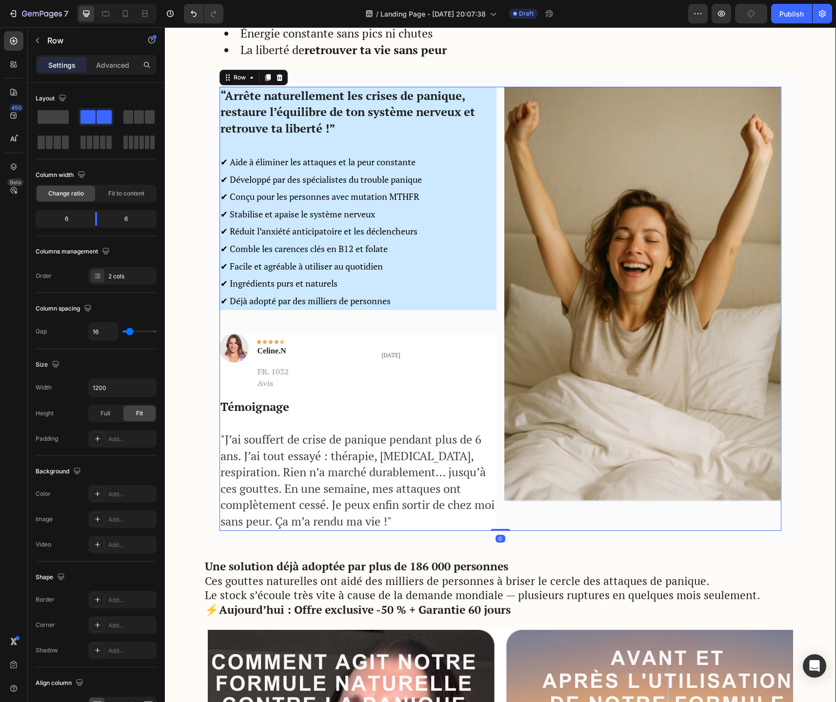
click at [324, 327] on div "“Arrête naturellement les crises de panique, restaure l’équilibre de ton systèm…" at bounding box center [357, 309] width 277 height 444
click at [314, 327] on div "“Arrête naturellement les crises de panique, restaure l’équilibre de ton systèm…" at bounding box center [357, 309] width 277 height 444
click at [742, 519] on div "Image" at bounding box center [642, 309] width 277 height 444
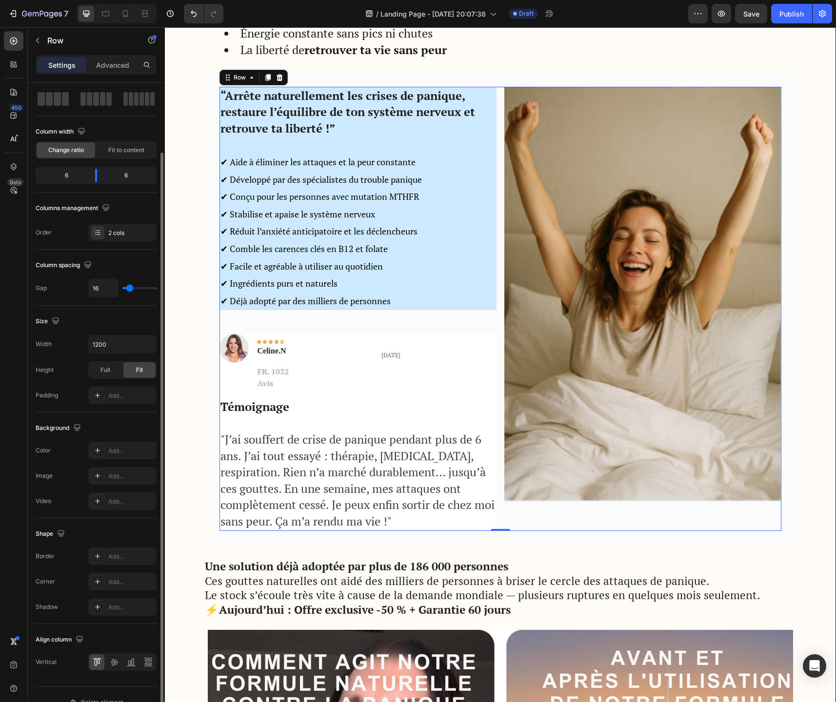
scroll to position [59, 0]
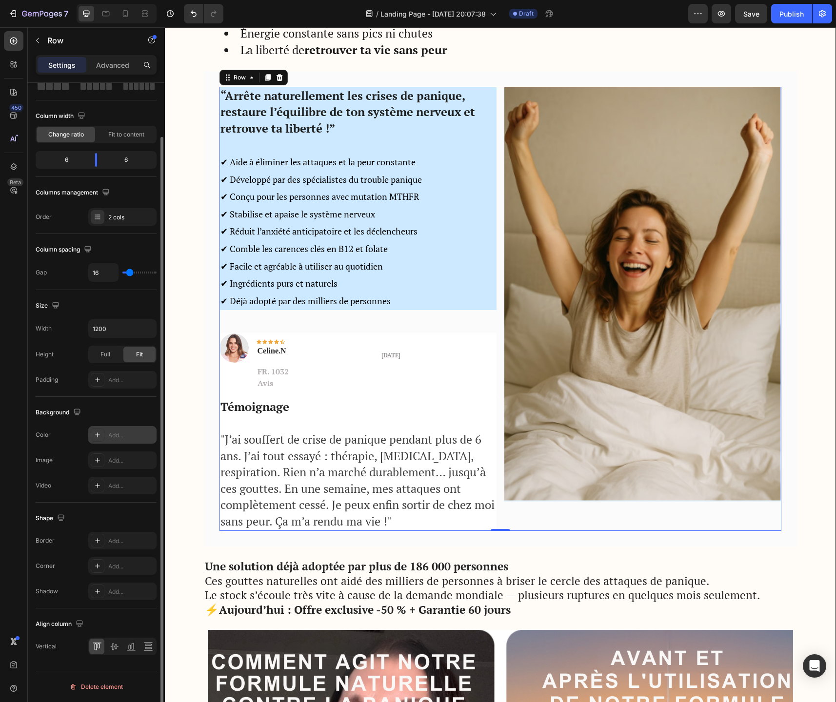
click at [98, 438] on icon at bounding box center [98, 435] width 8 height 8
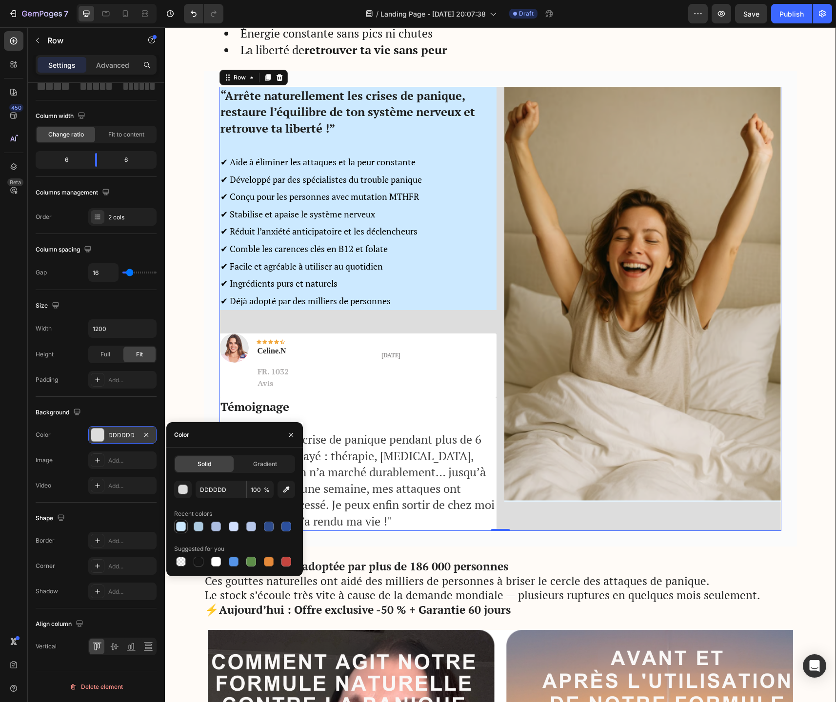
click at [181, 530] on div at bounding box center [181, 527] width 10 height 10
type input "CCE9FF"
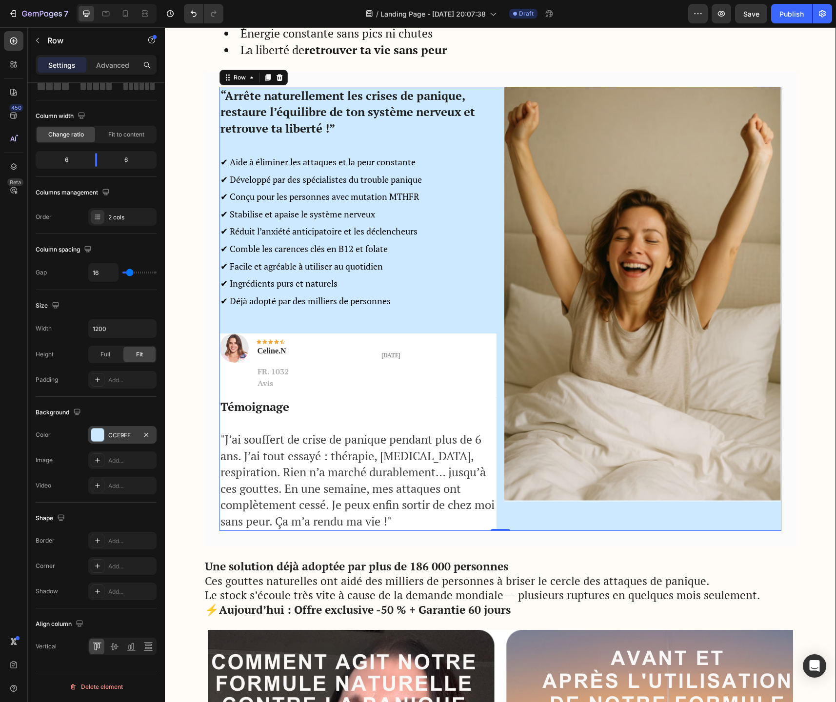
click at [401, 318] on div "“Arrête naturellement les crises de panique, restaure l’équilibre de ton systèm…" at bounding box center [357, 309] width 277 height 444
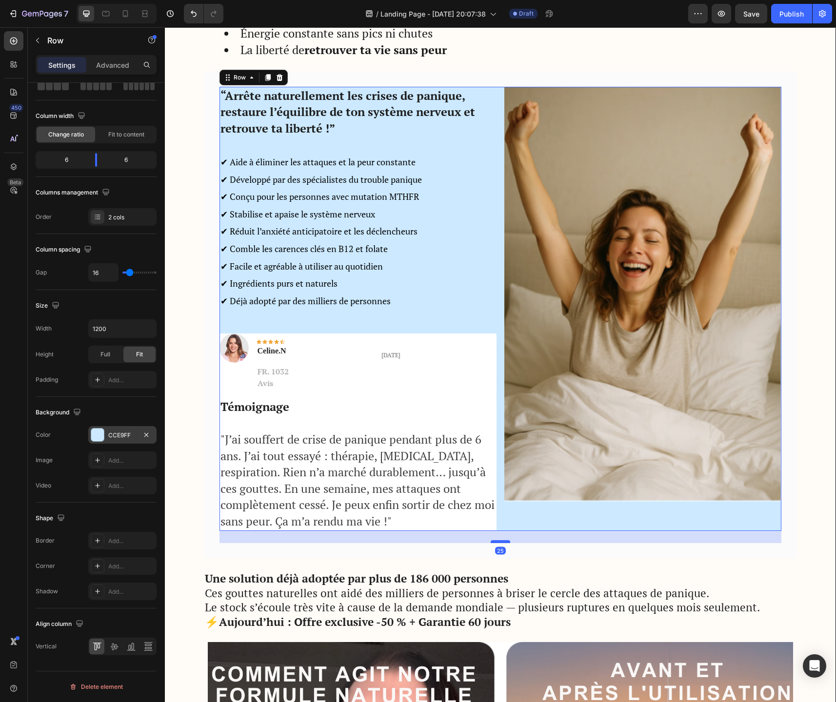
drag, startPoint x: 501, startPoint y: 529, endPoint x: 498, endPoint y: 541, distance: 12.5
click at [498, 541] on div at bounding box center [501, 541] width 20 height 3
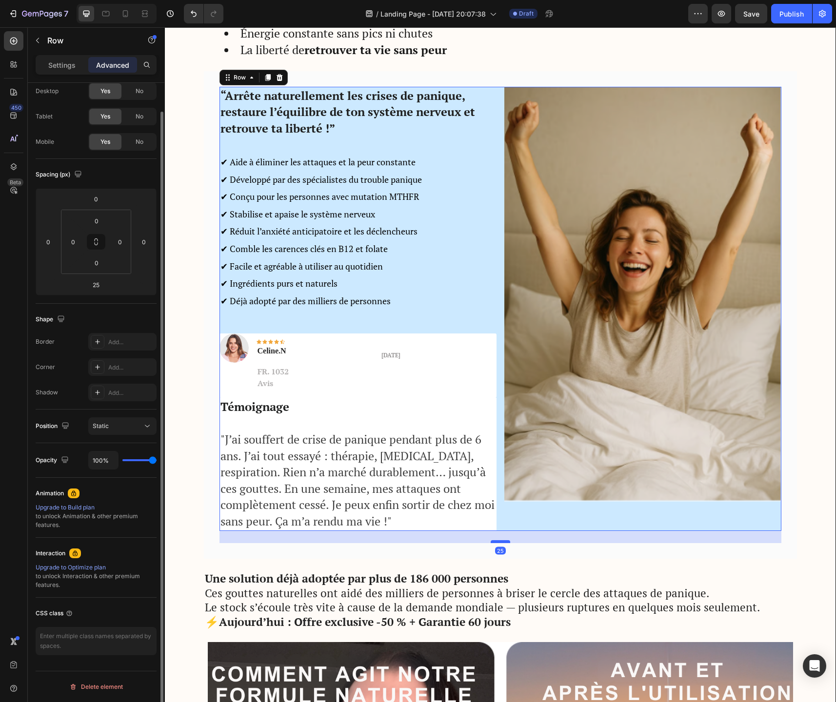
scroll to position [30, 0]
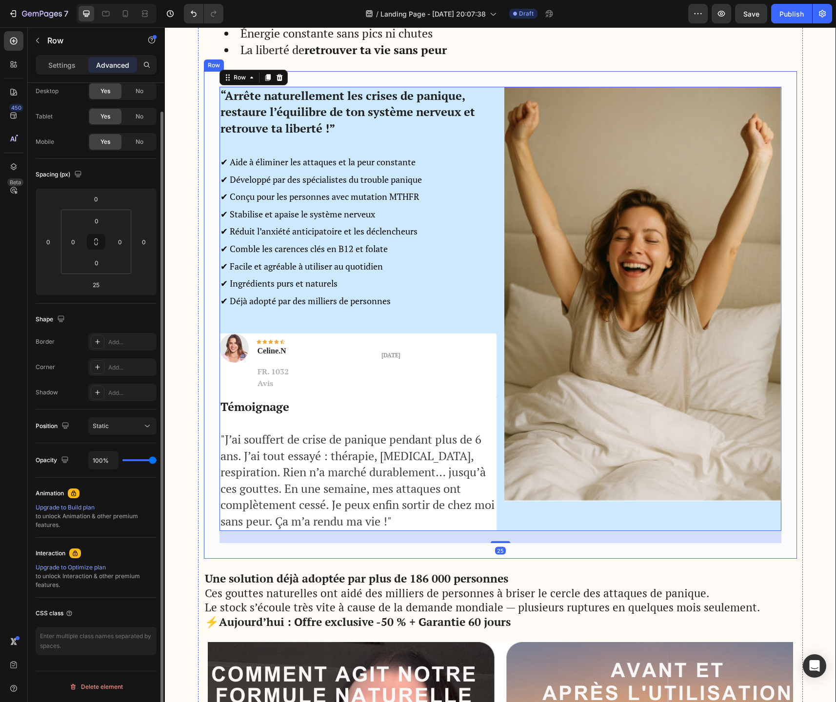
click at [641, 553] on div "“Arrête naturellement les crises de panique, restaure l’équilibre de ton systèm…" at bounding box center [500, 315] width 593 height 488
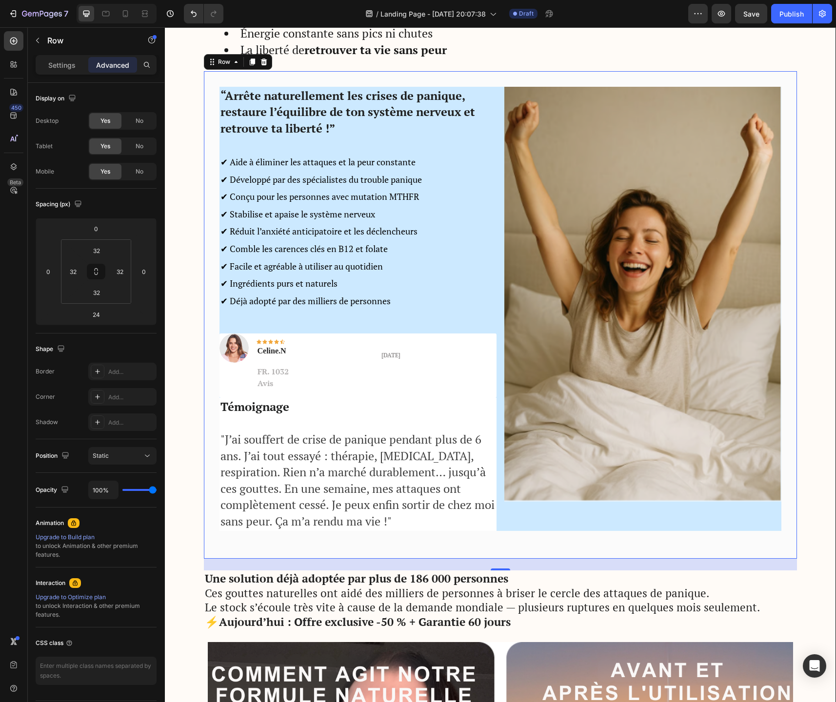
click at [470, 552] on div "“Arrête naturellement les crises de panique, restaure l’équilibre de ton systèm…" at bounding box center [500, 315] width 593 height 488
click at [210, 431] on div "“Arrête naturellement les crises de panique, restaure l’équilibre de ton systèm…" at bounding box center [500, 315] width 593 height 488
click at [74, 68] on p "Settings" at bounding box center [61, 65] width 27 height 10
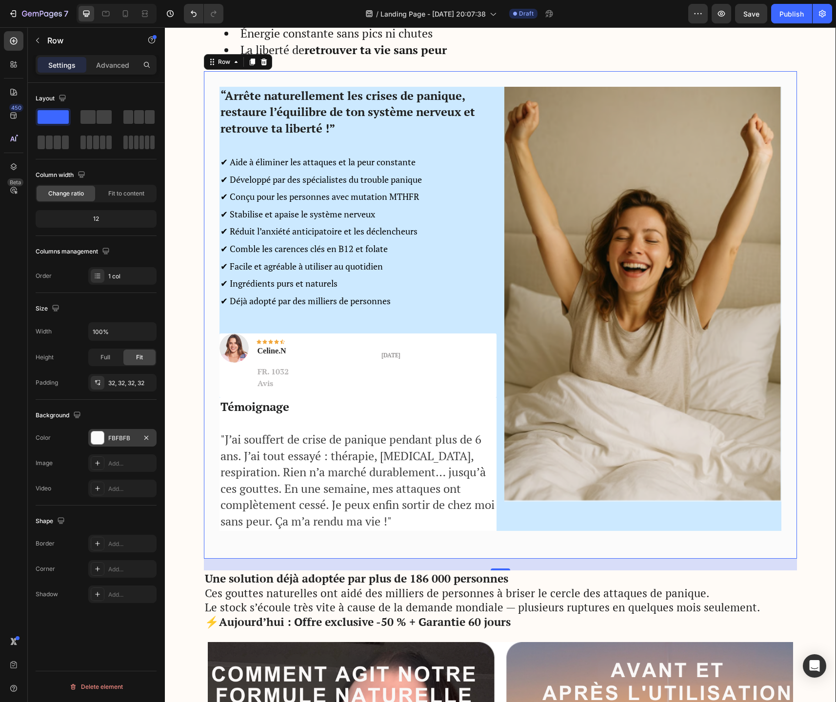
click at [95, 440] on div at bounding box center [97, 438] width 13 height 13
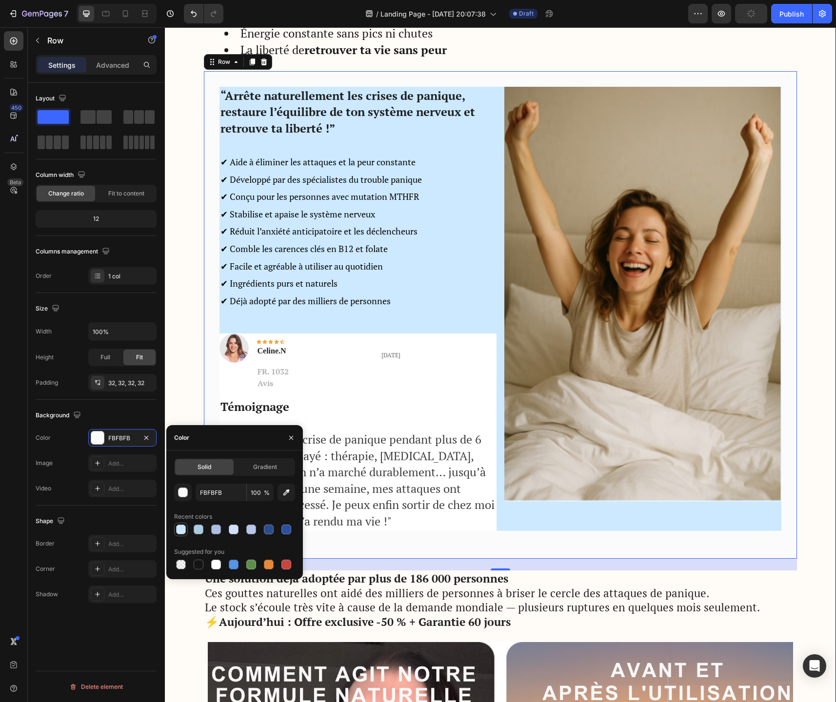
click at [181, 532] on div at bounding box center [181, 530] width 10 height 10
type input "CCE9FF"
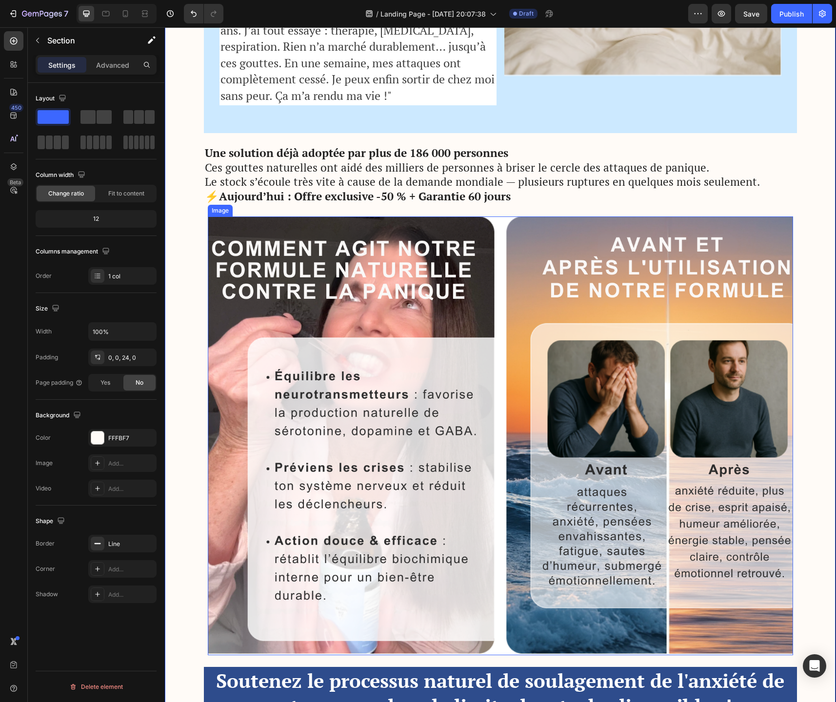
scroll to position [2484, 0]
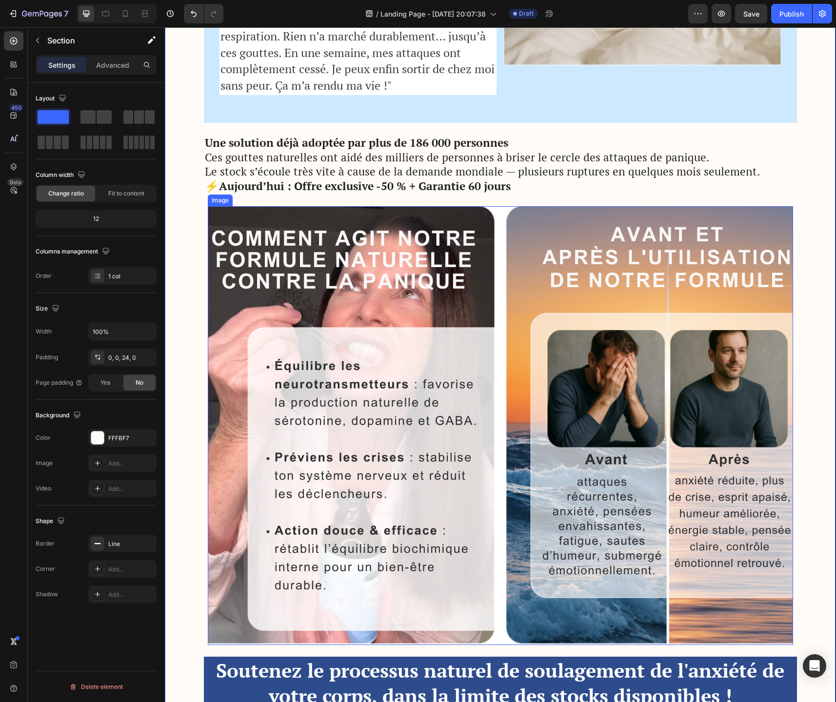
click at [401, 337] on img at bounding box center [500, 425] width 585 height 439
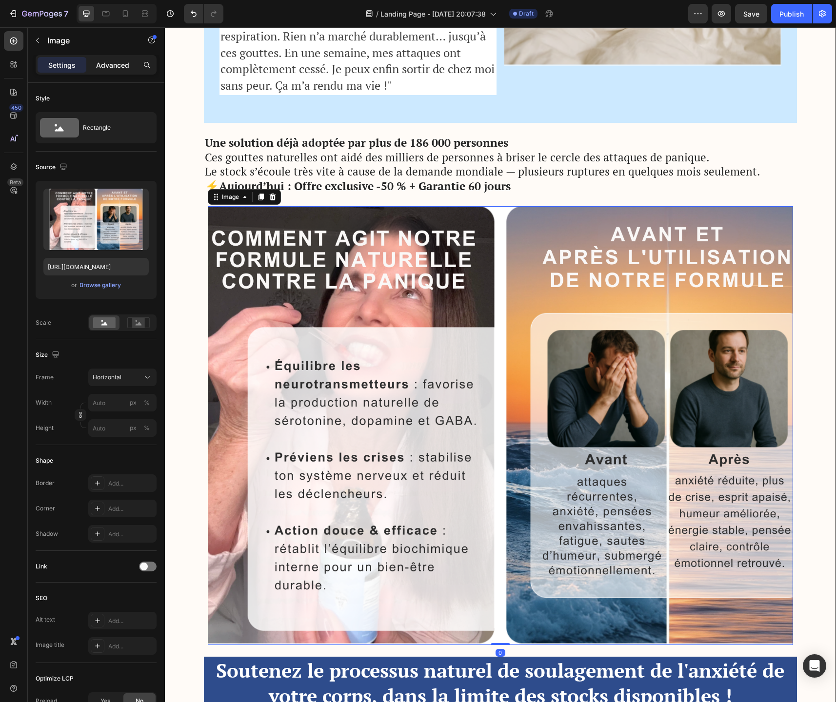
click at [105, 67] on p "Advanced" at bounding box center [112, 65] width 33 height 10
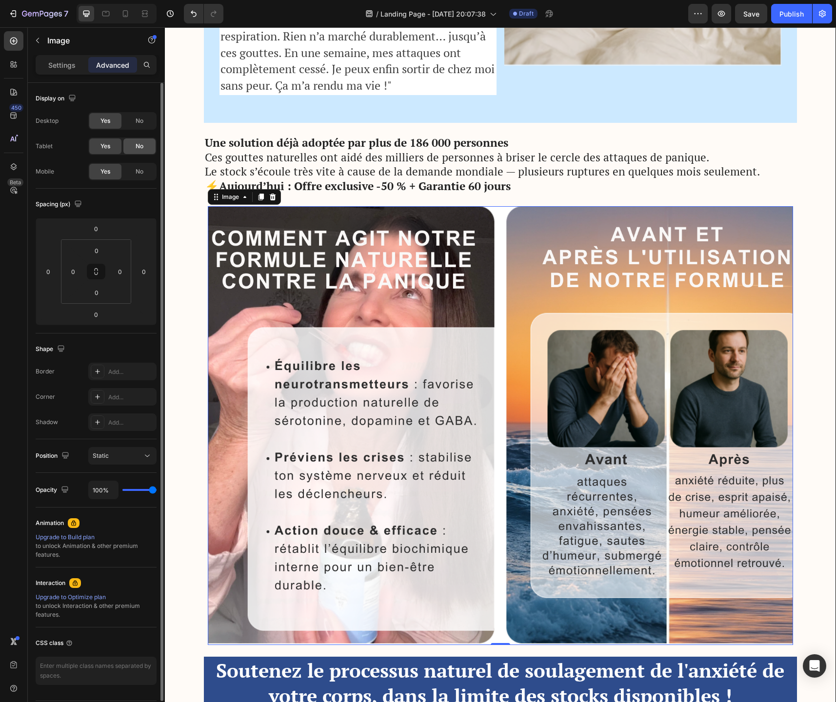
click at [142, 146] on span "No" at bounding box center [140, 146] width 8 height 9
click at [140, 171] on span "No" at bounding box center [140, 171] width 8 height 9
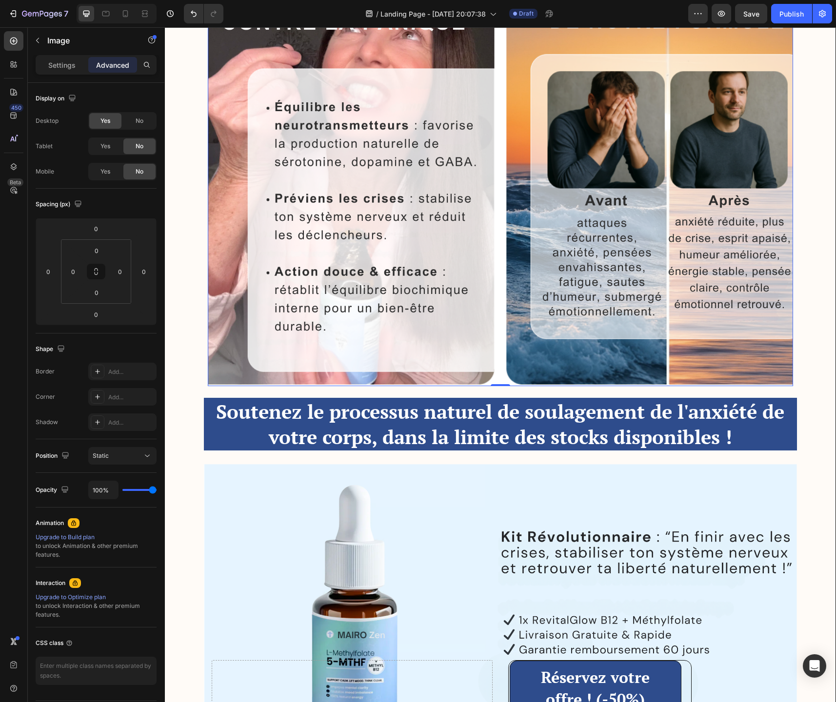
scroll to position [3083, 0]
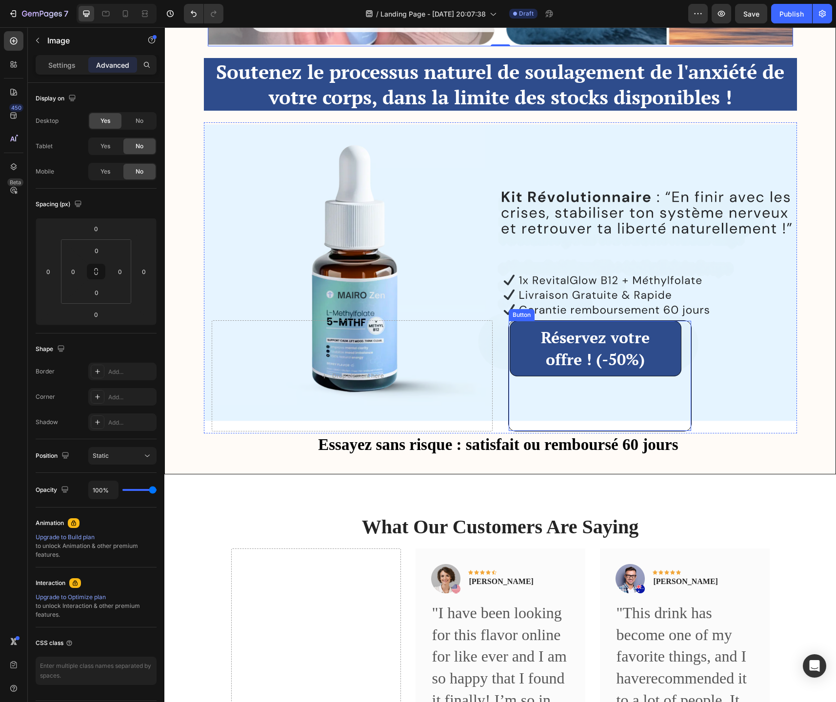
click at [520, 411] on div "Réservez votre offre ! (-50%) Button" at bounding box center [599, 375] width 183 height 111
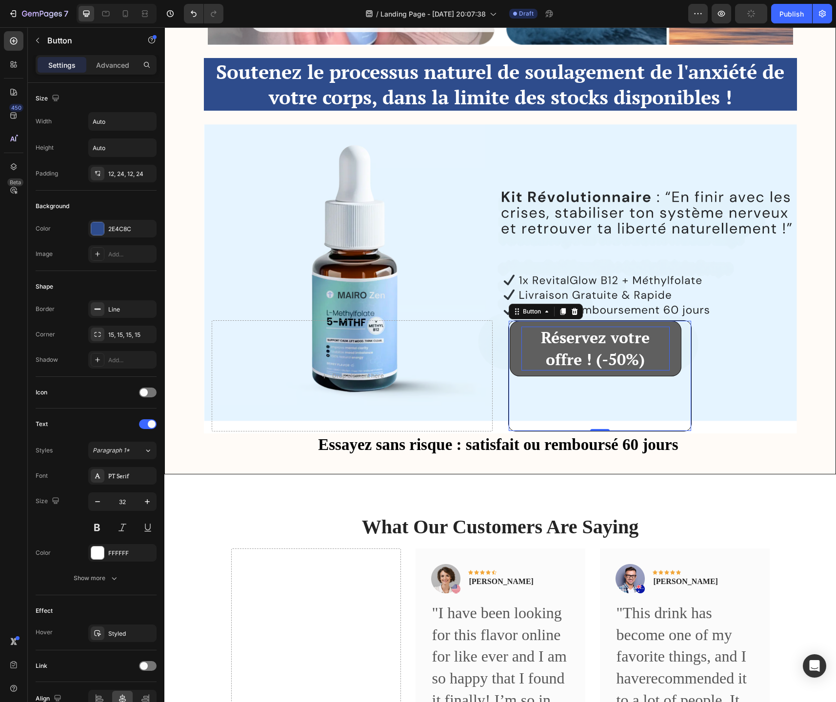
drag, startPoint x: 598, startPoint y: 430, endPoint x: 595, endPoint y: 370, distance: 59.6
click at [595, 369] on div "Réservez votre offre ! (-50%) Button 0" at bounding box center [599, 375] width 183 height 111
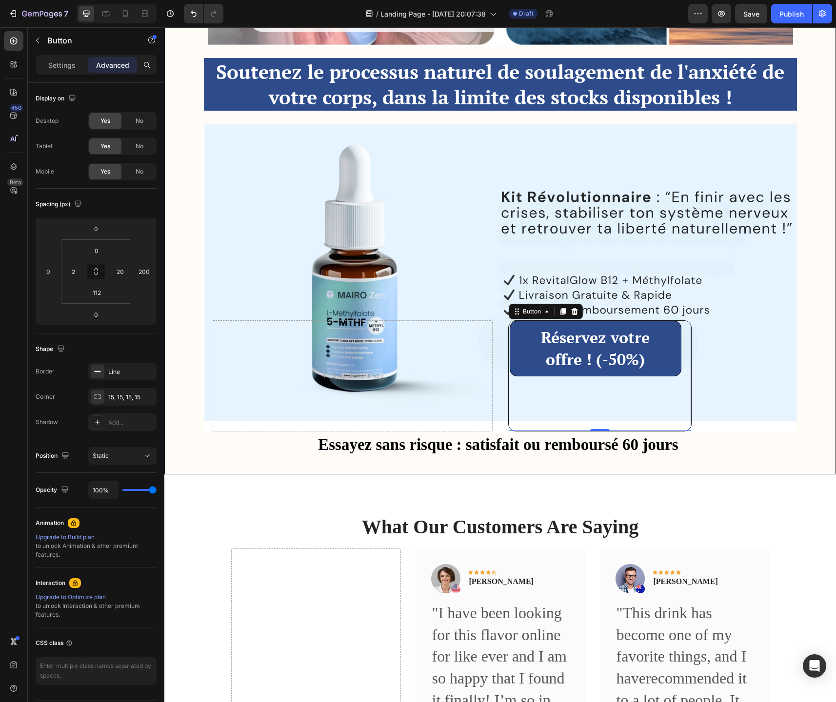
drag, startPoint x: 598, startPoint y: 430, endPoint x: 598, endPoint y: 422, distance: 7.8
click at [598, 422] on div "Réservez votre offre ! (-50%) Button 0" at bounding box center [599, 375] width 183 height 111
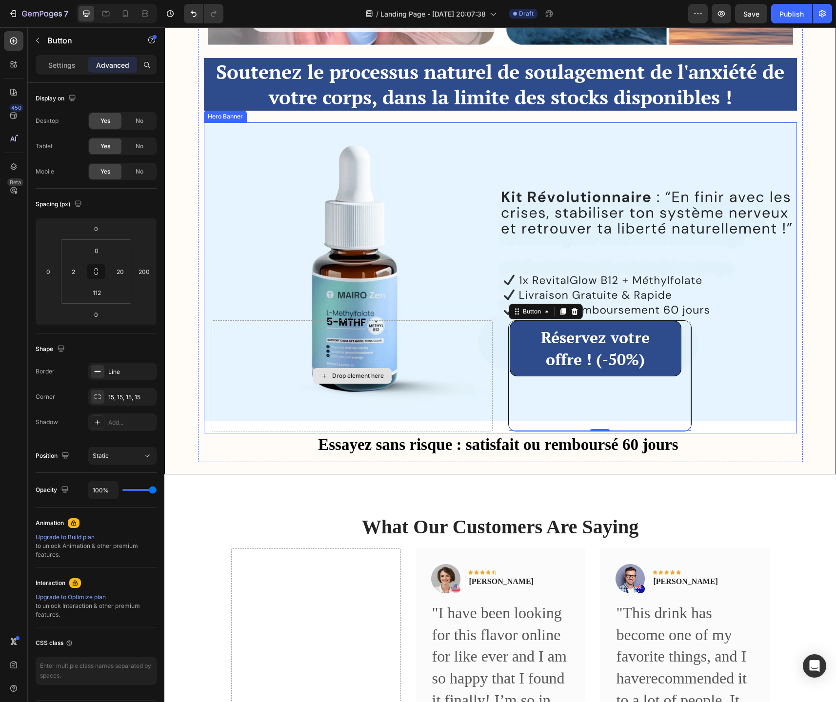
click at [433, 408] on div "Drop element here" at bounding box center [352, 375] width 281 height 111
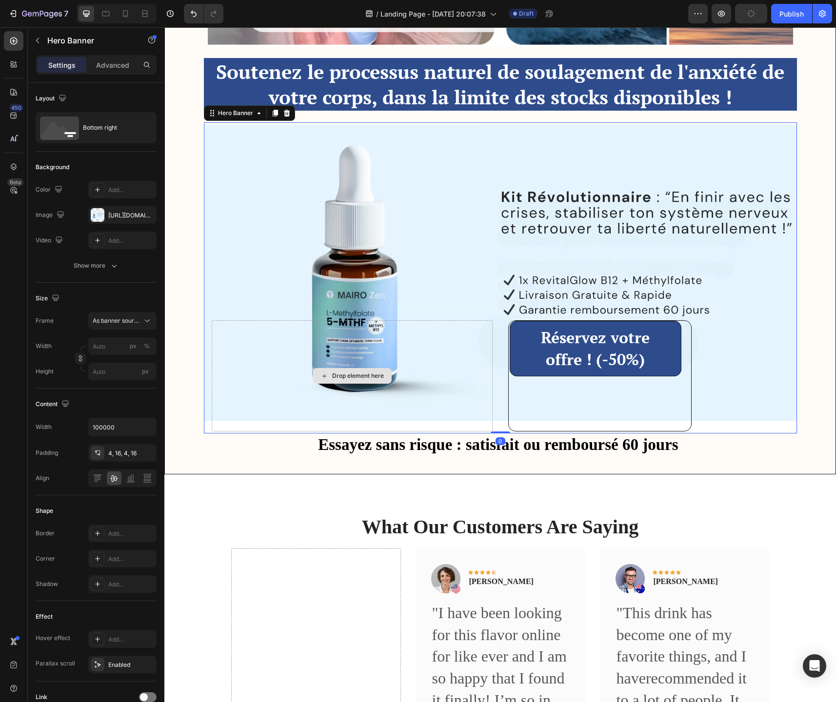
click at [261, 356] on div "Drop element here" at bounding box center [352, 375] width 281 height 111
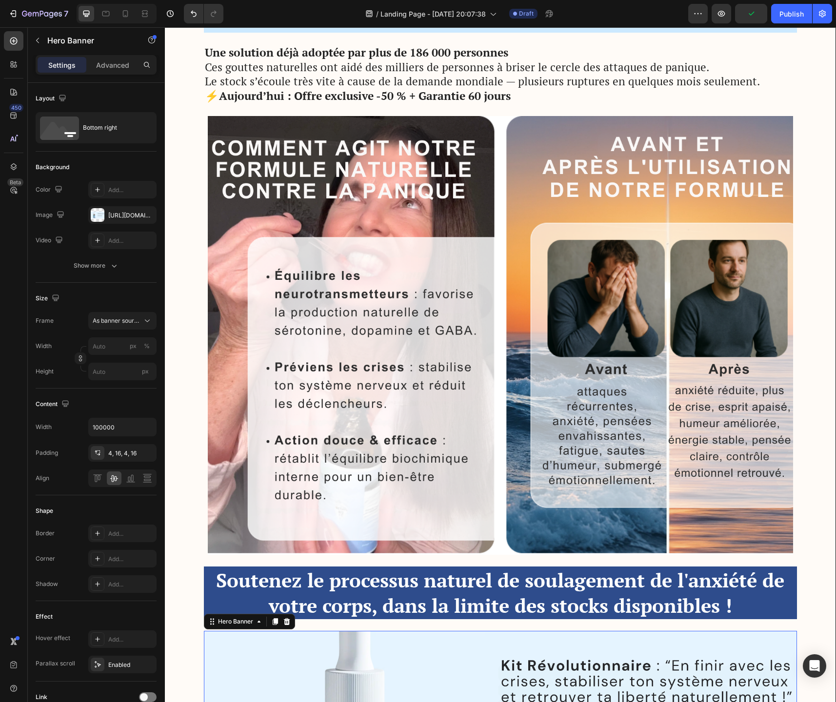
scroll to position [2573, 0]
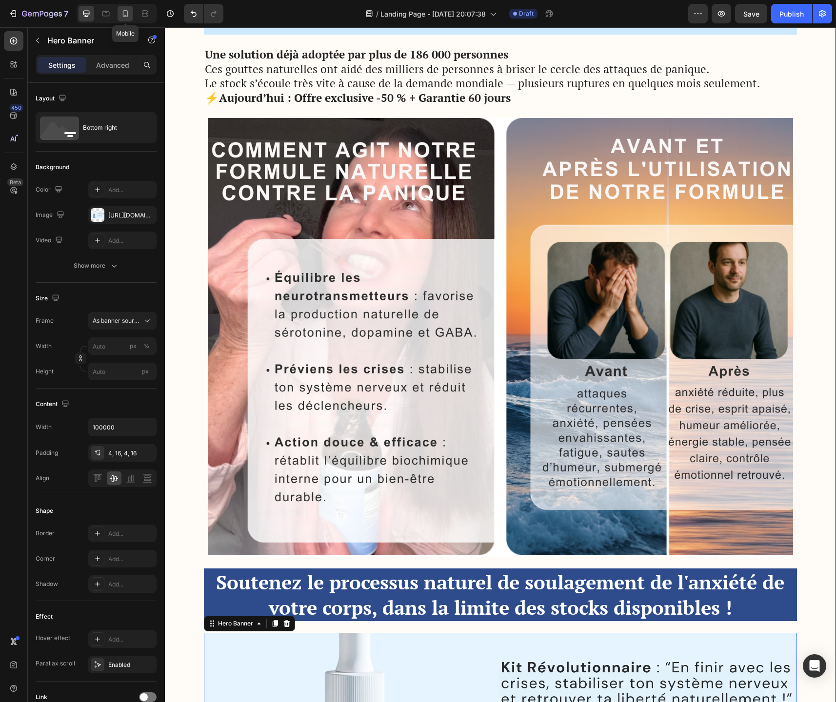
click at [123, 14] on icon at bounding box center [125, 13] width 5 height 7
type input "1200"
type input "600"
type input "100%"
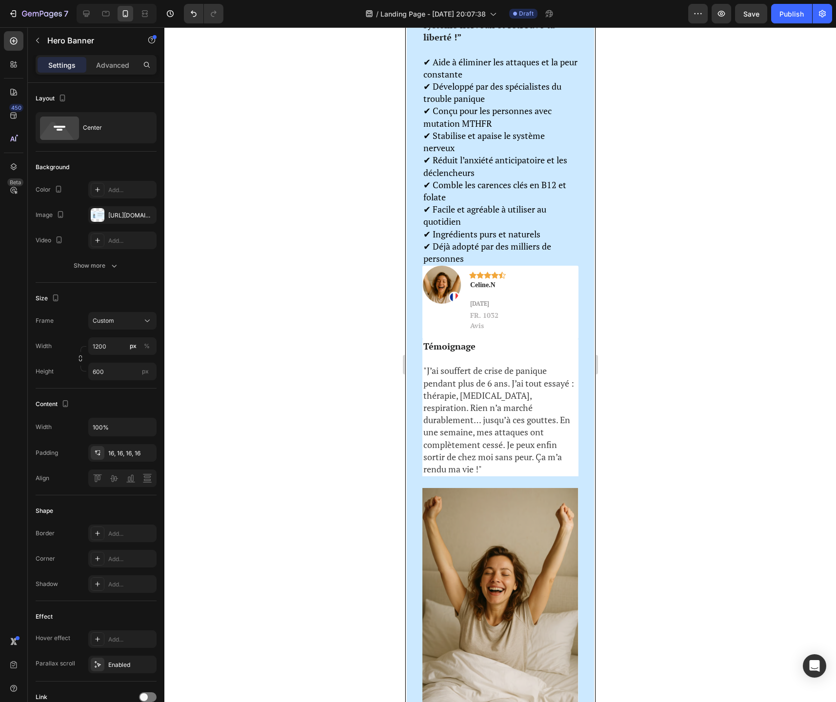
scroll to position [2480, 0]
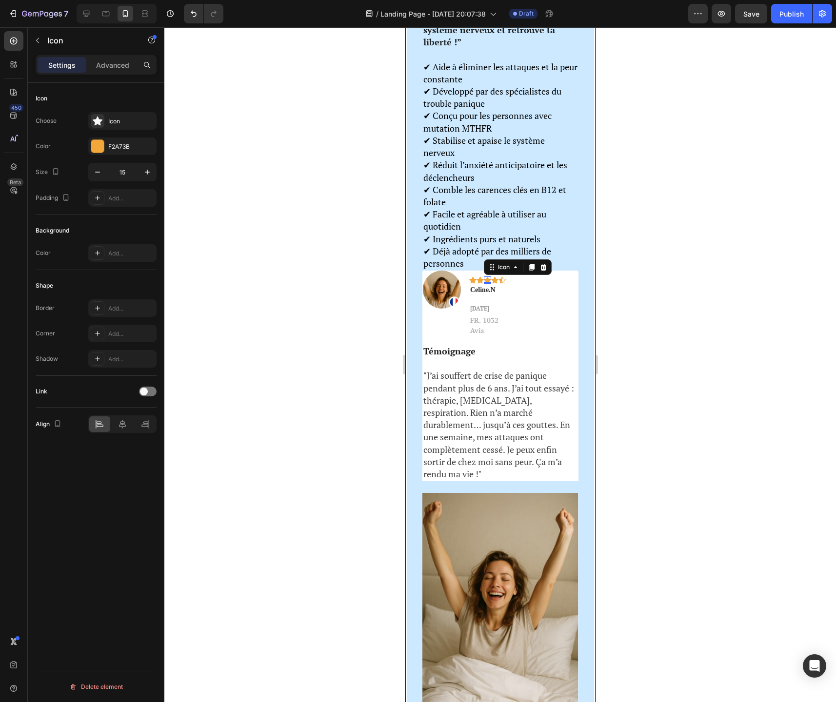
click at [491, 284] on div "Icon 0" at bounding box center [486, 279] width 7 height 7
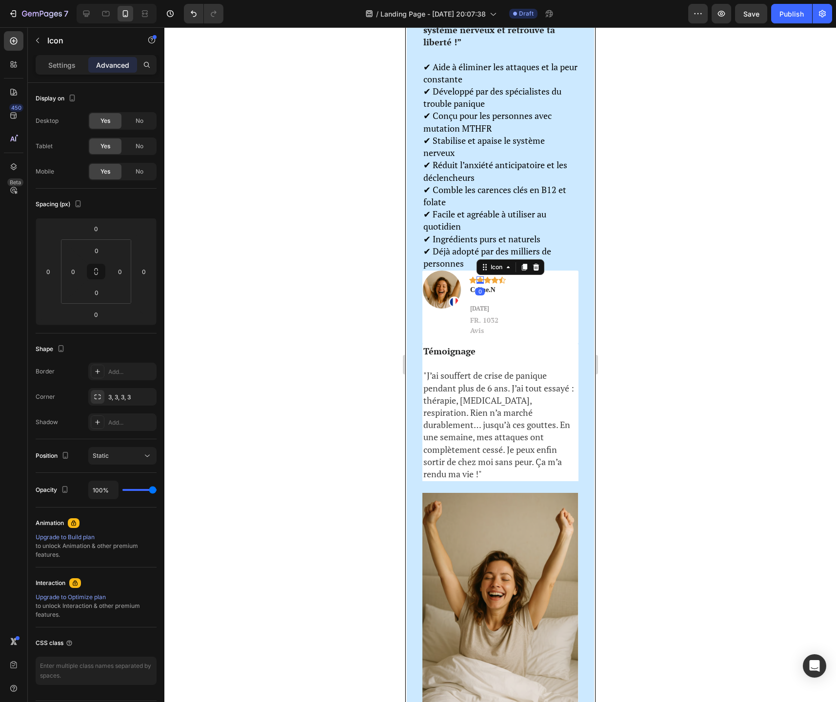
click at [483, 284] on div "Icon 0" at bounding box center [479, 279] width 7 height 7
click at [476, 284] on div "Icon" at bounding box center [472, 279] width 7 height 7
click at [489, 312] on span "[DATE]" at bounding box center [479, 308] width 19 height 7
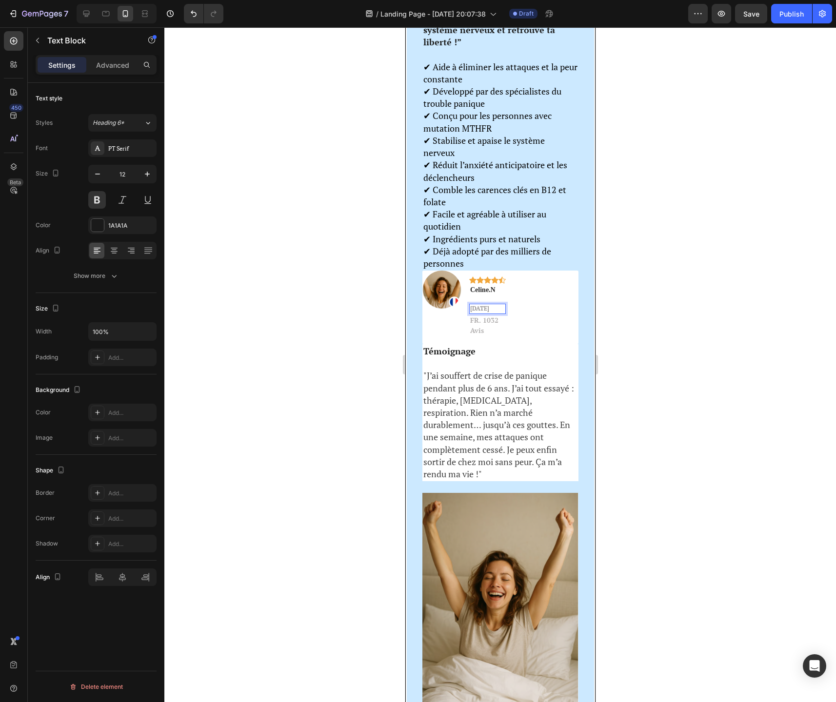
click at [489, 312] on span "[DATE]" at bounding box center [479, 308] width 19 height 7
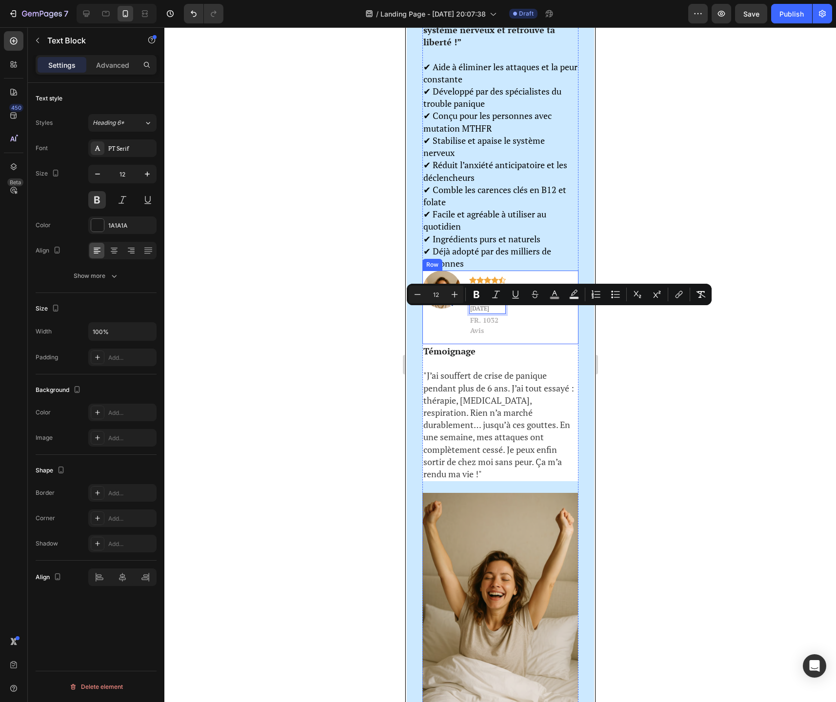
drag, startPoint x: 500, startPoint y: 315, endPoint x: 524, endPoint y: 290, distance: 35.2
click at [524, 290] on div "Image Icon Icon Icon Icon Icon Row Celine.N Text block IL Y A 6 JOURS Text Bloc…" at bounding box center [500, 308] width 156 height 74
click at [529, 328] on div "Image Icon Icon Icon Icon Icon Row Celine.N Text block IL Y A 6 JOURS Text Bloc…" at bounding box center [500, 308] width 156 height 74
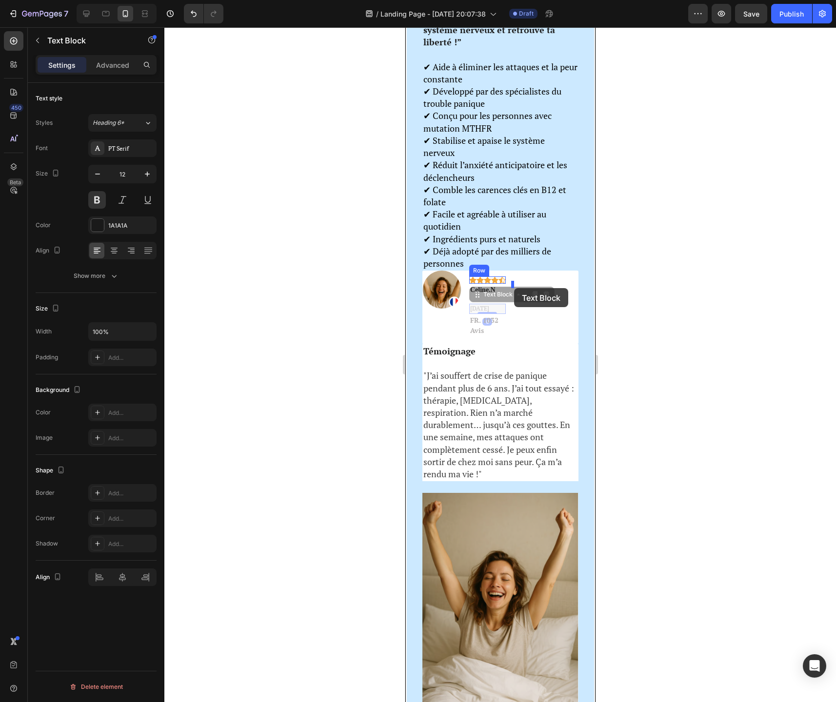
drag, startPoint x: 503, startPoint y: 312, endPoint x: 513, endPoint y: 288, distance: 25.5
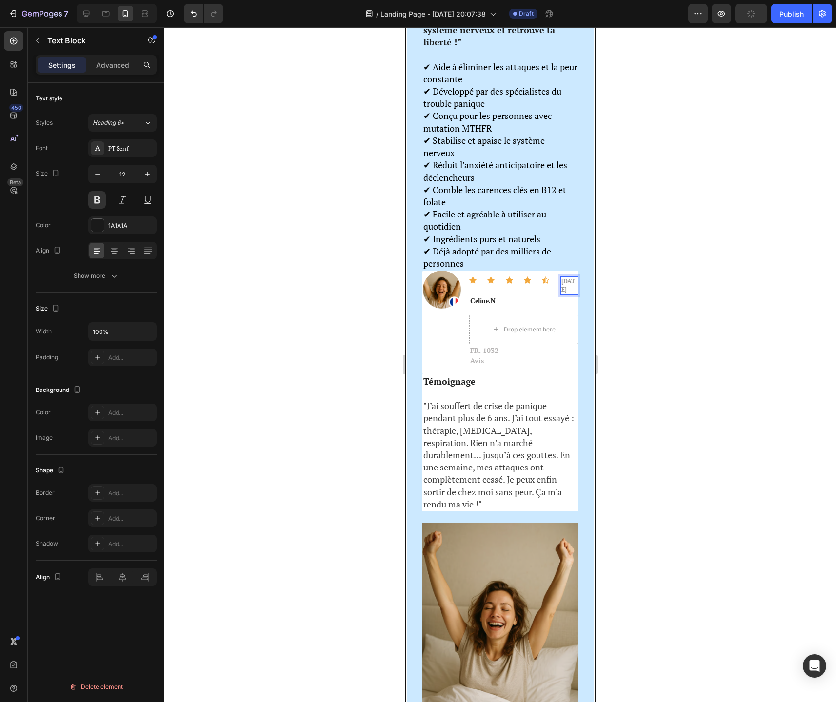
click at [564, 289] on p "[DATE]" at bounding box center [569, 285] width 16 height 17
drag, startPoint x: 193, startPoint y: 11, endPoint x: 537, endPoint y: 556, distance: 644.3
click at [193, 11] on icon "Undo/Redo" at bounding box center [194, 14] width 10 height 10
drag, startPoint x: 537, startPoint y: 556, endPoint x: 193, endPoint y: 11, distance: 644.3
click at [193, 11] on icon "Undo/Redo" at bounding box center [194, 14] width 10 height 10
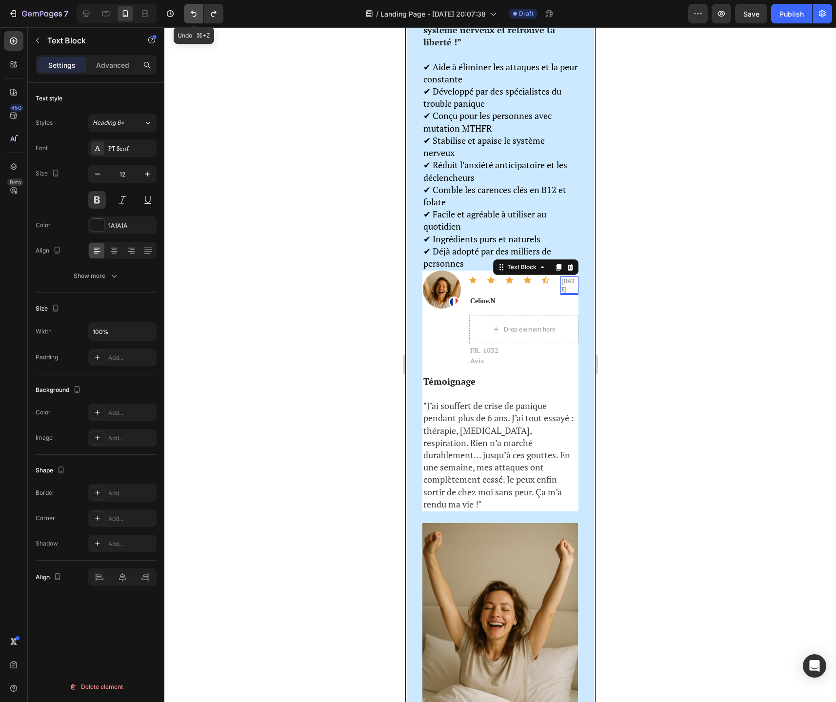
click at [193, 14] on icon "Undo/Redo" at bounding box center [194, 14] width 10 height 10
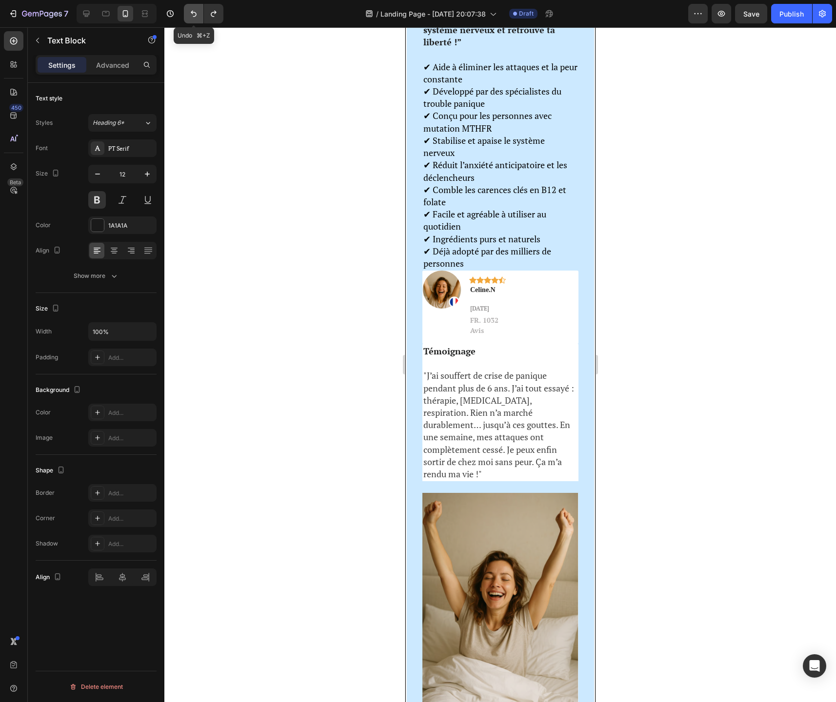
click at [192, 20] on button "Undo/Redo" at bounding box center [194, 14] width 20 height 20
click at [216, 17] on icon "Undo/Redo" at bounding box center [214, 14] width 10 height 10
drag, startPoint x: 495, startPoint y: 312, endPoint x: 510, endPoint y: 318, distance: 16.2
click at [505, 318] on div "Icon Icon Icon Icon Icon Row Celine.N Text block IL Y A 6 JOURS Text Block Row …" at bounding box center [487, 304] width 37 height 66
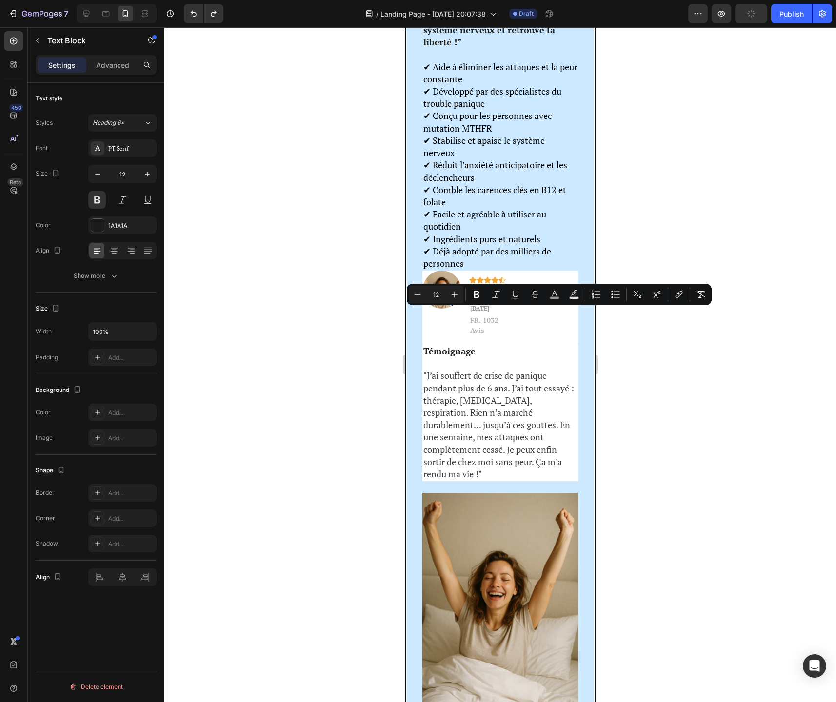
click at [693, 356] on div at bounding box center [499, 364] width 671 height 675
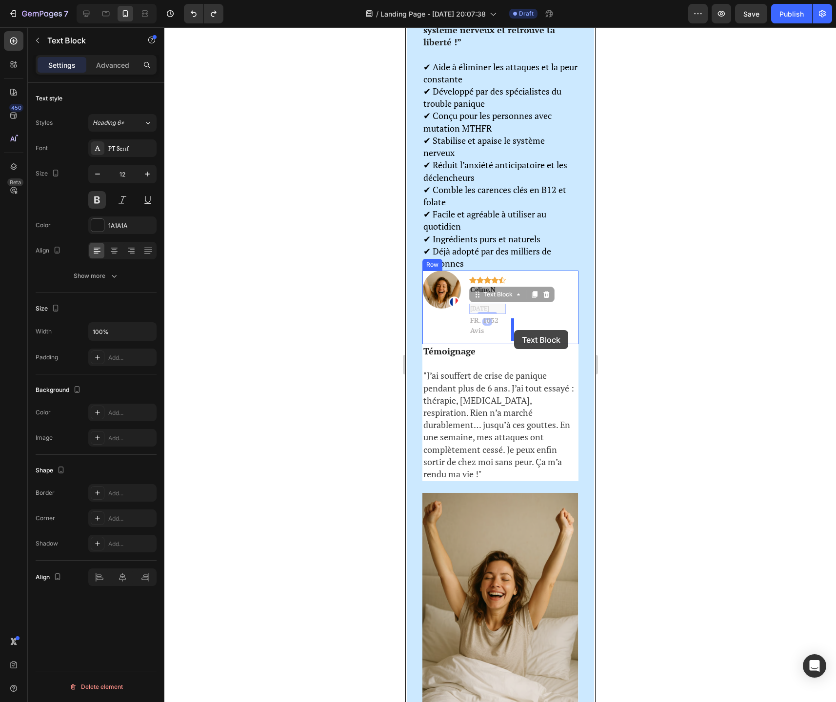
drag, startPoint x: 505, startPoint y: 314, endPoint x: 513, endPoint y: 330, distance: 18.5
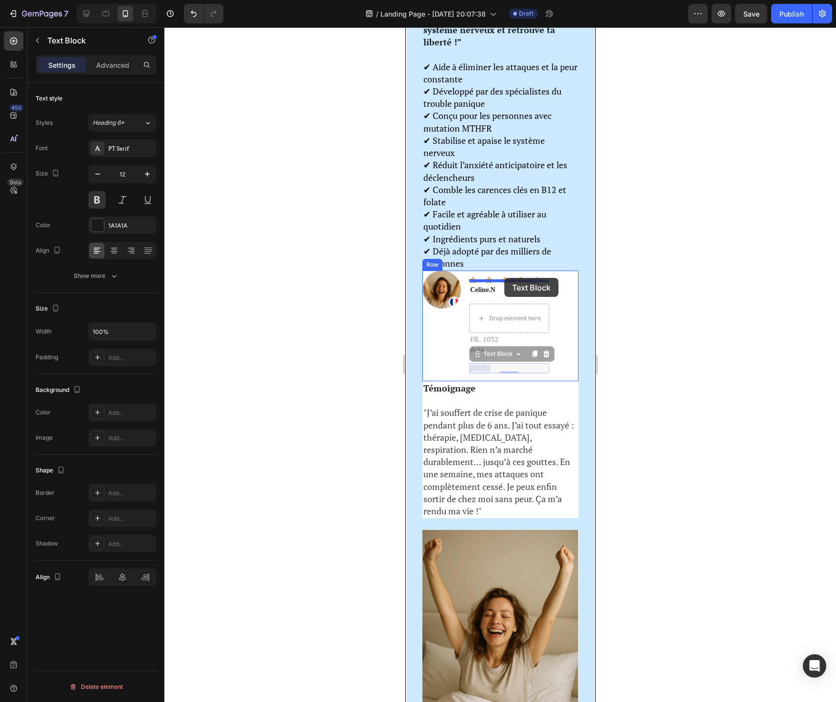
drag, startPoint x: 522, startPoint y: 374, endPoint x: 504, endPoint y: 278, distance: 97.3
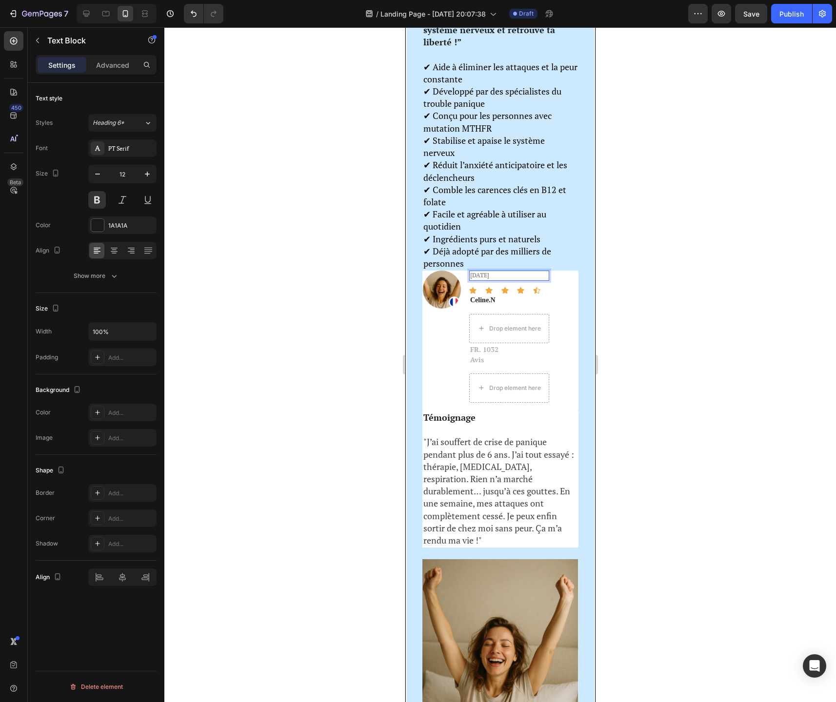
click at [475, 279] on span "[DATE]" at bounding box center [479, 275] width 19 height 7
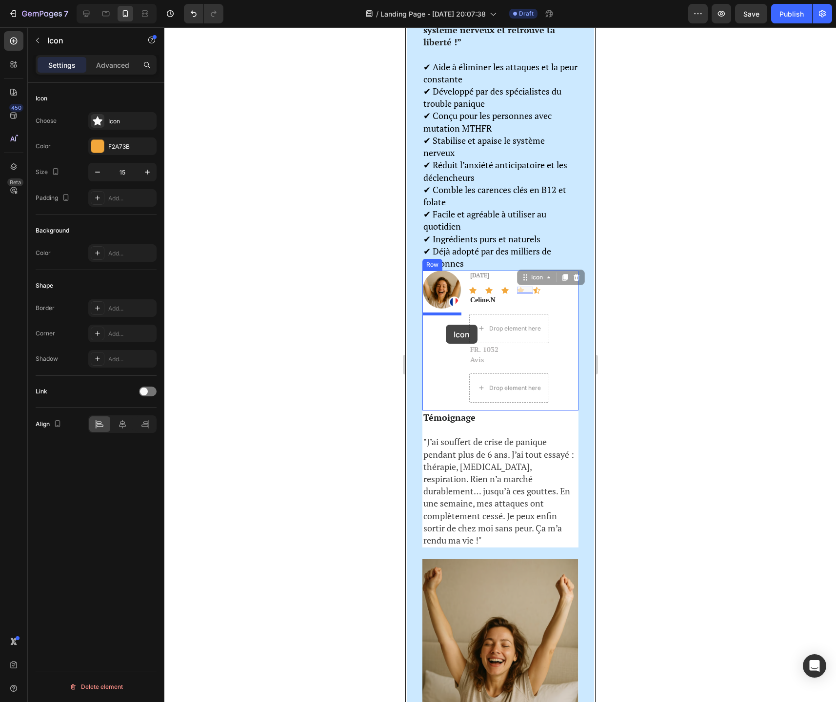
drag, startPoint x: 526, startPoint y: 293, endPoint x: 445, endPoint y: 323, distance: 86.1
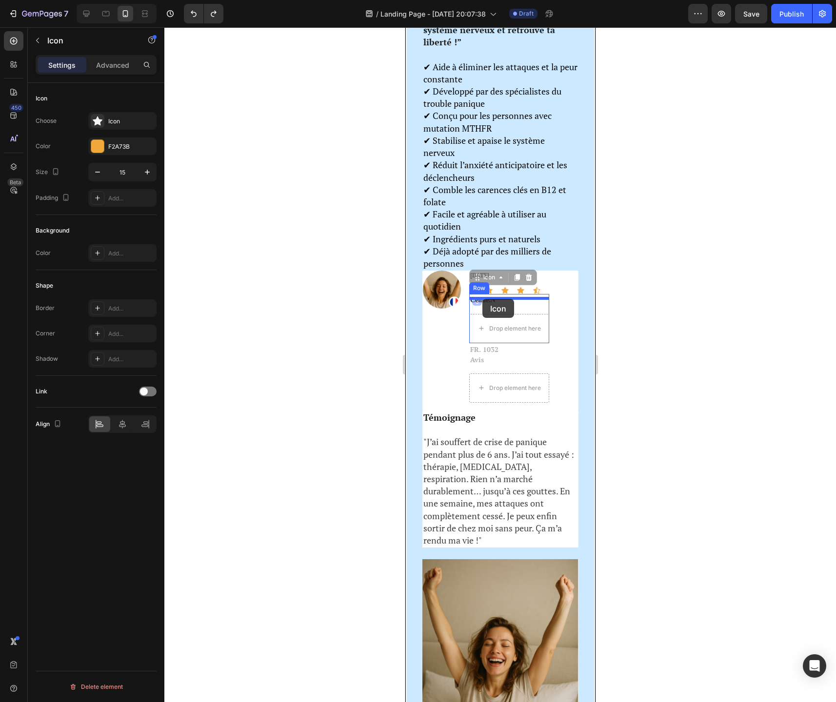
drag, startPoint x: 469, startPoint y: 296, endPoint x: 482, endPoint y: 298, distance: 13.4
click at [538, 294] on div "Icon" at bounding box center [540, 290] width 16 height 7
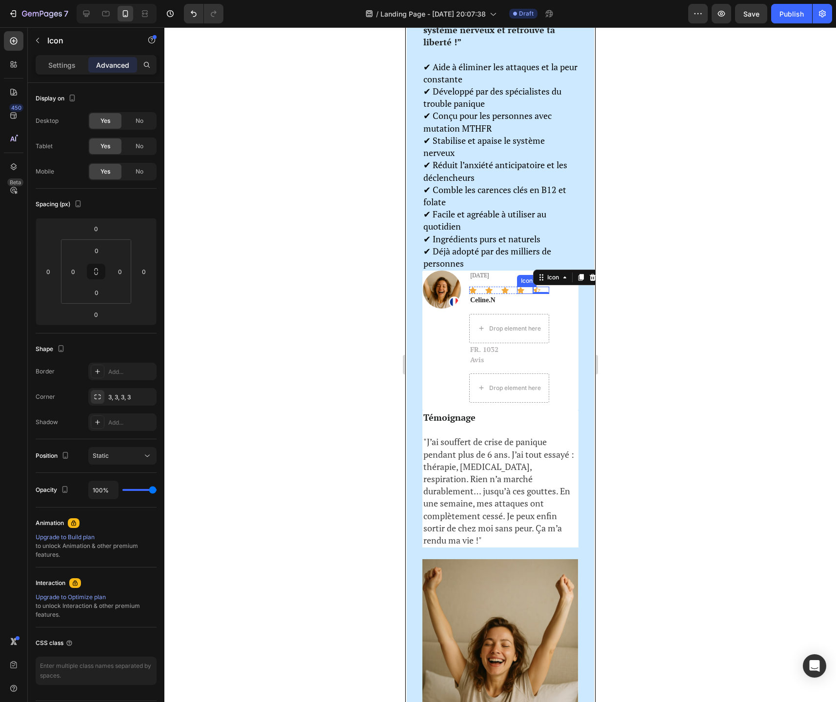
click at [523, 294] on div "Icon" at bounding box center [524, 290] width 16 height 7
click at [508, 294] on div "Icon" at bounding box center [509, 290] width 16 height 7
click at [544, 294] on div "Icon 0" at bounding box center [540, 290] width 16 height 7
click at [474, 281] on div "Icon" at bounding box center [479, 281] width 16 height 0
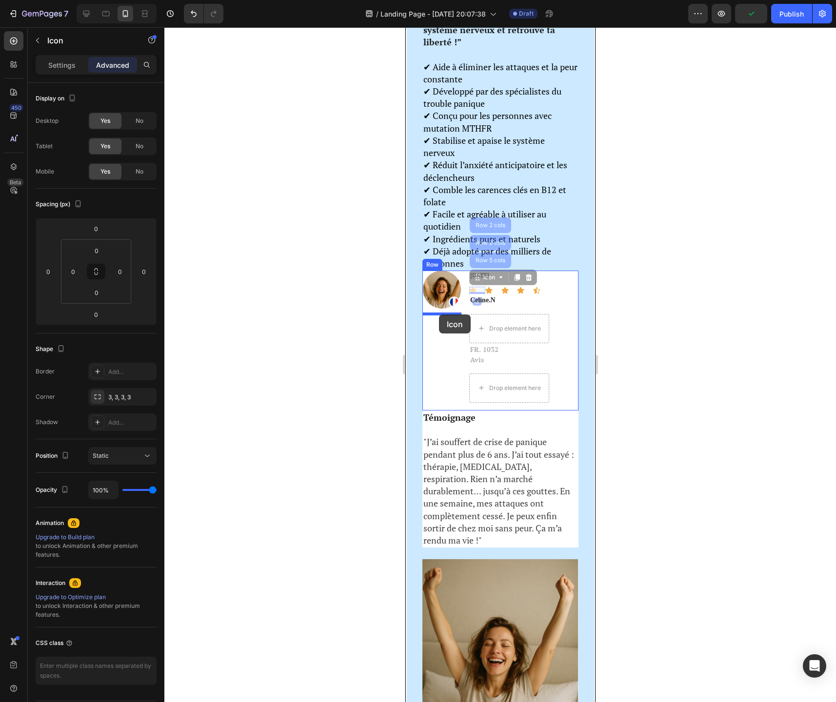
drag, startPoint x: 478, startPoint y: 287, endPoint x: 438, endPoint y: 315, distance: 48.4
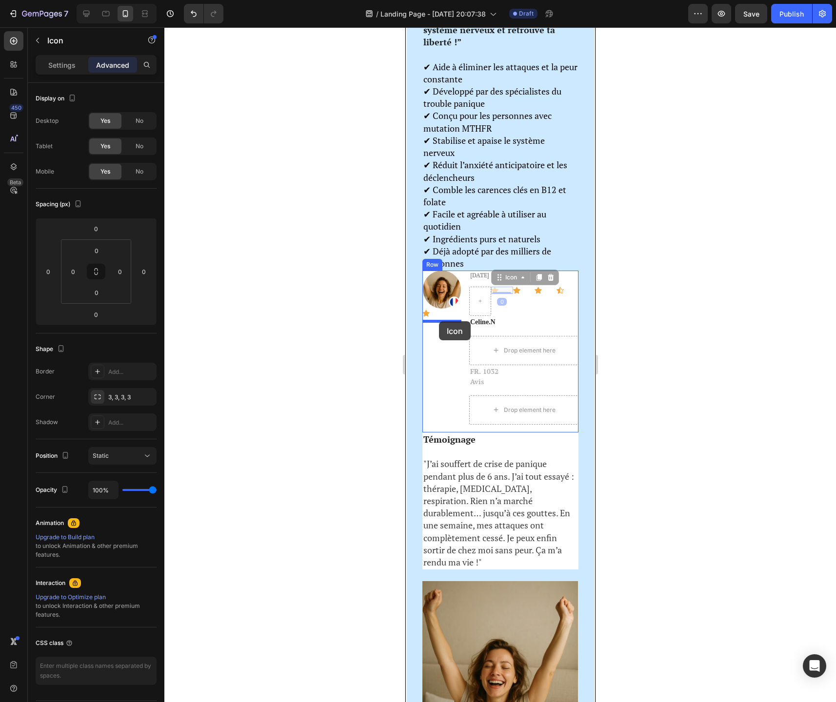
drag, startPoint x: 494, startPoint y: 293, endPoint x: 438, endPoint y: 321, distance: 62.8
drag, startPoint x: 517, startPoint y: 295, endPoint x: 427, endPoint y: 318, distance: 92.5
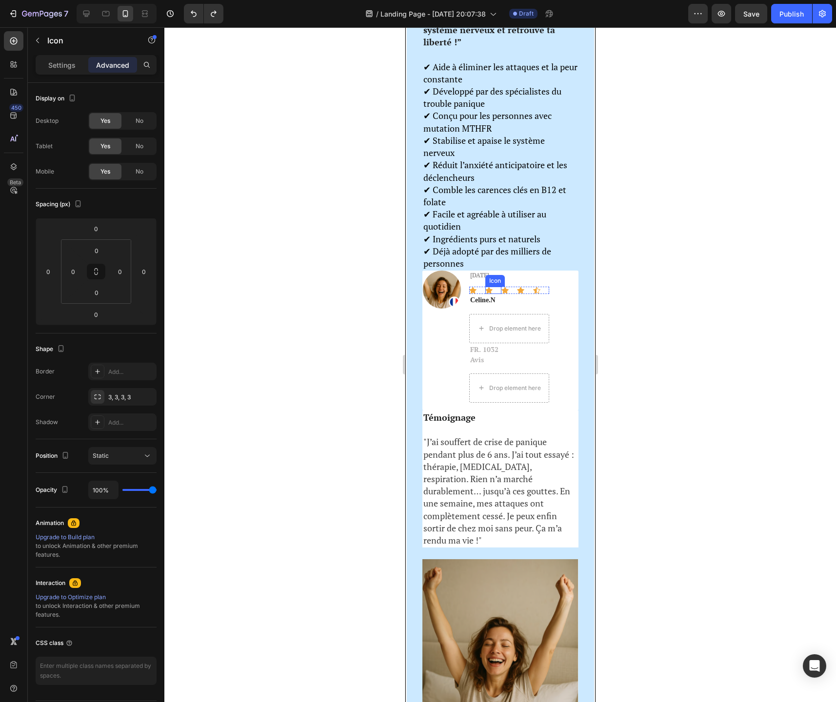
click at [499, 294] on div "Icon" at bounding box center [493, 290] width 16 height 7
click at [546, 294] on div "Icon" at bounding box center [540, 290] width 16 height 7
click at [476, 288] on div "IL Y A 6 JOURS Text Block Icon Icon Icon Icon Icon Row Celine.N Text block Drop…" at bounding box center [509, 337] width 80 height 132
click at [474, 285] on div "Icon" at bounding box center [503, 278] width 68 height 16
click at [69, 66] on p "Settings" at bounding box center [61, 65] width 27 height 10
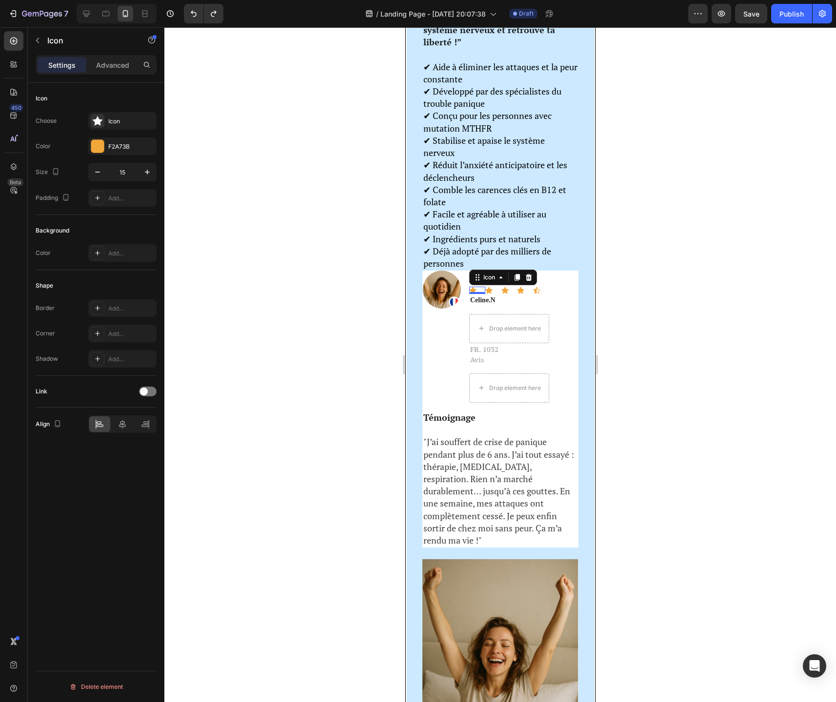
click at [728, 364] on div at bounding box center [499, 364] width 671 height 675
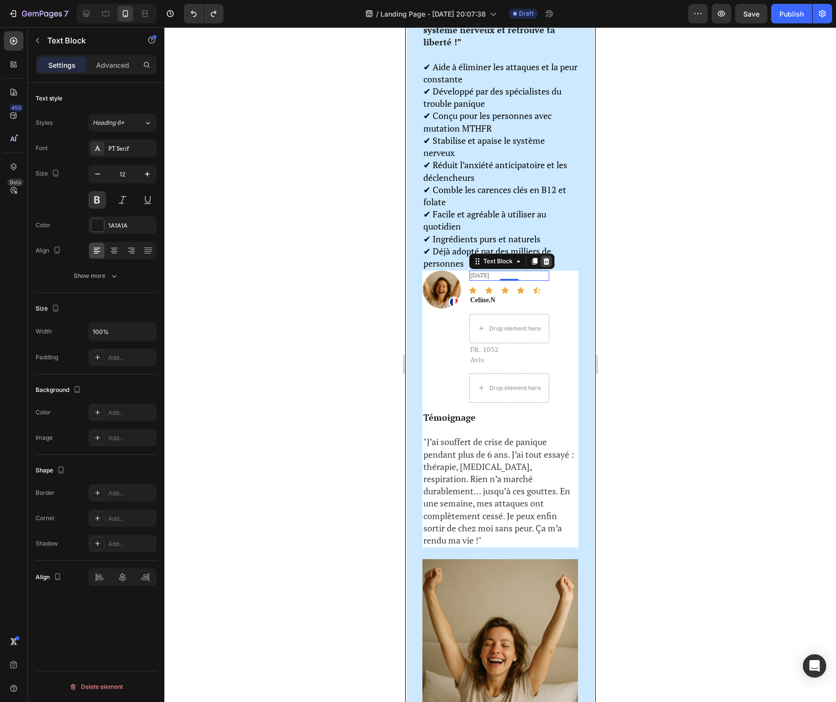
click at [549, 267] on div at bounding box center [546, 262] width 12 height 12
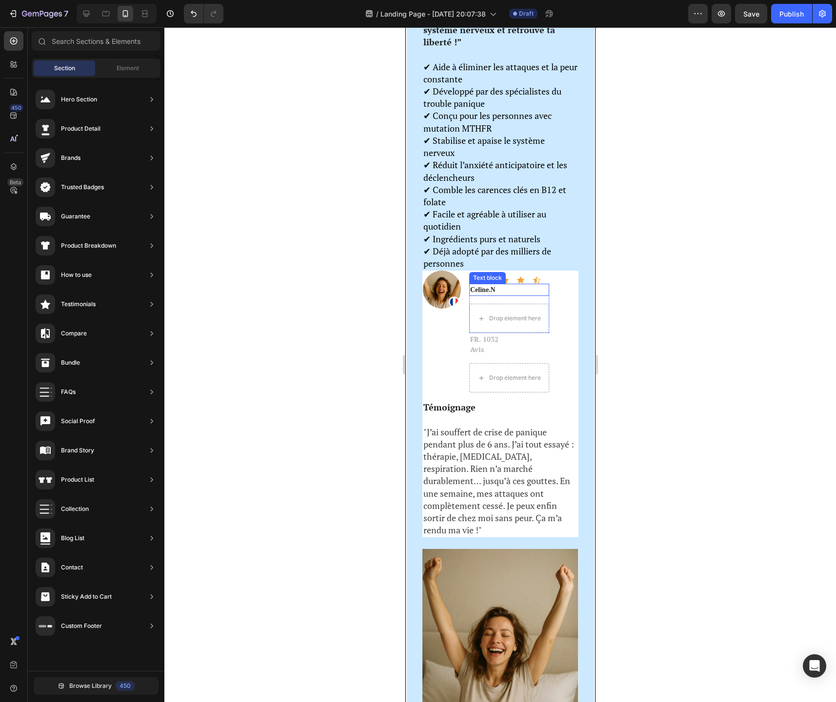
click at [511, 294] on p "Celine.N" at bounding box center [509, 290] width 78 height 10
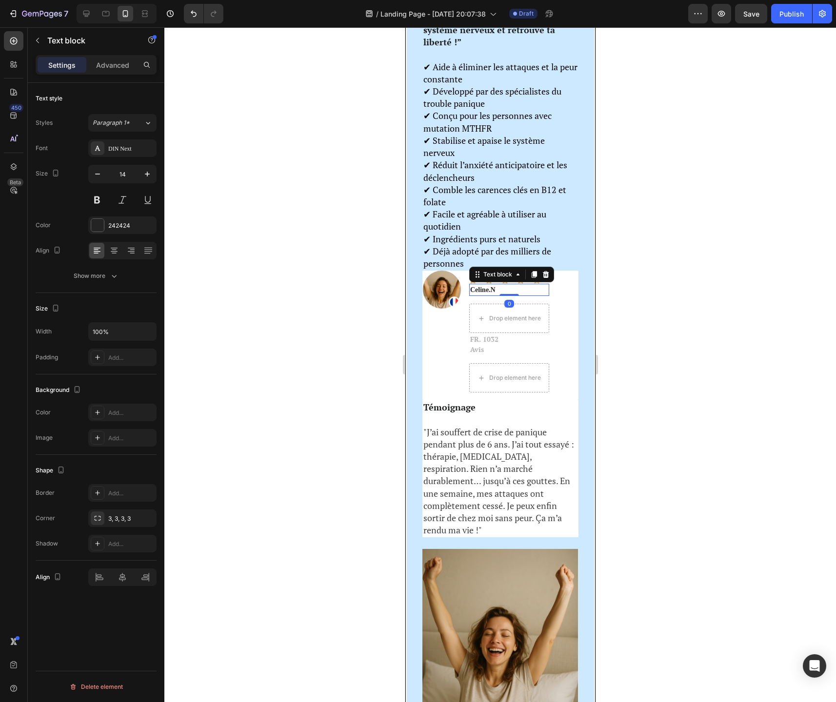
click at [520, 295] on p "Celine.N" at bounding box center [509, 290] width 78 height 10
click at [536, 295] on p "Celine.N" at bounding box center [509, 290] width 78 height 10
click at [531, 284] on div "Icon" at bounding box center [524, 279] width 16 height 7
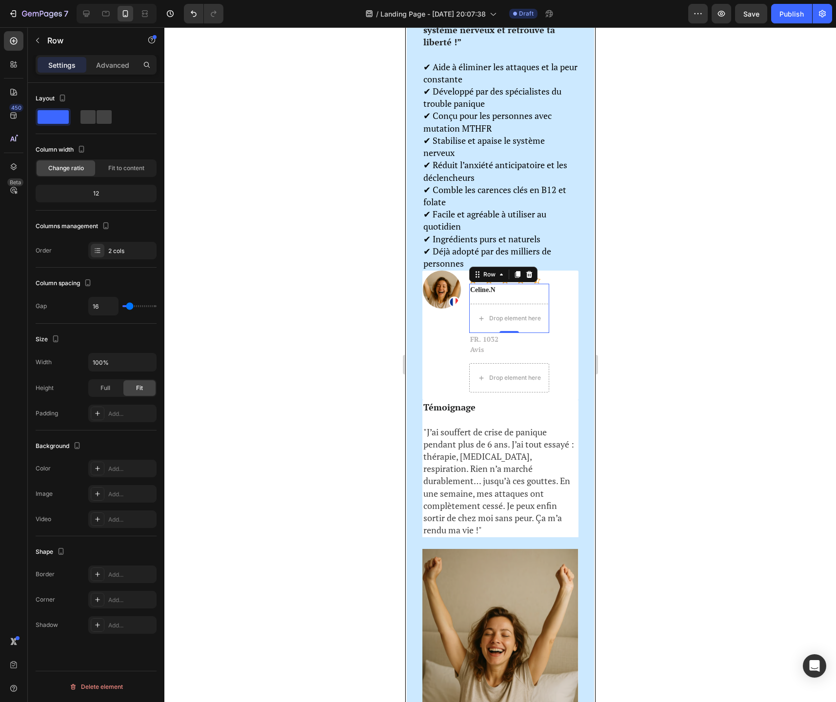
click at [504, 304] on div "Celine.N Text block Drop element here Row 0" at bounding box center [509, 308] width 80 height 49
click at [192, 17] on icon "Undo/Redo" at bounding box center [194, 14] width 10 height 10
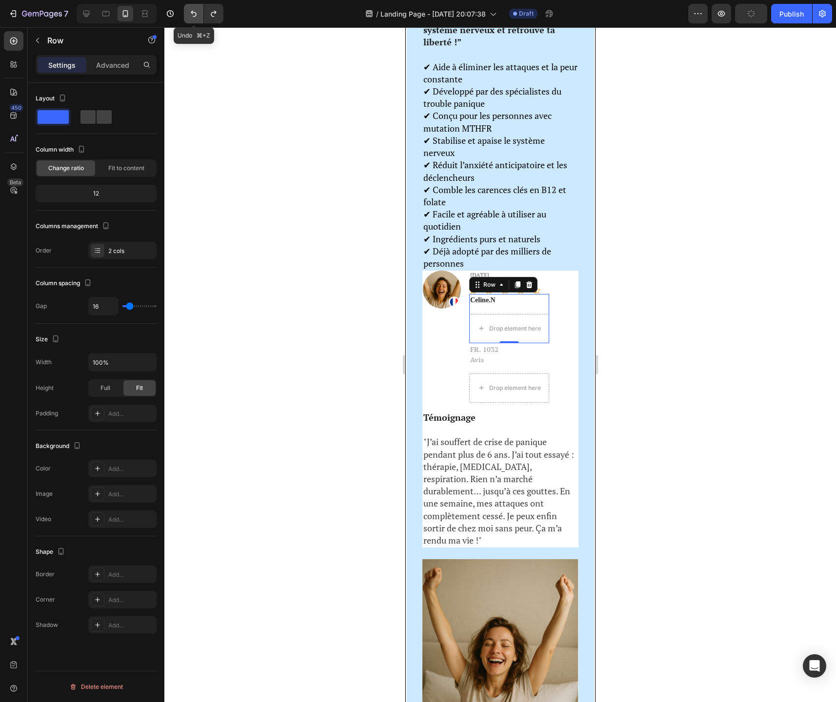
click at [192, 17] on icon "Undo/Redo" at bounding box center [194, 14] width 10 height 10
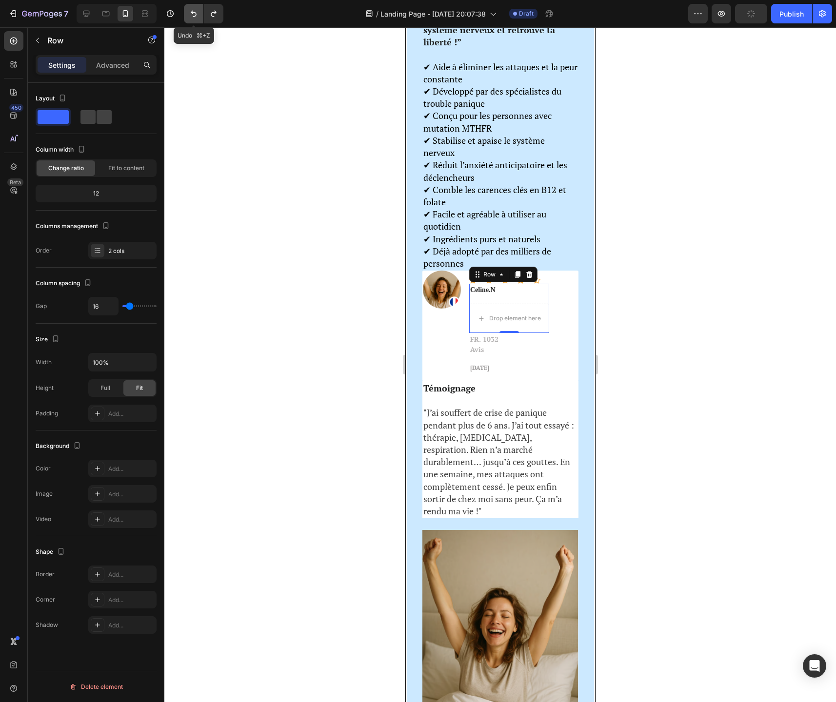
click at [192, 17] on icon "Undo/Redo" at bounding box center [194, 14] width 10 height 10
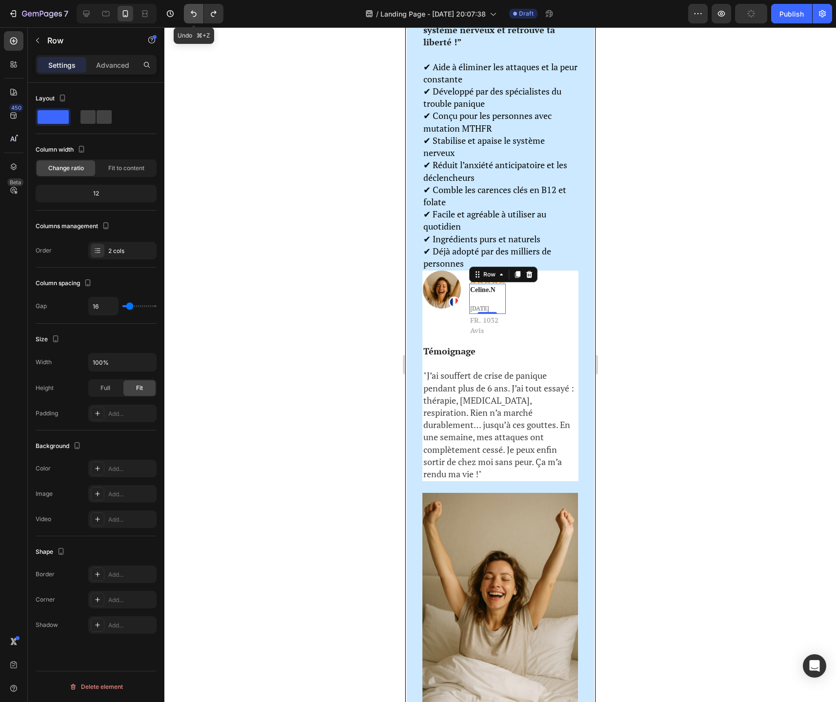
click at [192, 17] on icon "Undo/Redo" at bounding box center [194, 14] width 10 height 10
click at [216, 17] on icon "Undo/Redo" at bounding box center [214, 14] width 10 height 10
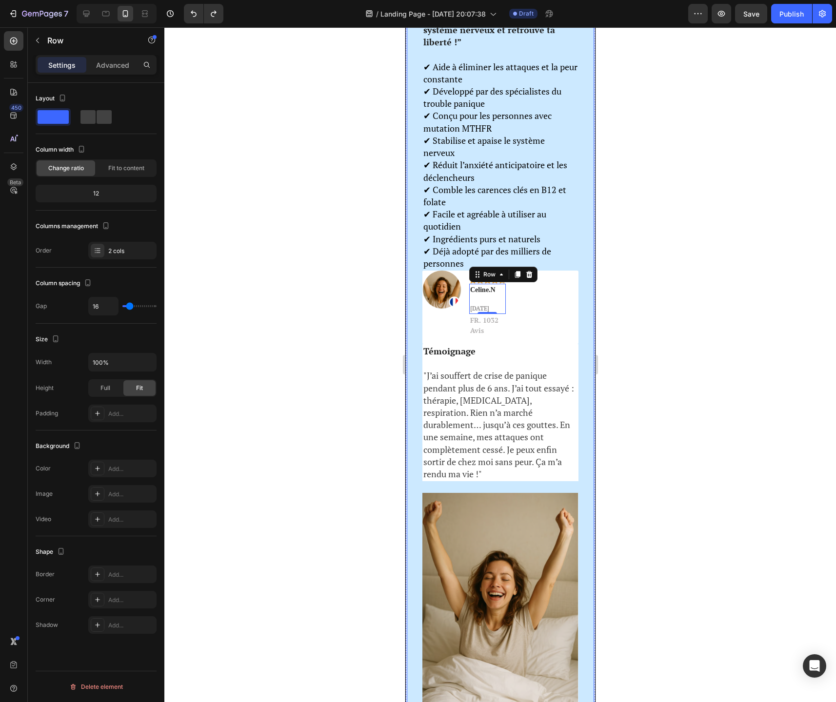
click at [688, 318] on div at bounding box center [499, 364] width 671 height 675
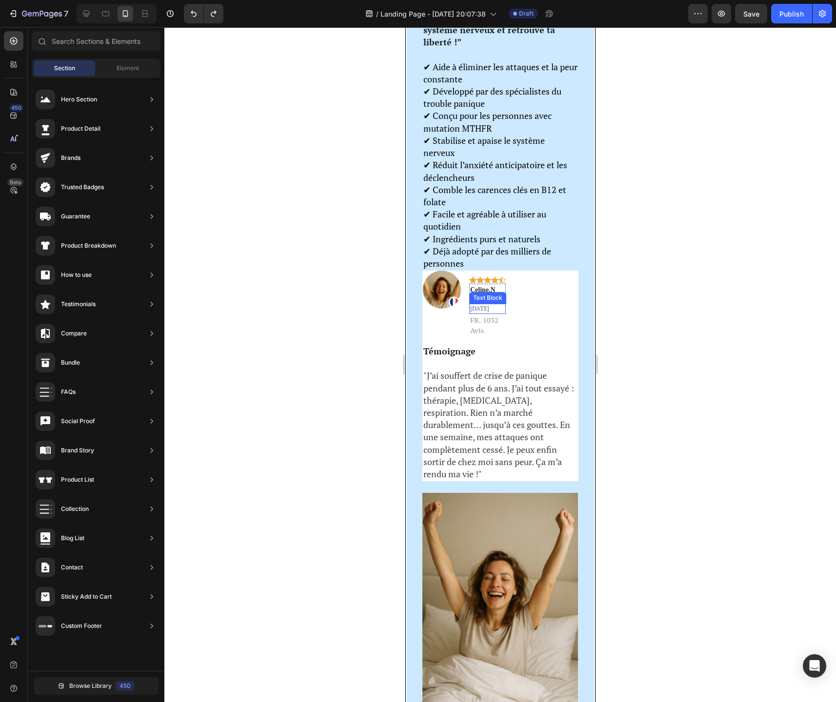
click at [489, 312] on span "[DATE]" at bounding box center [479, 308] width 19 height 7
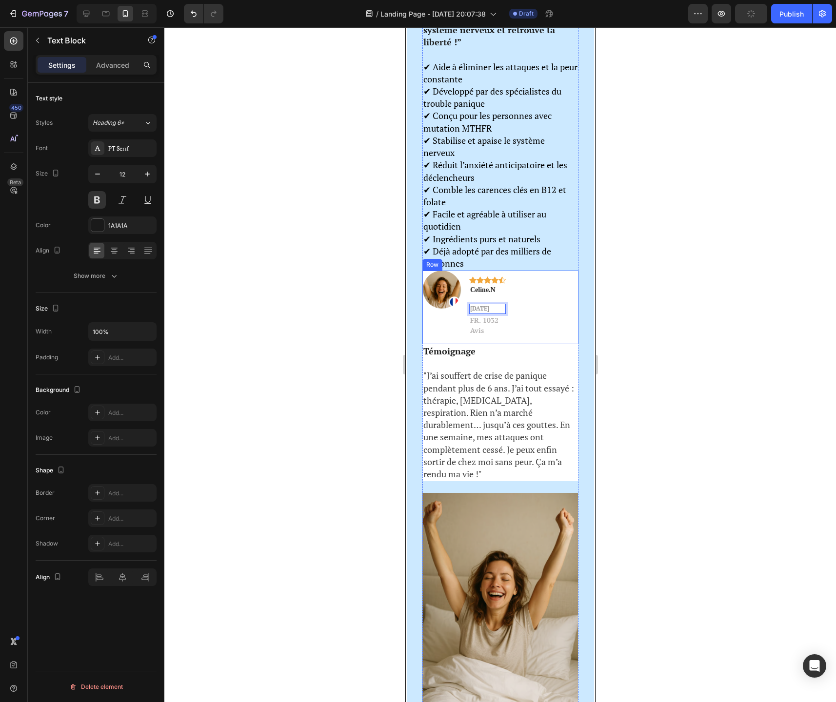
click at [517, 303] on div "Image Icon Icon Icon Icon Icon Row Celine.N Text block IL Y A 6 JOURS Text Bloc…" at bounding box center [500, 308] width 156 height 74
click at [489, 312] on span "[DATE]" at bounding box center [479, 308] width 19 height 7
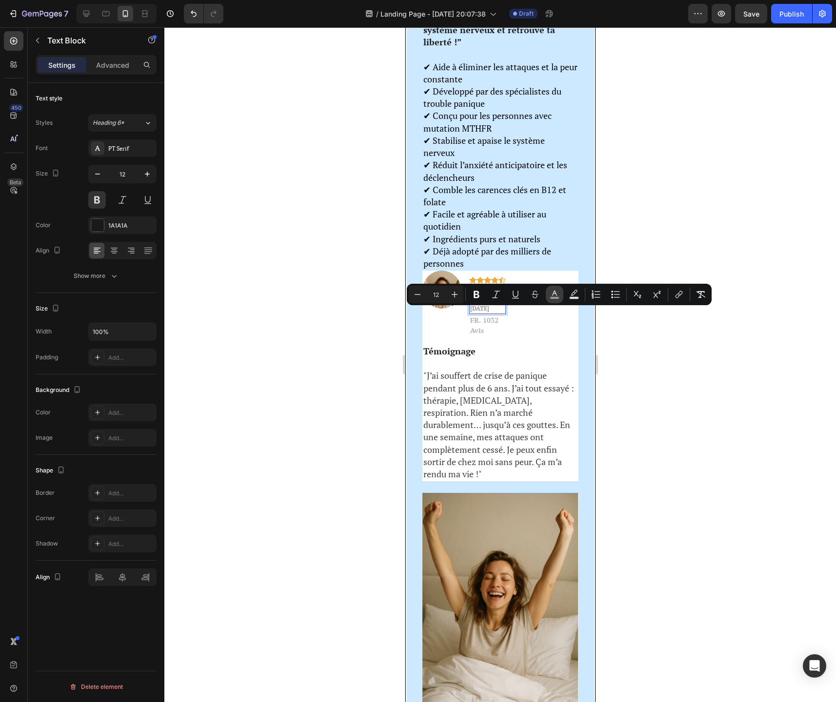
click at [556, 300] on button "color" at bounding box center [555, 295] width 18 height 18
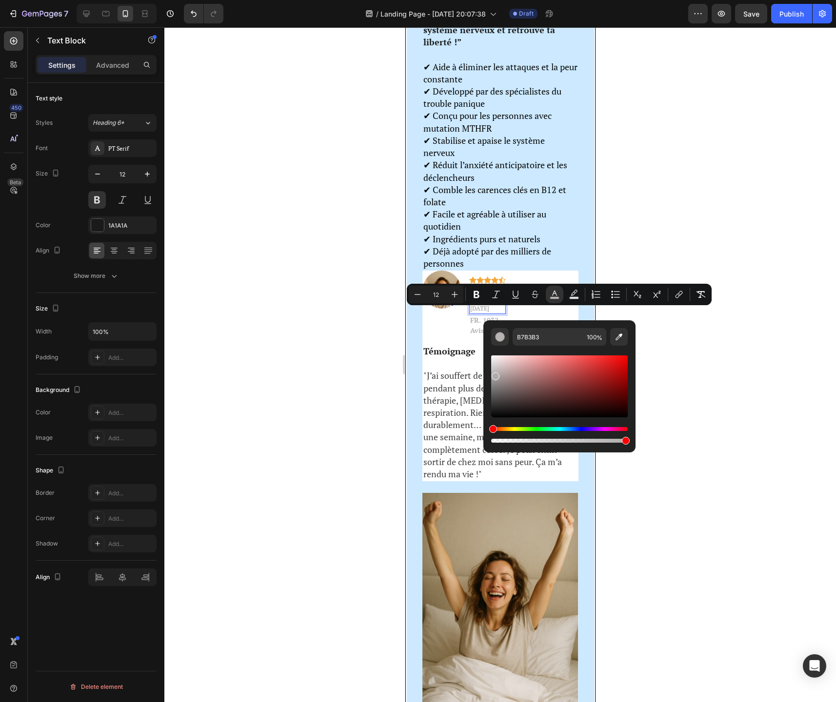
type input "AFACAC"
click at [494, 374] on div "Editor contextual toolbar" at bounding box center [559, 386] width 137 height 62
click at [474, 291] on icon "Editor contextual toolbar" at bounding box center [476, 294] width 6 height 7
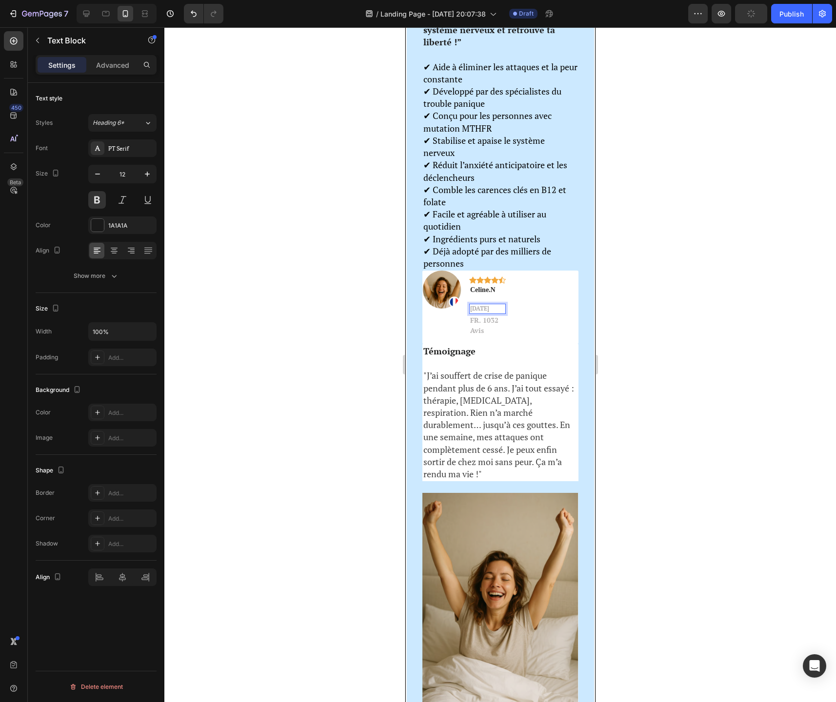
click at [489, 312] on strong "[DATE]" at bounding box center [479, 308] width 19 height 7
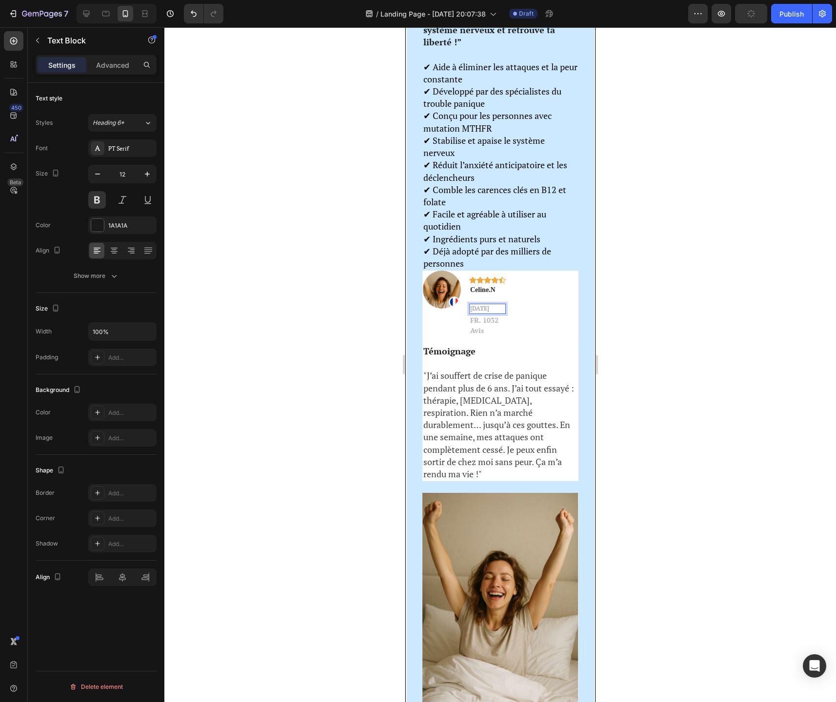
click at [489, 312] on strong "[DATE]" at bounding box center [479, 308] width 19 height 7
click at [529, 344] on div "Image Icon Icon Icon Icon Icon Row Celine.N Text block IL Y A 6 JOURS Text Bloc…" at bounding box center [500, 308] width 156 height 74
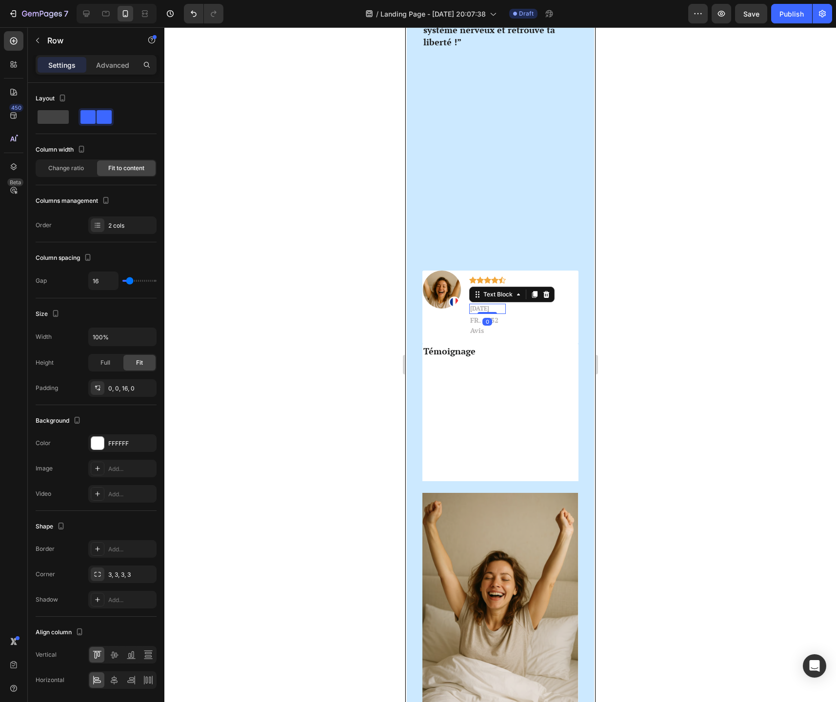
click at [489, 312] on strong "[DATE]" at bounding box center [479, 308] width 19 height 7
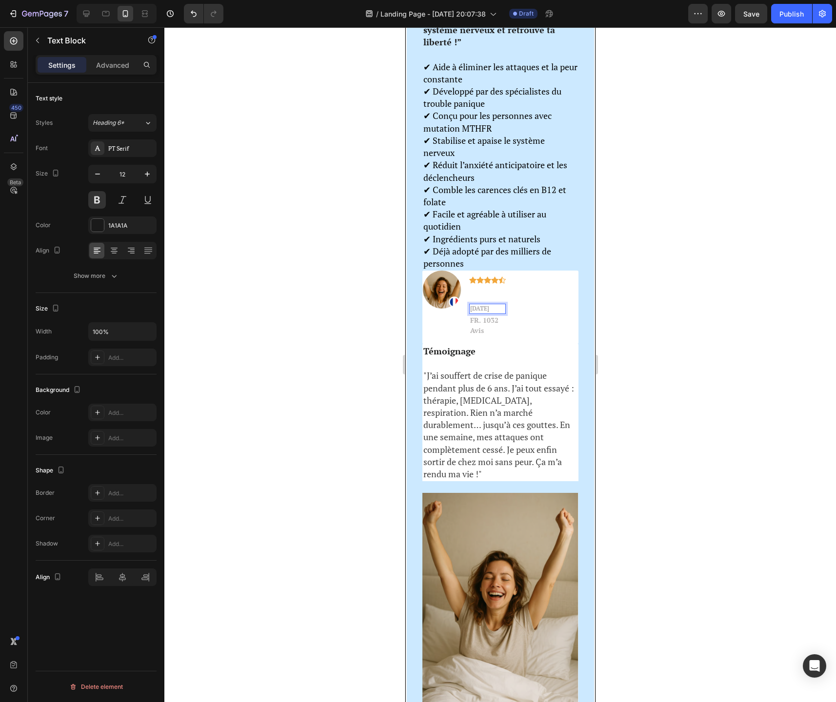
click at [489, 312] on strong "[DATE]" at bounding box center [479, 308] width 19 height 7
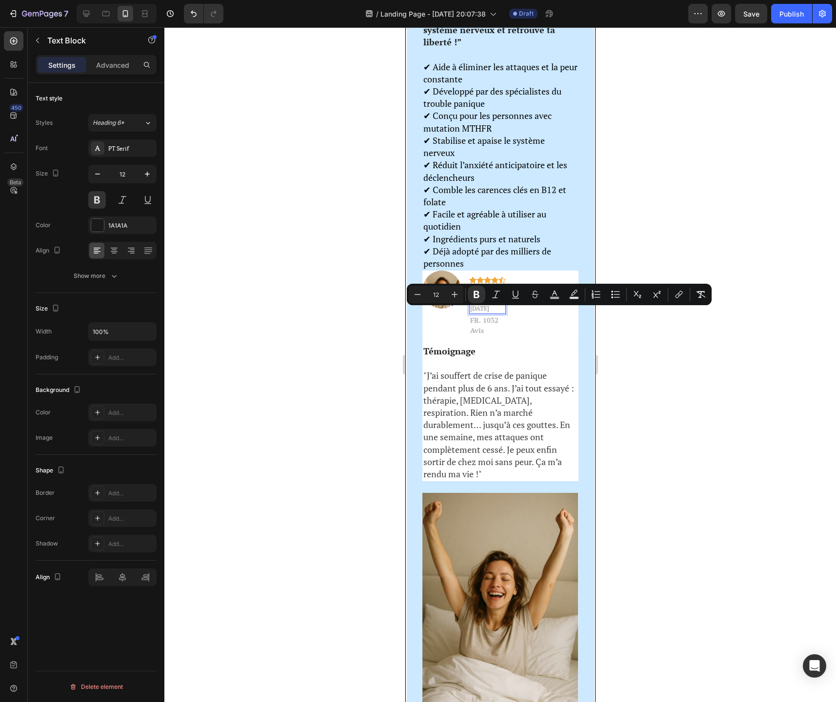
click at [489, 312] on strong "[DATE]" at bounding box center [479, 308] width 19 height 7
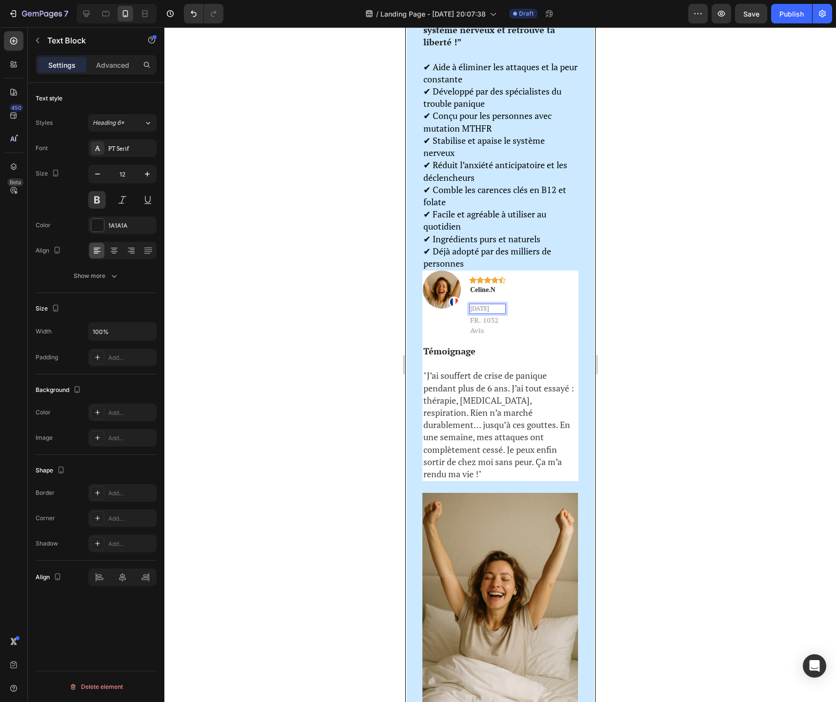
click at [489, 312] on strong "[DATE]" at bounding box center [479, 308] width 19 height 7
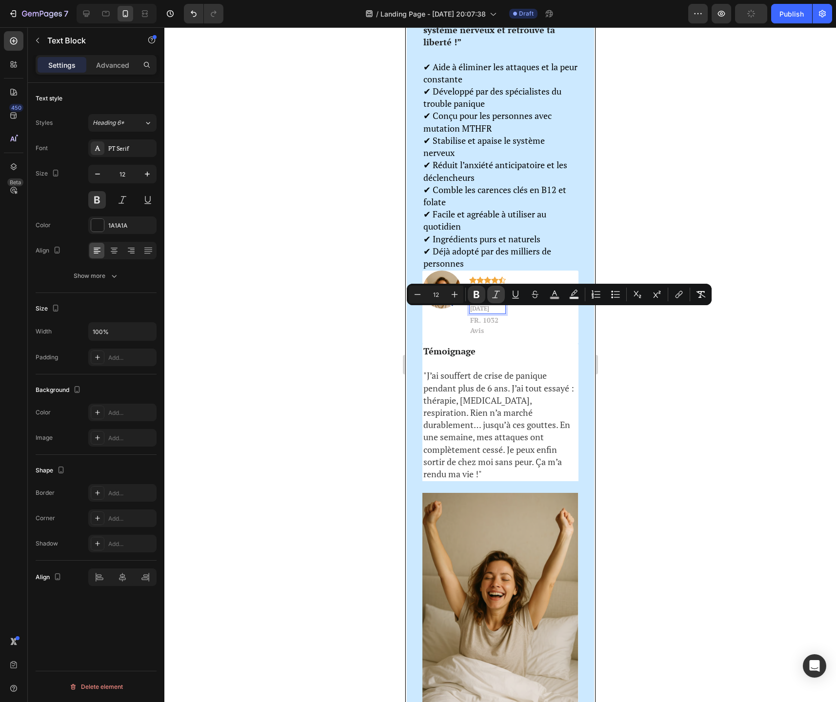
click at [496, 294] on icon "Editor contextual toolbar" at bounding box center [496, 295] width 10 height 10
click at [724, 372] on div at bounding box center [499, 364] width 671 height 675
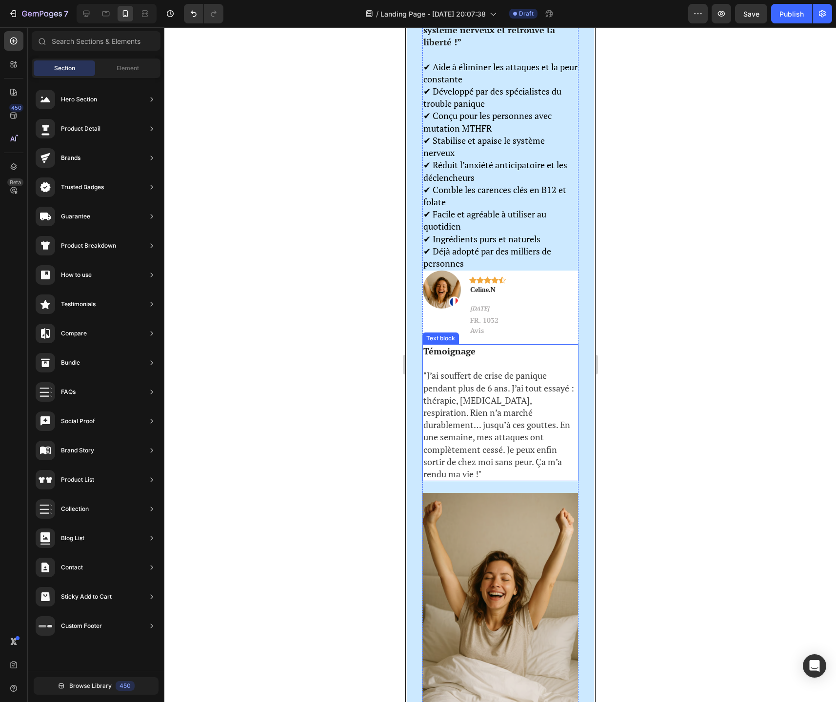
click at [489, 388] on span ""J’ai souffert de crise de panique pendant plus de 6 ans. J’ai tout essayé : th…" at bounding box center [498, 425] width 151 height 110
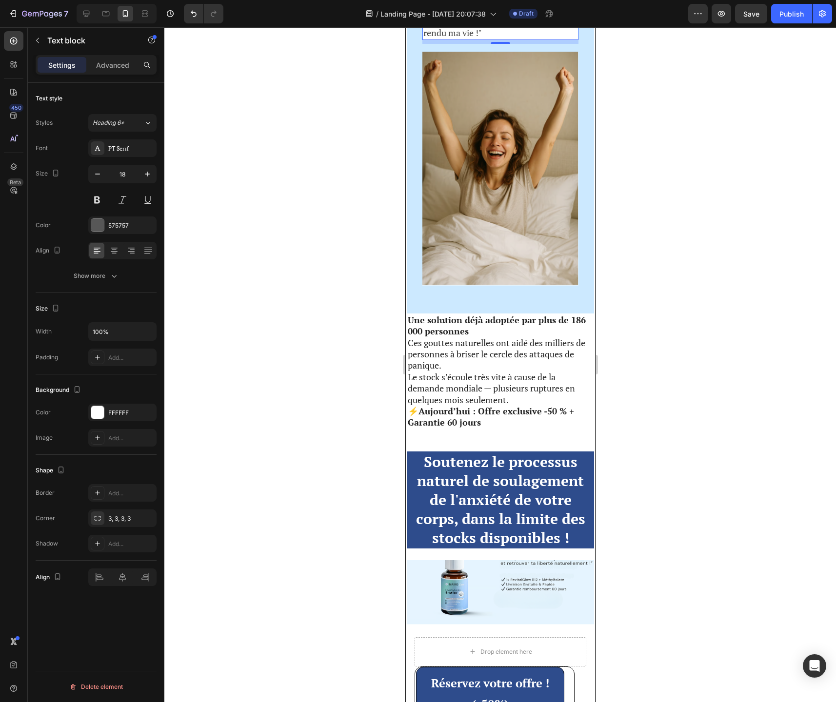
scroll to position [2922, 0]
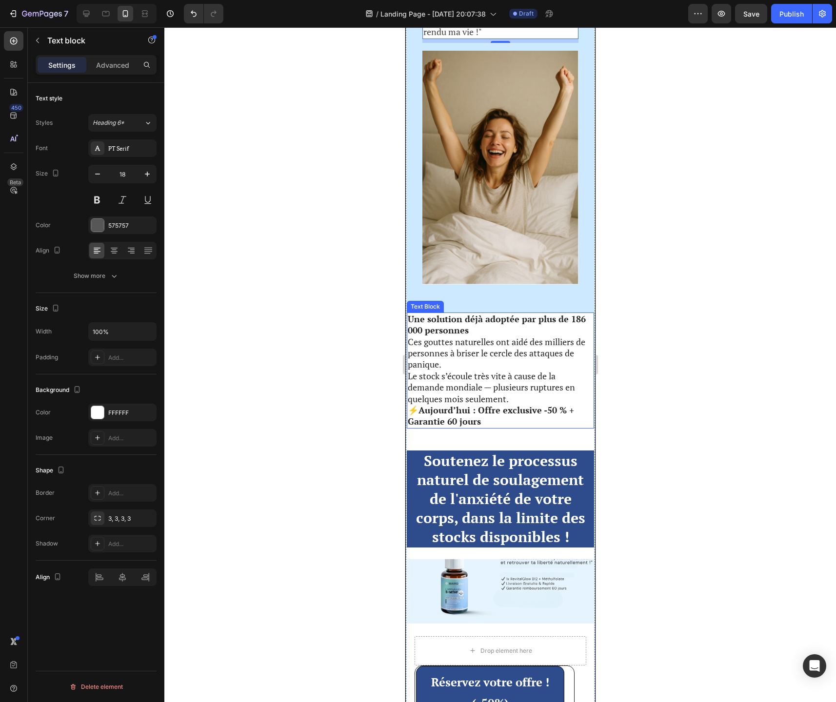
click at [411, 314] on strong "Une solution déjà adoptée par plus de 186 000 personnes" at bounding box center [496, 324] width 178 height 23
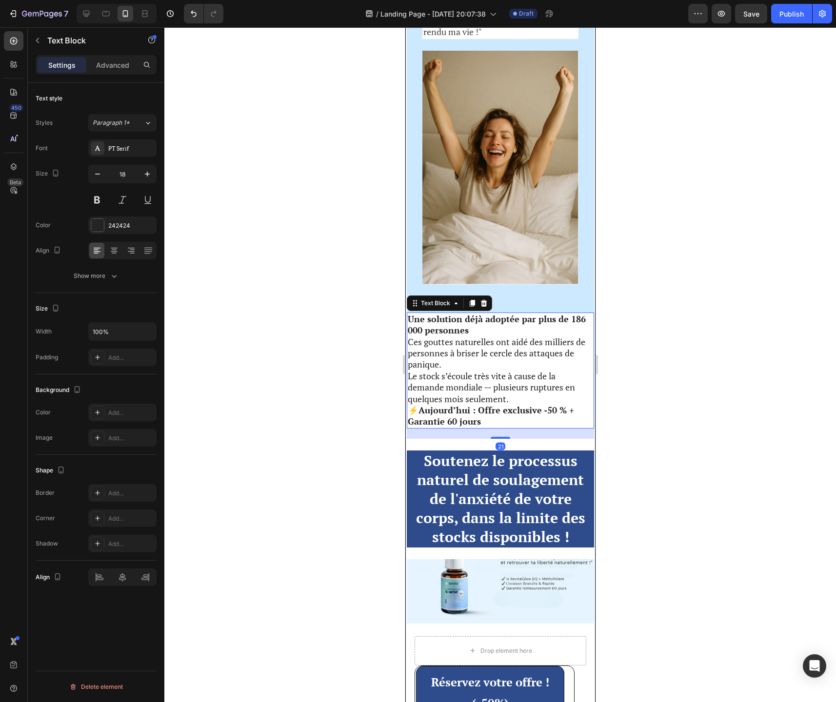
click at [411, 314] on strong "Une solution déjà adoptée par plus de 186 000 personnes" at bounding box center [496, 324] width 178 height 23
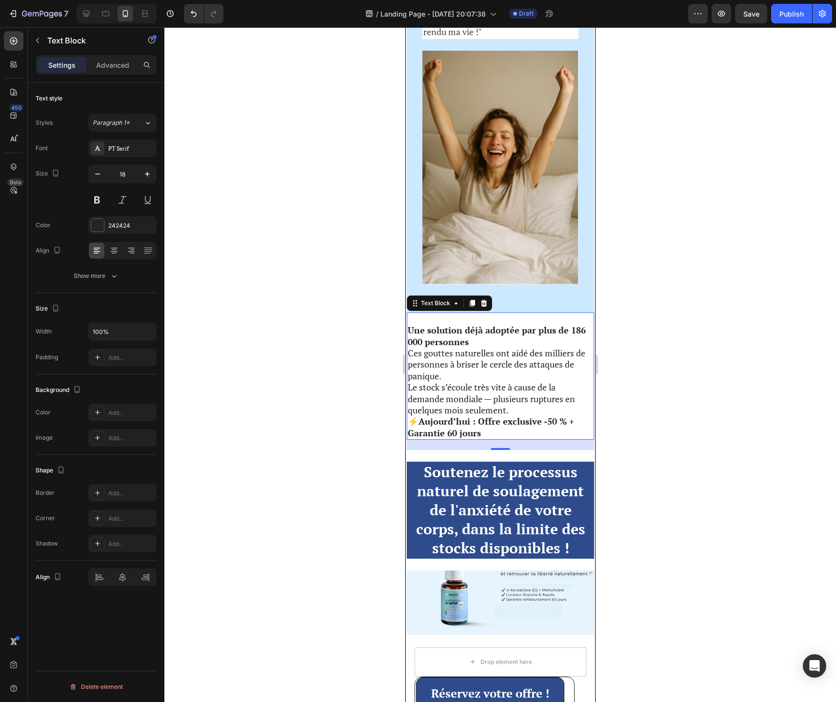
click at [719, 347] on div at bounding box center [499, 364] width 671 height 675
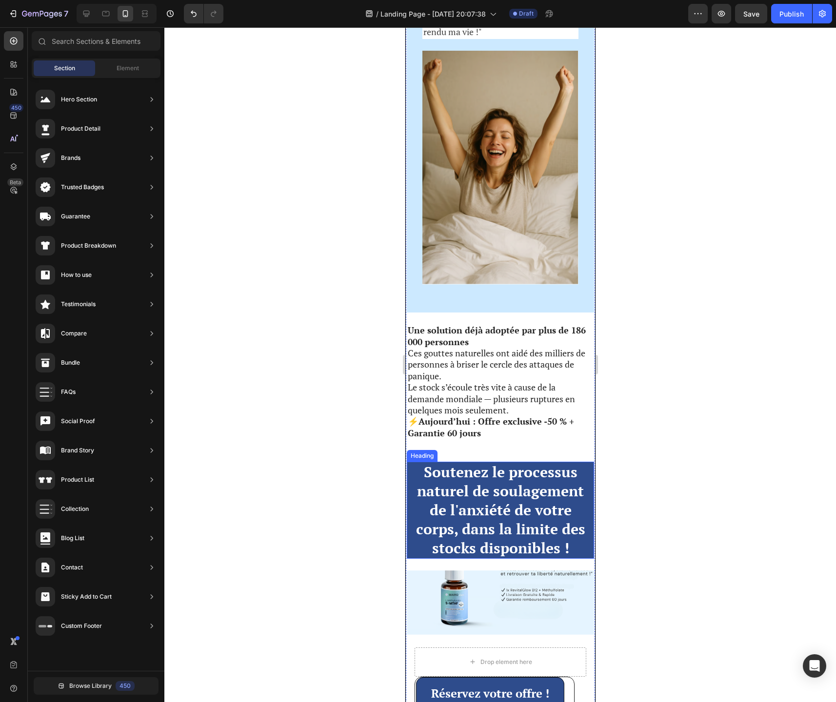
click at [515, 507] on strong "Soutenez le processus naturel de soulagement de l'anxiété de votre corps, dans …" at bounding box center [499, 510] width 169 height 96
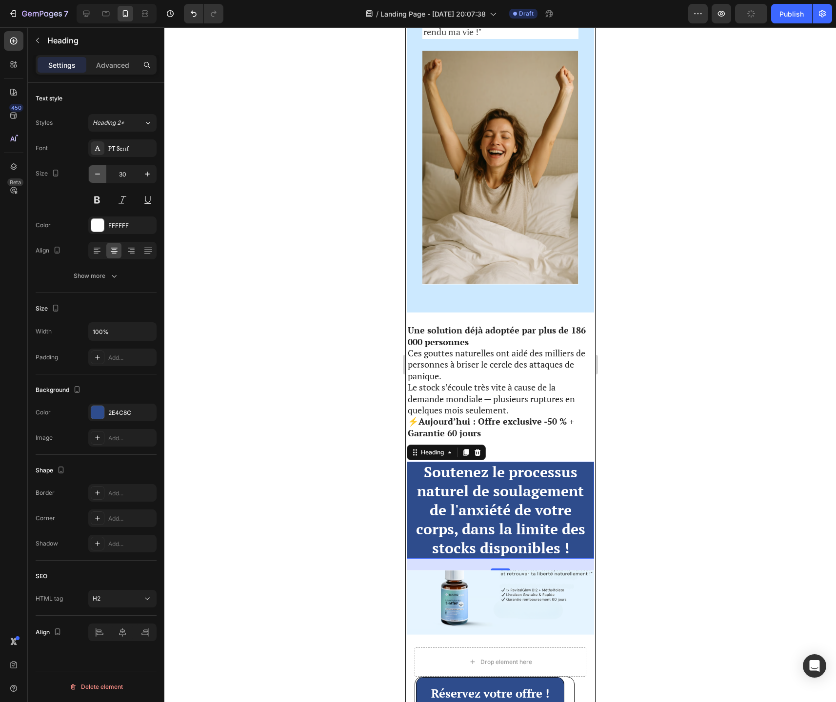
click at [94, 172] on icon "button" at bounding box center [98, 174] width 10 height 10
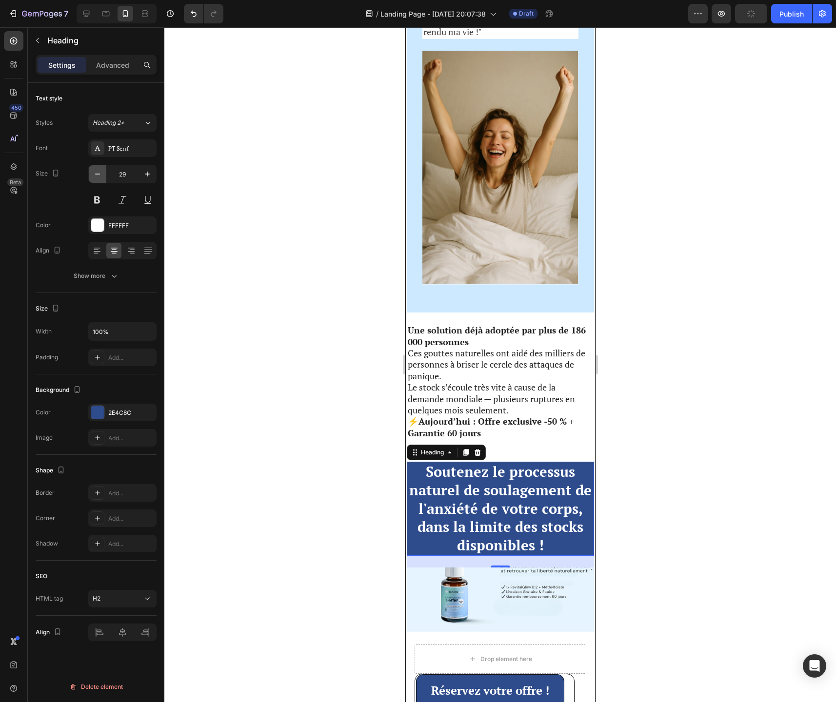
click at [98, 177] on icon "button" at bounding box center [98, 174] width 10 height 10
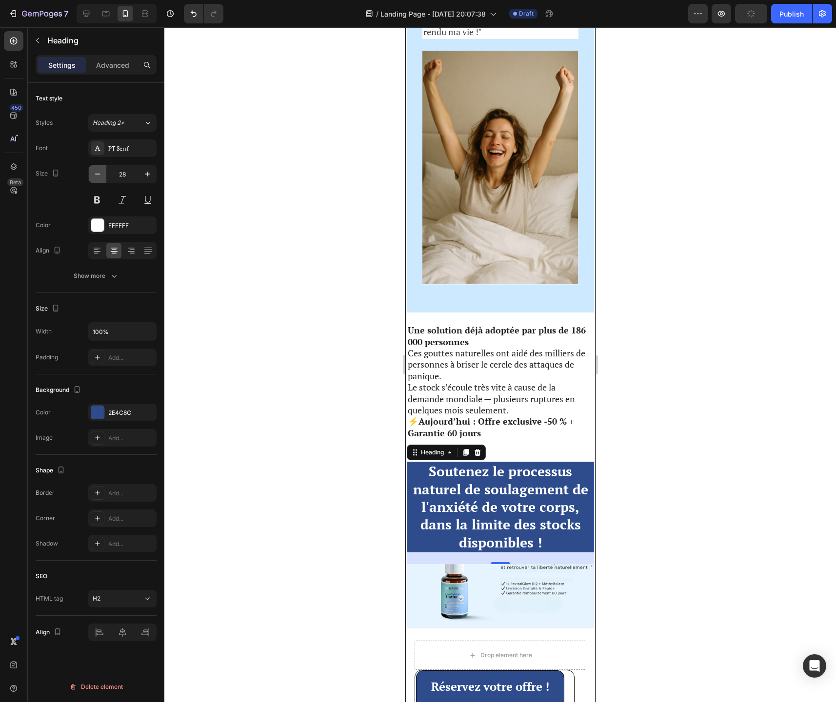
click at [98, 177] on icon "button" at bounding box center [98, 174] width 10 height 10
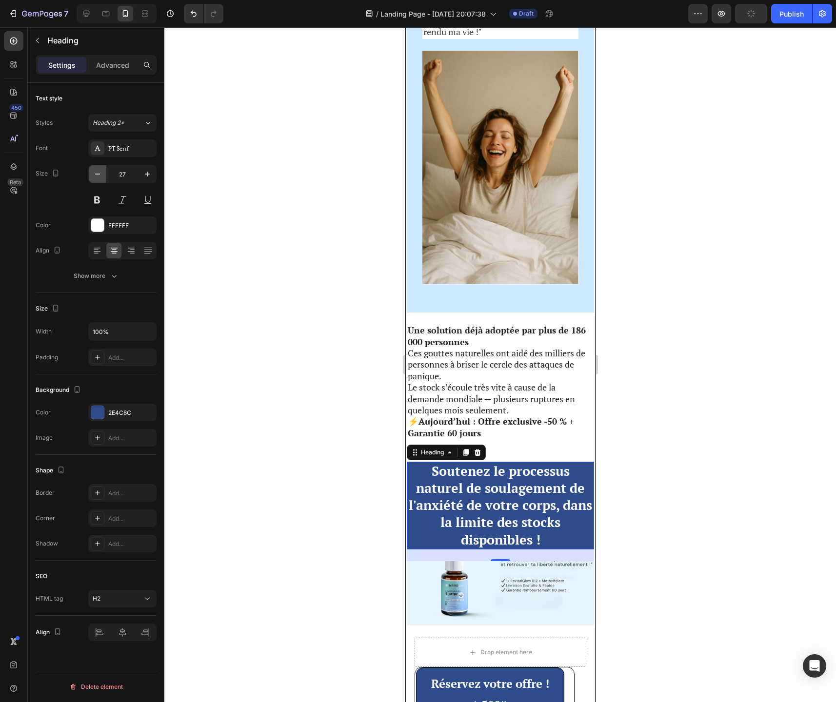
click at [98, 177] on icon "button" at bounding box center [98, 174] width 10 height 10
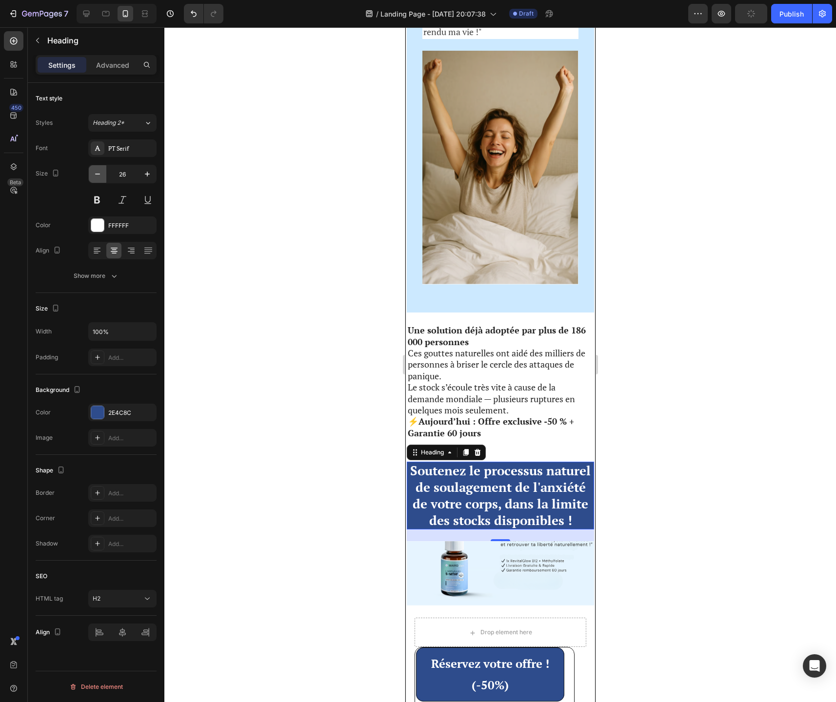
click at [98, 177] on icon "button" at bounding box center [98, 174] width 10 height 10
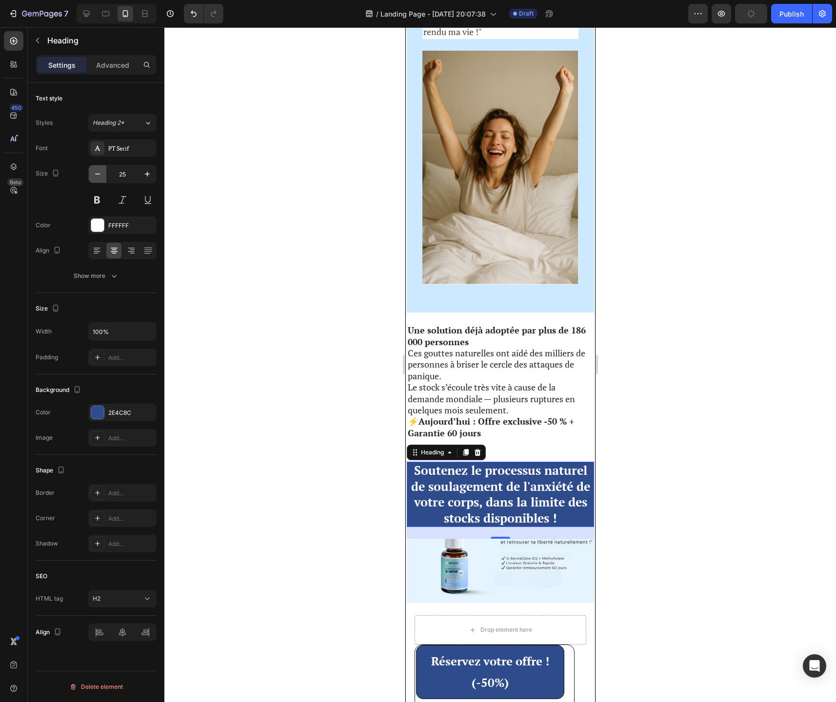
click at [98, 177] on icon "button" at bounding box center [98, 174] width 10 height 10
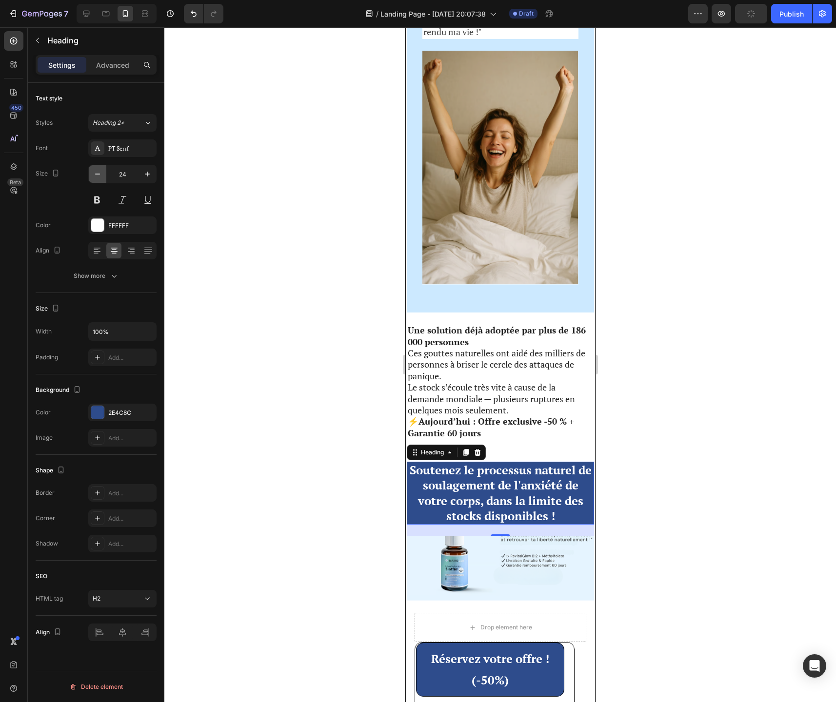
click at [98, 177] on icon "button" at bounding box center [98, 174] width 10 height 10
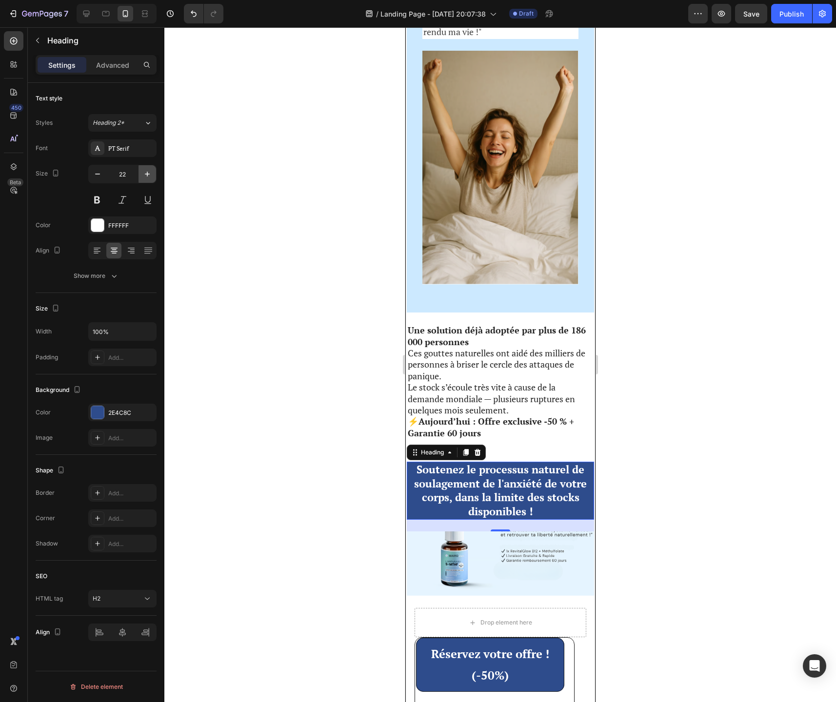
click at [150, 179] on button "button" at bounding box center [147, 174] width 18 height 18
type input "23"
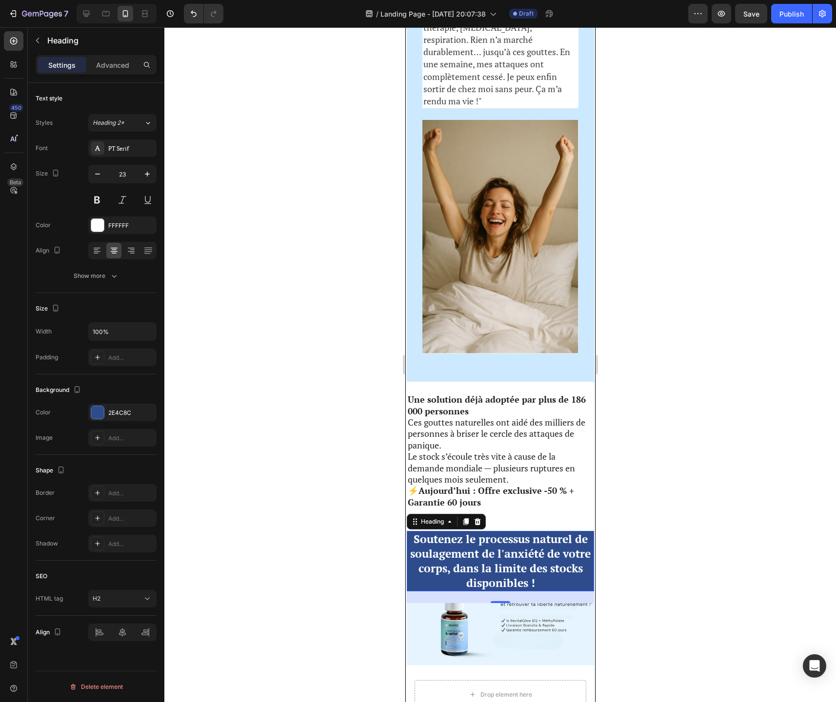
scroll to position [2825, 0]
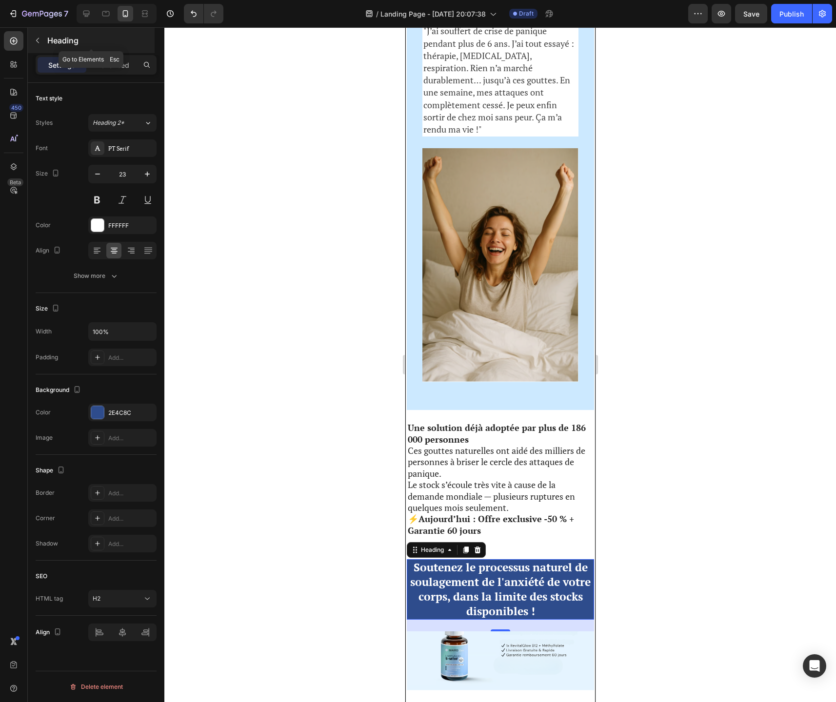
click at [39, 39] on icon "button" at bounding box center [38, 41] width 8 height 8
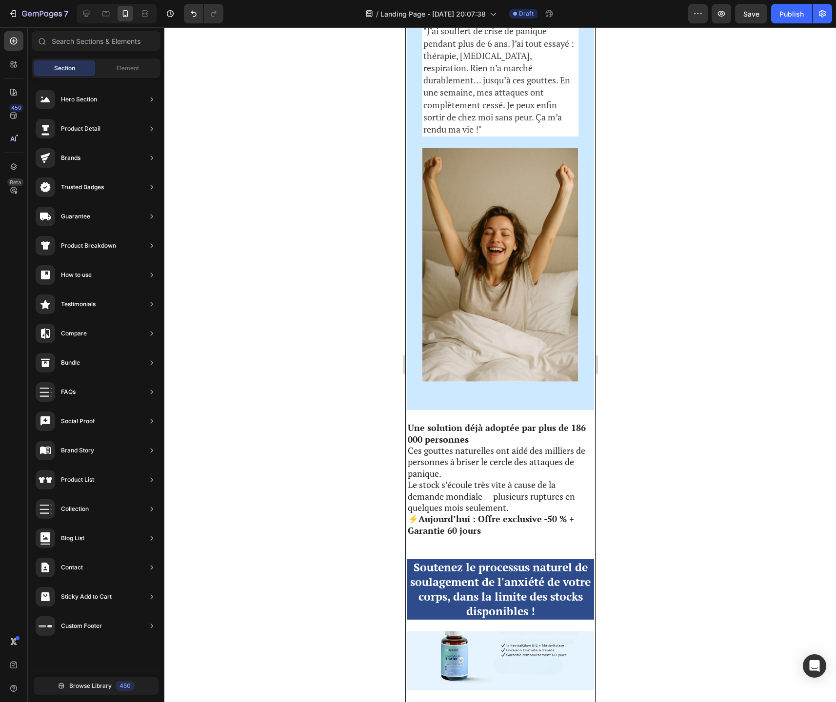
scroll to position [0, 0]
click at [111, 70] on div "Element" at bounding box center [127, 68] width 61 height 16
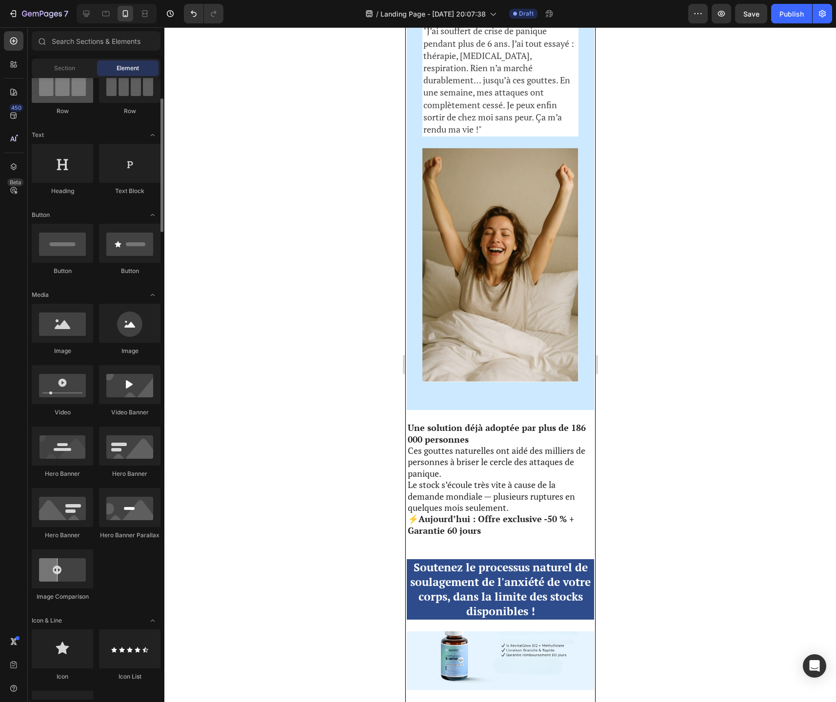
scroll to position [91, 0]
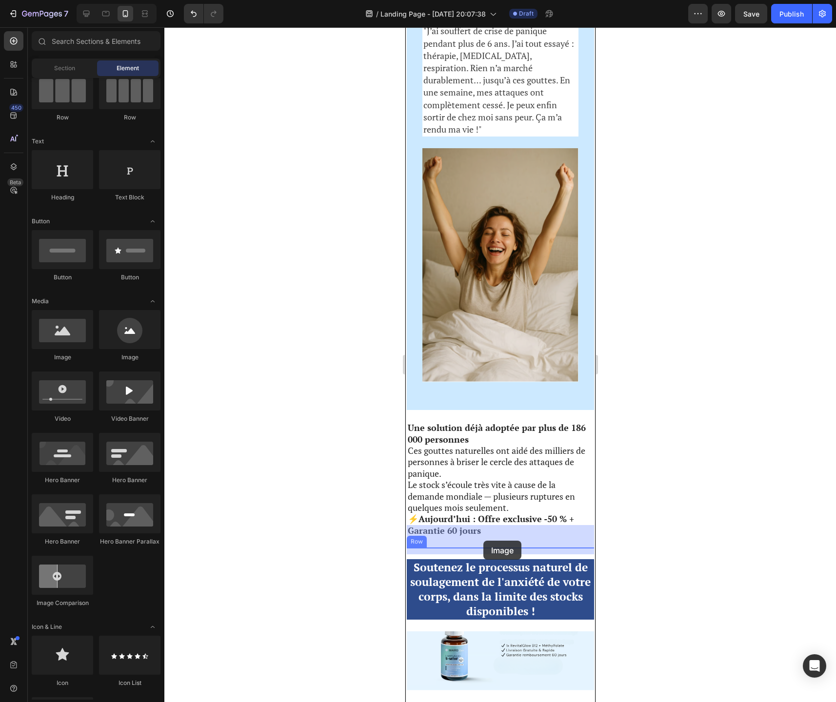
drag, startPoint x: 459, startPoint y: 358, endPoint x: 483, endPoint y: 541, distance: 183.9
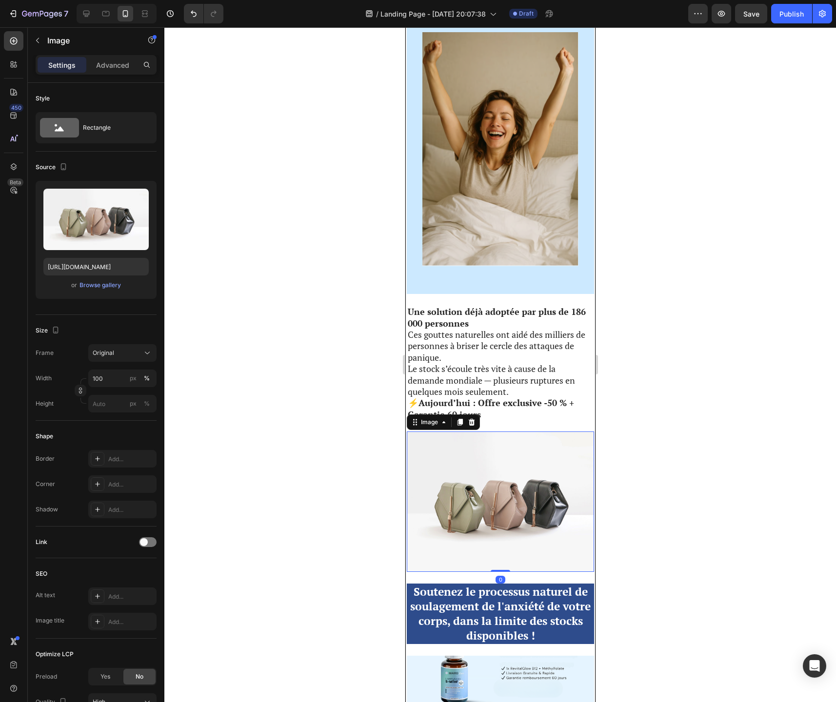
scroll to position [2946, 0]
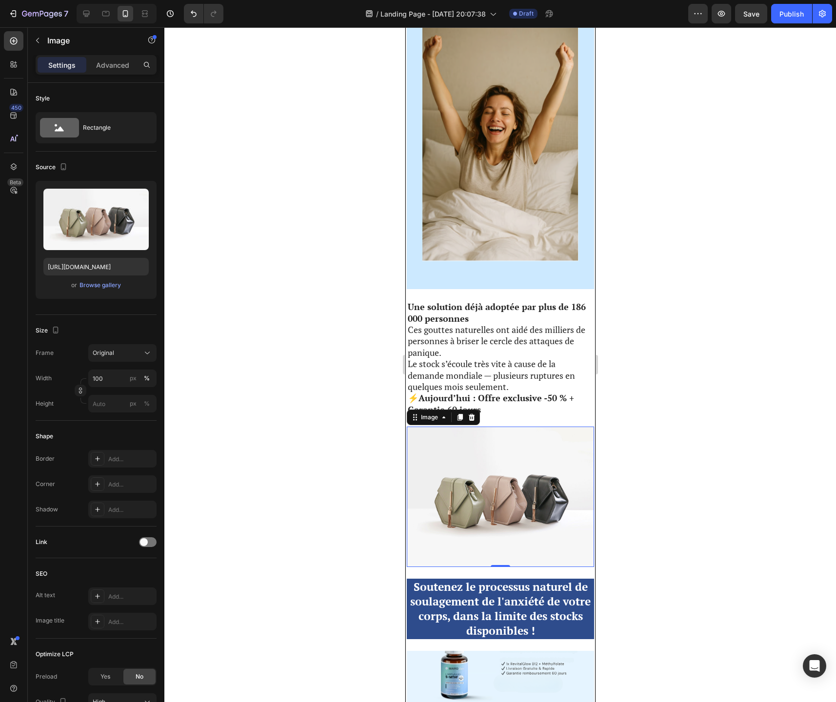
click at [520, 486] on img at bounding box center [499, 497] width 187 height 140
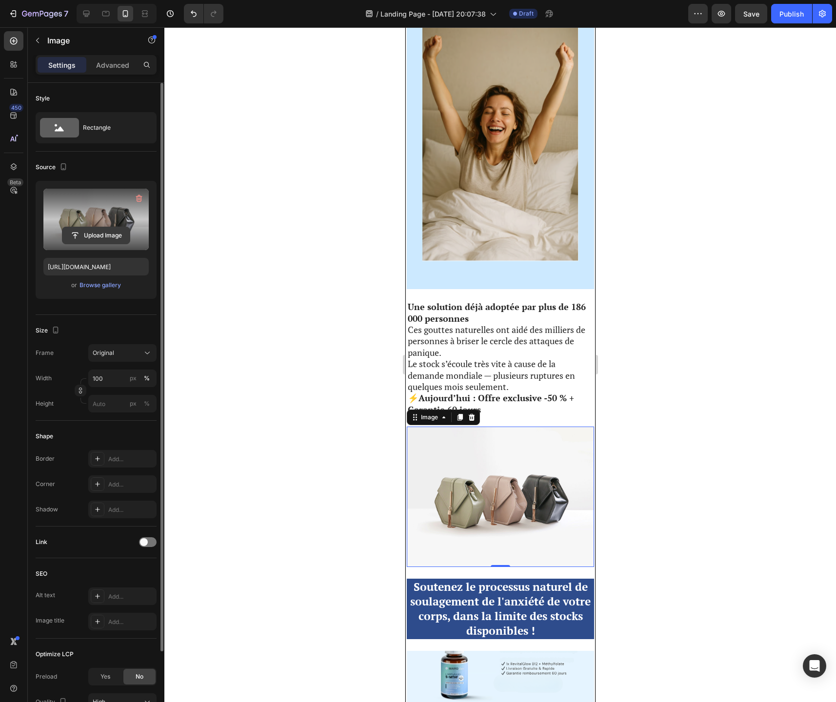
click at [98, 235] on input "file" at bounding box center [95, 235] width 67 height 17
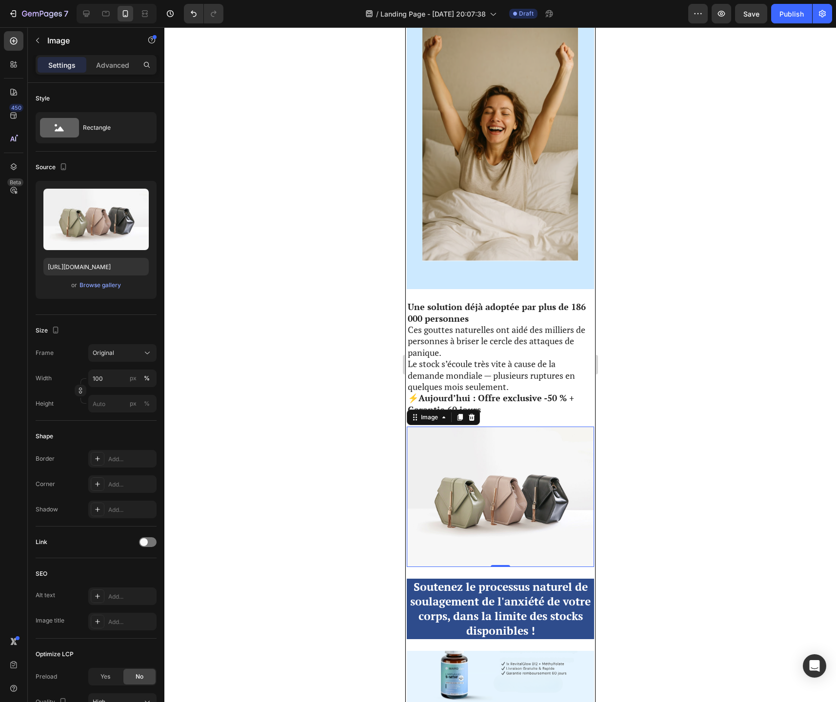
click at [492, 470] on img at bounding box center [499, 497] width 187 height 140
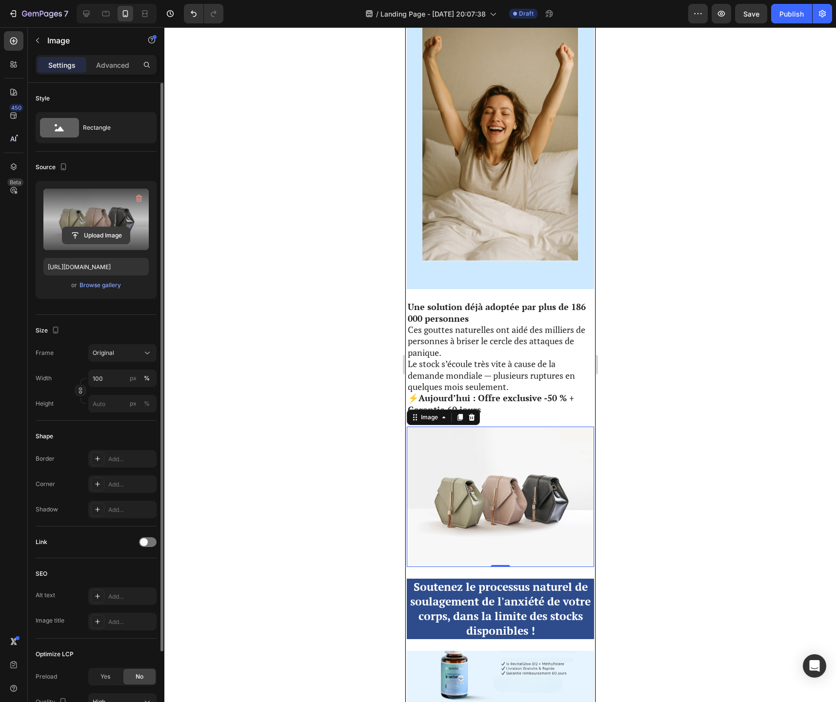
click at [103, 232] on input "file" at bounding box center [95, 235] width 67 height 17
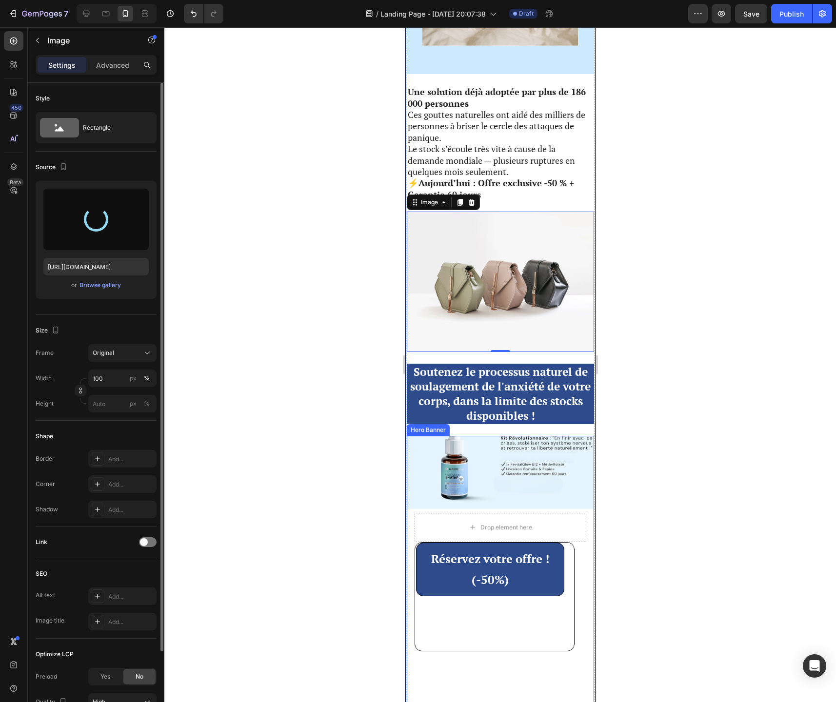
scroll to position [3159, 0]
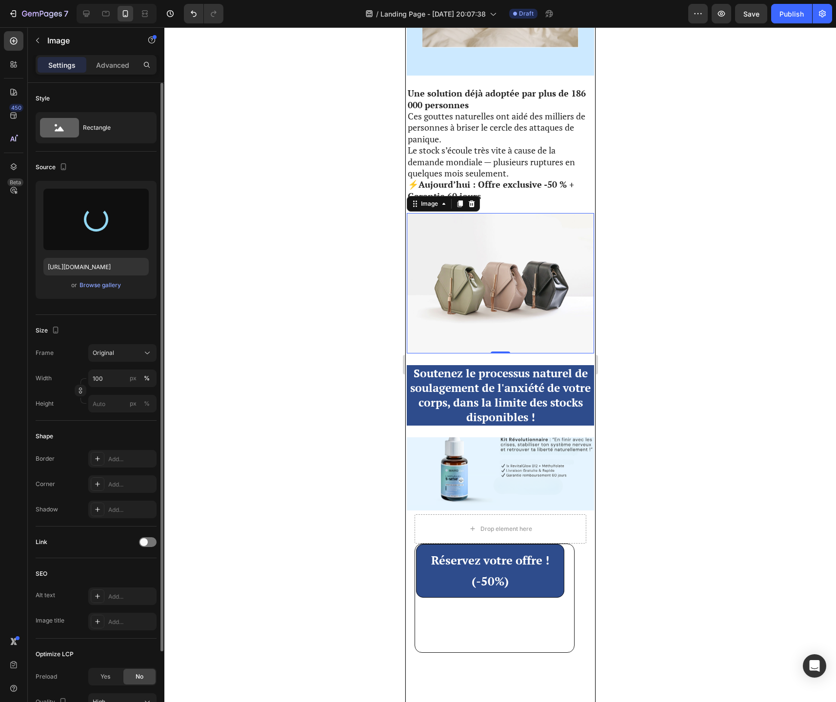
click at [478, 213] on img at bounding box center [499, 283] width 187 height 140
click at [37, 40] on icon "button" at bounding box center [37, 40] width 3 height 5
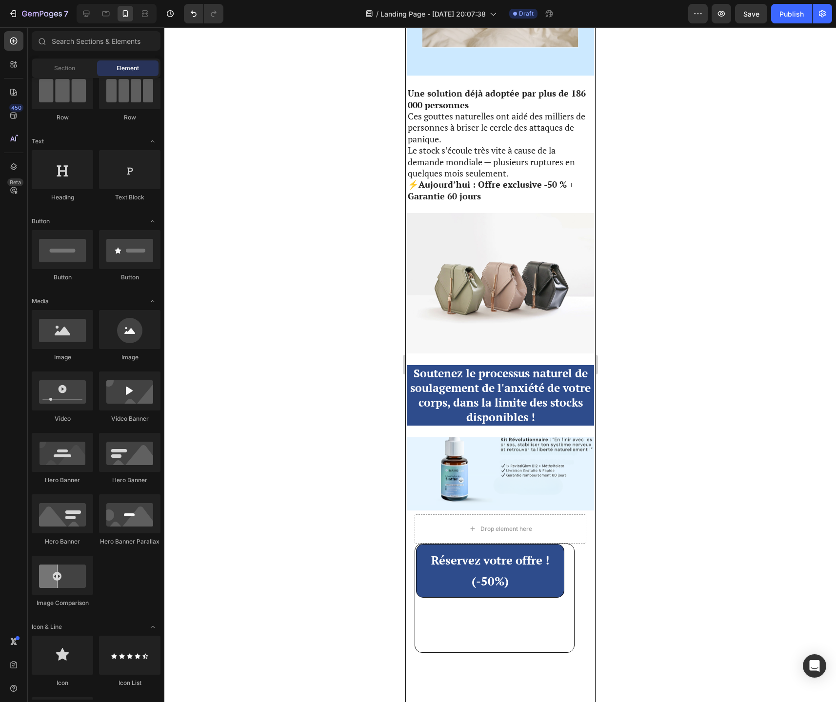
scroll to position [0, 0]
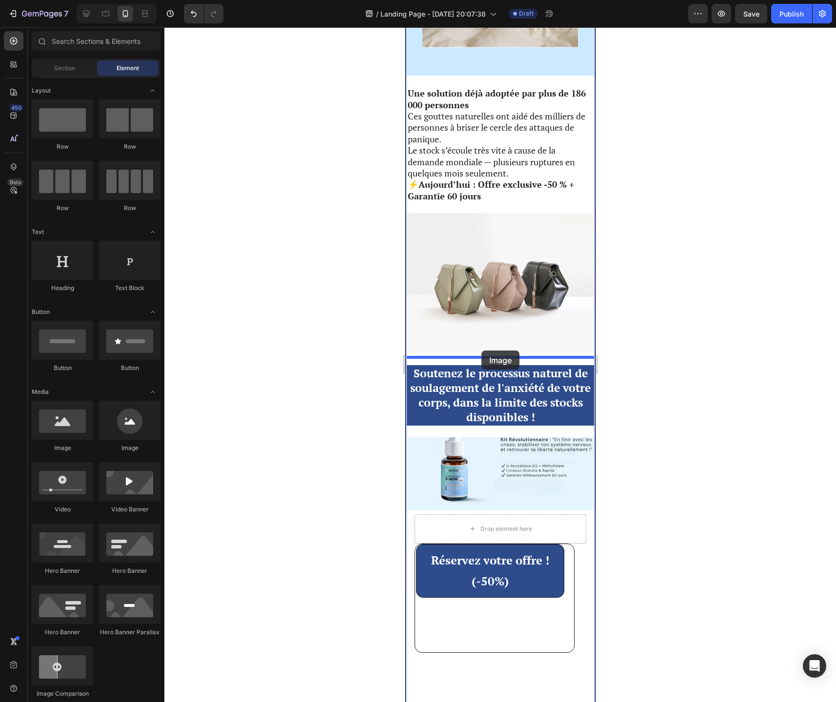
drag, startPoint x: 463, startPoint y: 463, endPoint x: 481, endPoint y: 353, distance: 111.2
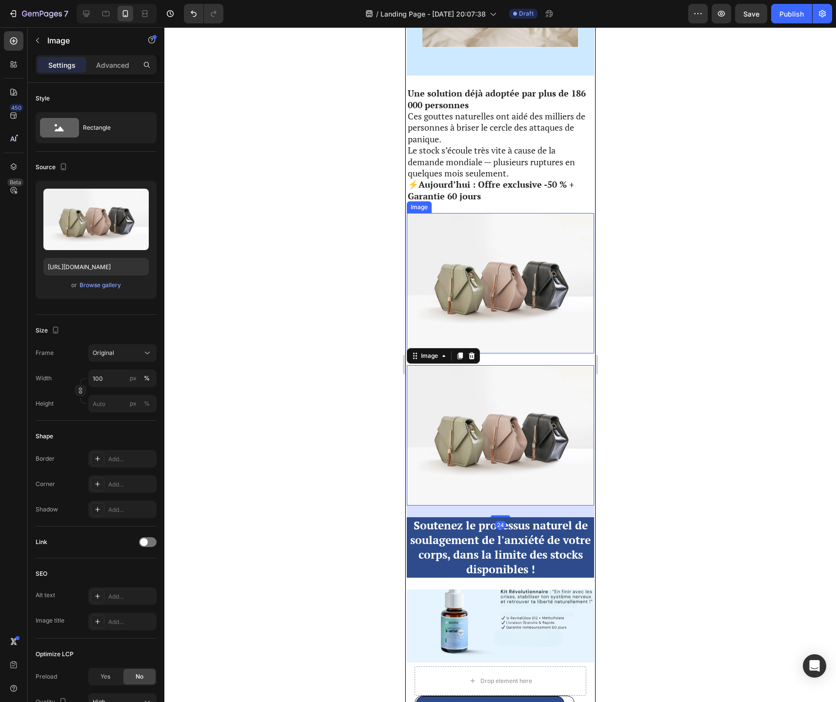
click at [495, 303] on img at bounding box center [499, 283] width 187 height 140
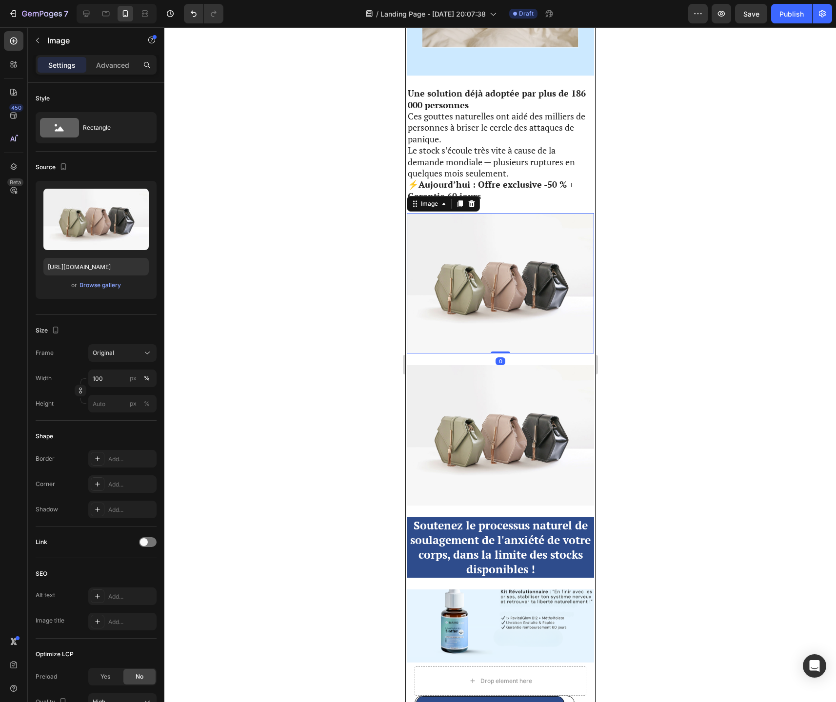
click at [495, 303] on img at bounding box center [499, 283] width 187 height 140
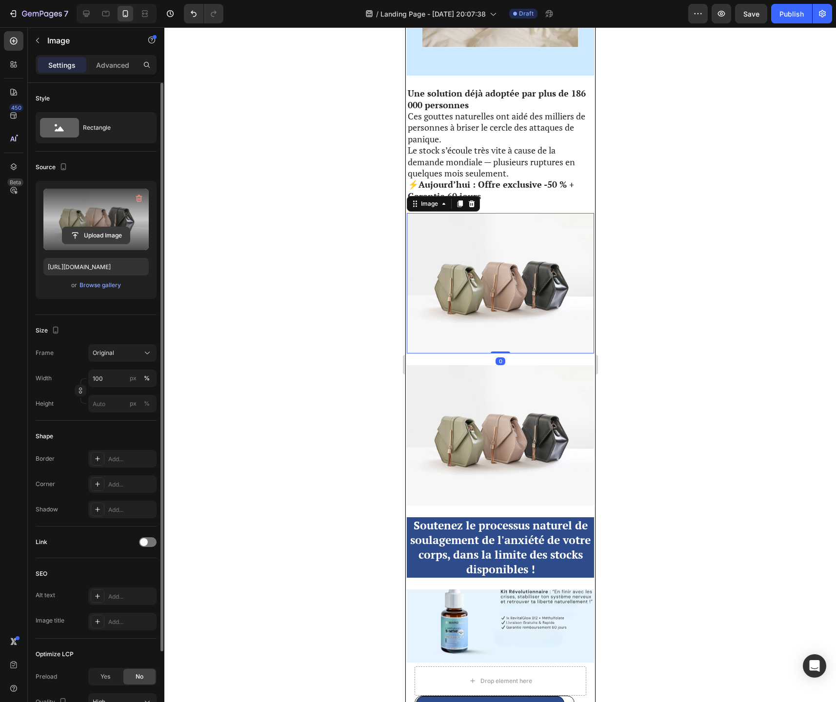
click at [110, 234] on input "file" at bounding box center [95, 235] width 67 height 17
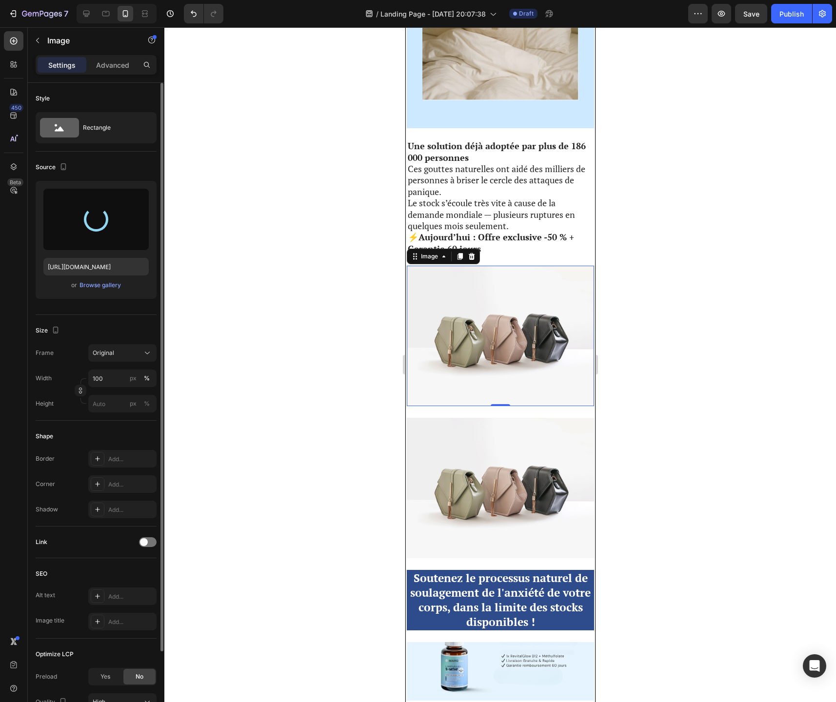
scroll to position [3099, 0]
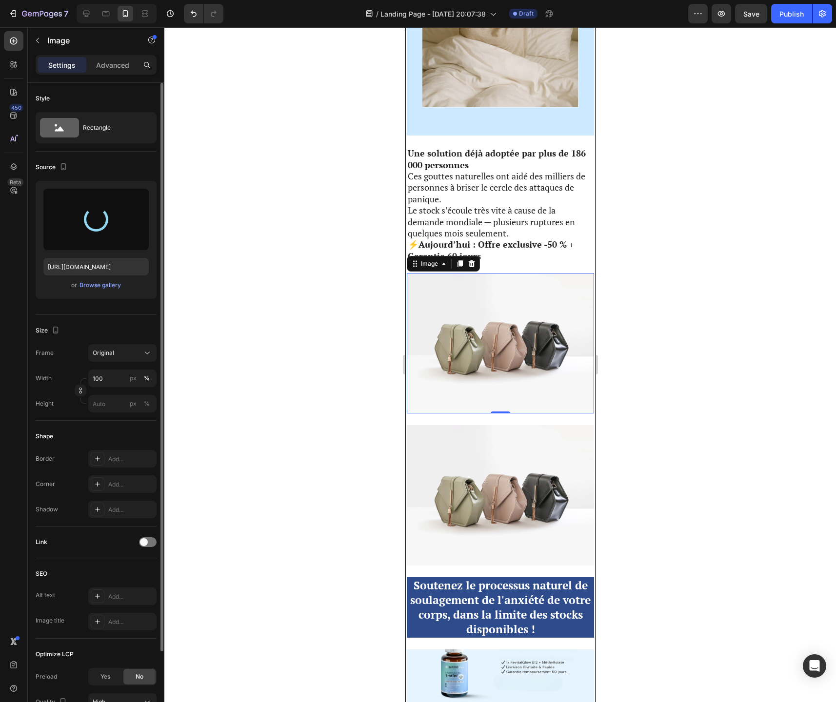
click at [471, 310] on img at bounding box center [499, 343] width 187 height 140
type input "https://cdn.shopify.com/s/files/1/0744/9634/4277/files/gempages_581179120260481…"
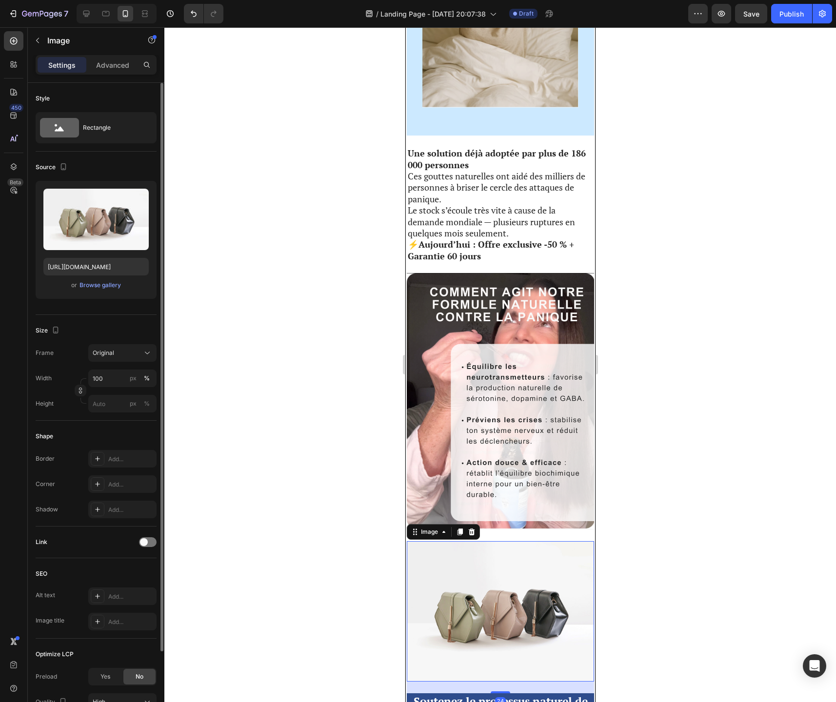
click at [475, 541] on img at bounding box center [499, 611] width 187 height 140
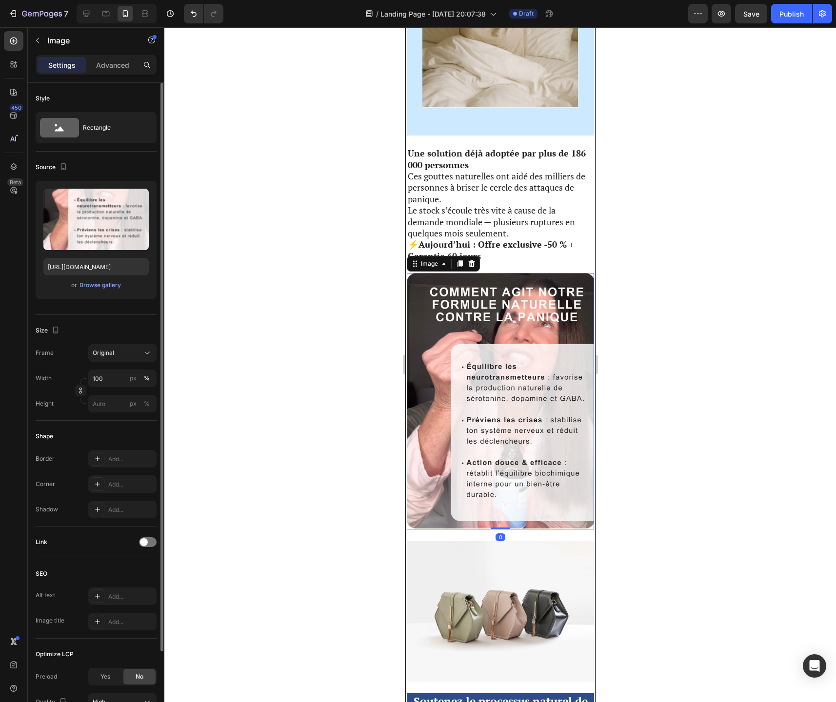
click at [475, 316] on img at bounding box center [499, 401] width 187 height 256
click at [490, 579] on img at bounding box center [499, 611] width 187 height 140
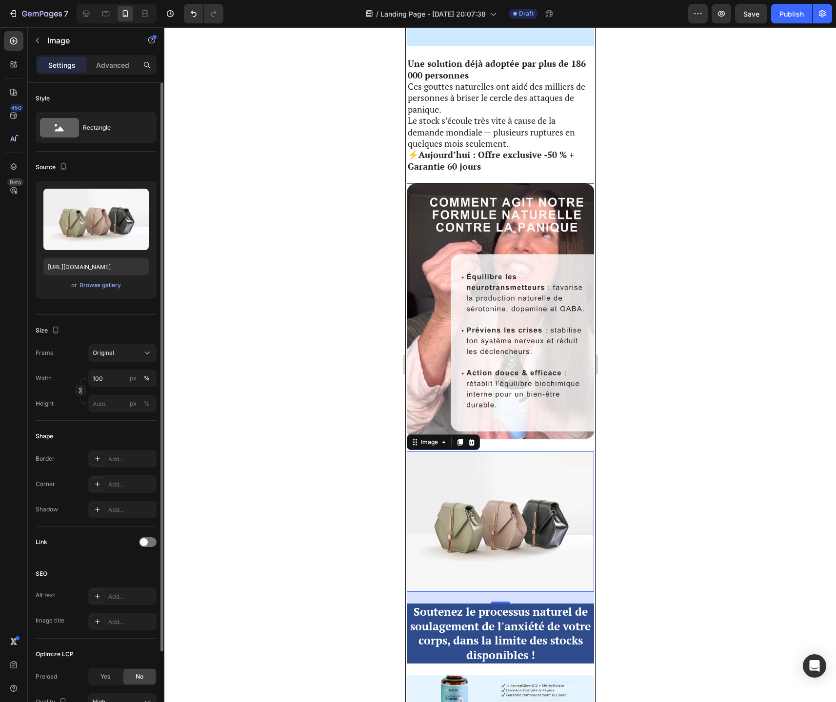
scroll to position [3217, 0]
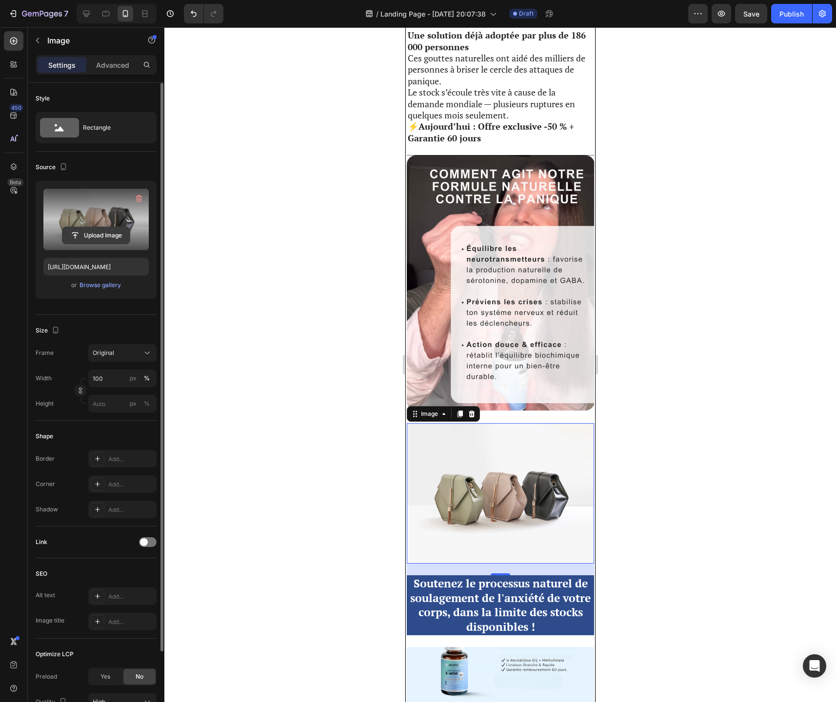
click at [91, 232] on input "file" at bounding box center [95, 235] width 67 height 17
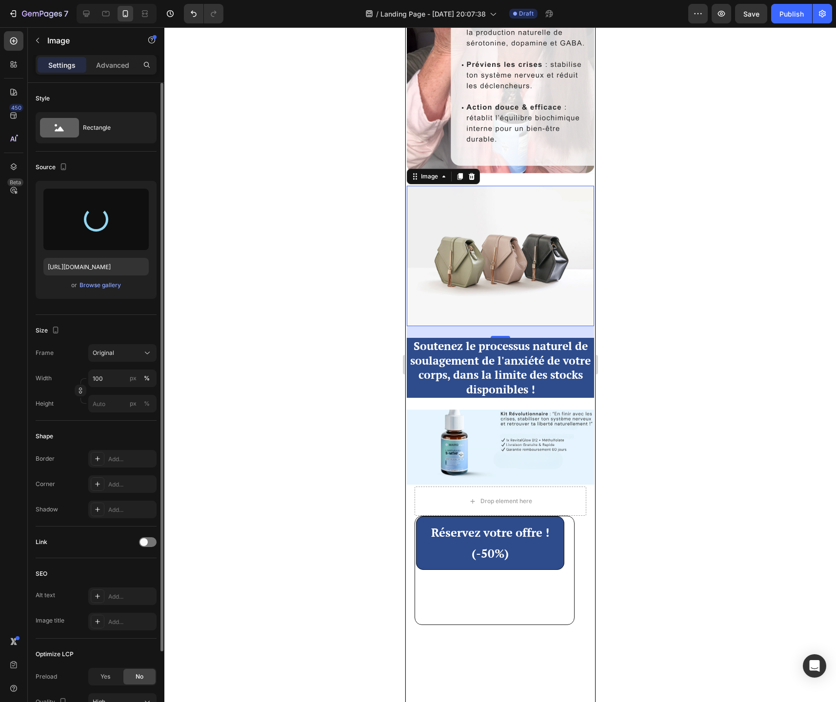
scroll to position [3457, 0]
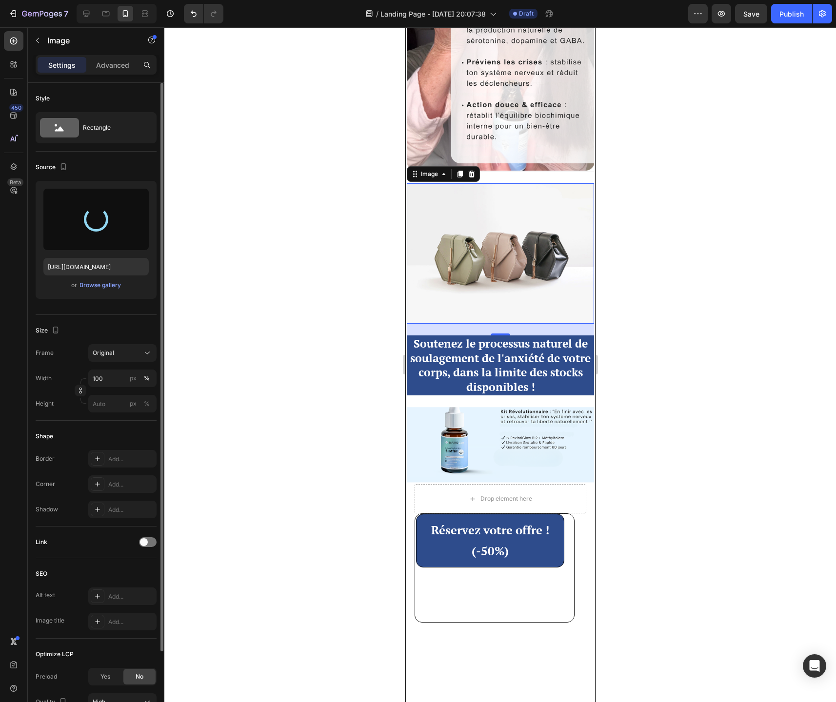
type input "https://cdn.shopify.com/s/files/1/0744/9634/4277/files/gempages_581179120260481…"
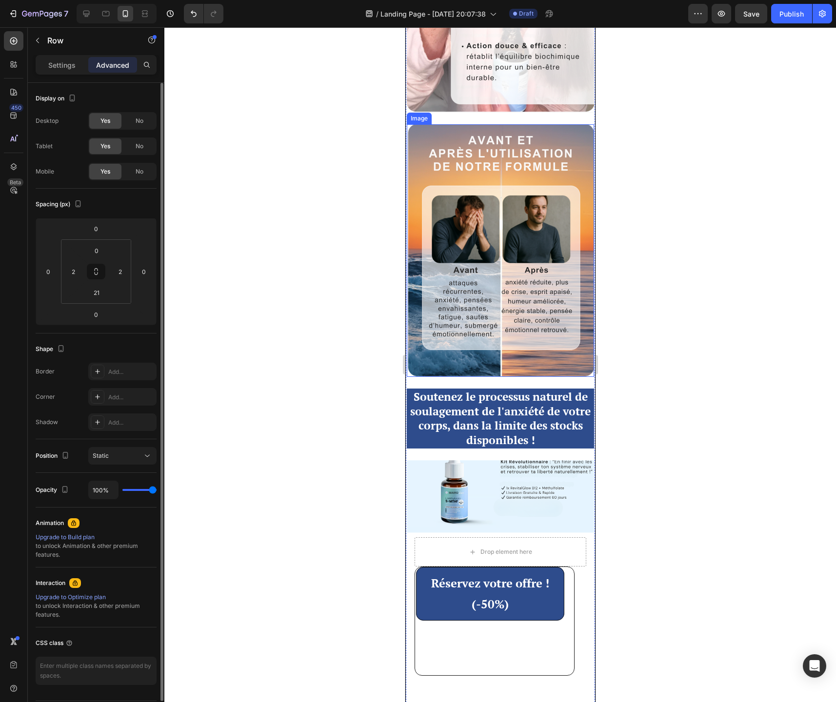
scroll to position [3530, 0]
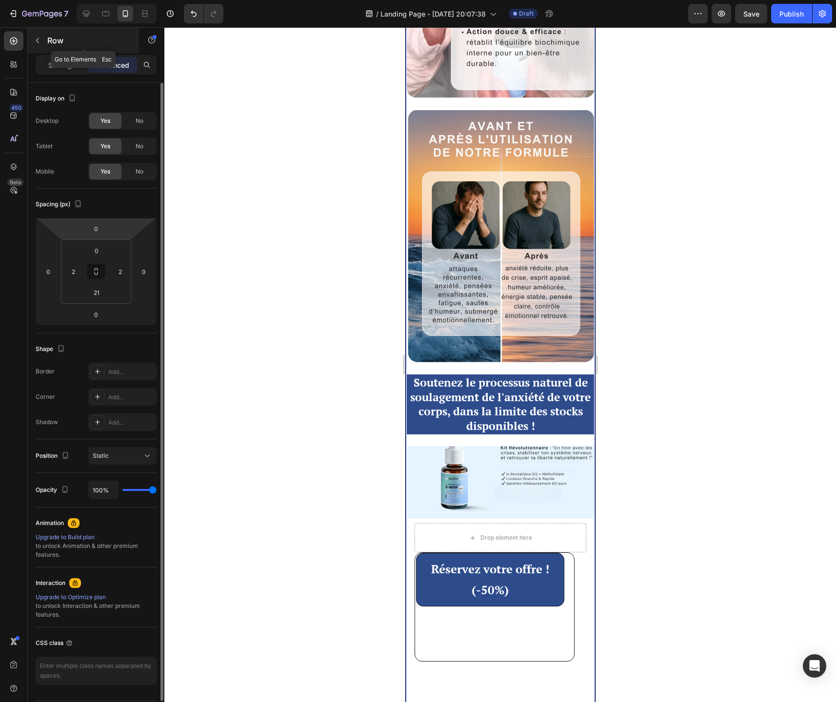
click at [37, 41] on icon "button" at bounding box center [37, 40] width 3 height 5
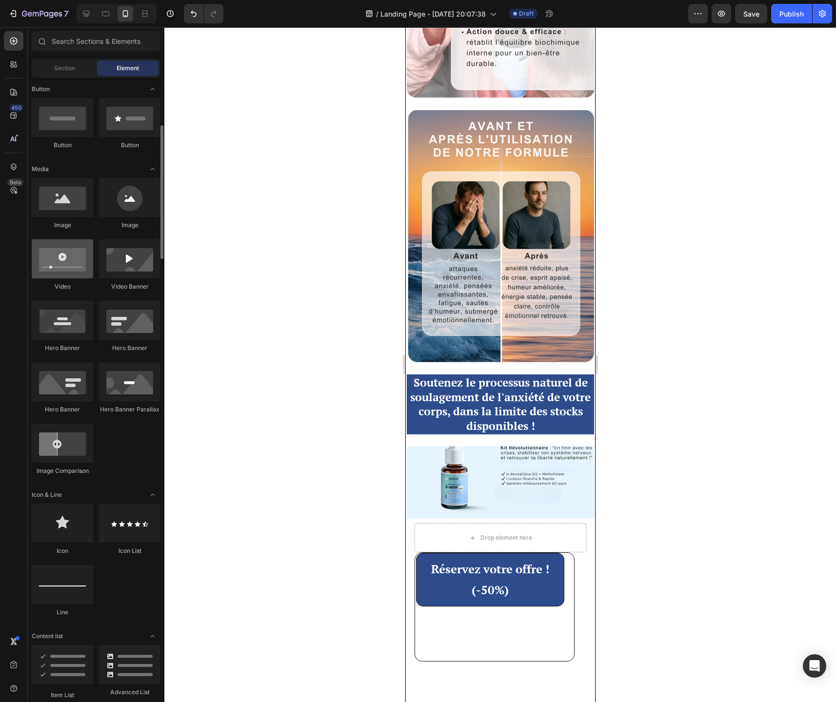
scroll to position [226, 0]
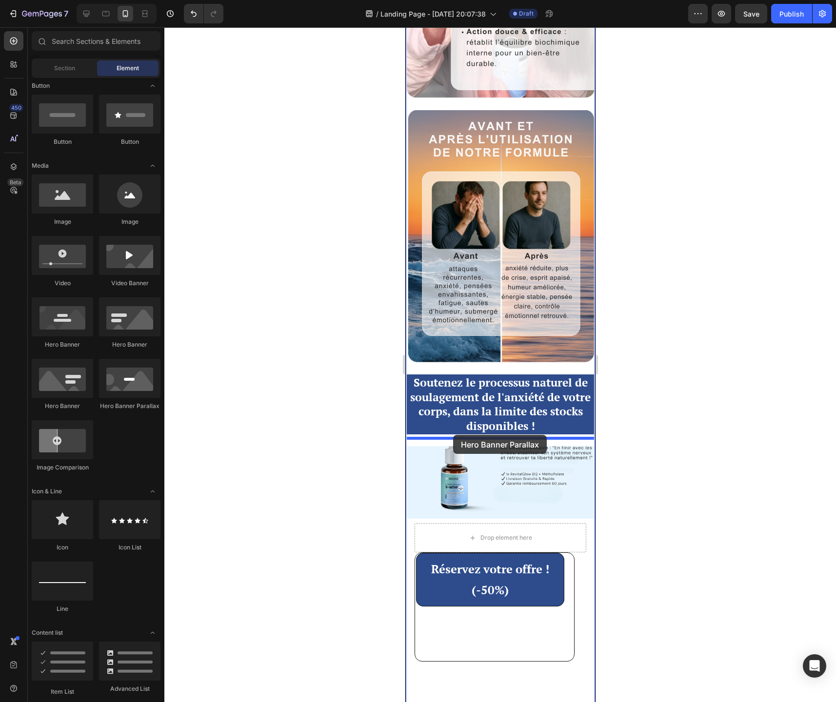
drag, startPoint x: 515, startPoint y: 415, endPoint x: 452, endPoint y: 437, distance: 66.6
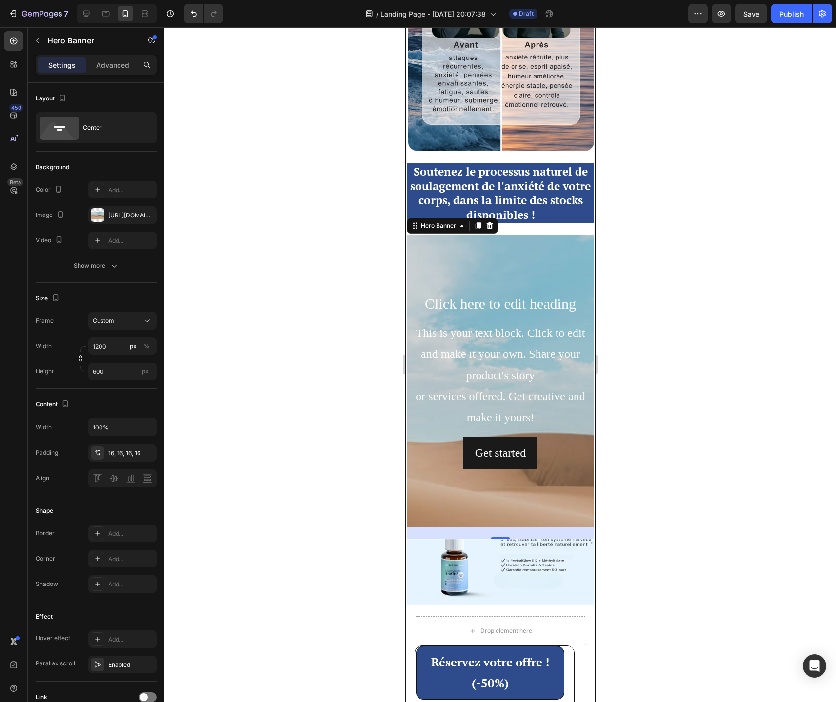
scroll to position [3730, 0]
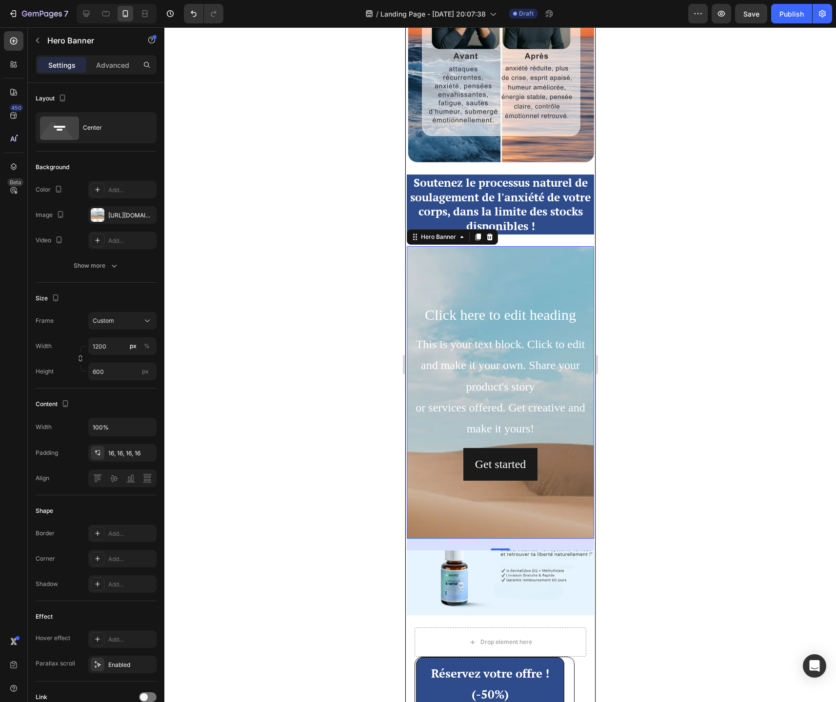
click at [483, 277] on div "Background Image" at bounding box center [499, 458] width 187 height 439
click at [103, 217] on div at bounding box center [98, 215] width 14 height 14
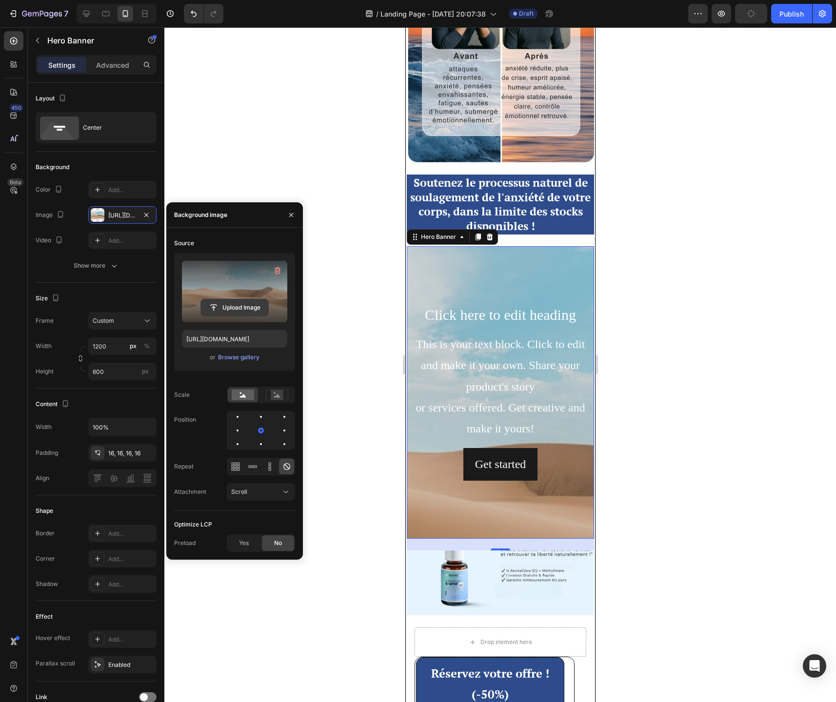
click at [220, 308] on input "file" at bounding box center [234, 307] width 67 height 17
type input "https://cdn.shopify.com/s/files/1/0744/9634/4277/files/gempages_581179120260481…"
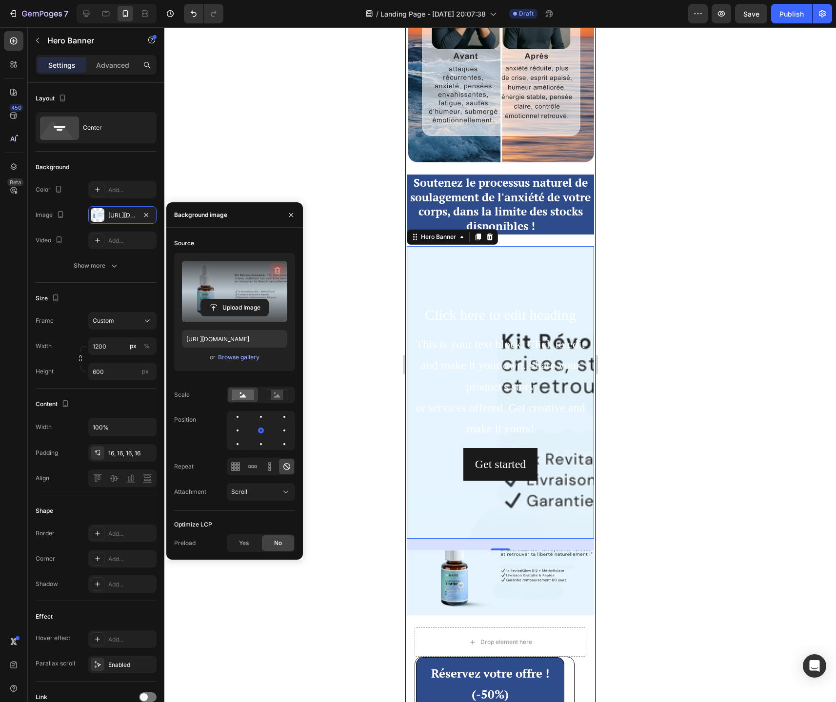
click at [279, 271] on icon "button" at bounding box center [278, 270] width 6 height 7
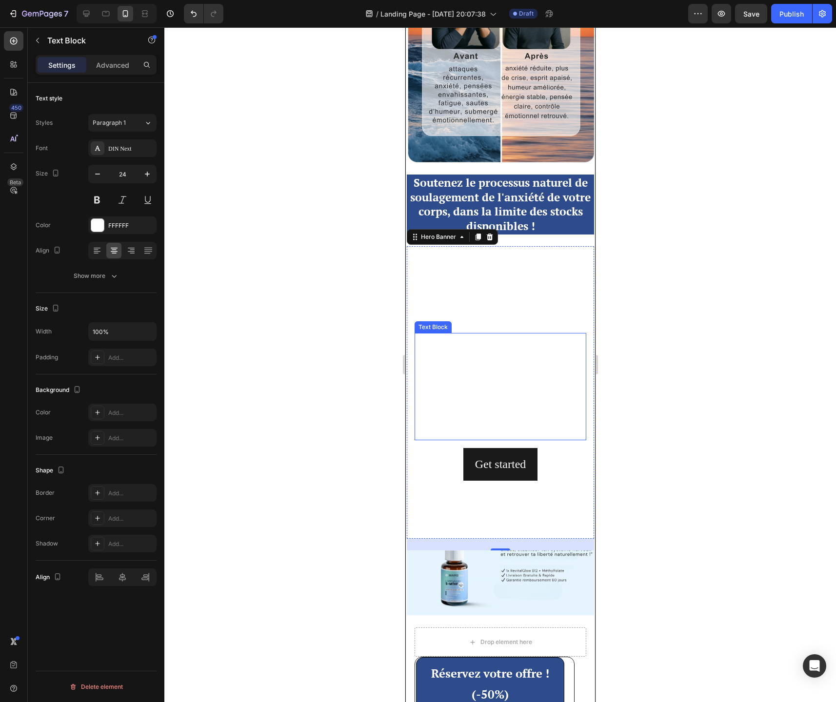
click at [475, 374] on div "This is your text block. Click to edit and make it your own. Share your product…" at bounding box center [500, 386] width 172 height 107
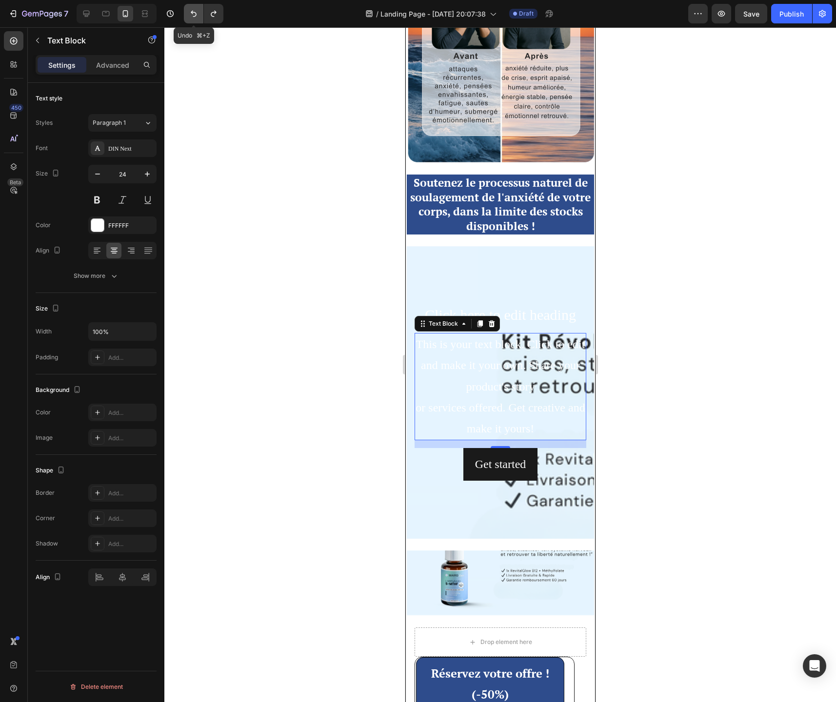
click at [194, 18] on icon "Undo/Redo" at bounding box center [194, 14] width 10 height 10
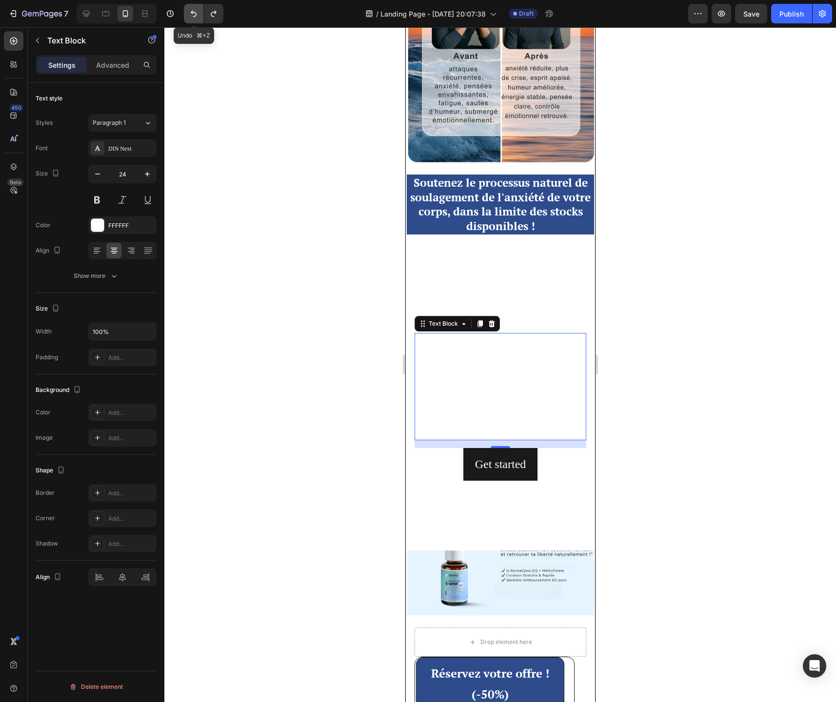
click at [194, 18] on icon "Undo/Redo" at bounding box center [194, 14] width 10 height 10
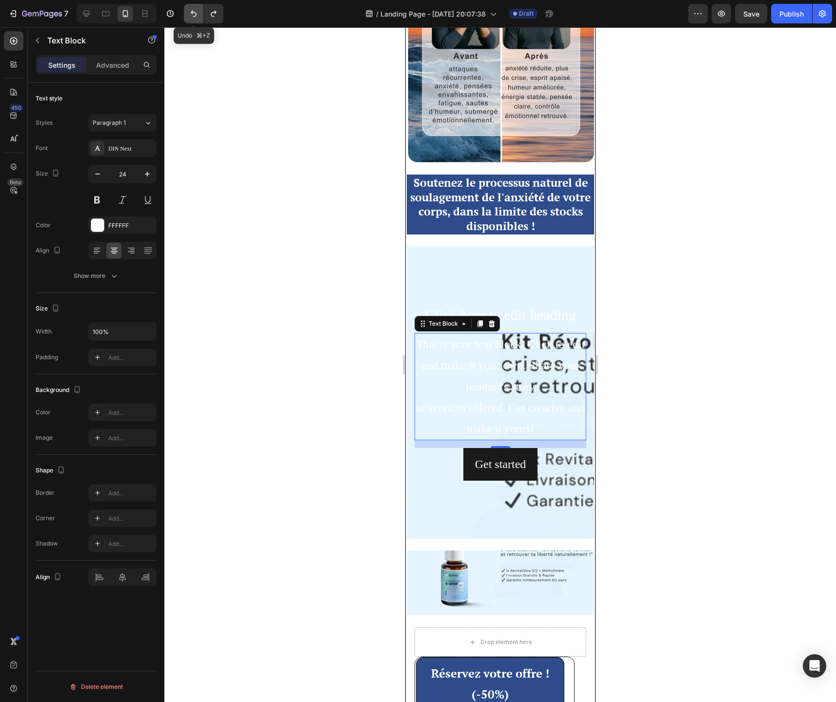
click at [194, 18] on icon "Undo/Redo" at bounding box center [194, 14] width 10 height 10
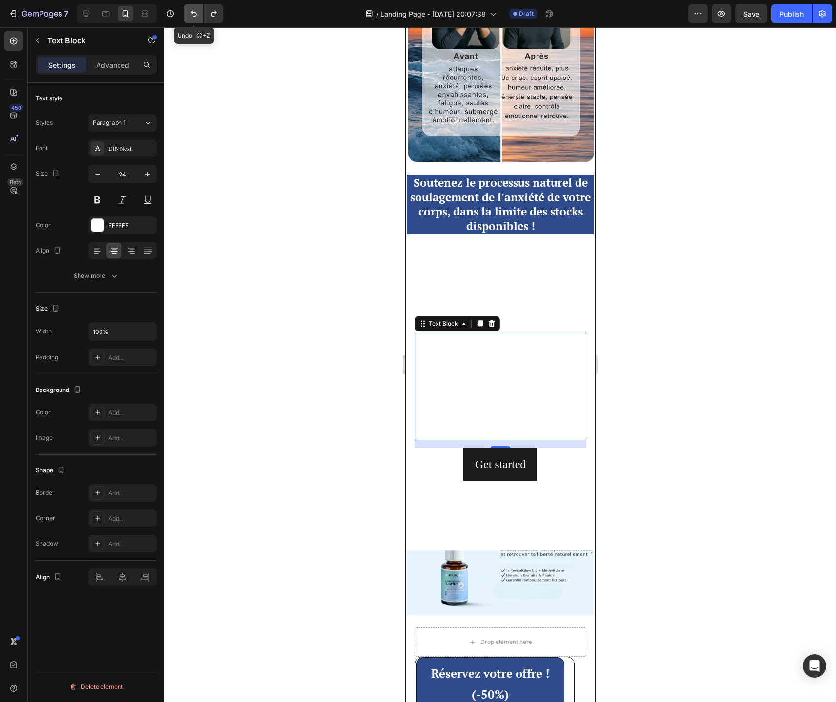
click at [194, 18] on icon "Undo/Redo" at bounding box center [194, 14] width 10 height 10
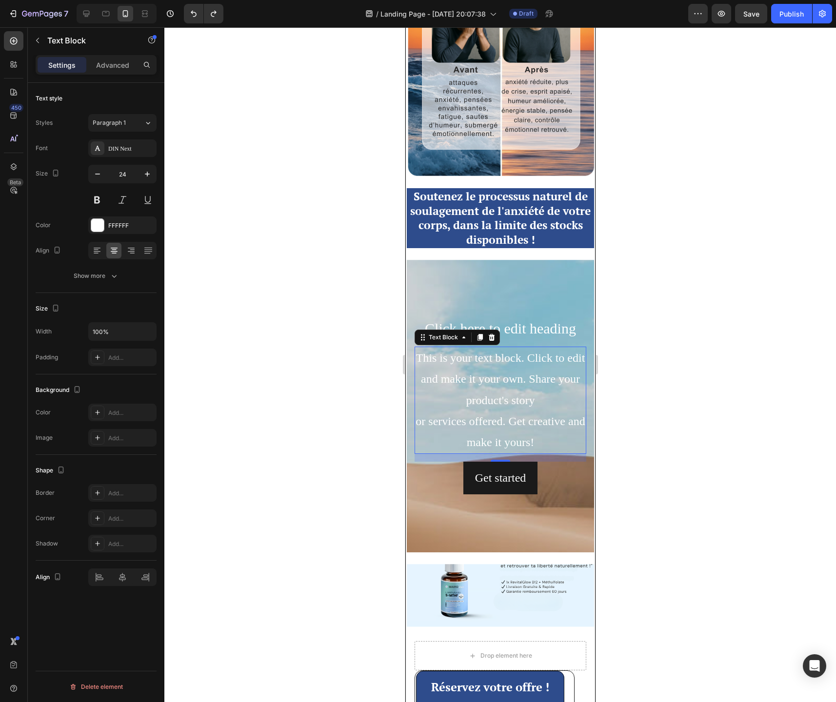
scroll to position [3699, 0]
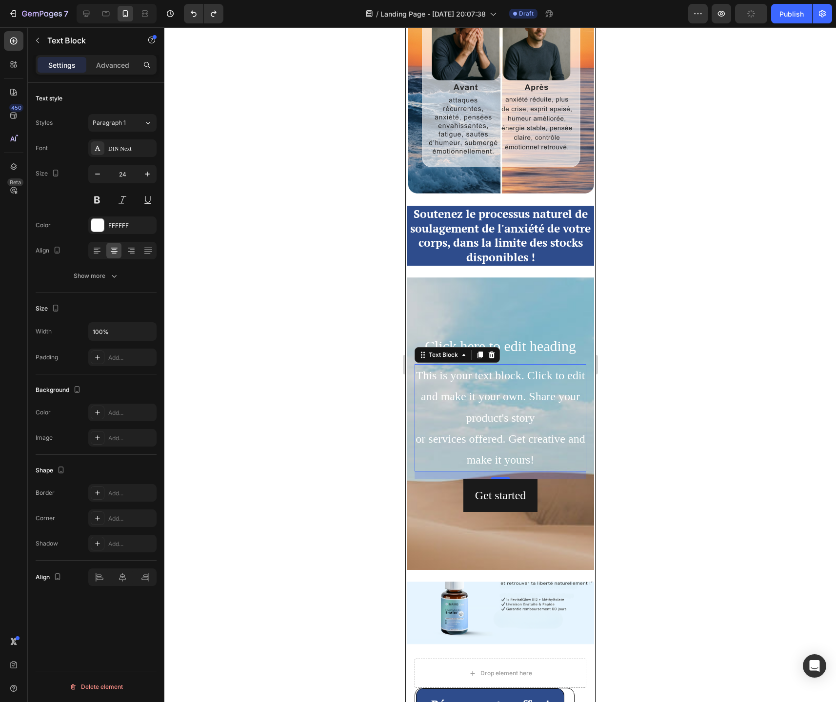
click at [494, 403] on div "This is your text block. Click to edit and make it your own. Share your product…" at bounding box center [500, 417] width 172 height 107
click at [494, 403] on p "This is your text block. Click to edit and make it your own. Share your product…" at bounding box center [500, 417] width 170 height 105
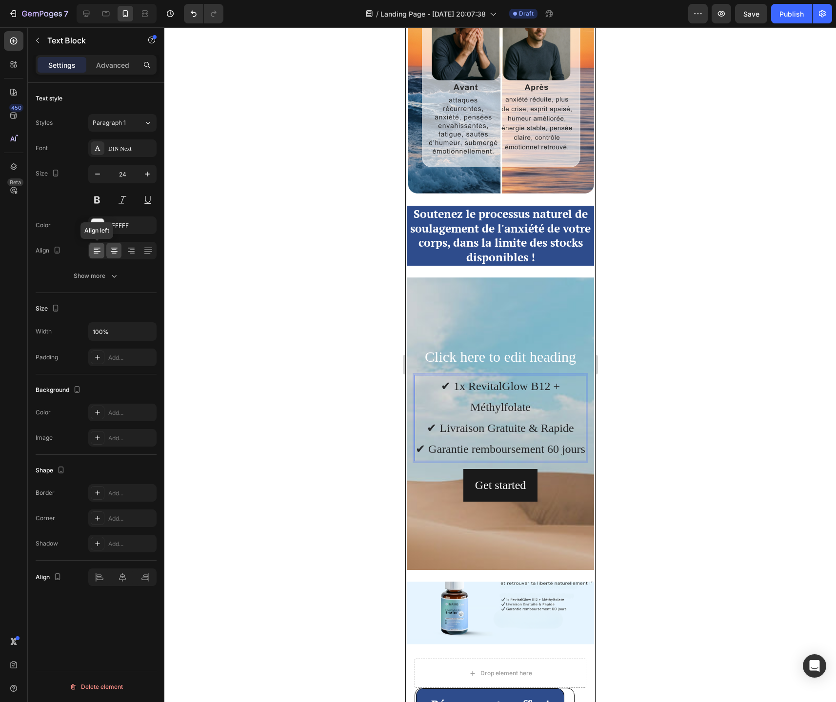
click at [96, 254] on icon at bounding box center [97, 251] width 10 height 10
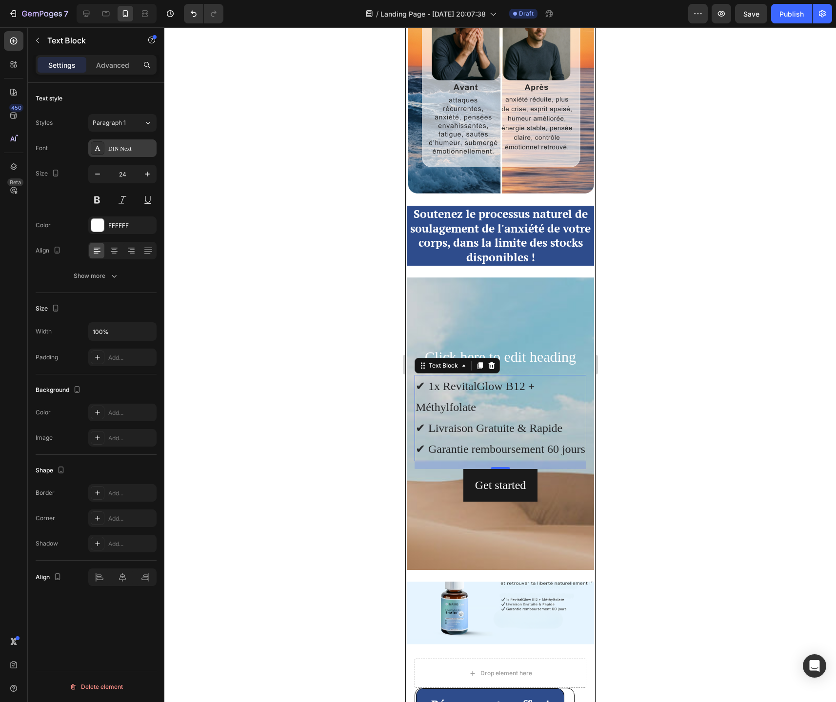
click at [124, 153] on div "DIN Next" at bounding box center [131, 148] width 46 height 9
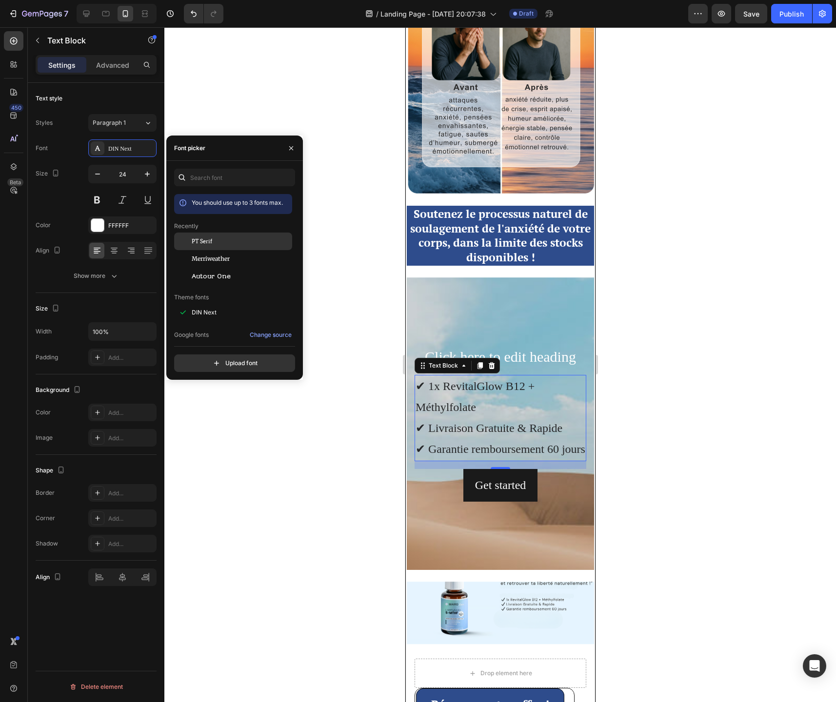
click at [192, 239] on span "PT Serif" at bounding box center [202, 241] width 20 height 9
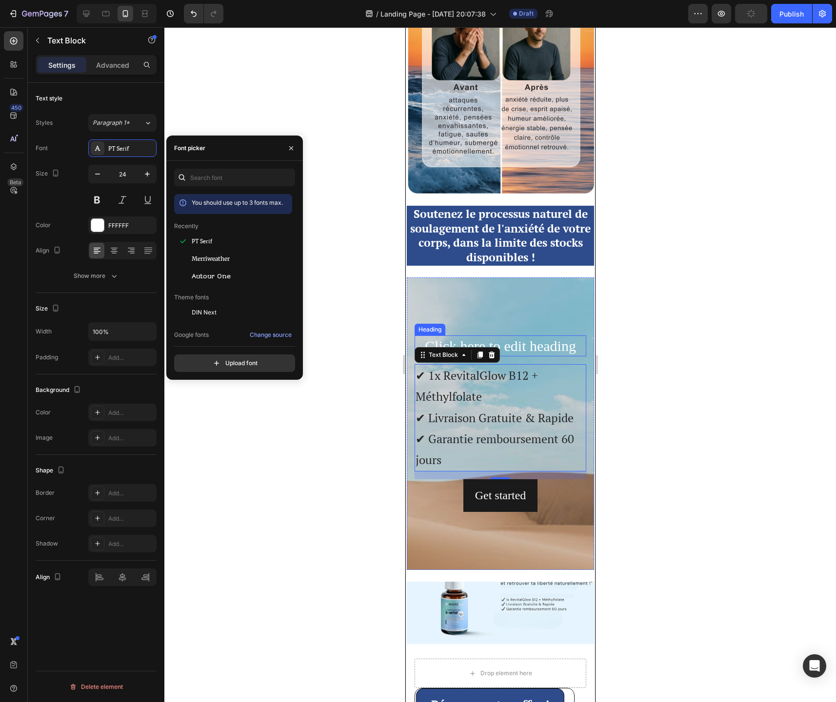
click at [523, 337] on h2 "Click here to edit heading" at bounding box center [500, 345] width 172 height 21
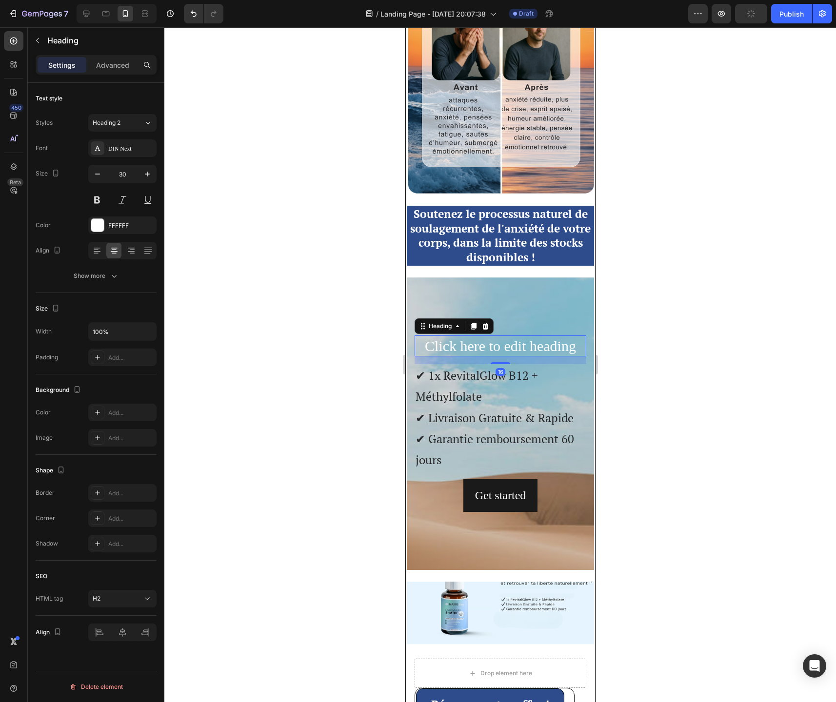
click at [523, 337] on h2 "Click here to edit heading" at bounding box center [500, 345] width 172 height 21
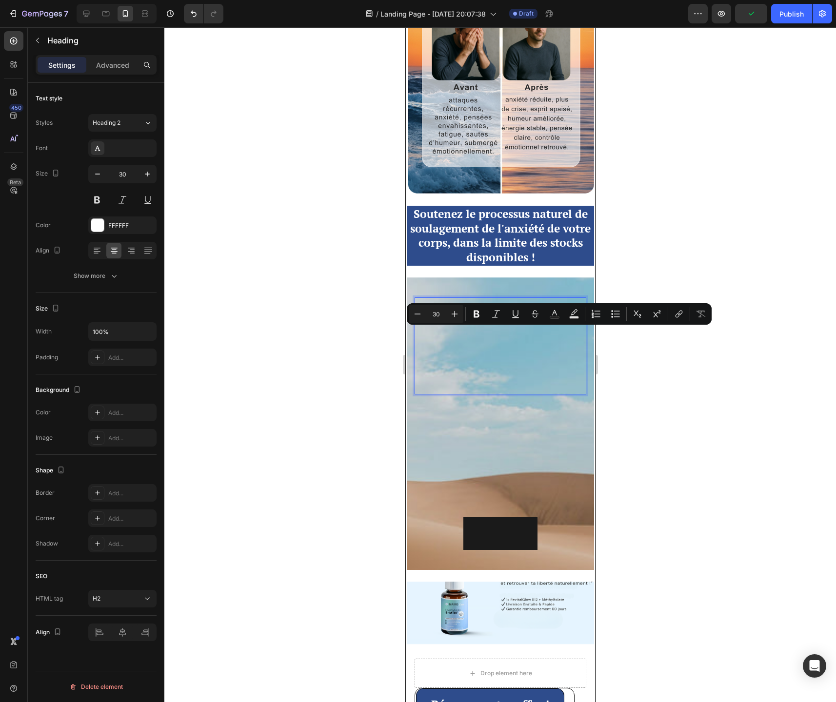
scroll to position [3661, 0]
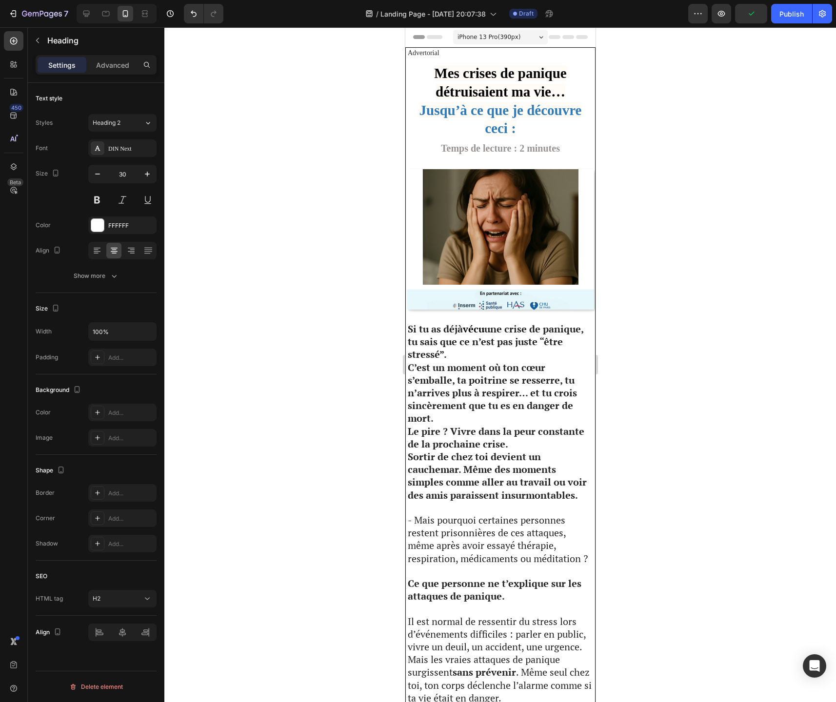
scroll to position [3661, 0]
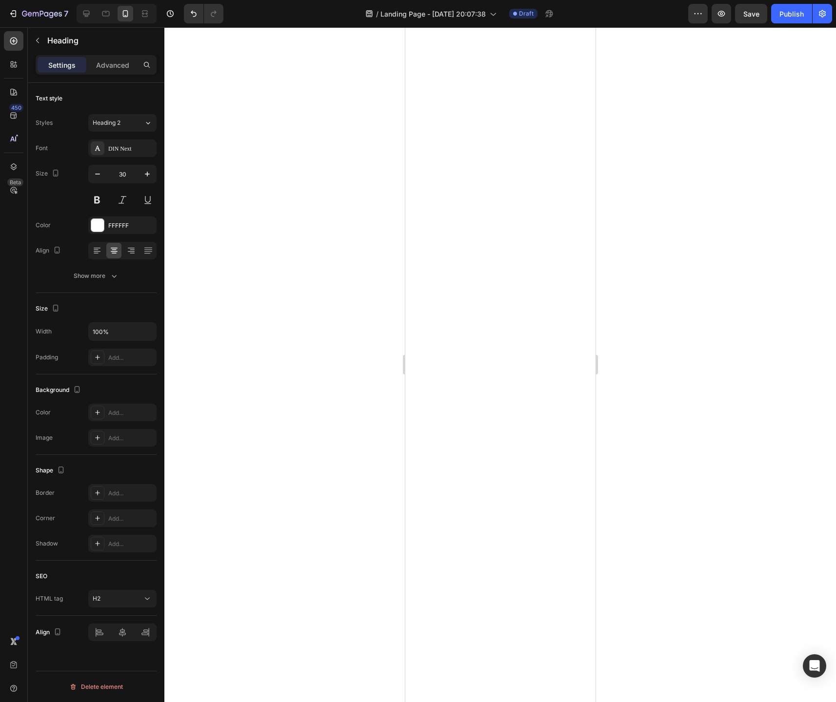
click at [146, 126] on icon at bounding box center [148, 123] width 8 height 10
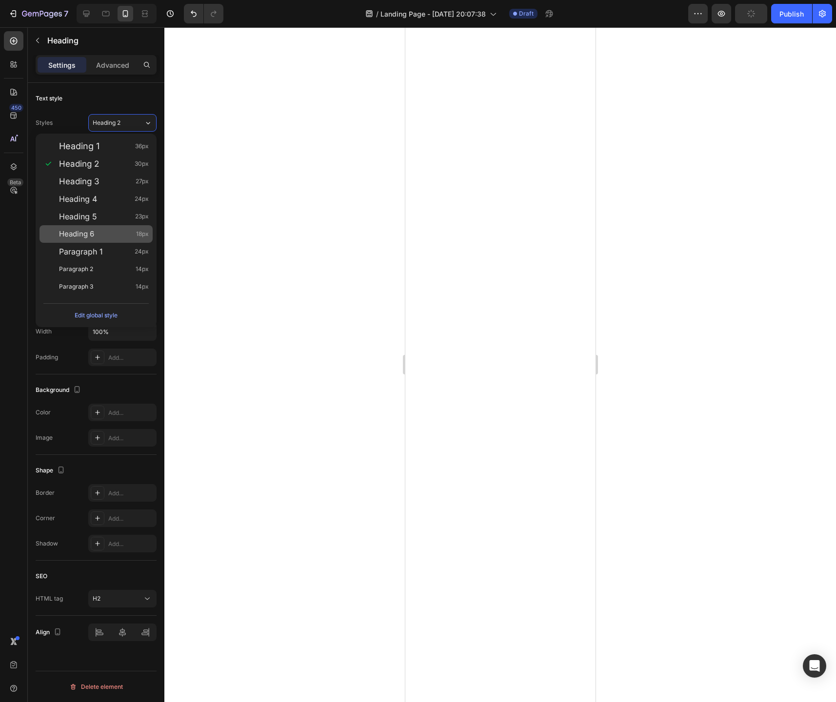
click at [98, 231] on div "Heading 6 18px" at bounding box center [104, 234] width 90 height 10
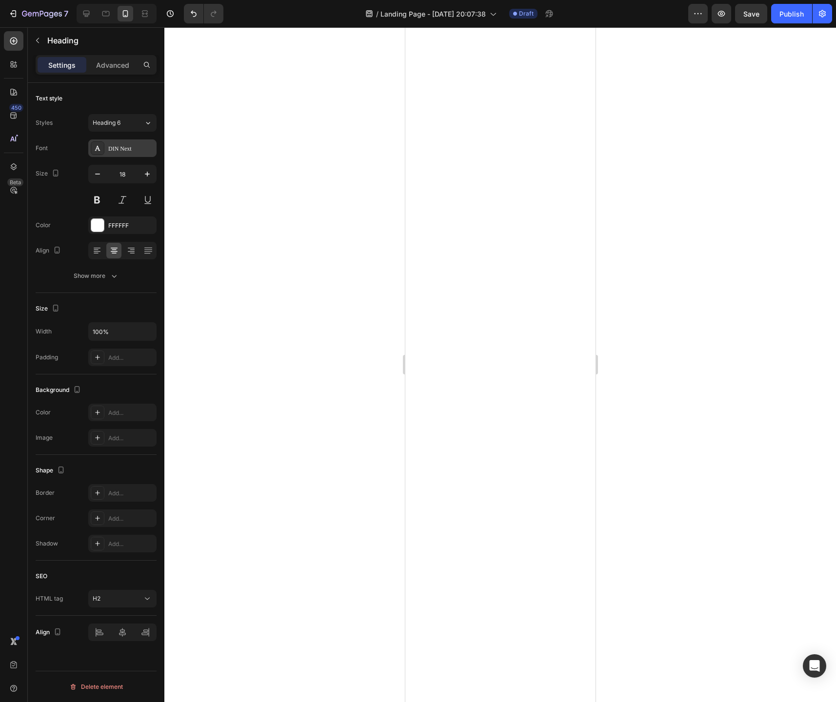
click at [123, 154] on div "DIN Next" at bounding box center [122, 148] width 68 height 18
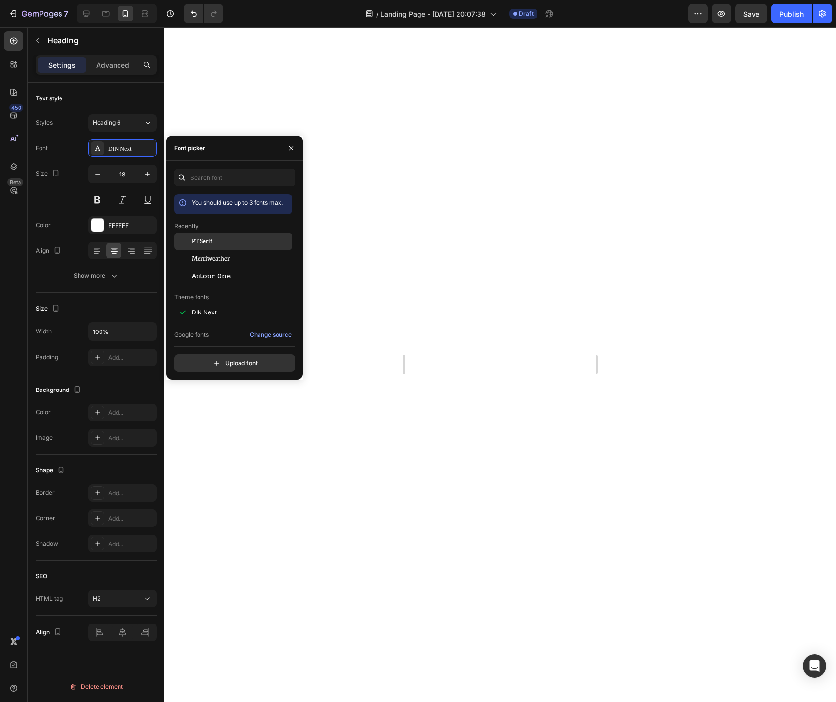
click at [188, 240] on div at bounding box center [183, 242] width 18 height 18
click at [148, 179] on button "button" at bounding box center [147, 174] width 18 height 18
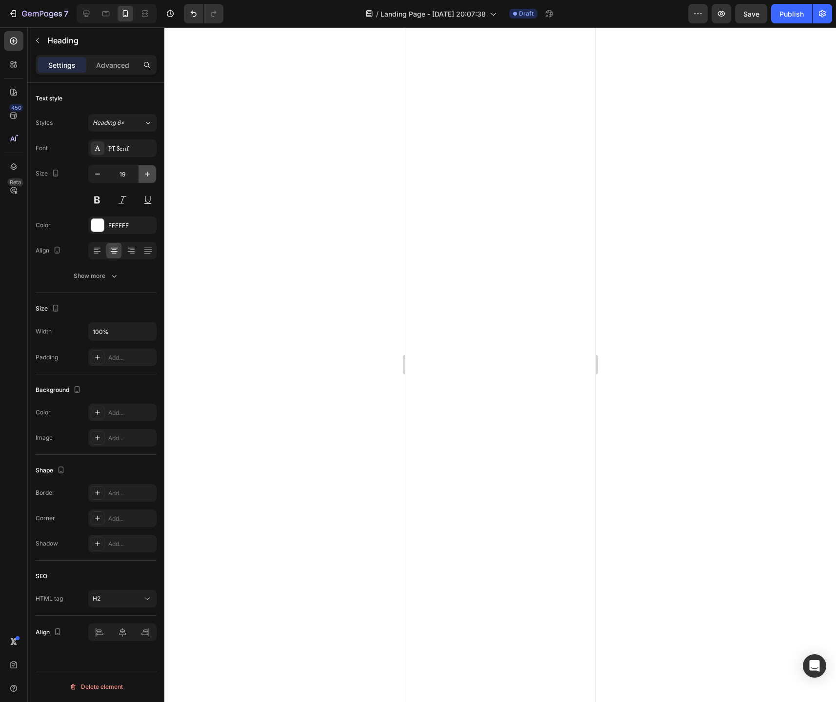
click at [148, 179] on button "button" at bounding box center [147, 174] width 18 height 18
type input "21"
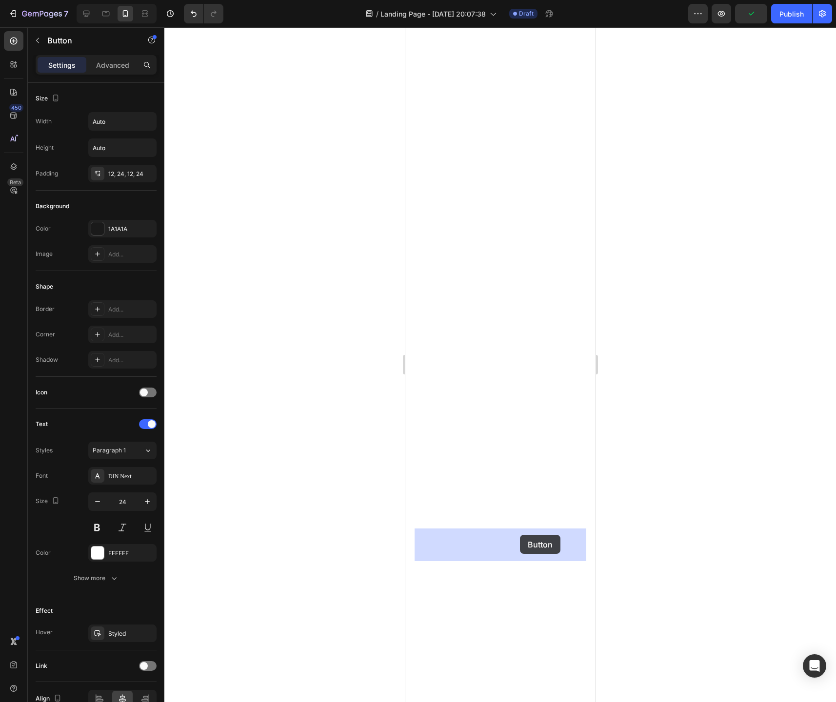
drag, startPoint x: 553, startPoint y: 548, endPoint x: 519, endPoint y: 535, distance: 36.1
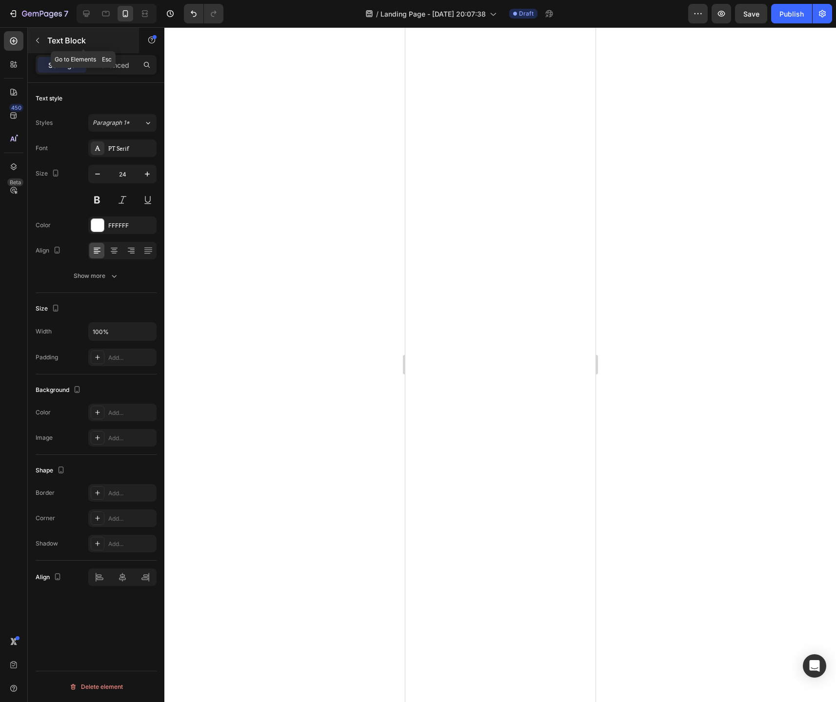
click at [38, 42] on icon "button" at bounding box center [37, 40] width 3 height 5
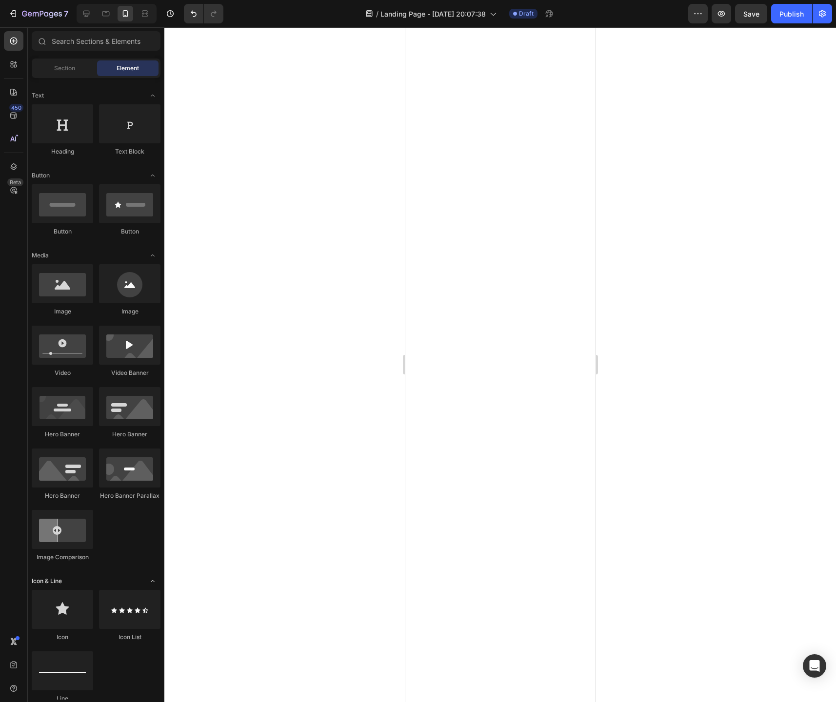
scroll to position [0, 0]
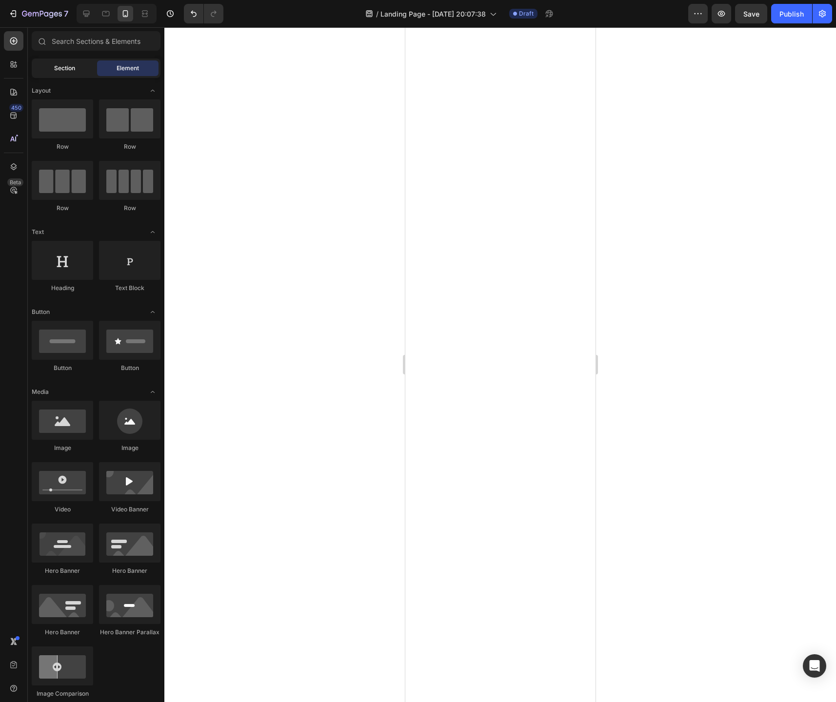
click at [65, 69] on span "Section" at bounding box center [64, 68] width 21 height 9
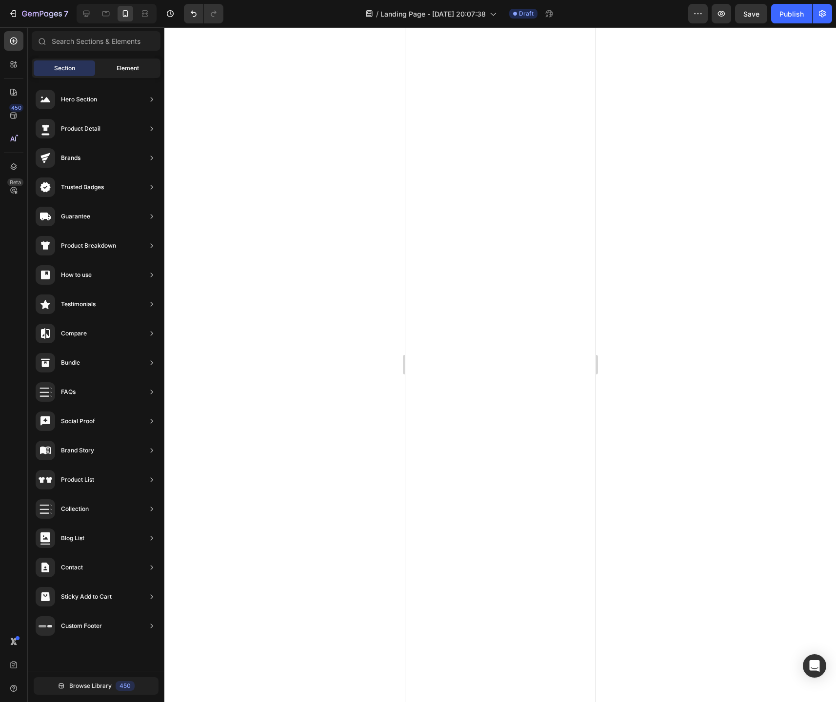
click at [126, 70] on span "Element" at bounding box center [128, 68] width 22 height 9
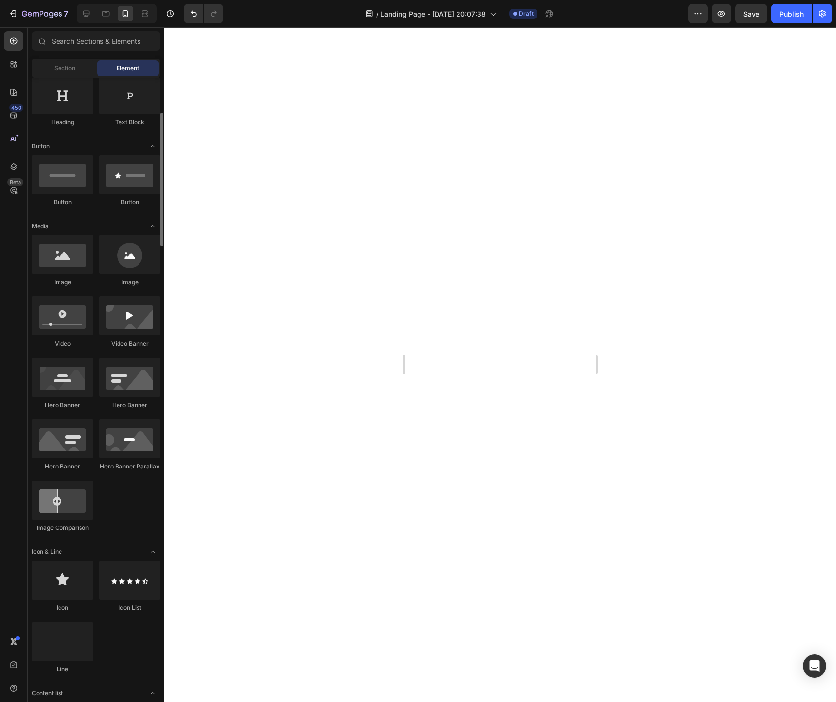
scroll to position [165, 0]
drag, startPoint x: 474, startPoint y: 287, endPoint x: 494, endPoint y: 352, distance: 68.0
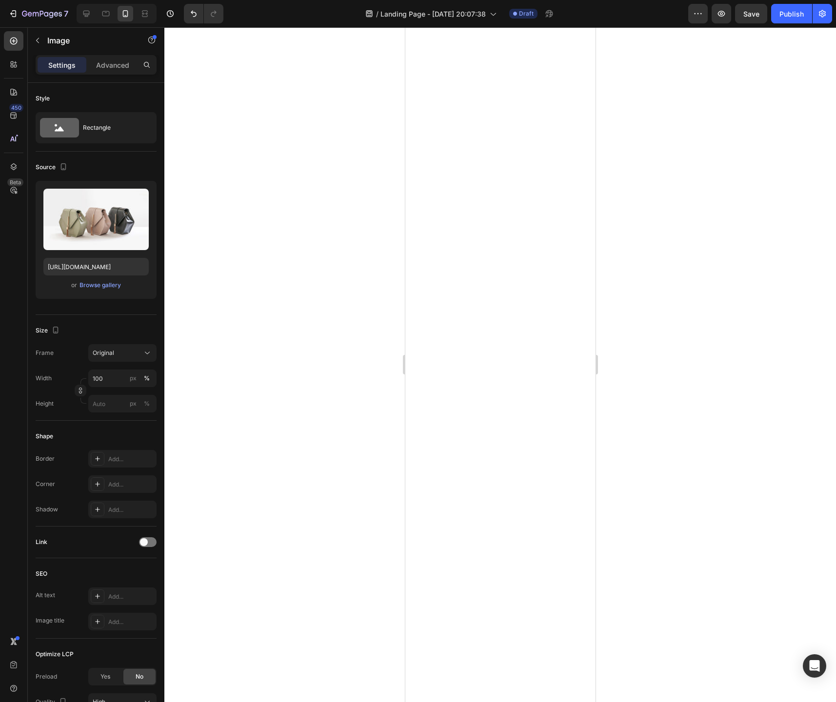
click at [695, 427] on div at bounding box center [499, 364] width 671 height 675
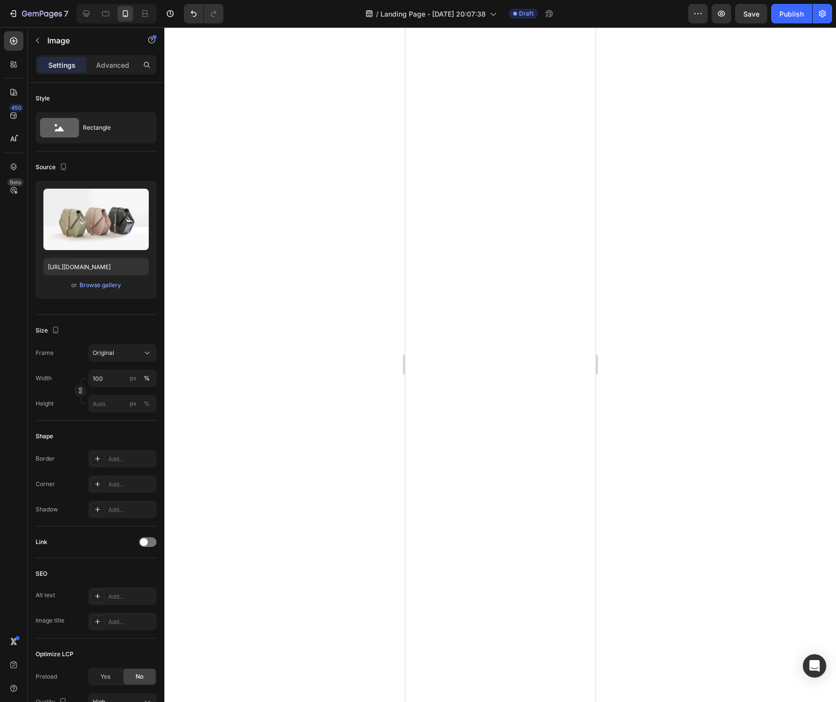
scroll to position [3627, 0]
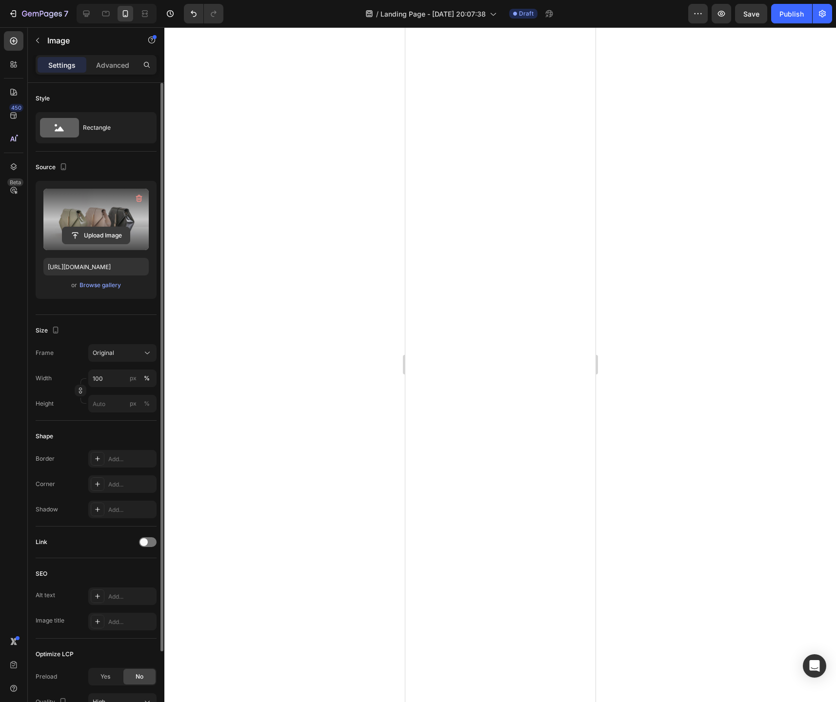
click at [103, 235] on input "file" at bounding box center [95, 235] width 67 height 17
click at [109, 236] on input "file" at bounding box center [95, 235] width 67 height 17
type input "https://cdn.shopify.com/s/files/1/0744/9634/4277/files/gempages_581179120260481…"
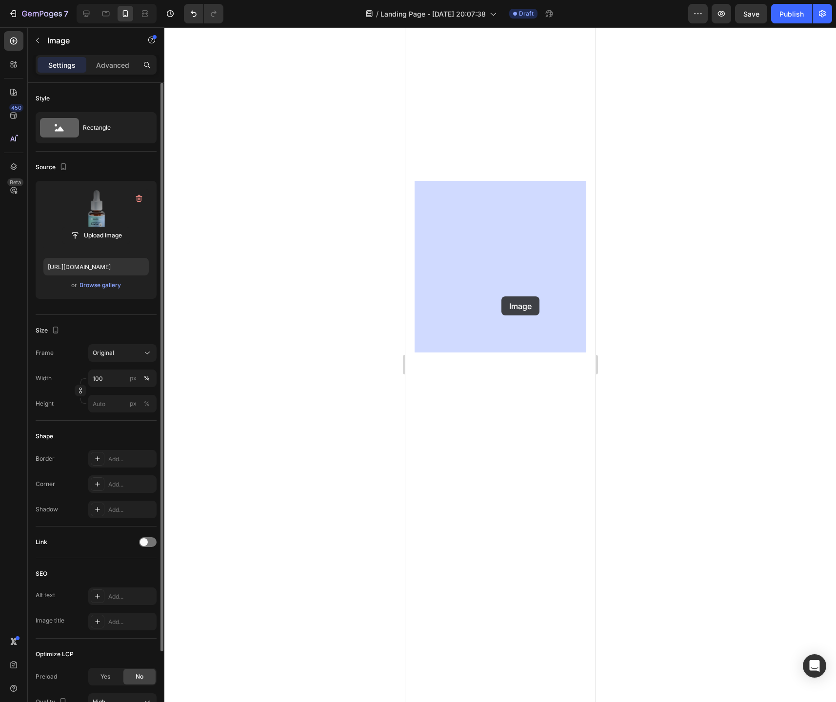
drag, startPoint x: 503, startPoint y: 284, endPoint x: 501, endPoint y: 296, distance: 11.9
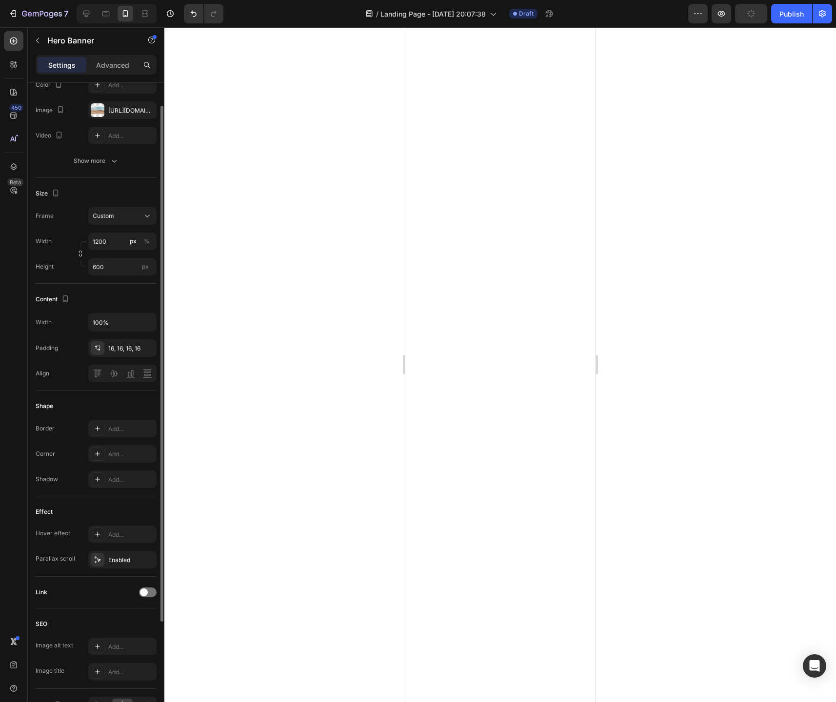
scroll to position [48, 0]
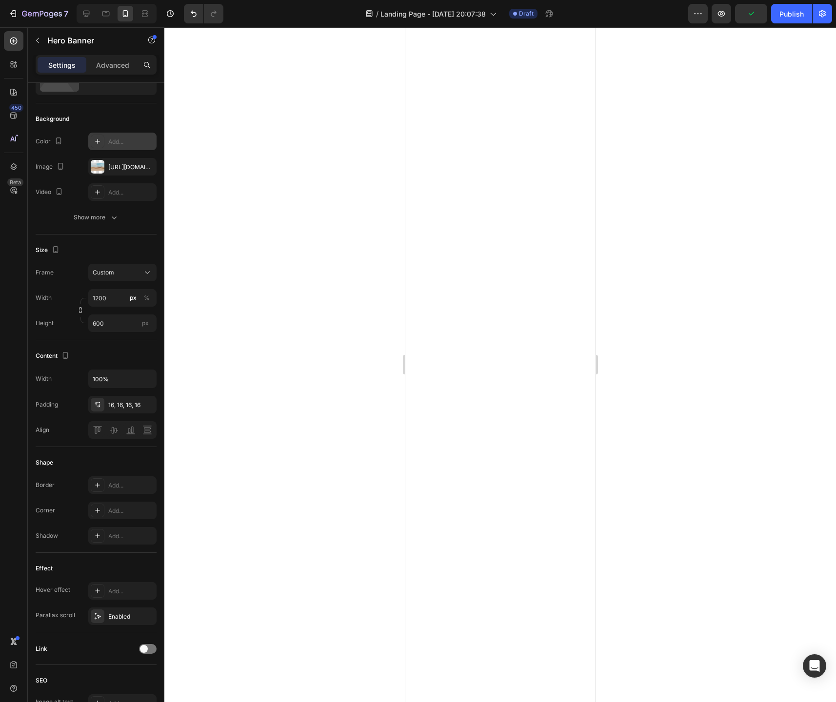
click at [108, 141] on div "Add..." at bounding box center [131, 142] width 46 height 9
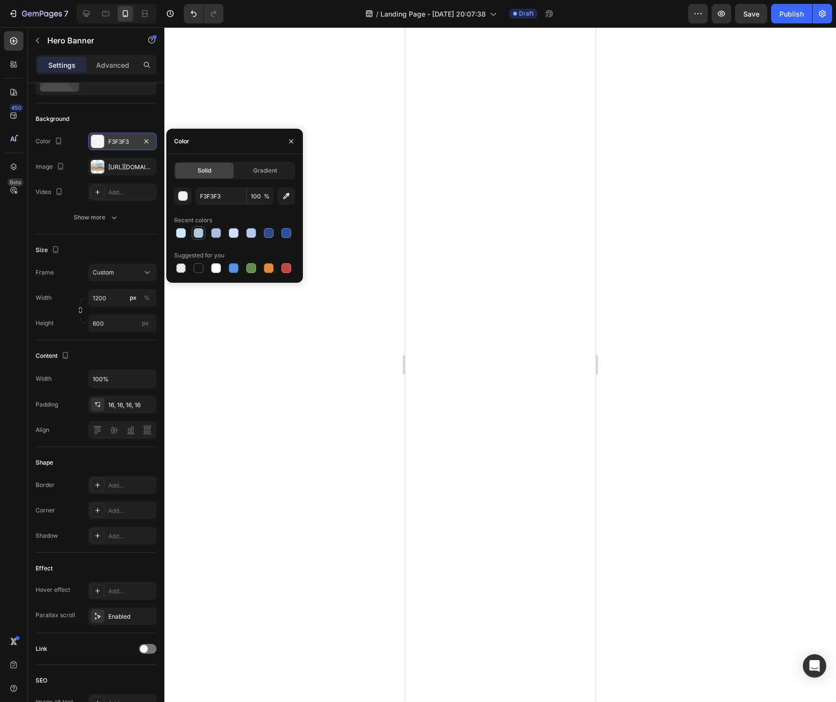
click at [198, 236] on div at bounding box center [199, 233] width 10 height 10
click at [217, 232] on div at bounding box center [216, 233] width 10 height 10
click at [180, 231] on div at bounding box center [181, 233] width 10 height 10
type input "CCE9FF"
click at [154, 401] on div "16, 16, 16, 16" at bounding box center [122, 405] width 68 height 18
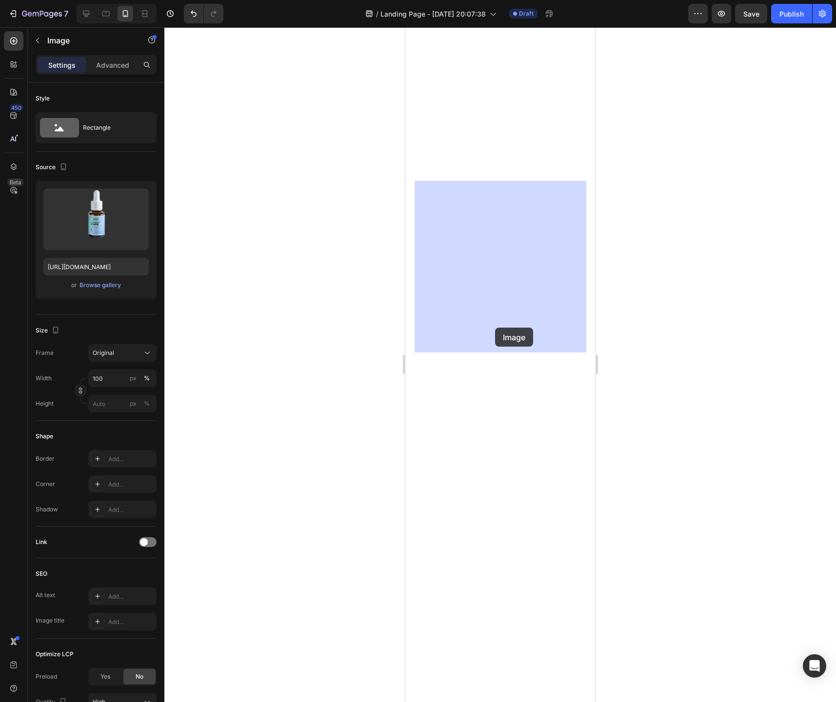
drag, startPoint x: 500, startPoint y: 277, endPoint x: 494, endPoint y: 316, distance: 39.9
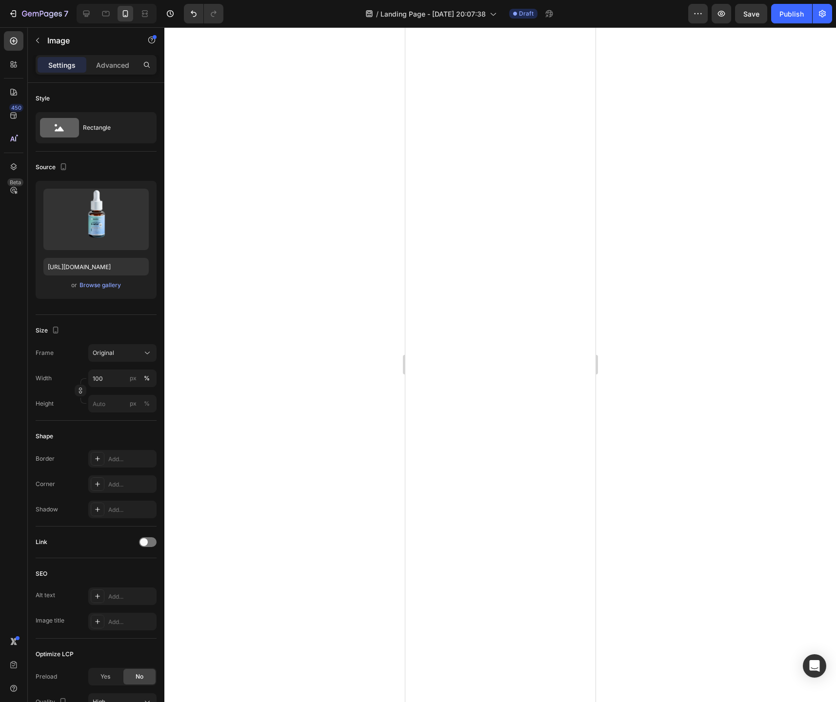
scroll to position [3717, 0]
click at [302, 374] on div at bounding box center [499, 364] width 671 height 675
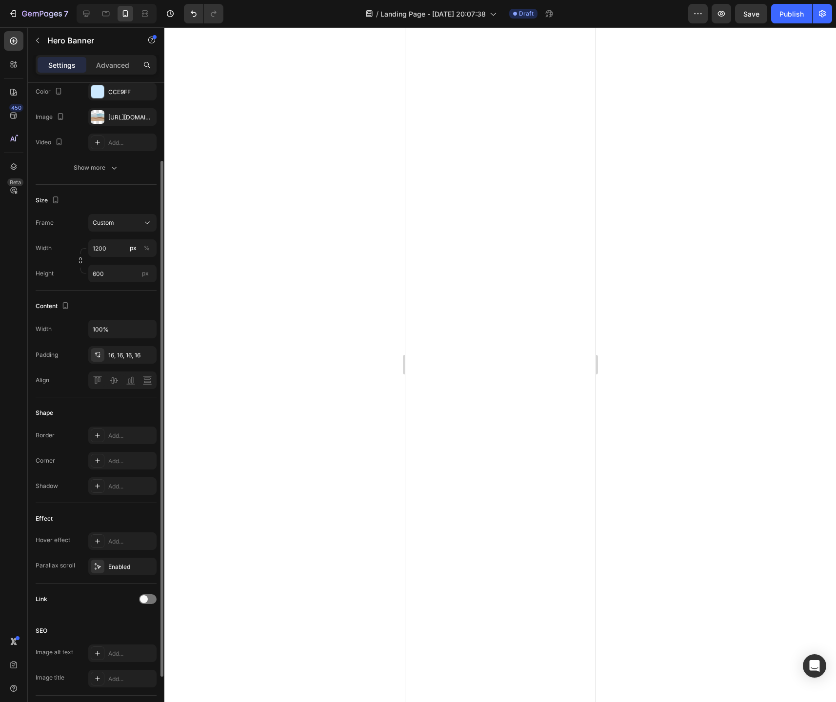
scroll to position [0, 0]
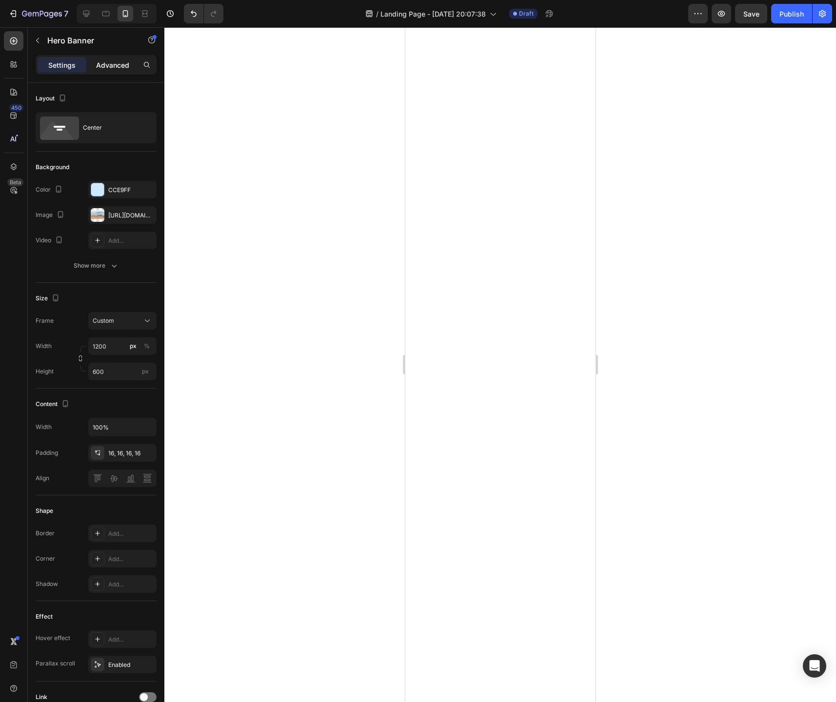
click at [112, 69] on p "Advanced" at bounding box center [112, 65] width 33 height 10
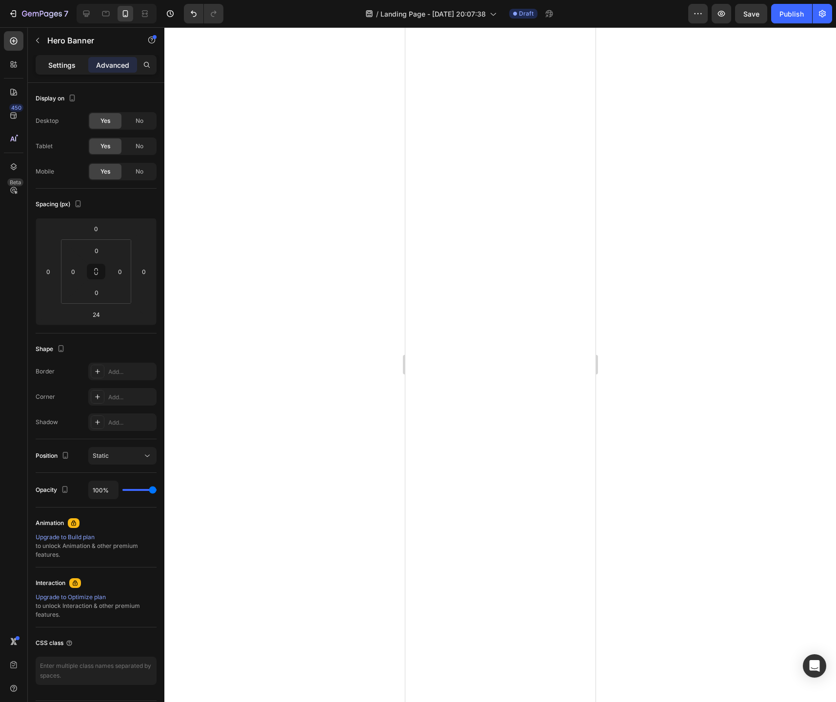
click at [65, 67] on p "Settings" at bounding box center [61, 65] width 27 height 10
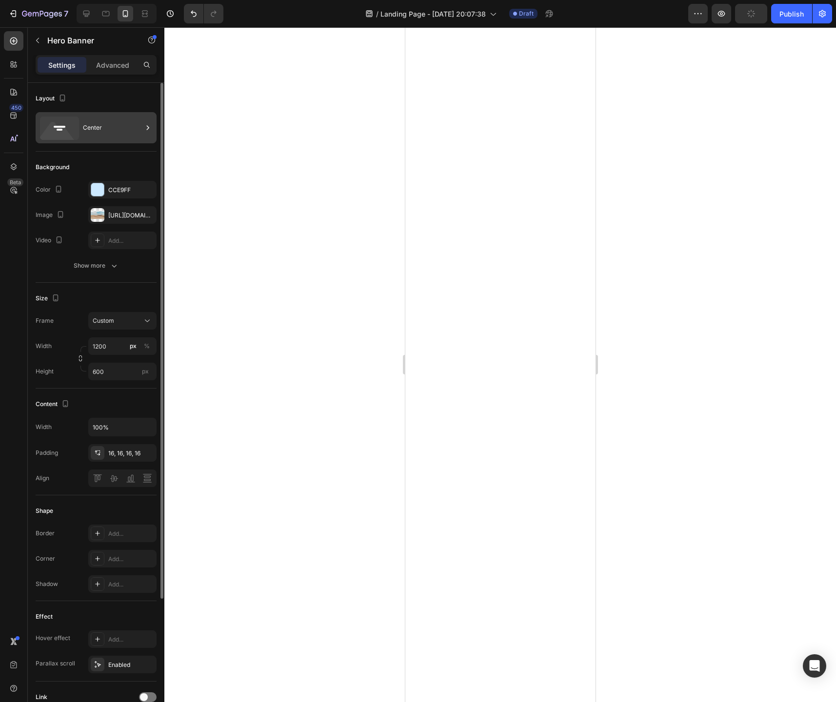
click at [126, 133] on div "Center" at bounding box center [112, 128] width 59 height 22
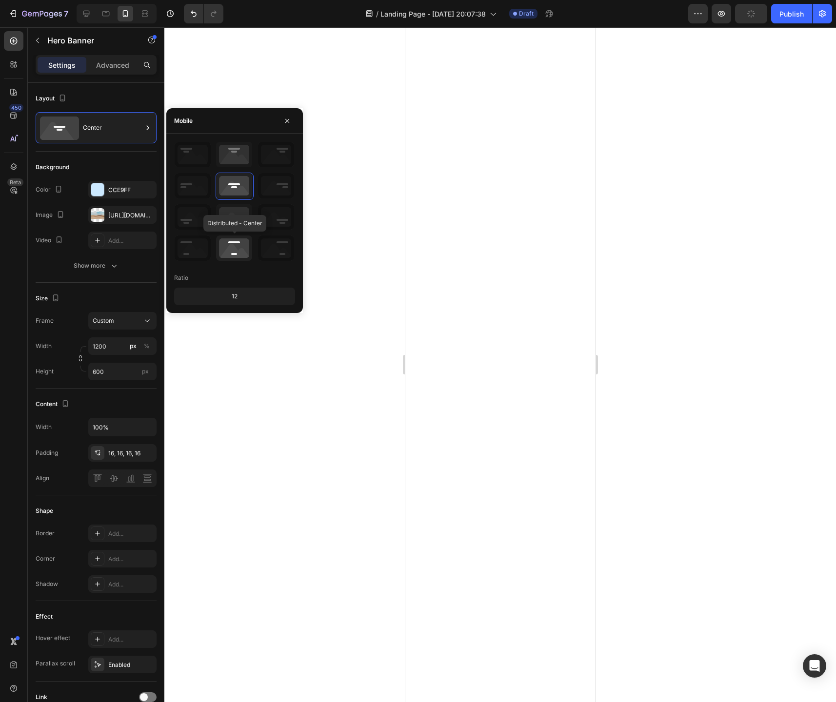
click at [238, 248] on icon at bounding box center [234, 248] width 36 height 25
click at [235, 215] on icon at bounding box center [234, 216] width 36 height 25
click at [236, 195] on icon at bounding box center [234, 185] width 36 height 25
click at [240, 165] on icon at bounding box center [234, 154] width 36 height 25
click at [197, 156] on icon at bounding box center [193, 154] width 36 height 25
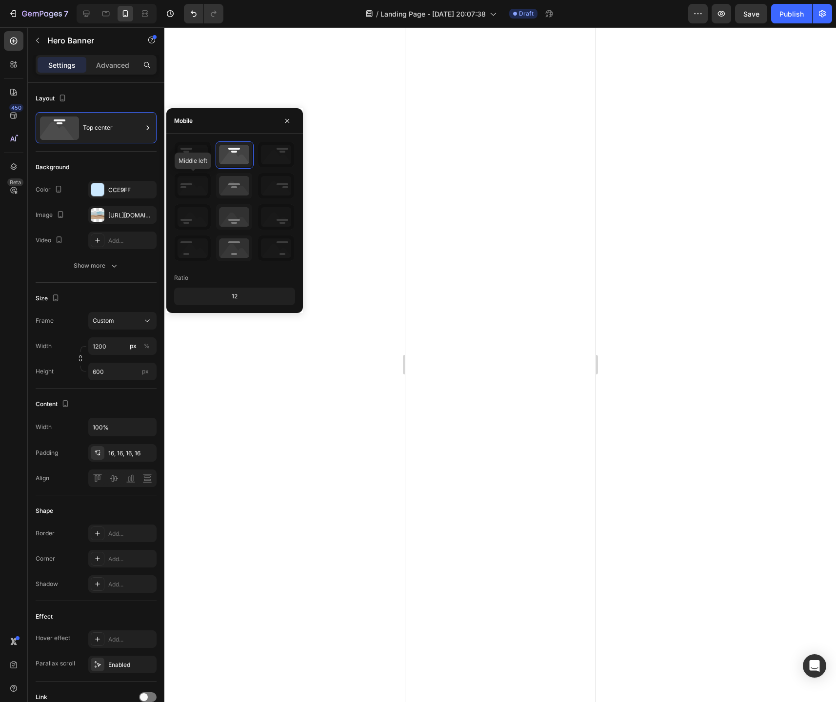
click at [196, 192] on icon at bounding box center [193, 185] width 36 height 25
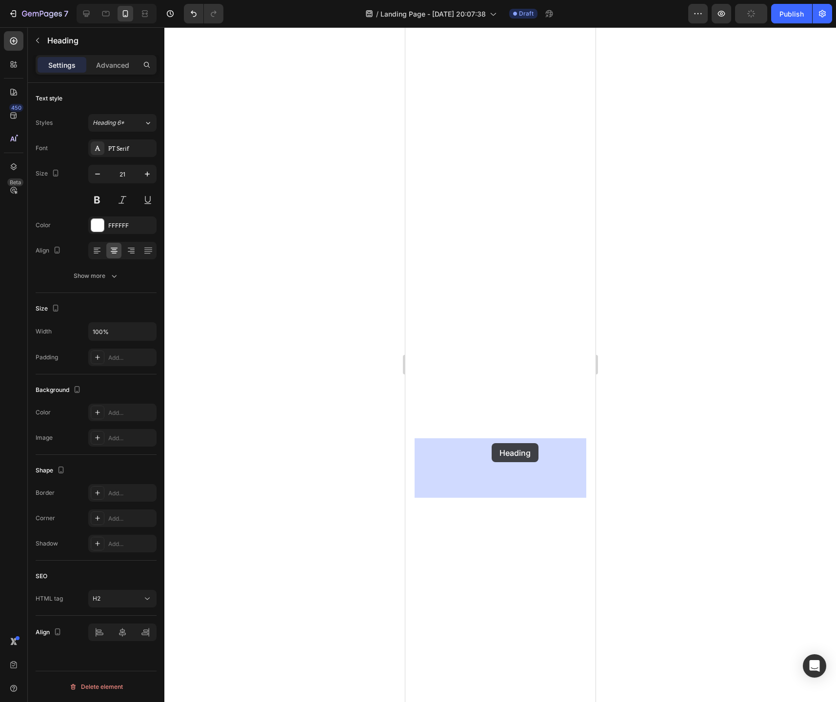
drag, startPoint x: 492, startPoint y: 486, endPoint x: 491, endPoint y: 443, distance: 43.4
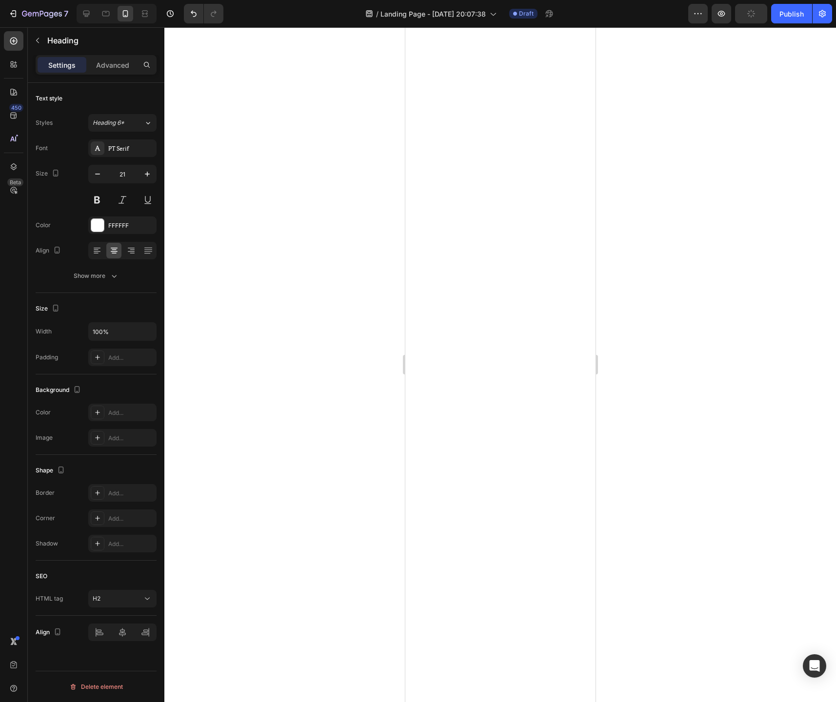
click at [661, 442] on div at bounding box center [499, 364] width 671 height 675
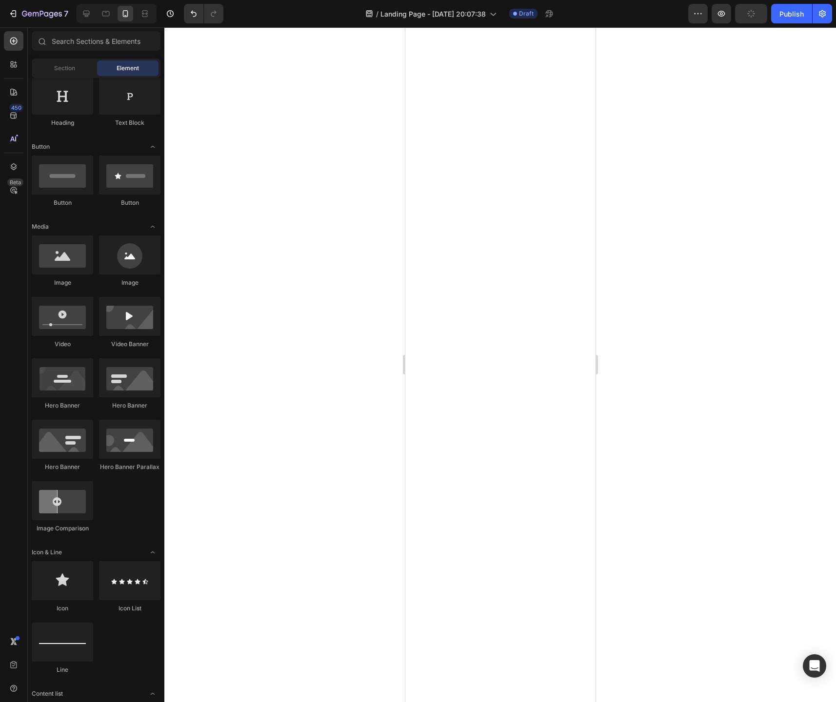
scroll to position [3667, 0]
click at [14, 48] on div at bounding box center [14, 41] width 20 height 20
click at [68, 73] on div "Section" at bounding box center [64, 68] width 61 height 16
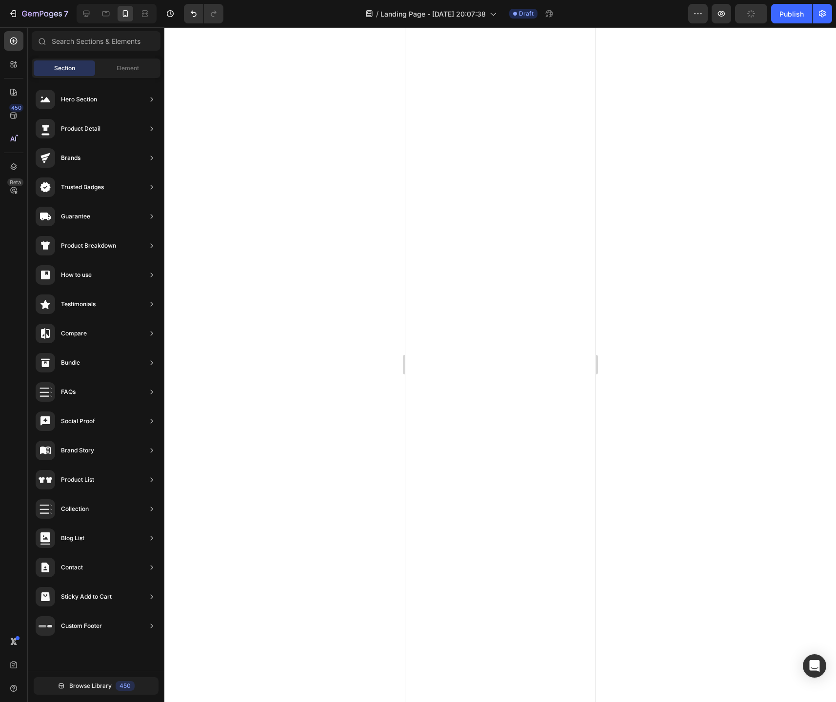
click at [106, 77] on div "Section Element" at bounding box center [96, 69] width 129 height 20
click at [115, 75] on div "Element" at bounding box center [127, 68] width 61 height 16
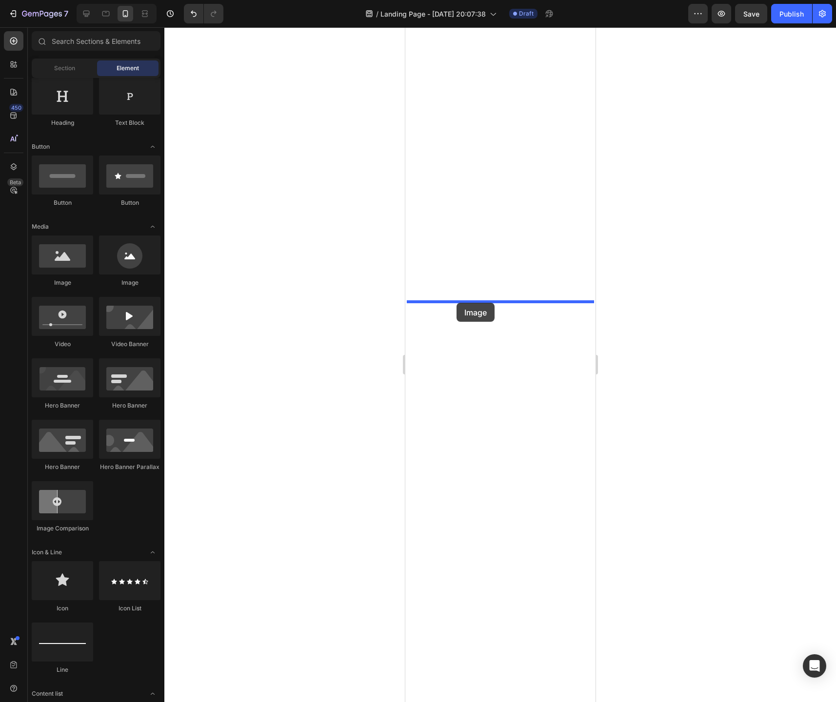
drag, startPoint x: 466, startPoint y: 281, endPoint x: 455, endPoint y: 303, distance: 23.8
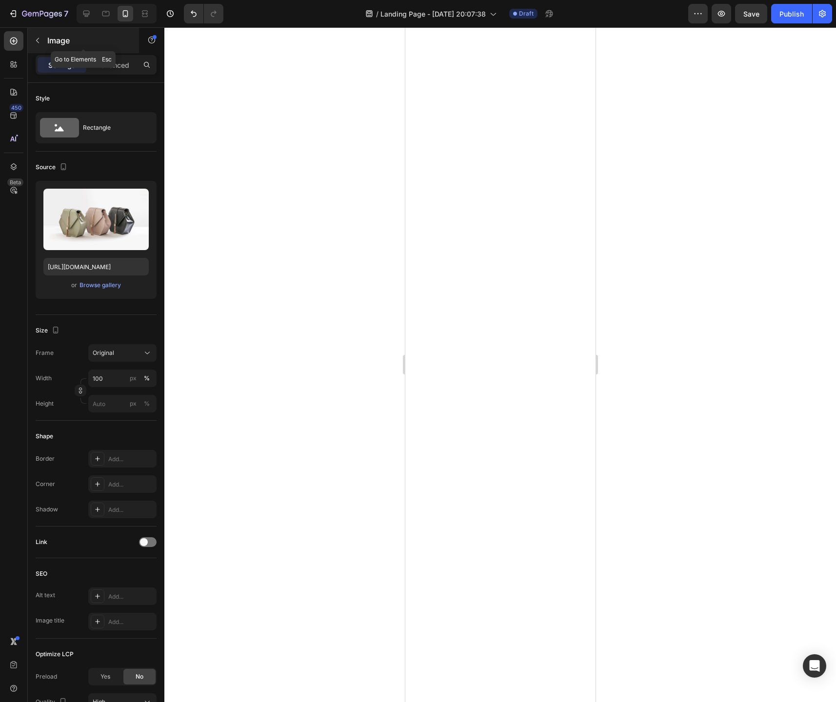
click at [37, 40] on icon "button" at bounding box center [37, 40] width 3 height 5
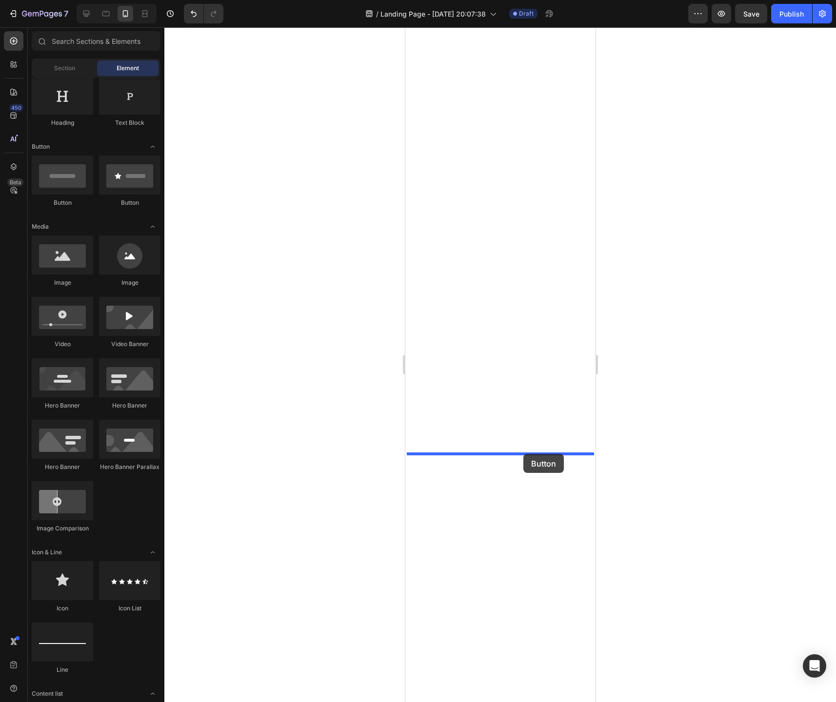
drag, startPoint x: 472, startPoint y: 208, endPoint x: 523, endPoint y: 454, distance: 250.8
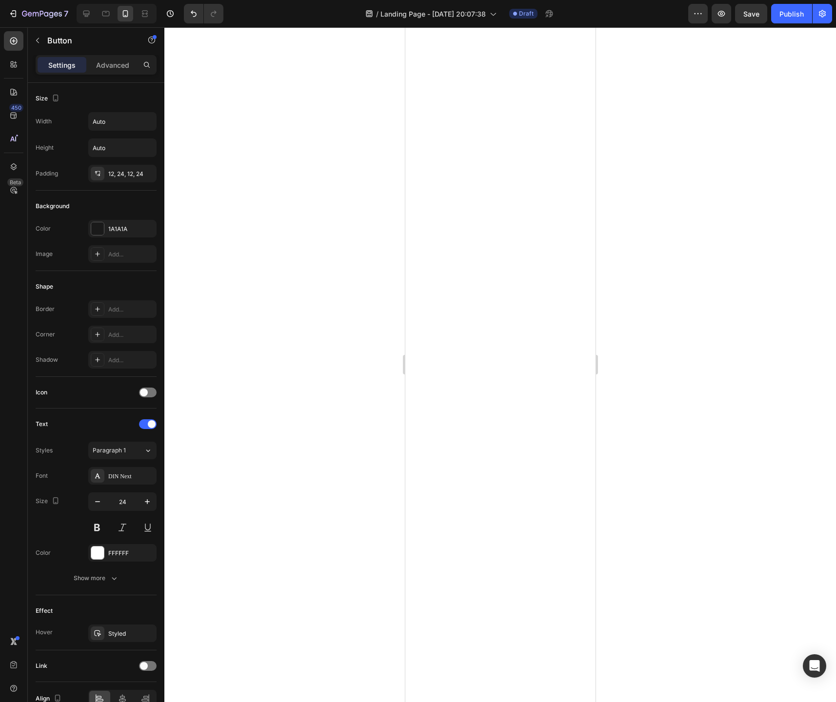
scroll to position [3794, 0]
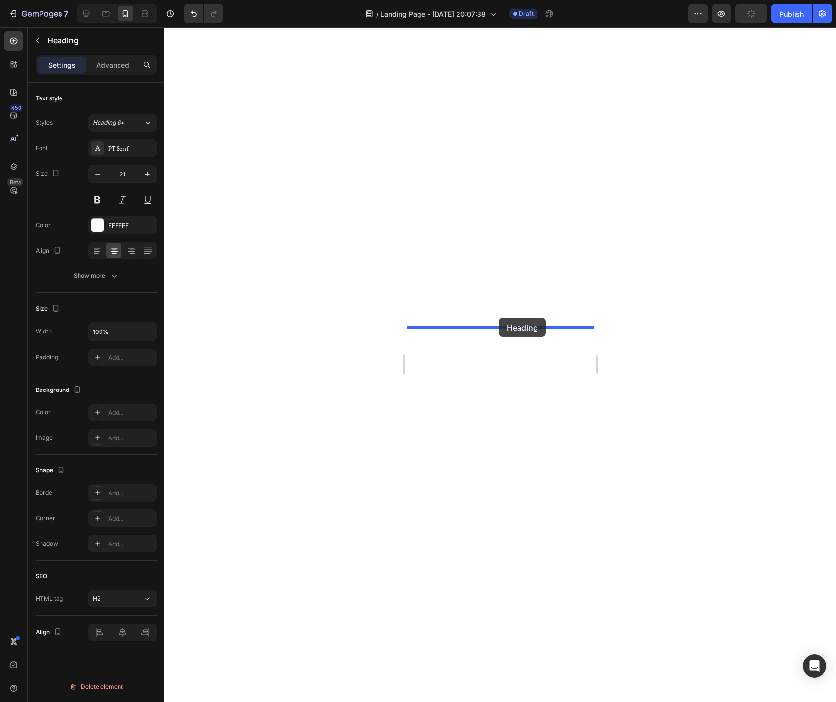
drag, startPoint x: 483, startPoint y: 586, endPoint x: 497, endPoint y: 321, distance: 265.1
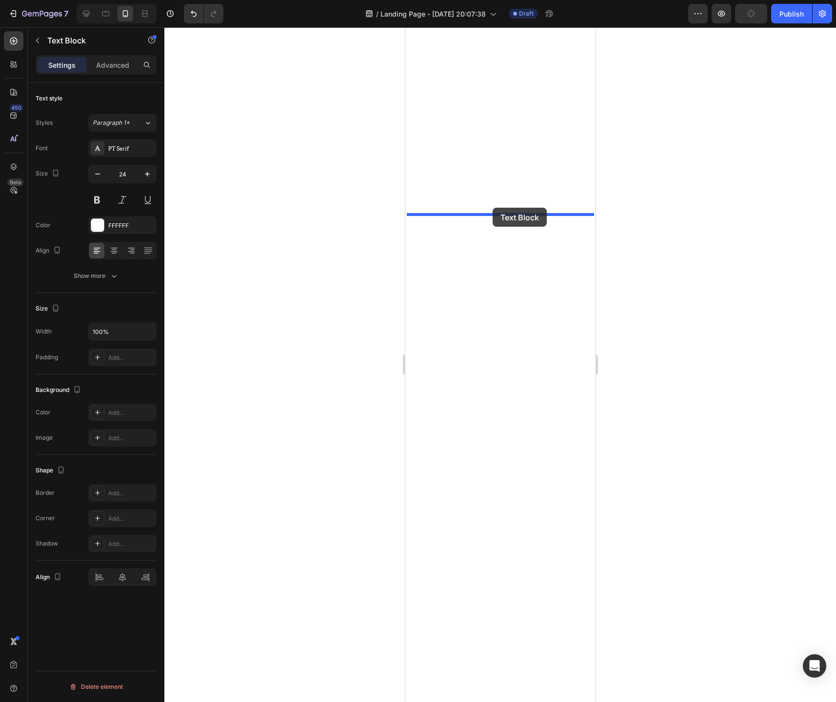
drag, startPoint x: 466, startPoint y: 501, endPoint x: 492, endPoint y: 208, distance: 293.7
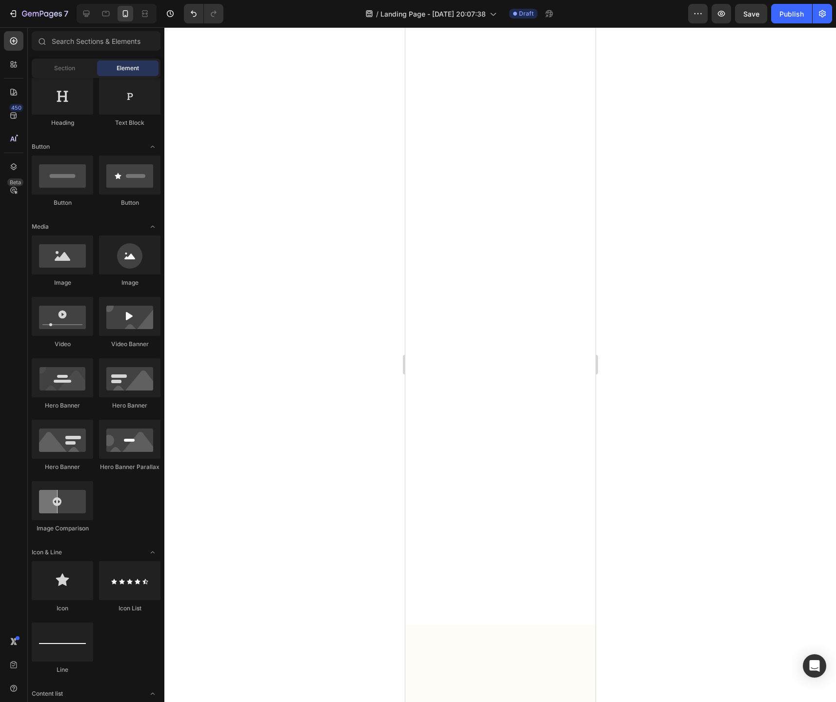
scroll to position [3823, 0]
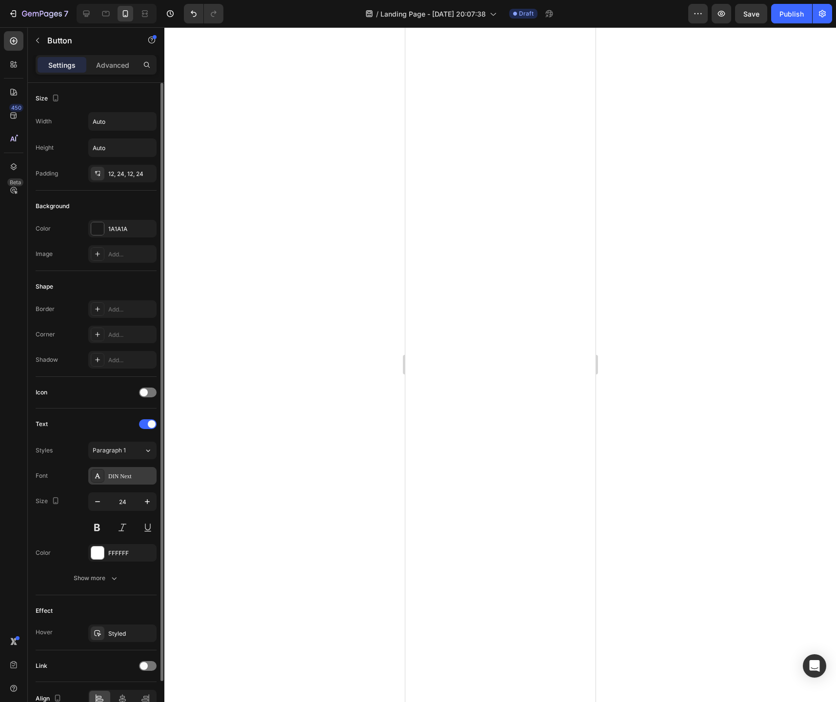
click at [128, 479] on div "DIN Next" at bounding box center [131, 476] width 46 height 9
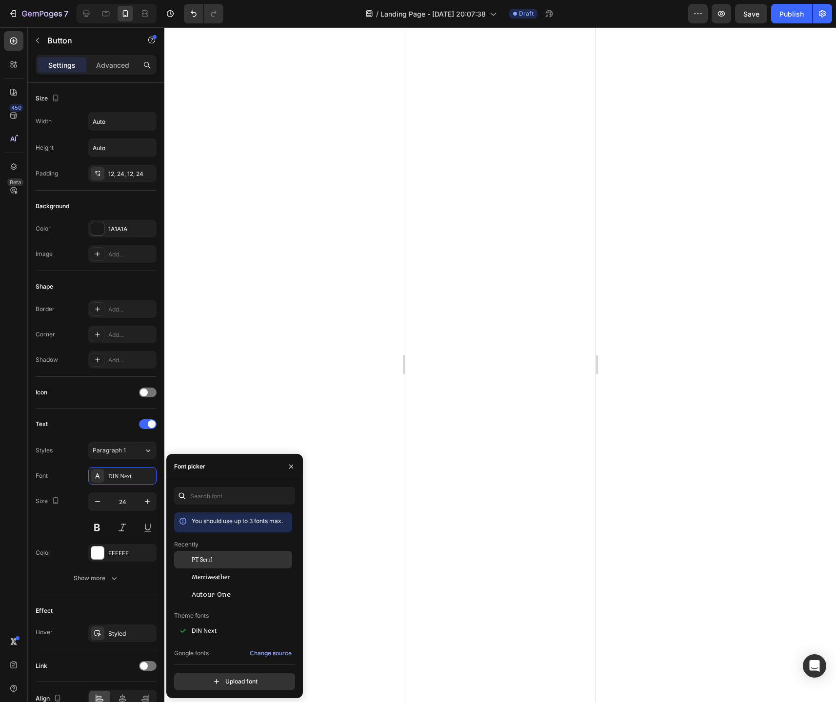
click at [212, 564] on span "PT Serif" at bounding box center [202, 559] width 20 height 9
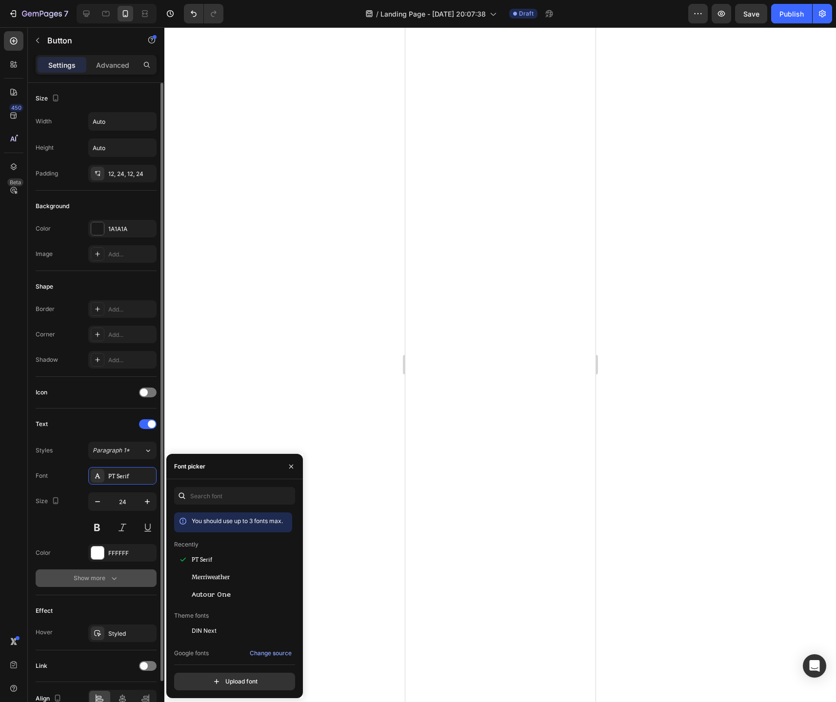
click at [108, 582] on div "Show more" at bounding box center [96, 578] width 45 height 10
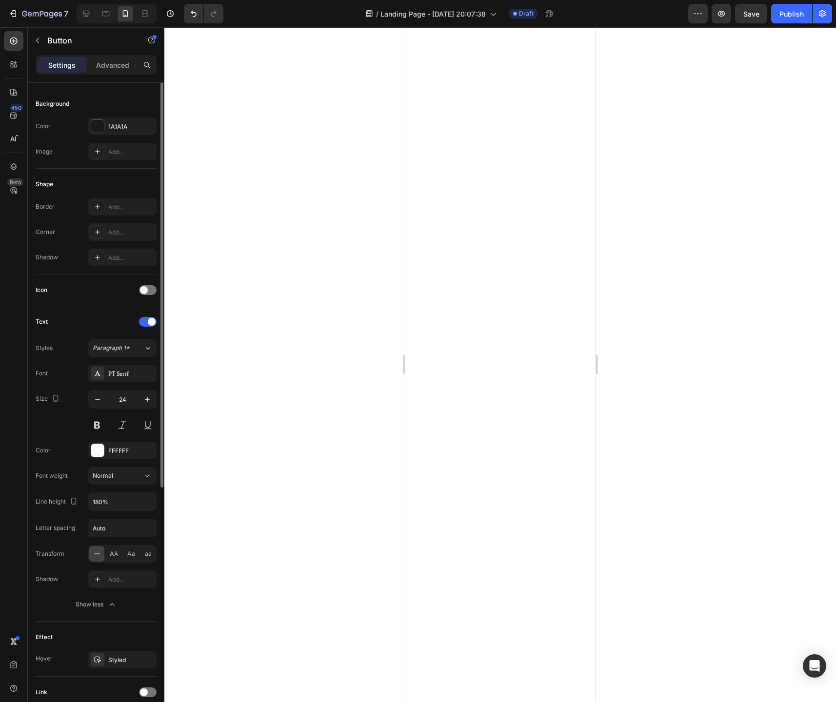
scroll to position [0, 0]
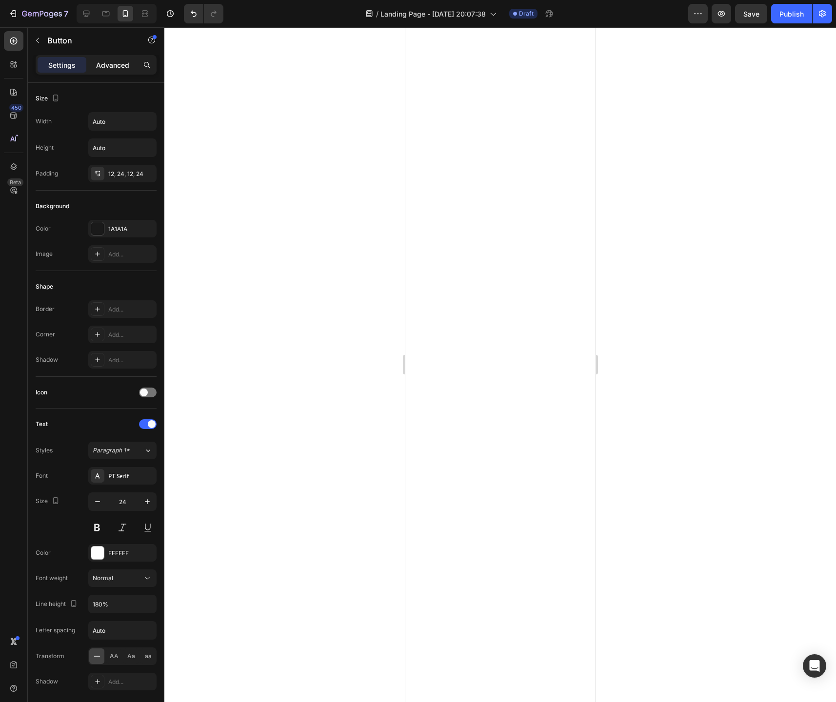
click at [120, 65] on p "Advanced" at bounding box center [112, 65] width 33 height 10
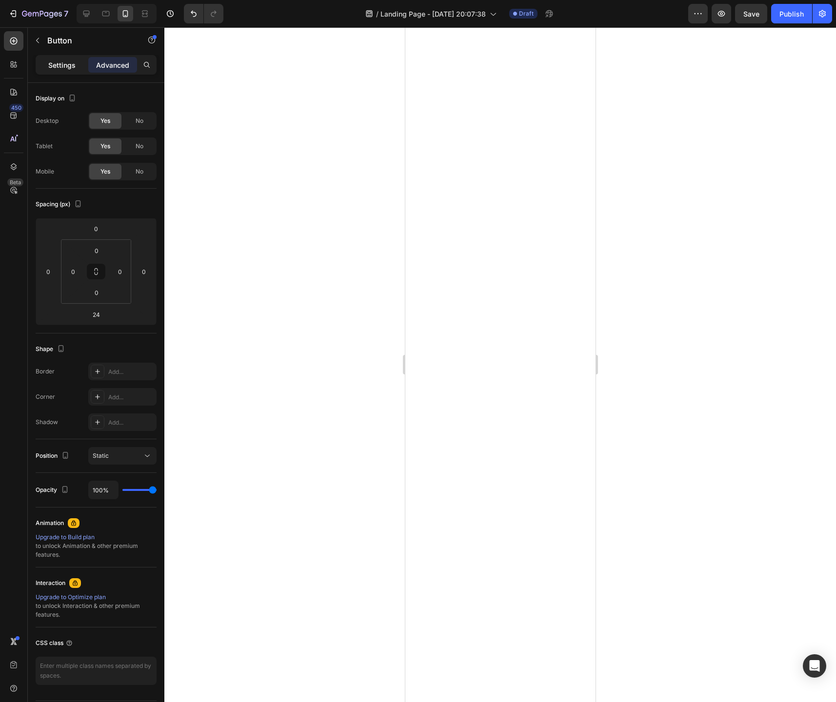
click at [75, 66] on p "Settings" at bounding box center [61, 65] width 27 height 10
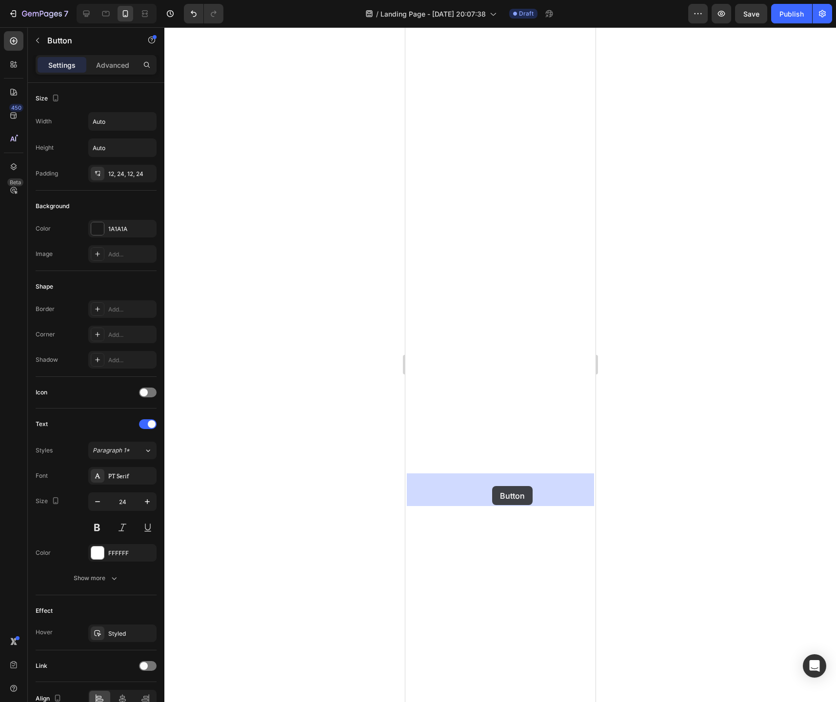
drag, startPoint x: 423, startPoint y: 483, endPoint x: 489, endPoint y: 486, distance: 65.9
drag, startPoint x: 416, startPoint y: 465, endPoint x: 485, endPoint y: 485, distance: 71.3
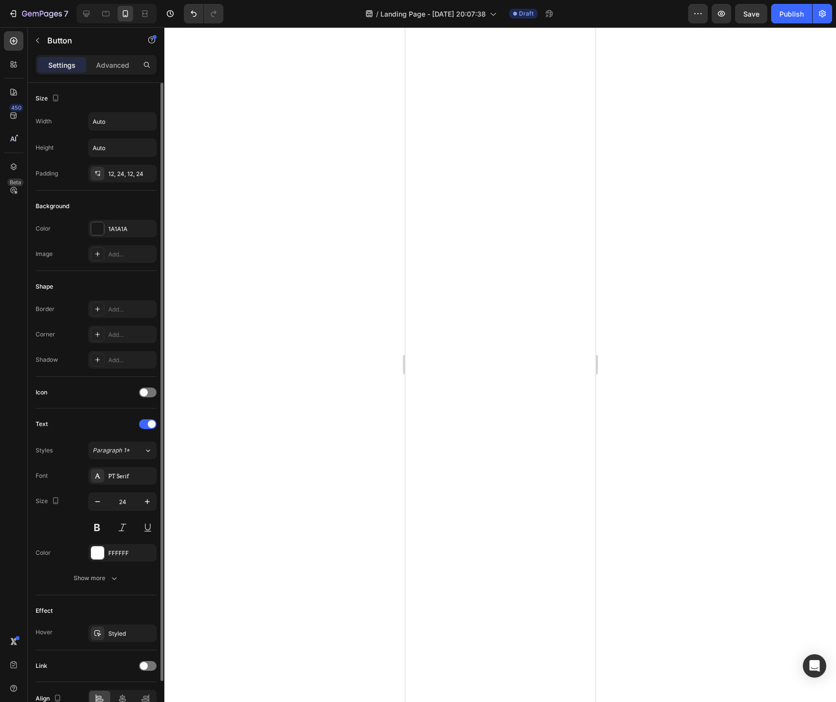
click at [73, 279] on div "Shape" at bounding box center [96, 287] width 121 height 16
click at [98, 236] on div "1A1A1A" at bounding box center [122, 229] width 68 height 18
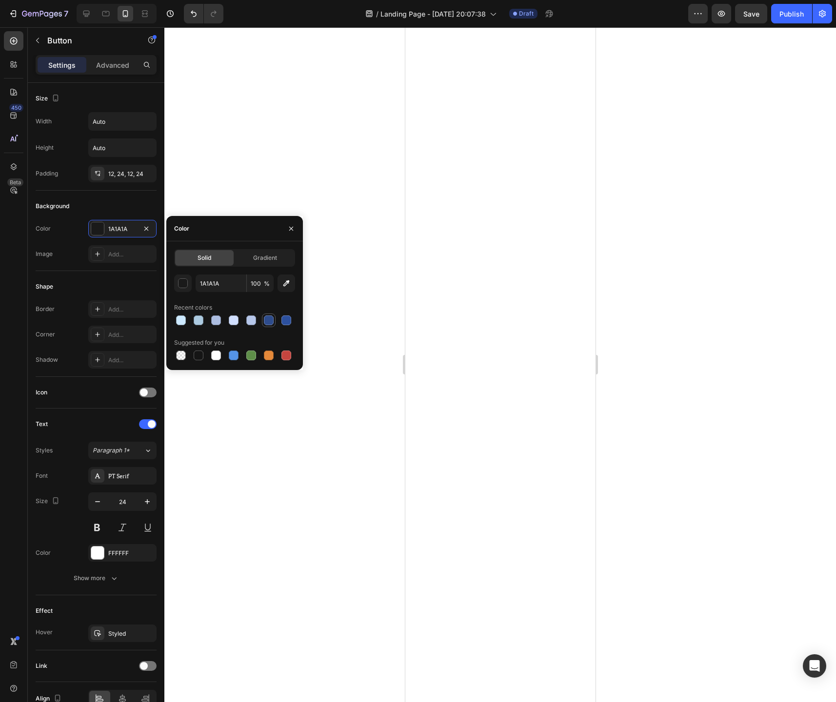
click at [271, 320] on div at bounding box center [269, 320] width 10 height 10
type input "2E4C8C"
click at [63, 595] on div "Background Color 2E4C8C Image Add..." at bounding box center [96, 622] width 121 height 55
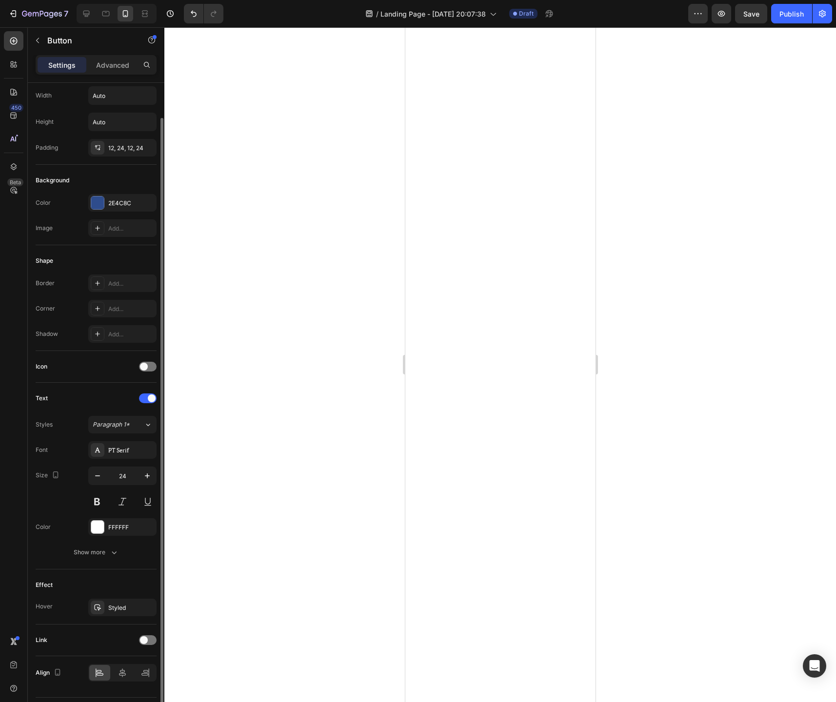
scroll to position [32, 0]
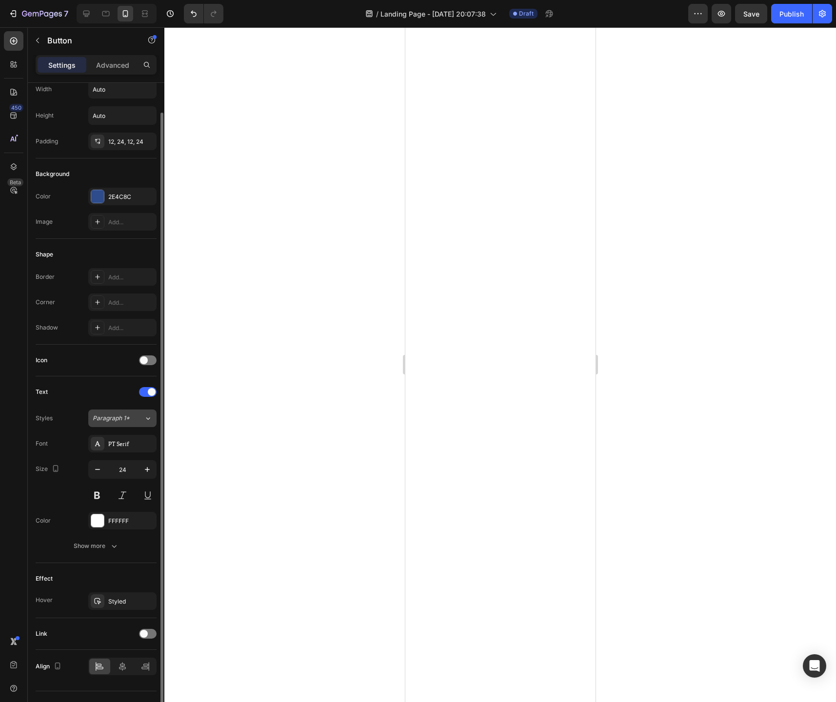
click at [118, 422] on span "Paragraph 1*" at bounding box center [111, 418] width 37 height 9
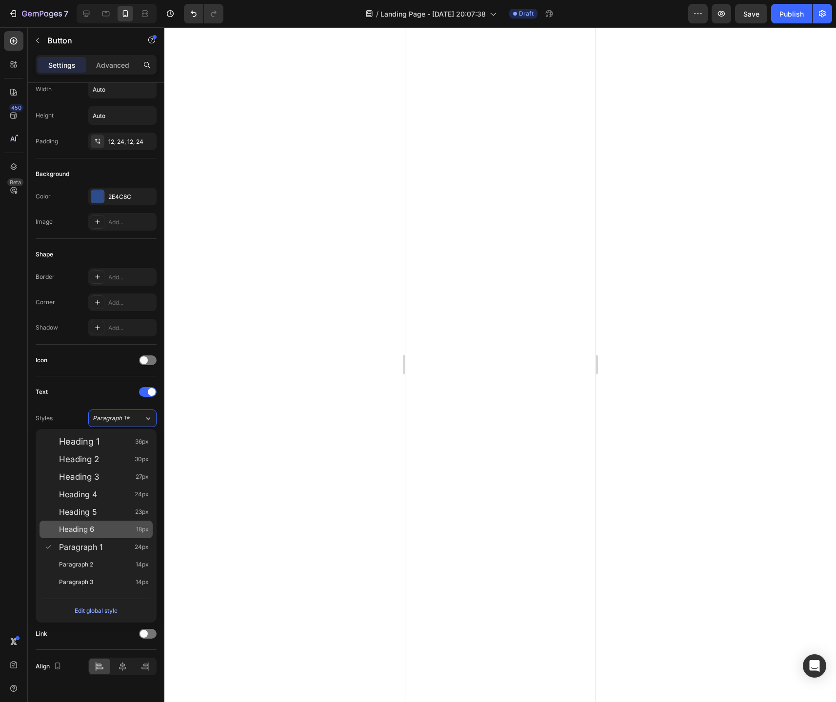
click at [102, 534] on div "Heading 6 18px" at bounding box center [104, 530] width 90 height 10
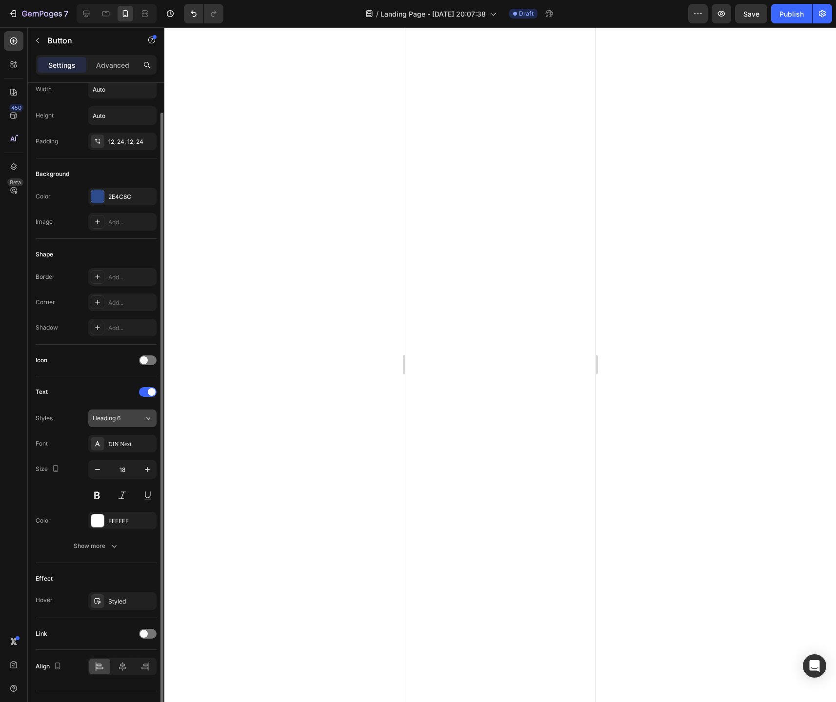
click at [150, 418] on icon at bounding box center [148, 418] width 8 height 10
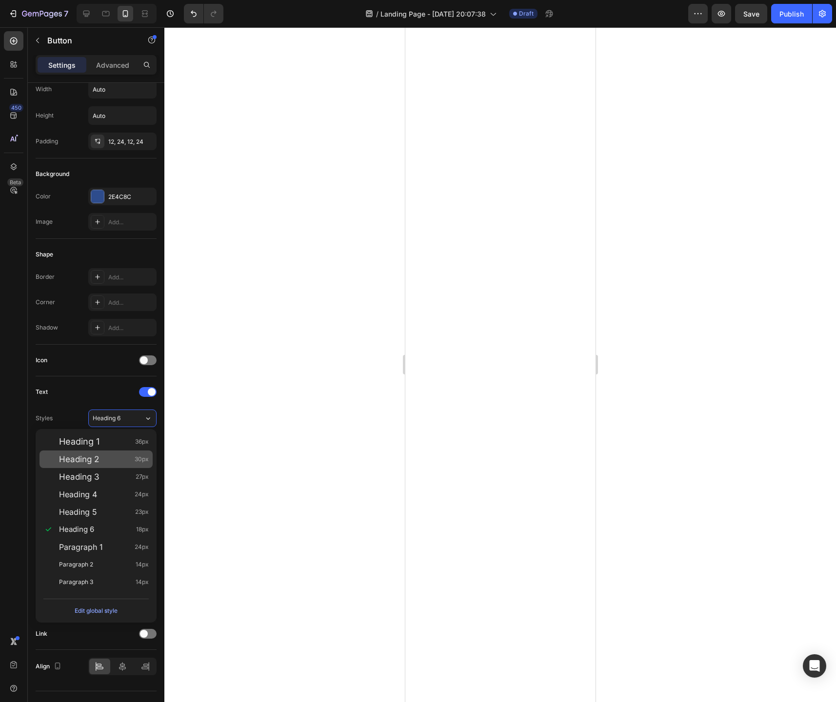
click at [123, 461] on div "Heading 2 30px" at bounding box center [104, 459] width 90 height 10
type input "30"
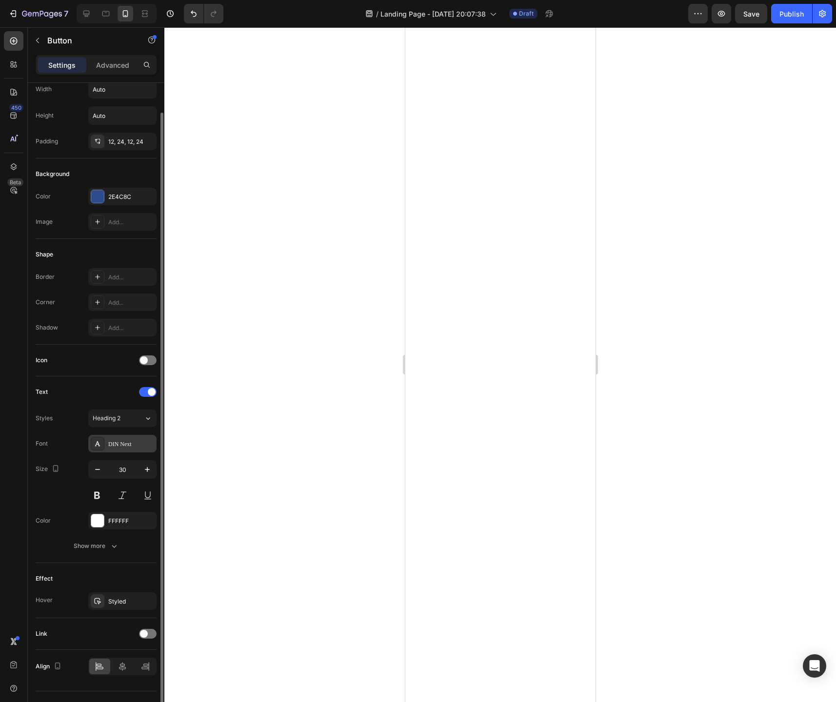
click at [121, 447] on div "DIN Next" at bounding box center [131, 444] width 46 height 9
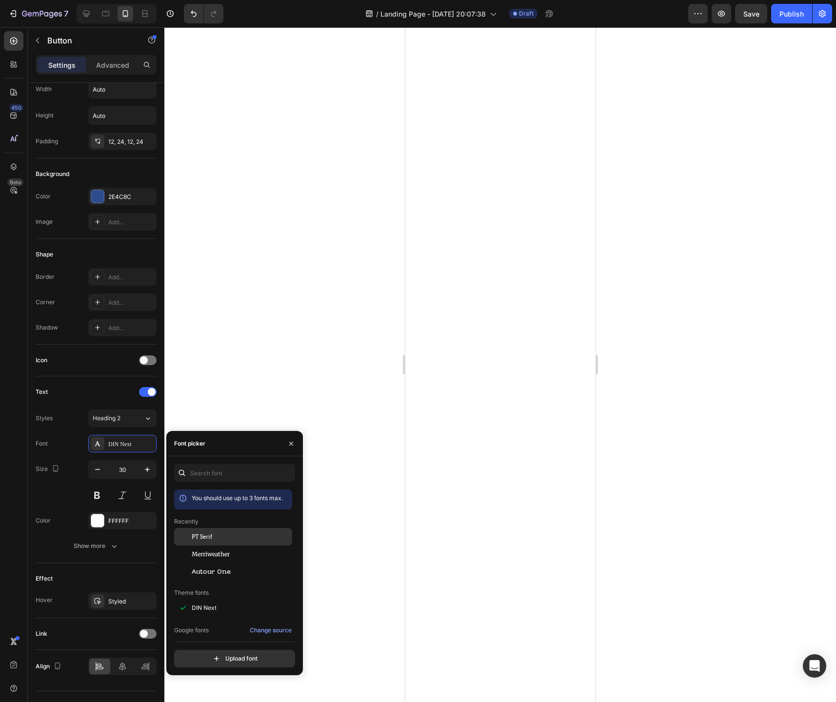
click at [202, 599] on div "PT Serif" at bounding box center [233, 608] width 118 height 18
click at [50, 490] on div "Size 30" at bounding box center [96, 482] width 121 height 44
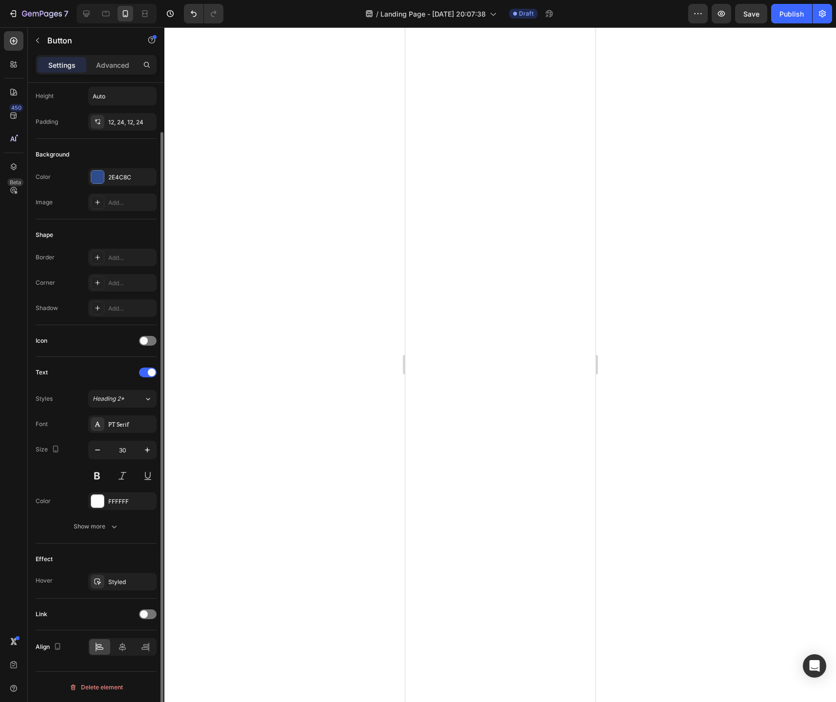
scroll to position [52, 0]
click at [98, 522] on div "Show more" at bounding box center [96, 526] width 45 height 10
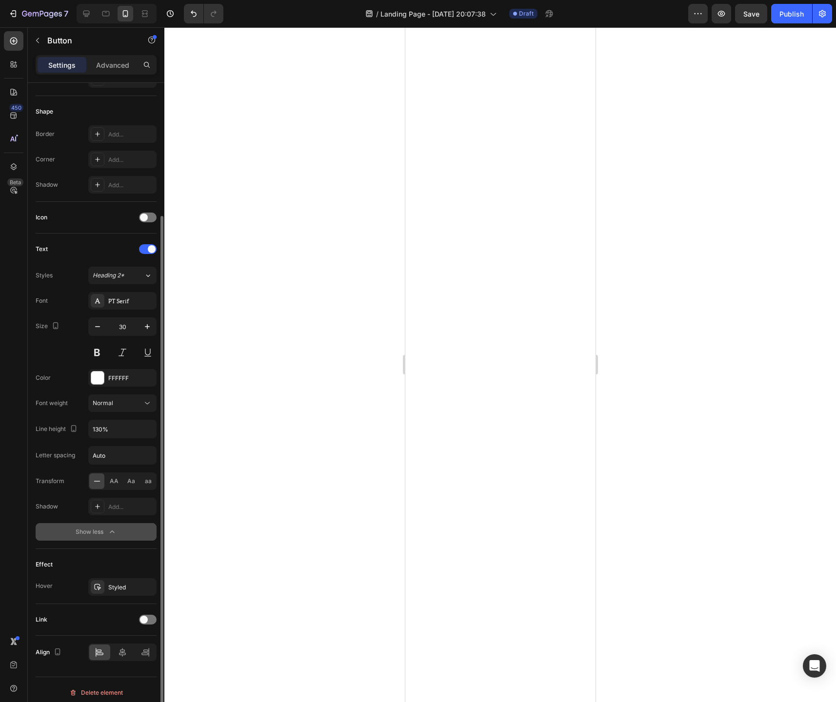
scroll to position [181, 0]
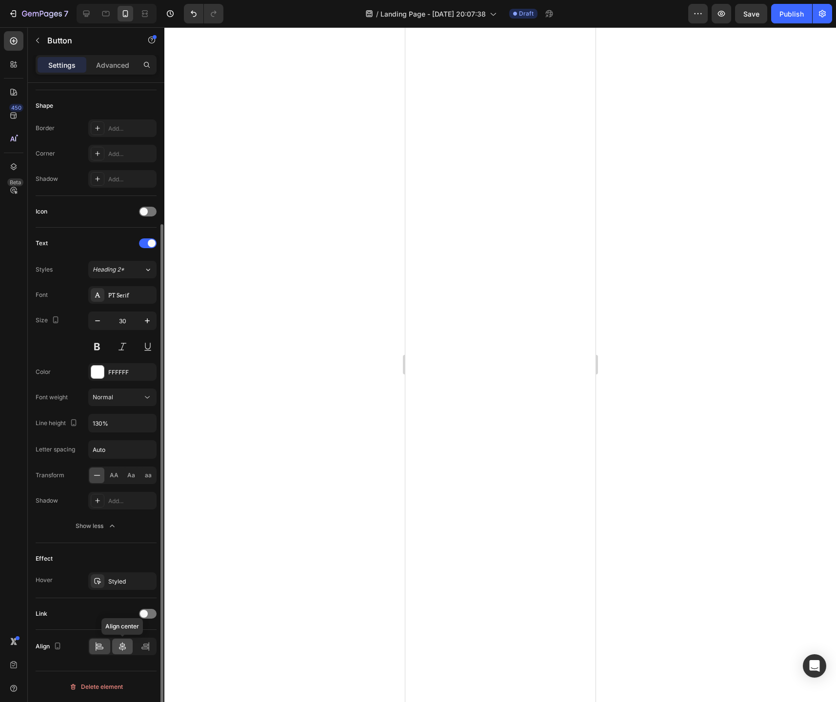
click at [126, 649] on icon at bounding box center [123, 647] width 10 height 10
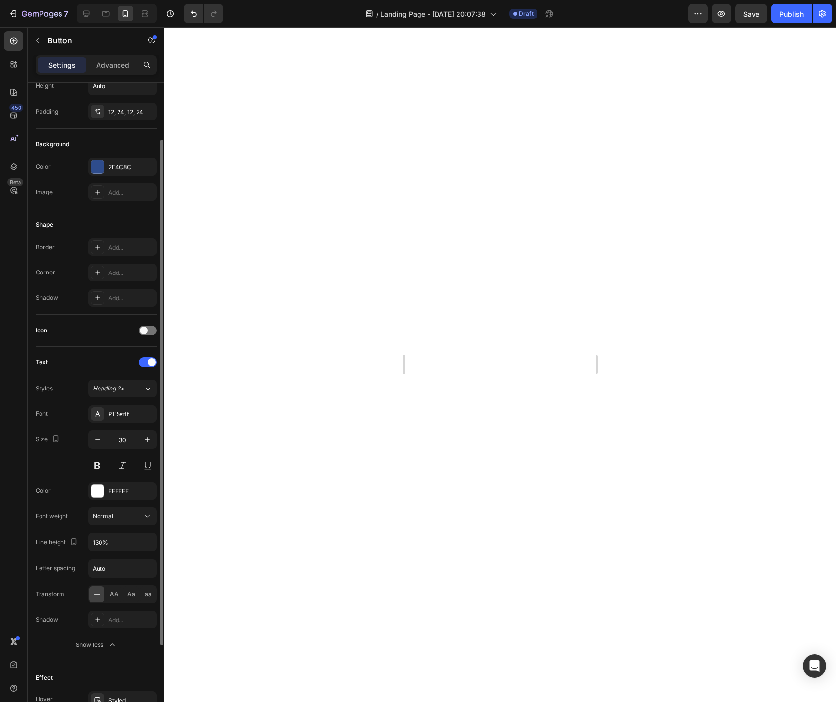
scroll to position [60, 0]
click at [126, 249] on div "Add..." at bounding box center [131, 249] width 46 height 9
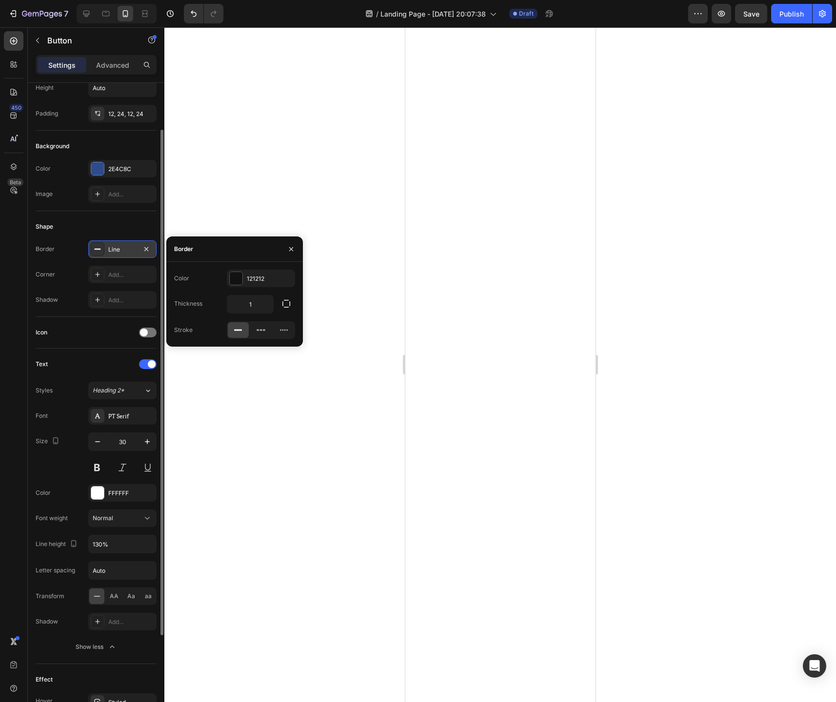
click at [126, 249] on div "Line" at bounding box center [122, 249] width 28 height 9
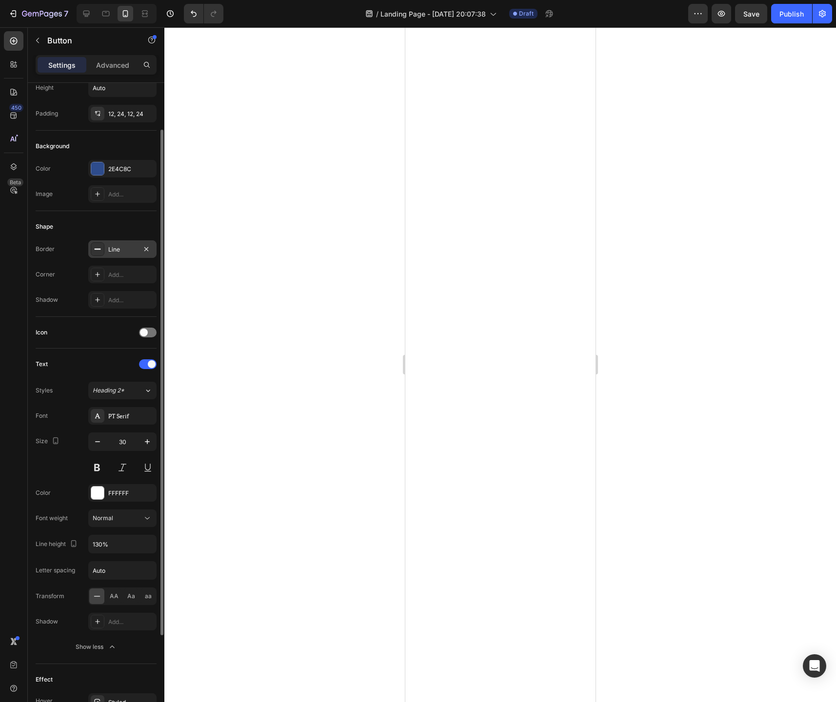
click at [119, 249] on div "Line" at bounding box center [122, 249] width 28 height 9
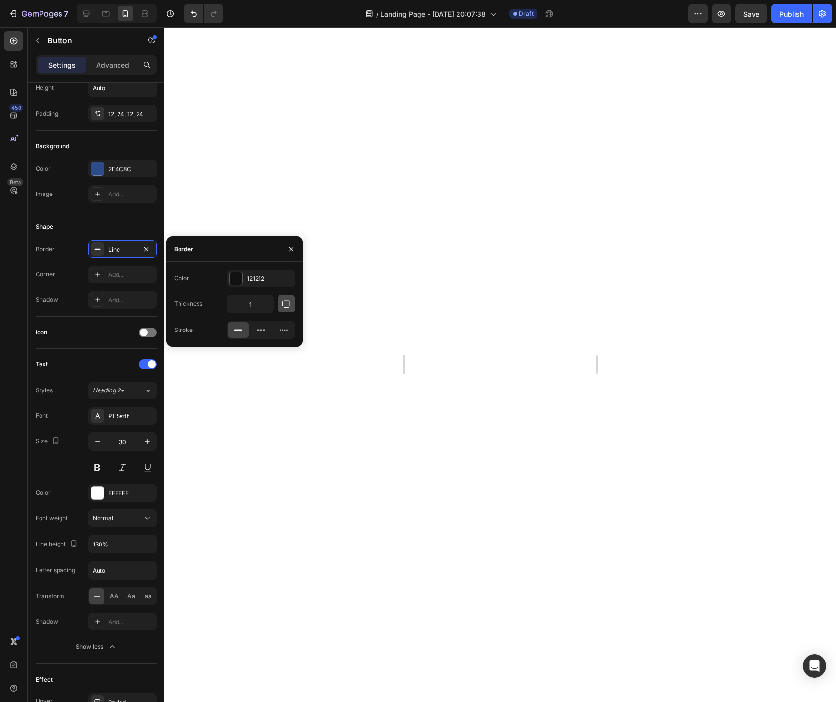
click at [284, 303] on icon "button" at bounding box center [286, 304] width 10 height 10
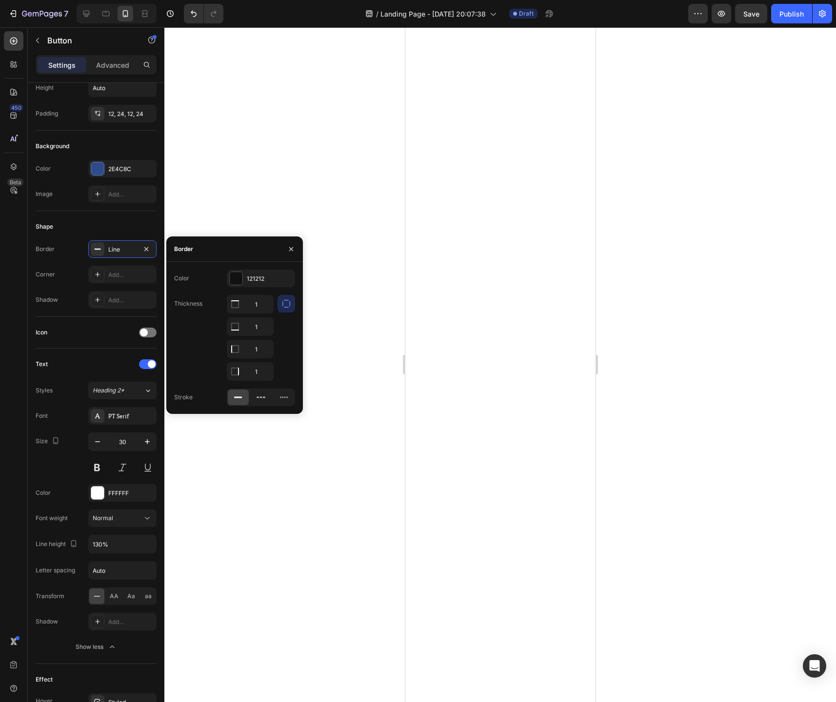
click at [284, 303] on icon "button" at bounding box center [286, 304] width 10 height 10
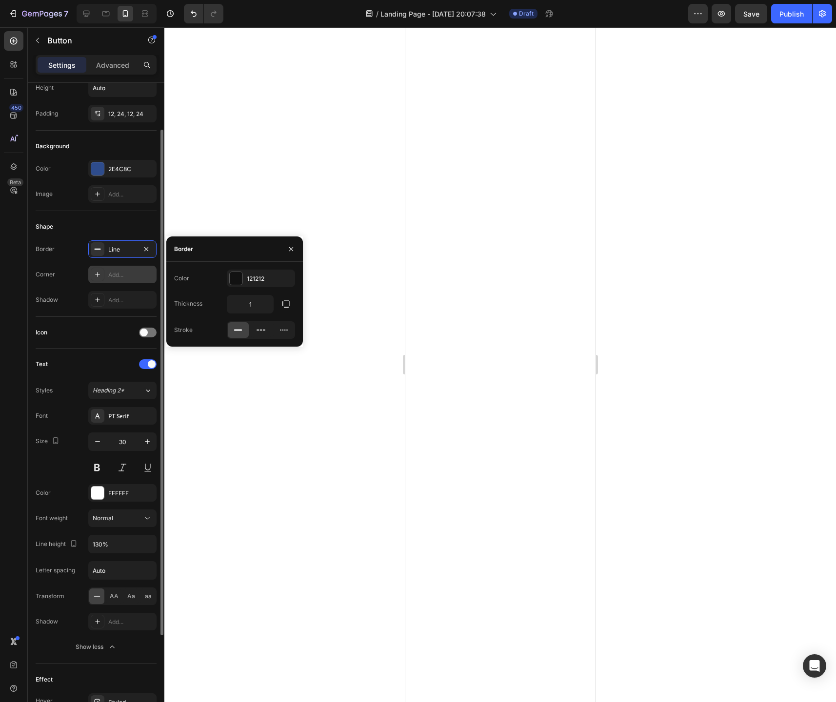
click at [127, 280] on div "Add..." at bounding box center [122, 275] width 68 height 18
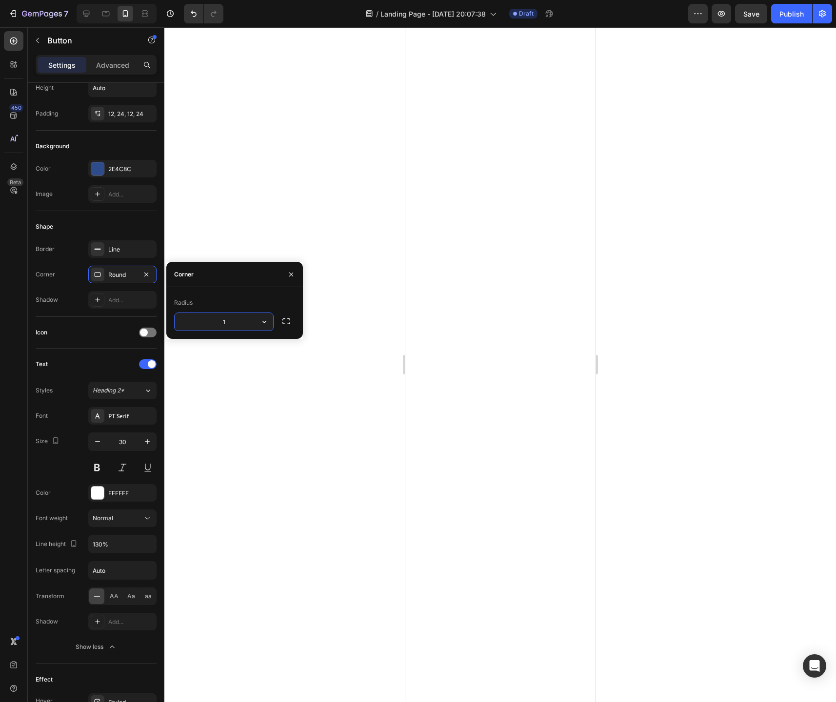
type input "15"
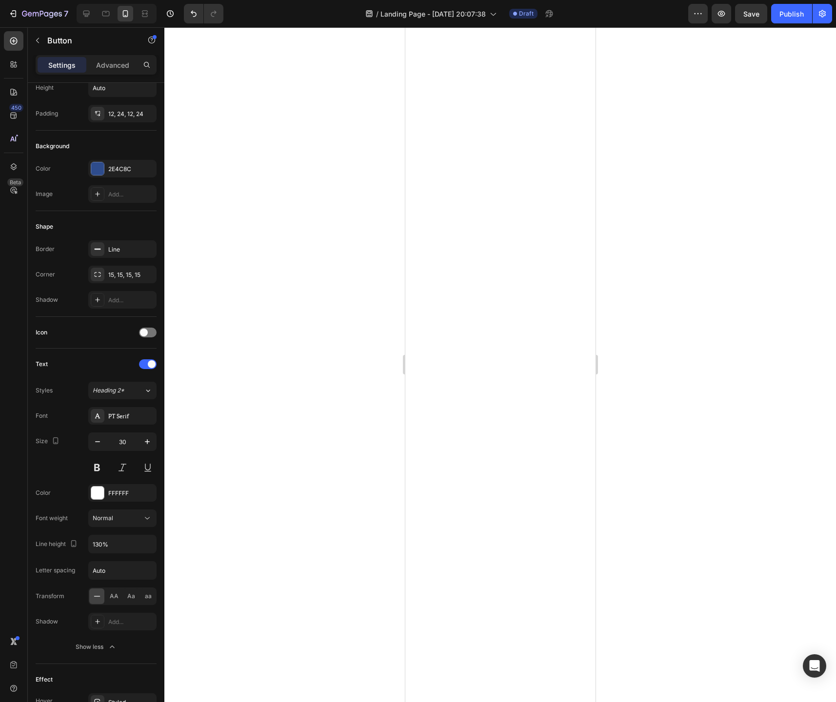
scroll to position [3796, 0]
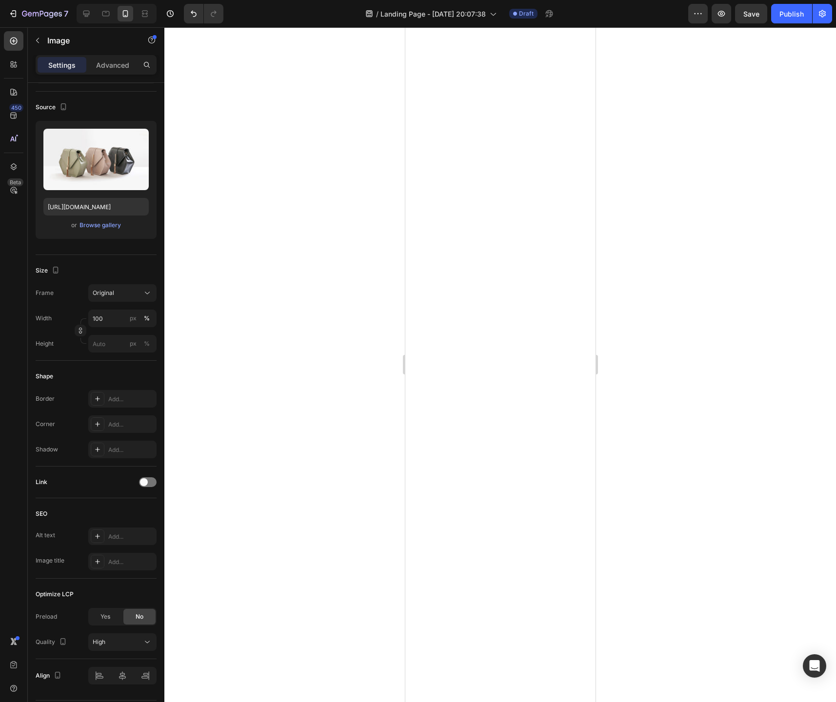
scroll to position [0, 0]
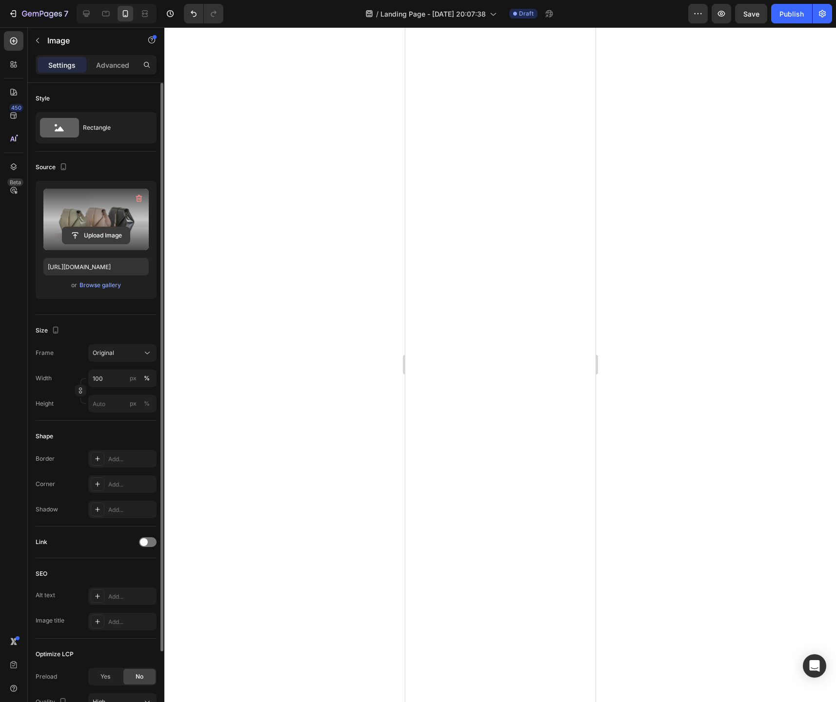
click at [113, 236] on input "file" at bounding box center [95, 235] width 67 height 17
type input "https://cdn.shopify.com/s/files/1/0744/9634/4277/files/gempages_581179120260481…"
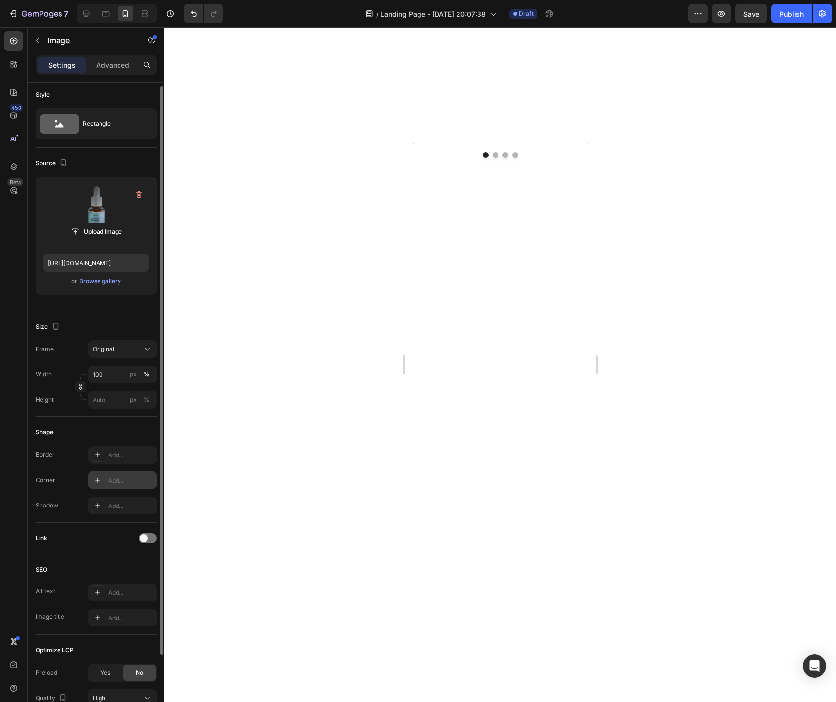
scroll to position [0, 0]
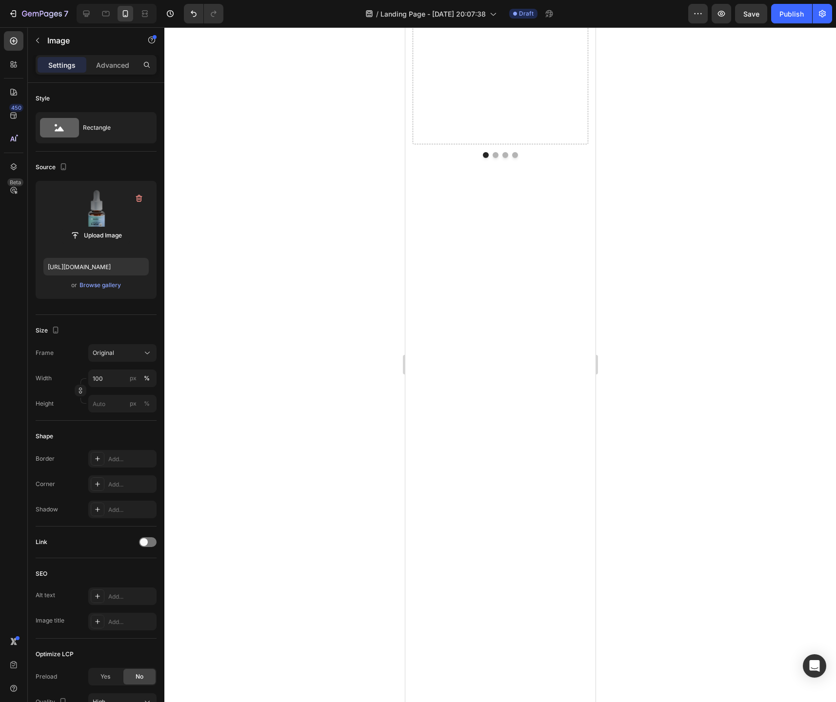
click at [763, 350] on div at bounding box center [499, 364] width 671 height 675
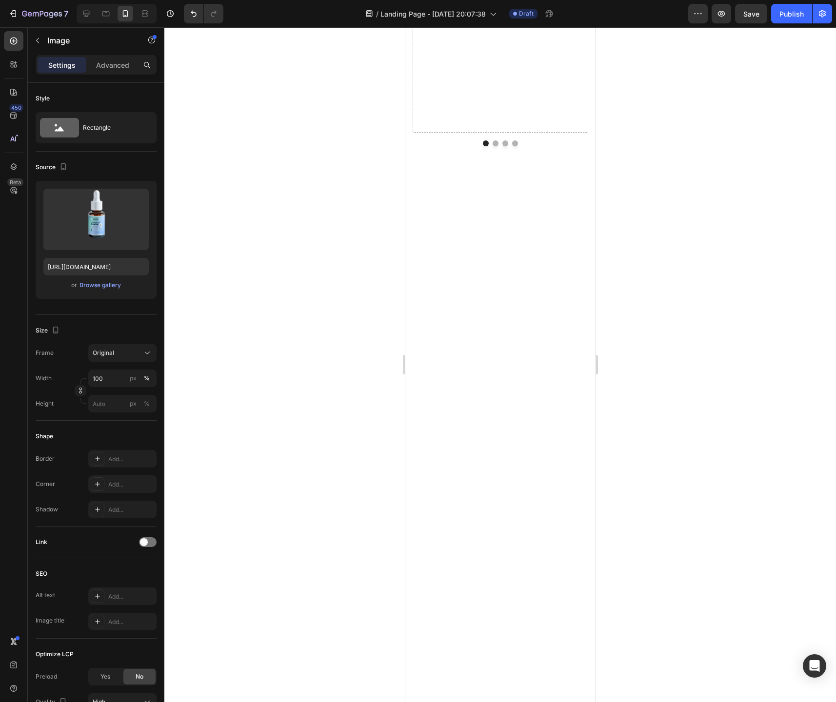
drag, startPoint x: 502, startPoint y: 448, endPoint x: 502, endPoint y: 412, distance: 36.1
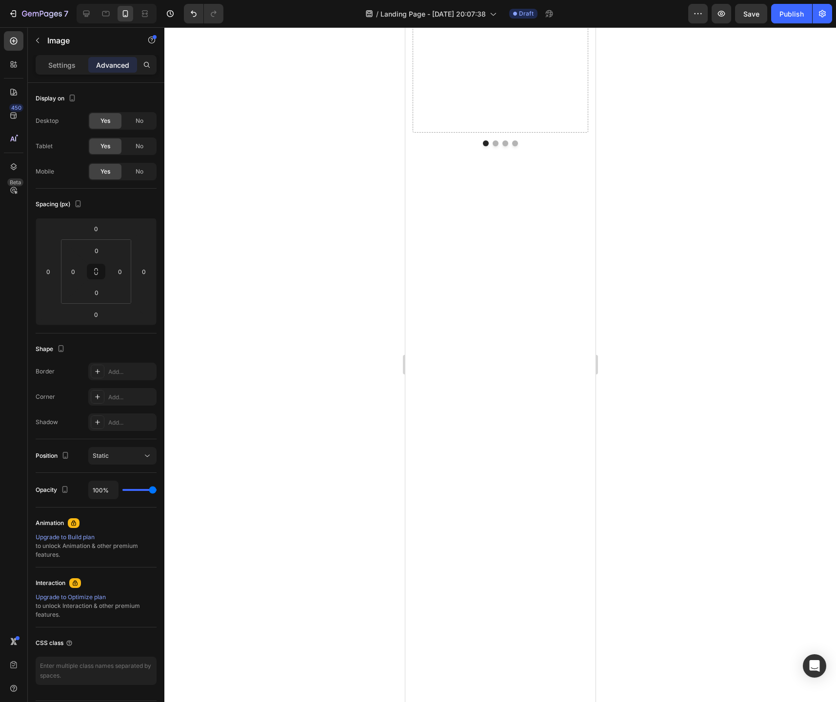
click at [650, 420] on div at bounding box center [499, 364] width 671 height 675
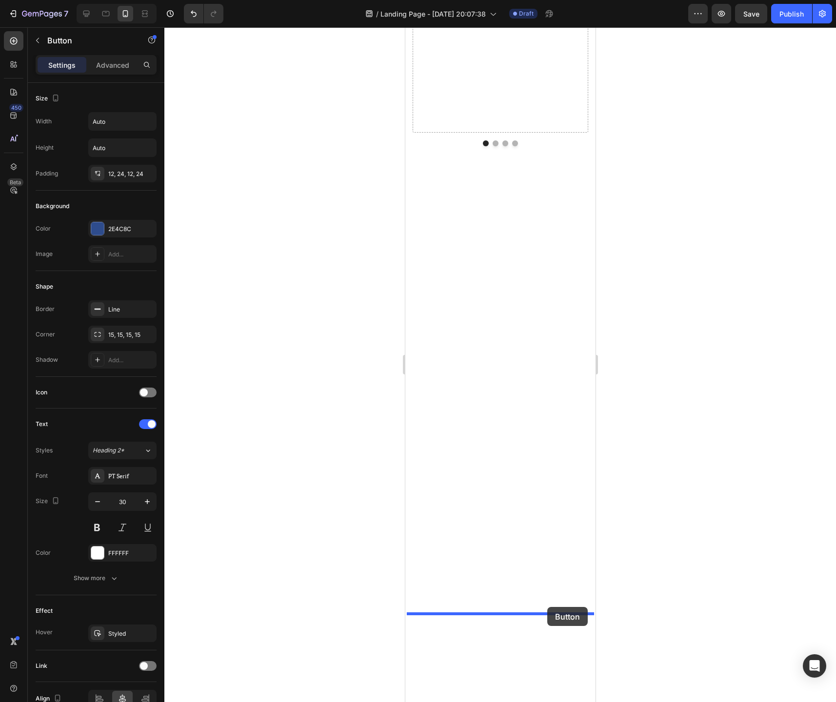
drag, startPoint x: 550, startPoint y: 629, endPoint x: 547, endPoint y: 609, distance: 20.7
click at [547, 608] on div "iPhone 13 Pro ( 390 px) iPhone 13 Mini iPhone 13 Pro iPhone 11 Pro Max iPhone 1…" at bounding box center [500, 93] width 190 height 7567
drag, startPoint x: 549, startPoint y: 635, endPoint x: 507, endPoint y: 390, distance: 248.4
click at [507, 390] on div "iPhone 13 Pro ( 390 px) iPhone 13 Mini iPhone 13 Pro iPhone 11 Pro Max iPhone 1…" at bounding box center [500, 93] width 190 height 7567
drag, startPoint x: 549, startPoint y: 454, endPoint x: 510, endPoint y: 615, distance: 165.1
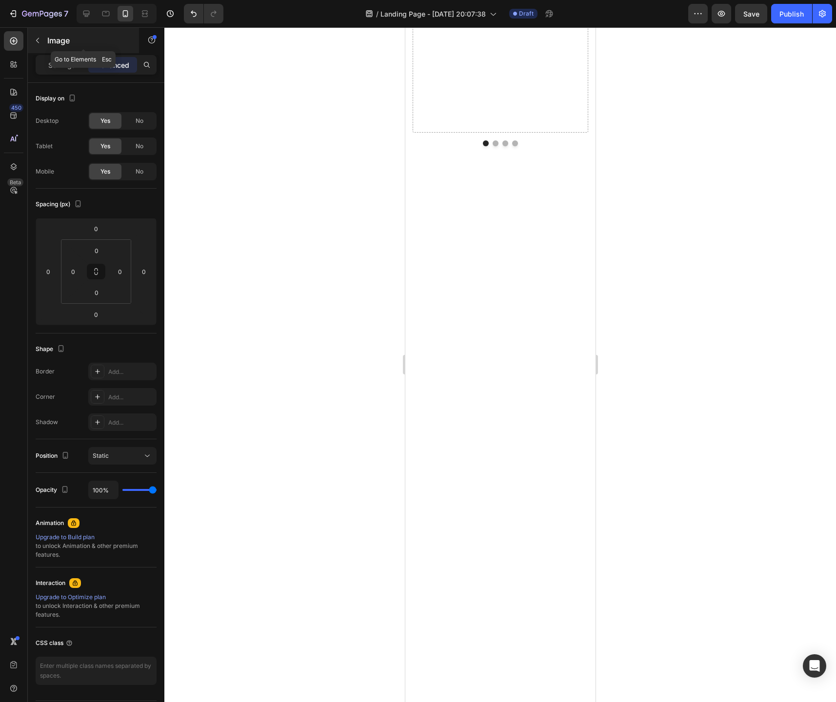
click at [36, 39] on icon "button" at bounding box center [38, 41] width 8 height 8
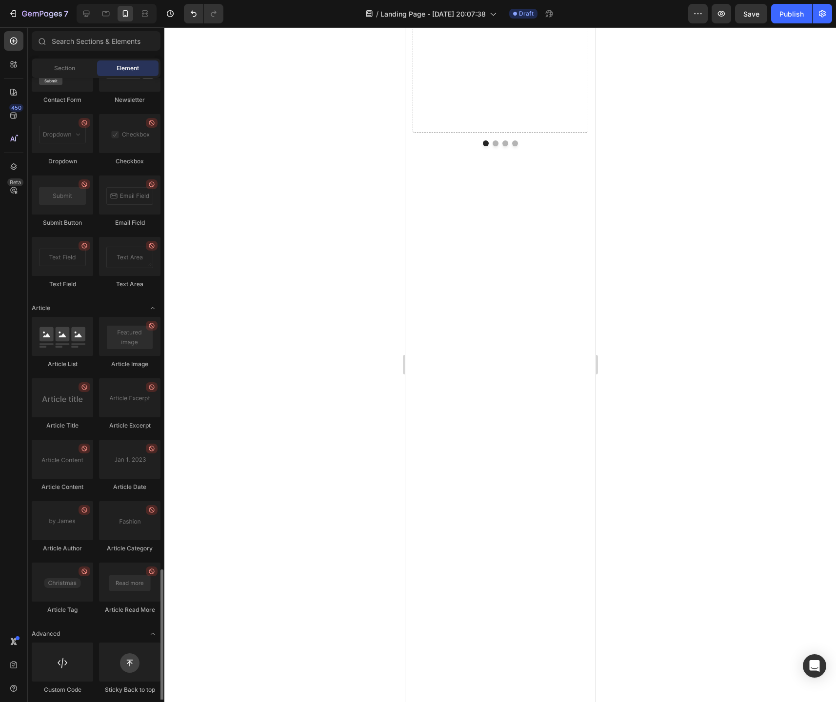
scroll to position [2268, 0]
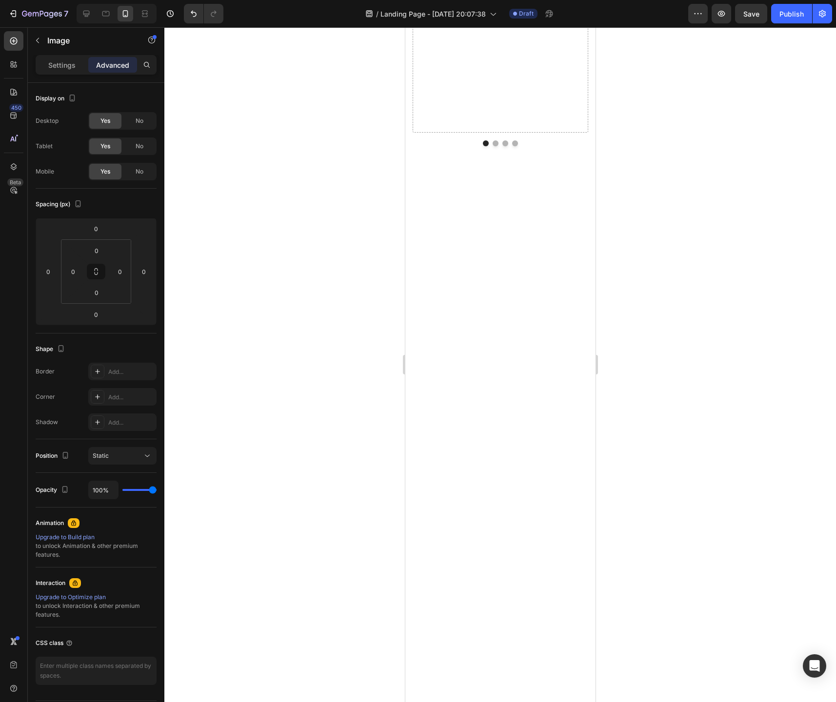
drag, startPoint x: 500, startPoint y: 435, endPoint x: 502, endPoint y: 376, distance: 59.5
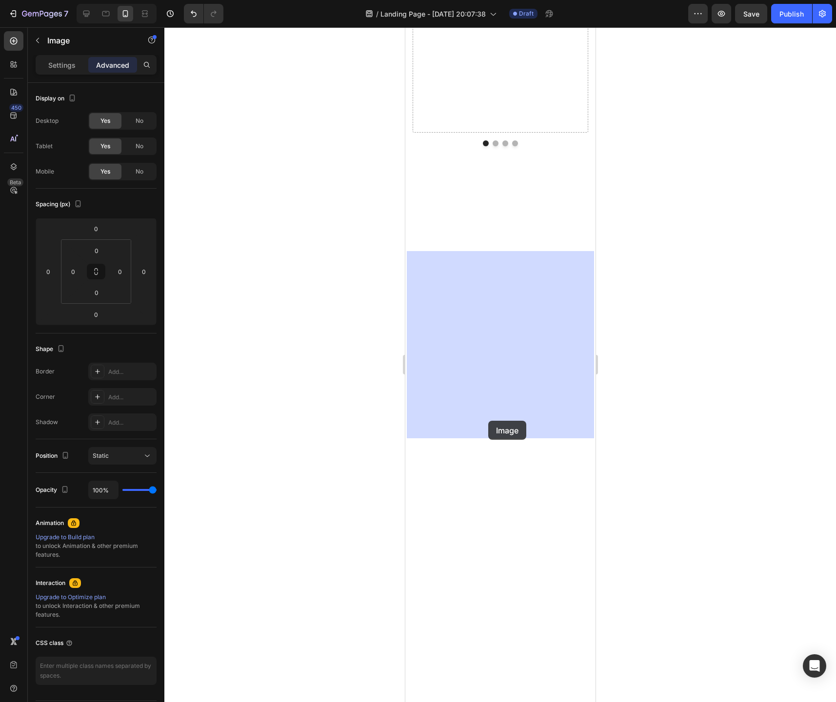
drag, startPoint x: 506, startPoint y: 332, endPoint x: 489, endPoint y: 420, distance: 89.9
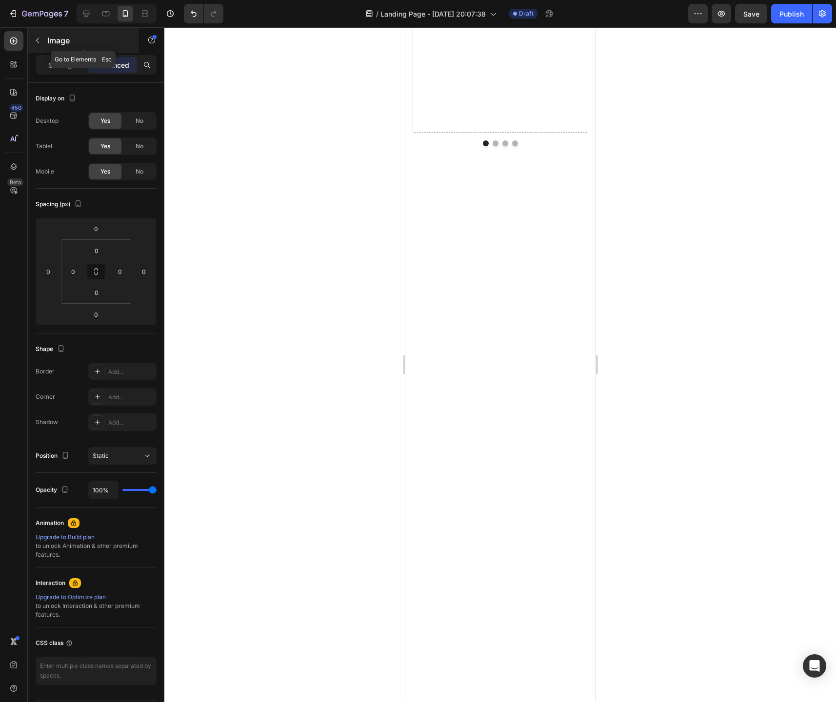
click at [40, 41] on icon "button" at bounding box center [38, 41] width 8 height 8
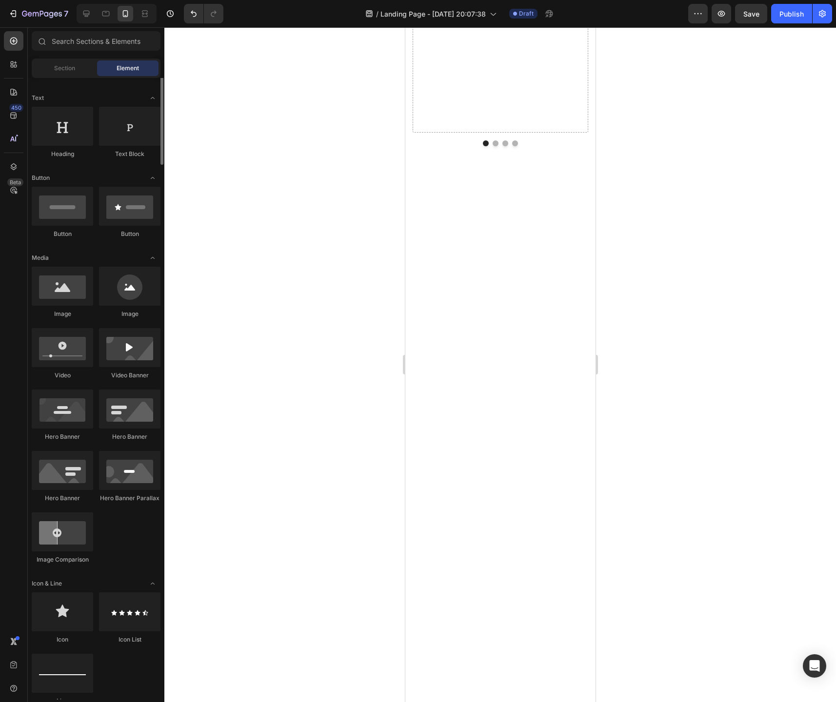
scroll to position [72, 0]
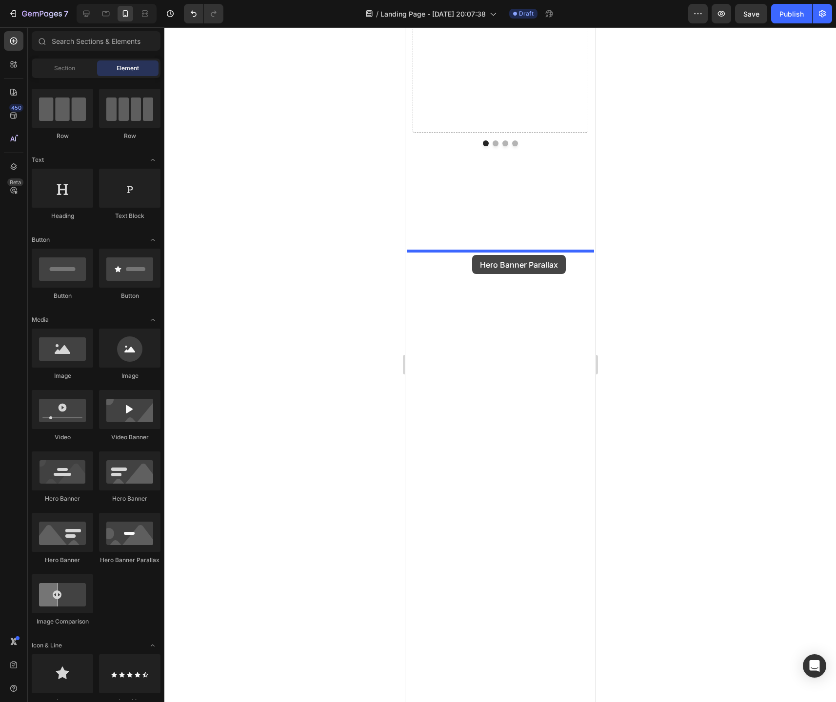
drag, startPoint x: 539, startPoint y: 576, endPoint x: 472, endPoint y: 255, distance: 327.9
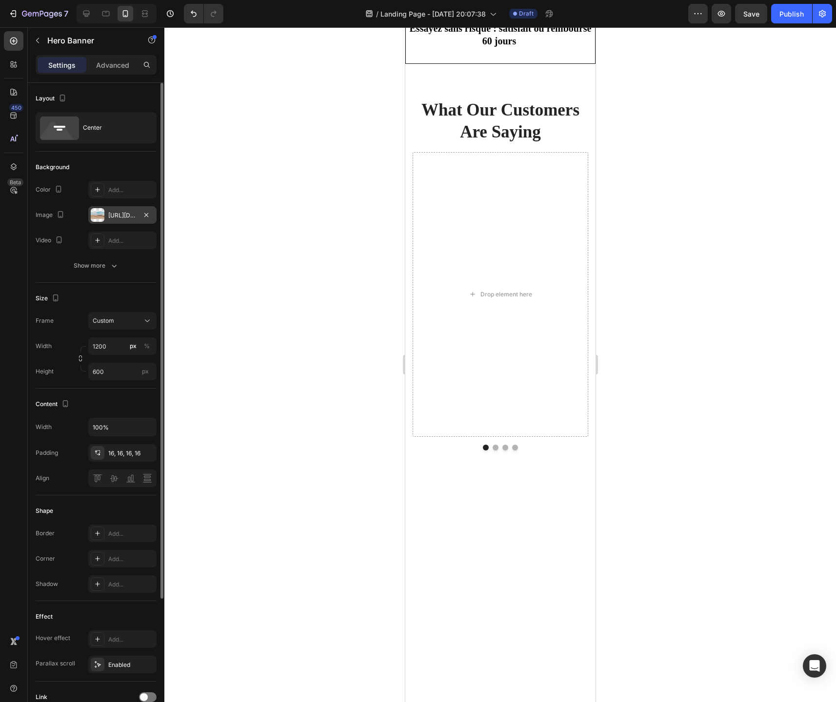
click at [123, 214] on div "[URL][DOMAIN_NAME]" at bounding box center [122, 215] width 28 height 9
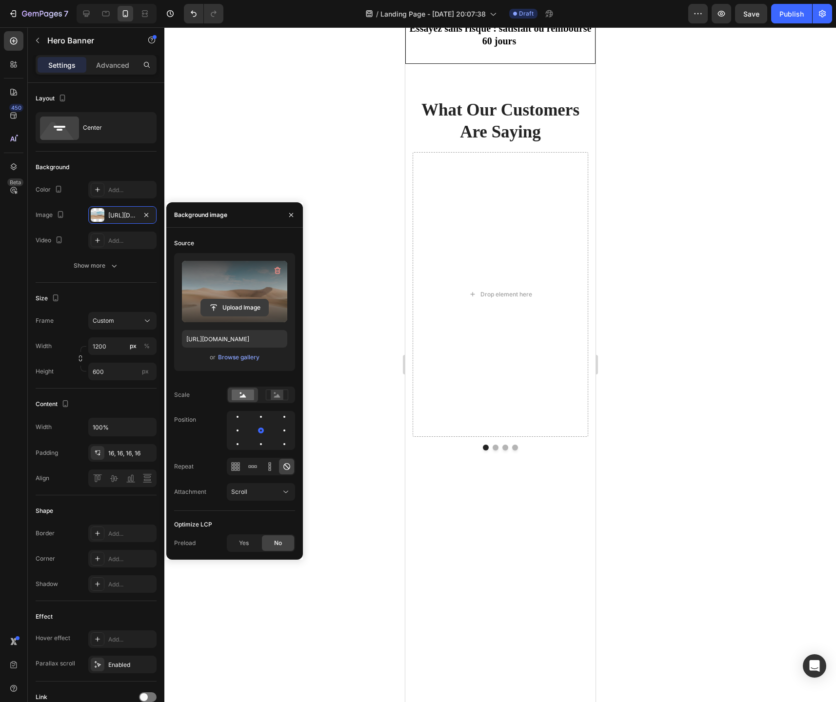
click at [237, 309] on input "file" at bounding box center [234, 307] width 67 height 17
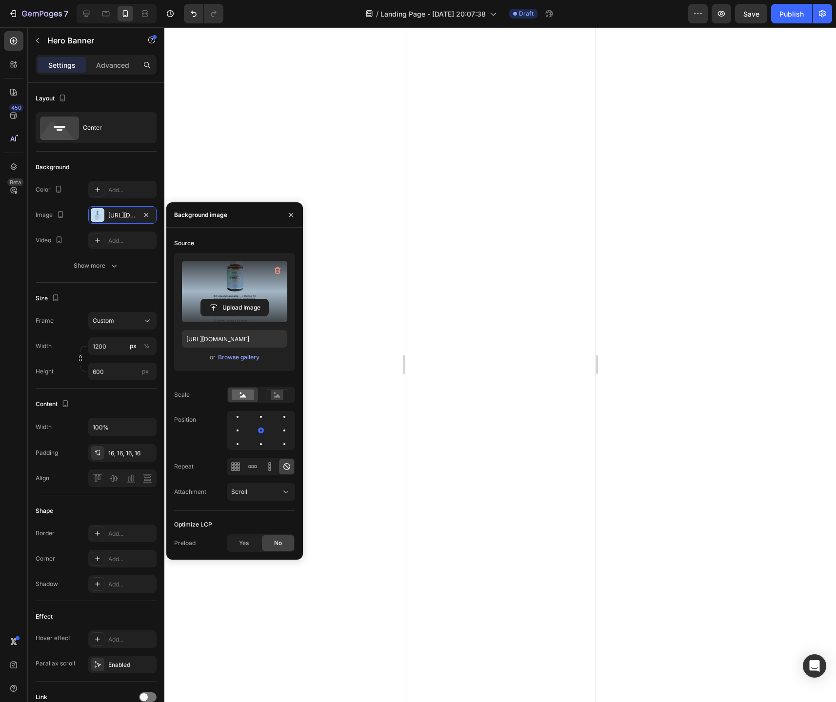
scroll to position [3781, 0]
click at [275, 396] on icon at bounding box center [277, 395] width 6 height 3
click at [247, 396] on rect at bounding box center [243, 395] width 22 height 11
click at [278, 446] on div at bounding box center [284, 444] width 12 height 12
click at [278, 416] on div at bounding box center [284, 417] width 12 height 12
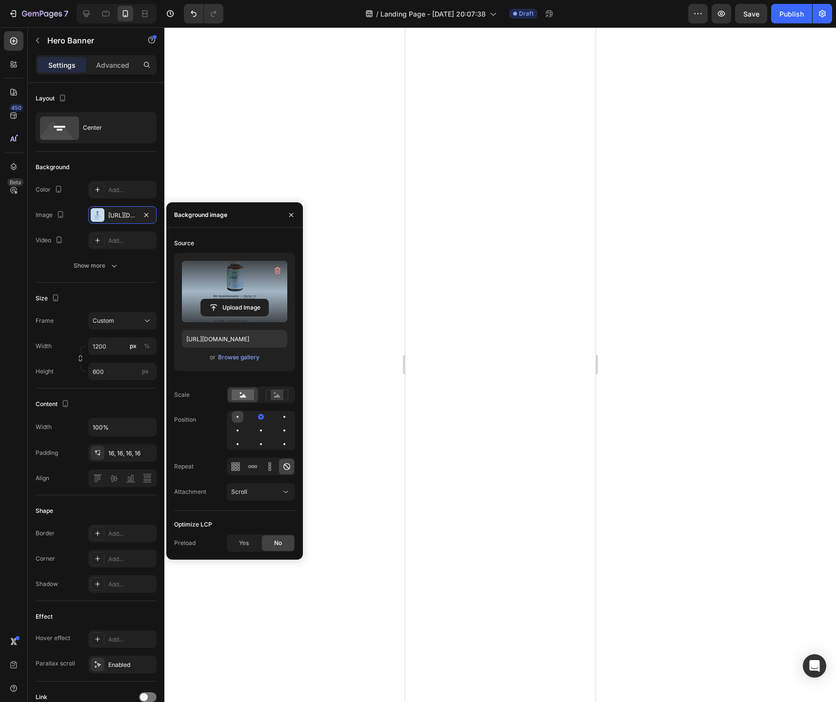
click at [255, 415] on div at bounding box center [261, 417] width 12 height 12
click at [278, 433] on div at bounding box center [284, 431] width 12 height 12
click at [261, 417] on div at bounding box center [261, 417] width 2 height 2
click at [243, 425] on div at bounding box center [238, 431] width 12 height 12
click at [285, 452] on div "Source Upload Image https://cdn.shopify.com/s/files/1/0744/9634/4277/files/gemp…" at bounding box center [234, 373] width 121 height 275
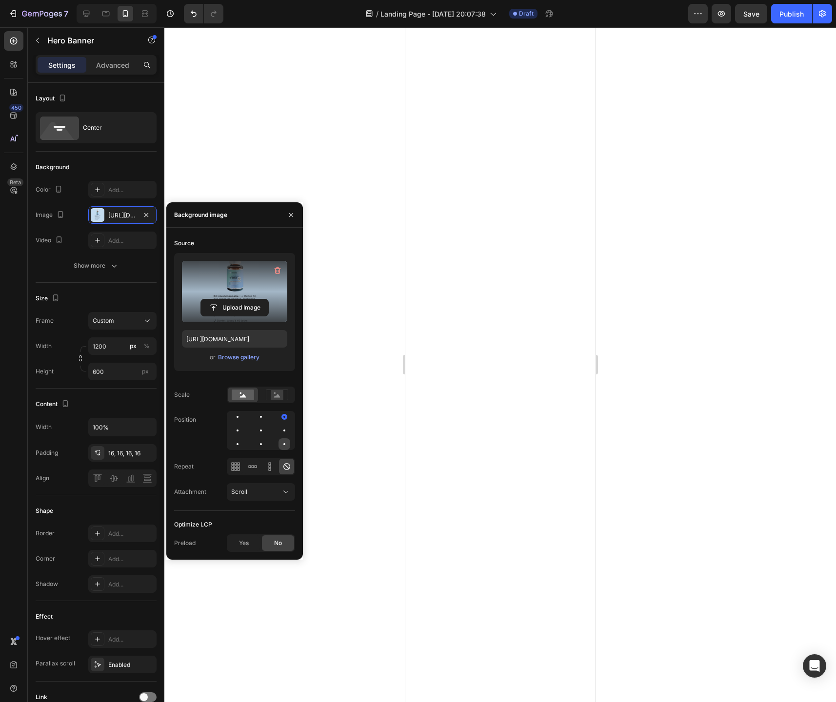
click at [285, 448] on div at bounding box center [284, 444] width 12 height 12
click at [255, 449] on div at bounding box center [261, 444] width 12 height 12
click at [255, 427] on div at bounding box center [261, 431] width 12 height 12
click at [260, 430] on div at bounding box center [261, 431] width 2 height 2
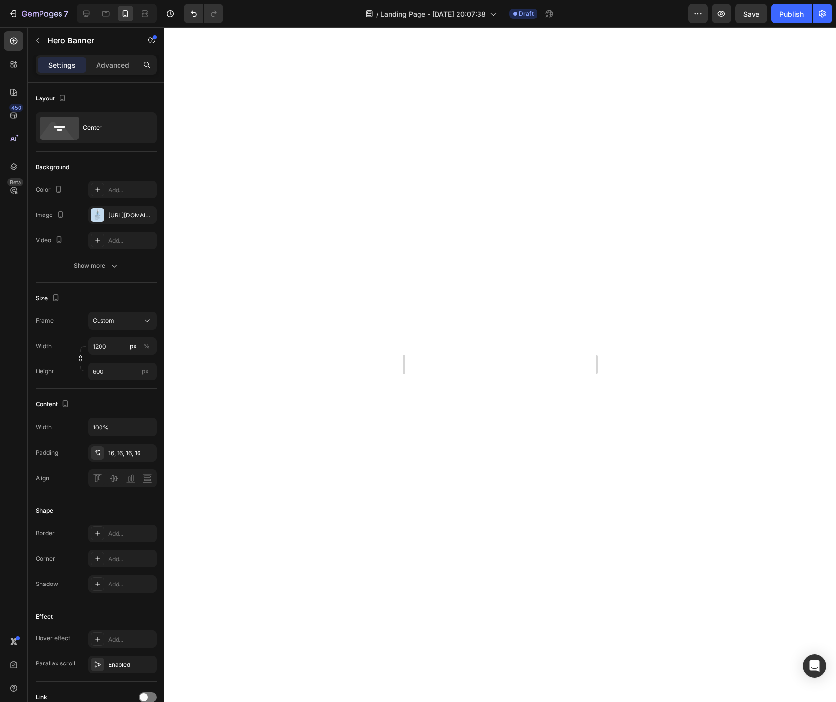
click at [113, 216] on div "https://cdn.shopify.com/s/files/1/0744/9634/4277/files/gempages_581179120260481…" at bounding box center [122, 215] width 28 height 9
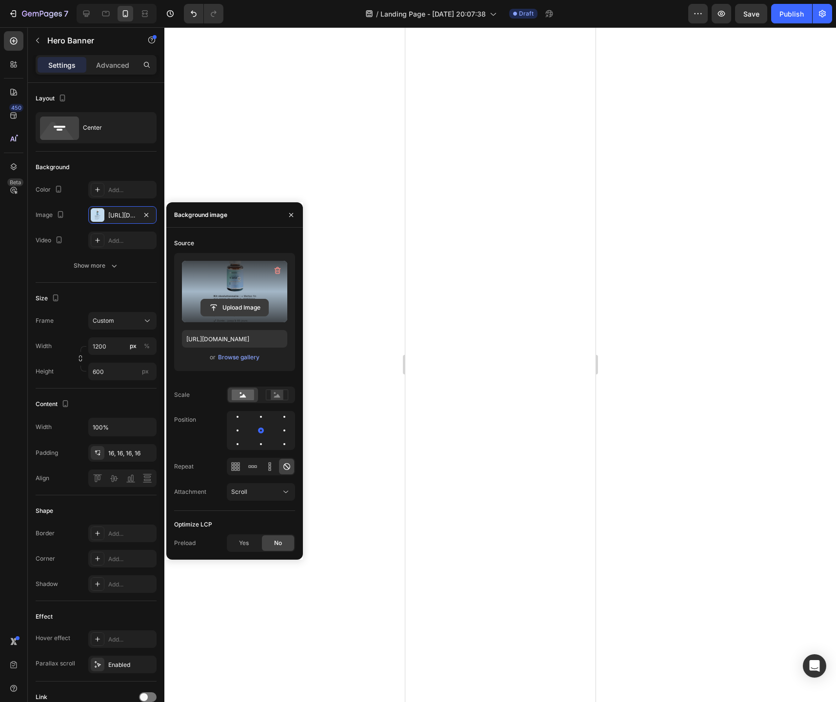
click at [240, 306] on input "file" at bounding box center [234, 307] width 67 height 17
type input "https://cdn.shopify.com/s/files/1/0744/9634/4277/files/gempages_581179120260481…"
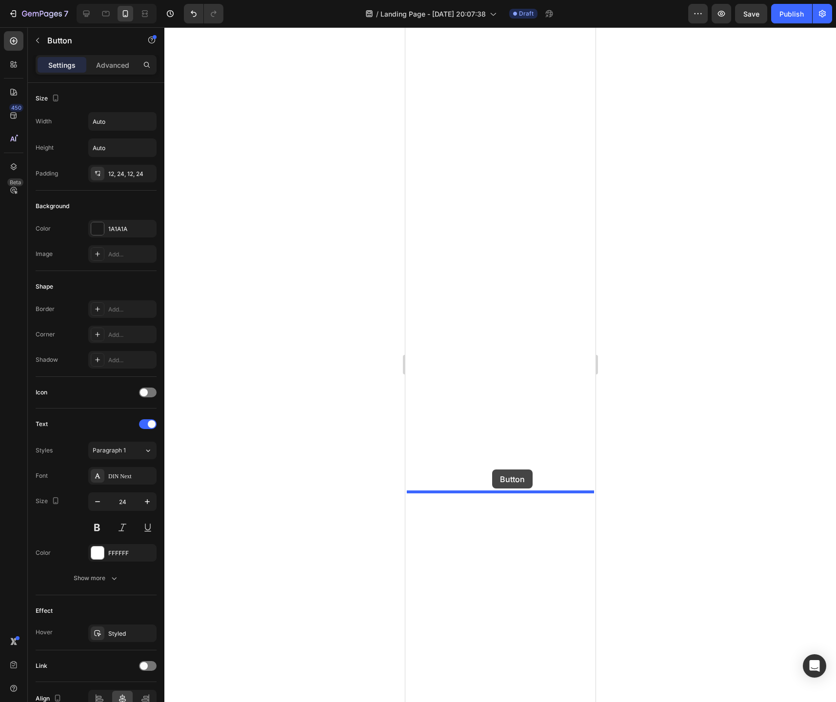
drag, startPoint x: 508, startPoint y: 333, endPoint x: 492, endPoint y: 469, distance: 137.0
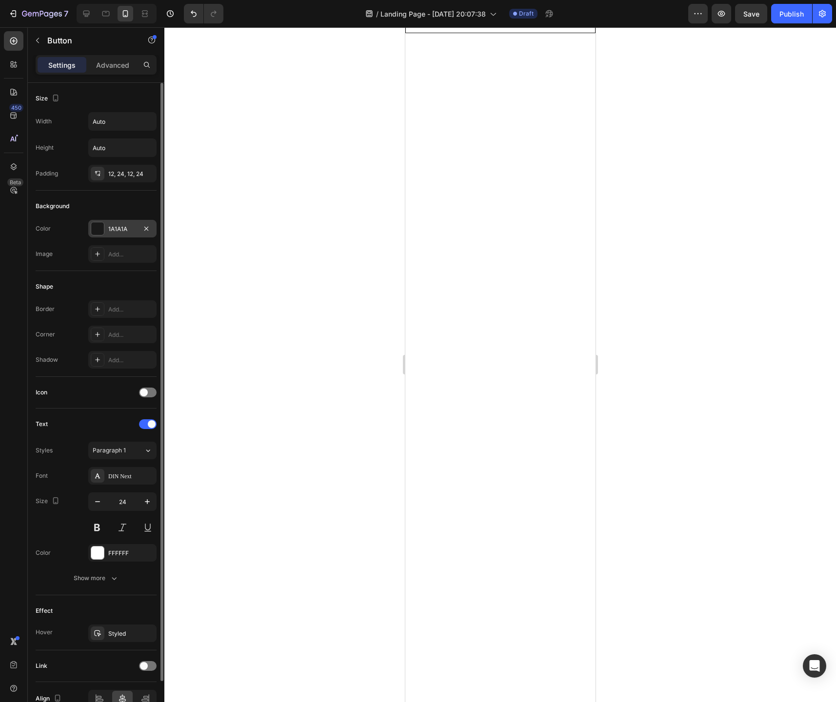
click at [101, 227] on div at bounding box center [97, 228] width 13 height 13
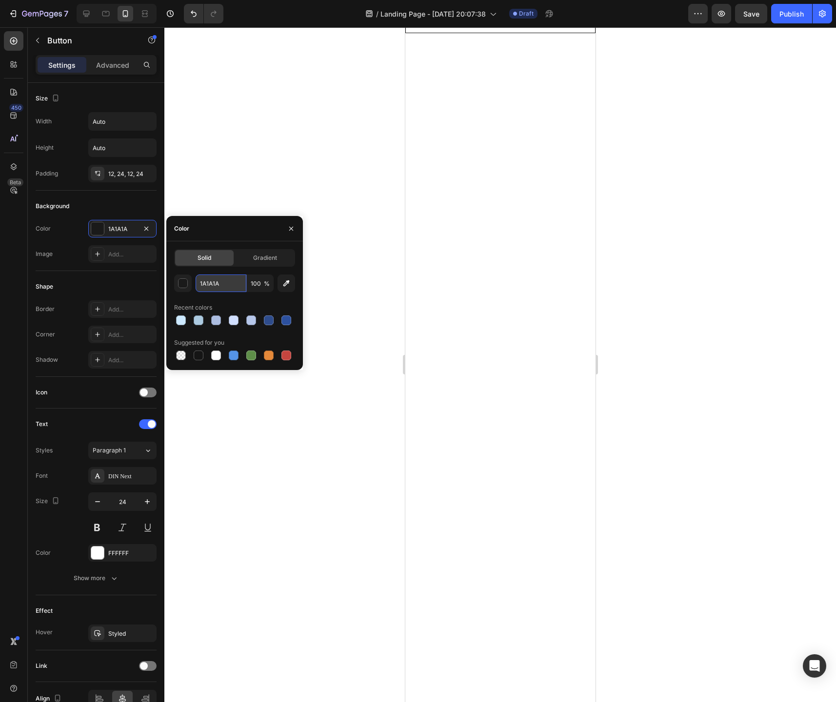
click at [223, 285] on input "1A1A1A" at bounding box center [221, 284] width 51 height 18
paste input "#c4dcf0"
type input "#c4dcf0"
click at [243, 465] on div at bounding box center [499, 364] width 671 height 675
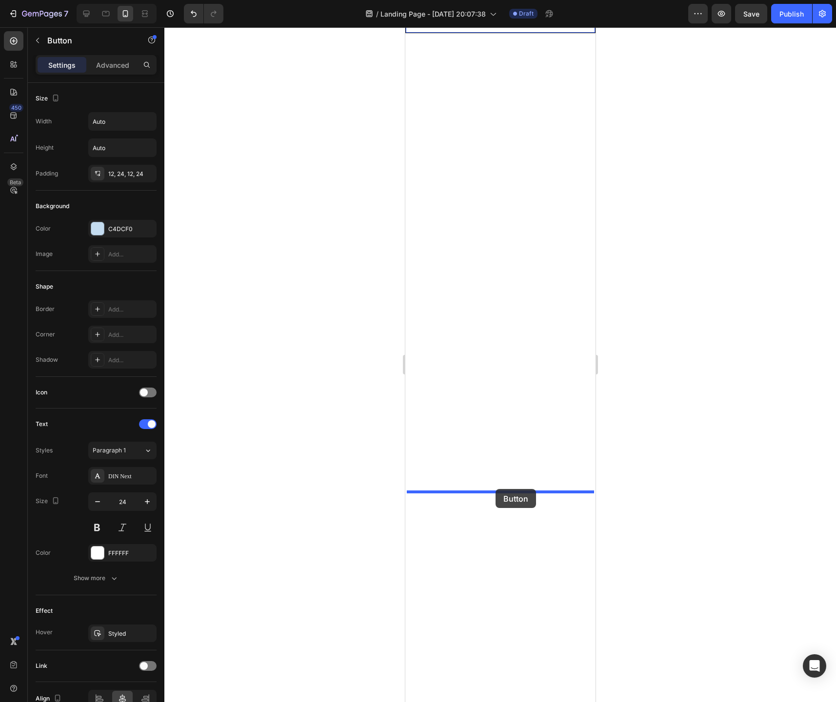
drag, startPoint x: 492, startPoint y: 512, endPoint x: 495, endPoint y: 489, distance: 23.0
click at [495, 489] on div "iPhone 13 Pro ( 390 px) iPhone 13 Mini iPhone 13 Pro iPhone 11 Pro Max iPhone 1…" at bounding box center [500, 201] width 190 height 7910
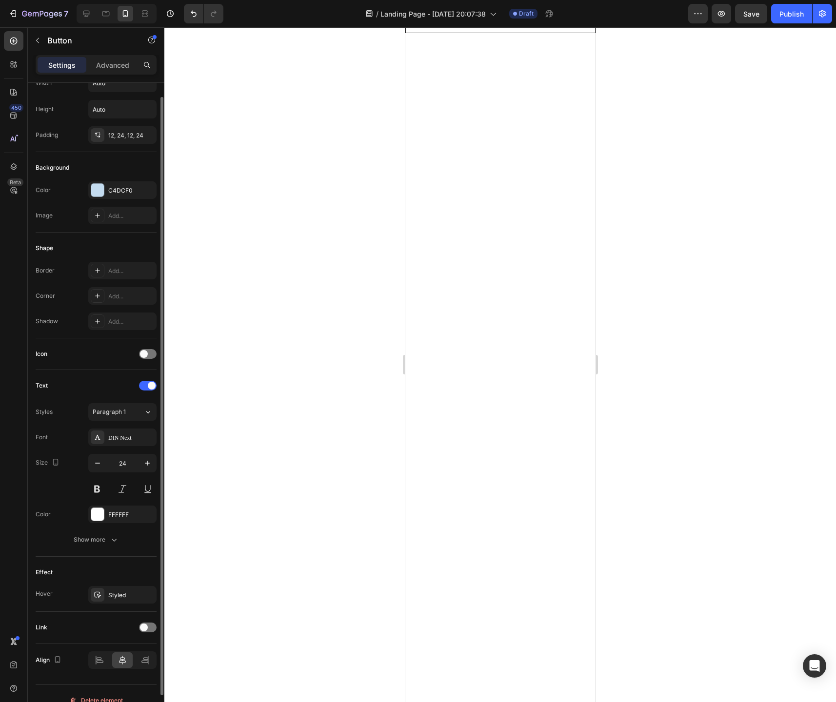
scroll to position [46, 0]
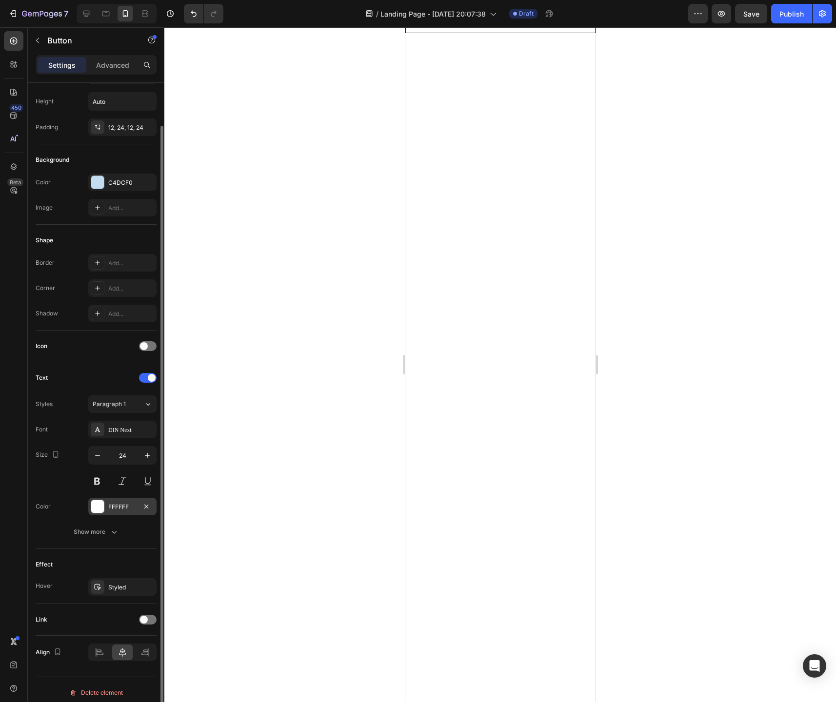
click at [98, 508] on div at bounding box center [97, 506] width 13 height 13
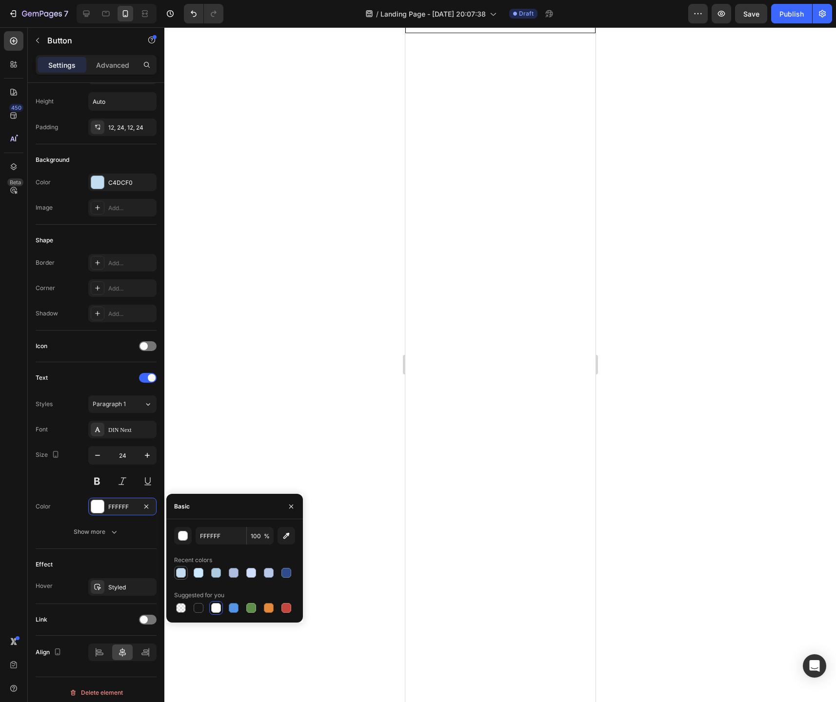
click at [179, 574] on div at bounding box center [181, 573] width 10 height 10
click at [219, 607] on div at bounding box center [216, 608] width 10 height 10
type input "FFFFFF"
click at [96, 340] on div "Icon" at bounding box center [96, 346] width 121 height 16
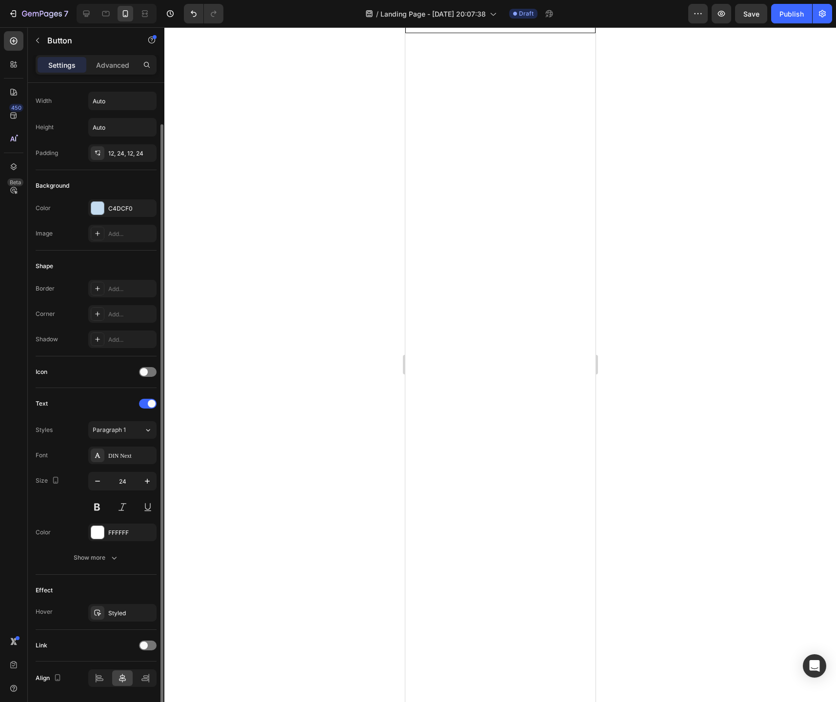
scroll to position [0, 0]
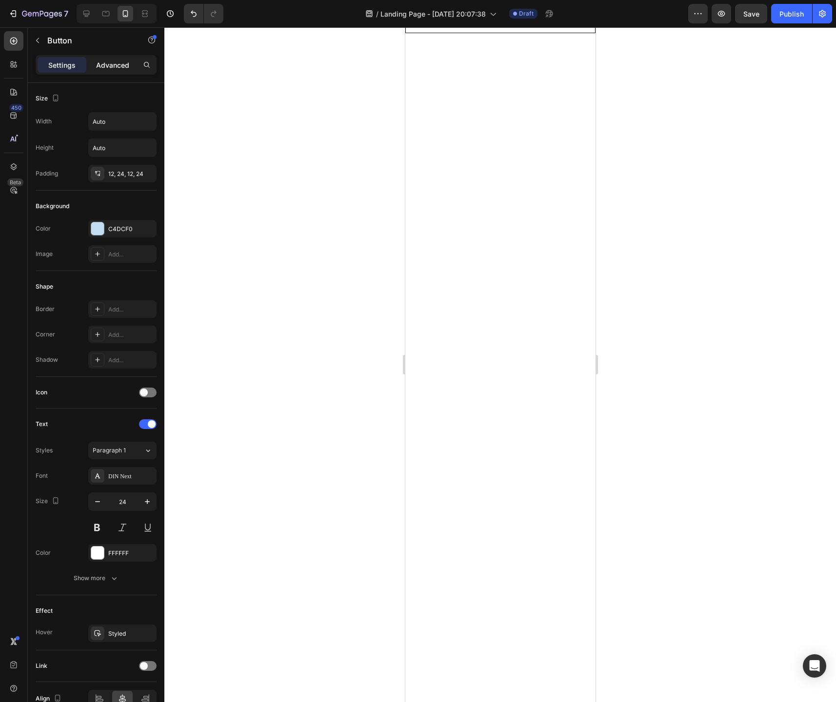
click at [110, 65] on p "Advanced" at bounding box center [112, 65] width 33 height 10
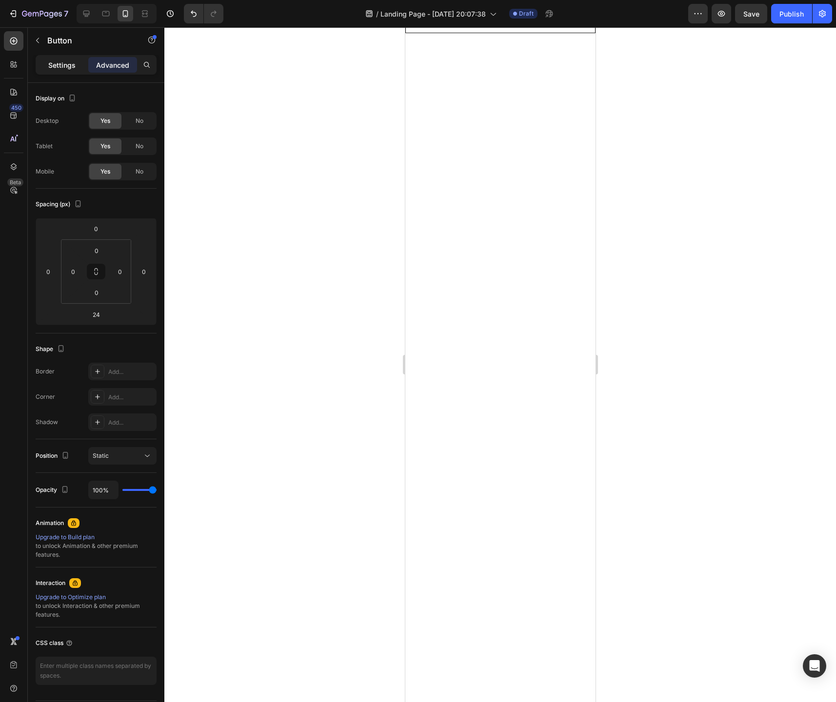
click at [79, 69] on div "Settings" at bounding box center [62, 65] width 49 height 16
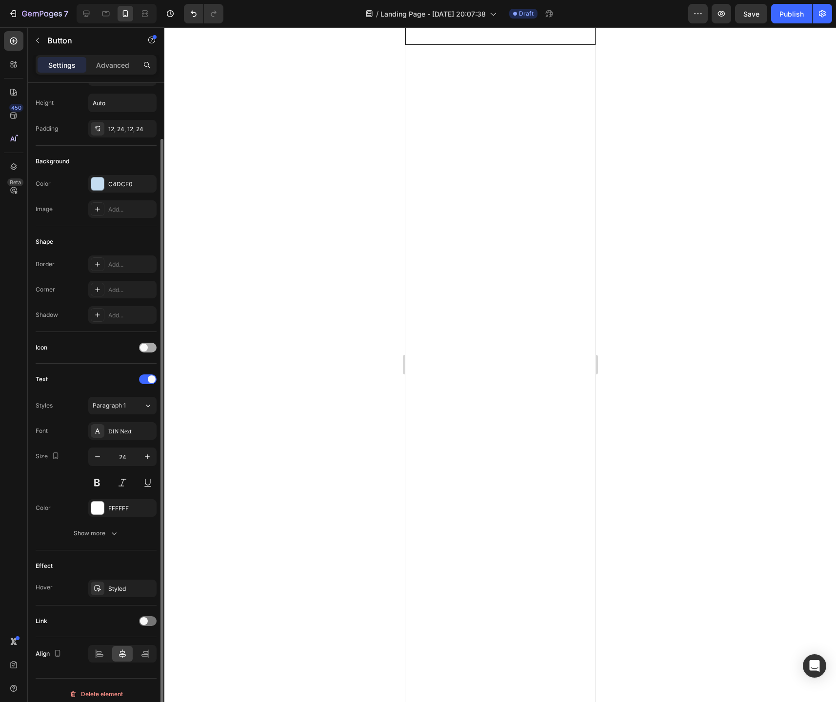
scroll to position [52, 0]
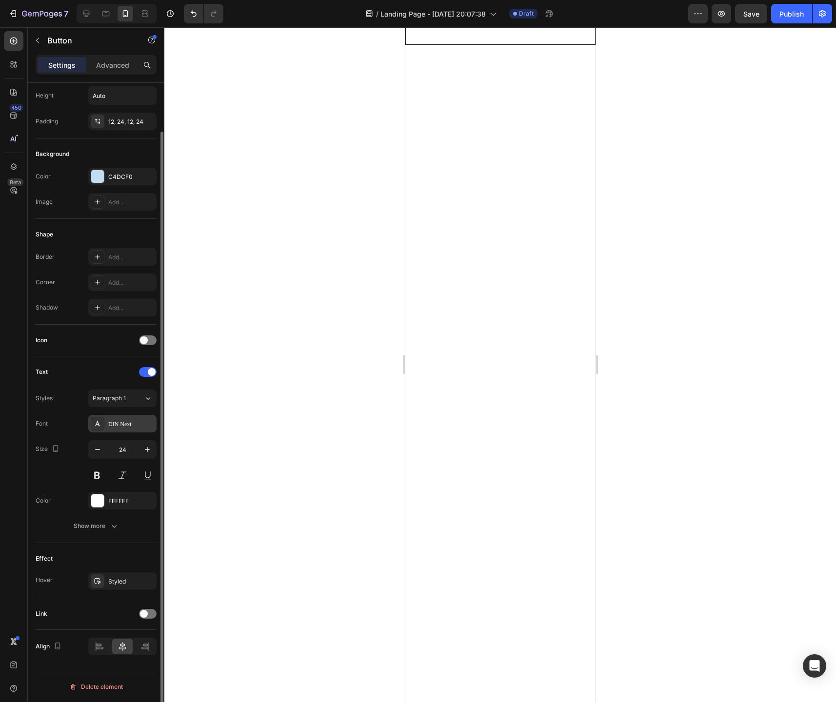
click at [130, 422] on div "DIN Next" at bounding box center [131, 424] width 46 height 9
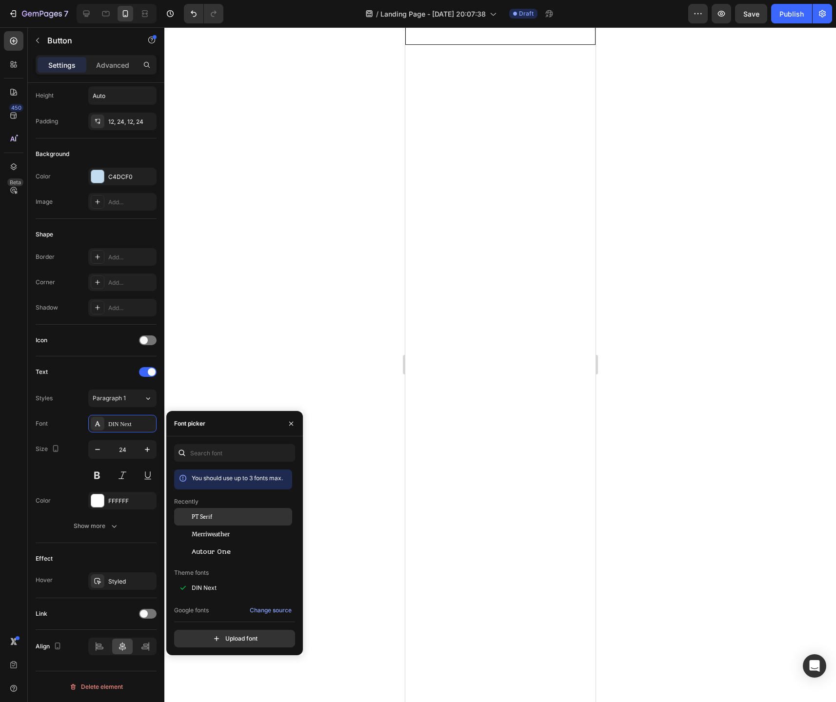
click at [216, 514] on div "PT Serif" at bounding box center [241, 516] width 98 height 9
click at [57, 471] on div "Size 24" at bounding box center [96, 462] width 121 height 44
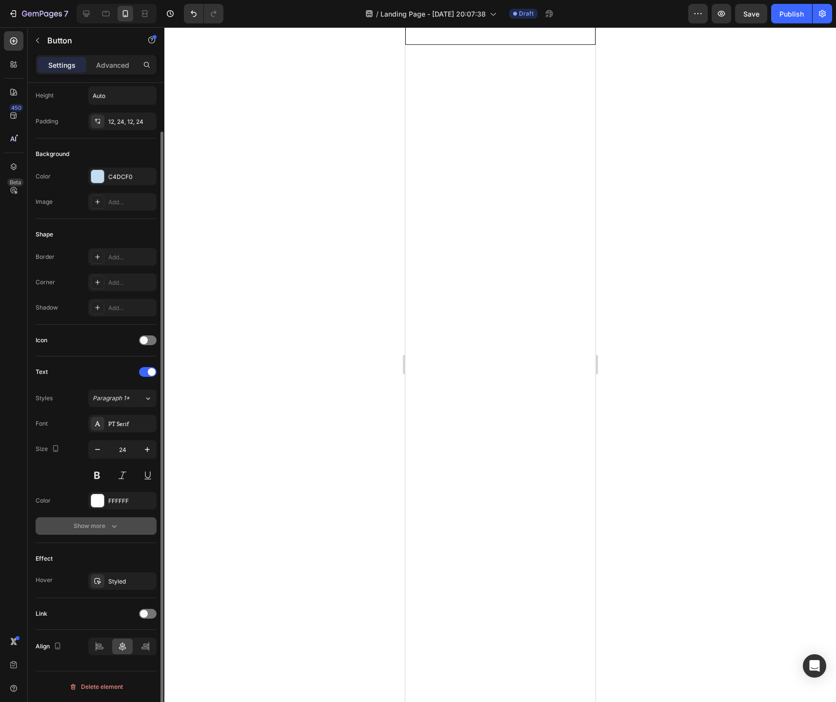
click at [100, 526] on div "Show more" at bounding box center [96, 526] width 45 height 10
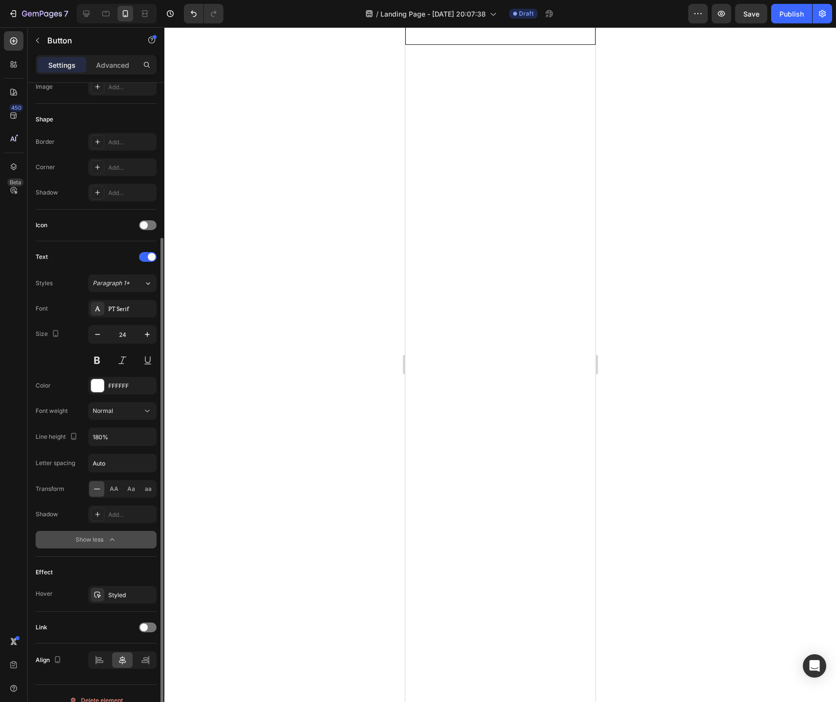
scroll to position [181, 0]
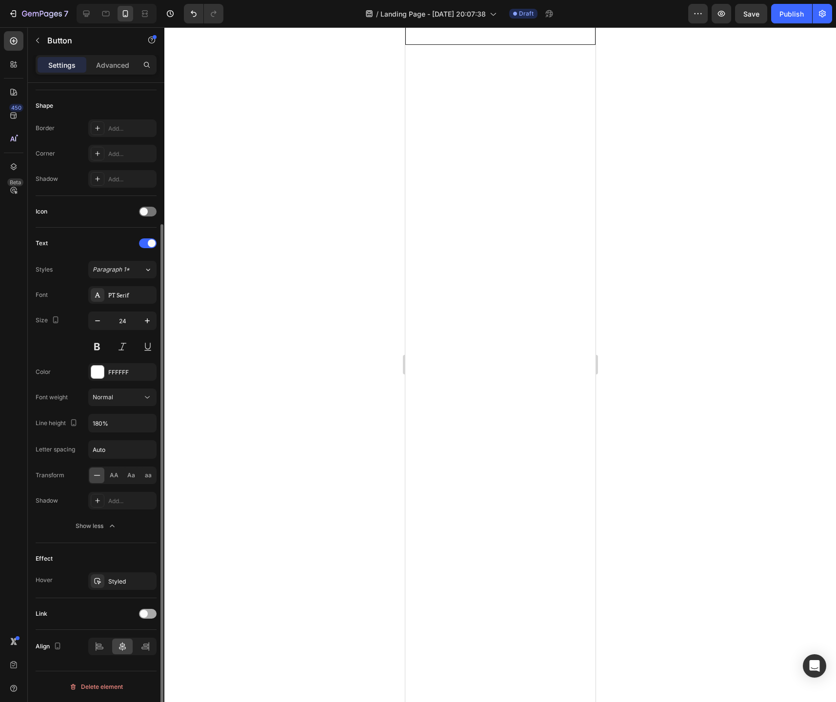
click at [148, 616] on div at bounding box center [148, 614] width 18 height 10
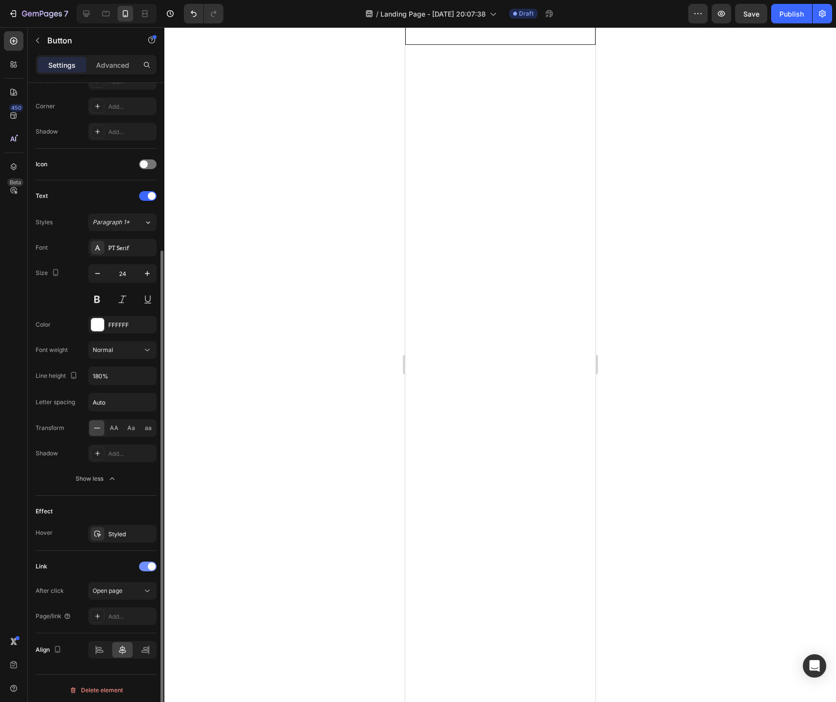
scroll to position [232, 0]
click at [139, 590] on div "Open page" at bounding box center [118, 587] width 50 height 9
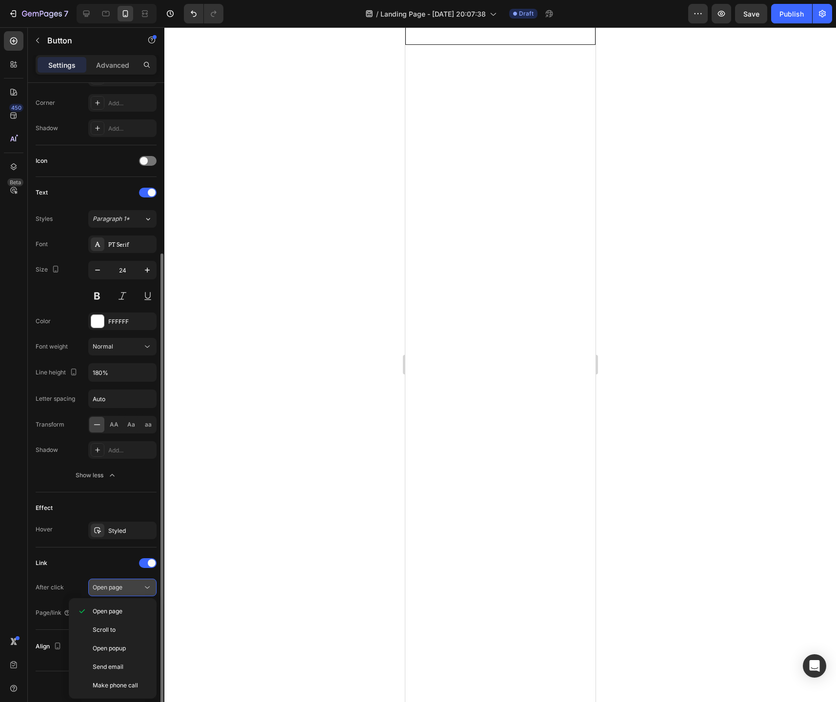
click at [139, 590] on div "Open page" at bounding box center [118, 587] width 50 height 9
click at [126, 609] on div "Add..." at bounding box center [131, 613] width 46 height 9
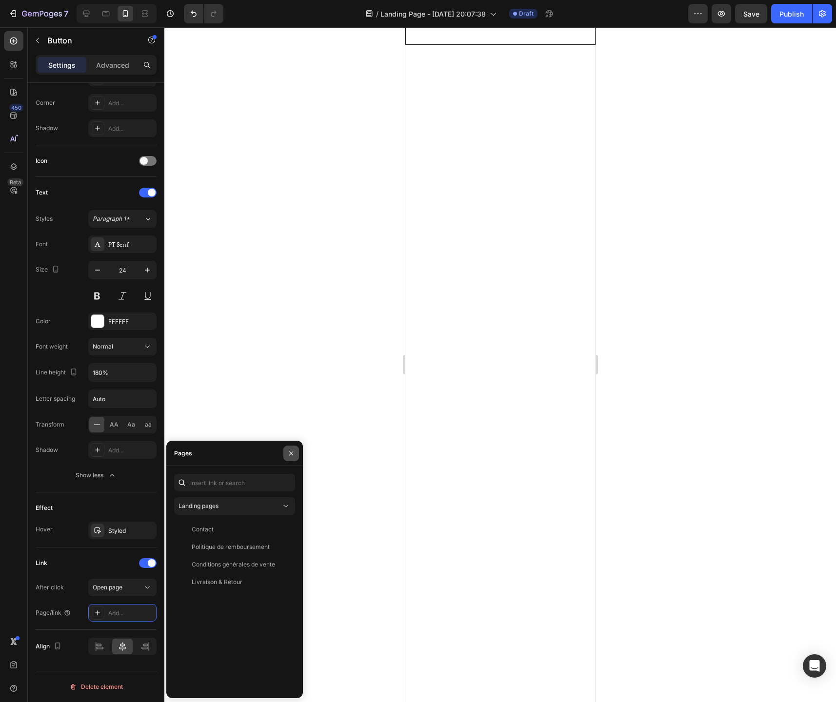
click at [291, 454] on icon "button" at bounding box center [291, 454] width 8 height 8
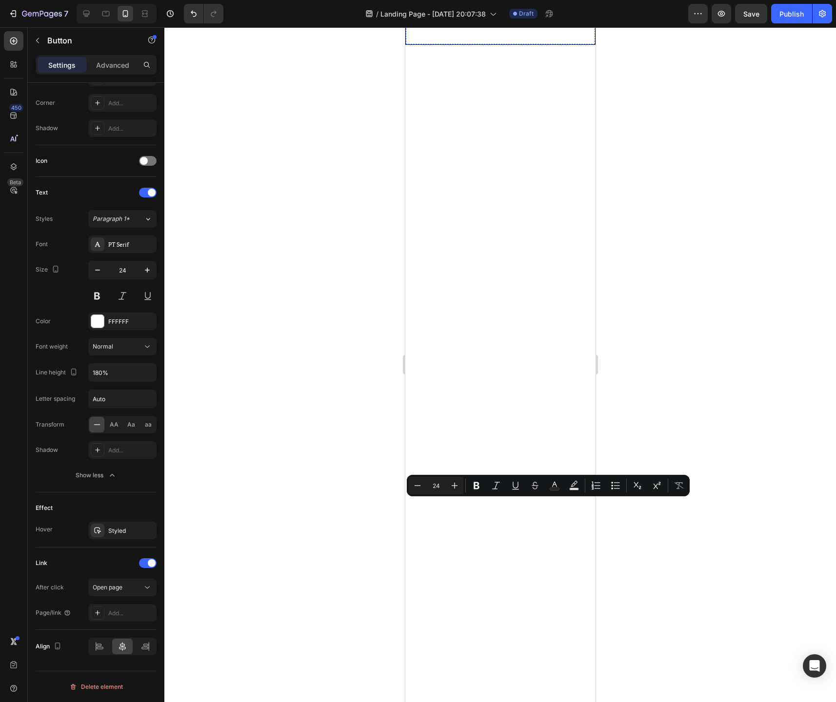
drag, startPoint x: 511, startPoint y: 504, endPoint x: 511, endPoint y: 467, distance: 37.1
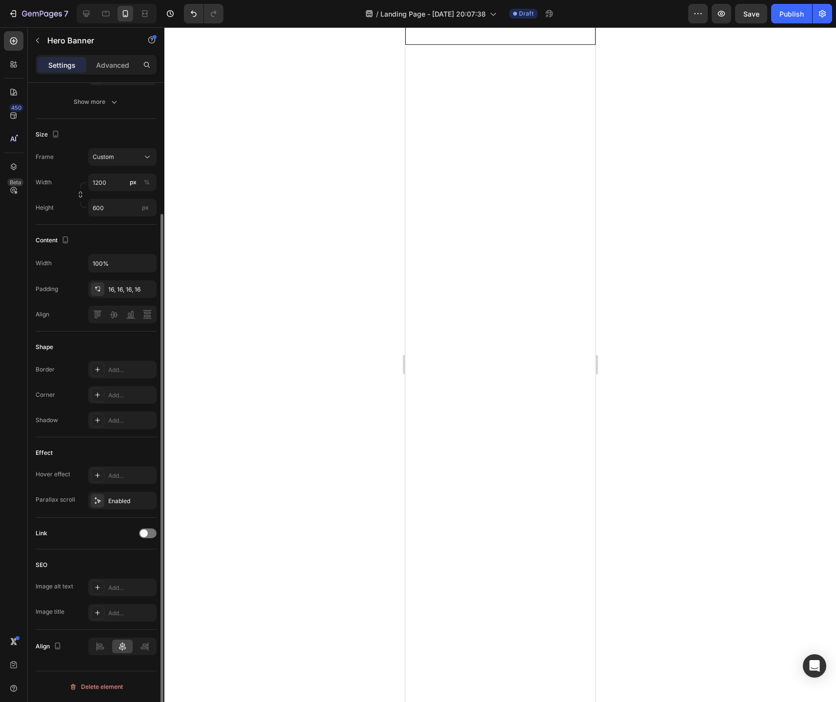
scroll to position [0, 0]
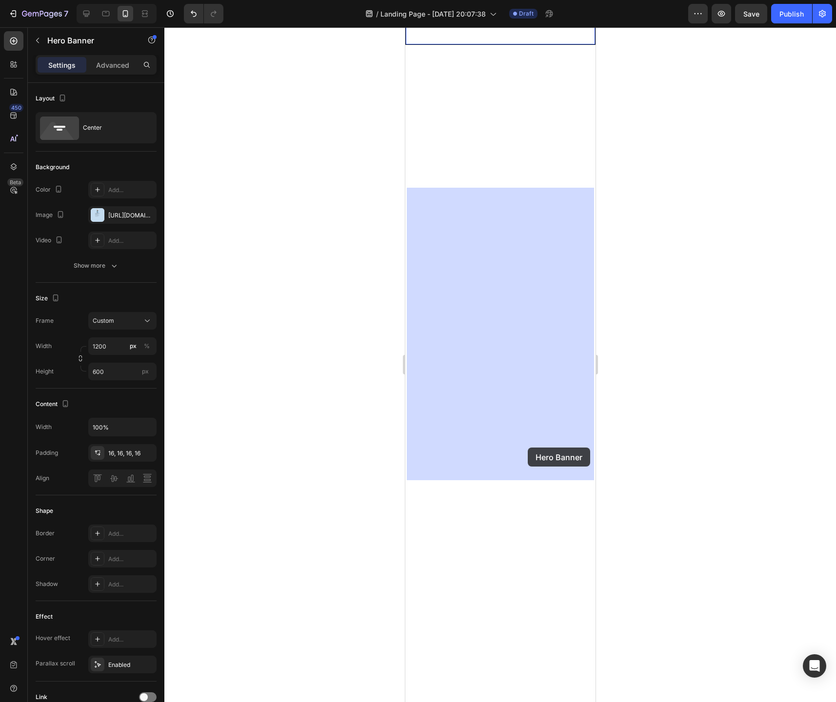
drag, startPoint x: 559, startPoint y: 327, endPoint x: 524, endPoint y: 452, distance: 130.1
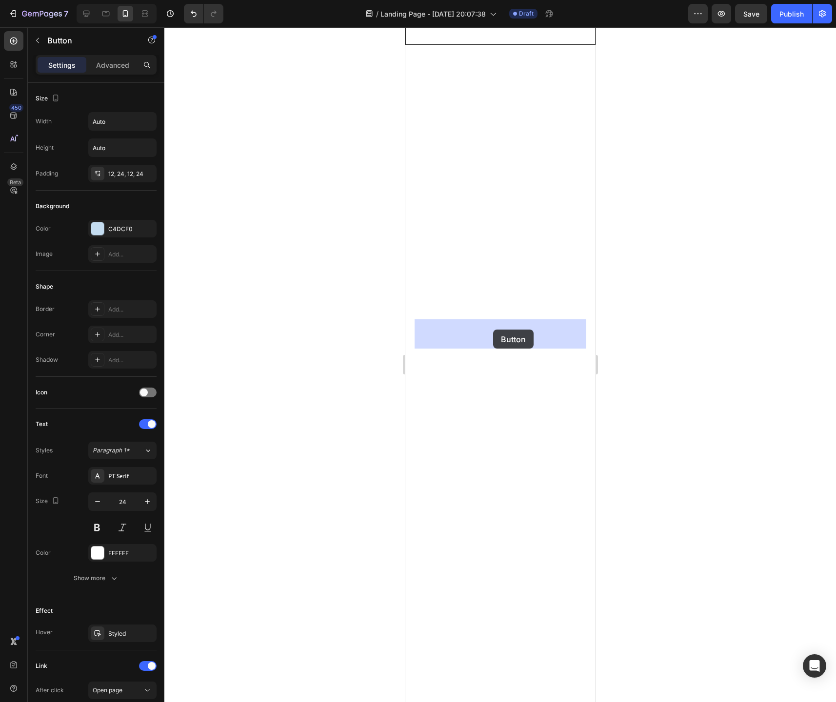
drag, startPoint x: 502, startPoint y: 511, endPoint x: 492, endPoint y: 330, distance: 181.2
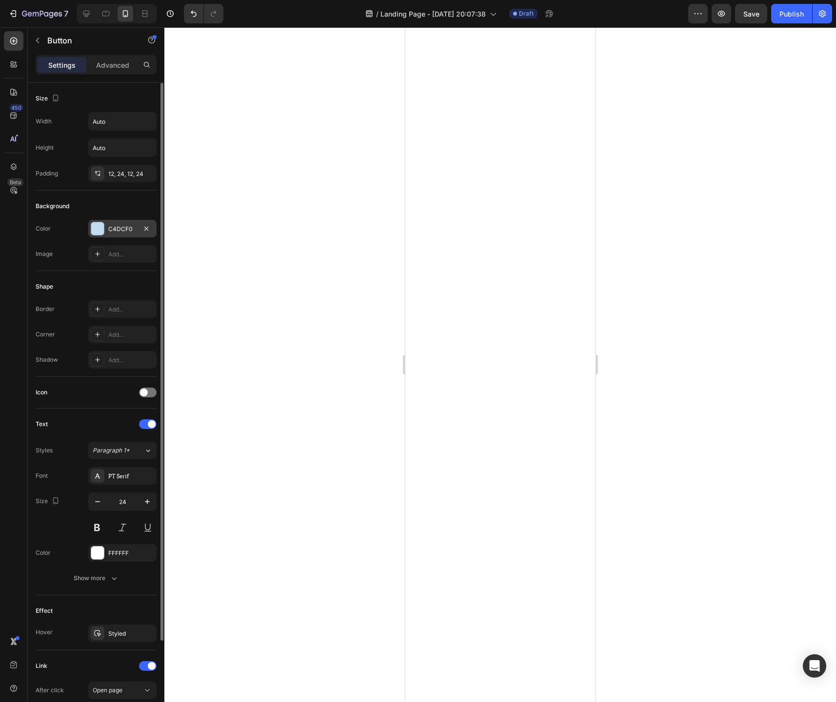
click at [94, 229] on div at bounding box center [97, 228] width 13 height 13
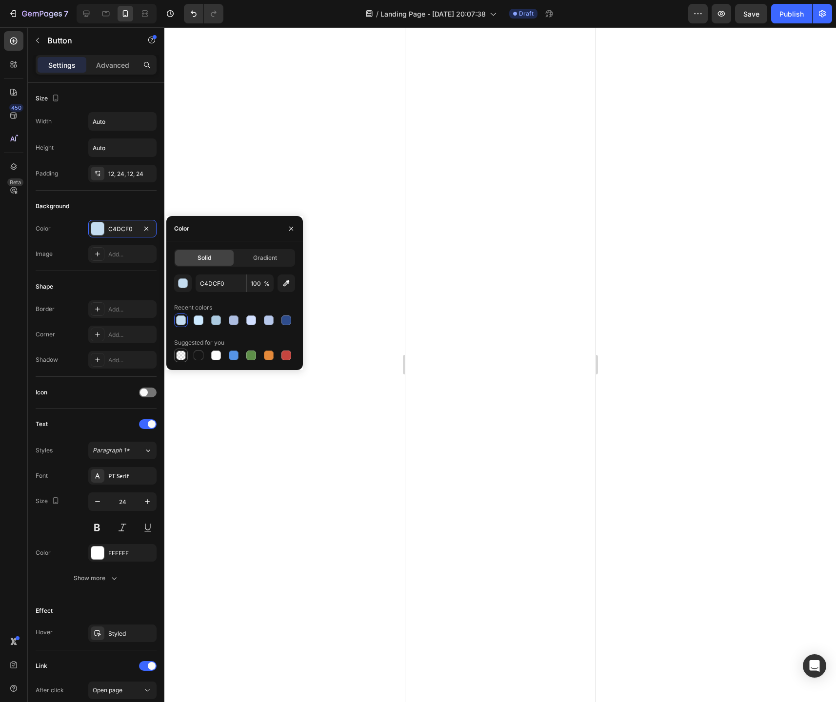
click at [181, 356] on div at bounding box center [181, 356] width 10 height 10
type input "000000"
type input "0"
click at [286, 320] on div at bounding box center [286, 320] width 10 height 10
type input "2E4C8C"
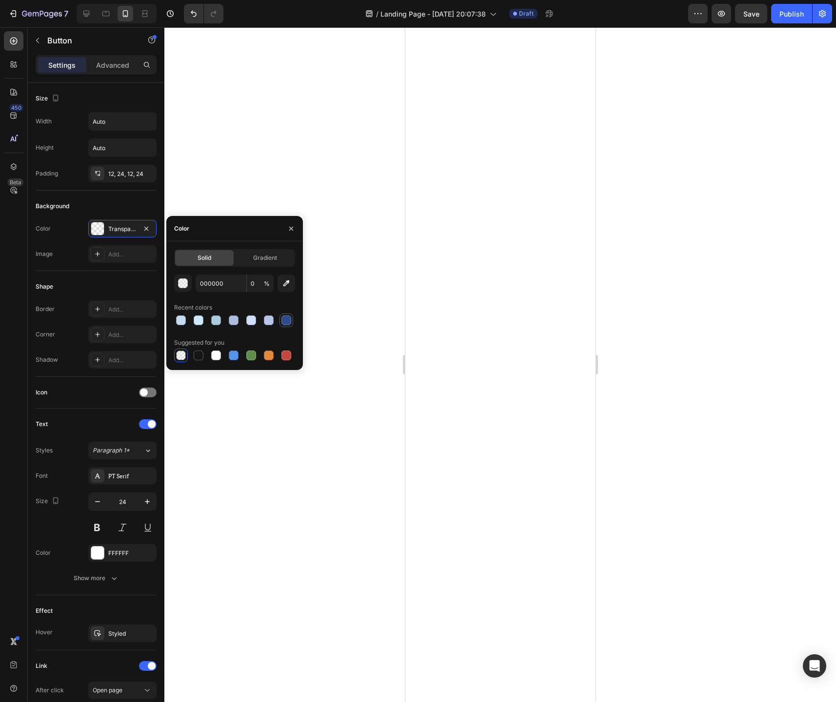
type input "100"
click at [321, 402] on div at bounding box center [499, 364] width 671 height 675
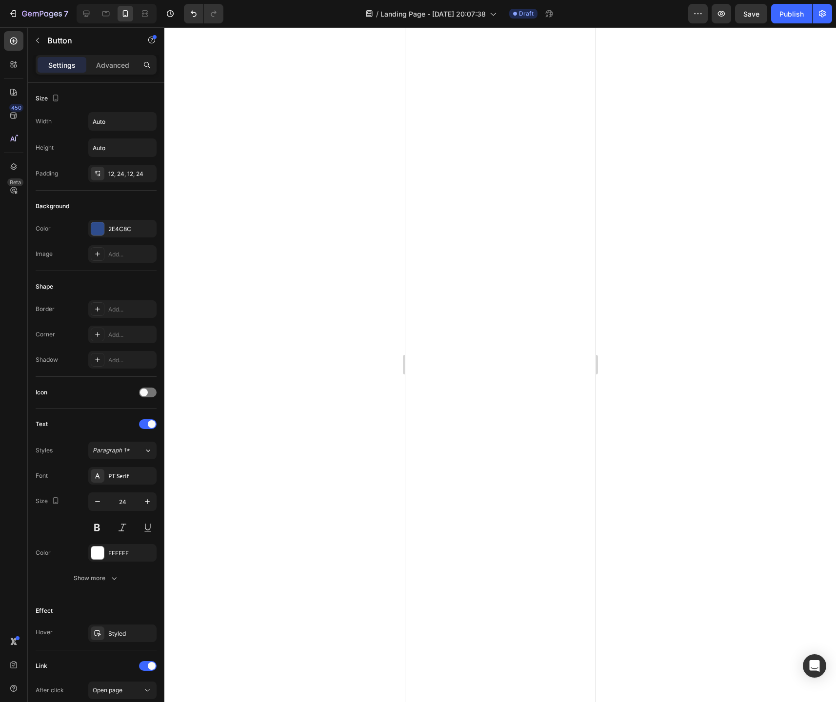
click at [114, 69] on p "Advanced" at bounding box center [112, 65] width 33 height 10
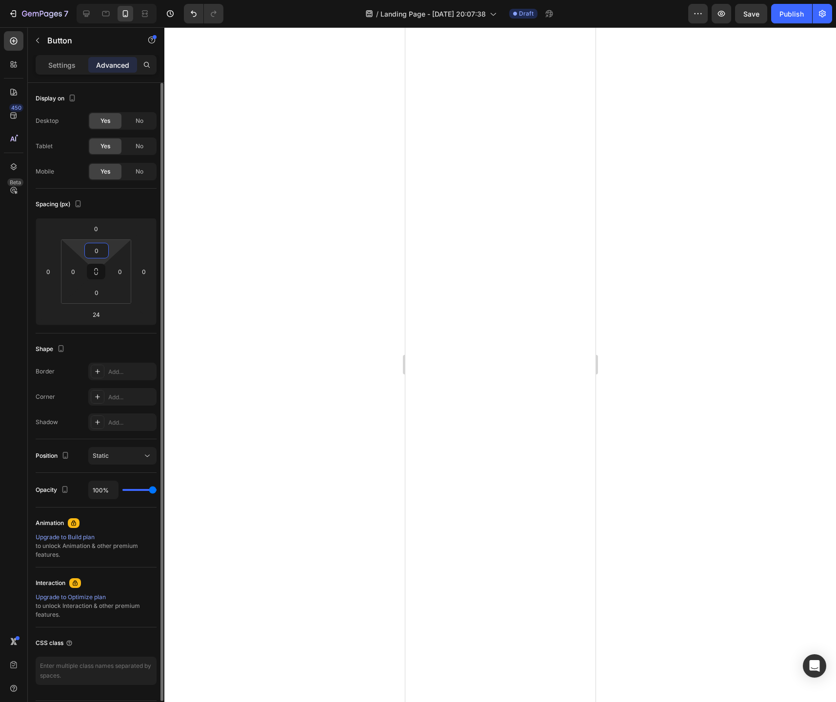
click at [94, 247] on input "0" at bounding box center [97, 250] width 20 height 15
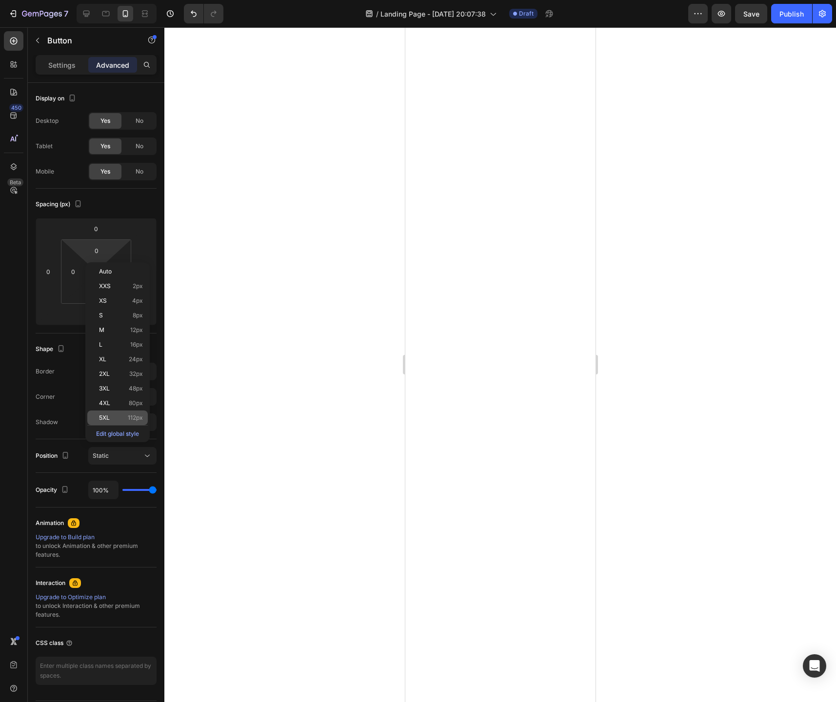
click at [117, 419] on p "5XL 112px" at bounding box center [121, 417] width 44 height 7
type input "112"
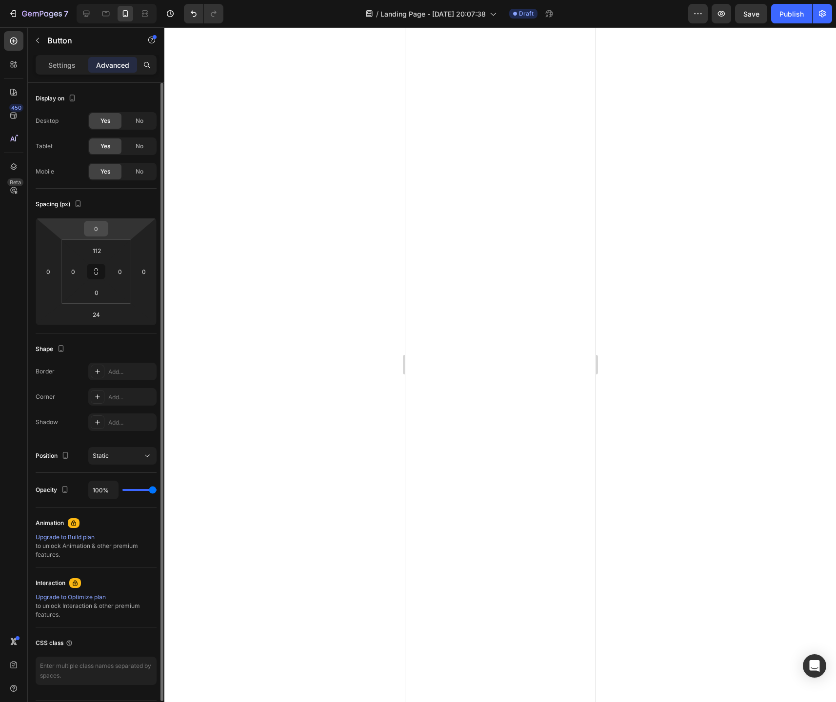
click at [98, 233] on input "0" at bounding box center [96, 228] width 20 height 15
type input "3"
type input "4"
type input "6"
type input "5"
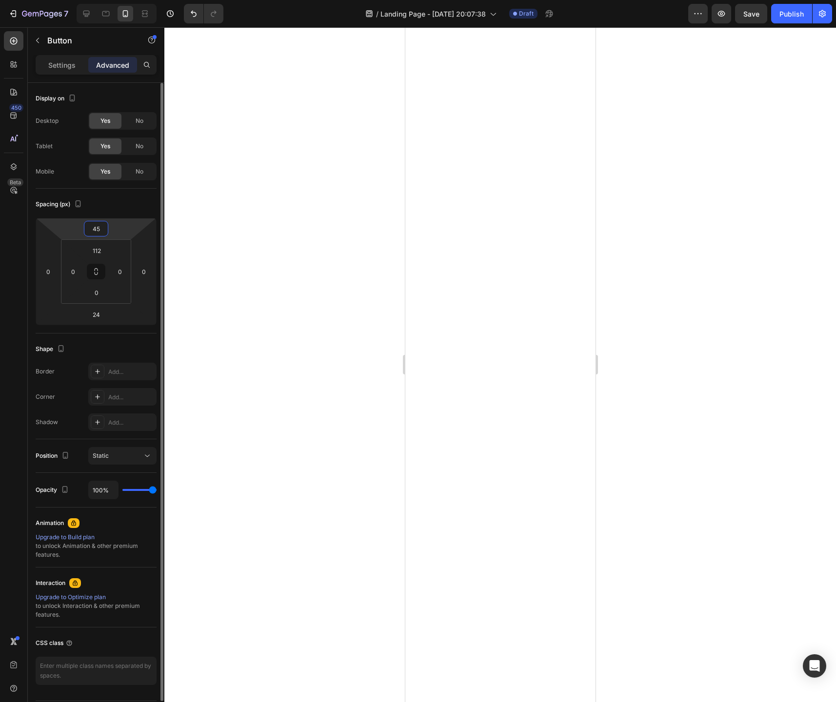
type input "450"
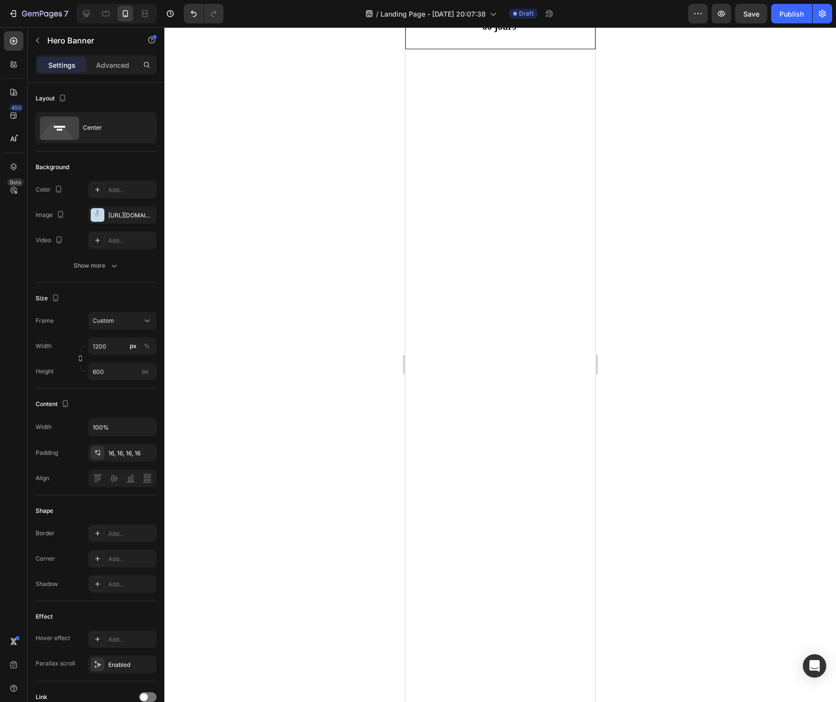
drag, startPoint x: 502, startPoint y: 443, endPoint x: 489, endPoint y: 487, distance: 46.3
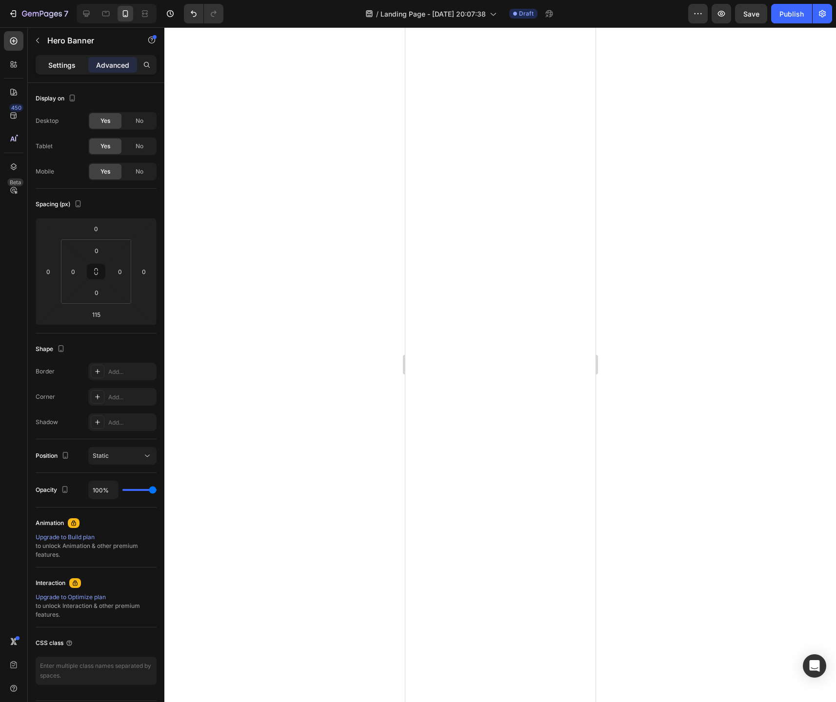
click at [67, 68] on p "Settings" at bounding box center [61, 65] width 27 height 10
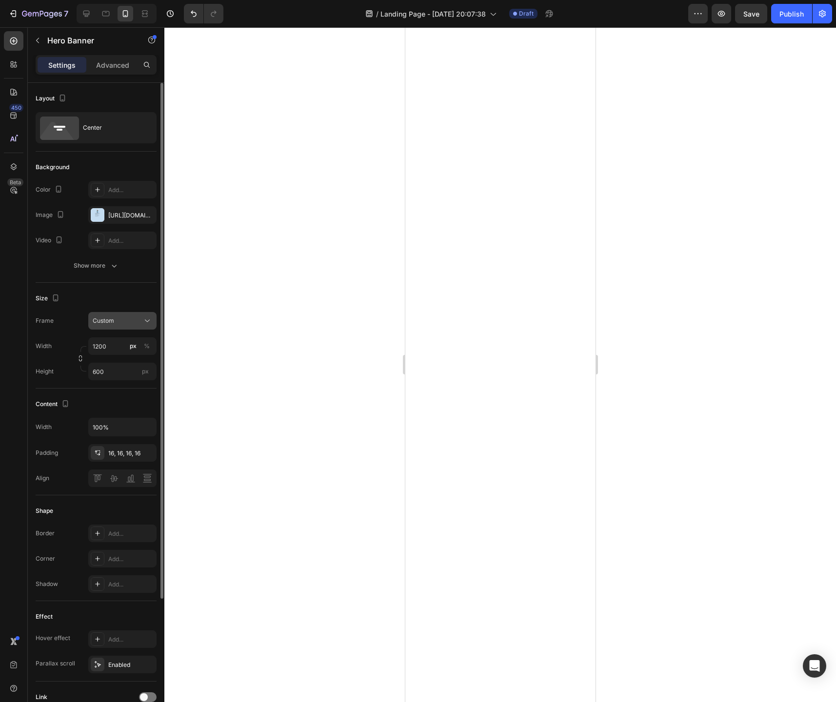
click at [128, 326] on button "Custom" at bounding box center [122, 321] width 68 height 18
click at [128, 343] on span "As banner source" at bounding box center [116, 344] width 48 height 9
click at [142, 322] on icon at bounding box center [147, 321] width 10 height 10
click at [122, 358] on div "Custom" at bounding box center [120, 361] width 57 height 9
type input "1000"
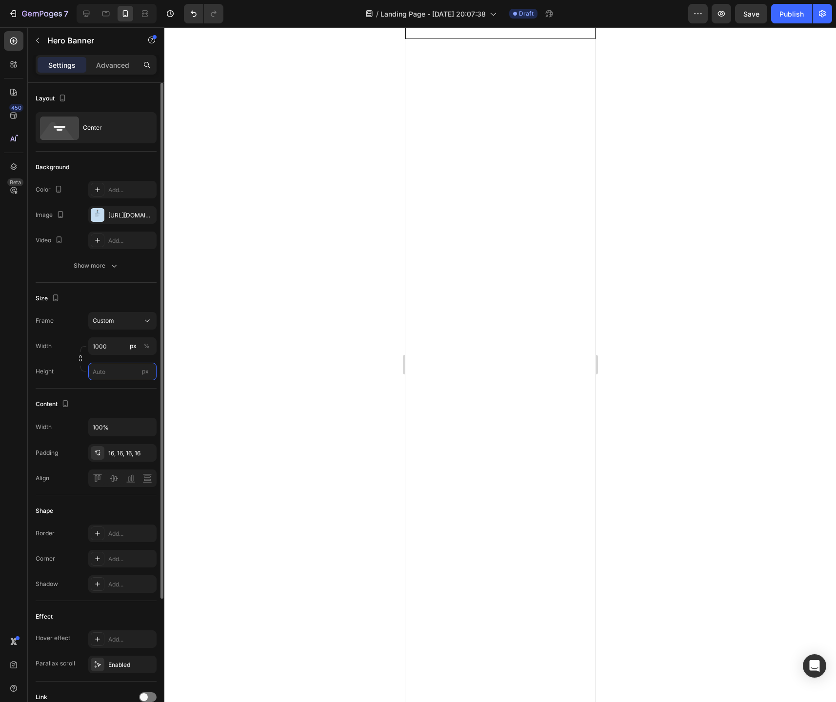
click at [130, 377] on input "px" at bounding box center [122, 372] width 68 height 18
type input "2"
type input "1500"
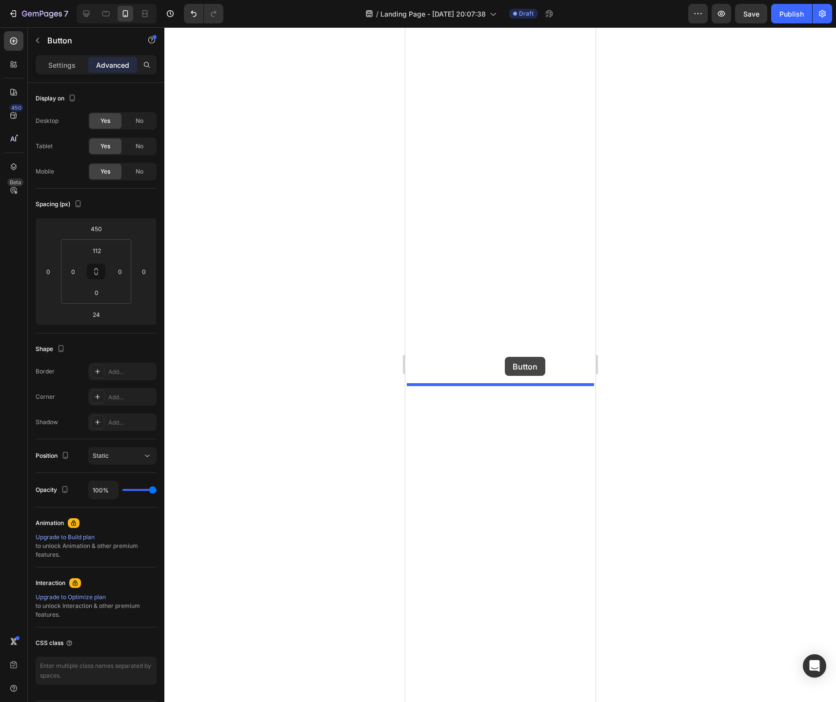
drag, startPoint x: 536, startPoint y: 311, endPoint x: 504, endPoint y: 357, distance: 56.4
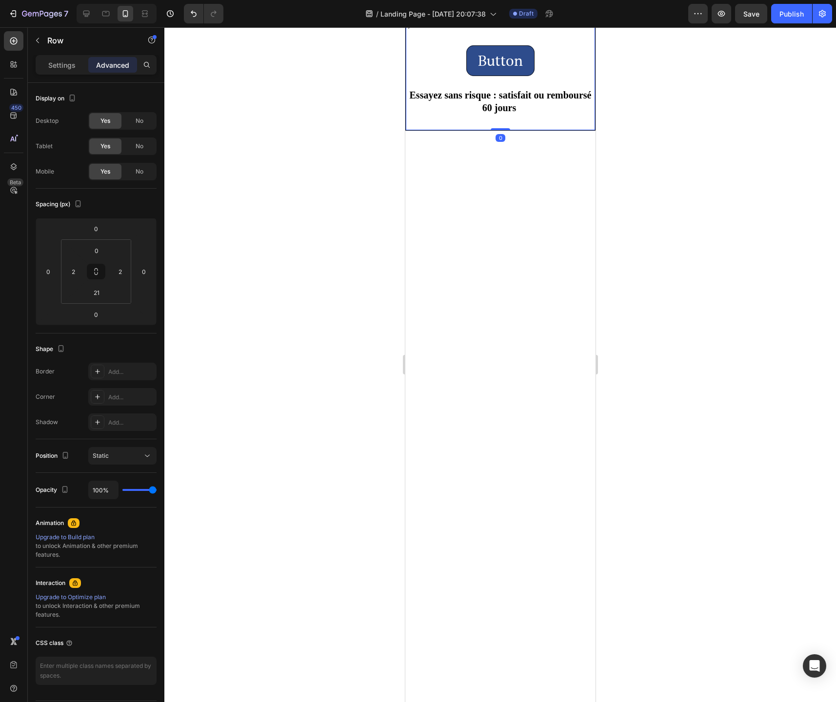
scroll to position [4002, 0]
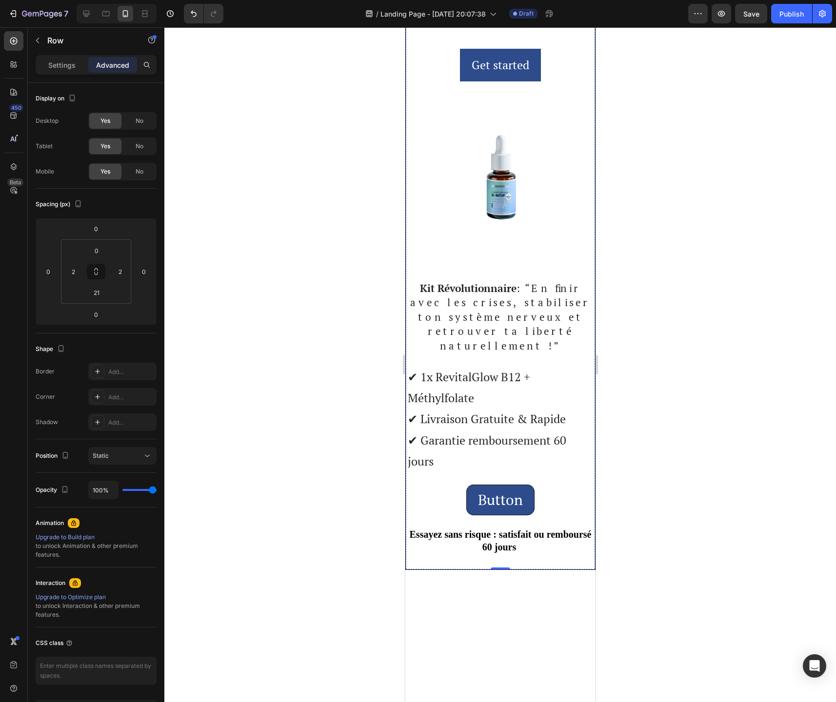
scroll to position [3598, 0]
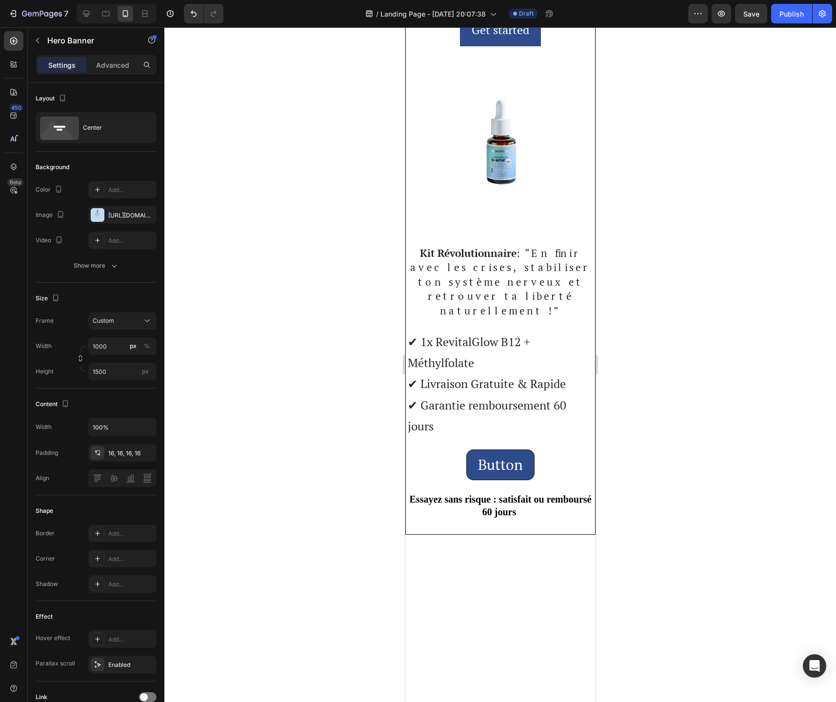
click at [657, 489] on div at bounding box center [499, 364] width 671 height 675
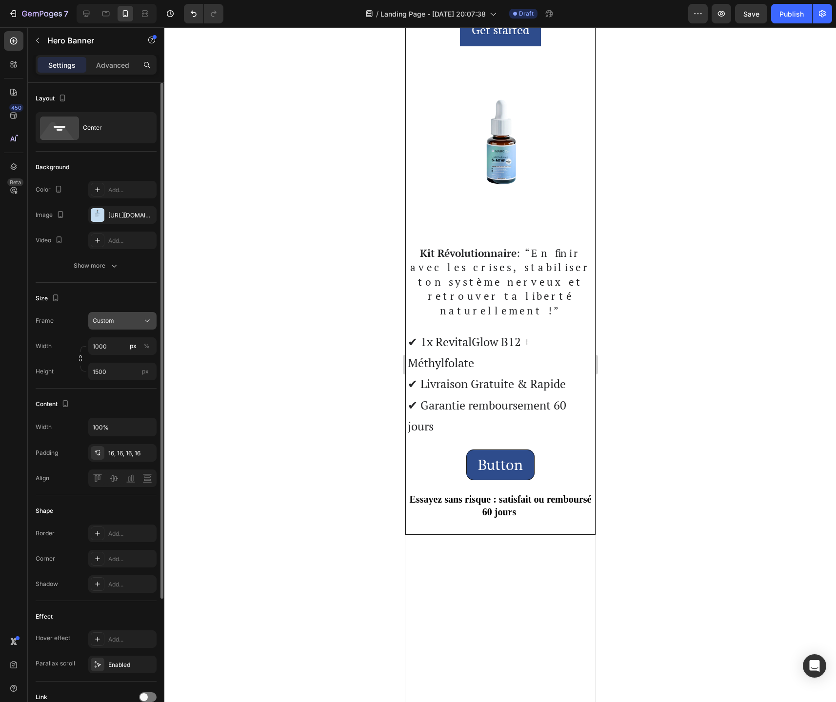
click at [132, 326] on button "Custom" at bounding box center [122, 321] width 68 height 18
click at [122, 347] on span "As banner source" at bounding box center [116, 344] width 48 height 9
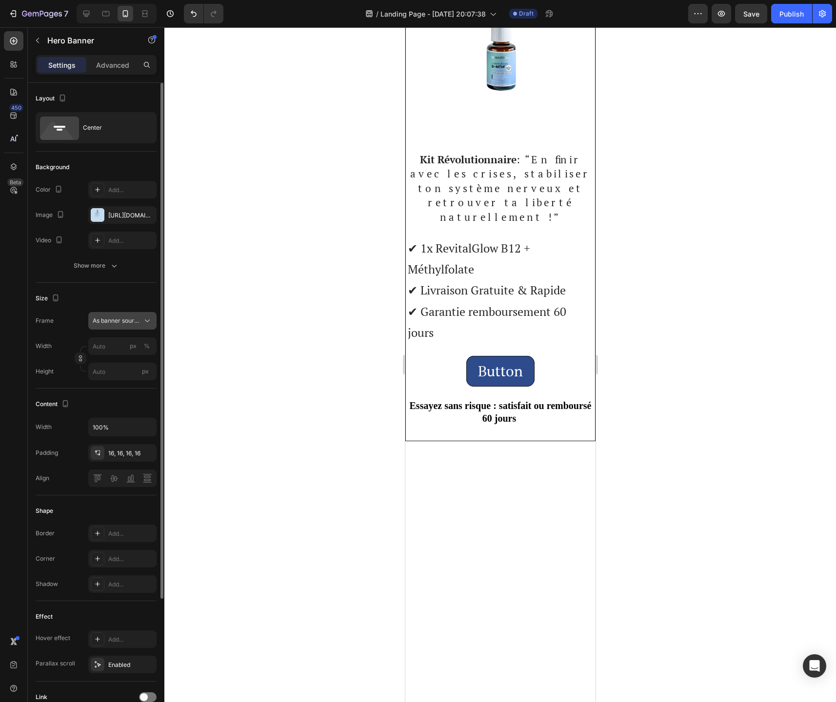
click at [132, 325] on div "As banner source" at bounding box center [122, 321] width 59 height 10
click at [121, 343] on span "As banner source" at bounding box center [116, 344] width 48 height 9
click at [67, 127] on icon at bounding box center [59, 128] width 39 height 23
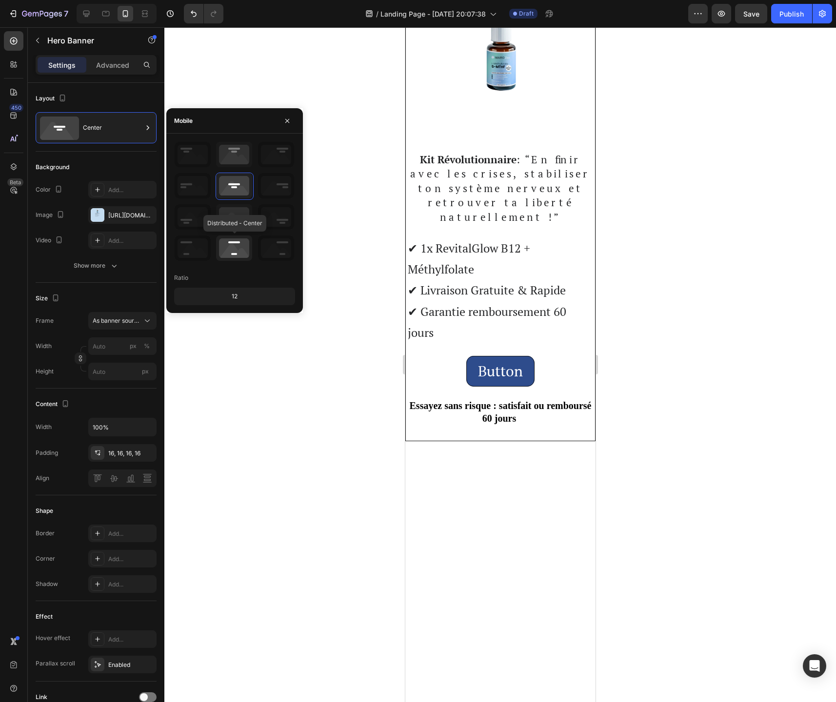
click at [237, 252] on icon at bounding box center [234, 248] width 36 height 25
click at [191, 243] on icon at bounding box center [193, 248] width 36 height 25
click at [238, 247] on icon at bounding box center [234, 248] width 36 height 25
click at [280, 248] on icon at bounding box center [276, 248] width 36 height 25
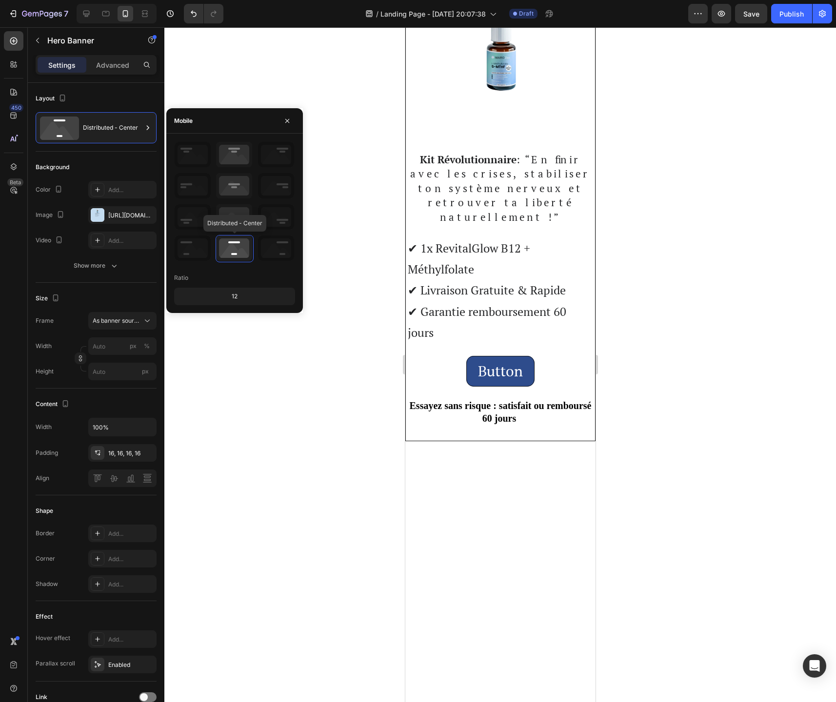
click at [245, 251] on icon at bounding box center [234, 248] width 36 height 25
click at [238, 295] on div "12" at bounding box center [234, 297] width 117 height 14
click at [286, 123] on icon "button" at bounding box center [287, 121] width 8 height 8
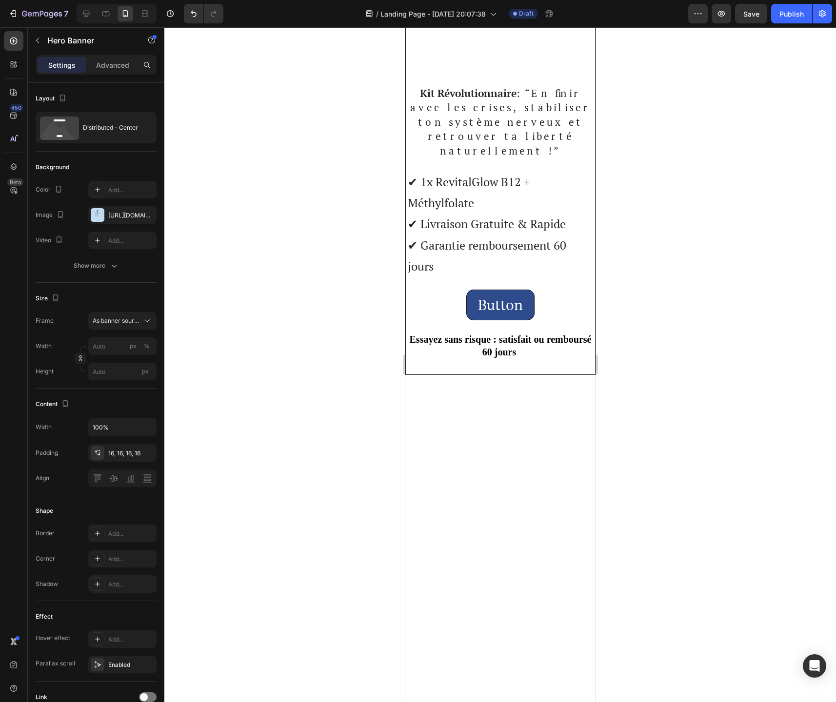
scroll to position [3665, 0]
click at [50, 42] on p "Hero Banner" at bounding box center [88, 41] width 83 height 12
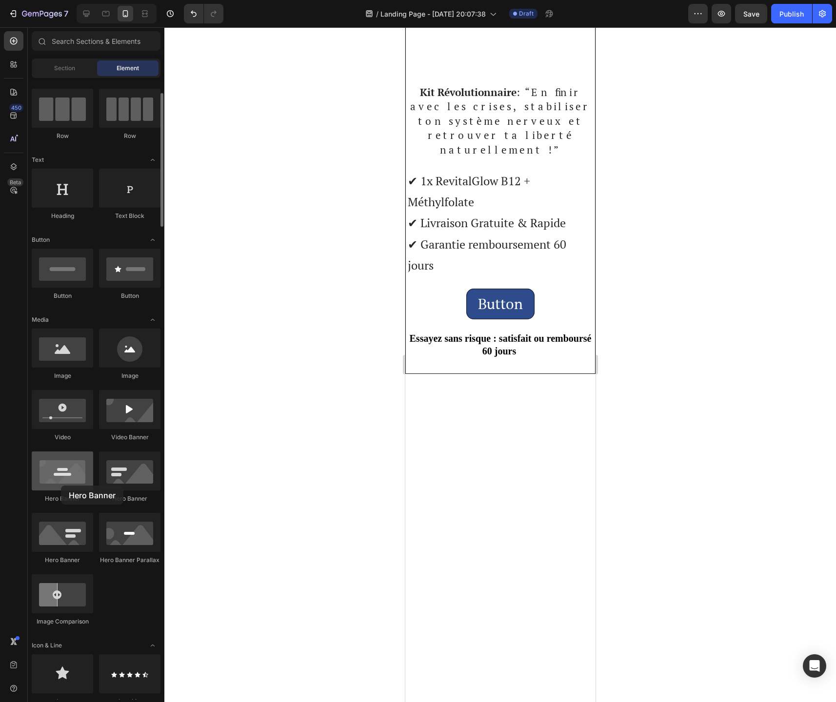
click at [61, 486] on div at bounding box center [62, 471] width 61 height 39
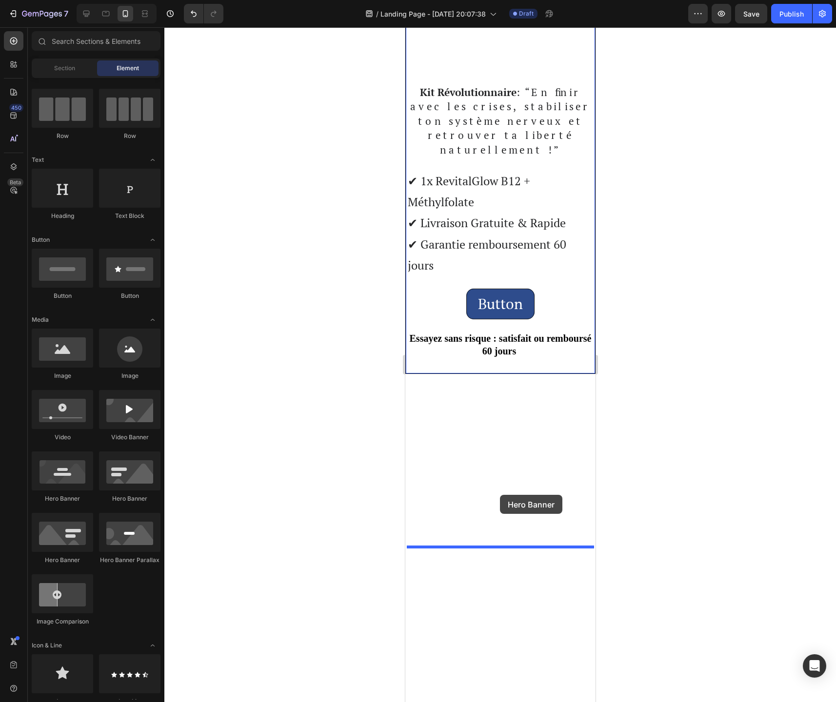
drag, startPoint x: 472, startPoint y: 501, endPoint x: 499, endPoint y: 495, distance: 28.4
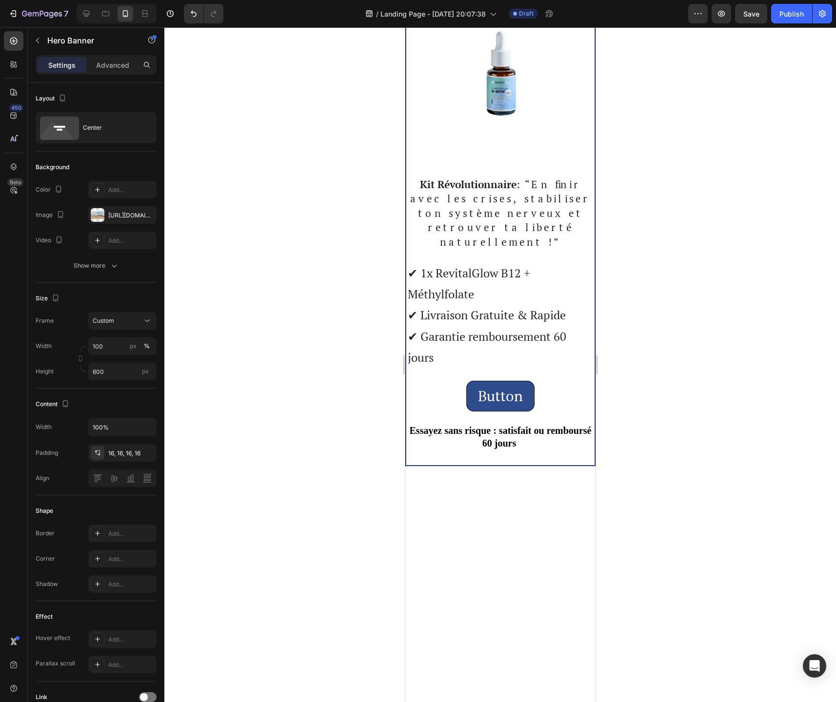
scroll to position [3877, 0]
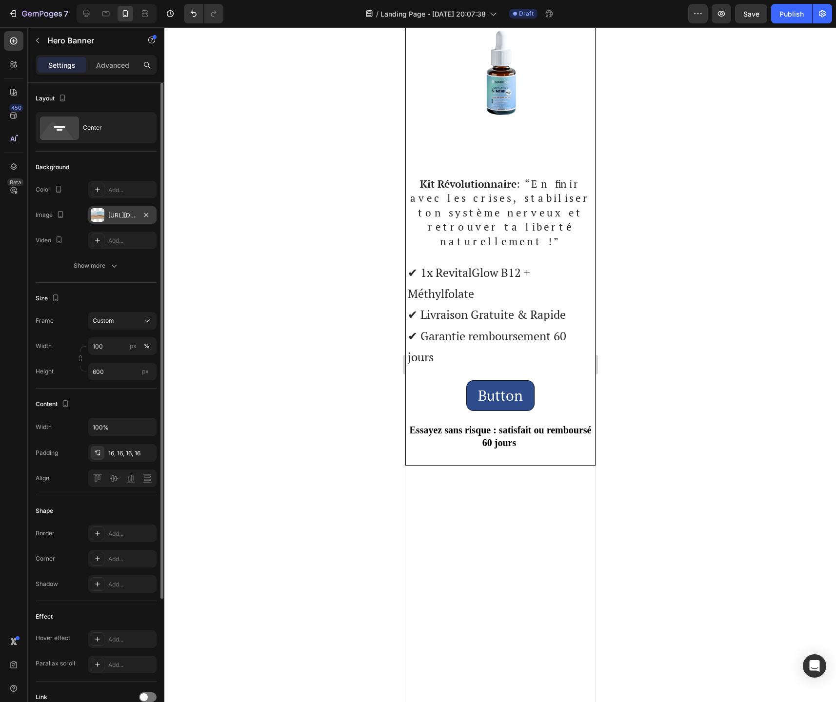
click at [127, 209] on div "[URL][DOMAIN_NAME]" at bounding box center [122, 215] width 68 height 18
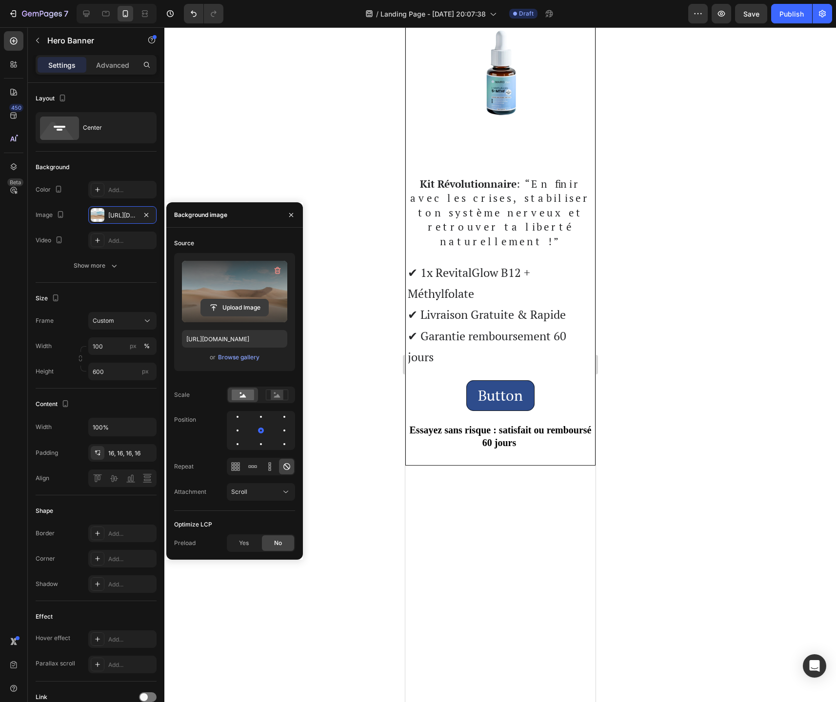
click at [230, 310] on input "file" at bounding box center [234, 307] width 67 height 17
type input "https://cdn.shopify.com/s/files/1/0744/9634/4277/files/gempages_581179120260481…"
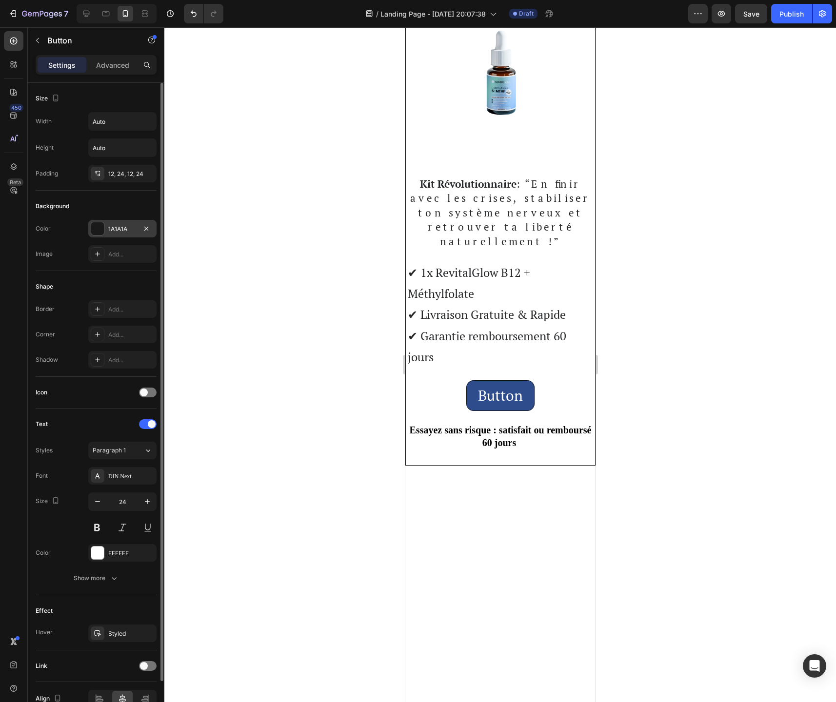
click at [100, 230] on div at bounding box center [97, 228] width 13 height 13
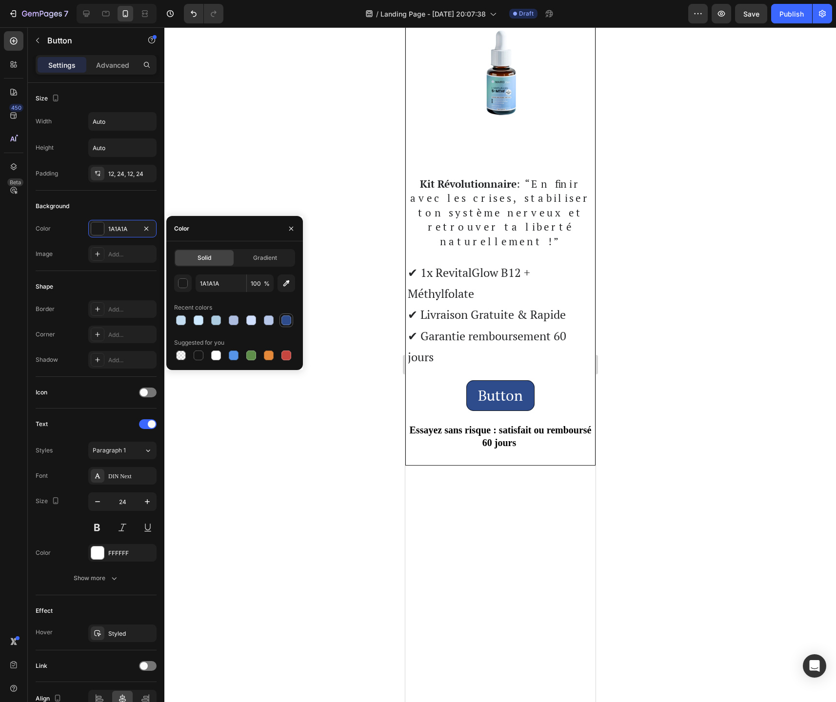
click at [289, 321] on div at bounding box center [286, 320] width 10 height 10
type input "2E4C8C"
click at [109, 334] on div "Add..." at bounding box center [131, 335] width 46 height 9
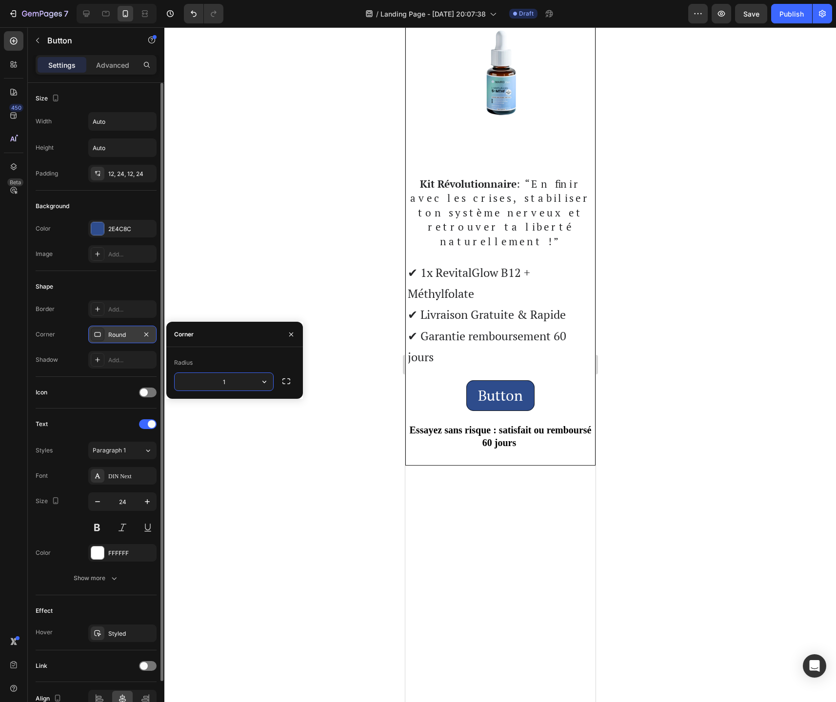
type input "15"
click at [222, 268] on div at bounding box center [499, 364] width 671 height 675
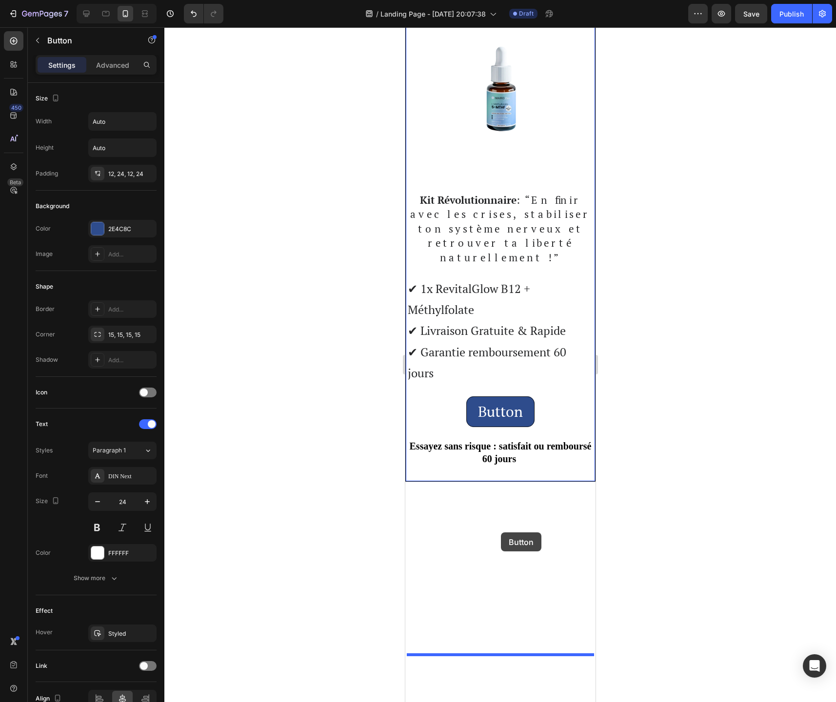
drag, startPoint x: 506, startPoint y: 482, endPoint x: 500, endPoint y: 532, distance: 50.6
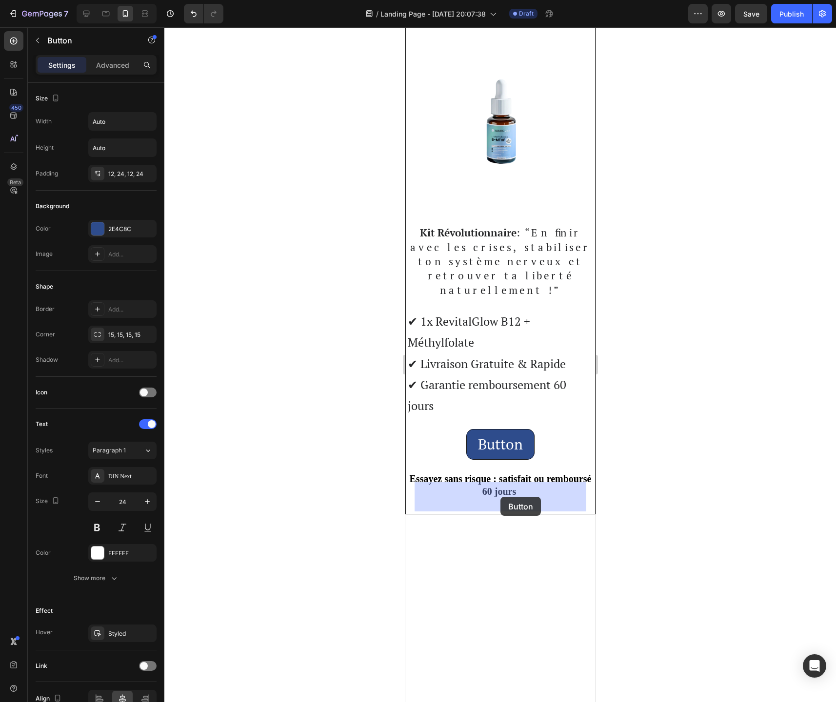
drag, startPoint x: 507, startPoint y: 674, endPoint x: 500, endPoint y: 497, distance: 177.6
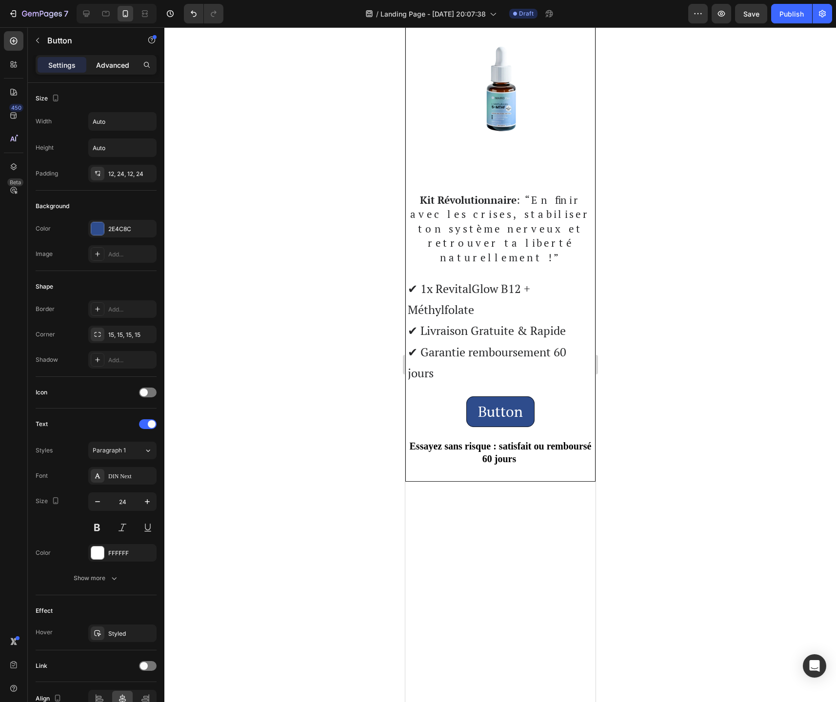
click at [114, 66] on p "Advanced" at bounding box center [112, 65] width 33 height 10
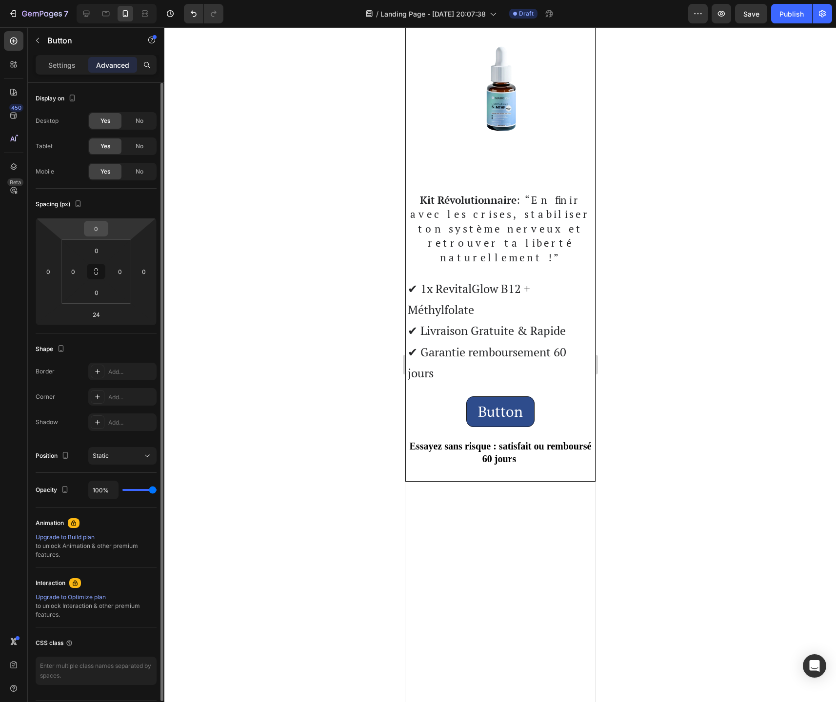
click at [102, 235] on input "0" at bounding box center [96, 228] width 20 height 15
type input "4"
type input "300"
click at [769, 547] on div at bounding box center [499, 364] width 671 height 675
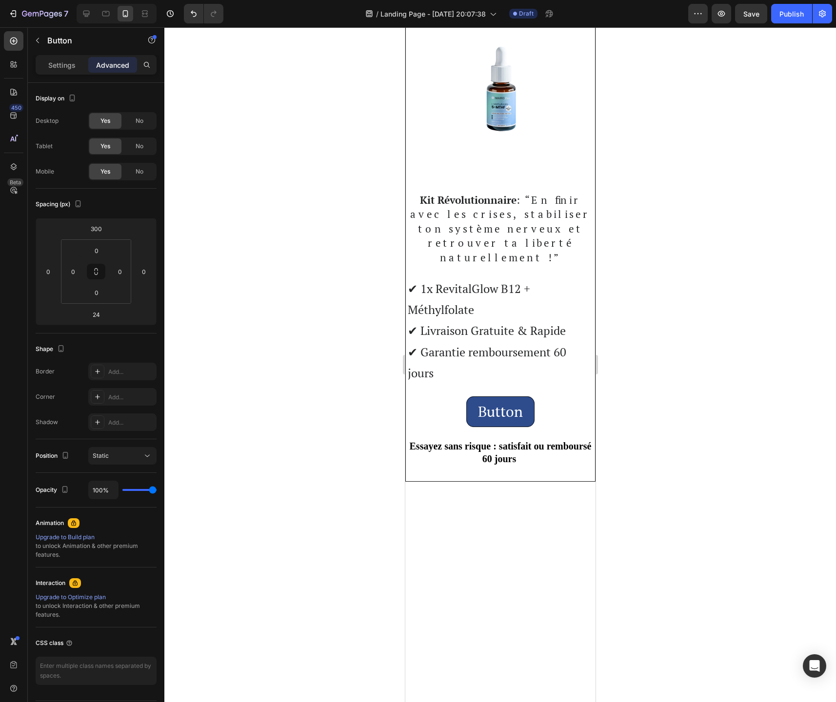
click at [263, 441] on div at bounding box center [499, 364] width 671 height 675
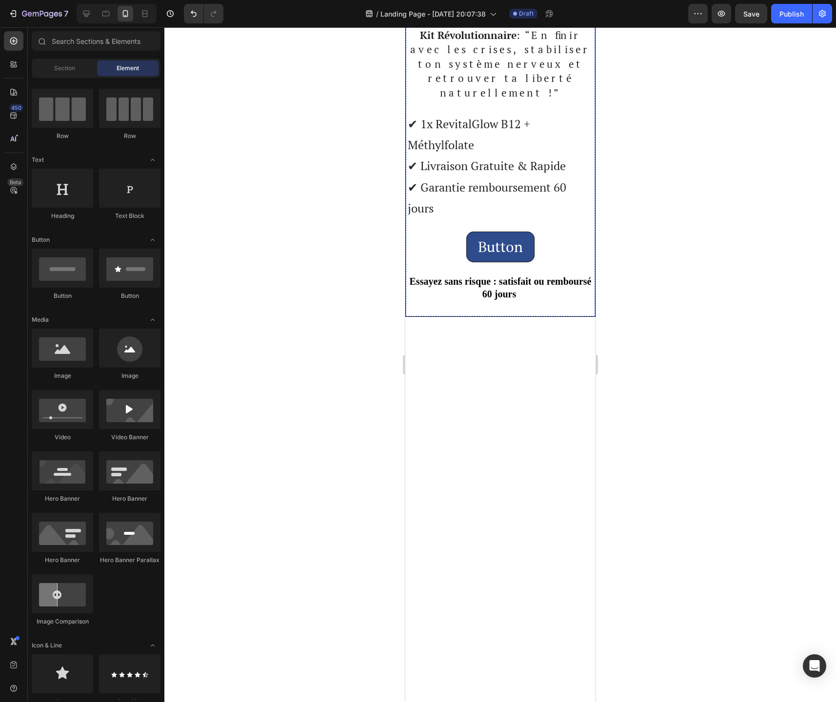
scroll to position [3741, 0]
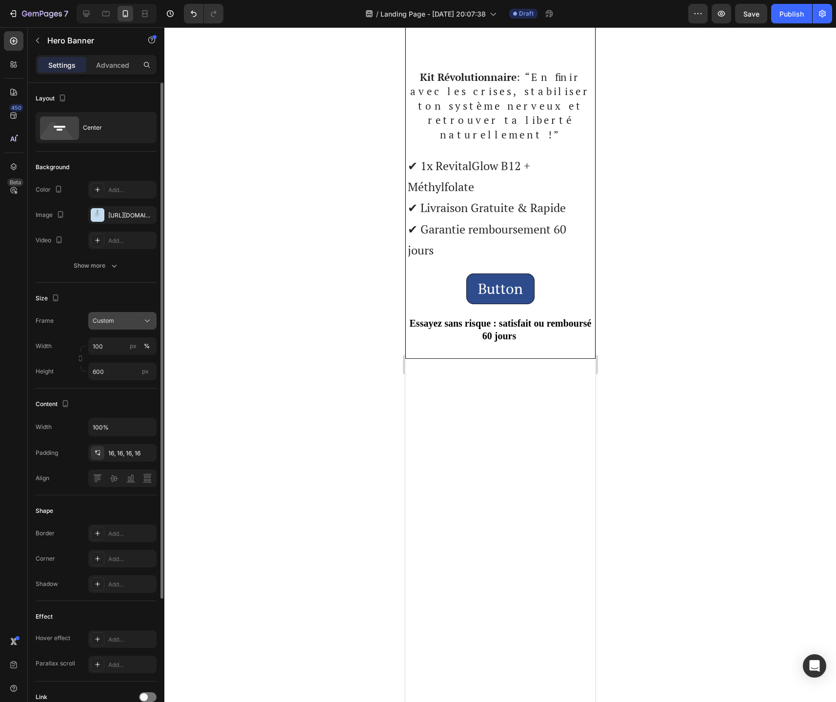
click at [138, 321] on div "Custom" at bounding box center [117, 320] width 48 height 9
click at [135, 341] on span "As banner source" at bounding box center [116, 344] width 48 height 9
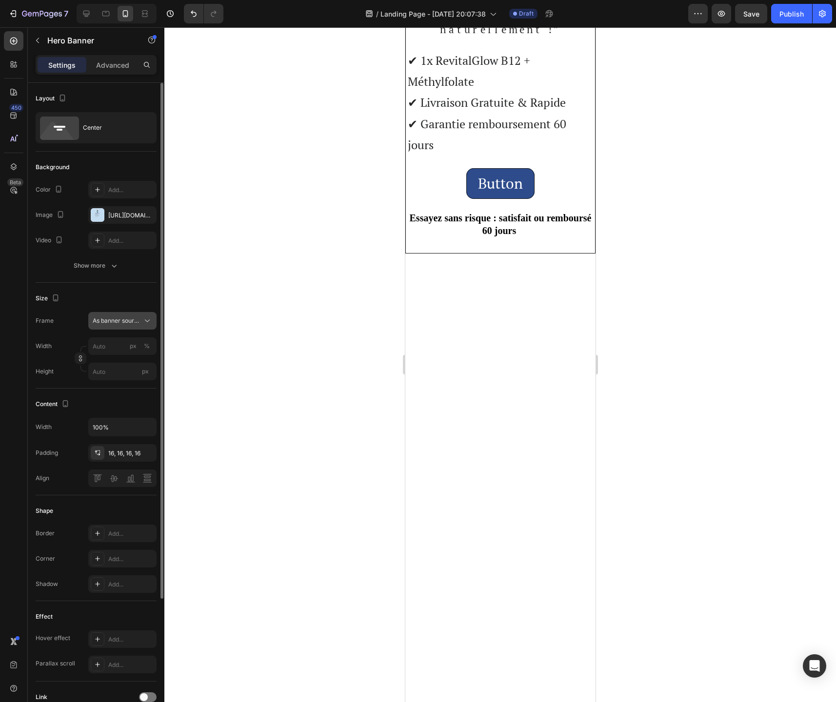
click at [138, 323] on span "As banner source" at bounding box center [117, 320] width 48 height 9
click at [128, 355] on div "Custom" at bounding box center [114, 362] width 78 height 18
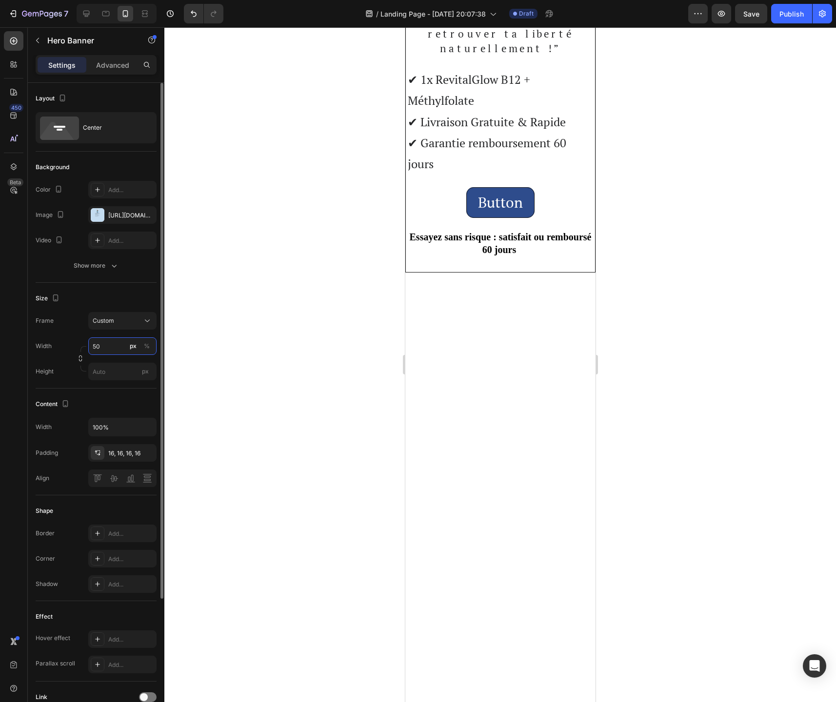
type input "5"
type input "2500"
click at [119, 372] on input "px" at bounding box center [122, 372] width 68 height 18
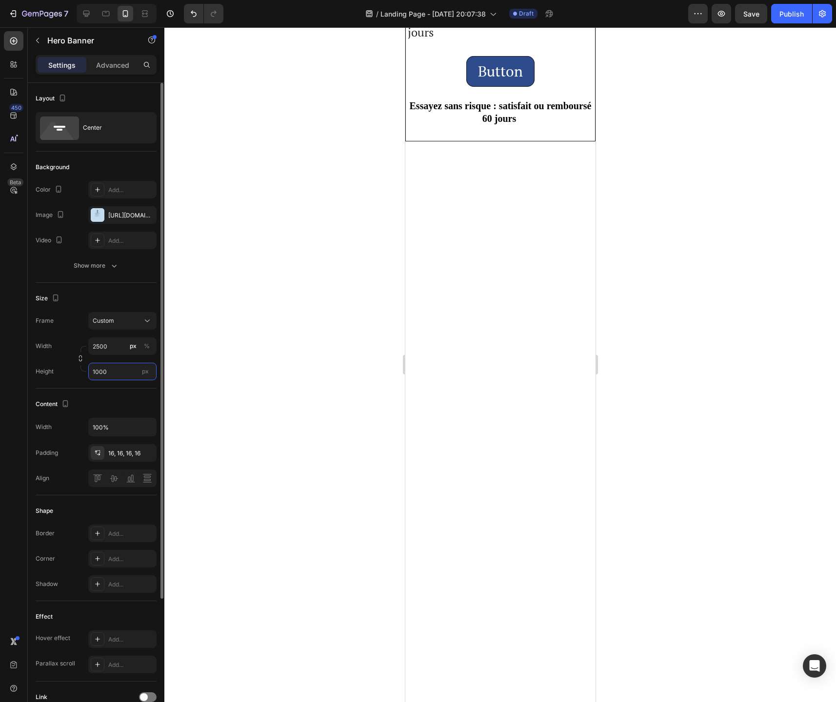
click at [119, 372] on input "1000" at bounding box center [122, 372] width 68 height 18
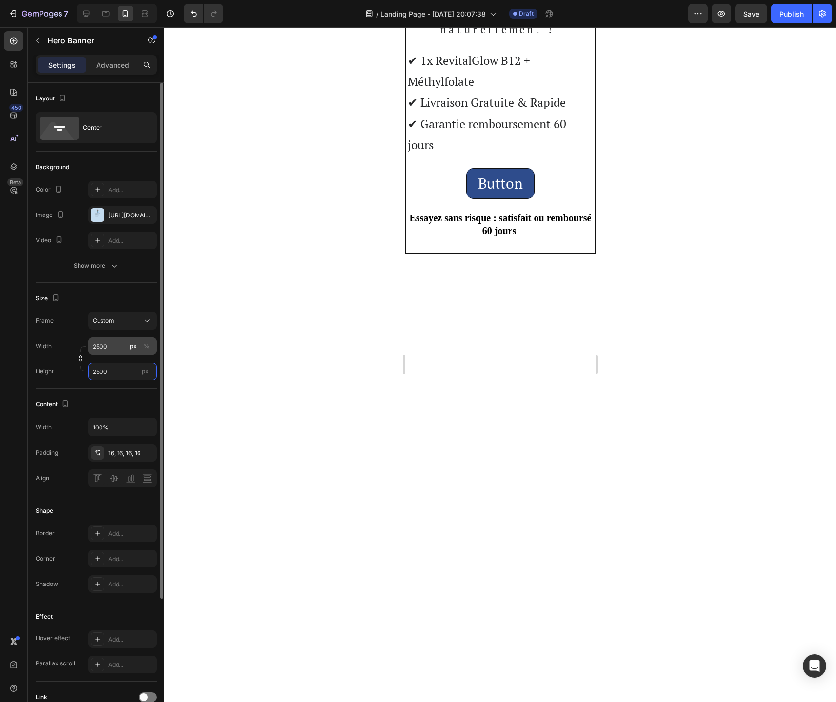
type input "2500"
click at [104, 351] on input "2500" at bounding box center [122, 346] width 68 height 18
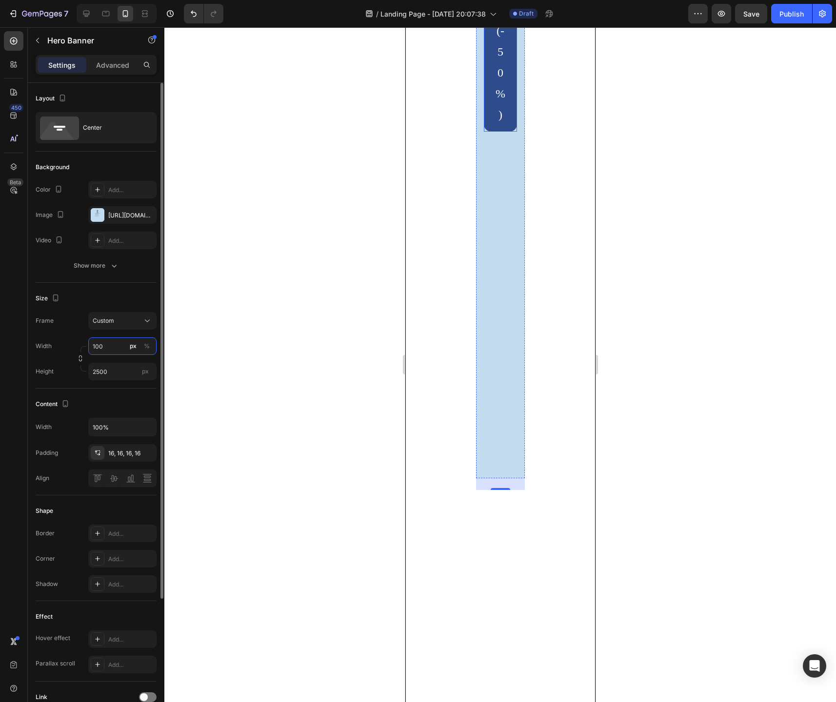
type input "1000"
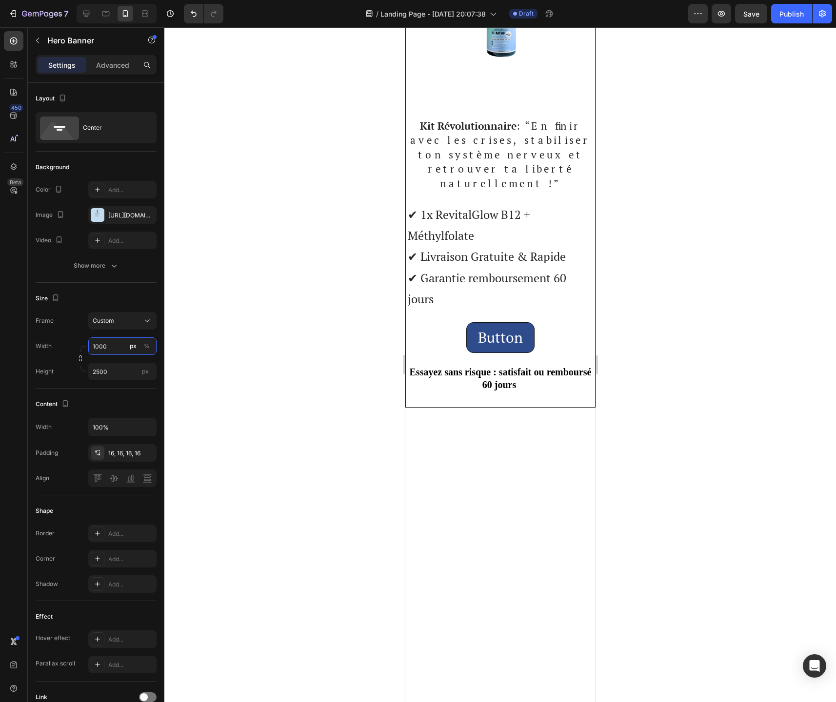
scroll to position [3890, 0]
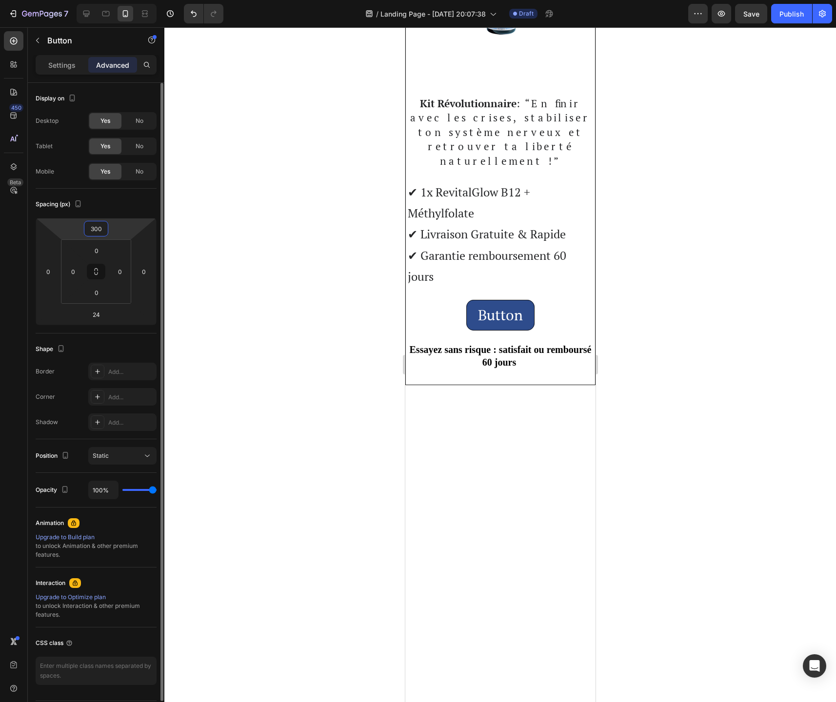
click at [102, 233] on input "300" at bounding box center [96, 228] width 20 height 15
type input "5"
type input "450"
click at [651, 374] on div at bounding box center [499, 364] width 671 height 675
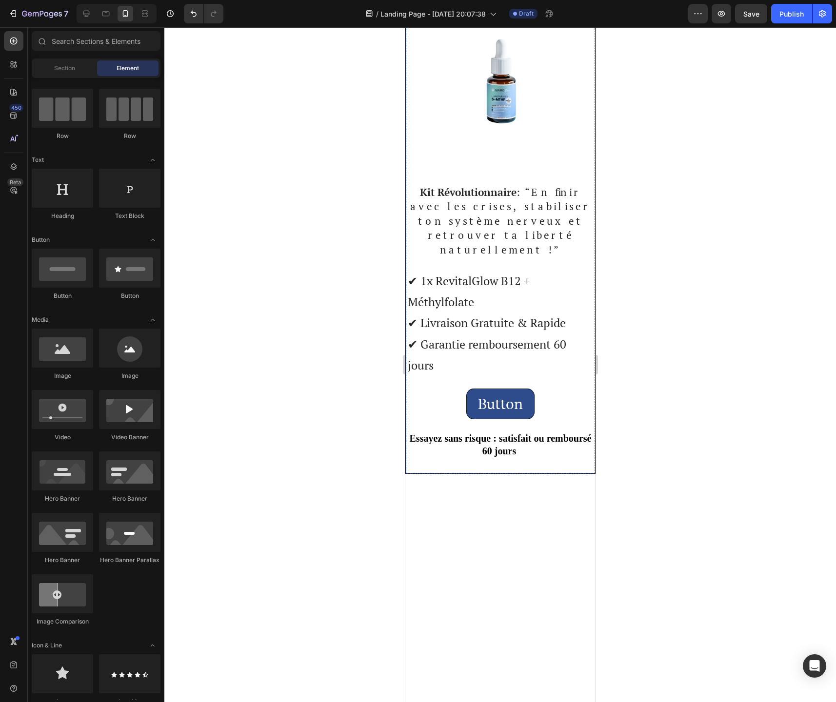
scroll to position [3806, 0]
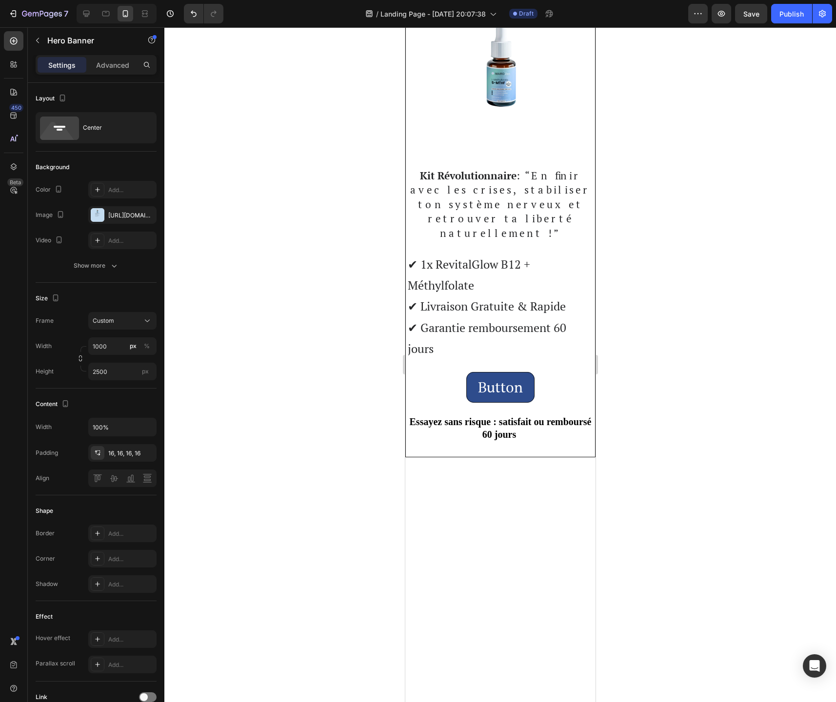
drag, startPoint x: 498, startPoint y: 641, endPoint x: 498, endPoint y: 606, distance: 35.1
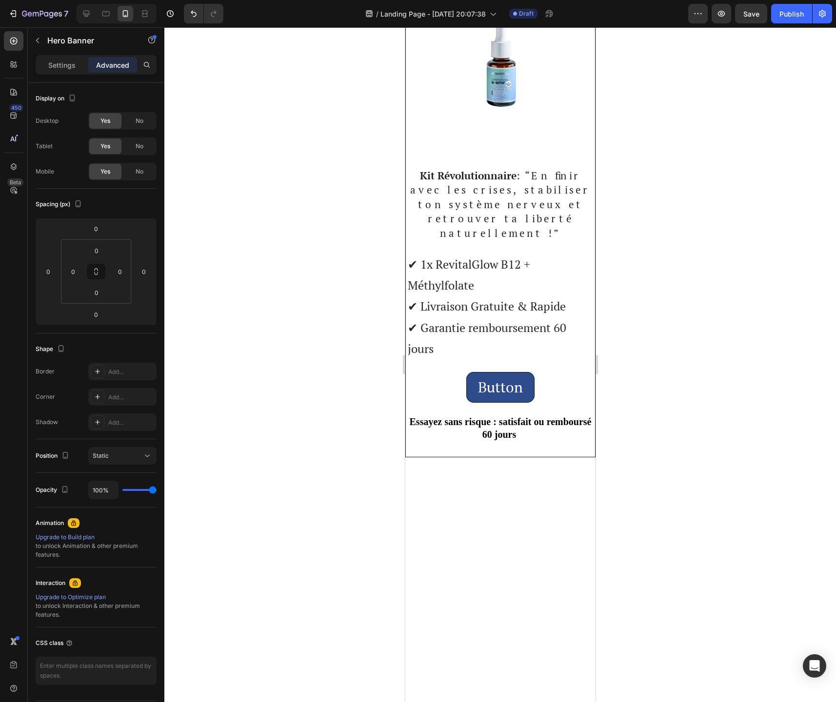
click at [61, 62] on p "Settings" at bounding box center [61, 65] width 27 height 10
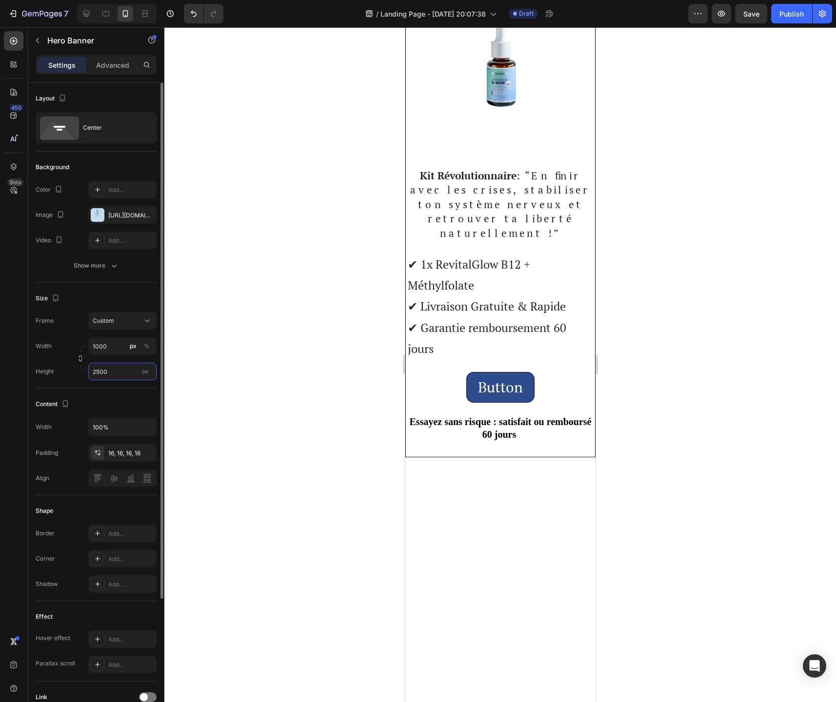
click at [127, 371] on input "2500" at bounding box center [122, 372] width 68 height 18
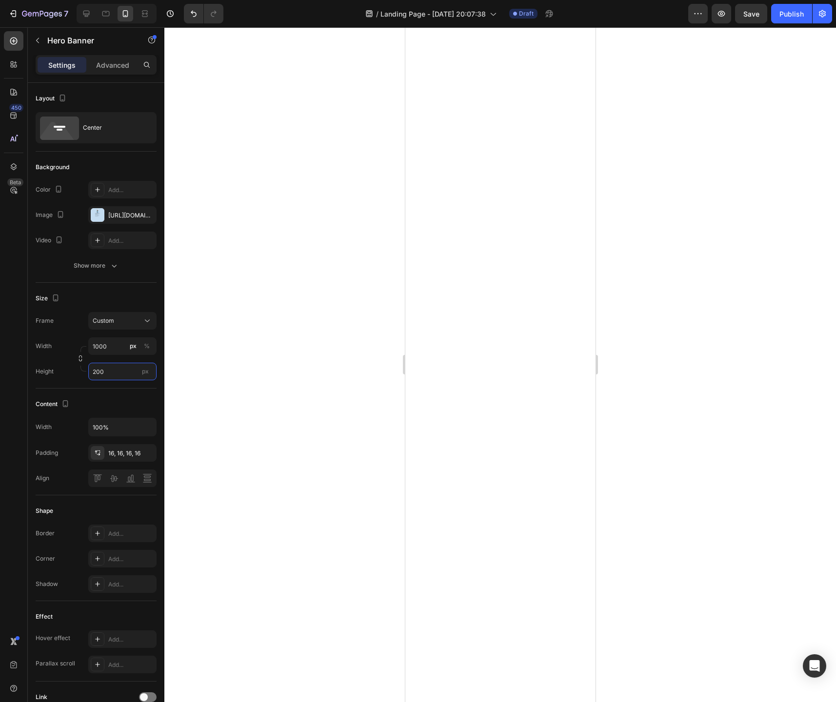
type input "2000"
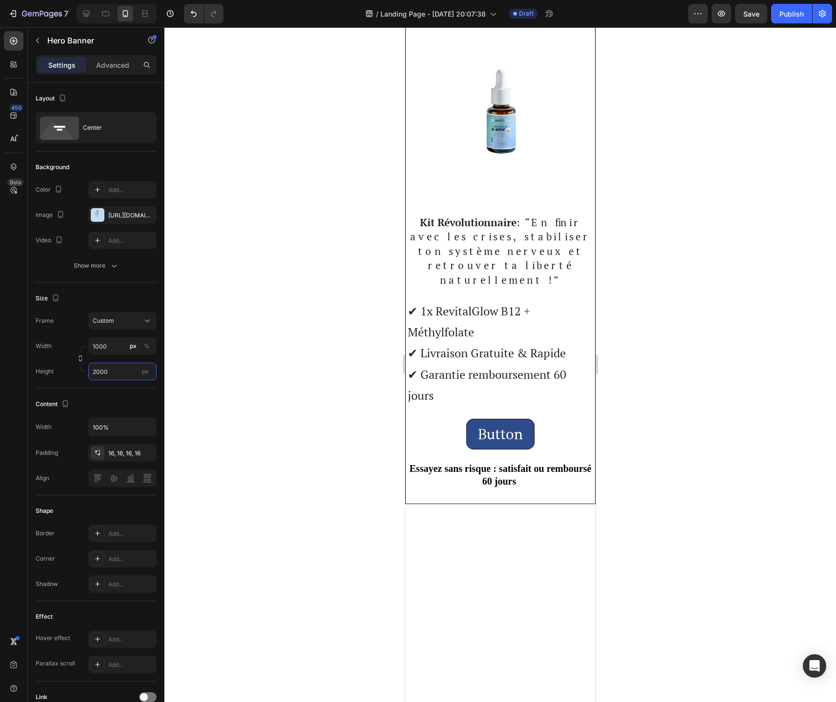
scroll to position [3665, 0]
click at [653, 443] on div at bounding box center [499, 364] width 671 height 675
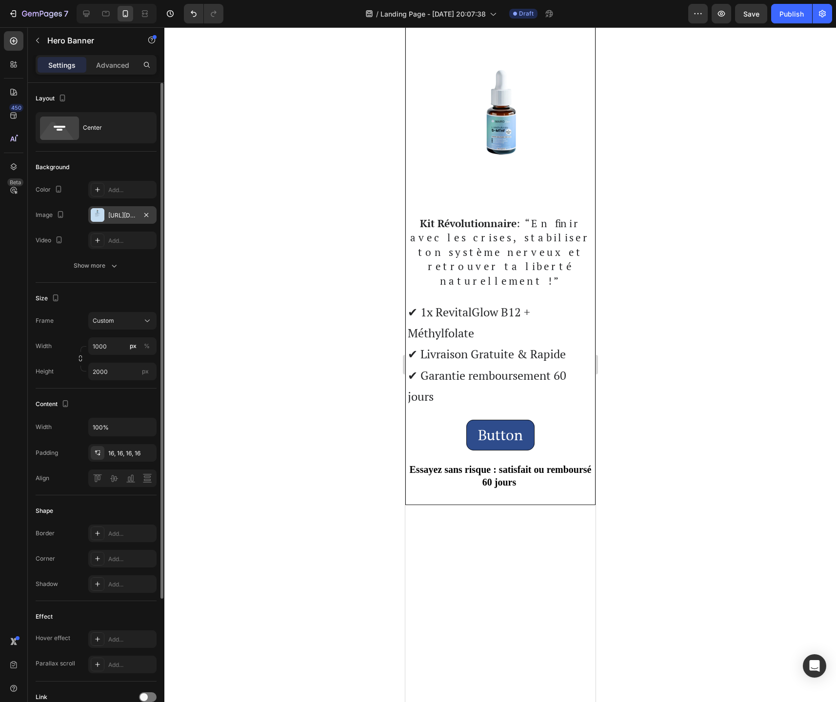
click at [122, 219] on div "https://cdn.shopify.com/s/files/1/0744/9634/4277/files/gempages_581179120260481…" at bounding box center [122, 215] width 28 height 9
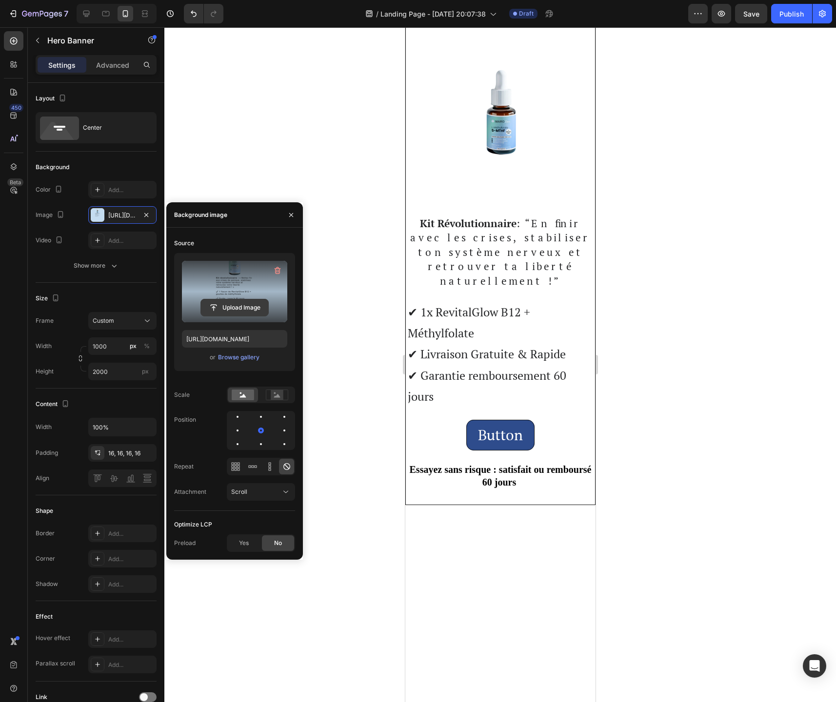
click at [237, 306] on input "file" at bounding box center [234, 307] width 67 height 17
click at [232, 305] on input "file" at bounding box center [234, 307] width 67 height 17
click at [247, 304] on input "file" at bounding box center [234, 307] width 67 height 17
type input "[URL][DOMAIN_NAME]"
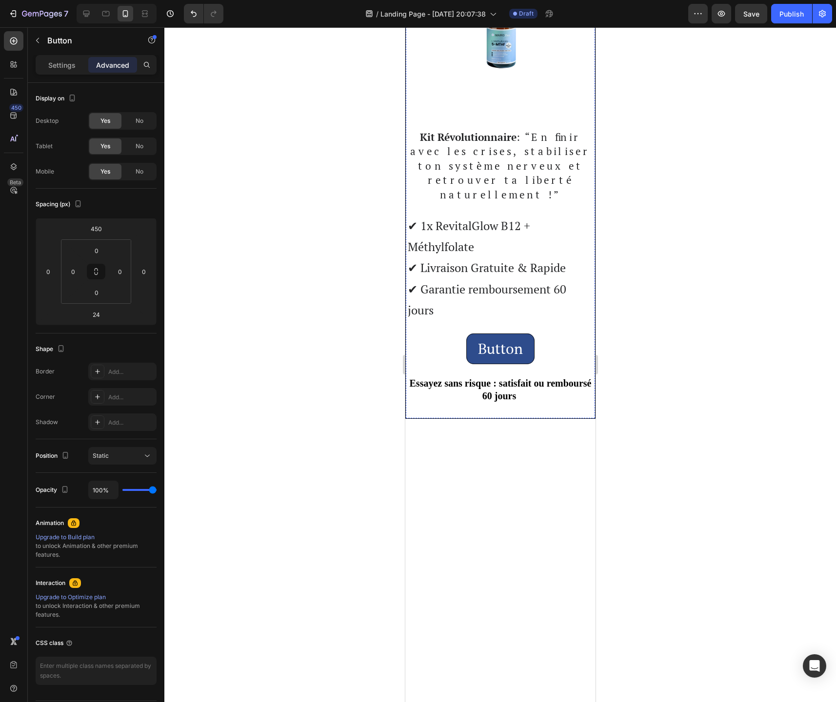
scroll to position [3757, 0]
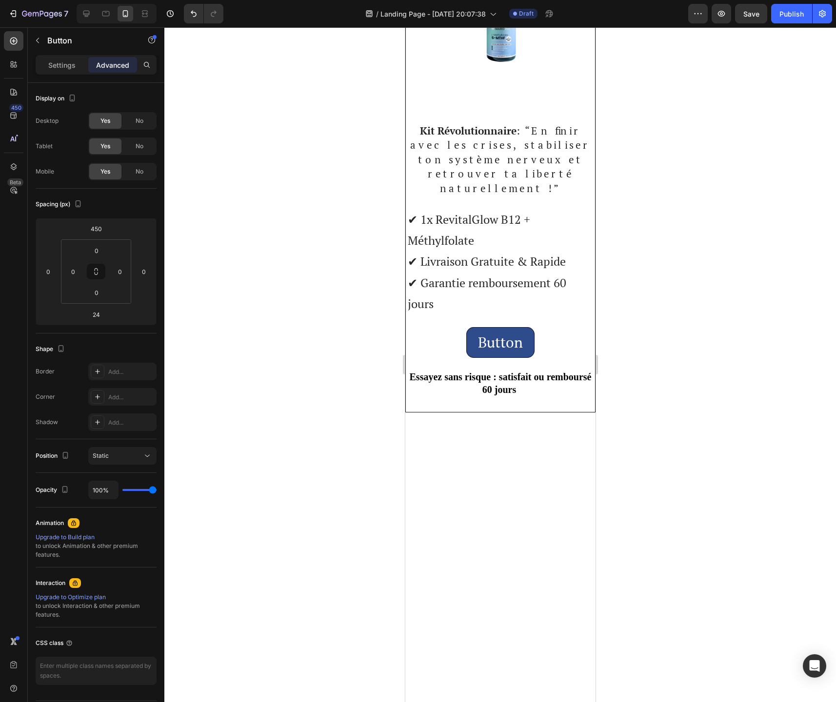
click at [661, 525] on div at bounding box center [499, 364] width 671 height 675
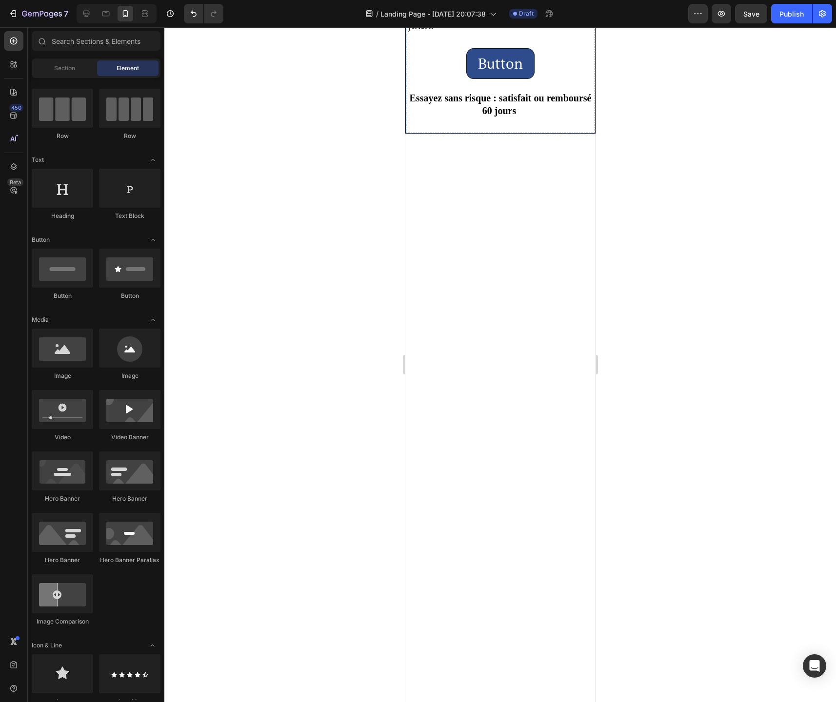
scroll to position [4039, 0]
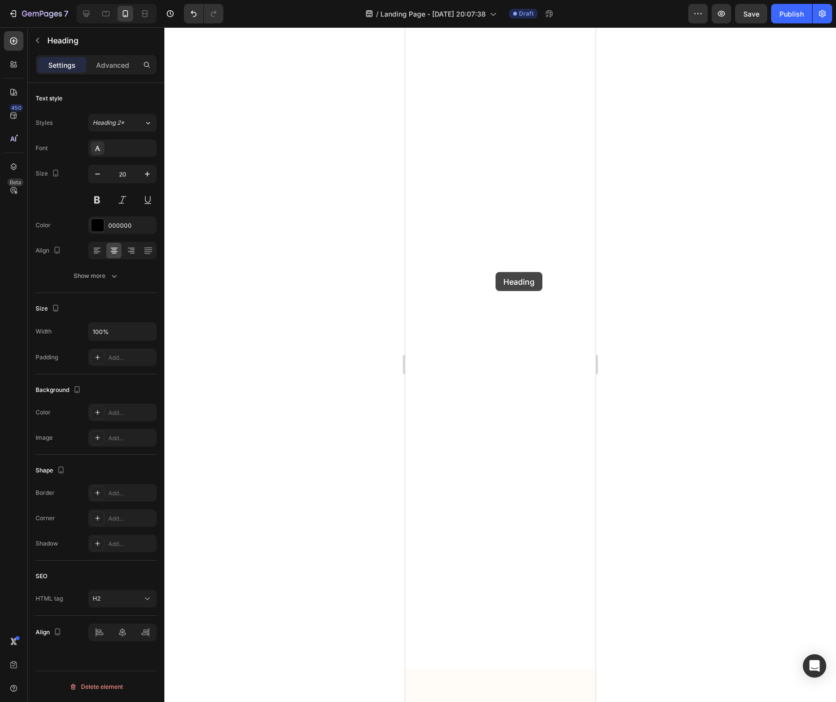
drag, startPoint x: 498, startPoint y: 322, endPoint x: 495, endPoint y: 285, distance: 36.7
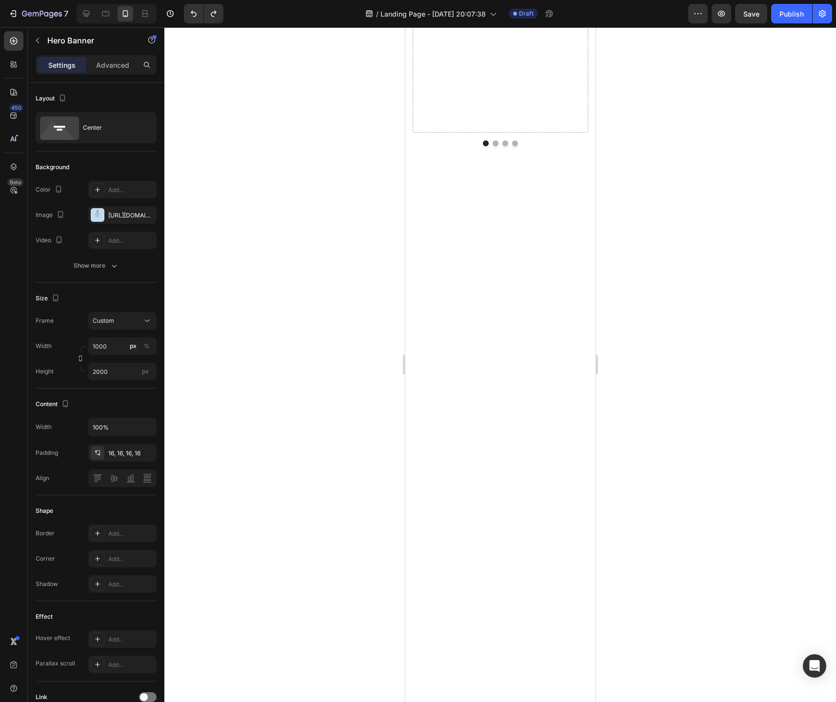
scroll to position [3829, 0]
drag, startPoint x: 114, startPoint y: 371, endPoint x: 93, endPoint y: 371, distance: 21.0
click at [93, 371] on input "2000" at bounding box center [122, 372] width 68 height 18
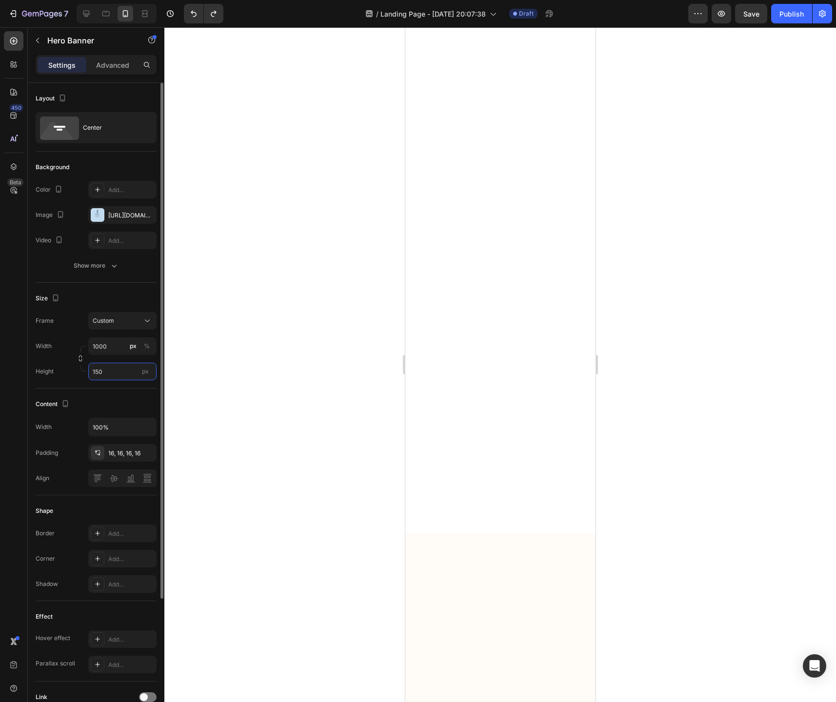
type input "1500"
click at [673, 395] on div at bounding box center [499, 364] width 671 height 675
click at [107, 379] on input "1500" at bounding box center [122, 372] width 68 height 18
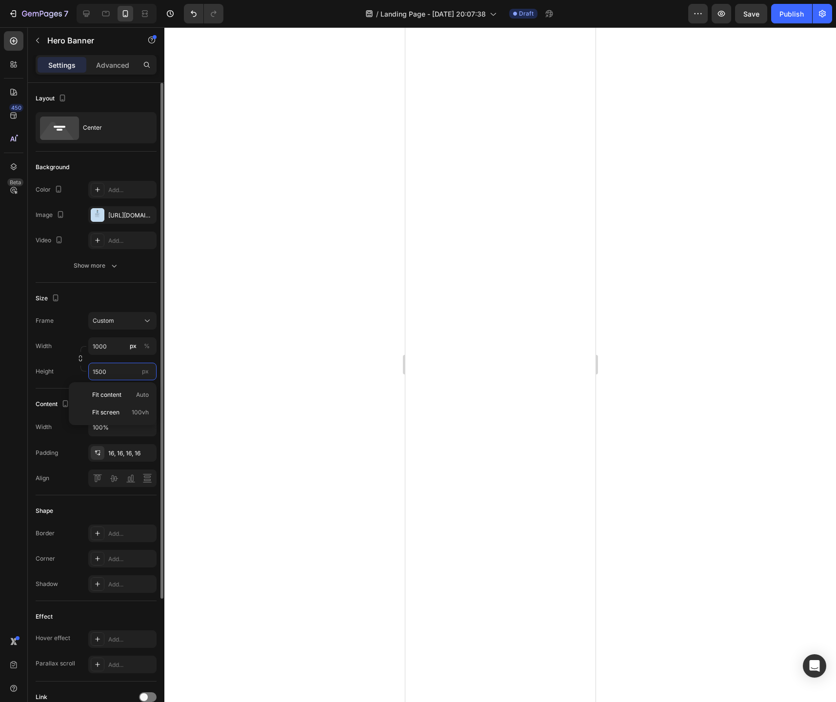
click at [107, 379] on input "1500" at bounding box center [122, 372] width 68 height 18
click at [107, 380] on input "1500" at bounding box center [122, 372] width 68 height 18
type input "2000"
click at [668, 365] on div at bounding box center [499, 364] width 671 height 675
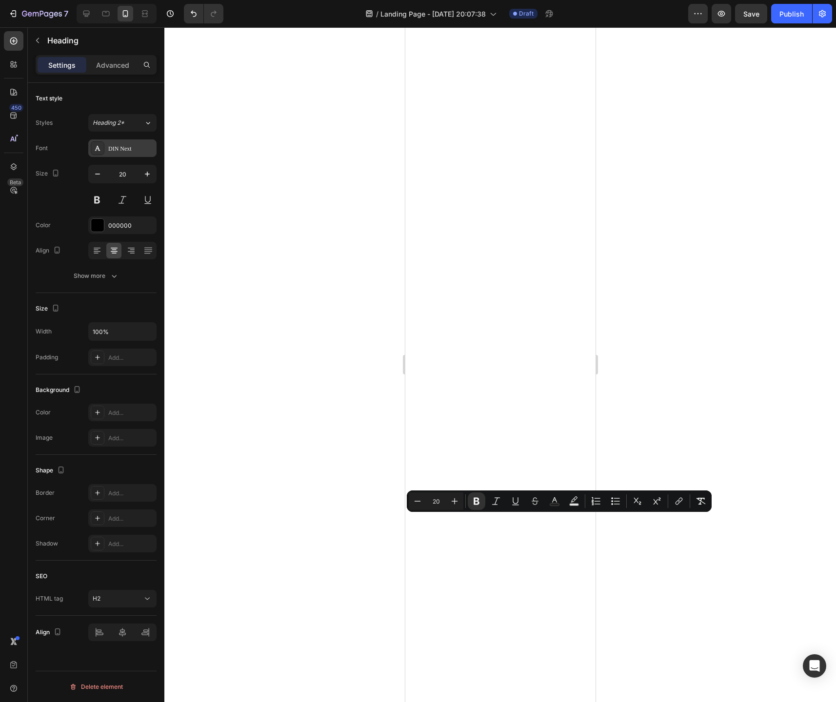
click at [116, 151] on div "DIN Next" at bounding box center [131, 148] width 46 height 9
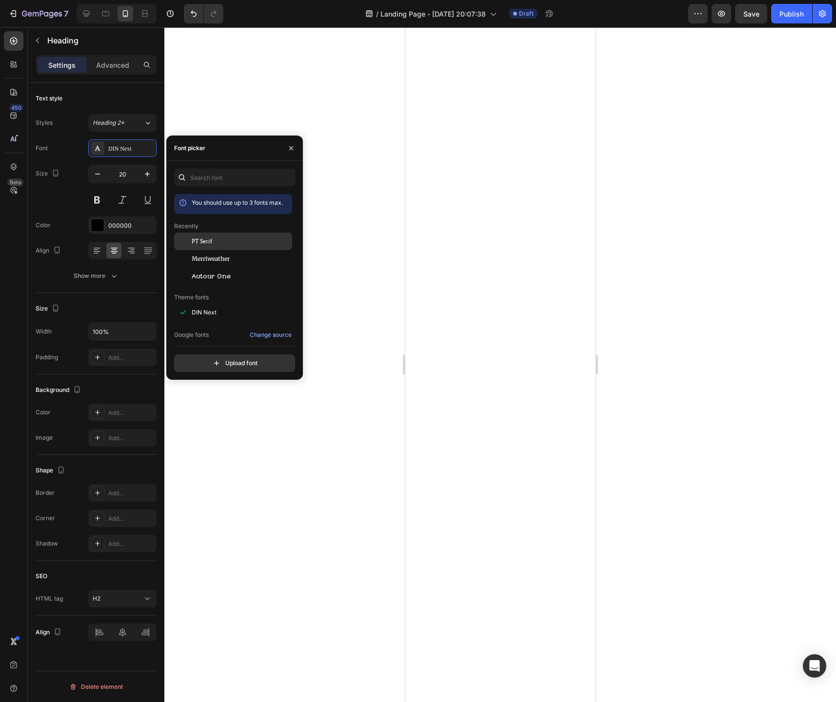
click at [200, 244] on span "PT Serif" at bounding box center [202, 241] width 20 height 9
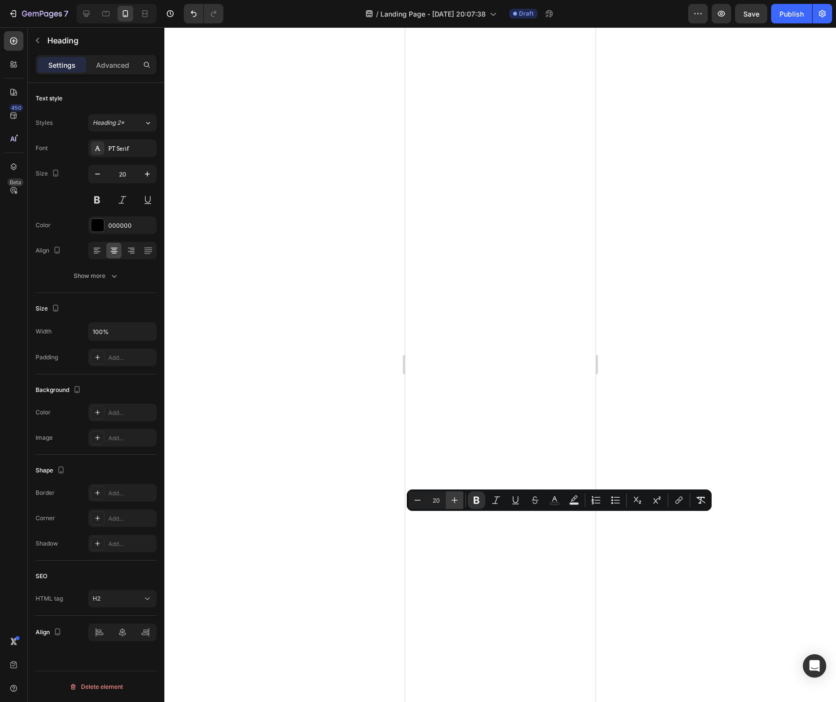
click at [454, 501] on icon "Editor contextual toolbar" at bounding box center [455, 500] width 10 height 10
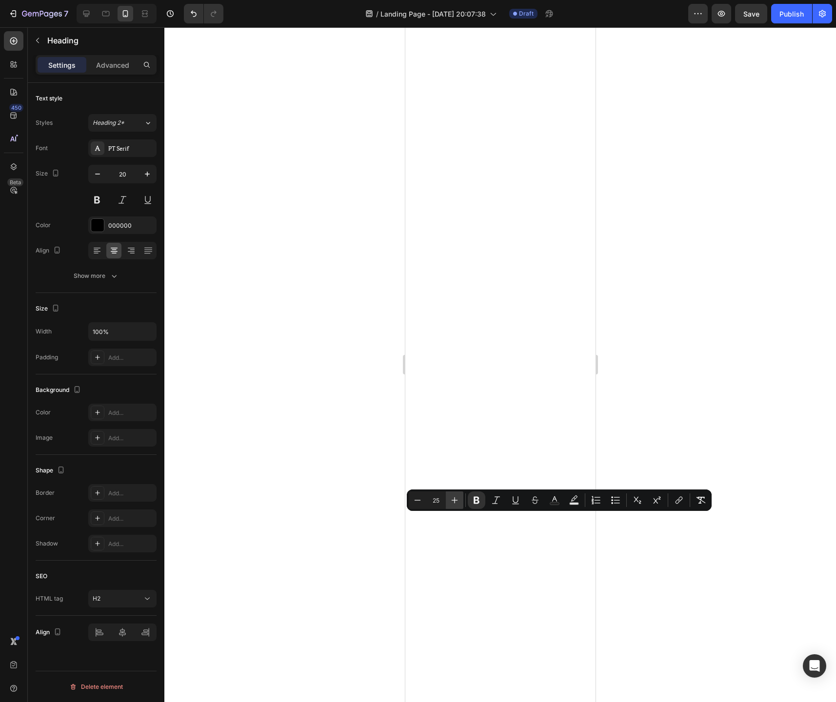
click at [454, 501] on icon "Editor contextual toolbar" at bounding box center [455, 500] width 10 height 10
type input "28"
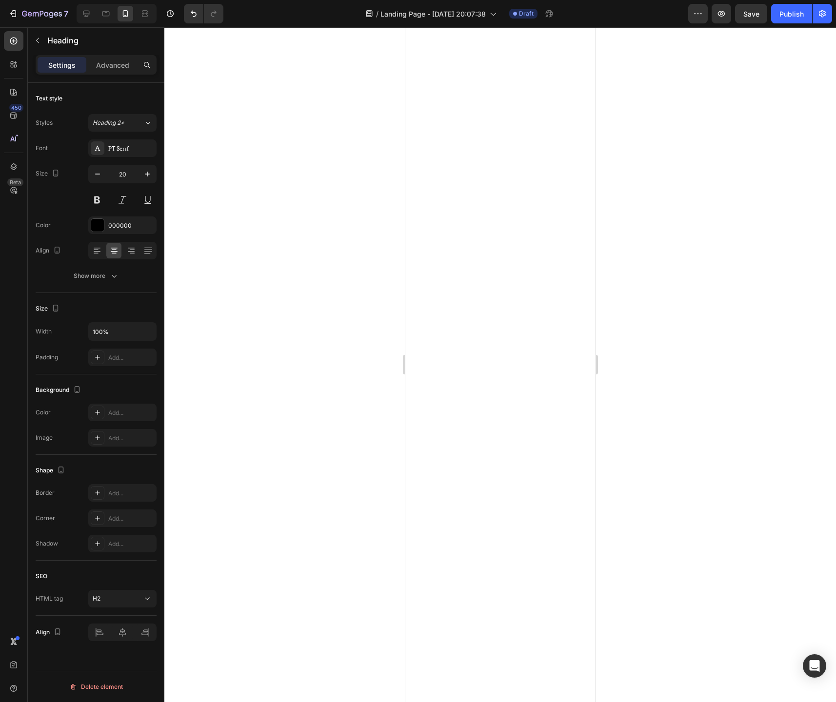
drag, startPoint x: 532, startPoint y: 546, endPoint x: 436, endPoint y: 520, distance: 99.0
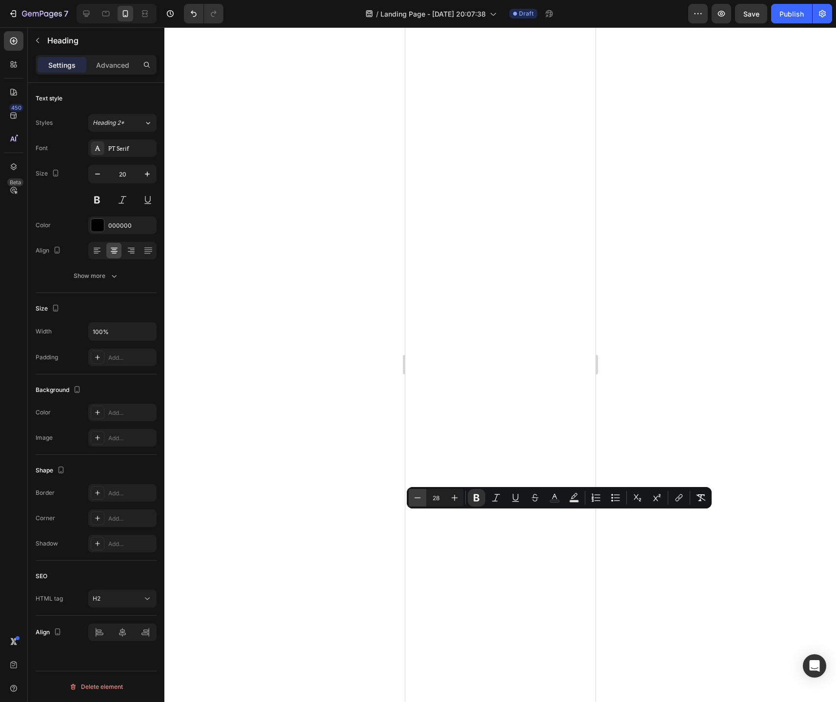
click at [420, 497] on icon "Editor contextual toolbar" at bounding box center [418, 498] width 10 height 10
type input "27"
click at [707, 569] on div at bounding box center [499, 364] width 671 height 675
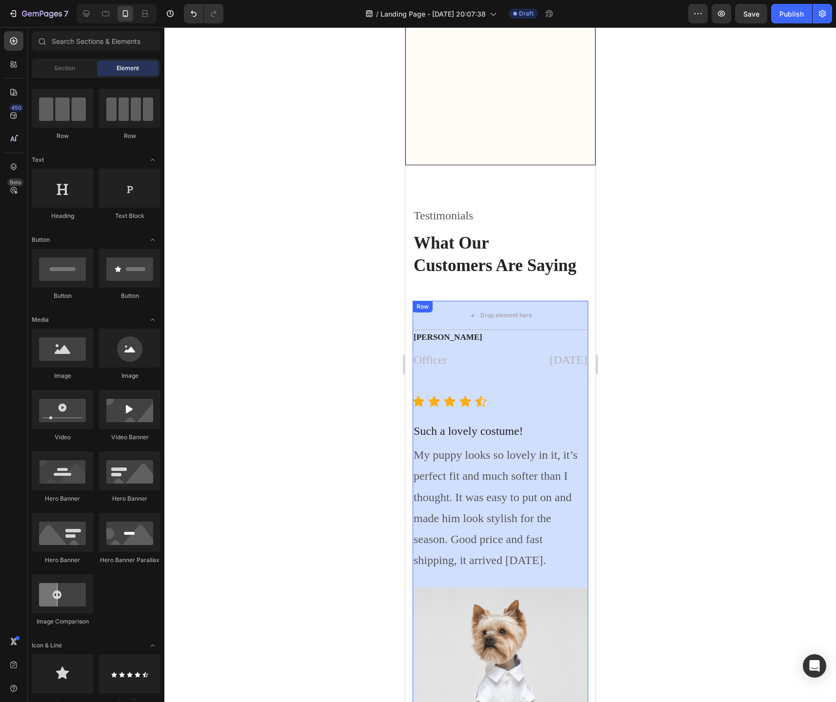
scroll to position [4323, 0]
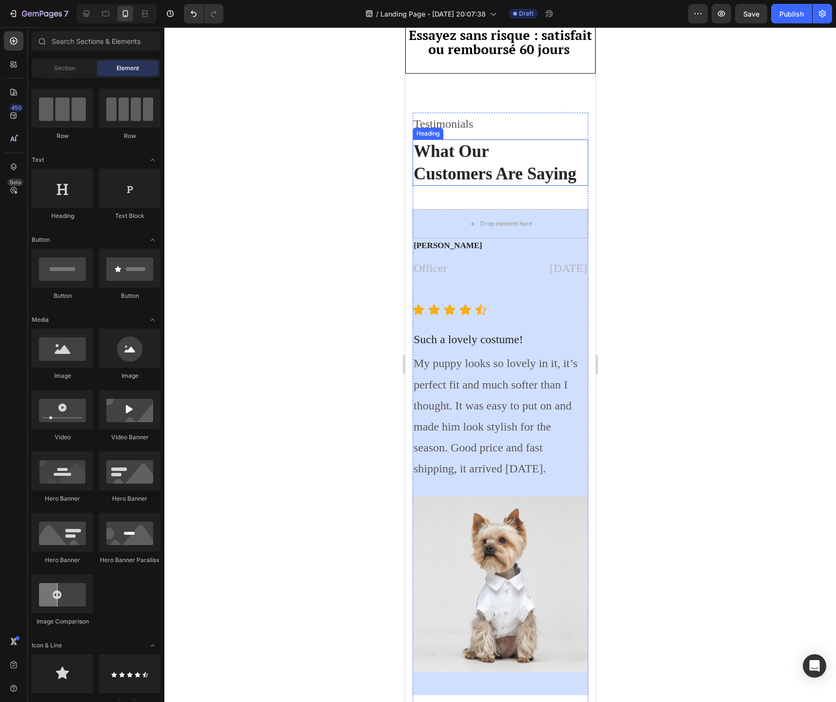
click at [517, 140] on p "What Our Customers Are Saying" at bounding box center [500, 162] width 174 height 44
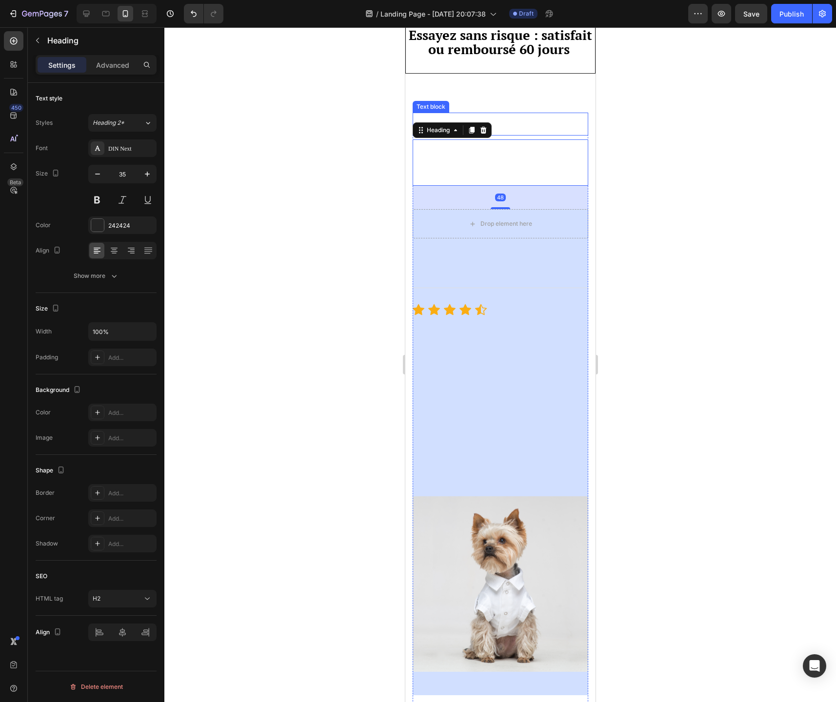
click at [519, 117] on p "Testimonials" at bounding box center [500, 124] width 174 height 21
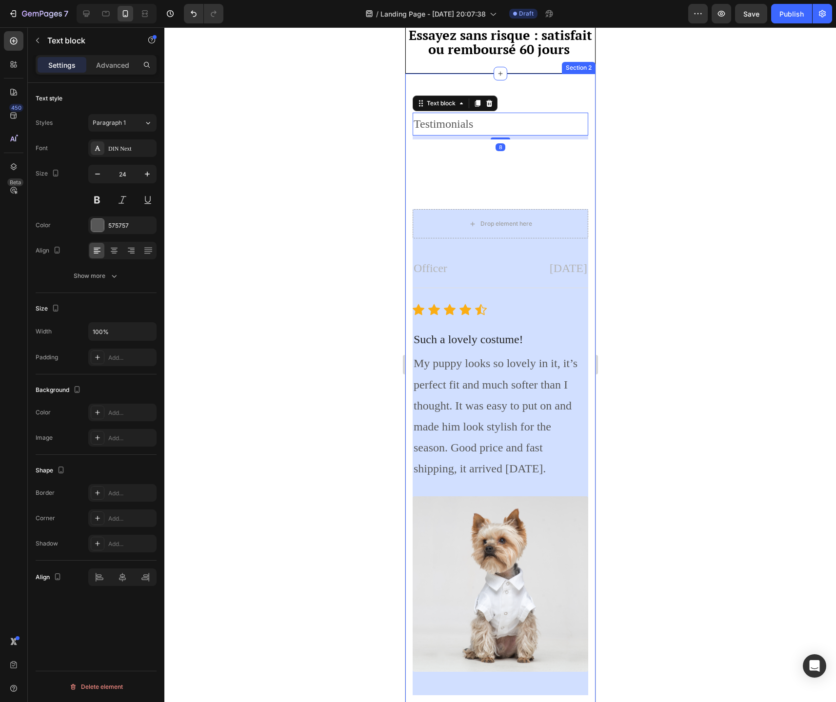
click at [521, 91] on div "Testimonials Text block 8 What Our Customers Are Saying Heading Drop element he…" at bounding box center [500, 419] width 190 height 691
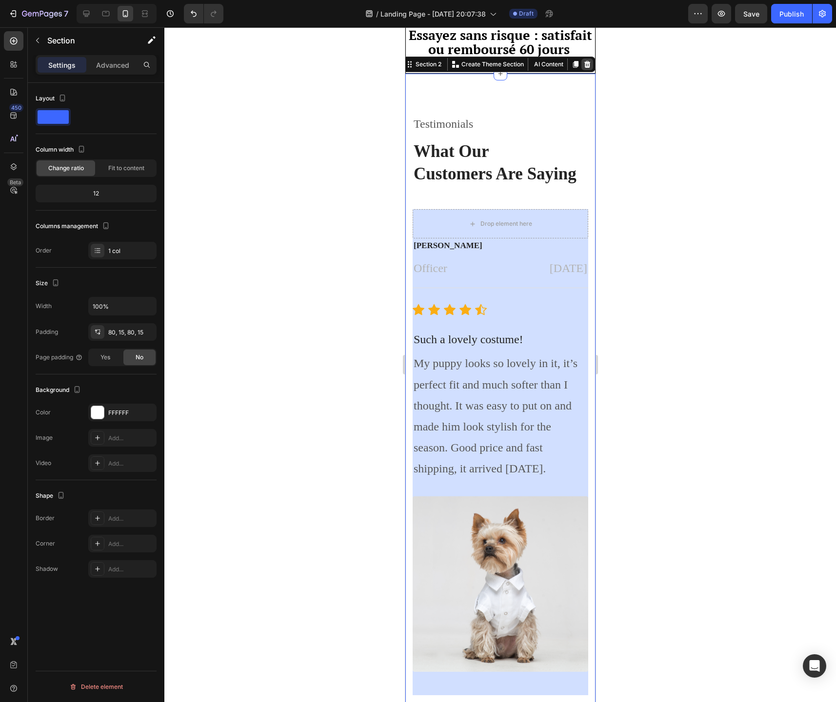
click at [587, 60] on icon at bounding box center [587, 64] width 8 height 8
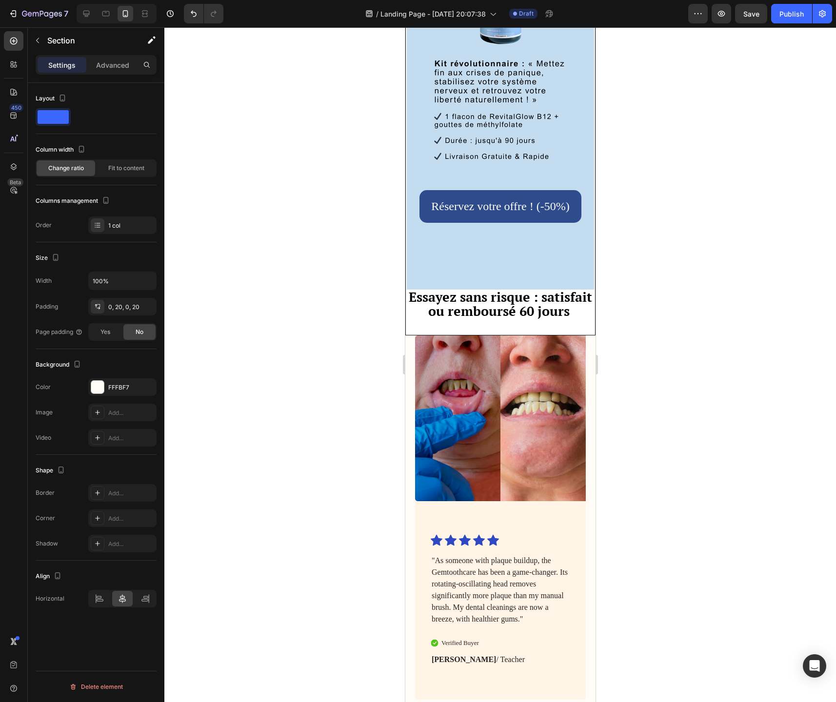
scroll to position [4085, 0]
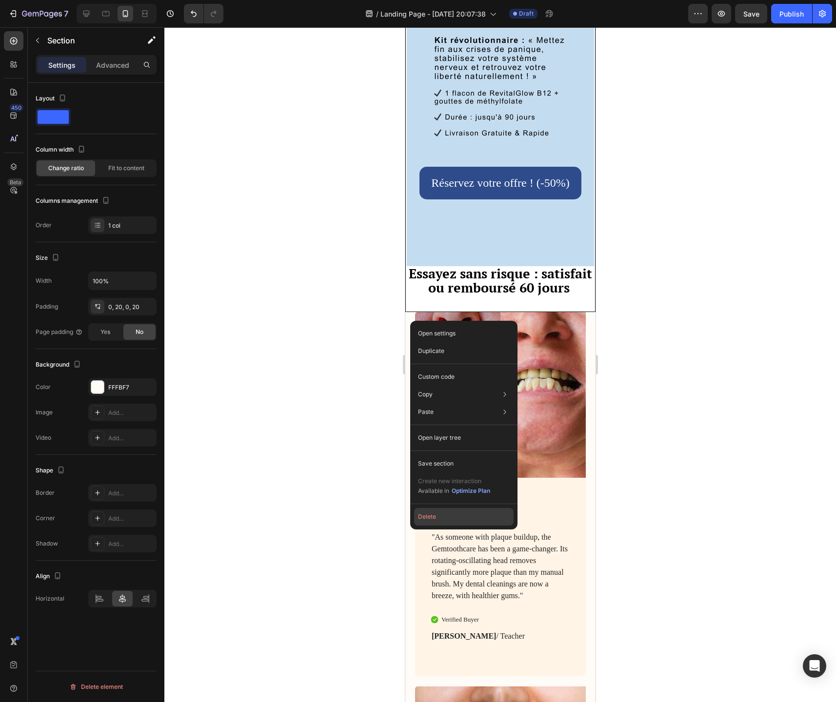
click at [431, 517] on button "Delete" at bounding box center [463, 517] width 99 height 18
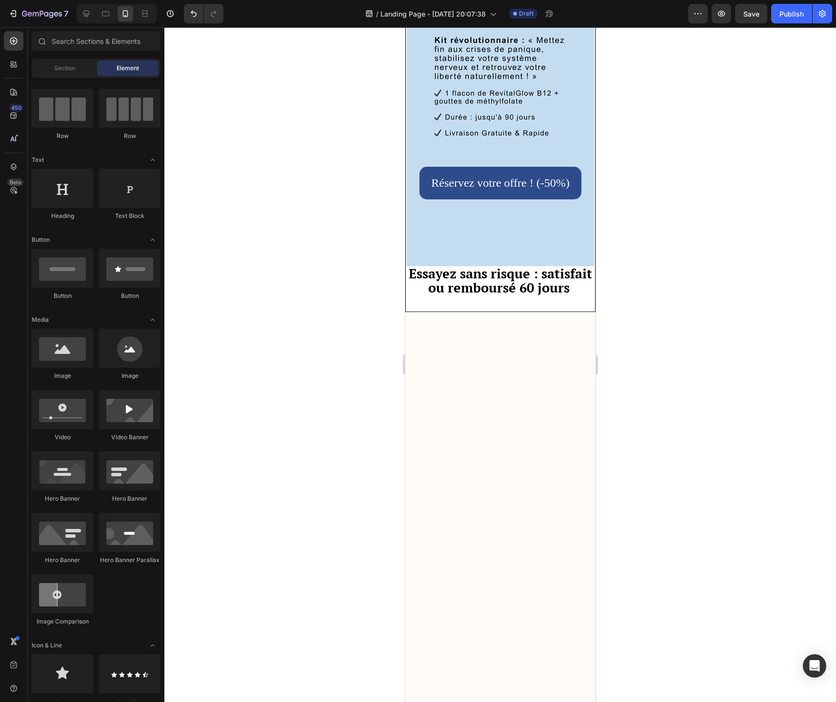
click at [659, 474] on div at bounding box center [499, 364] width 671 height 675
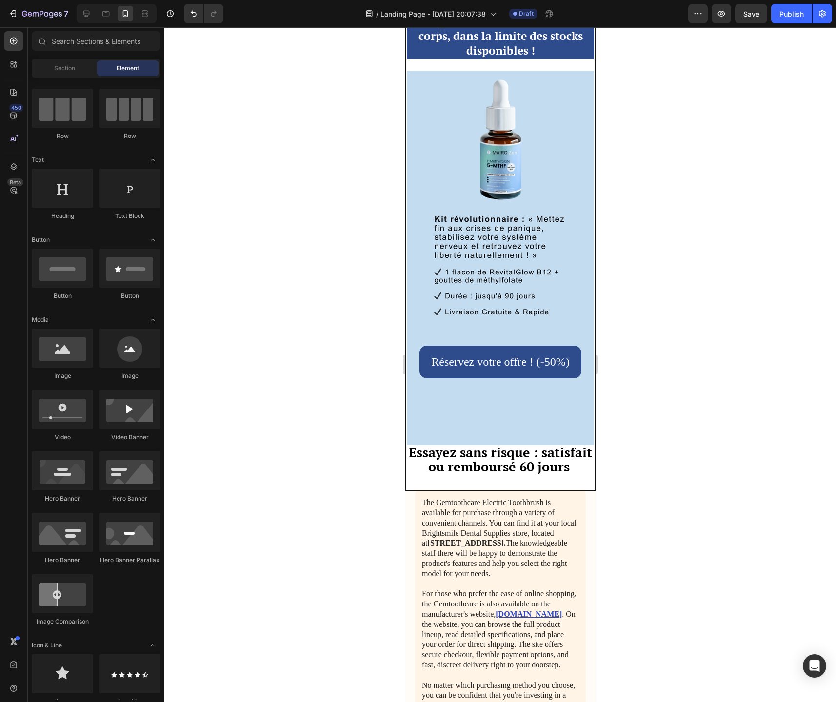
scroll to position [3895, 0]
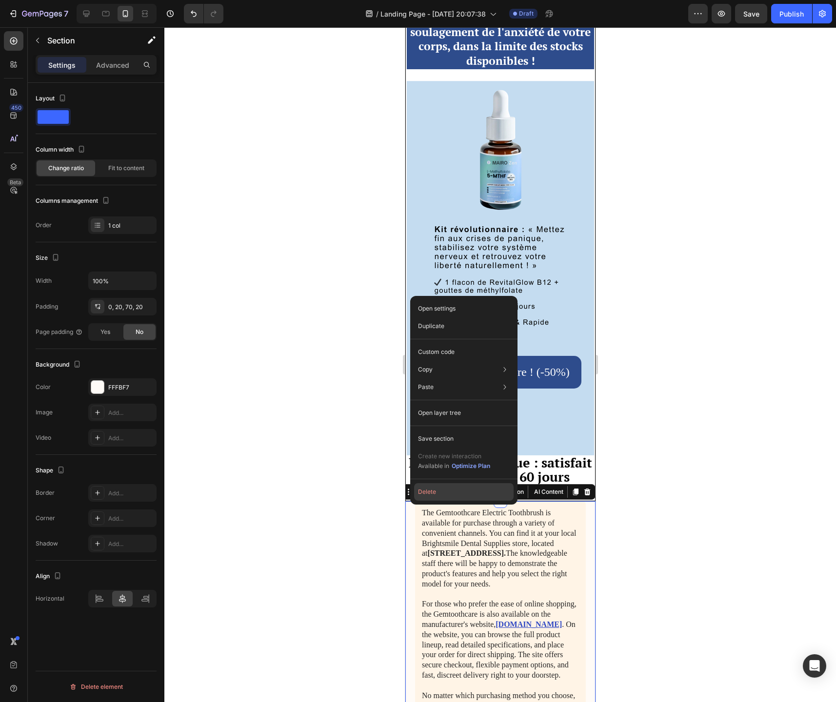
click at [429, 488] on button "Delete" at bounding box center [463, 492] width 99 height 18
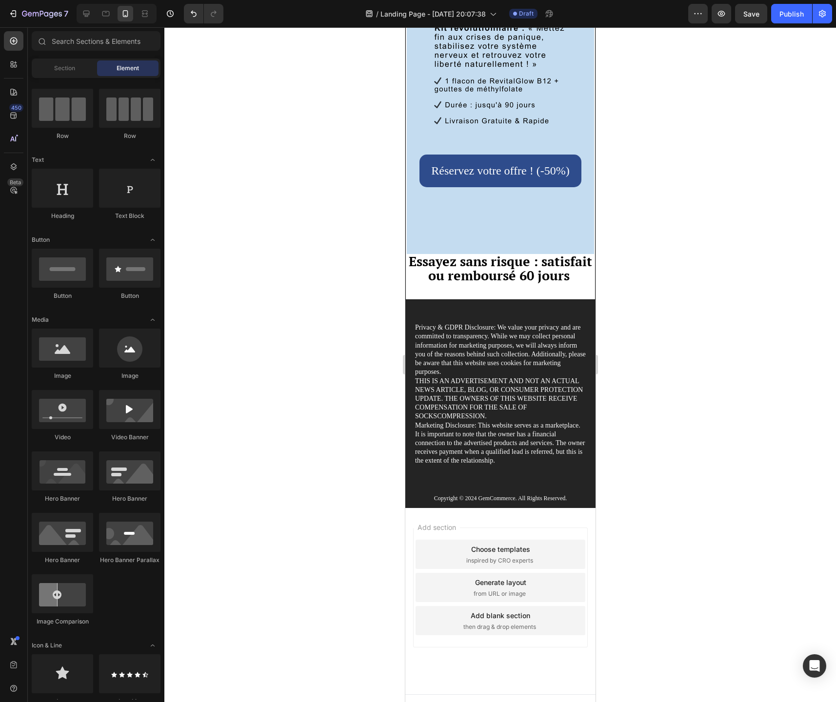
scroll to position [4068, 0]
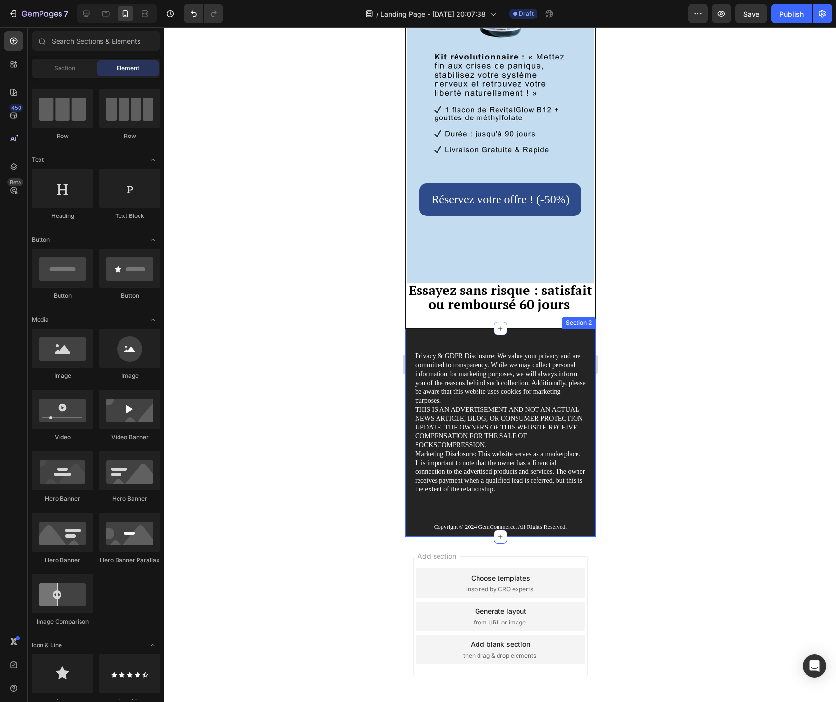
click at [408, 334] on div "Privacy & GDPR Disclosure: We value your privacy and are committed to transpare…" at bounding box center [500, 433] width 190 height 208
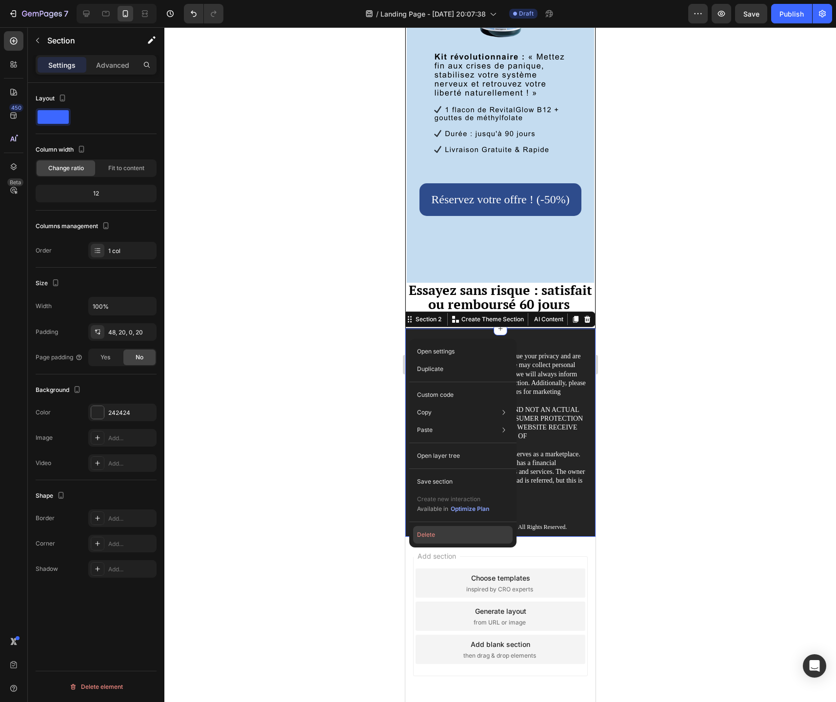
click at [431, 537] on button "Delete" at bounding box center [462, 535] width 99 height 18
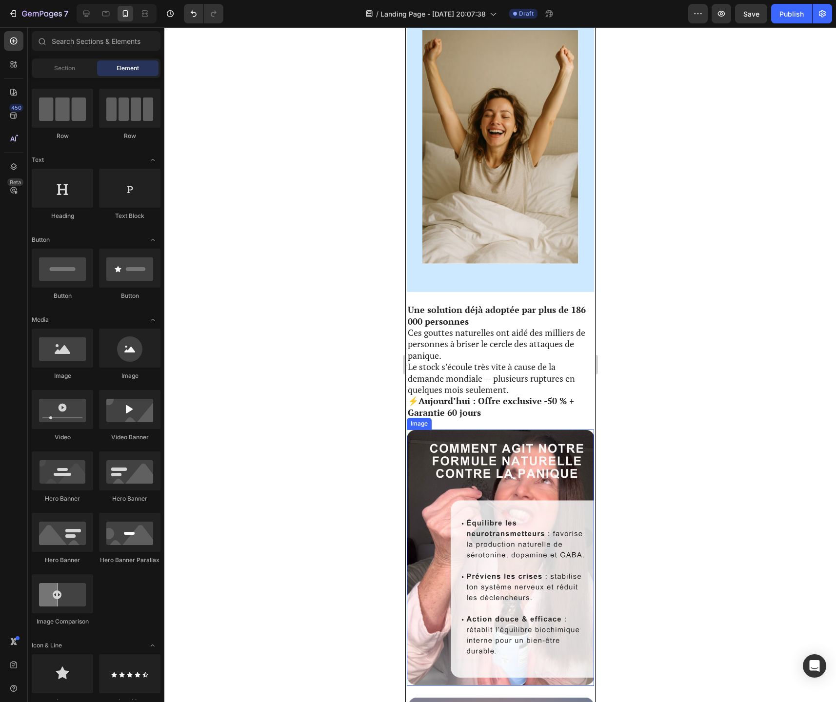
scroll to position [2942, 0]
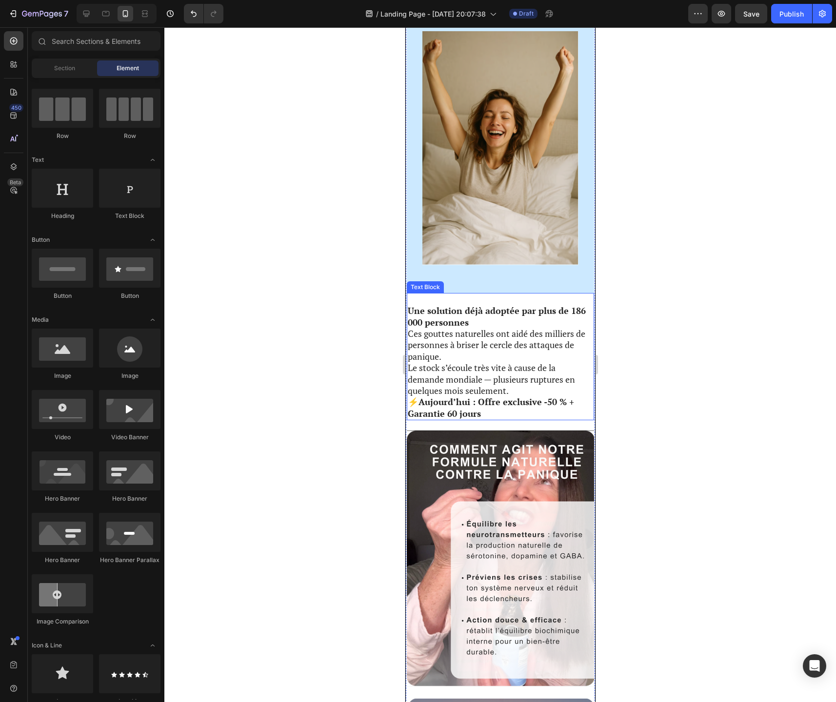
click at [472, 317] on p "Une solution déjà adoptée par plus de 186 000 personnes" at bounding box center [499, 316] width 185 height 23
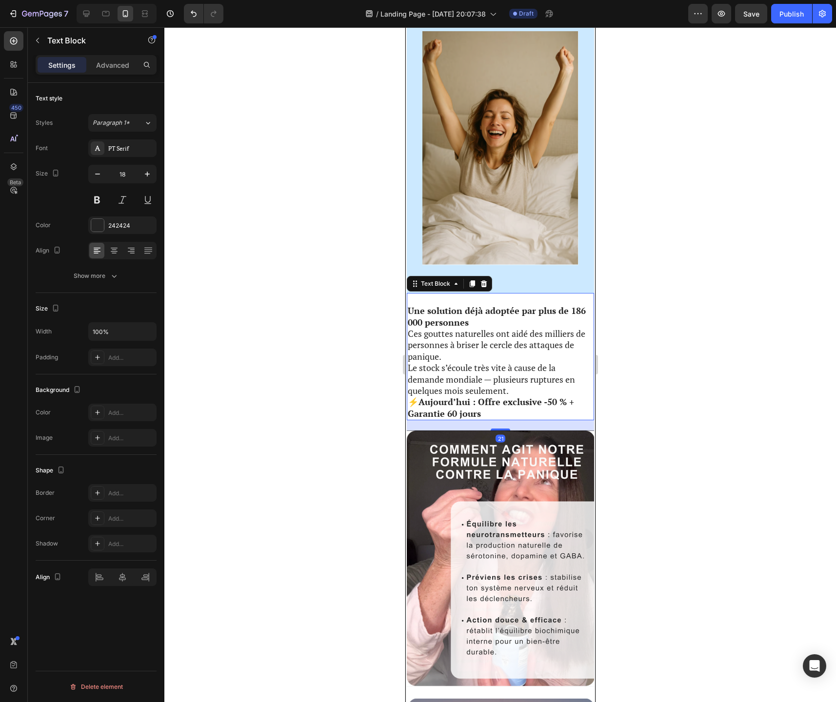
click at [472, 315] on p "Une solution déjà adoptée par plus de 186 000 personnes" at bounding box center [499, 316] width 185 height 23
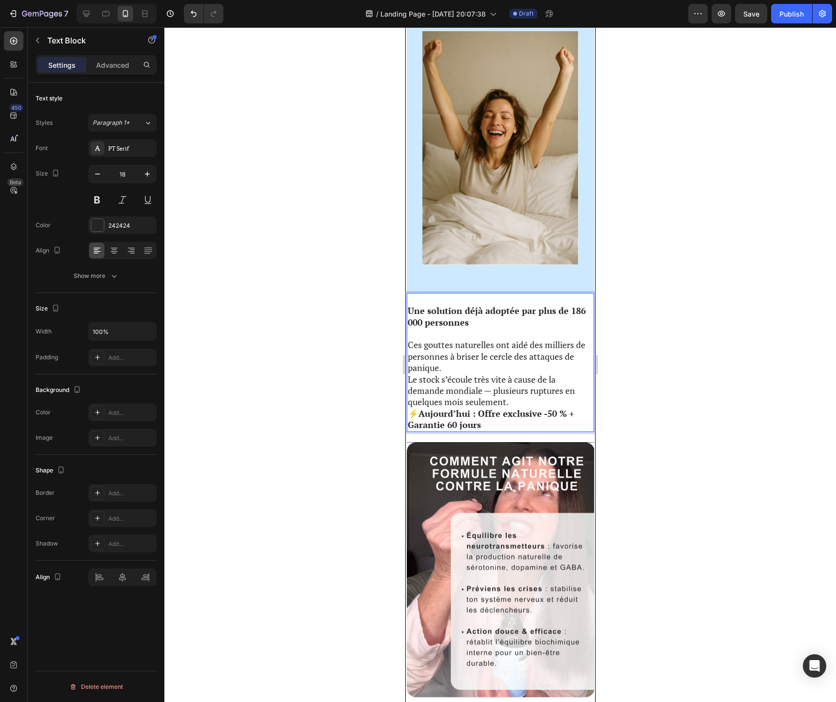
click at [543, 353] on p "Ces gouttes naturelles ont aidé des milliers de personnes à briser le cercle de…" at bounding box center [499, 373] width 185 height 68
click at [543, 349] on p "Ces gouttes naturelles ont aidé des milliers de personnes à briser le cercle de…" at bounding box center [499, 373] width 185 height 68
click at [514, 396] on p "Ces gouttes naturelles ont aidé des milliers de personnes à briser le cercle de…" at bounding box center [499, 373] width 185 height 68
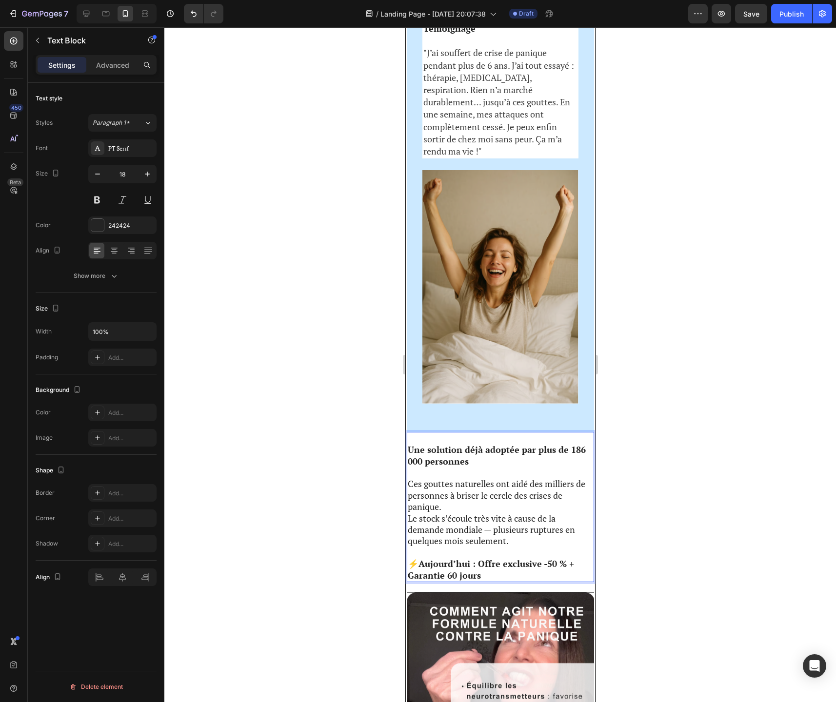
scroll to position [2793, 0]
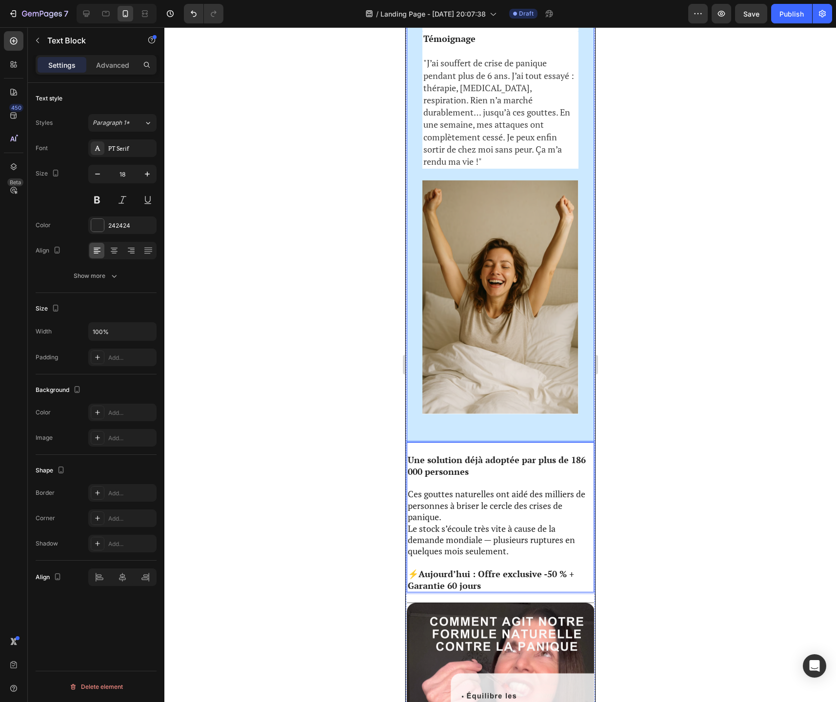
click at [504, 420] on div "“Arrête naturellement les crises de panique, restaure l’équilibre de ton systèm…" at bounding box center [499, 56] width 187 height 772
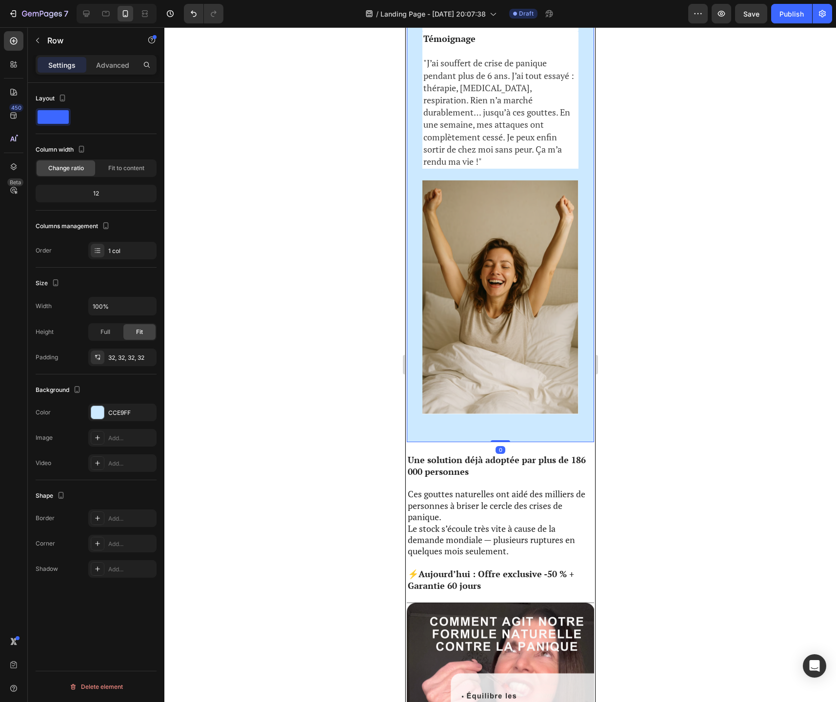
click at [499, 420] on div "“Arrête naturellement les crises de panique, restaure l’équilibre de ton systèm…" at bounding box center [499, 56] width 187 height 772
drag, startPoint x: 500, startPoint y: 432, endPoint x: 500, endPoint y: 426, distance: 5.9
click at [500, 426] on div "“Arrête naturellement les crises de panique, restaure l’équilibre de ton systèm…" at bounding box center [499, 56] width 187 height 772
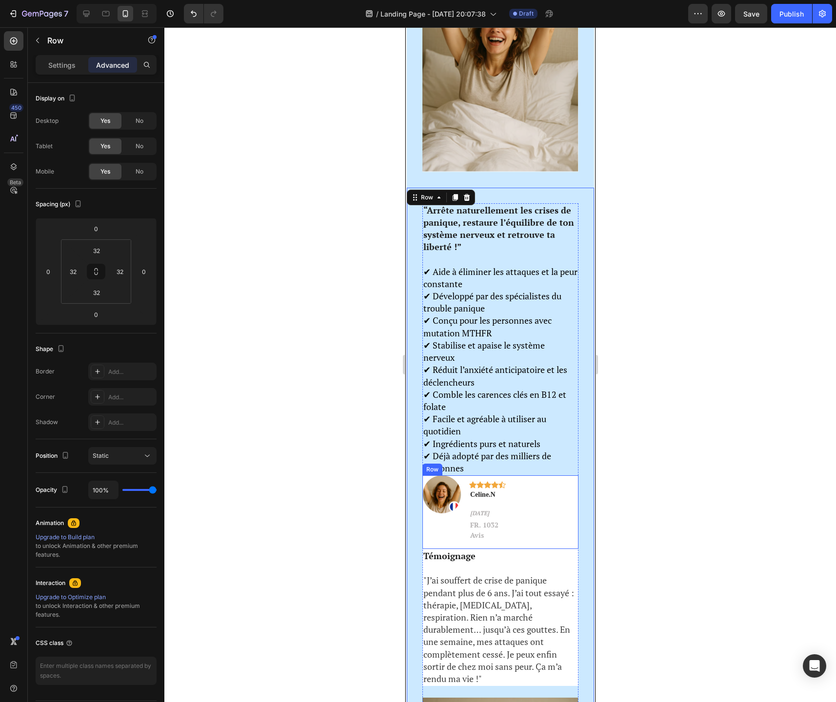
scroll to position [2258, 0]
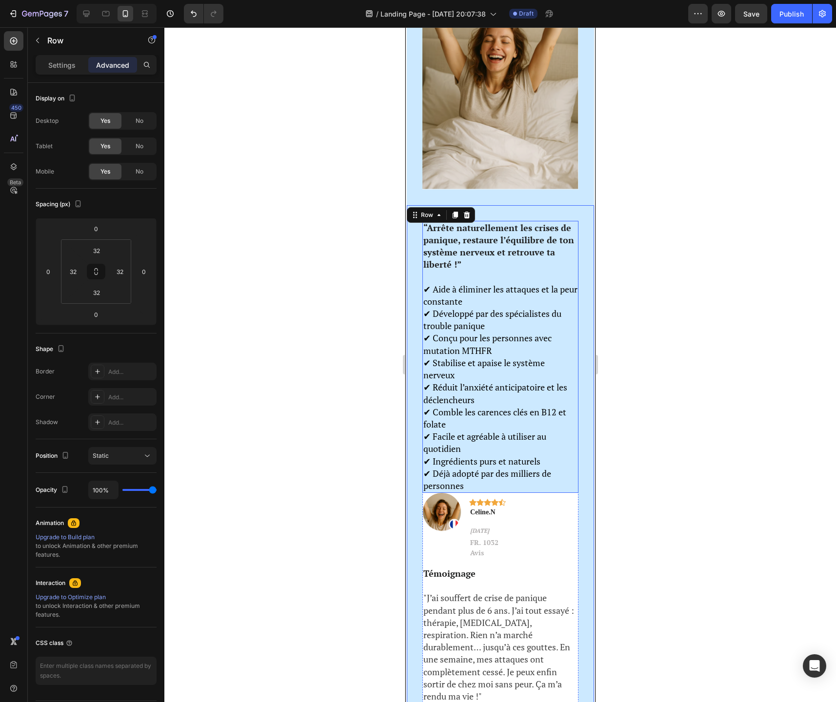
click at [505, 406] on p "✔ Réduit l’anxiété anticipatoire et les déclencheurs" at bounding box center [500, 393] width 154 height 24
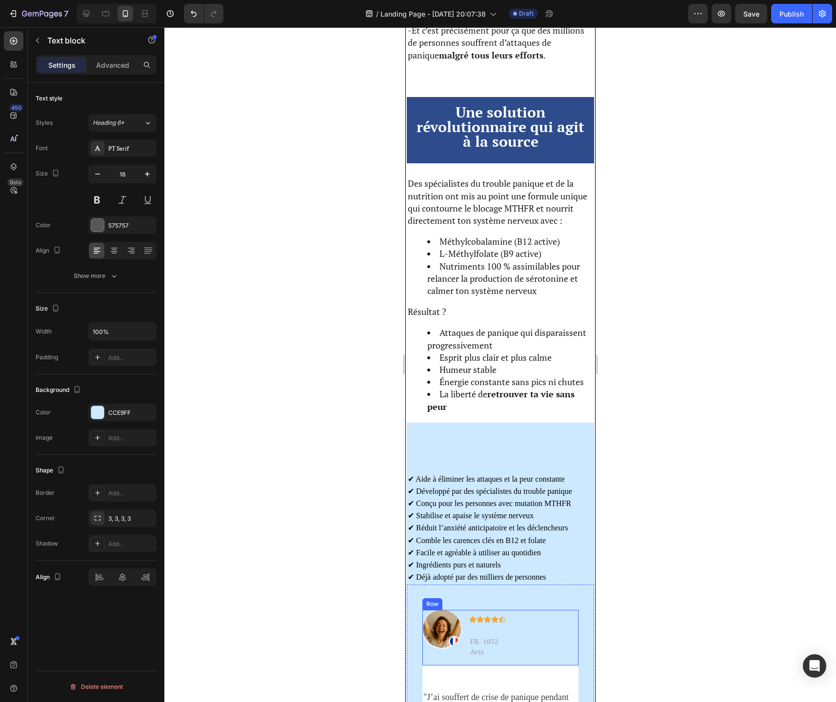
scroll to position [1388, 0]
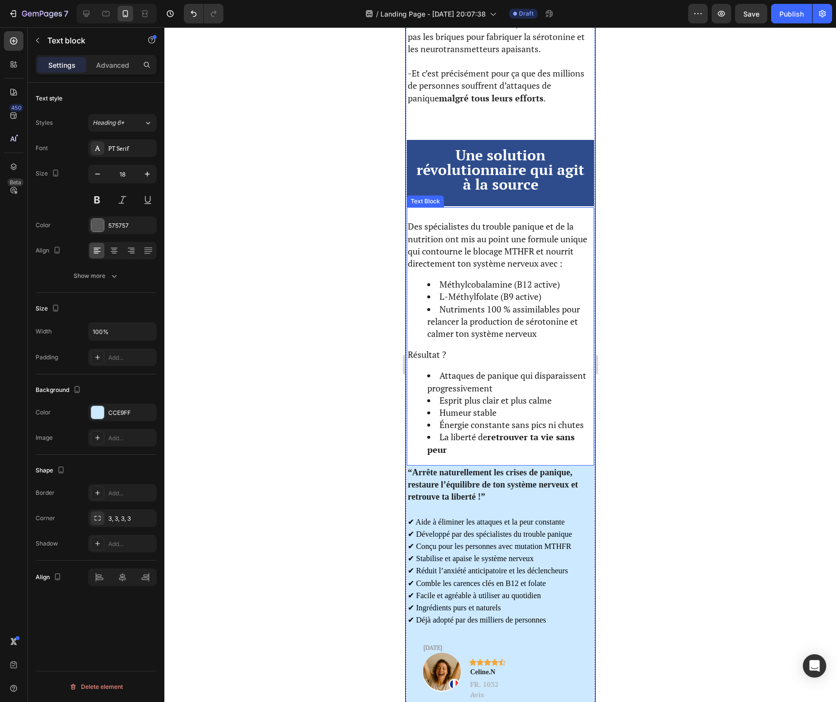
click at [460, 378] on li "Attaques de panique qui disparaissent progressivement" at bounding box center [510, 382] width 166 height 24
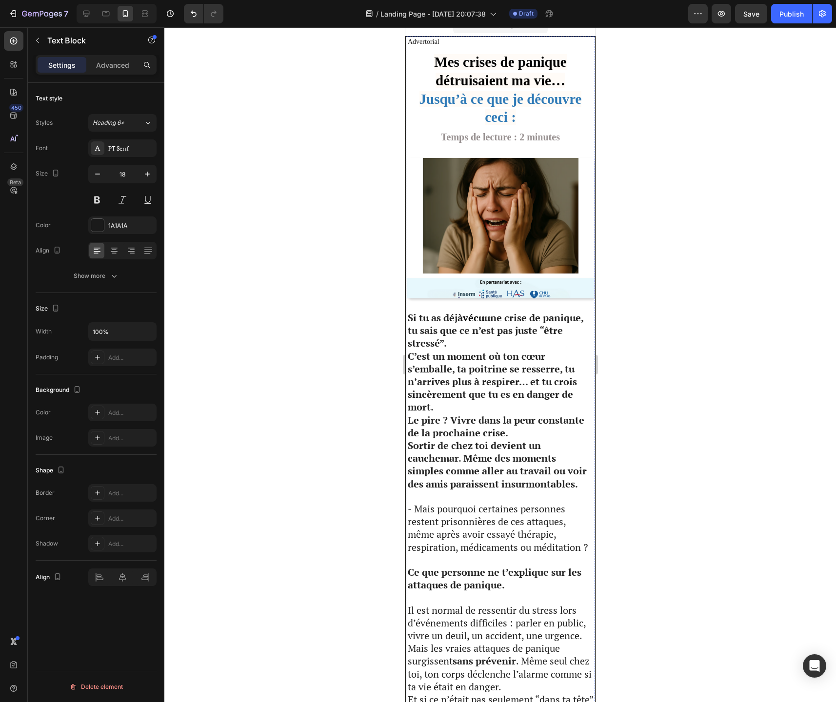
scroll to position [0, 0]
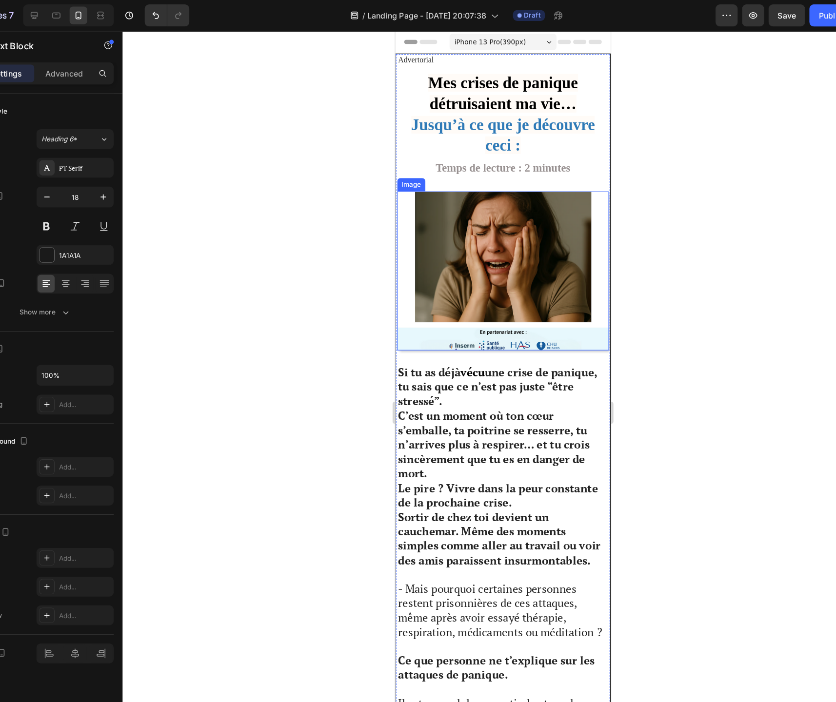
click at [498, 276] on img at bounding box center [489, 243] width 187 height 140
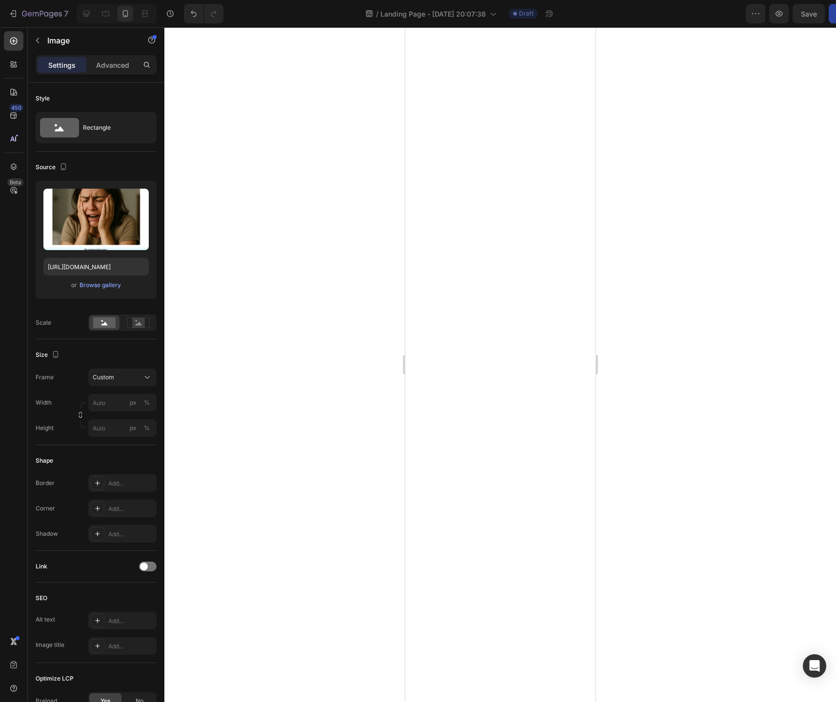
click at [98, 399] on input "px %" at bounding box center [122, 403] width 68 height 18
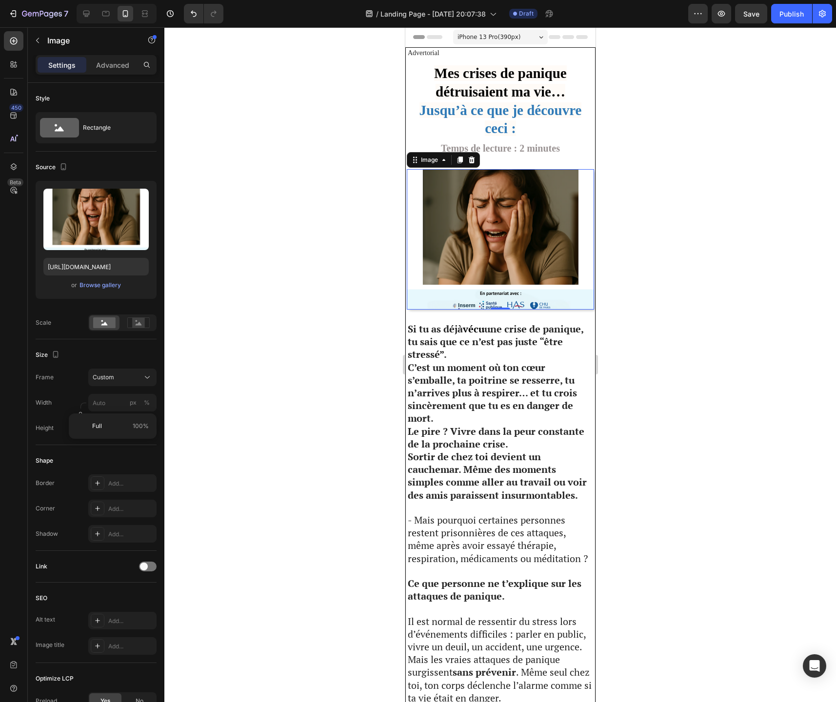
click at [213, 415] on div at bounding box center [499, 364] width 671 height 675
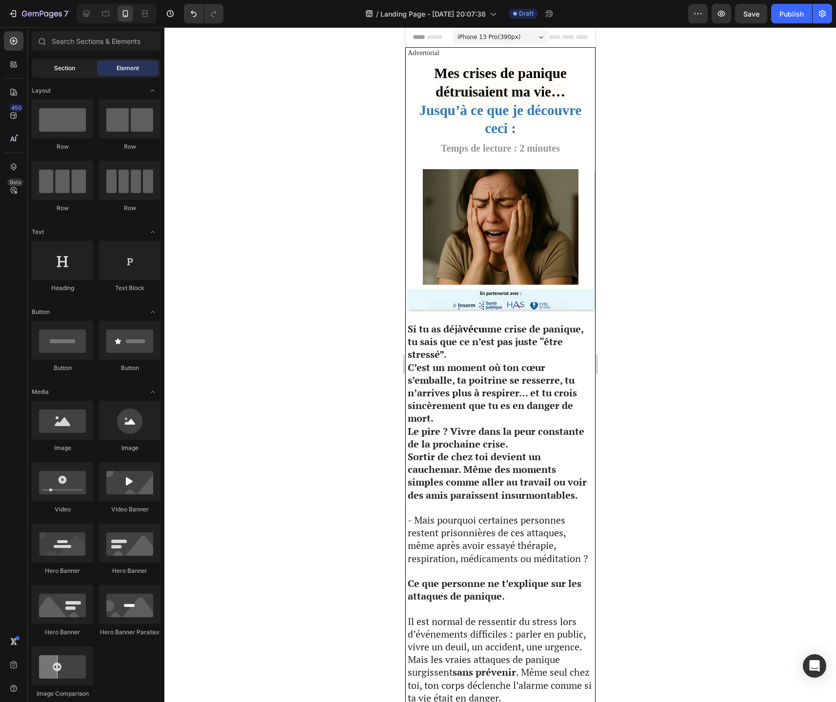
click at [73, 72] on span "Section" at bounding box center [64, 68] width 21 height 9
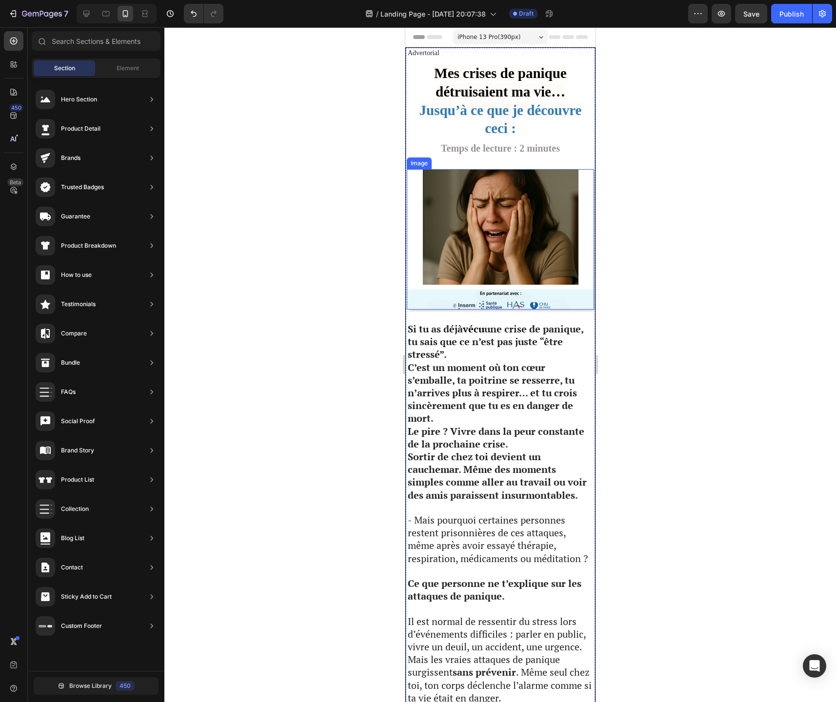
click at [459, 235] on img at bounding box center [499, 239] width 187 height 140
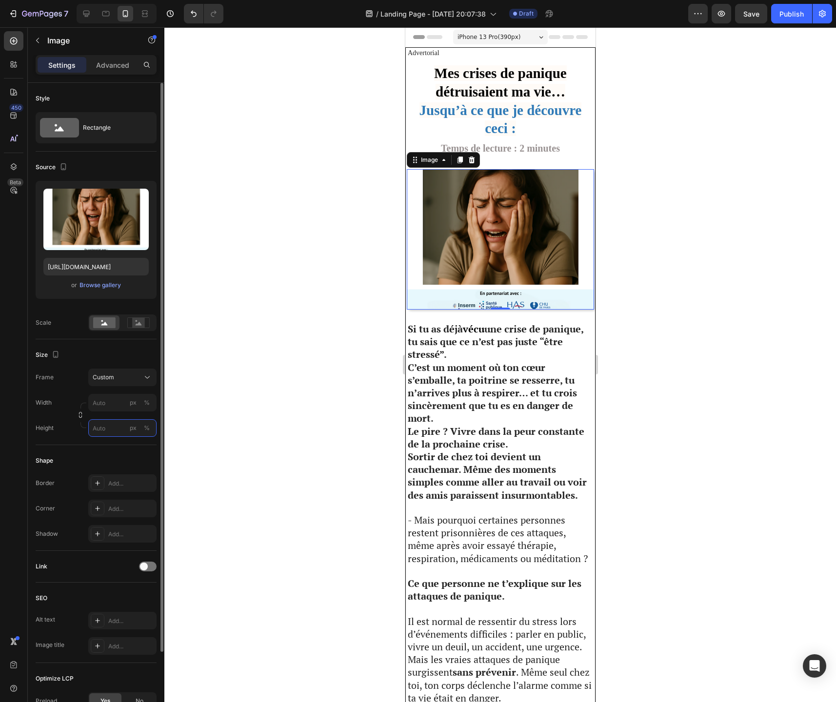
click at [105, 429] on input "px %" at bounding box center [122, 428] width 68 height 18
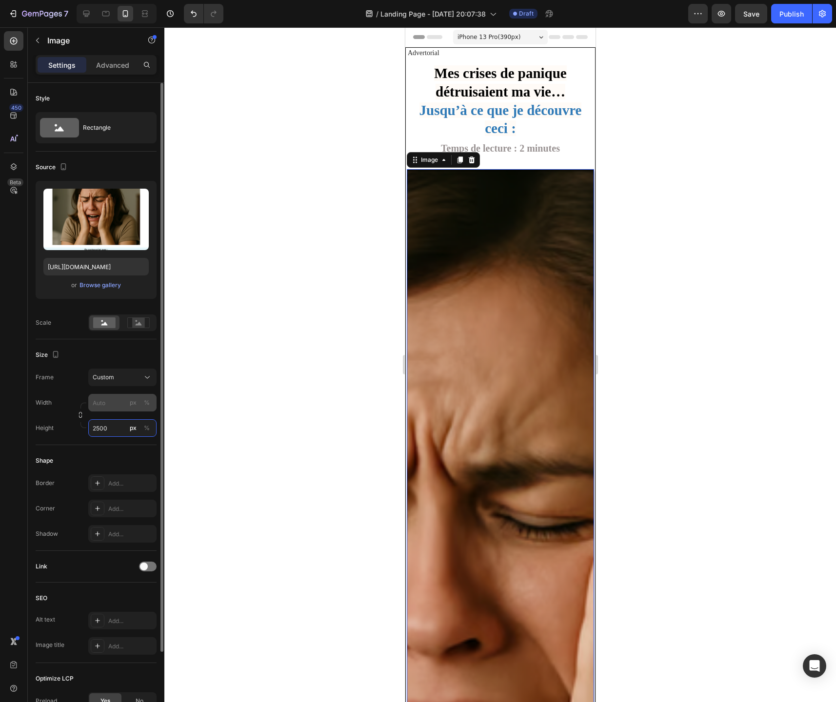
type input "2500"
click at [107, 398] on input "px %" at bounding box center [122, 403] width 68 height 18
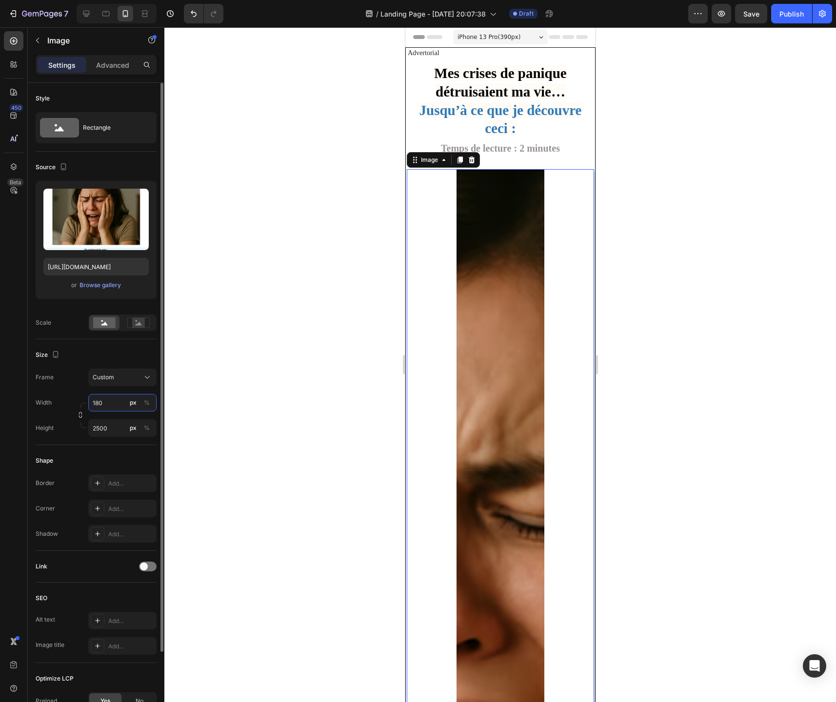
type input "1800"
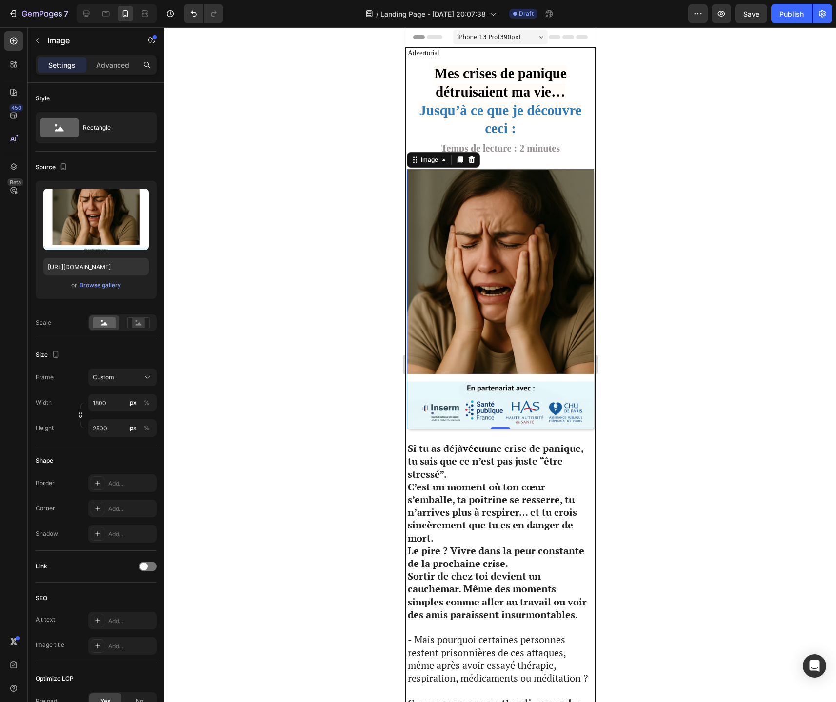
click at [253, 426] on div at bounding box center [499, 364] width 671 height 675
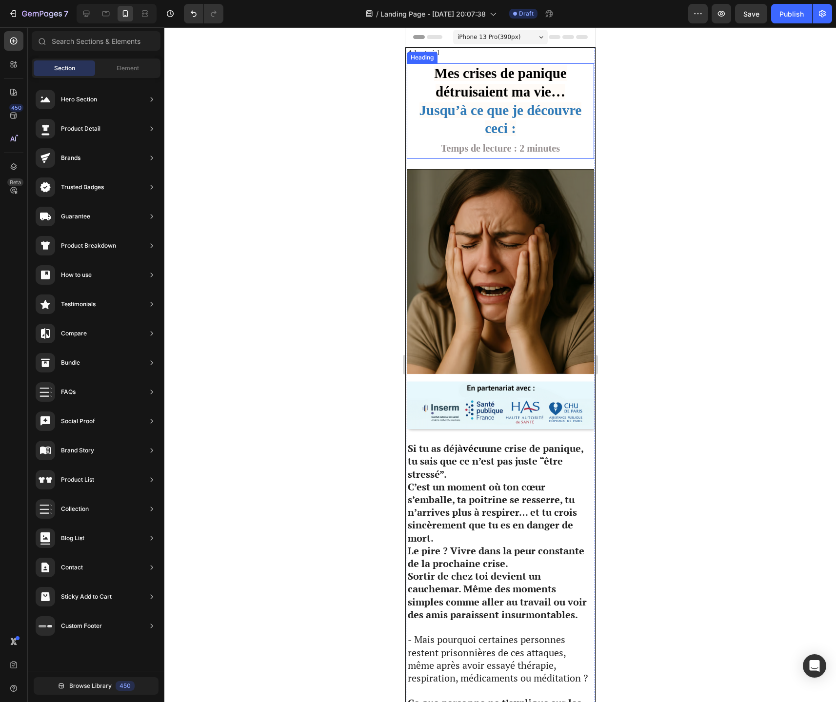
click at [511, 148] on strong "Temps de lecture : 2 minutes" at bounding box center [499, 148] width 119 height 11
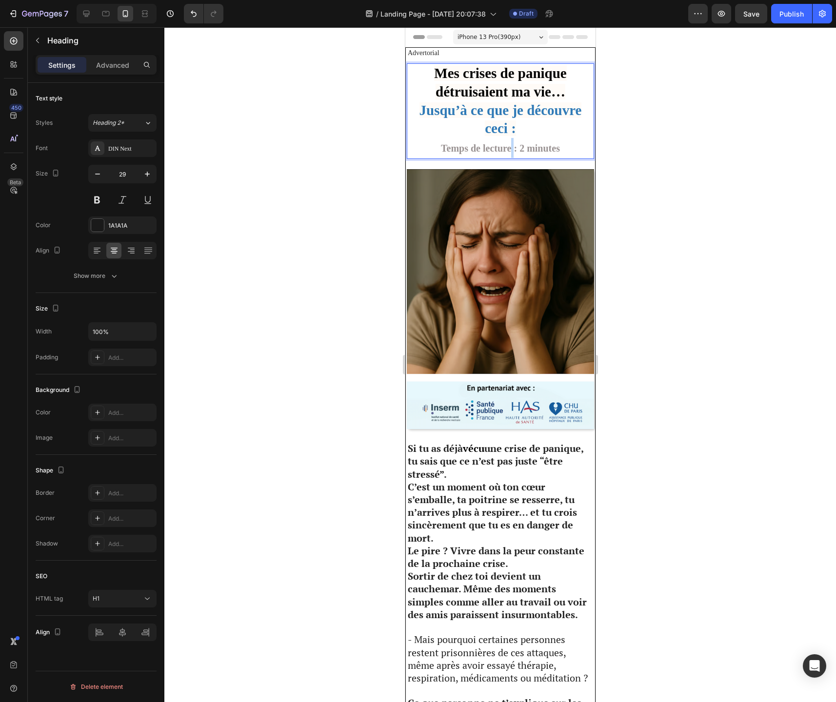
click at [510, 148] on strong "Temps de lecture : 2 minutes" at bounding box center [499, 148] width 119 height 11
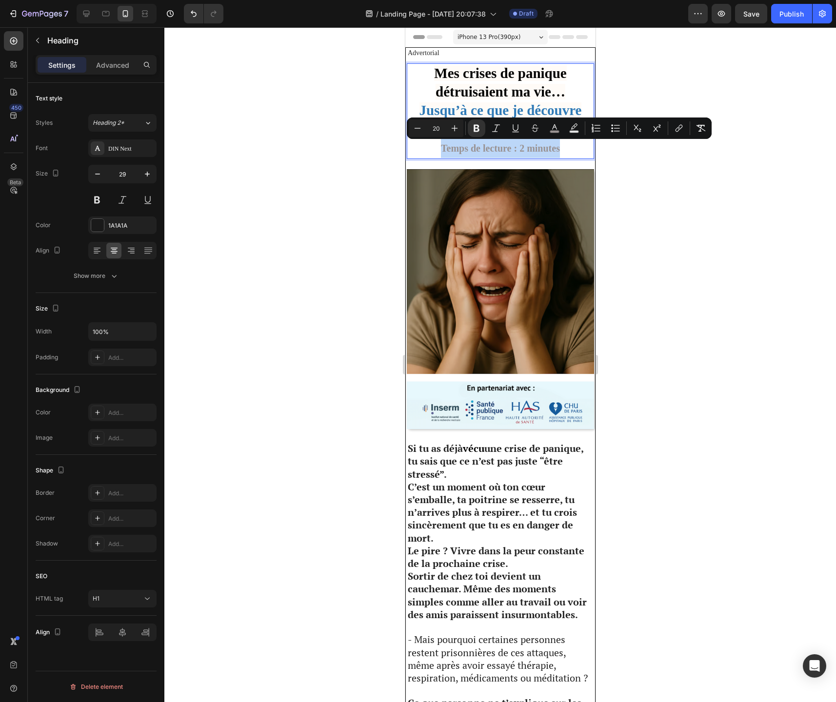
click at [510, 148] on strong "Temps de lecture : 2 minutes" at bounding box center [499, 148] width 119 height 11
click at [494, 129] on icon "Editor contextual toolbar" at bounding box center [496, 128] width 10 height 10
click at [653, 216] on div at bounding box center [499, 364] width 671 height 675
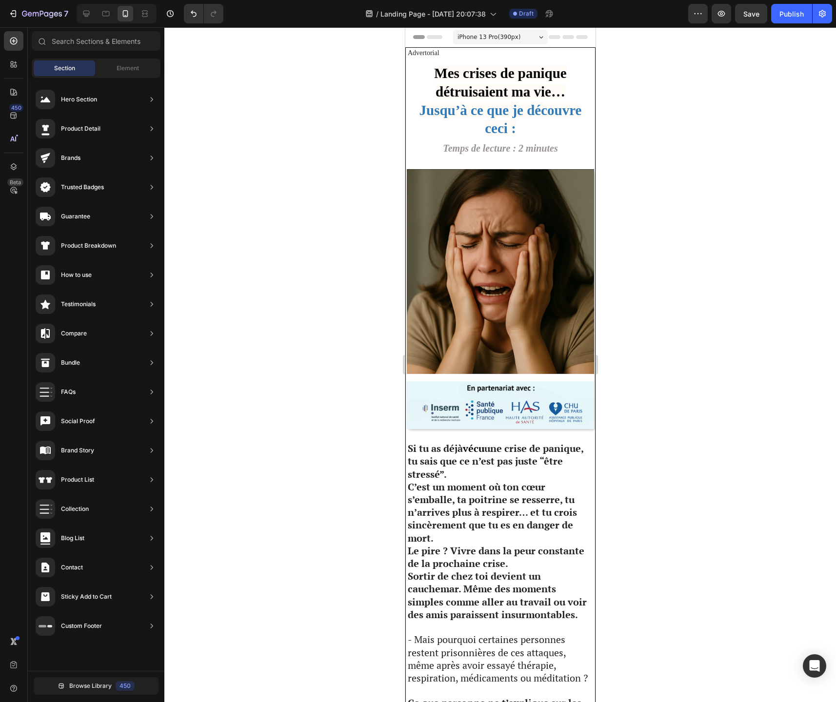
click at [724, 405] on div at bounding box center [499, 364] width 671 height 675
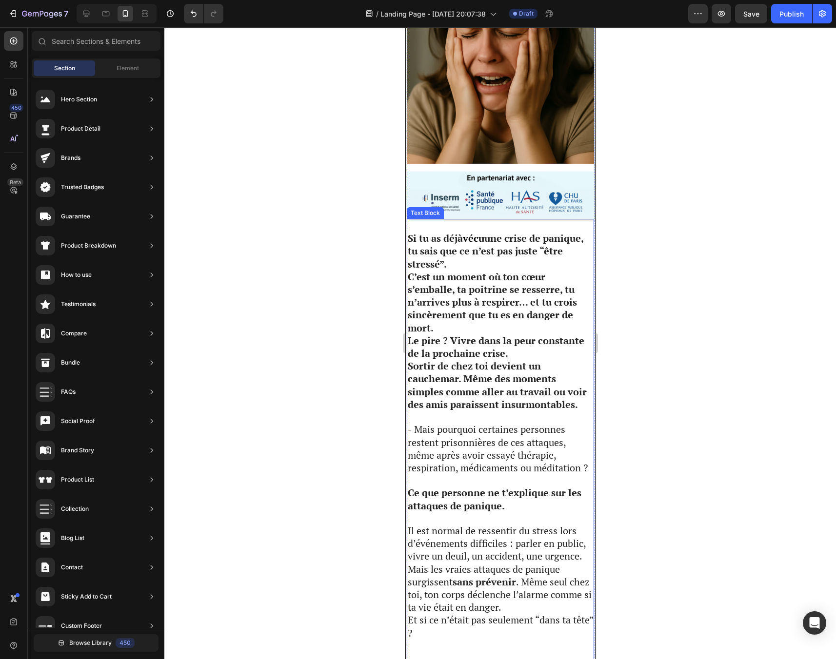
scroll to position [215, 0]
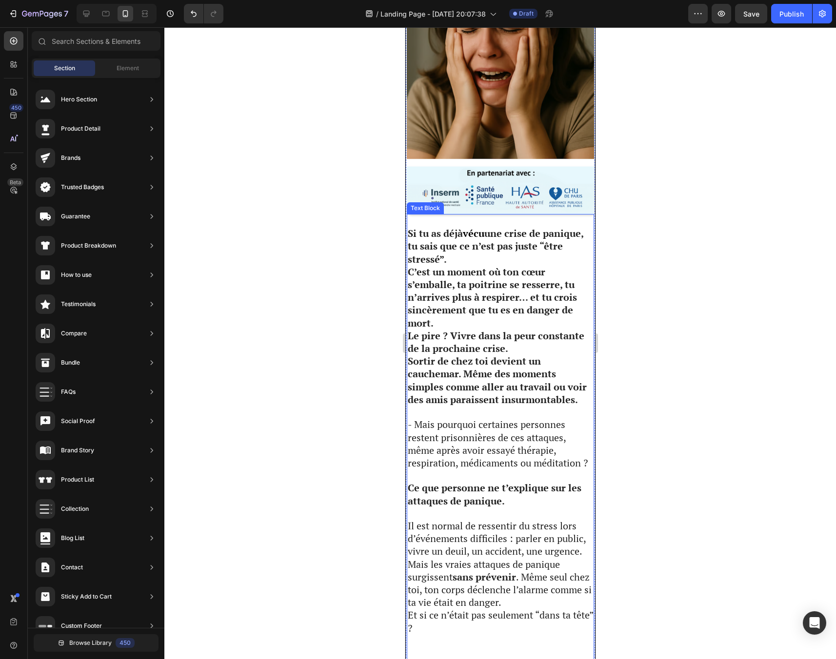
click at [431, 502] on strong "Ce que personne ne t’explique sur les attaques de panique." at bounding box center [494, 494] width 174 height 26
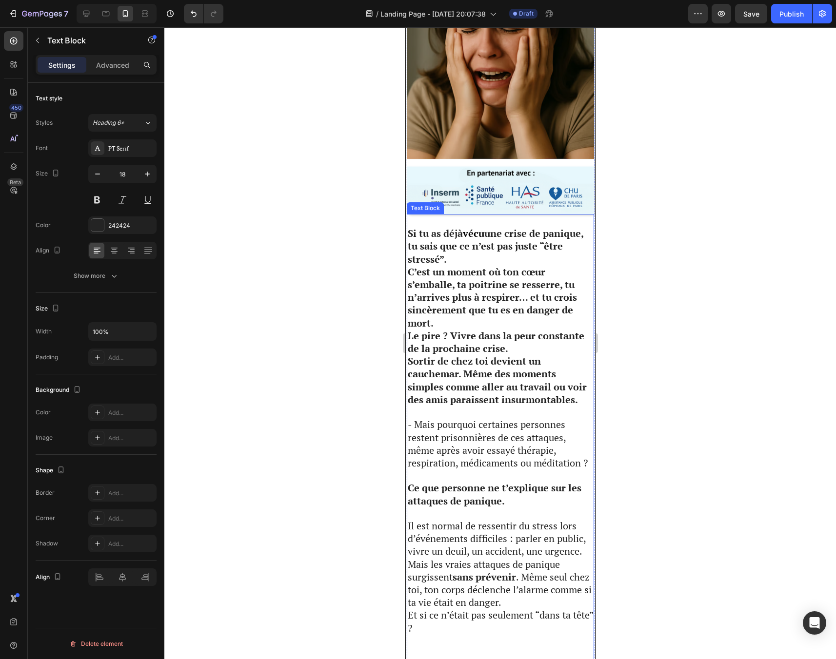
click at [431, 502] on strong "Ce que personne ne t’explique sur les attaques de panique." at bounding box center [494, 494] width 174 height 26
click at [485, 564] on span "Mais les vraies attaques de panique surgissent sans prévenir . Même seul chez t…" at bounding box center [499, 584] width 184 height 52
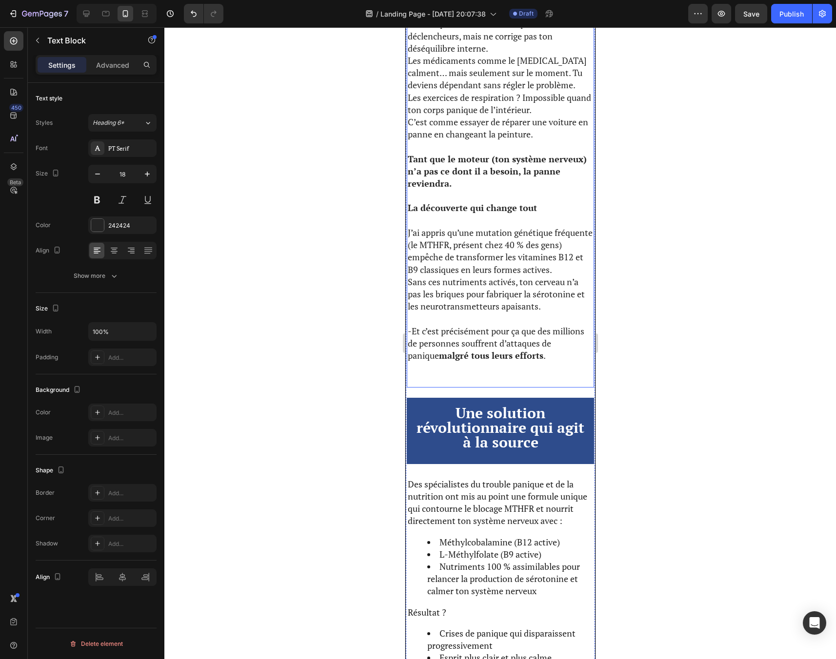
click at [520, 343] on p "-Et c’est précisément pour ça que des millions de personnes souffrent d’attaque…" at bounding box center [499, 343] width 185 height 37
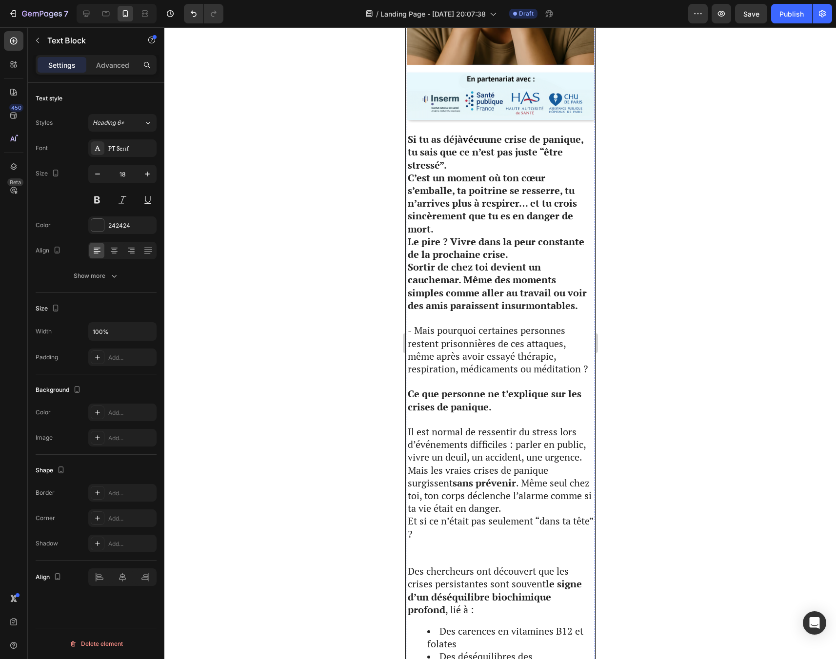
scroll to position [1687, 0]
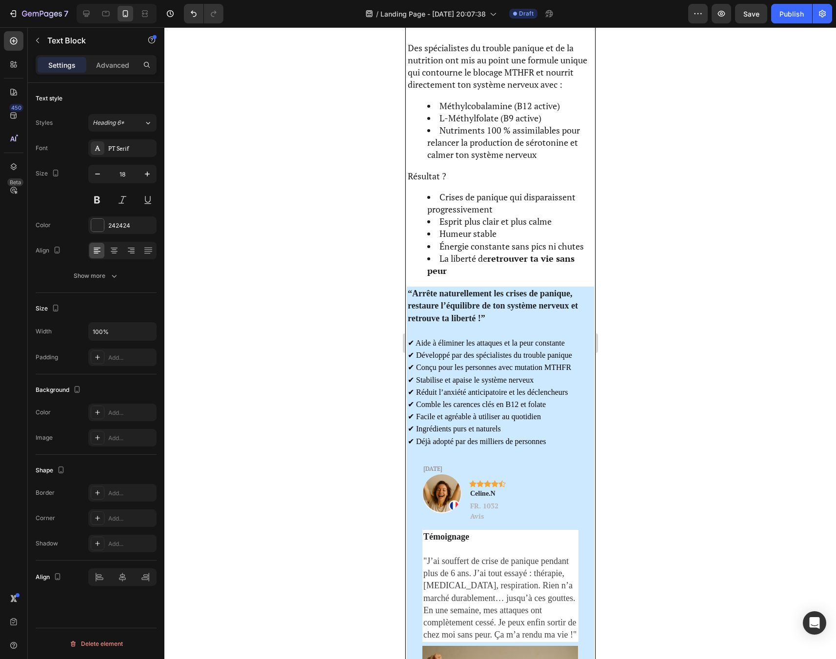
click at [656, 232] on div at bounding box center [499, 343] width 671 height 632
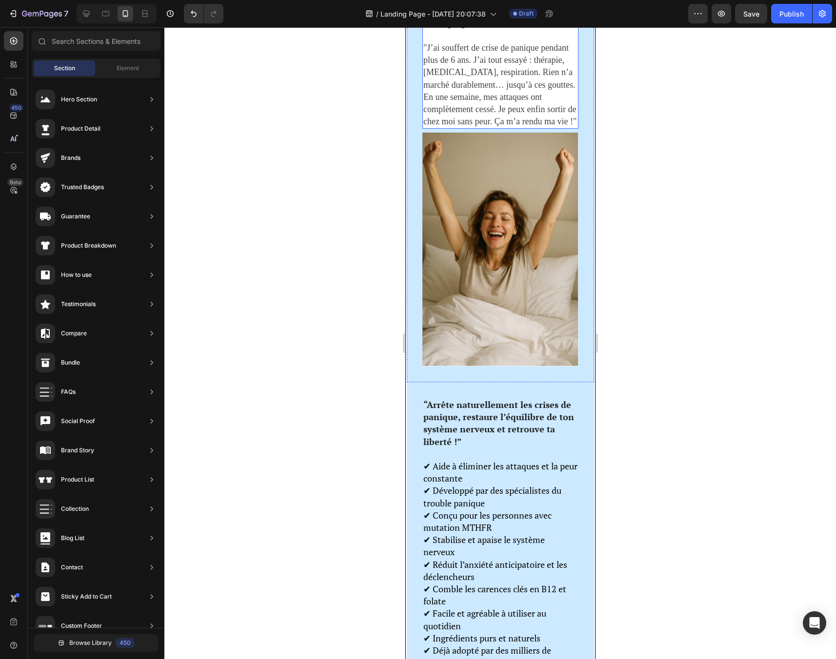
scroll to position [2114, 0]
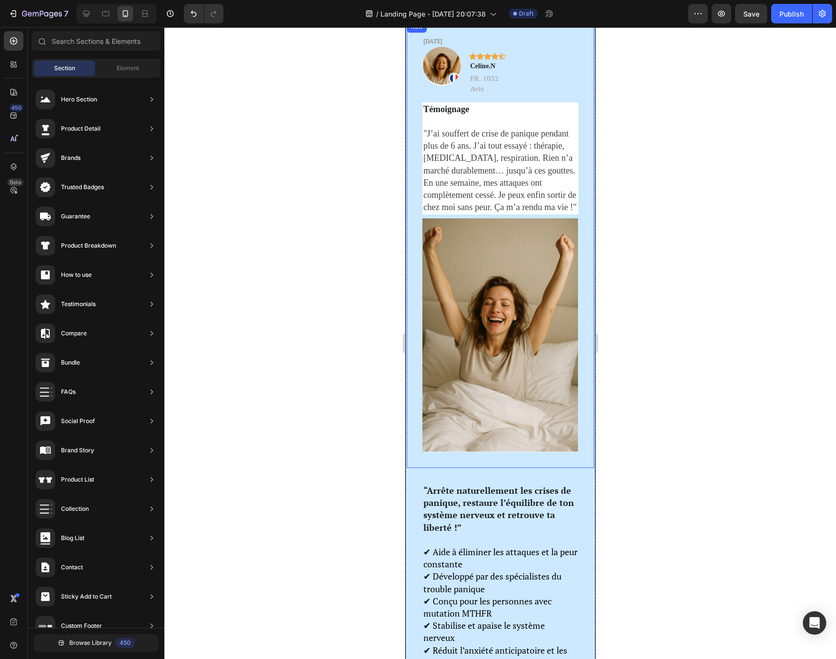
click at [410, 228] on div "[DATE] Text Block Image Icon Icon Icon Icon Icon Row Celine.N Text block FR. 10…" at bounding box center [499, 244] width 187 height 447
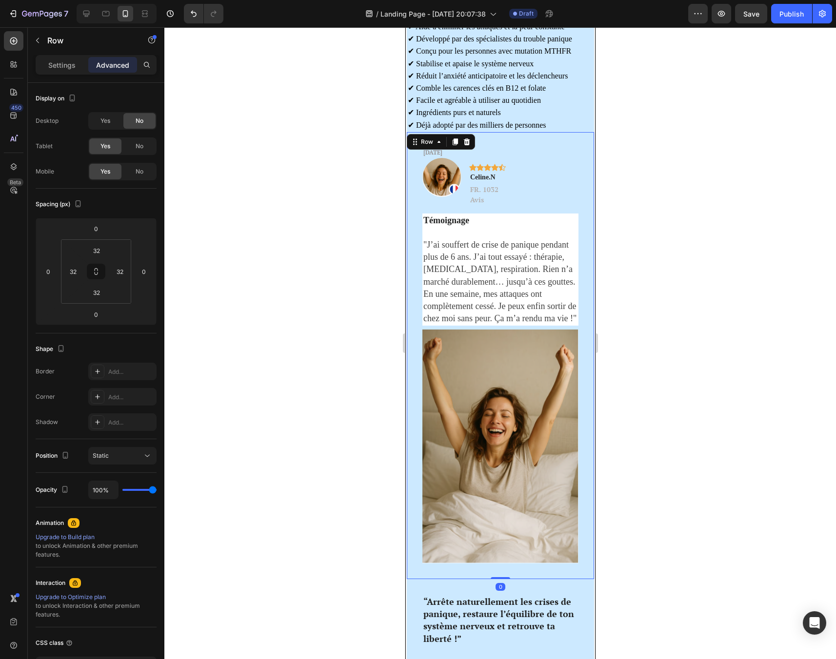
scroll to position [2001, 0]
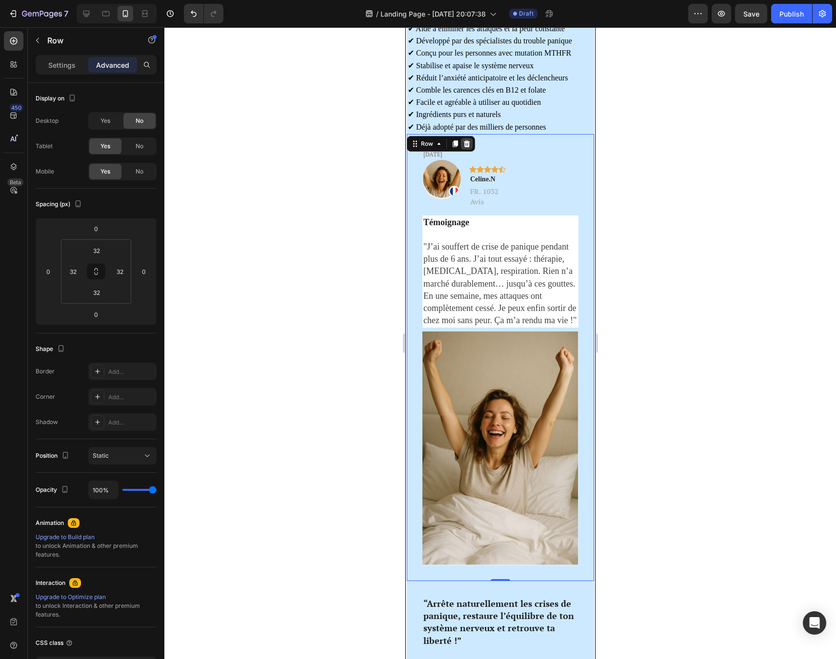
click at [468, 147] on icon at bounding box center [466, 143] width 6 height 7
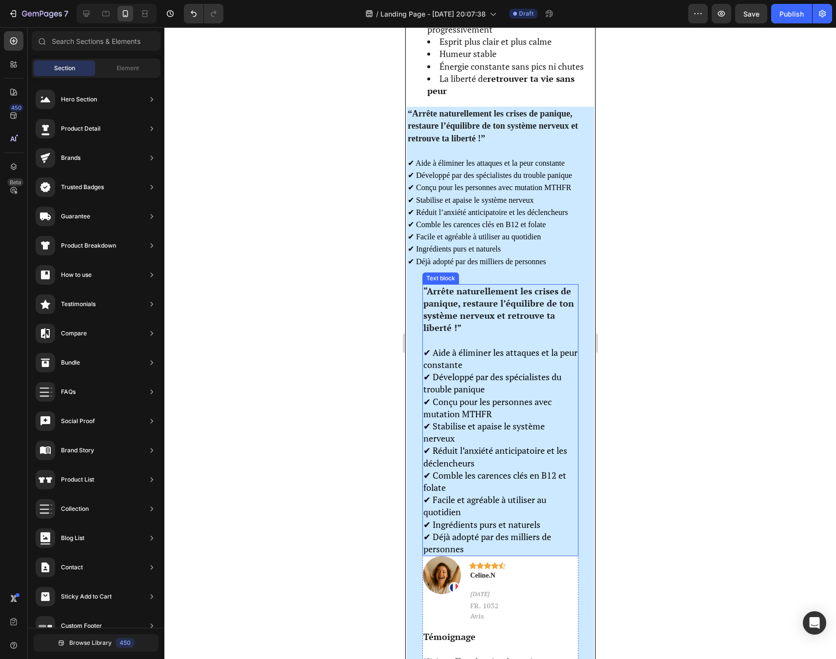
scroll to position [1865, 0]
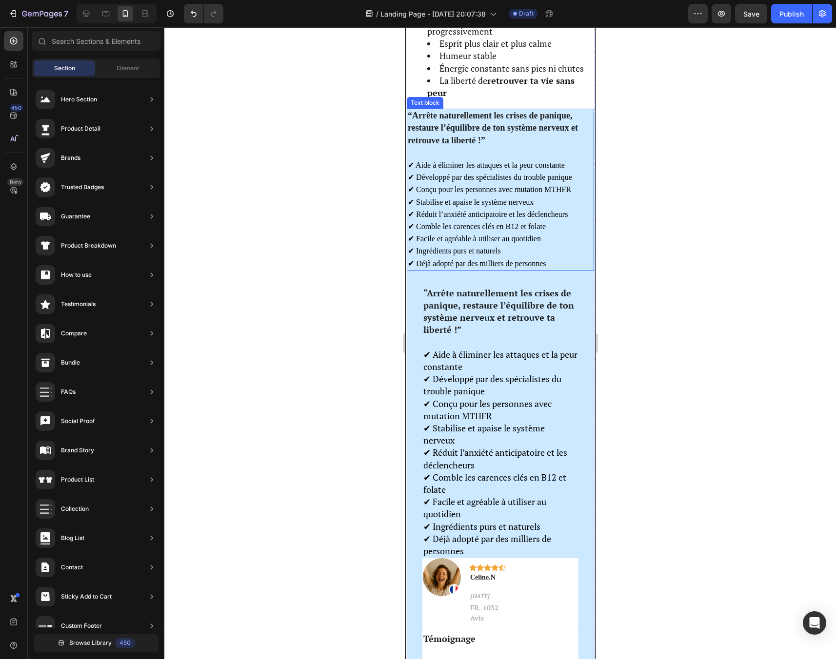
click at [509, 147] on p at bounding box center [499, 153] width 185 height 12
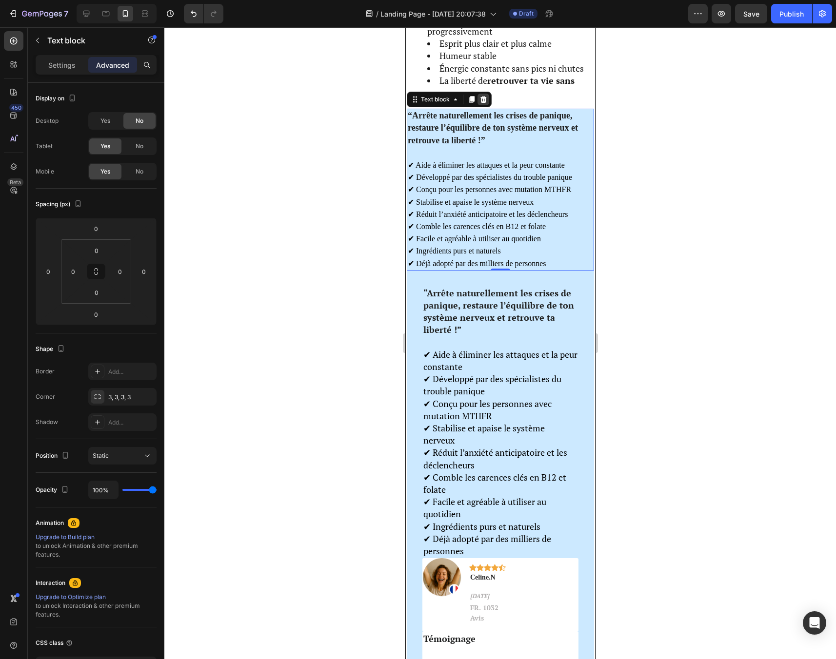
click at [483, 102] on icon at bounding box center [483, 99] width 6 height 7
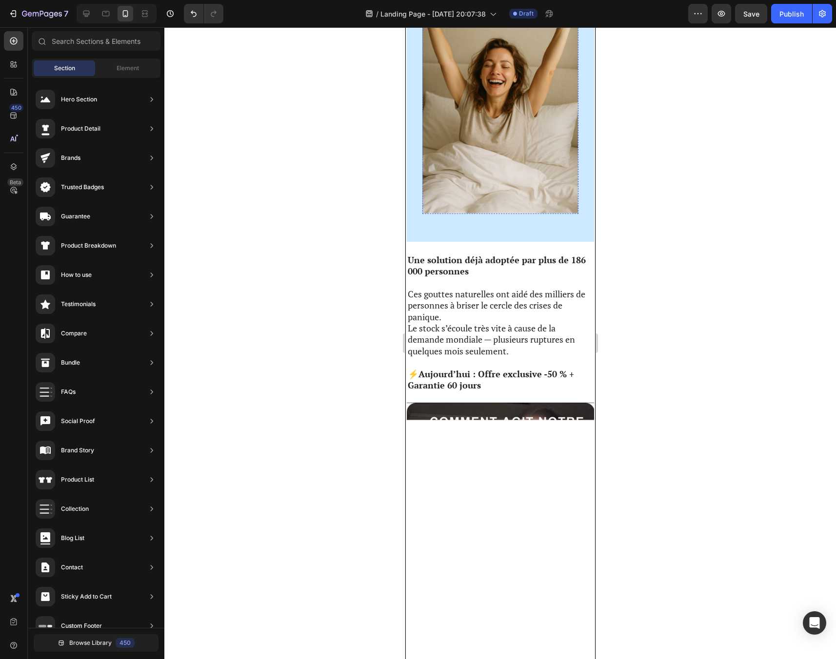
scroll to position [2505, 0]
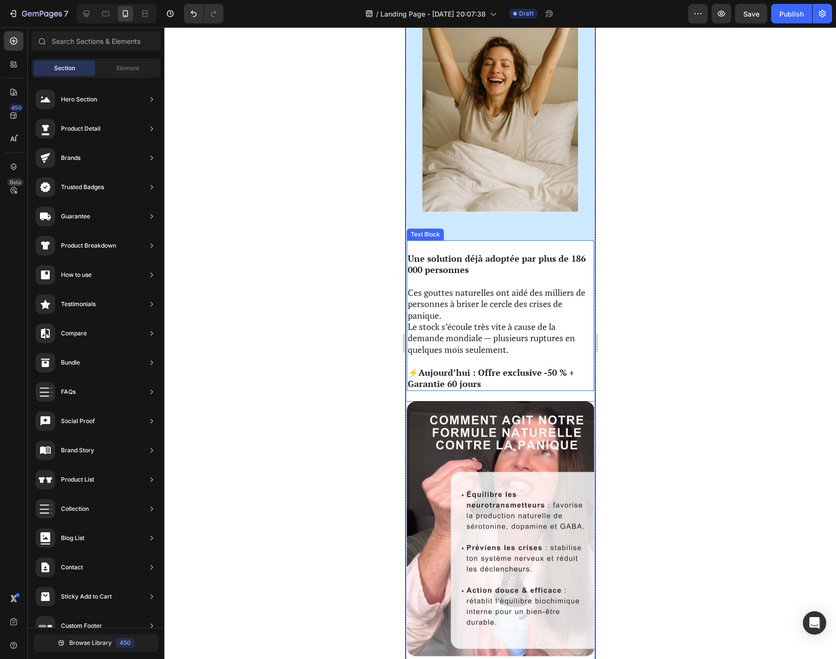
click at [477, 257] on p "Une solution déjà adoptée par plus de 186 000 personnes" at bounding box center [499, 264] width 185 height 23
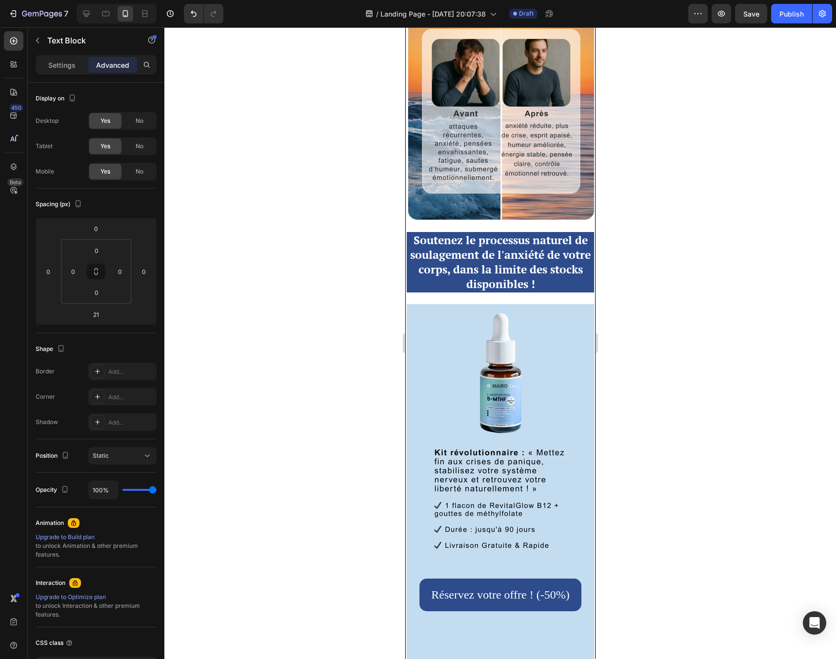
scroll to position [3166, 0]
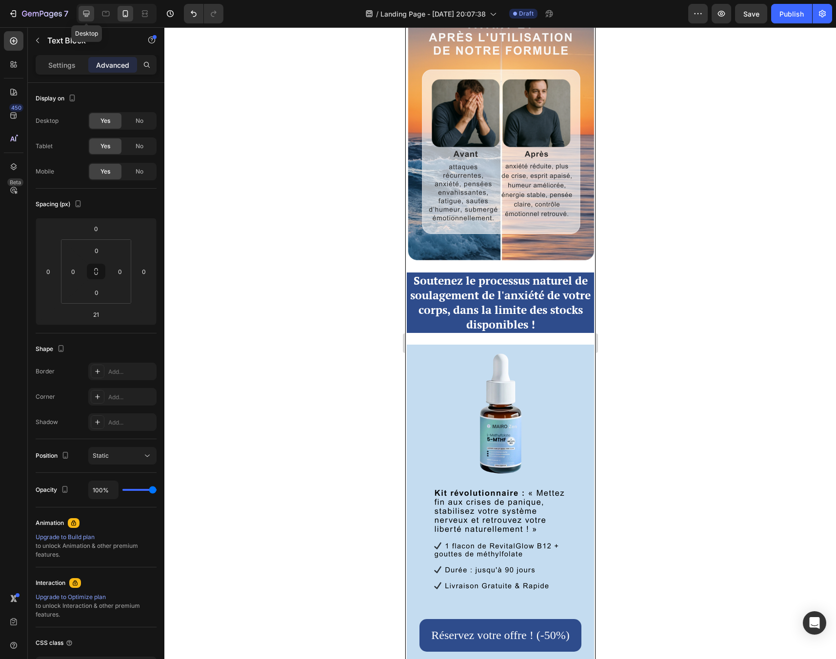
click at [87, 13] on icon at bounding box center [86, 14] width 10 height 10
type input "24"
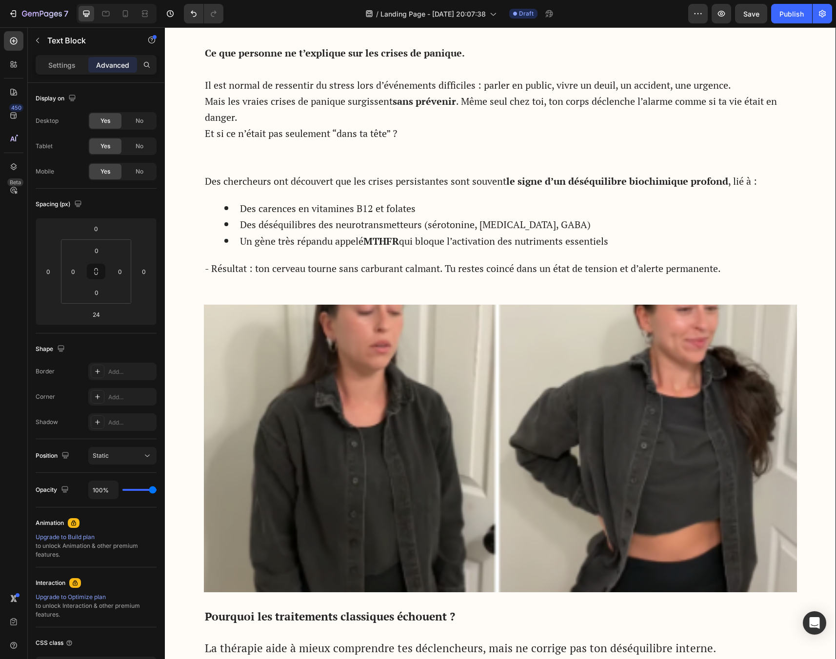
scroll to position [796, 0]
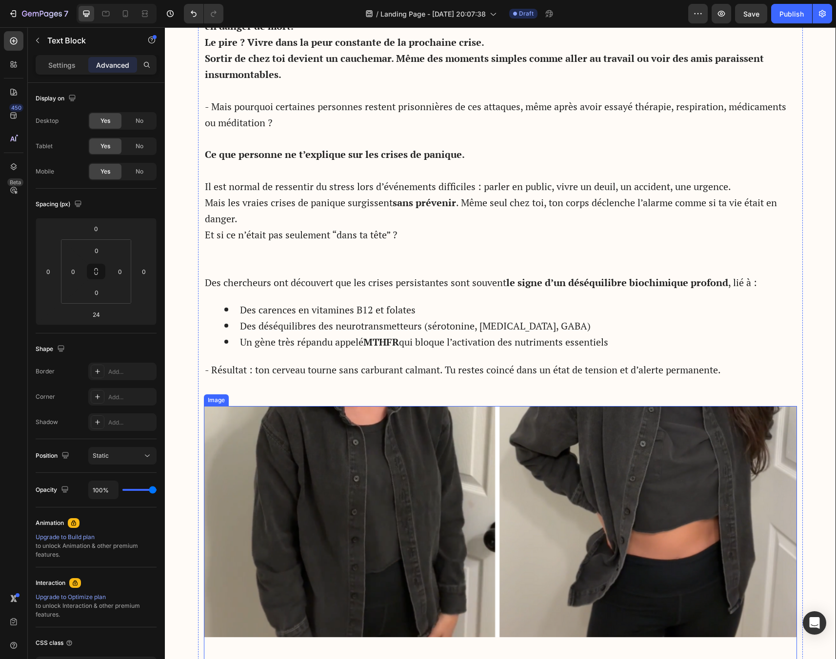
click at [507, 523] on img at bounding box center [500, 550] width 593 height 288
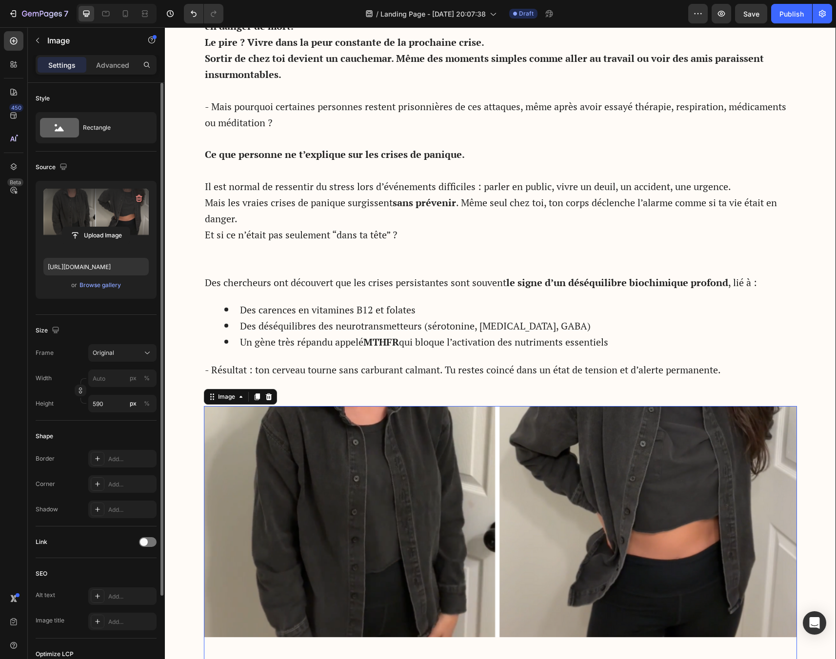
click at [95, 207] on label at bounding box center [95, 219] width 105 height 61
click at [95, 227] on input "file" at bounding box center [95, 235] width 67 height 17
click at [111, 349] on span "Original" at bounding box center [103, 353] width 21 height 9
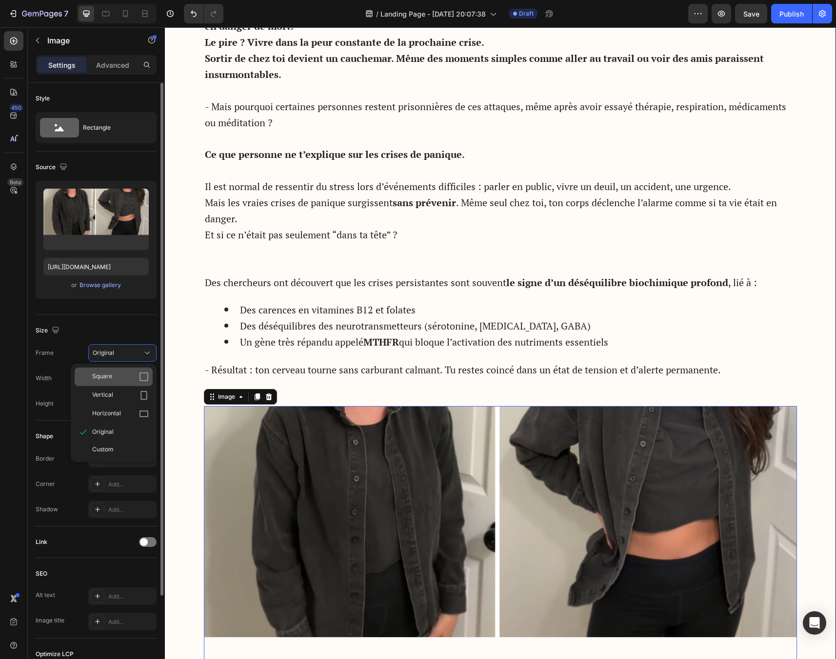
click at [112, 378] on div "Square" at bounding box center [120, 377] width 57 height 10
type input "590"
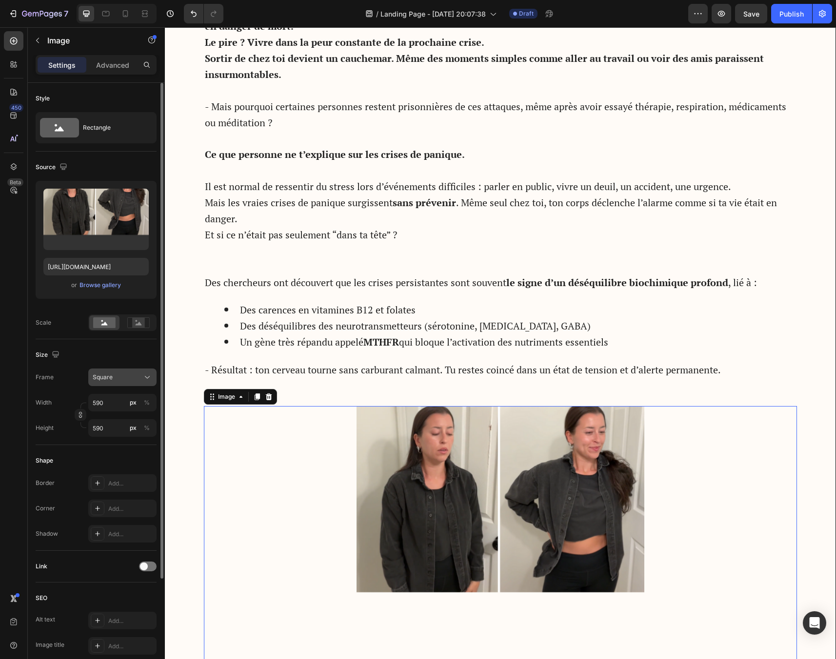
click at [126, 384] on button "Square" at bounding box center [122, 378] width 68 height 18
click at [129, 442] on div "Horizontal" at bounding box center [120, 438] width 57 height 10
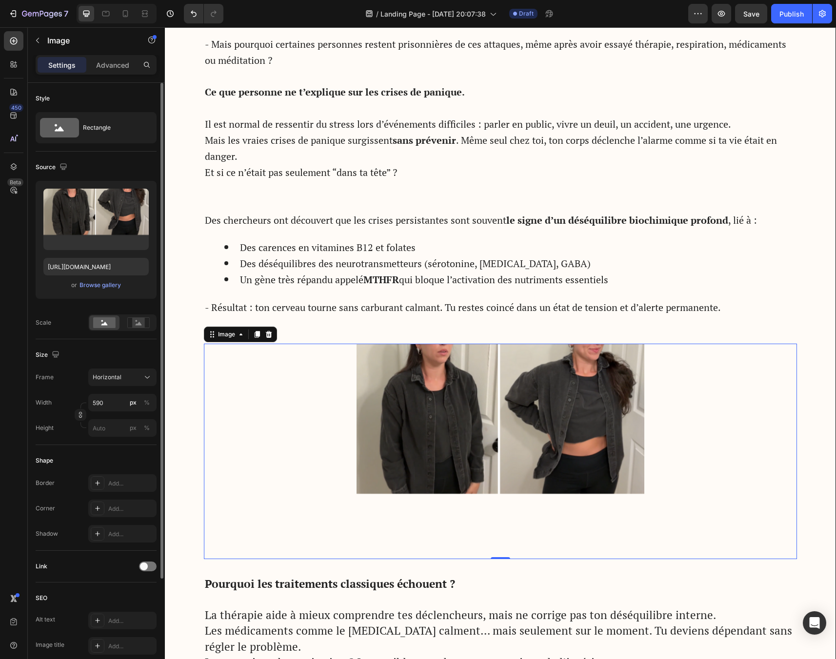
scroll to position [859, 0]
click at [146, 381] on icon at bounding box center [147, 378] width 10 height 10
click at [126, 460] on div "Original" at bounding box center [120, 456] width 57 height 9
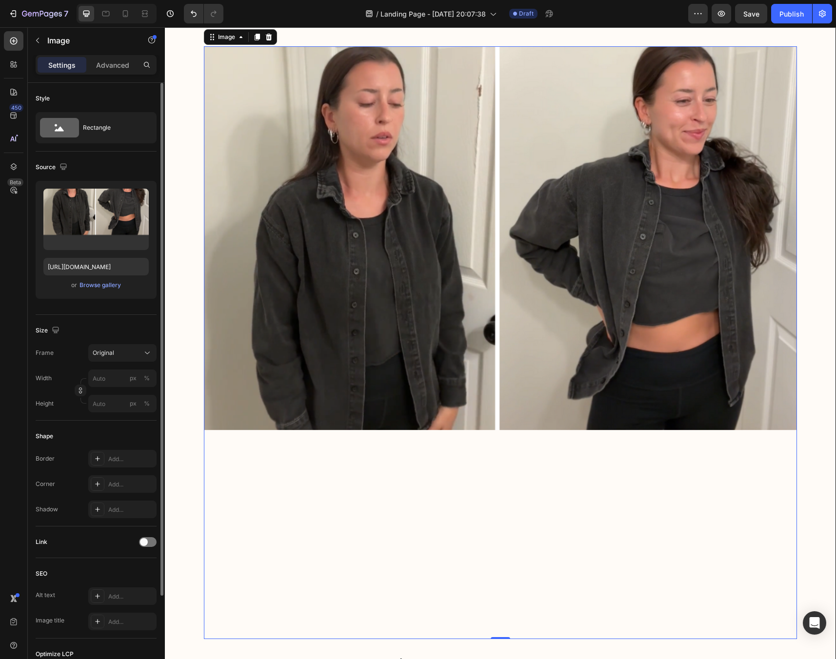
scroll to position [1408, 0]
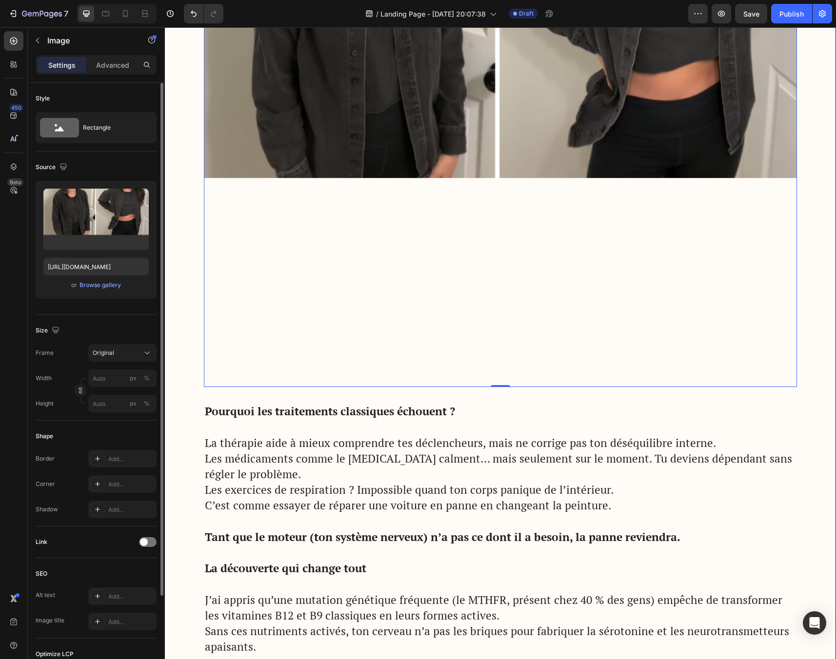
click at [503, 391] on div "0" at bounding box center [500, 395] width 10 height 8
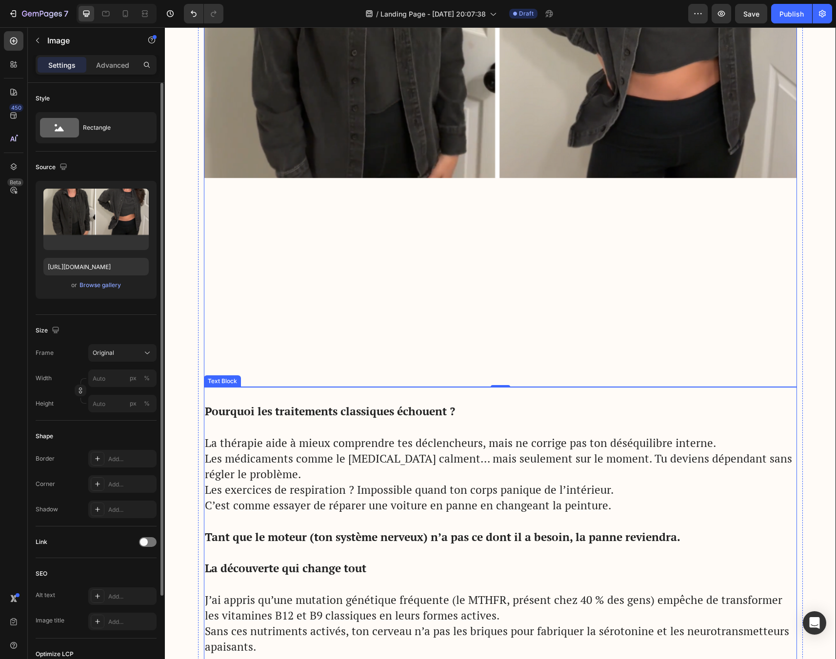
click at [501, 432] on p "Rich Text Editor. Editing area: main" at bounding box center [500, 427] width 591 height 16
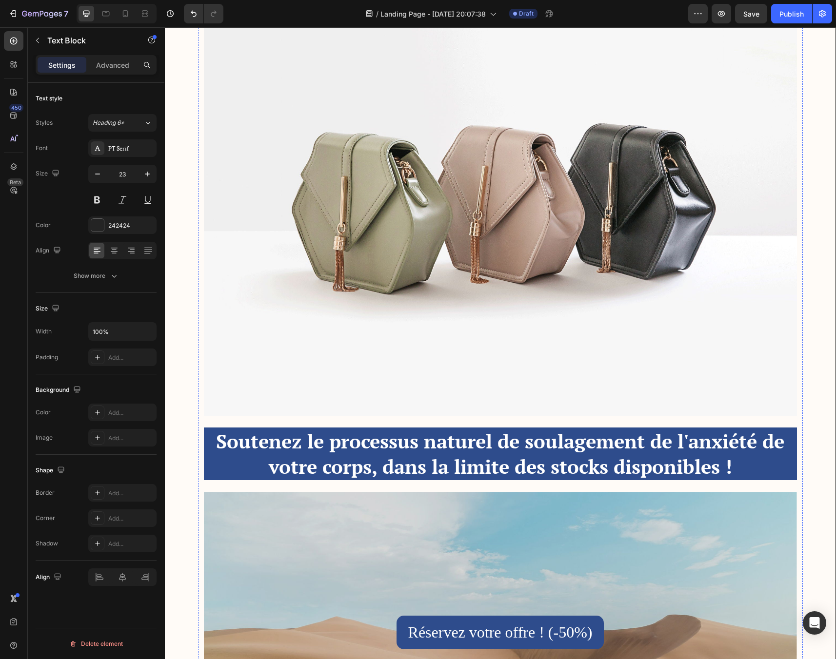
scroll to position [3868, 0]
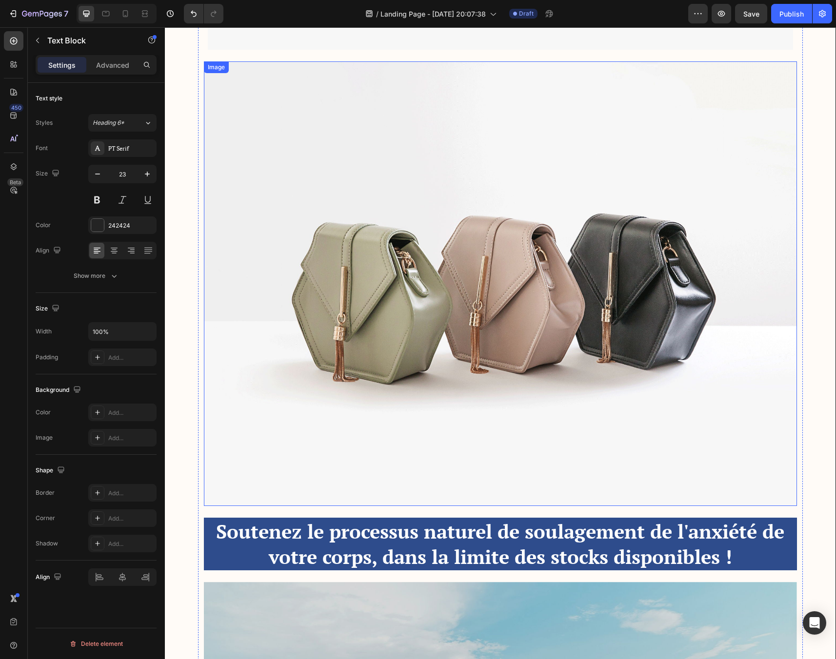
click at [440, 381] on img at bounding box center [500, 283] width 593 height 445
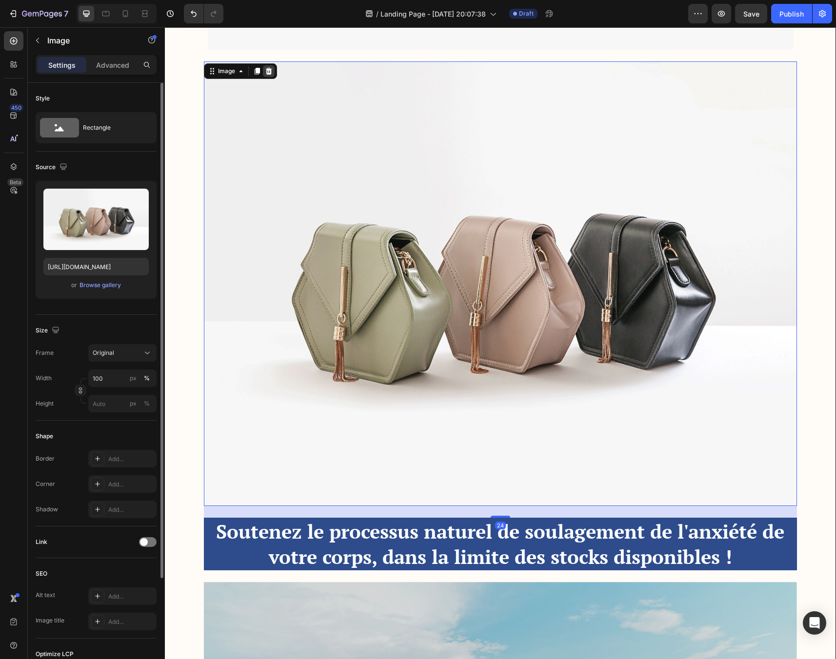
click at [267, 68] on icon at bounding box center [268, 71] width 6 height 7
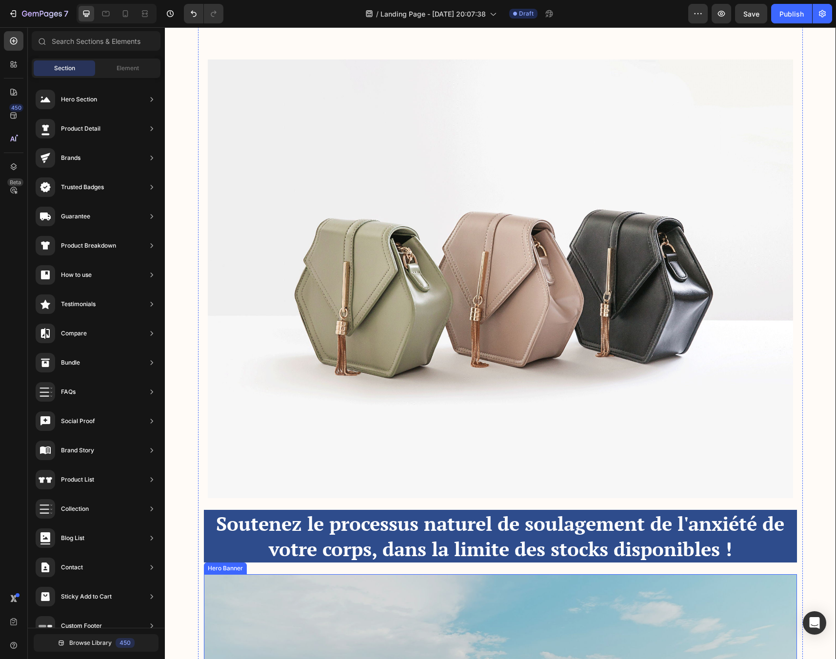
scroll to position [3366, 0]
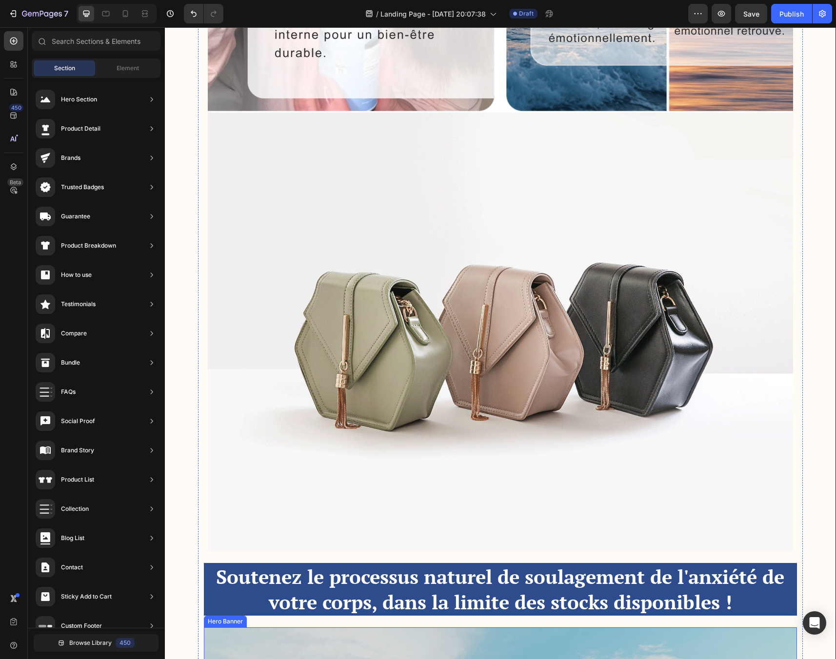
click at [491, 393] on img at bounding box center [500, 332] width 585 height 439
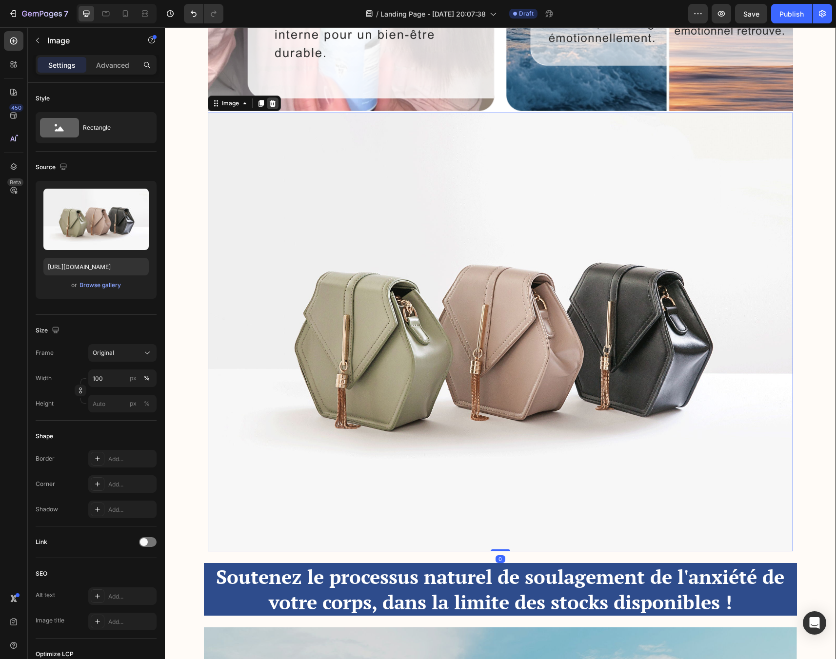
click at [272, 100] on icon at bounding box center [272, 103] width 6 height 7
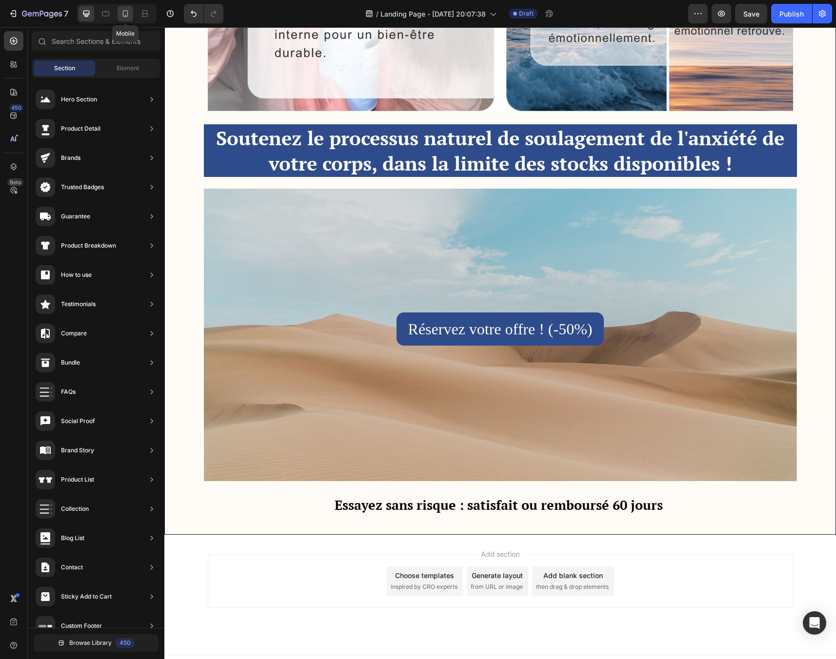
click at [125, 14] on icon at bounding box center [125, 14] width 10 height 10
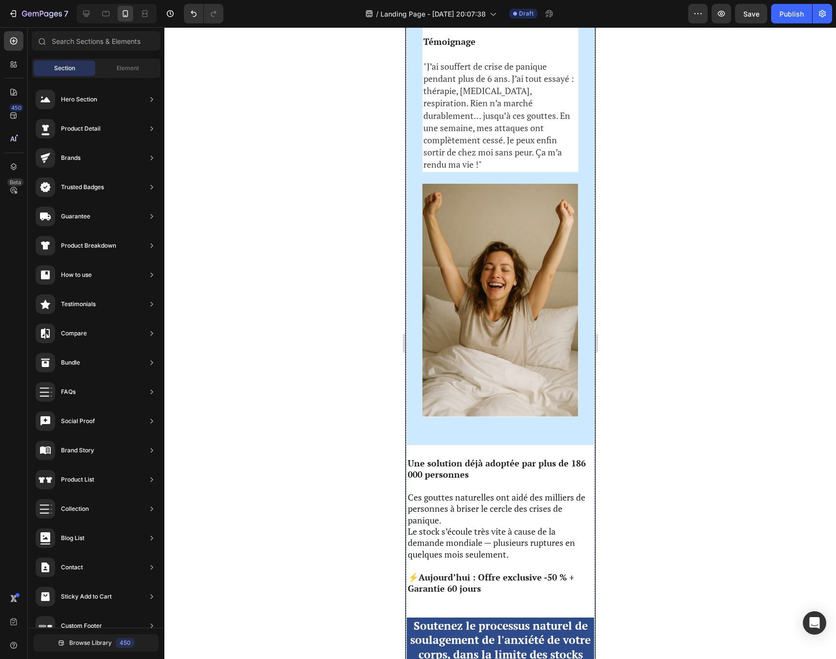
scroll to position [2254, 0]
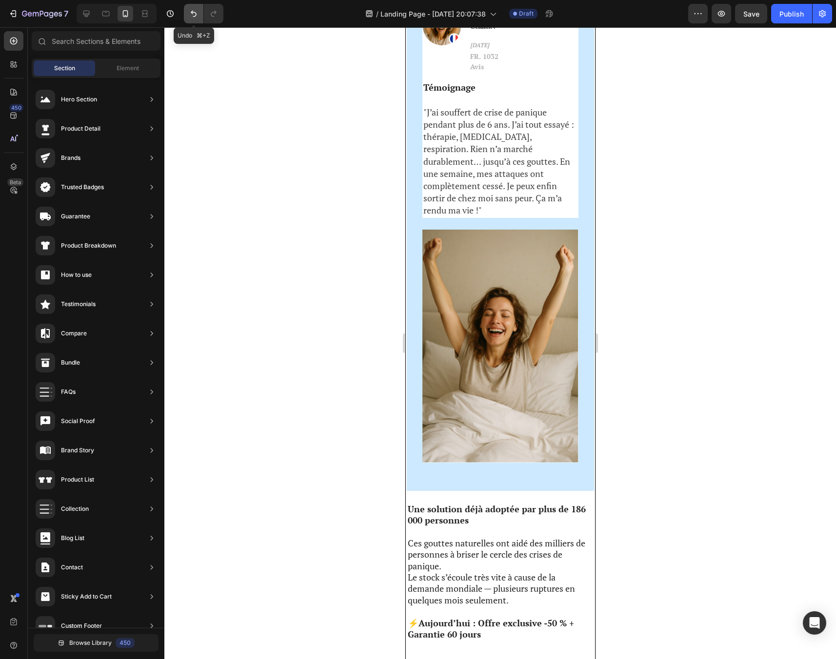
click at [192, 11] on icon "Undo/Redo" at bounding box center [194, 14] width 6 height 6
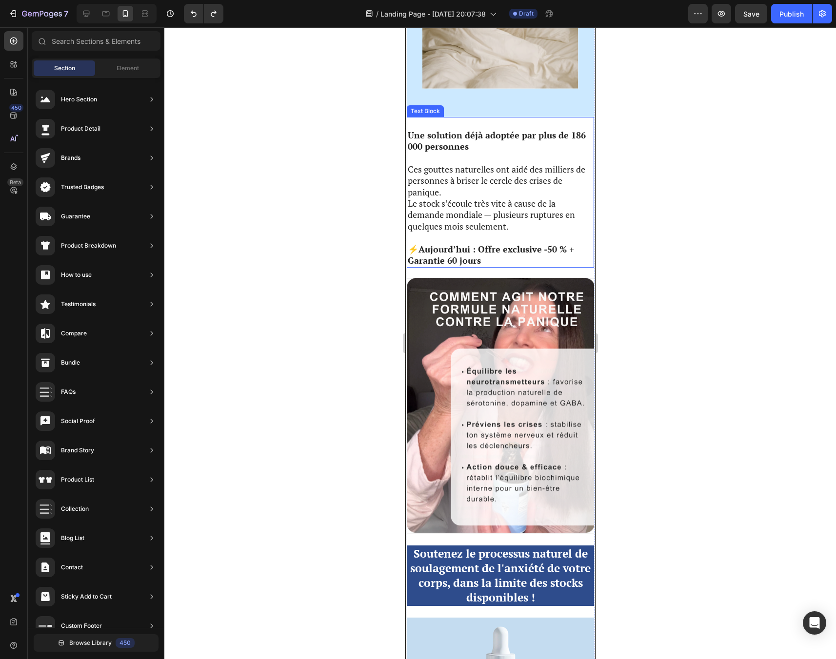
scroll to position [2788, 0]
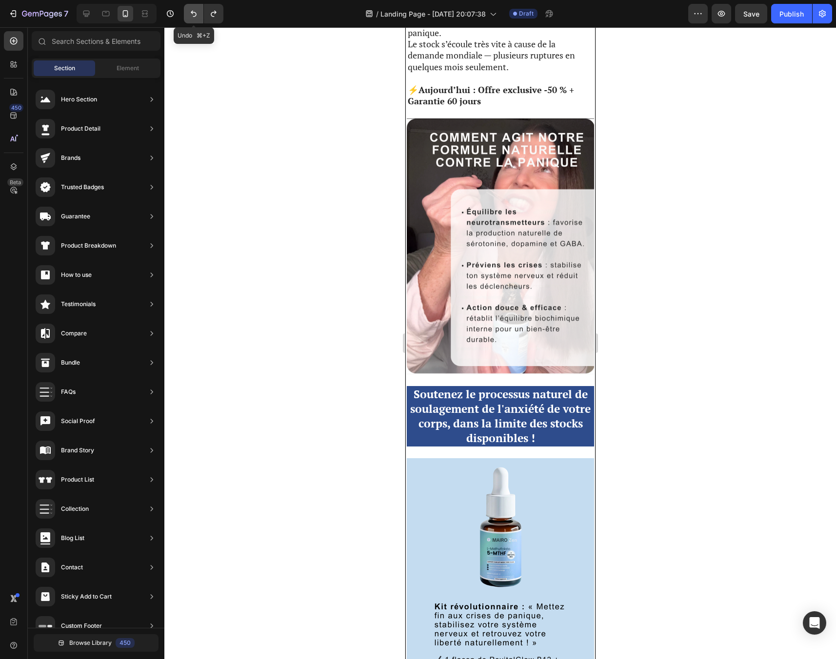
click at [190, 16] on icon "Undo/Redo" at bounding box center [194, 14] width 10 height 10
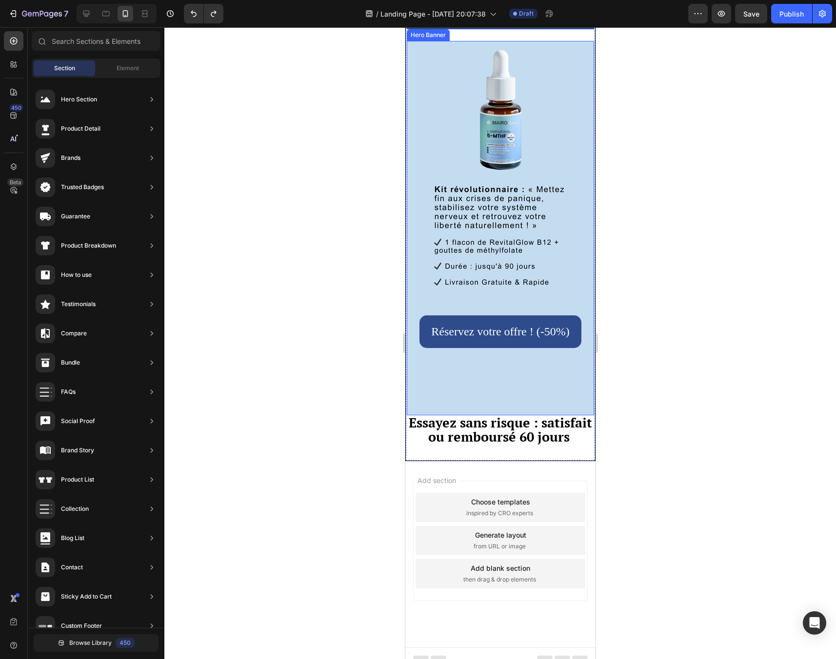
scroll to position [3127, 0]
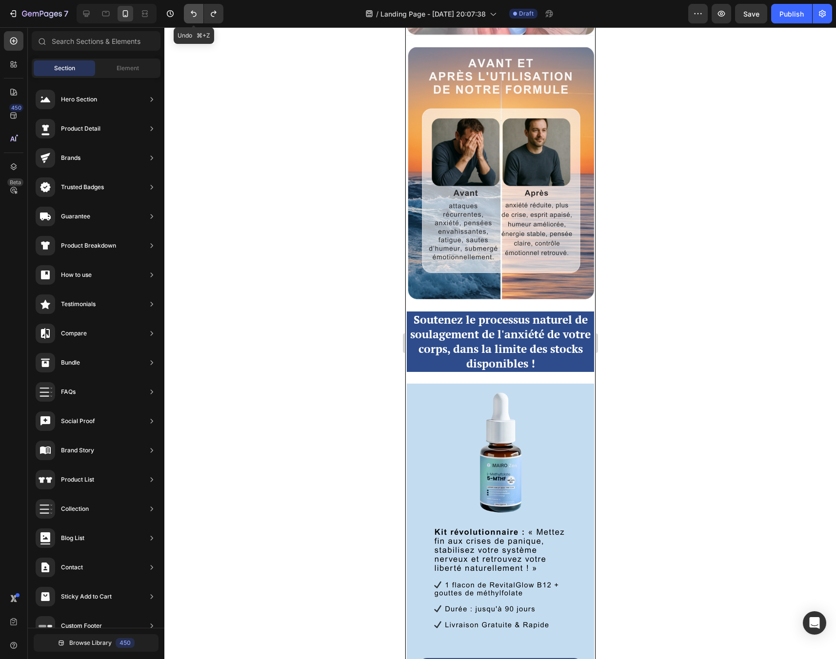
click at [190, 14] on icon "Undo/Redo" at bounding box center [194, 14] width 10 height 10
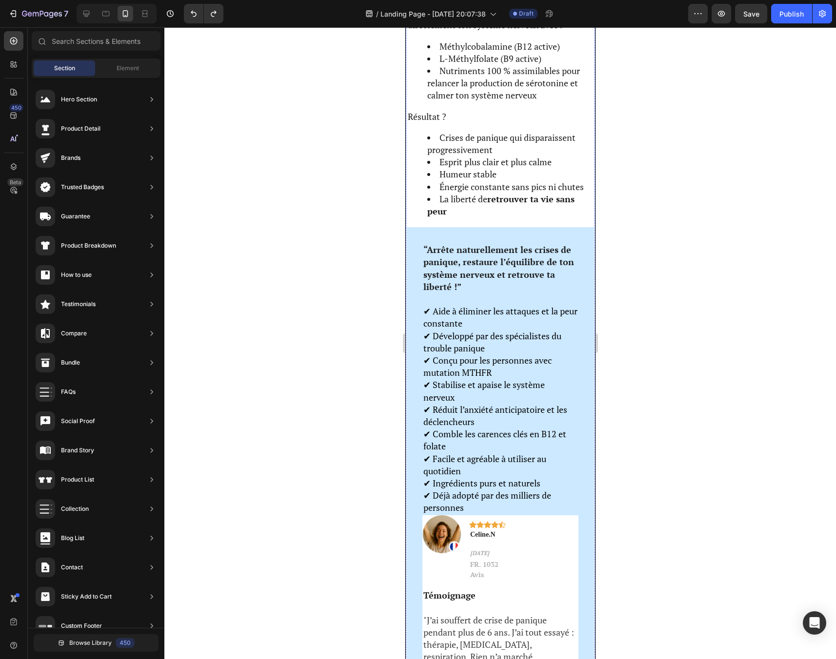
scroll to position [1873, 0]
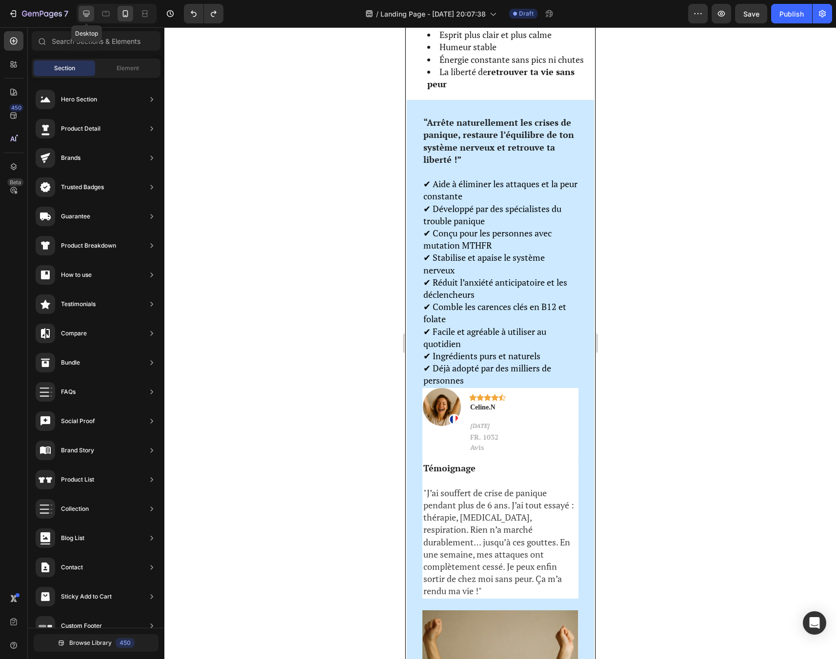
click at [87, 10] on icon at bounding box center [86, 14] width 10 height 10
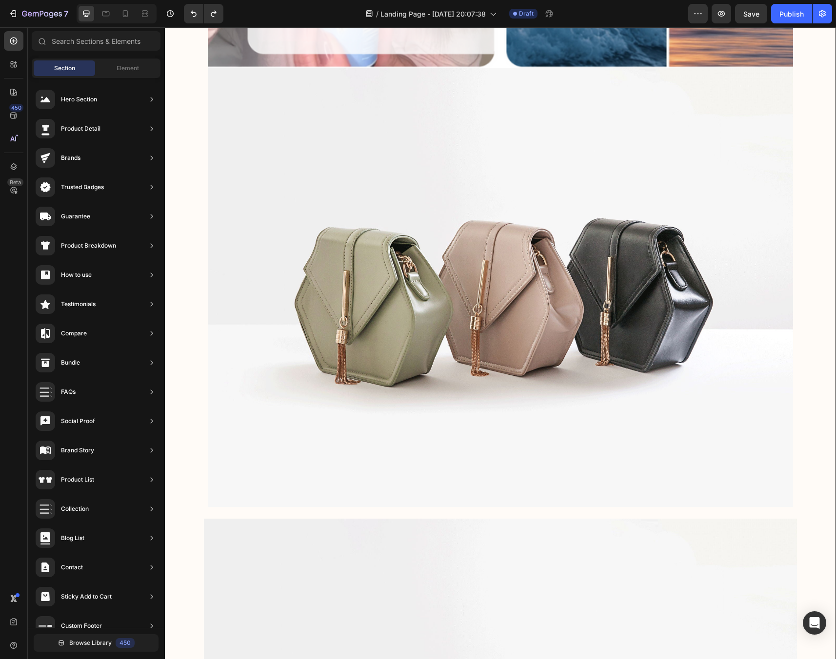
scroll to position [2943, 0]
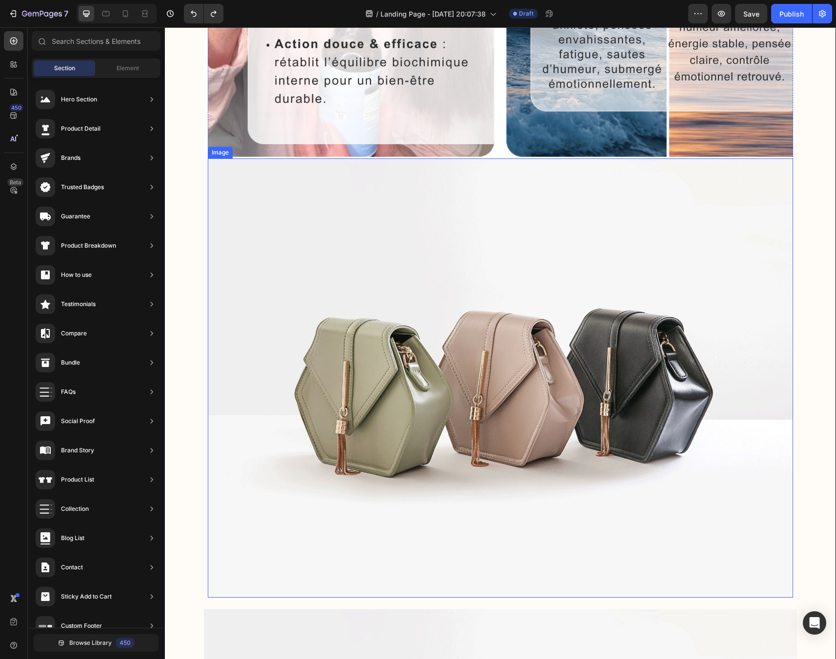
click at [425, 364] on img at bounding box center [500, 377] width 585 height 439
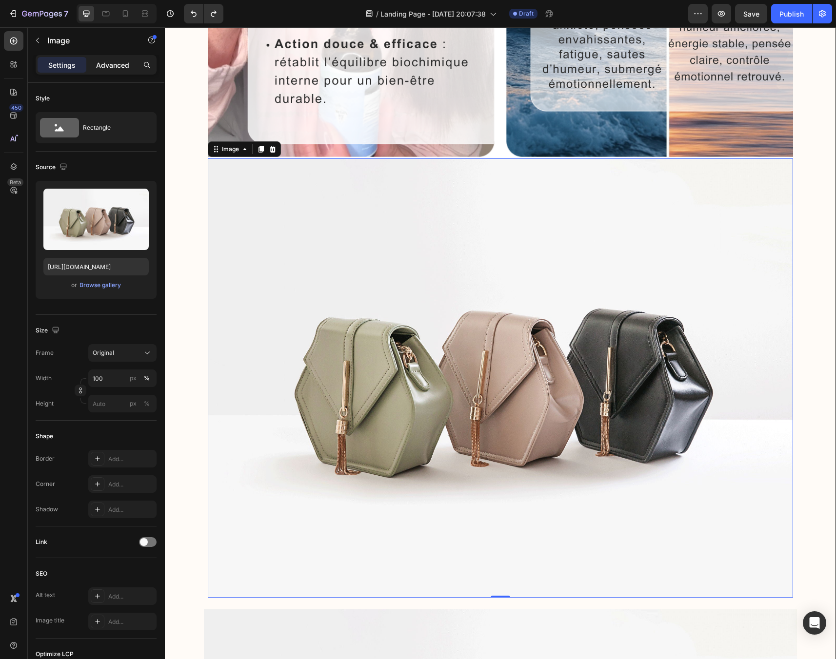
click at [99, 66] on p "Advanced" at bounding box center [112, 65] width 33 height 10
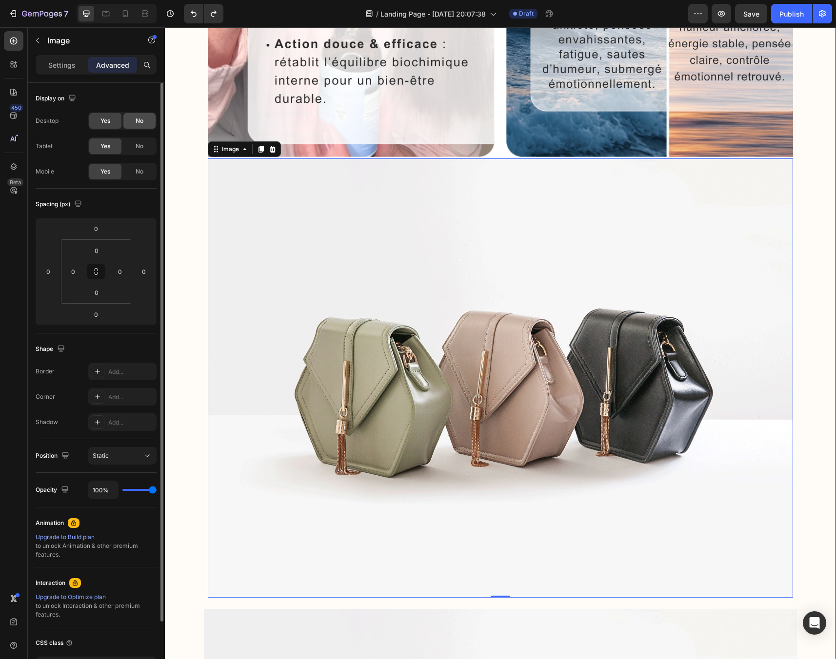
click at [131, 121] on div "No" at bounding box center [139, 121] width 32 height 16
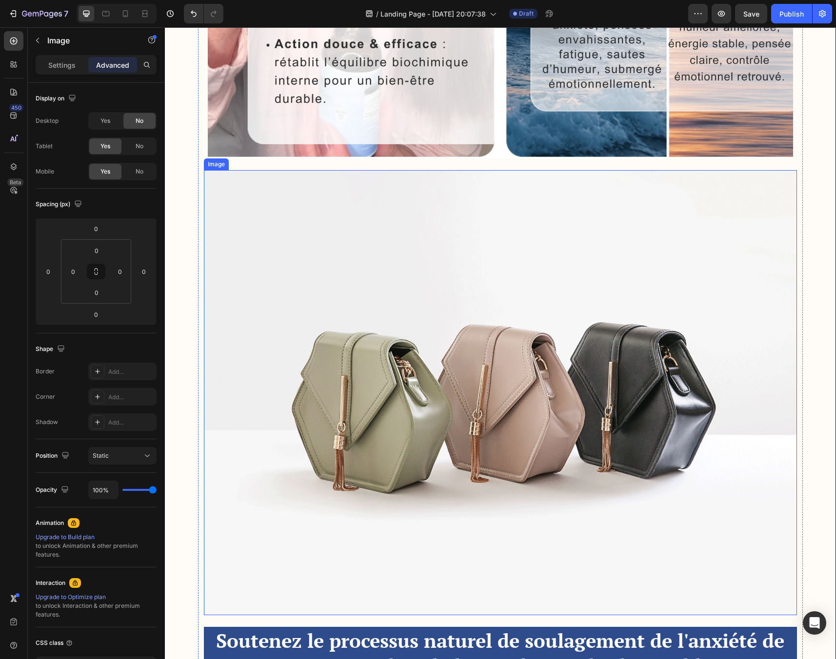
click at [393, 319] on img at bounding box center [500, 392] width 593 height 445
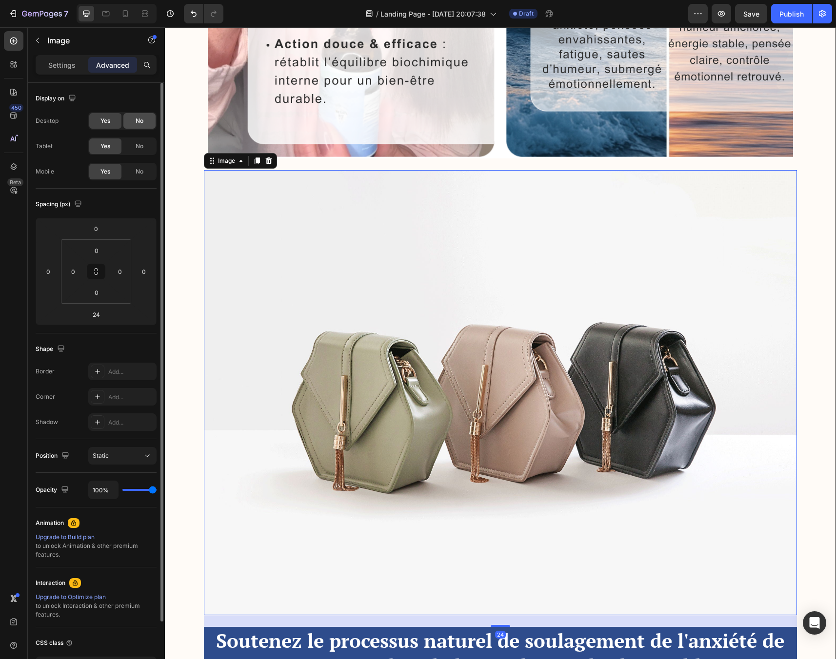
click at [140, 123] on span "No" at bounding box center [140, 121] width 8 height 9
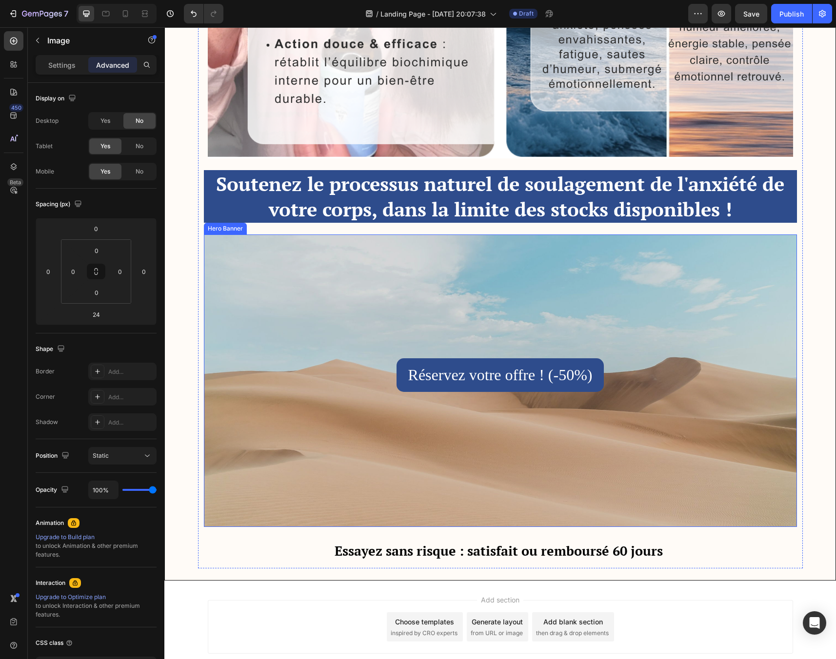
click at [412, 312] on div "Background Image" at bounding box center [500, 381] width 593 height 293
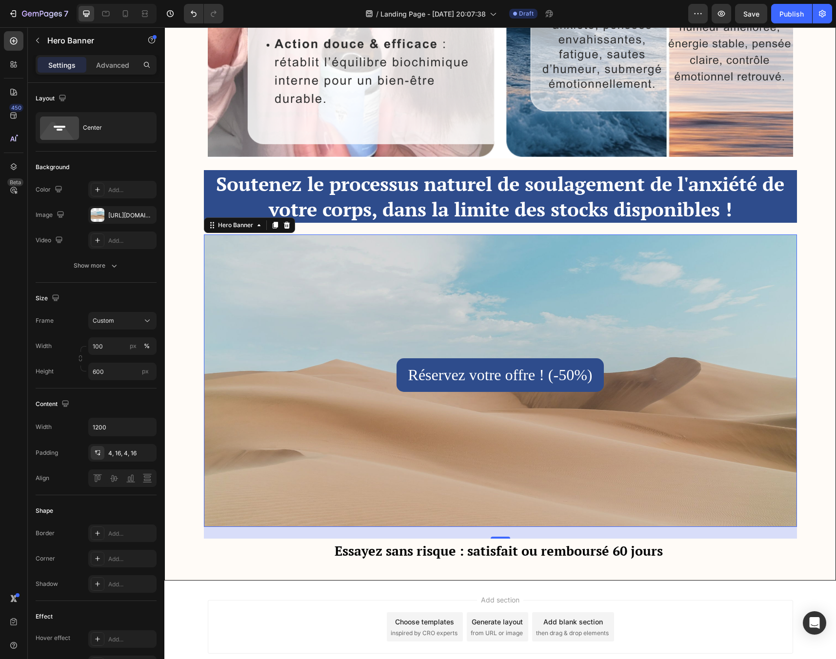
click at [381, 256] on div "Background Image" at bounding box center [500, 381] width 593 height 293
click at [332, 278] on div "Background Image" at bounding box center [500, 381] width 593 height 293
click at [123, 214] on div "[URL][DOMAIN_NAME]" at bounding box center [122, 215] width 28 height 9
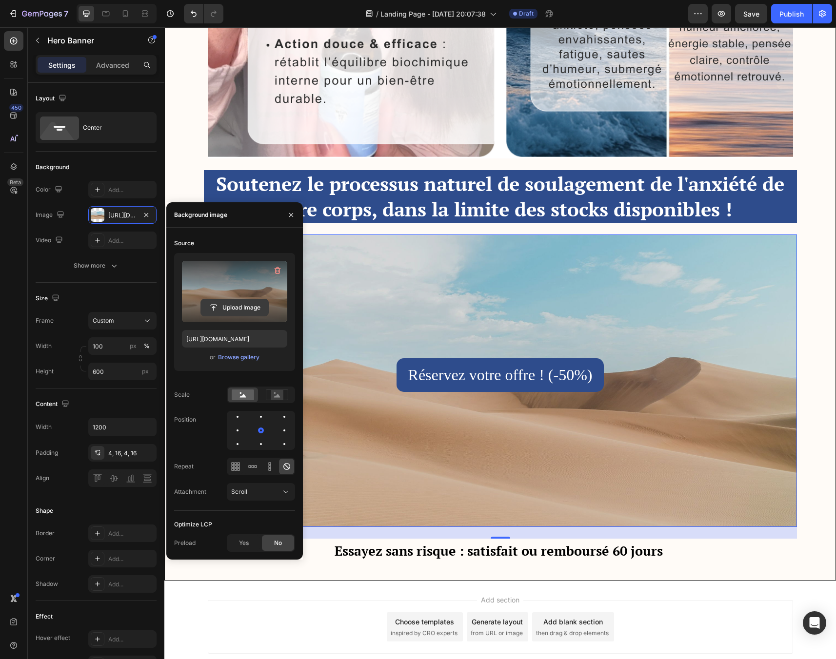
click at [235, 306] on input "file" at bounding box center [234, 307] width 67 height 17
type input "[URL][DOMAIN_NAME]"
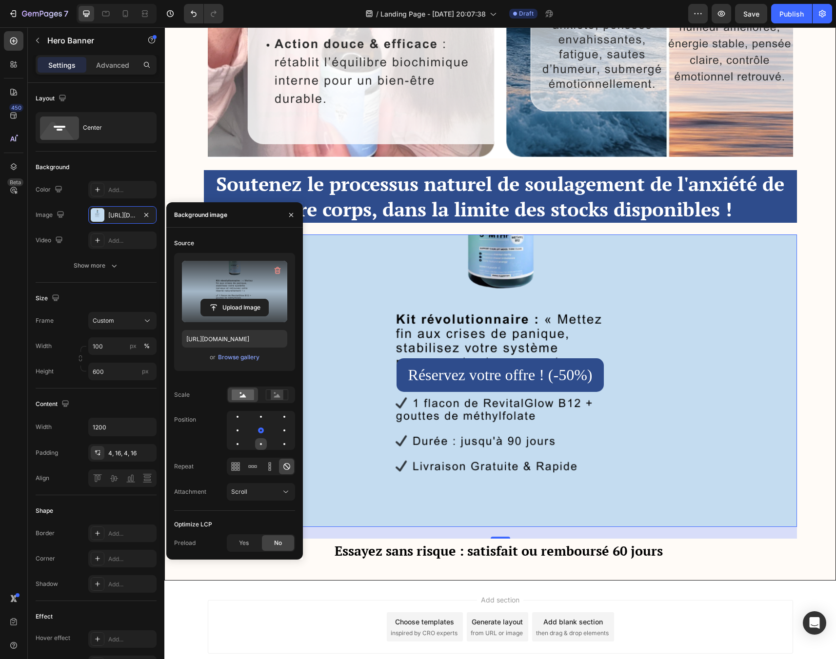
click at [278, 443] on div at bounding box center [284, 444] width 12 height 12
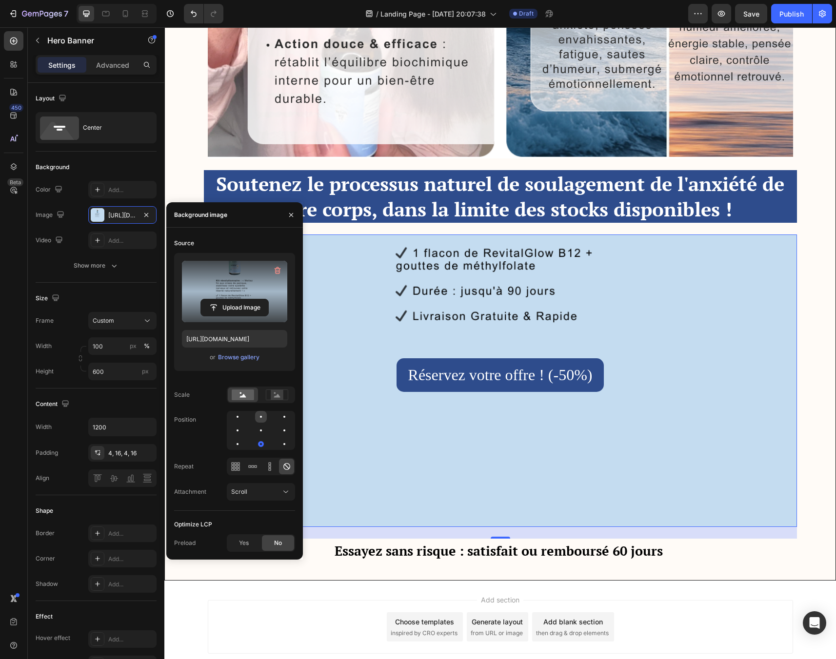
click at [260, 416] on div at bounding box center [261, 417] width 2 height 2
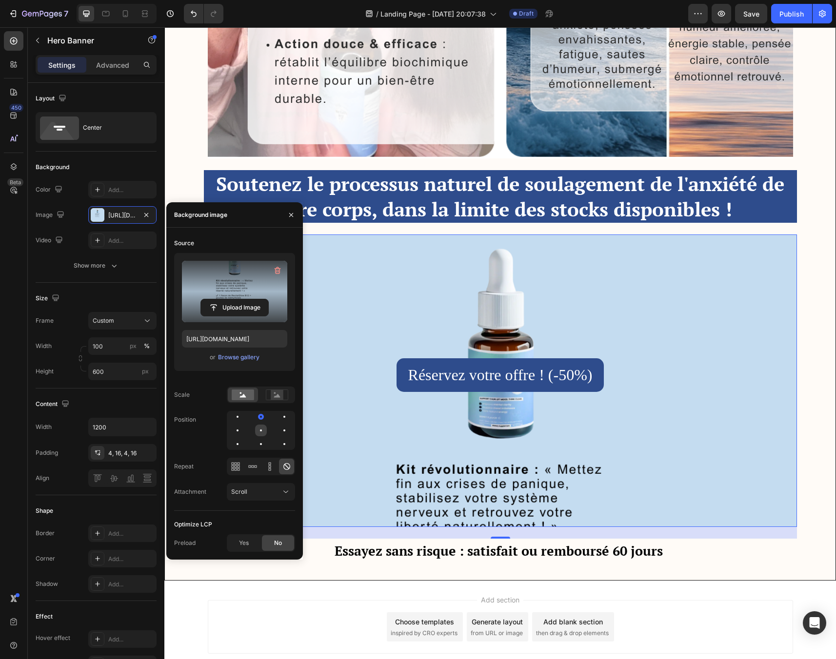
click at [278, 431] on div at bounding box center [284, 431] width 12 height 12
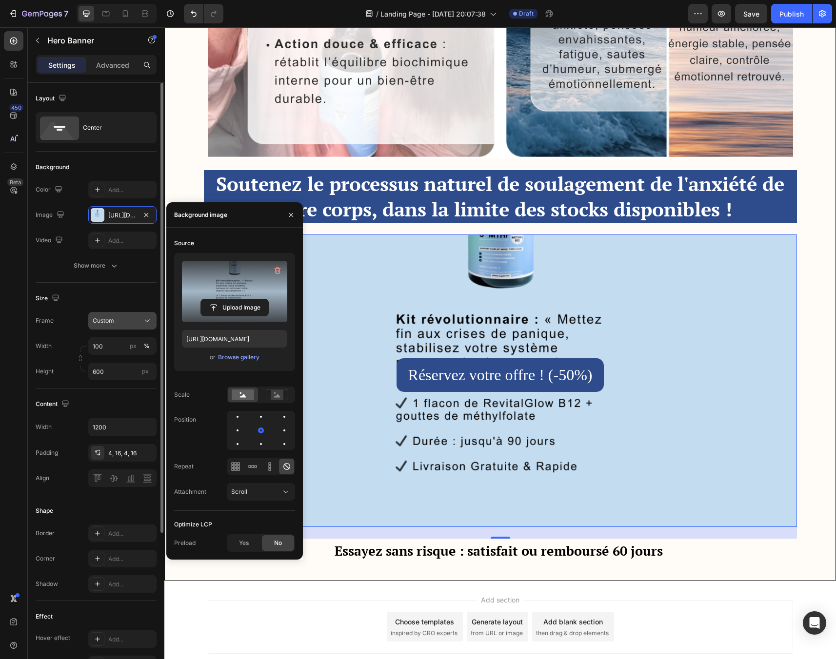
click at [138, 317] on div "Custom" at bounding box center [117, 320] width 48 height 9
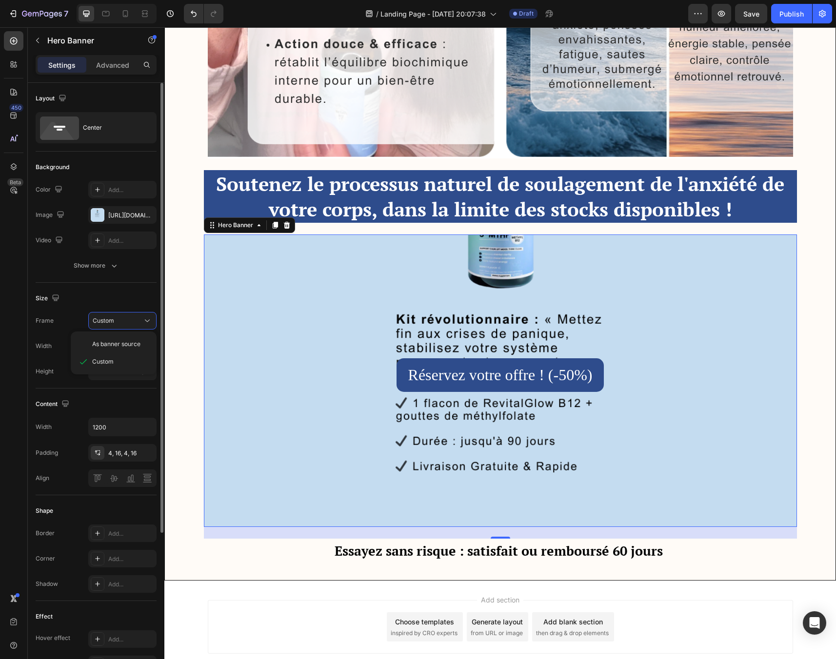
click at [138, 296] on div "Size" at bounding box center [96, 299] width 121 height 16
click at [137, 324] on div "Custom" at bounding box center [117, 320] width 48 height 9
click at [132, 345] on span "As banner source" at bounding box center [116, 344] width 48 height 9
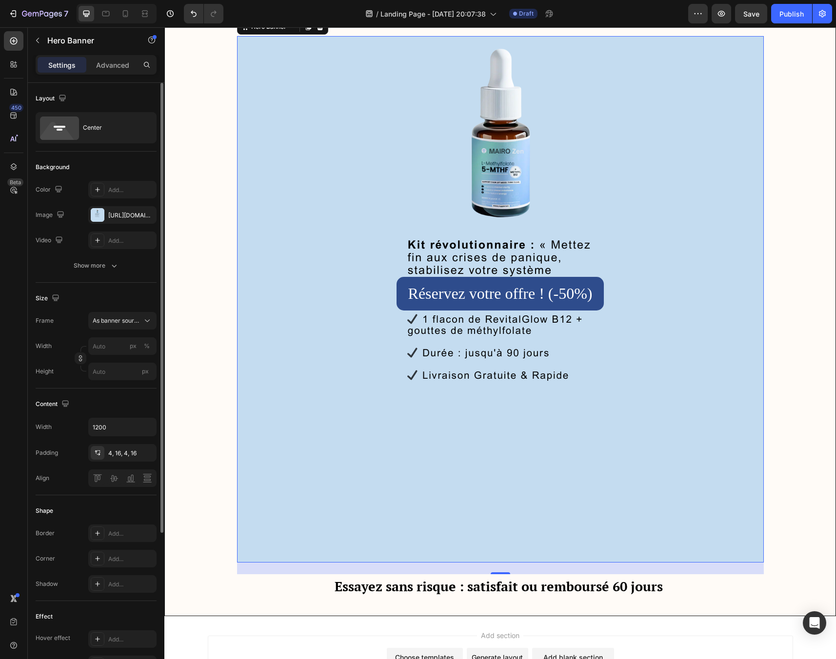
scroll to position [3142, 0]
click at [650, 276] on div "Réservez votre offre ! (-50%) Button" at bounding box center [500, 293] width 511 height 34
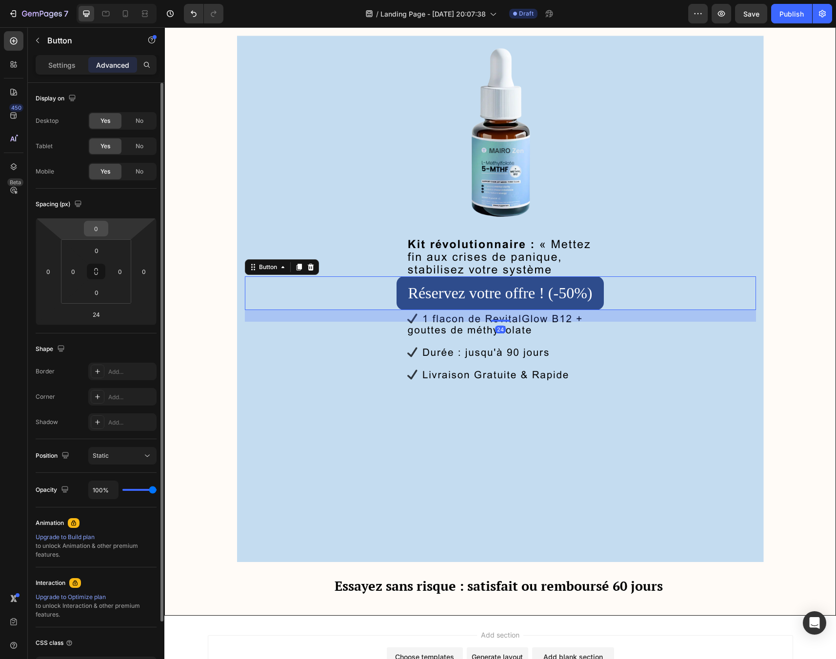
click at [99, 235] on input "0" at bounding box center [96, 228] width 20 height 15
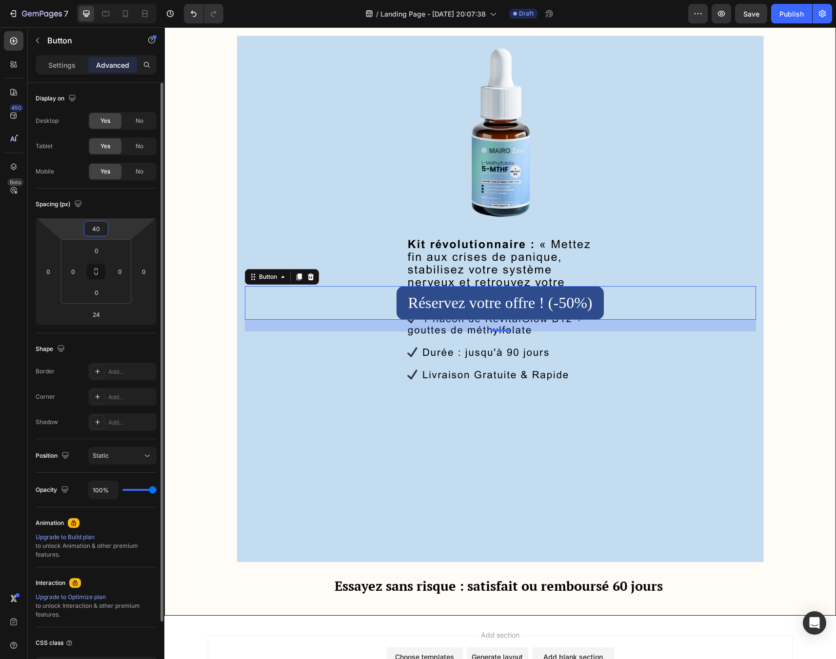
type input "4"
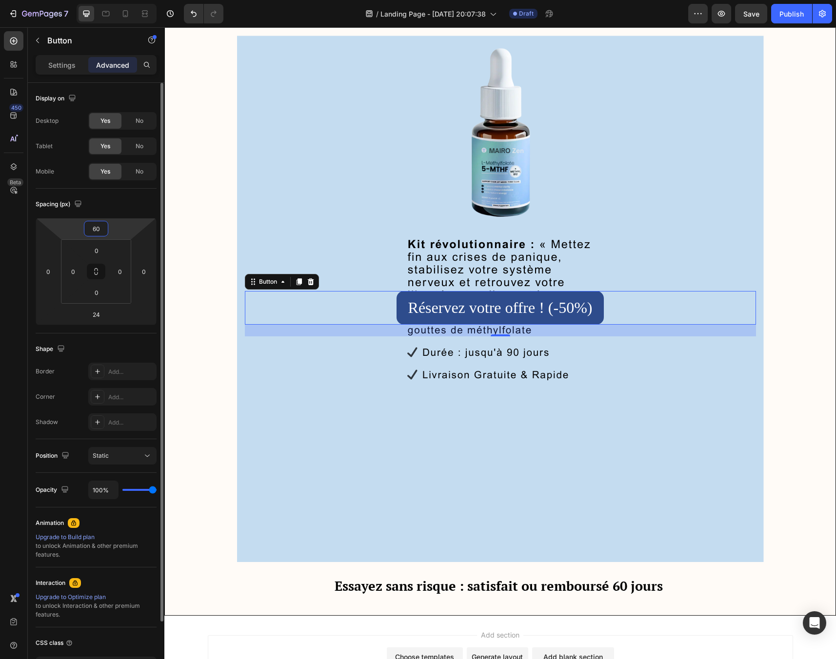
type input "600"
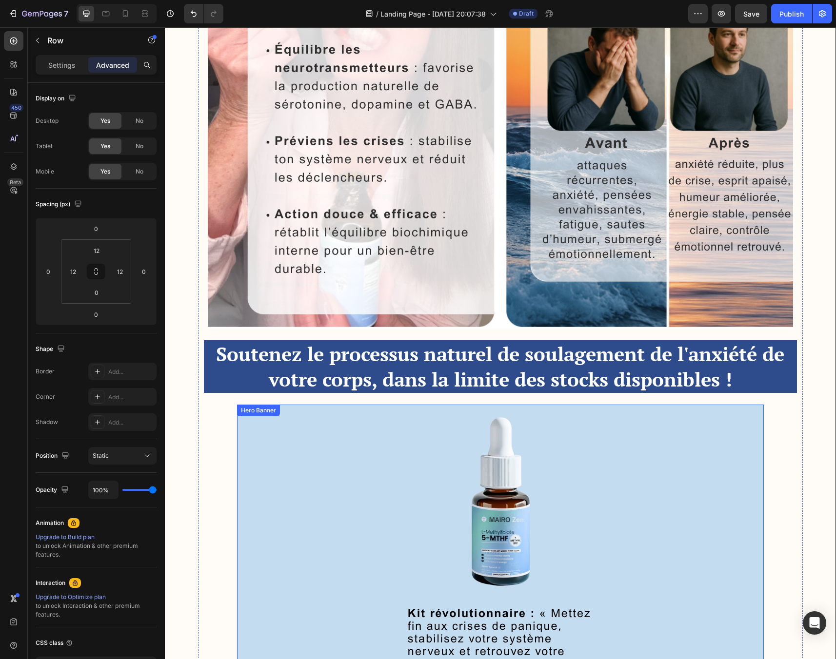
scroll to position [2818, 0]
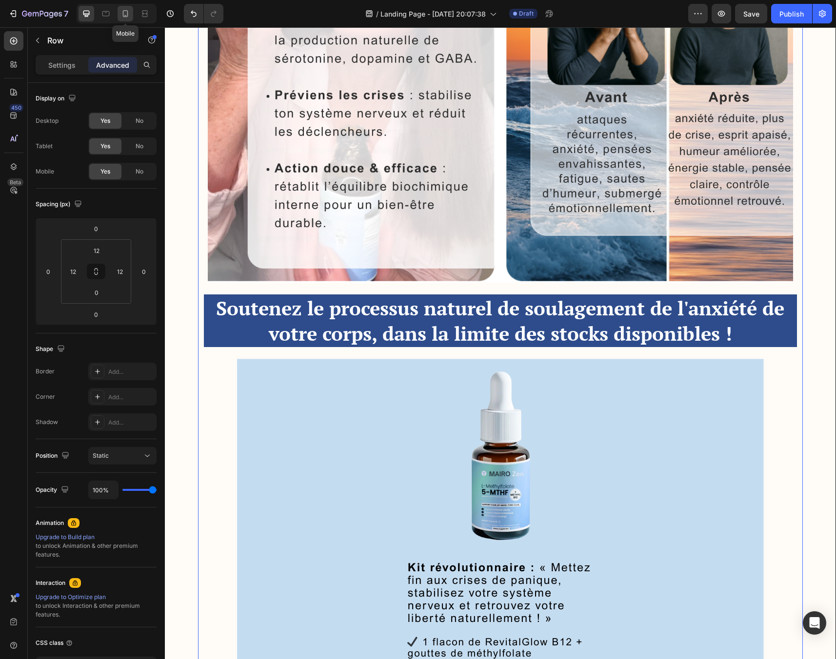
click at [124, 12] on icon at bounding box center [125, 14] width 10 height 10
type input "0"
type input "2"
type input "21"
type input "2"
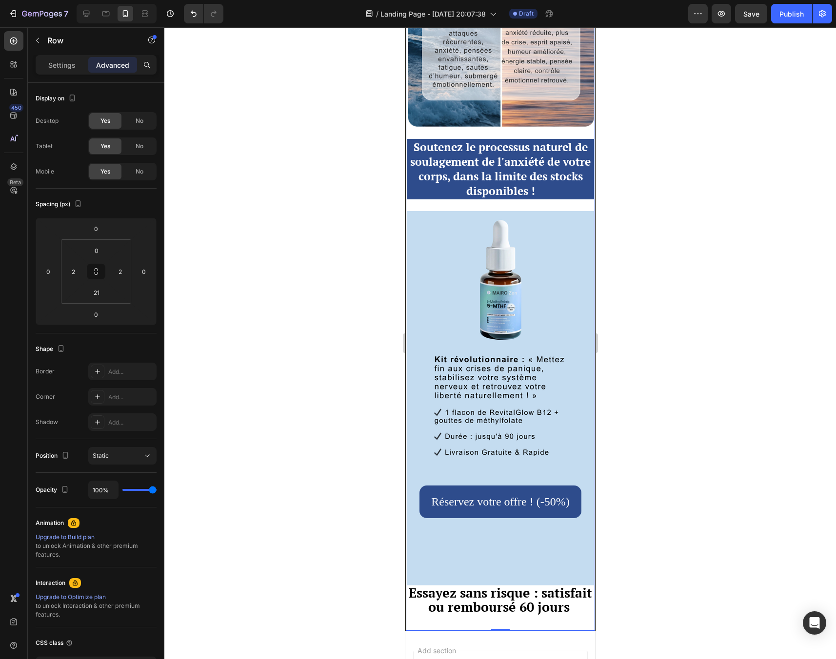
scroll to position [3298, 0]
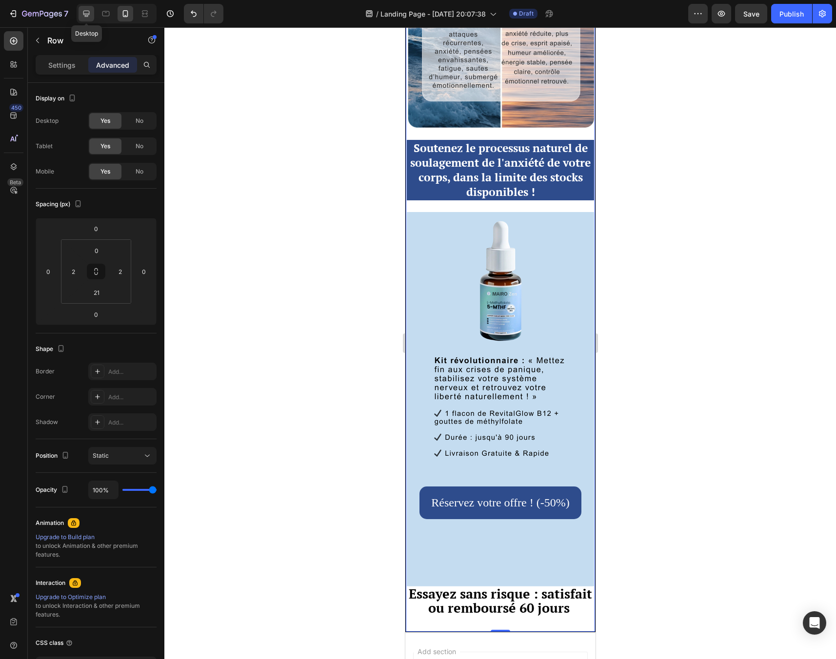
click at [85, 13] on icon at bounding box center [86, 14] width 6 height 6
type input "12"
type input "0"
type input "12"
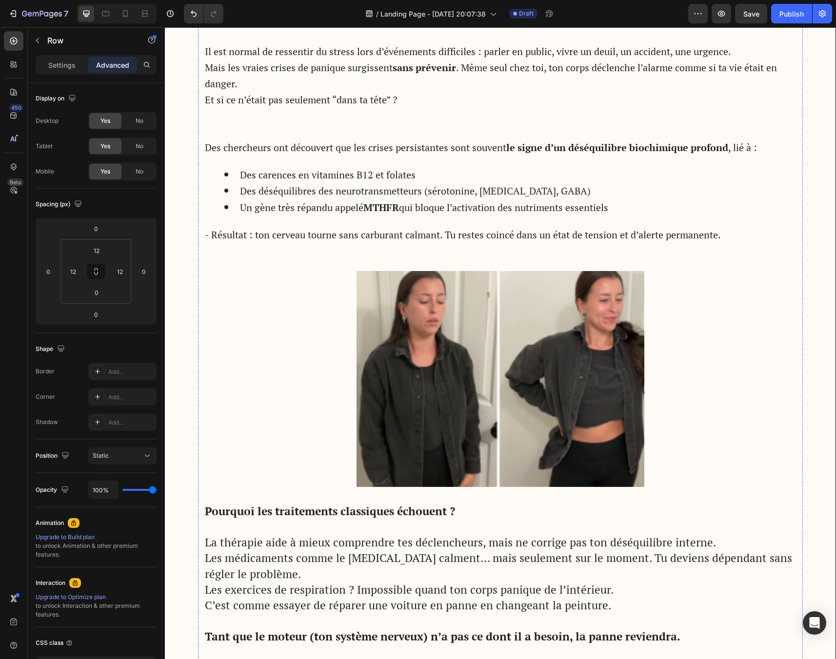
scroll to position [940, 0]
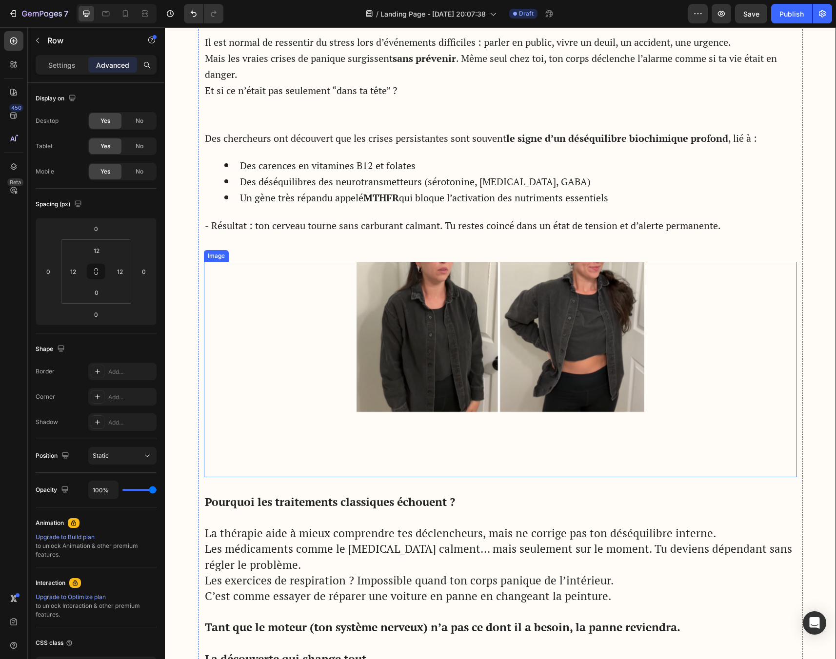
click at [486, 331] on img at bounding box center [500, 370] width 288 height 216
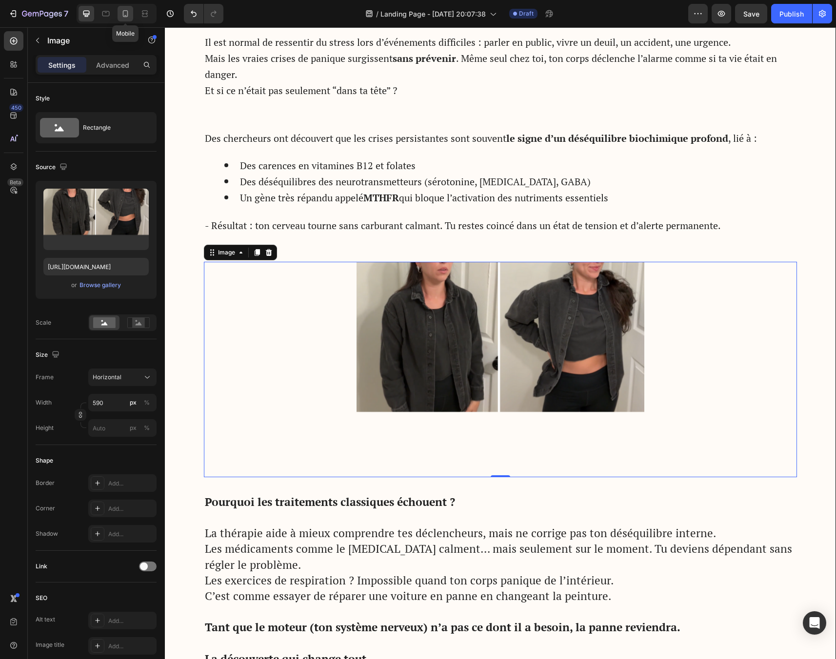
click at [130, 13] on div at bounding box center [126, 14] width 16 height 16
type input "[URL][DOMAIN_NAME]"
type input "100"
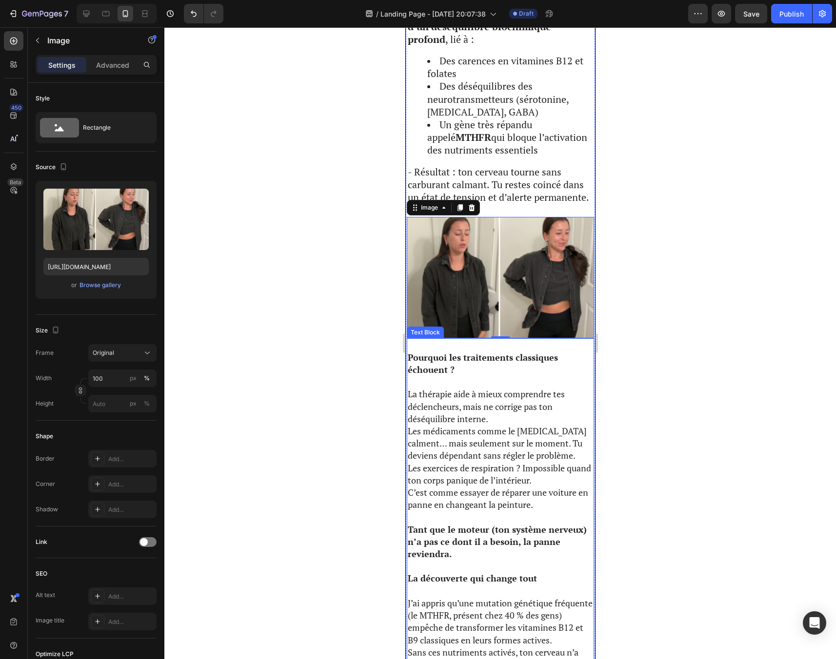
scroll to position [863, 0]
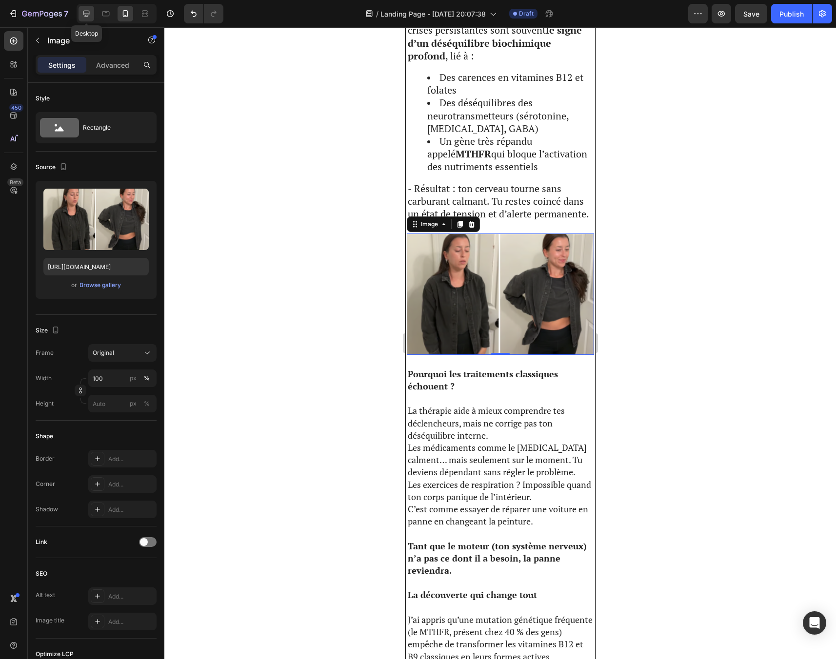
click at [88, 12] on icon at bounding box center [86, 14] width 10 height 10
type input "[URL][DOMAIN_NAME]"
type input "590"
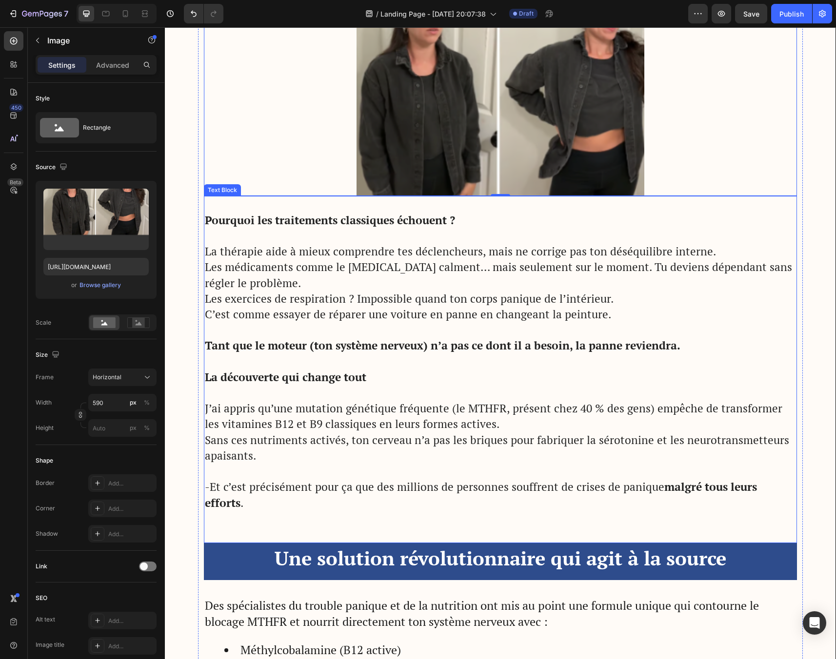
scroll to position [1141, 0]
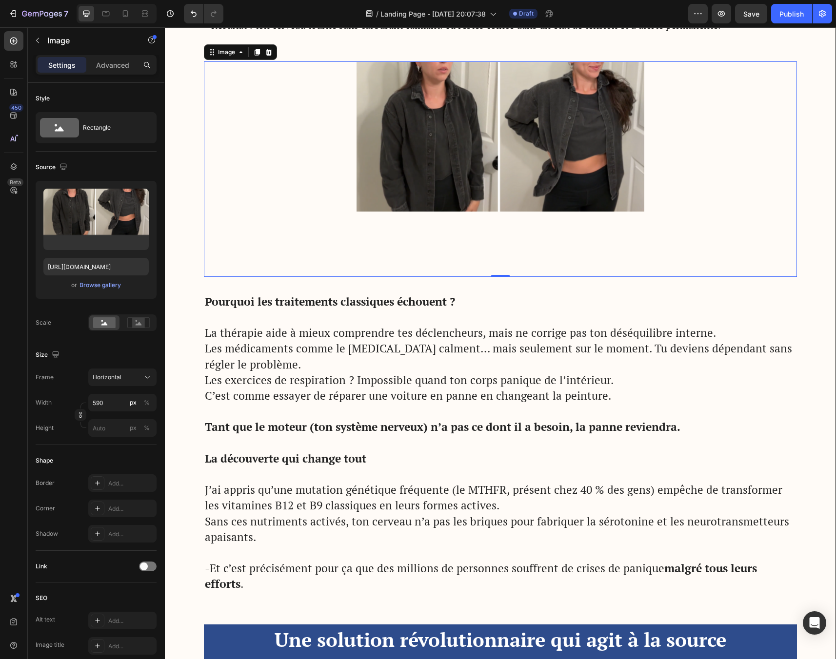
click at [276, 147] on div at bounding box center [500, 169] width 593 height 216
click at [123, 376] on div "Horizontal" at bounding box center [117, 377] width 48 height 9
click at [109, 452] on span "Original" at bounding box center [102, 456] width 21 height 9
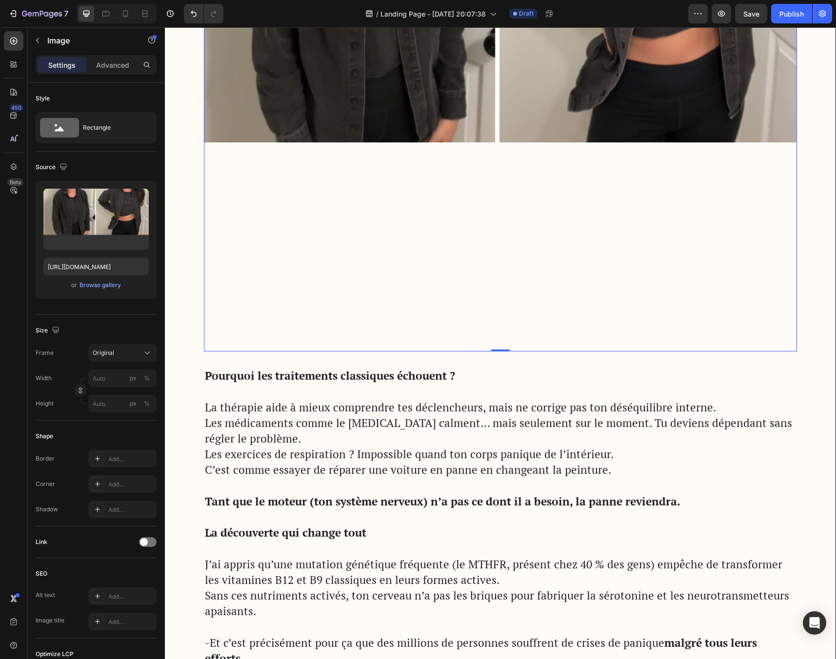
scroll to position [1518, 0]
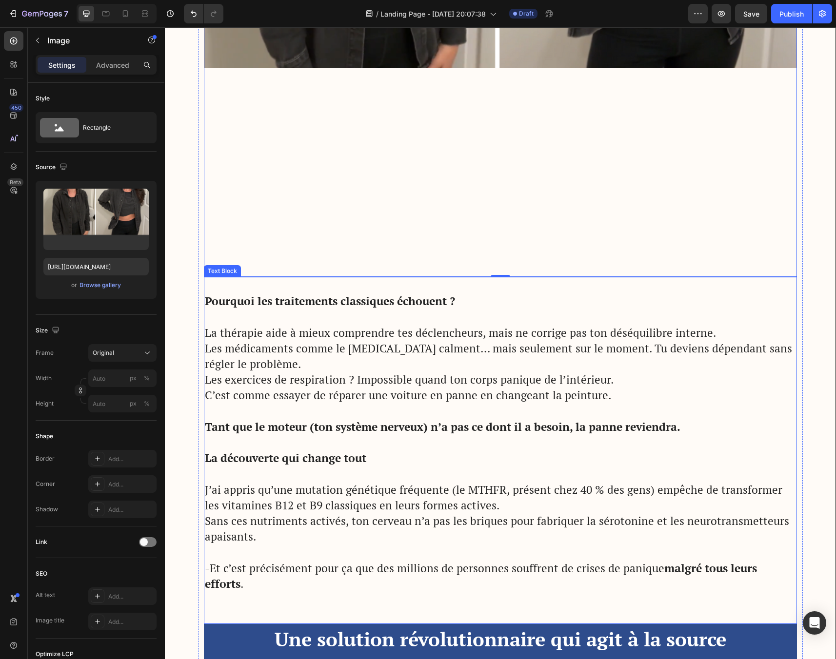
click at [471, 441] on p "Rich Text Editor. Editing area: main" at bounding box center [500, 443] width 591 height 16
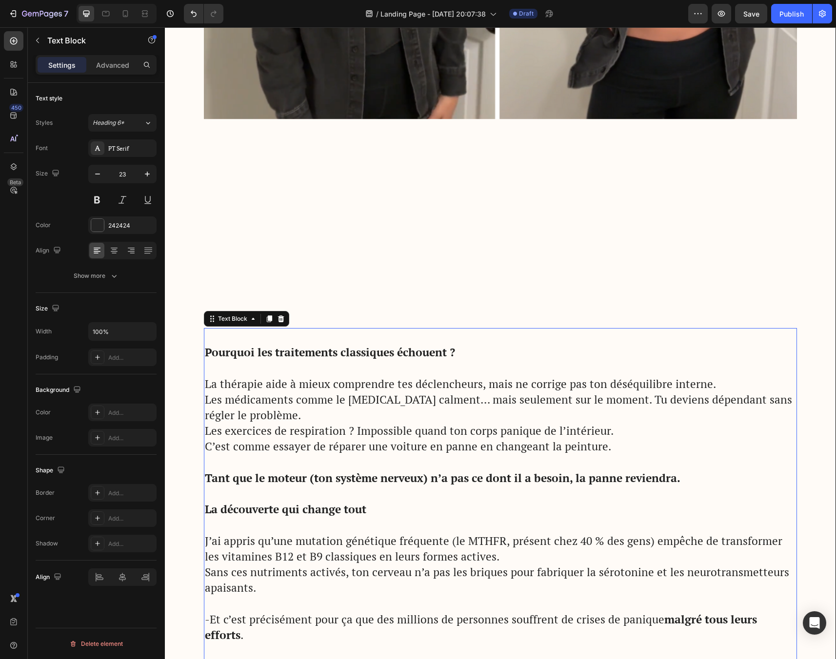
scroll to position [1426, 0]
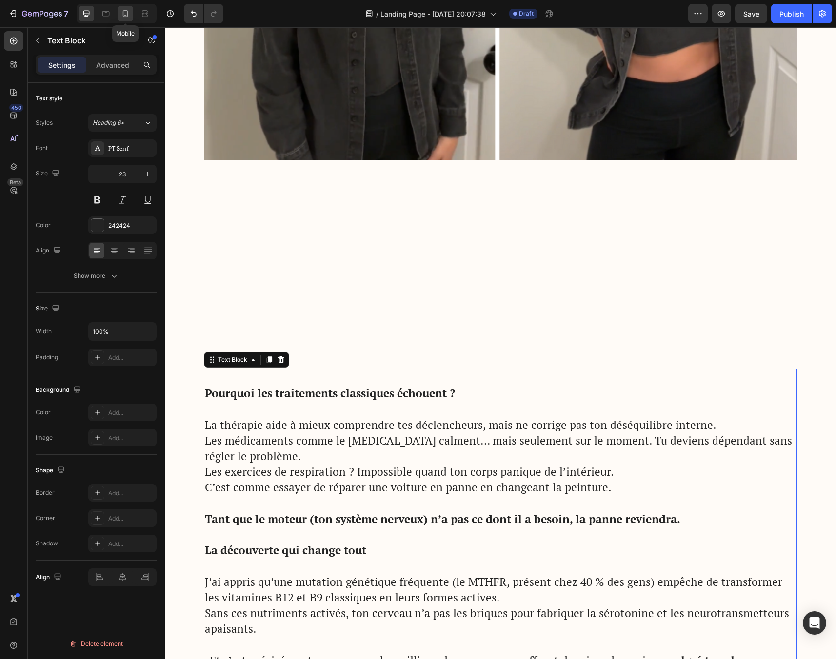
click at [123, 12] on icon at bounding box center [125, 13] width 5 height 7
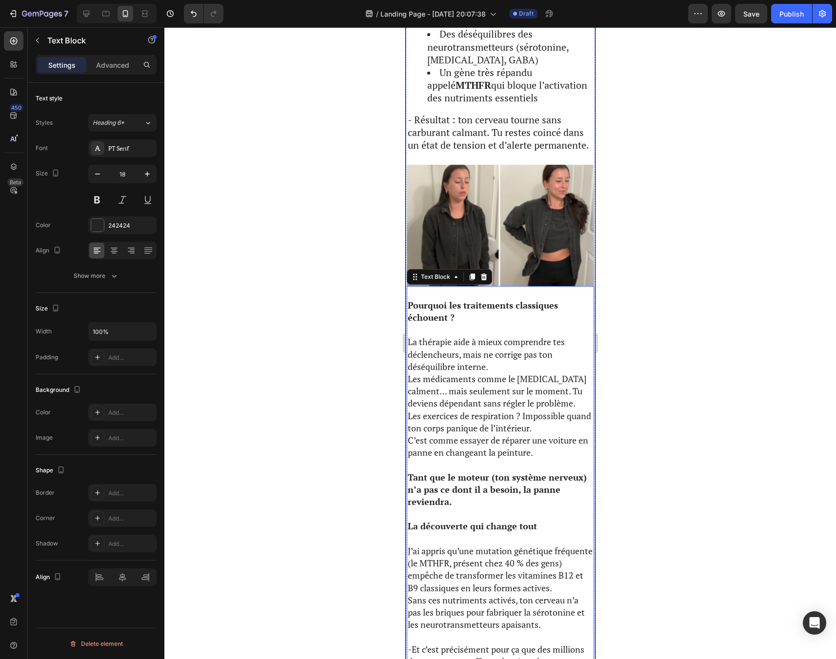
scroll to position [931, 0]
click at [89, 12] on icon at bounding box center [86, 14] width 10 height 10
type input "23"
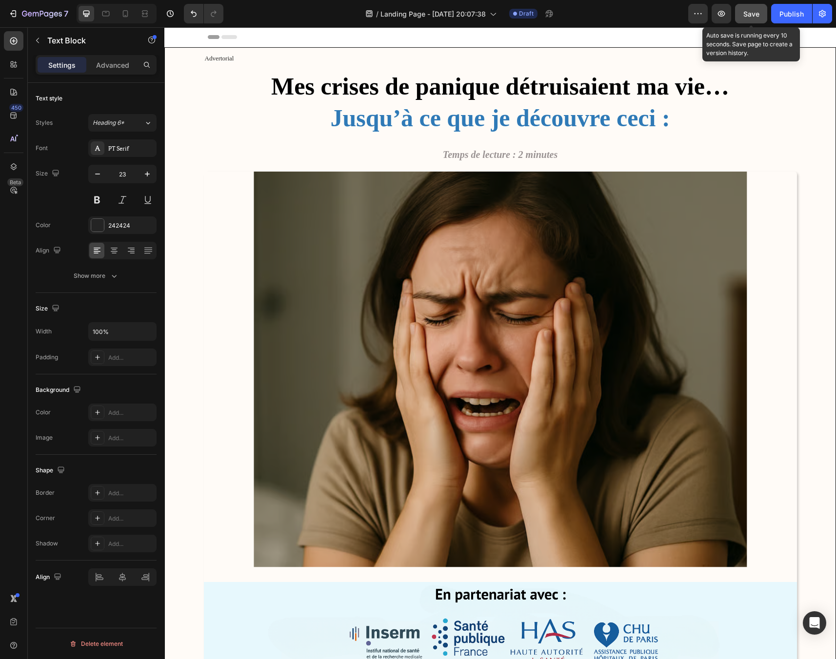
click at [742, 15] on button "Save" at bounding box center [751, 14] width 32 height 20
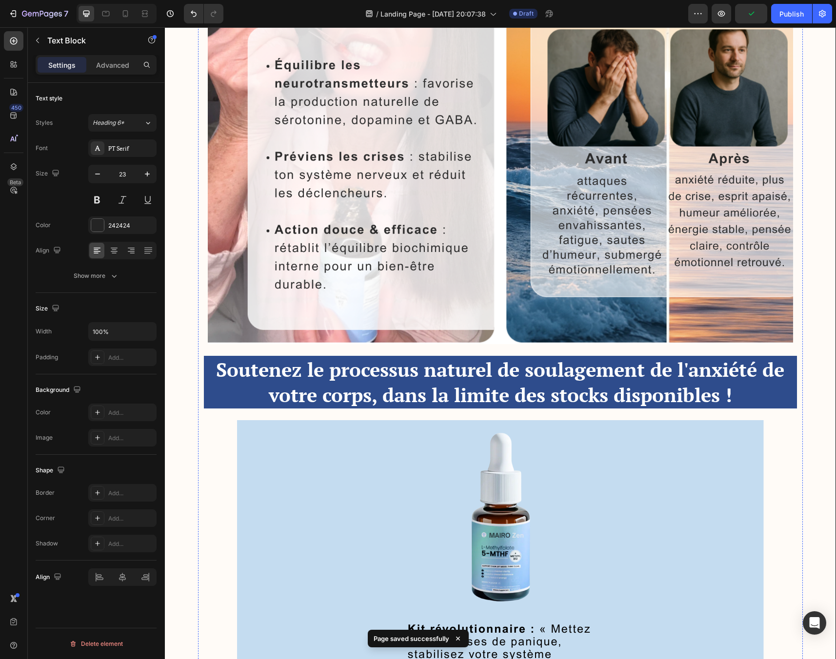
scroll to position [3600, 0]
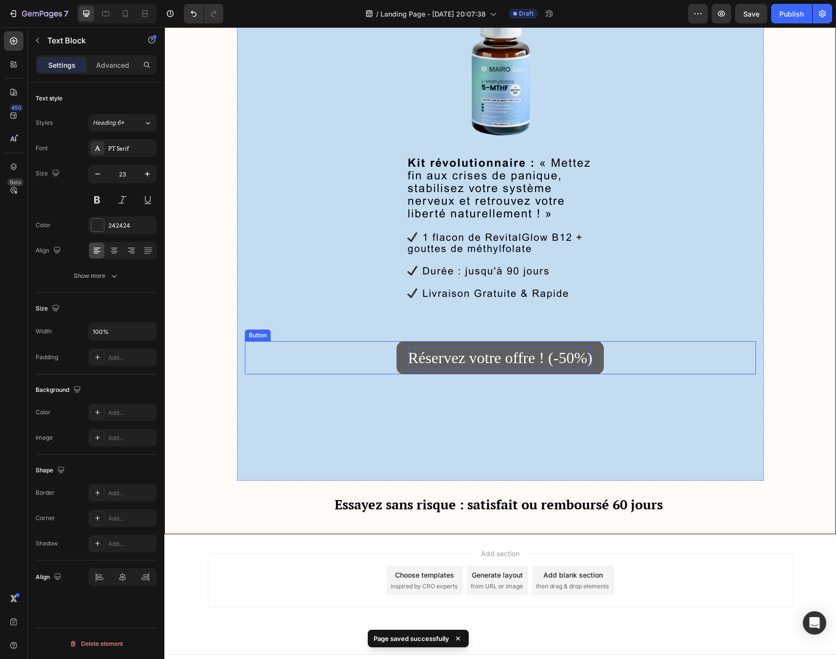
click at [472, 347] on p "Réservez votre offre ! (-50%)" at bounding box center [500, 358] width 184 height 22
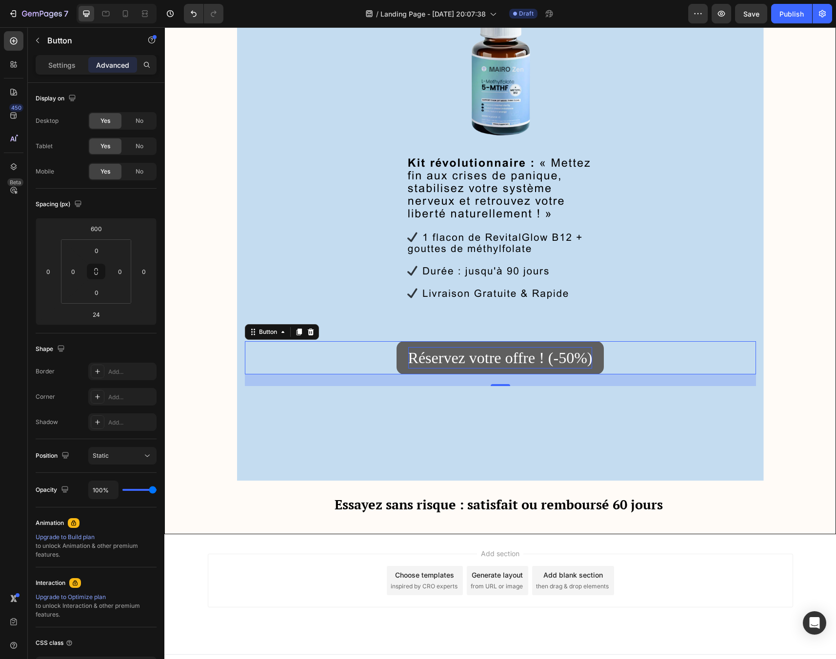
click at [455, 347] on p "Réservez votre offre ! (-50%)" at bounding box center [500, 358] width 184 height 22
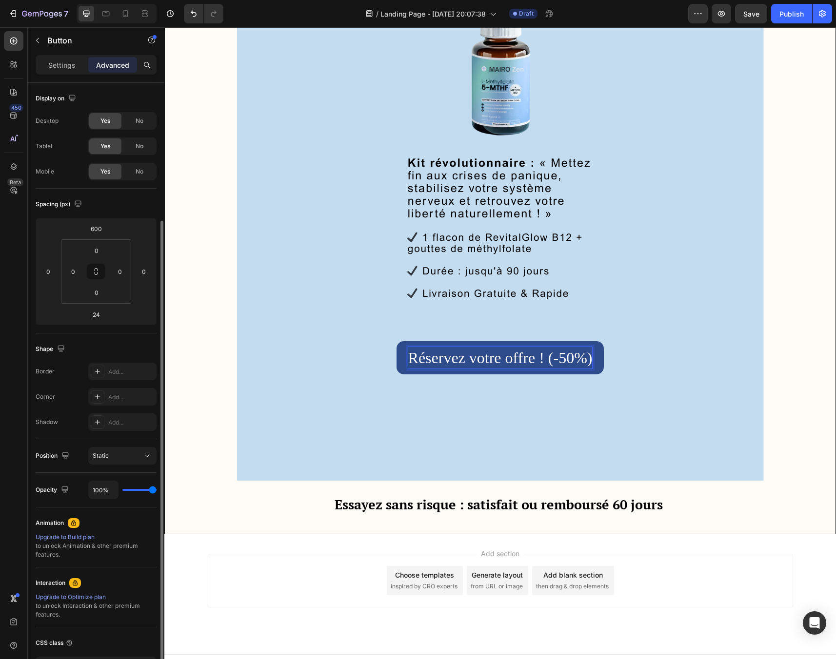
scroll to position [73, 0]
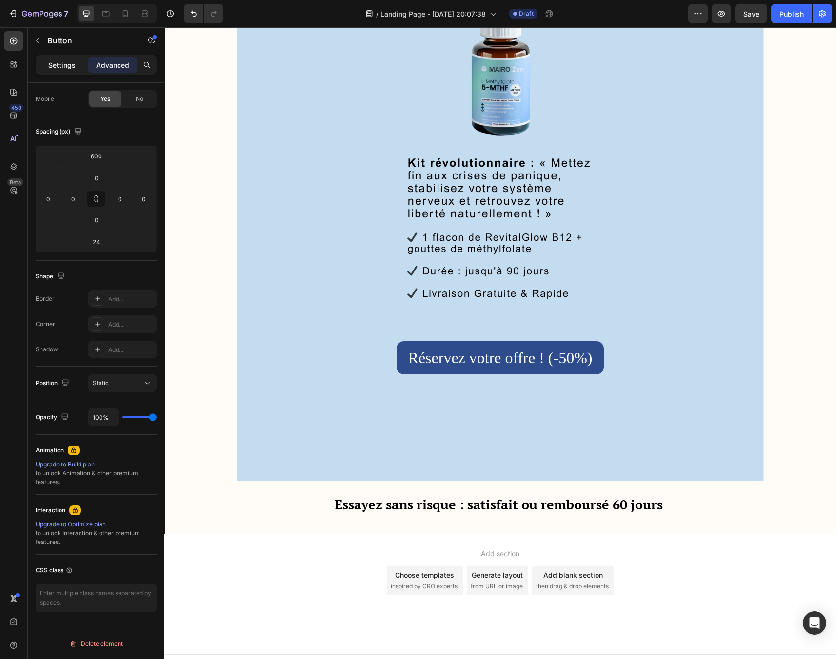
click at [63, 67] on p "Settings" at bounding box center [61, 65] width 27 height 10
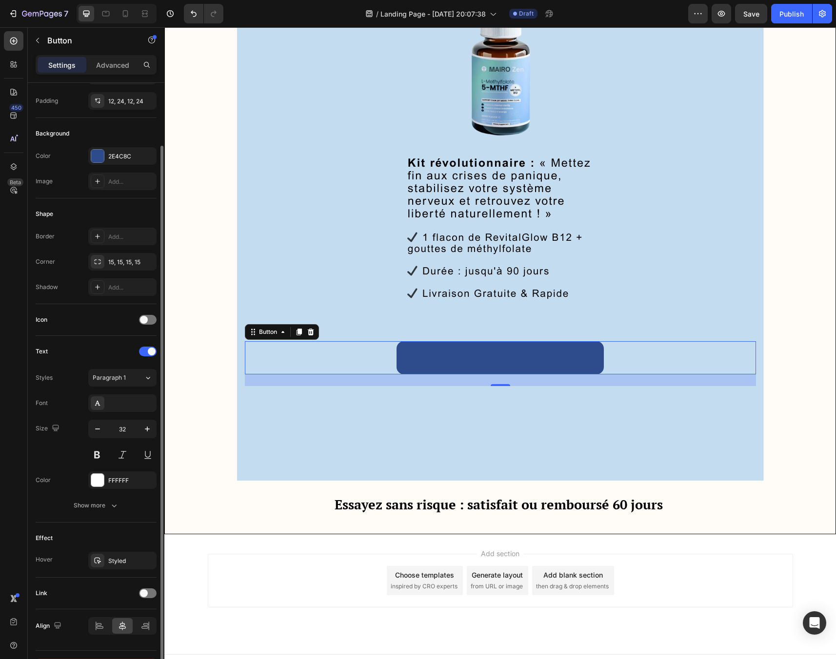
scroll to position [95, 0]
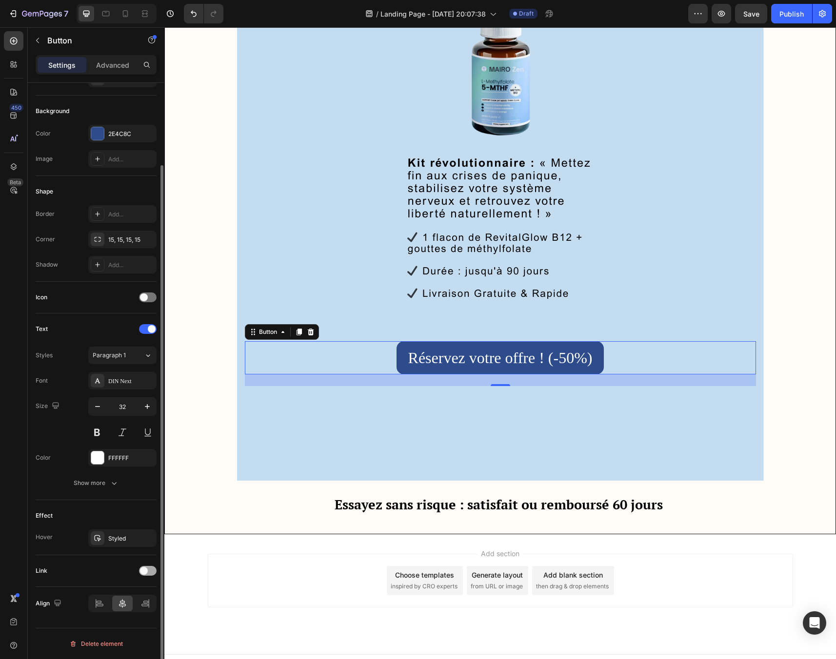
click at [146, 571] on span at bounding box center [144, 571] width 8 height 8
click at [123, 622] on div "Add..." at bounding box center [131, 621] width 46 height 9
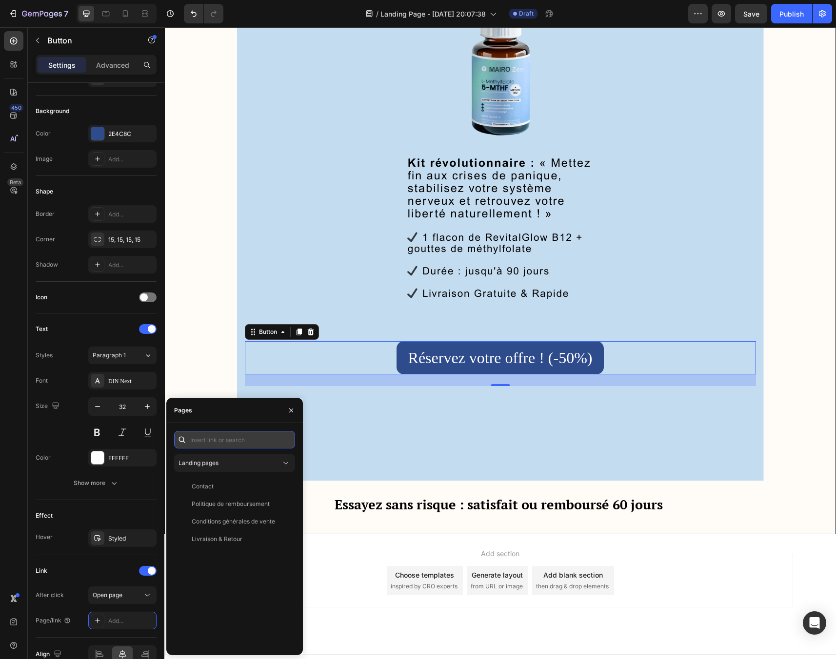
click at [197, 442] on input "text" at bounding box center [234, 440] width 121 height 18
paste input "[URL][DOMAIN_NAME]"
type input "[URL][DOMAIN_NAME]"
click at [251, 465] on div "[URL][DOMAIN_NAME]" at bounding box center [223, 463] width 63 height 9
click at [321, 606] on div "Add section Choose templates inspired by CRO experts Generate layout from URL o…" at bounding box center [499, 594] width 671 height 120
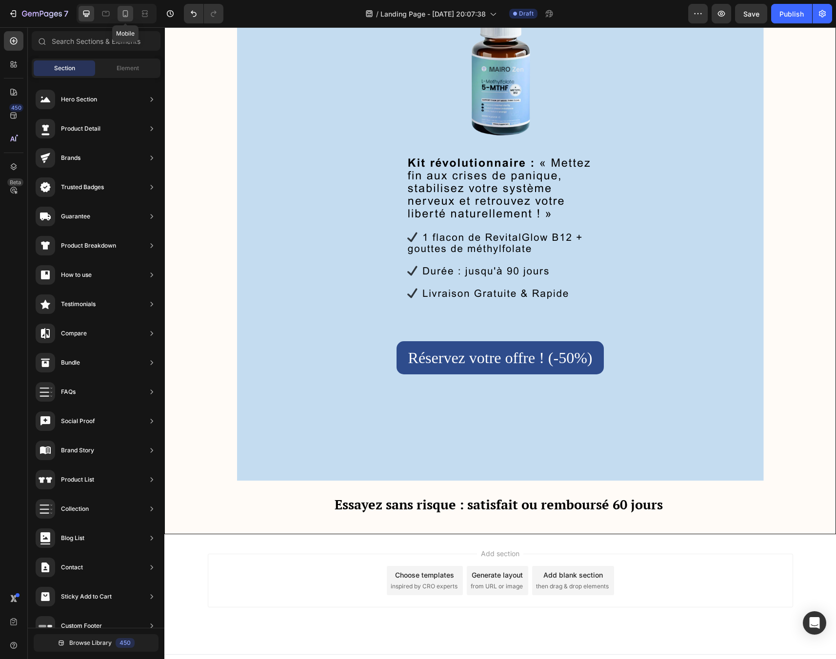
click at [129, 15] on icon at bounding box center [125, 14] width 10 height 10
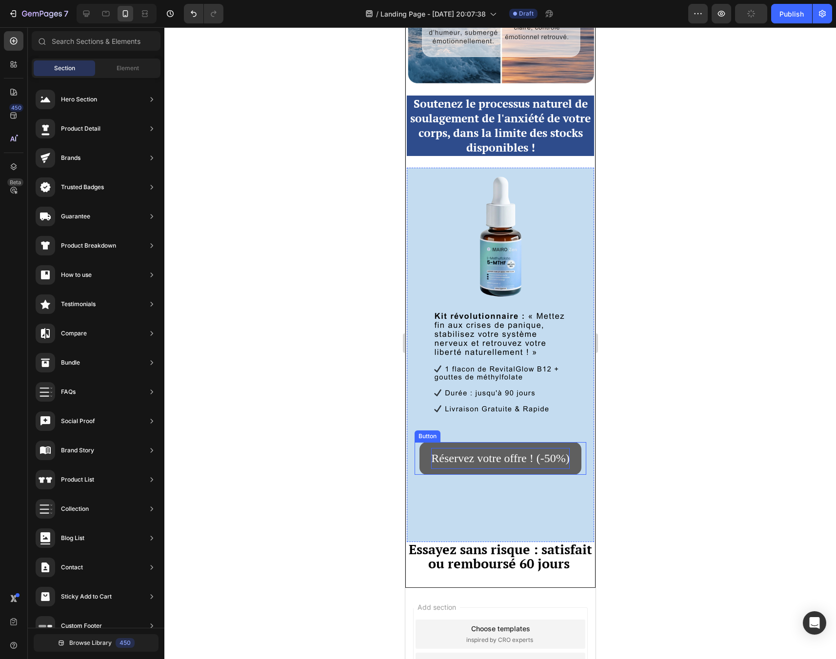
click at [468, 448] on p "Réservez votre offre ! (-50%)" at bounding box center [500, 458] width 138 height 21
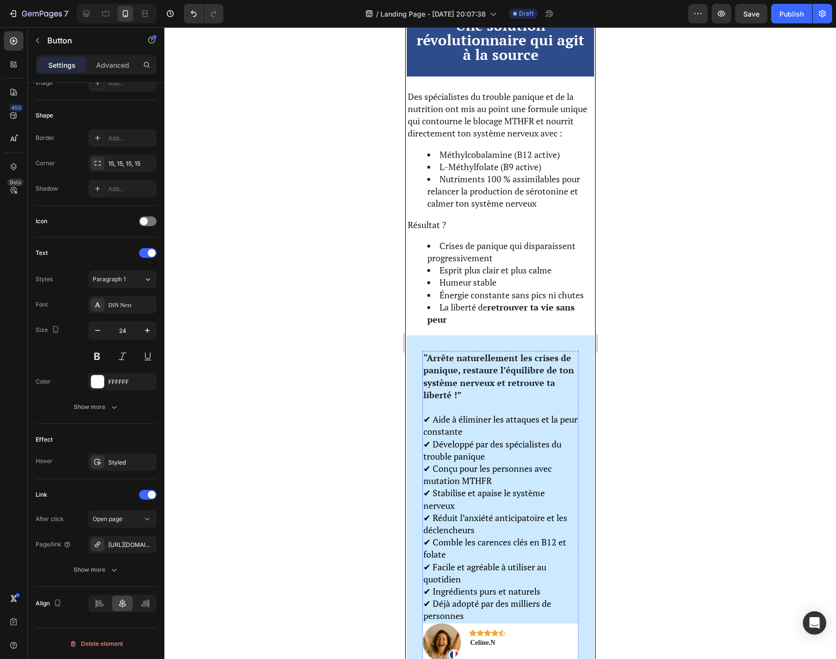
scroll to position [1443, 0]
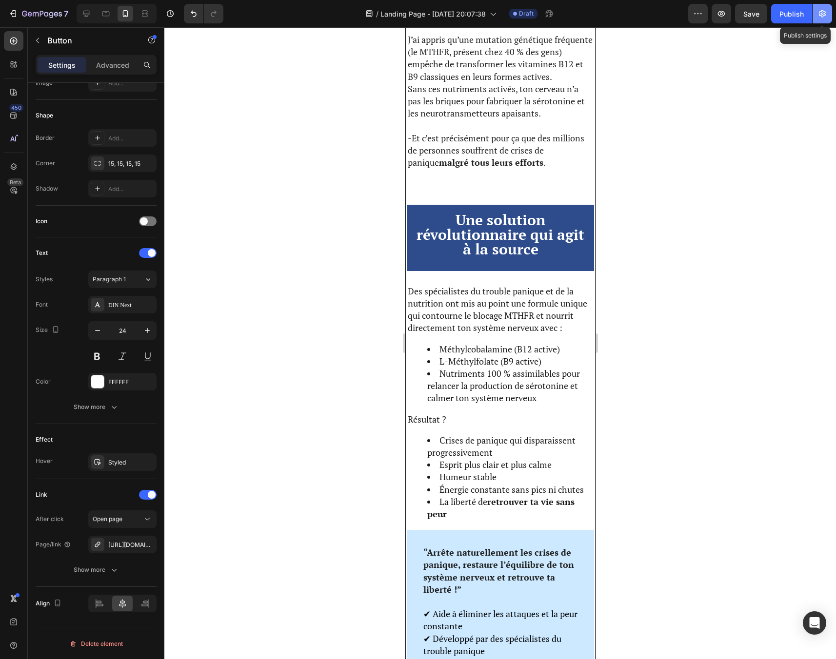
click at [820, 16] on icon "button" at bounding box center [822, 13] width 7 height 7
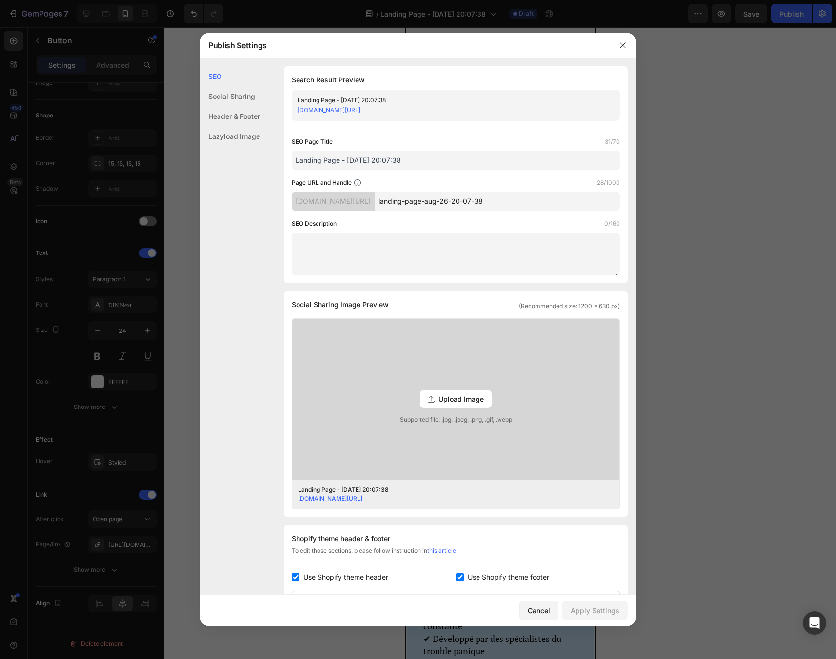
click at [817, 17] on div at bounding box center [418, 329] width 836 height 659
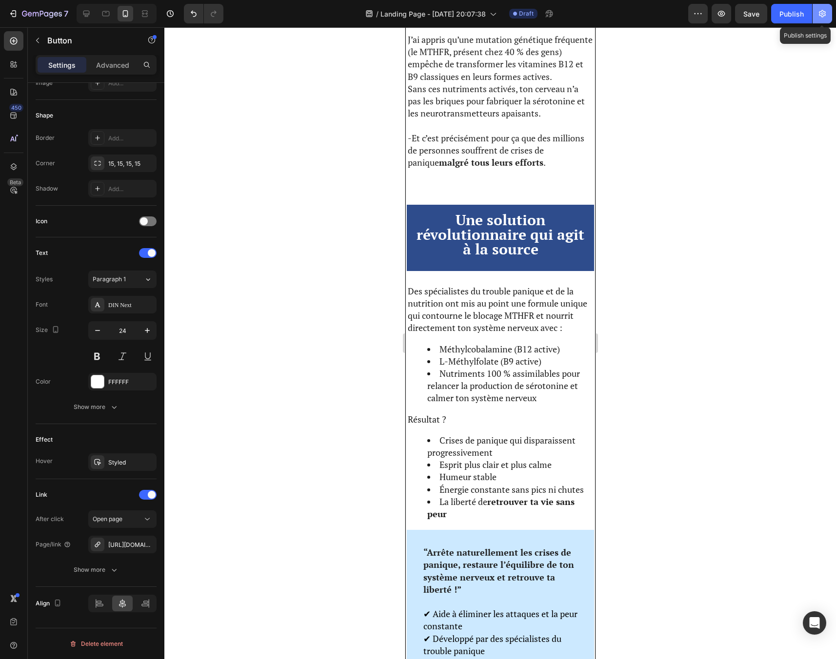
click at [825, 20] on button "button" at bounding box center [822, 14] width 20 height 20
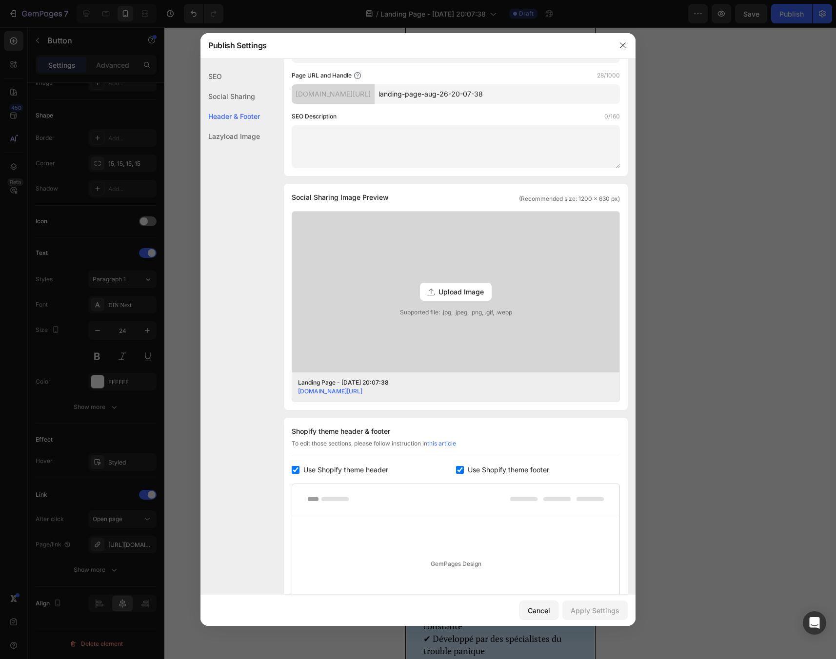
scroll to position [0, 0]
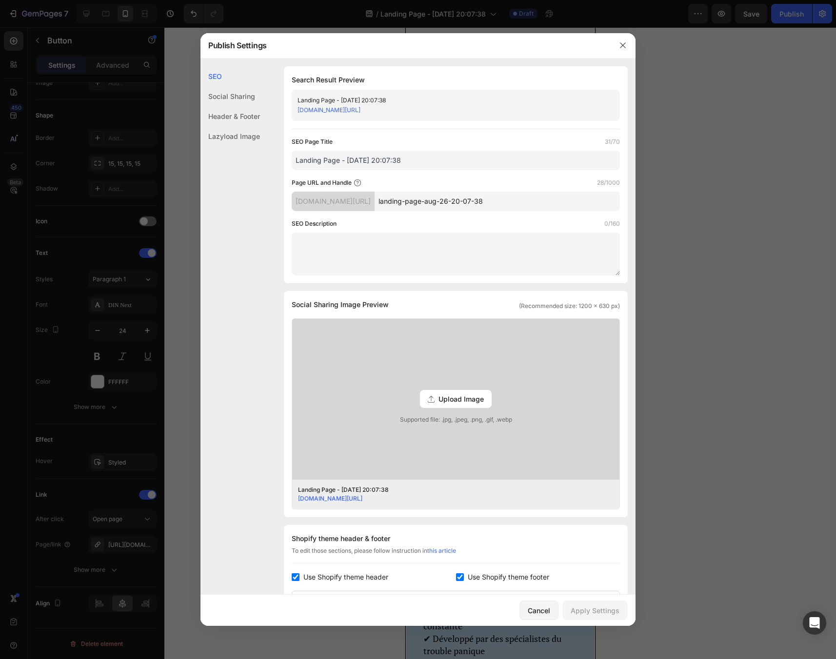
click at [226, 106] on div "Social Sharing" at bounding box center [229, 116] width 59 height 20
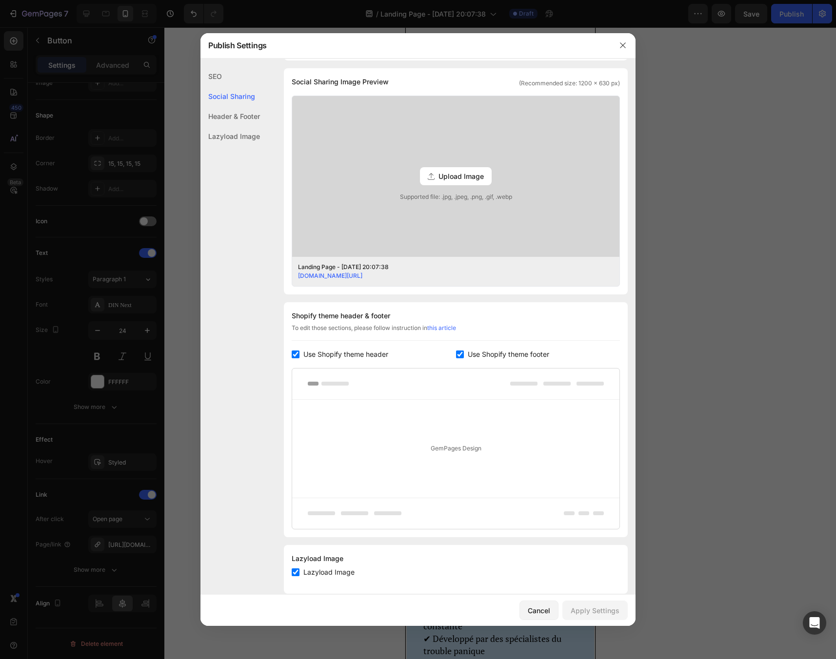
scroll to position [237, 0]
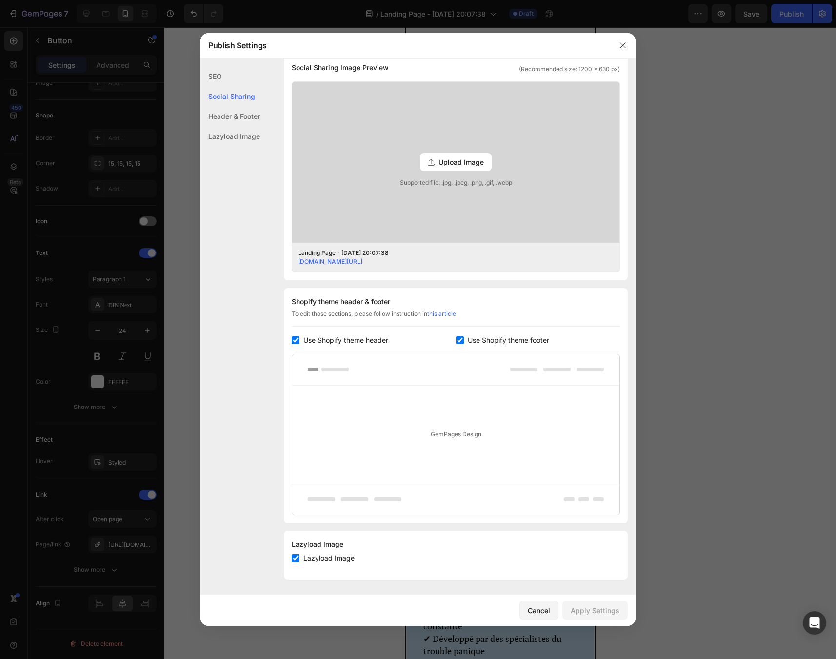
click at [250, 126] on div "Header & Footer" at bounding box center [229, 136] width 59 height 20
click at [236, 134] on div "Lazyload Image" at bounding box center [229, 136] width 59 height 20
click at [216, 86] on div "SEO" at bounding box center [229, 96] width 59 height 20
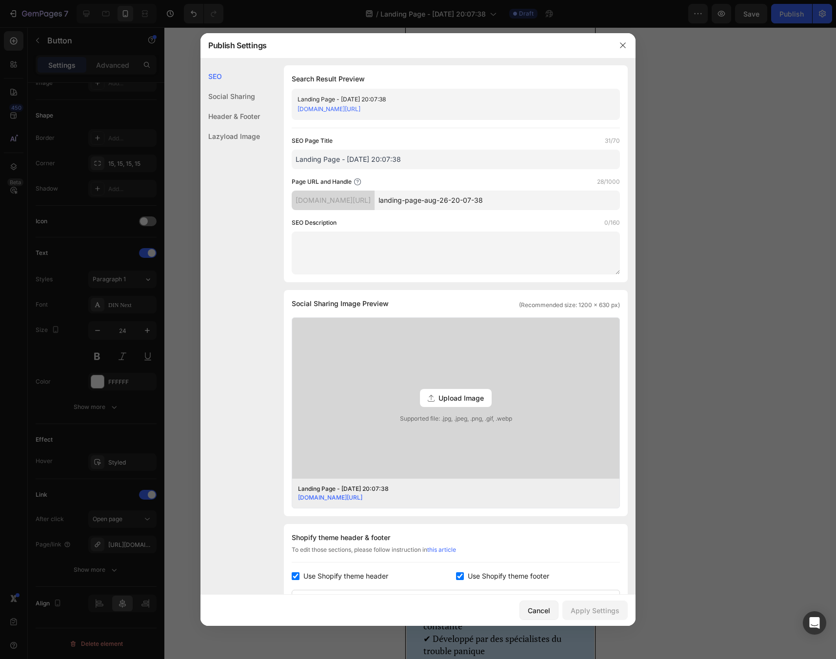
scroll to position [0, 0]
click at [539, 609] on div "Cancel" at bounding box center [539, 611] width 22 height 10
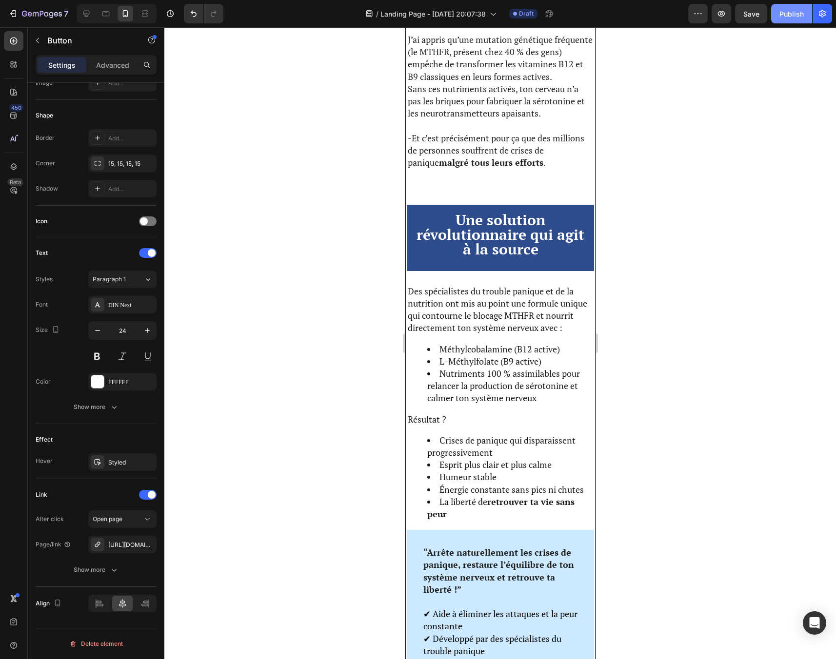
click at [790, 17] on div "Publish" at bounding box center [791, 14] width 24 height 10
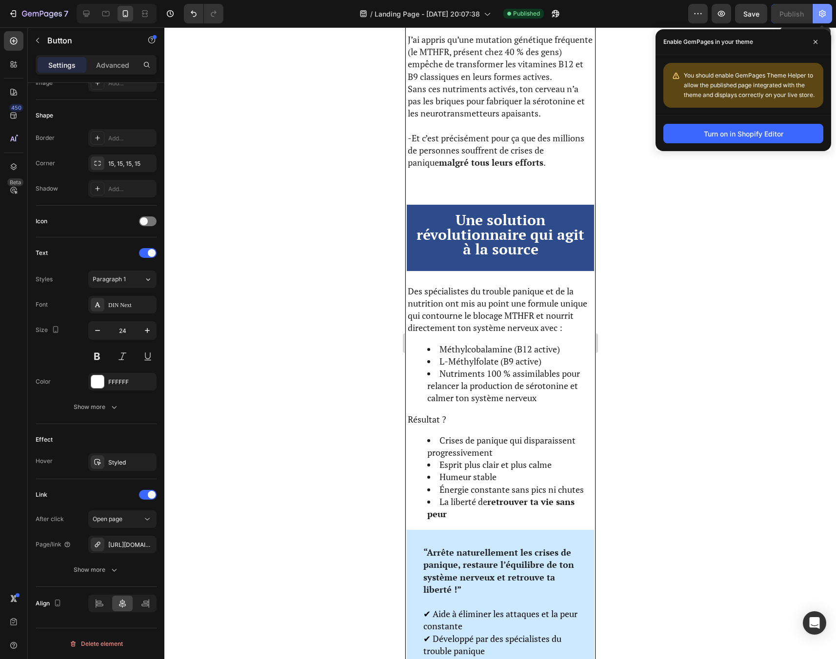
click at [817, 9] on icon "button" at bounding box center [822, 14] width 10 height 10
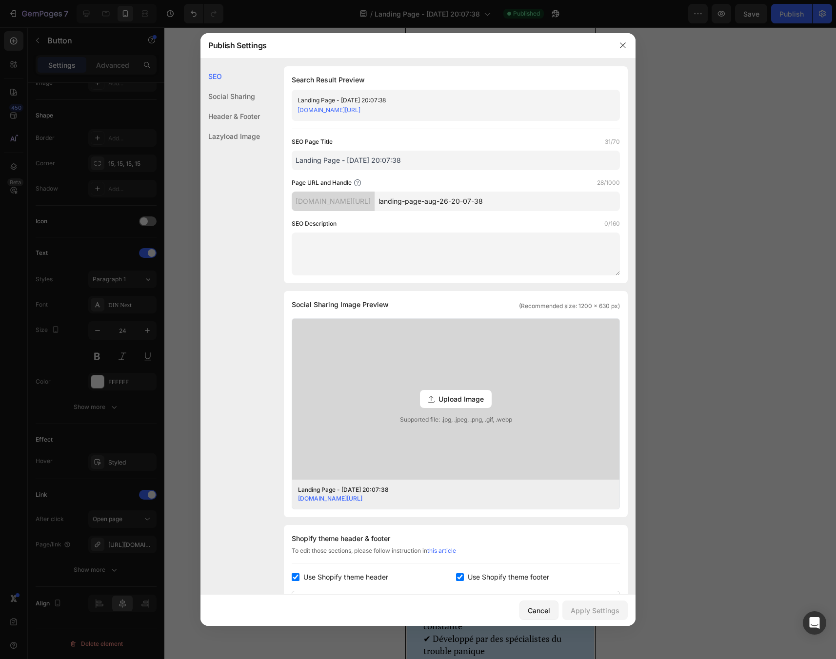
click at [354, 111] on link "[DOMAIN_NAME][URL]" at bounding box center [328, 109] width 63 height 7
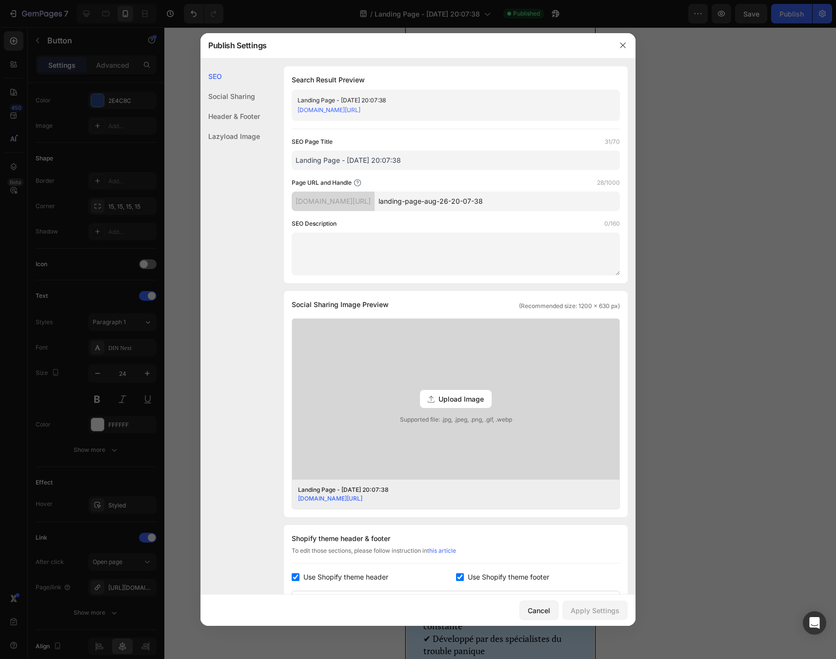
click at [499, 109] on div "[DOMAIN_NAME][URL]" at bounding box center [447, 110] width 300 height 10
click at [254, 106] on div "Social Sharing" at bounding box center [229, 116] width 59 height 20
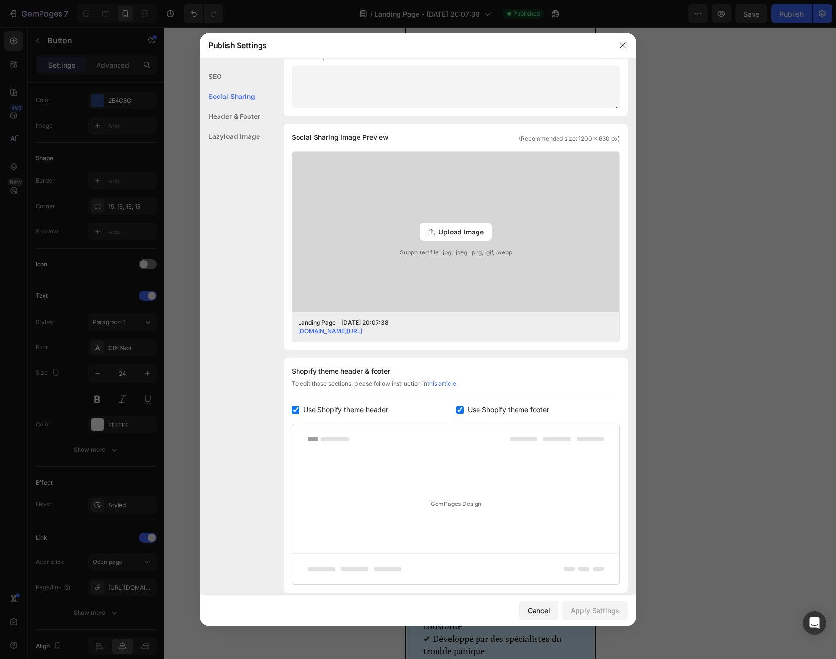
scroll to position [223, 0]
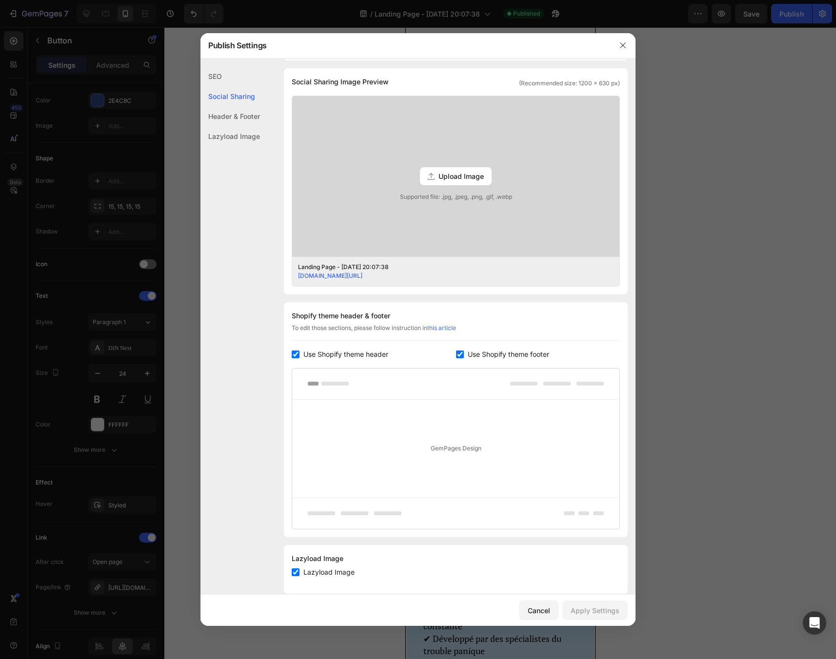
click at [222, 86] on div "SEO" at bounding box center [229, 96] width 59 height 20
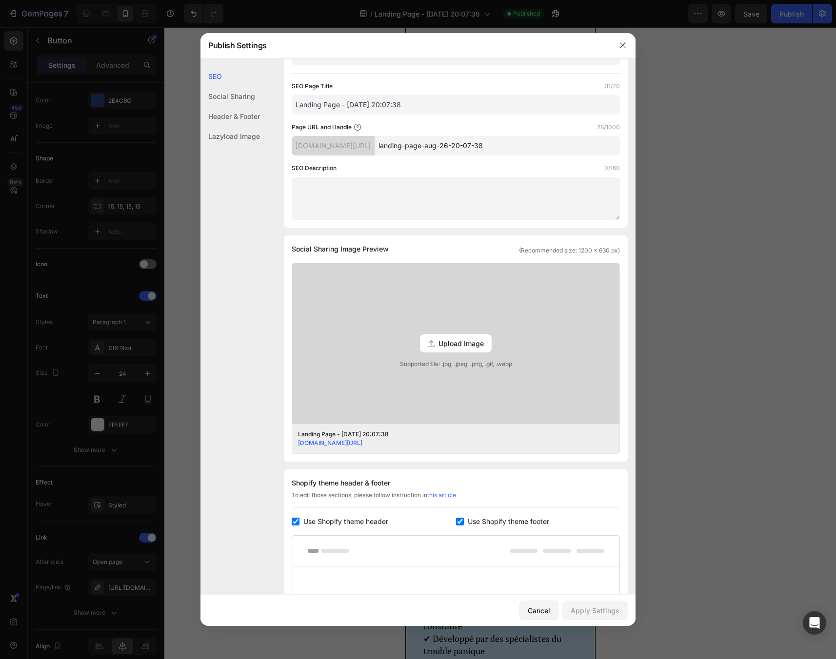
scroll to position [0, 0]
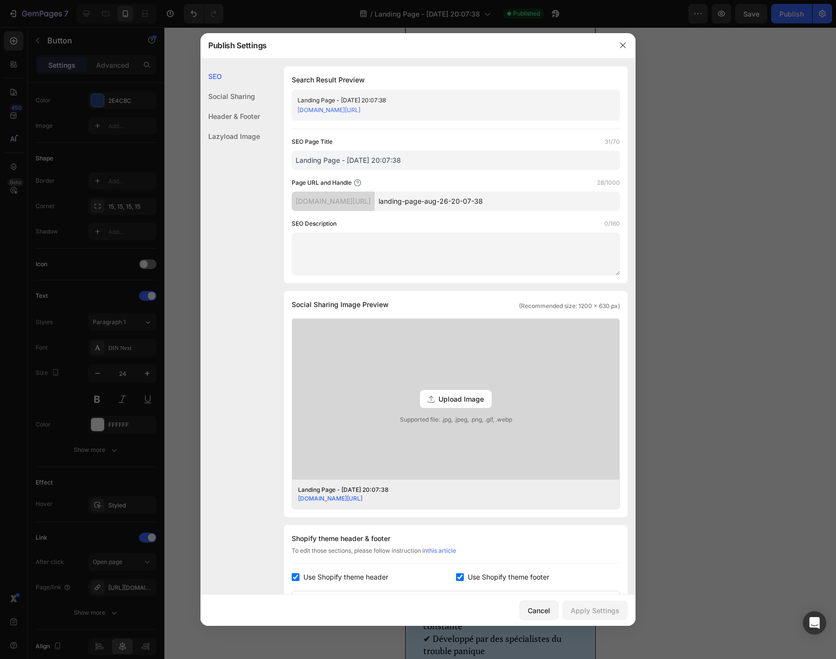
click at [525, 103] on div "Landing Page - [DATE] 20:07:38" at bounding box center [447, 101] width 300 height 10
click at [419, 202] on input "landing-page-aug-26-20-07-38" at bounding box center [496, 202] width 245 height 20
click at [434, 203] on input "landing-page-aug-26-20-07-38" at bounding box center [496, 202] width 245 height 20
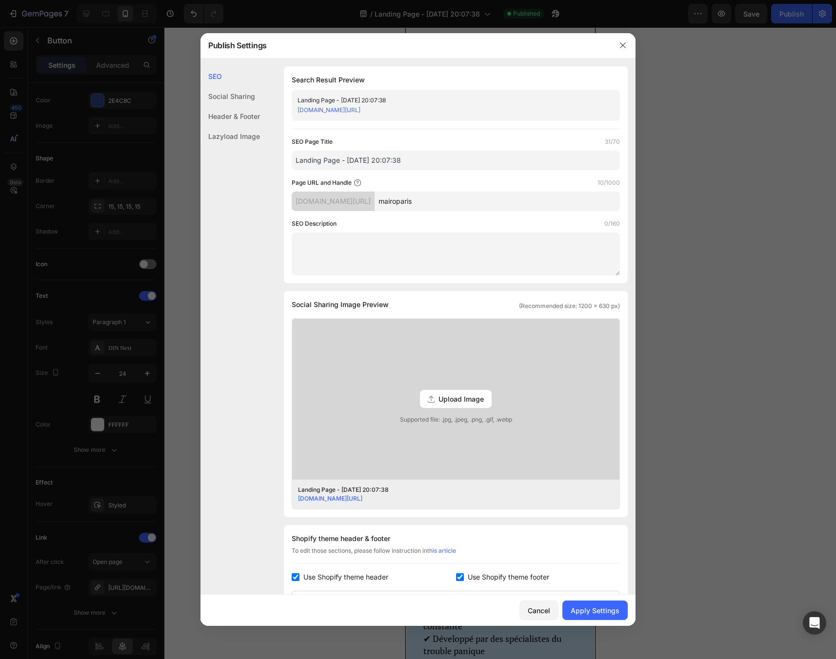
click at [374, 205] on div "[DOMAIN_NAME][URL]" at bounding box center [333, 202] width 83 height 20
click at [354, 198] on div "[DOMAIN_NAME][URL]" at bounding box center [333, 202] width 83 height 20
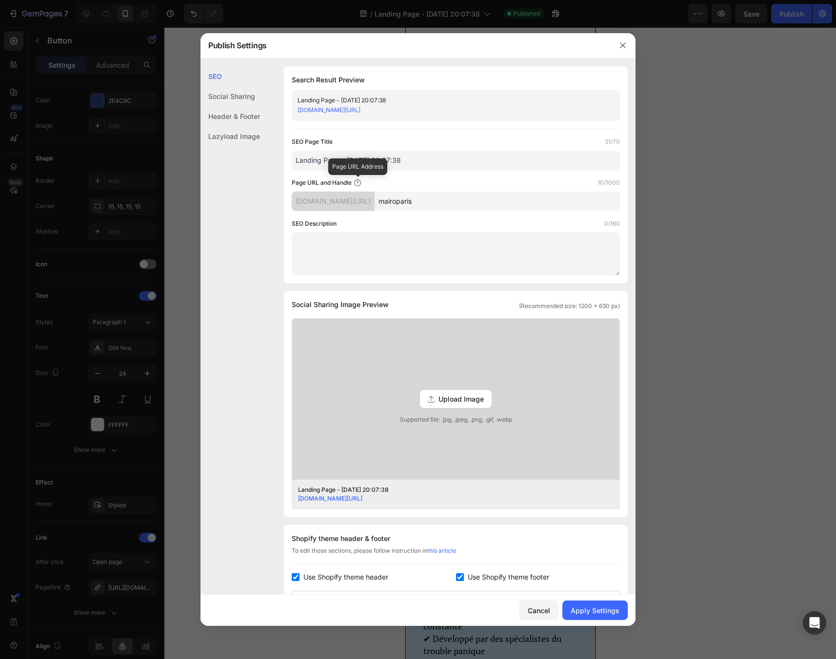
click at [356, 184] on icon at bounding box center [358, 183] width 8 height 8
click at [371, 204] on div "[DOMAIN_NAME][URL]" at bounding box center [333, 202] width 83 height 20
drag, startPoint x: 466, startPoint y: 201, endPoint x: 432, endPoint y: 202, distance: 34.1
click at [432, 202] on input "mairoparis" at bounding box center [496, 202] width 245 height 20
type input "mairoZen"
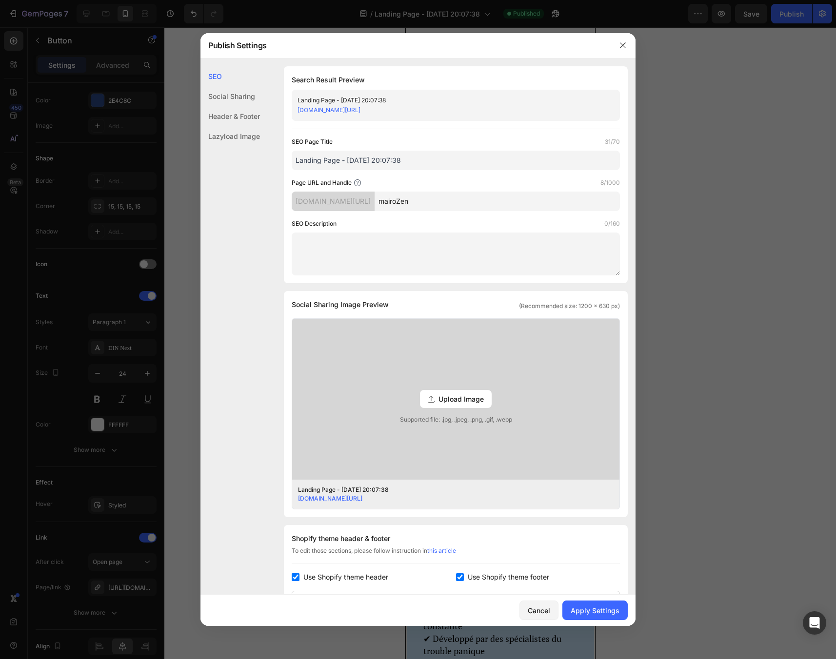
drag, startPoint x: 433, startPoint y: 113, endPoint x: 376, endPoint y: 111, distance: 57.1
click at [376, 112] on div "[DOMAIN_NAME][URL]" at bounding box center [447, 110] width 300 height 10
click at [449, 121] on div "Search Result Preview Landing Page - [DATE] 20:07:38 [DOMAIN_NAME][URL] SEO Pag…" at bounding box center [456, 174] width 344 height 217
drag, startPoint x: 430, startPoint y: 110, endPoint x: 296, endPoint y: 112, distance: 133.6
click at [296, 112] on div "Landing Page - [DATE] 20:07:38 [DOMAIN_NAME][URL]" at bounding box center [456, 105] width 328 height 31
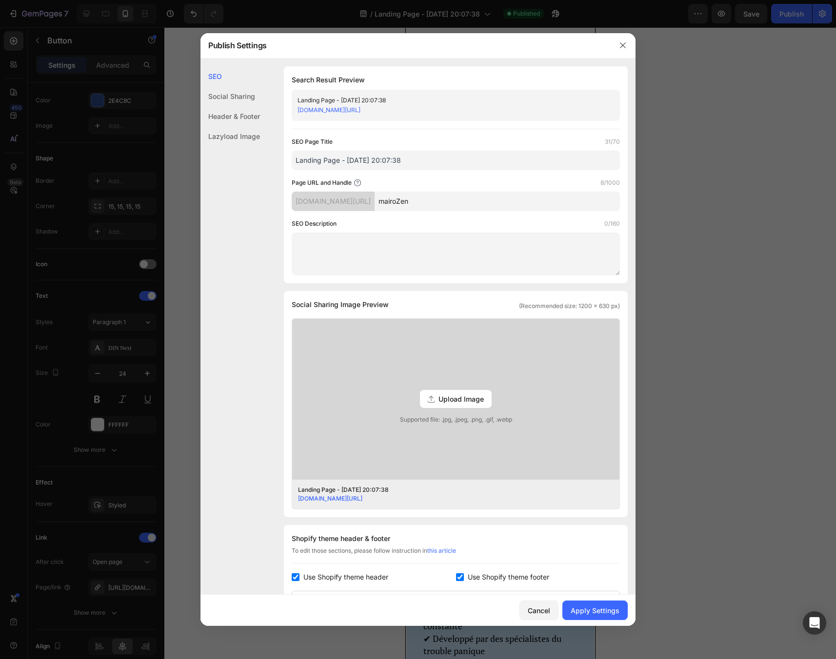
copy link "[DOMAIN_NAME][URL]"
click at [236, 106] on div "Social Sharing" at bounding box center [229, 116] width 59 height 20
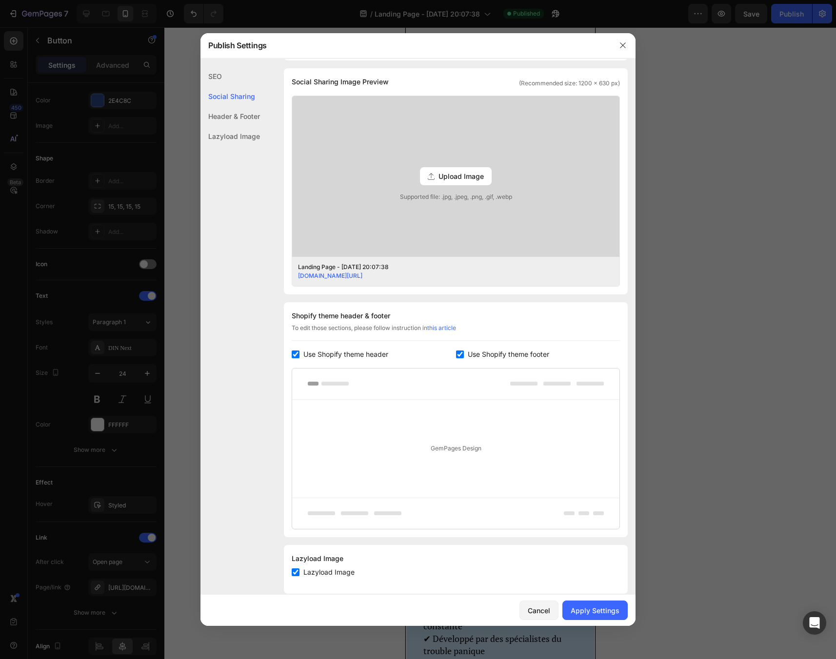
click at [238, 126] on div "Header & Footer" at bounding box center [229, 136] width 59 height 20
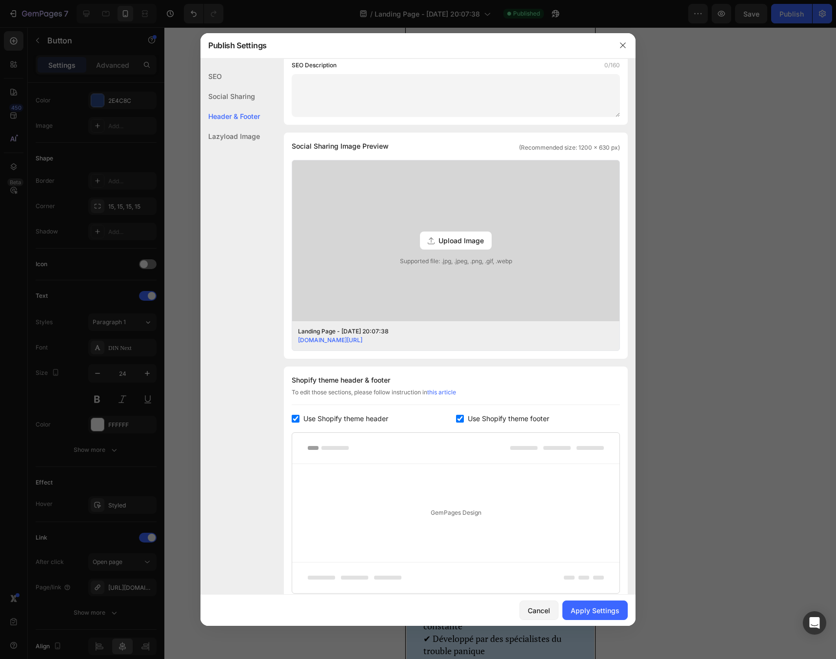
scroll to position [157, 0]
click at [450, 241] on span "Upload Image" at bounding box center [460, 242] width 45 height 10
click at [0, 0] on input "Upload Image Supported file: .jpg, .jpeg, .png, .gif, .webp" at bounding box center [0, 0] width 0 height 0
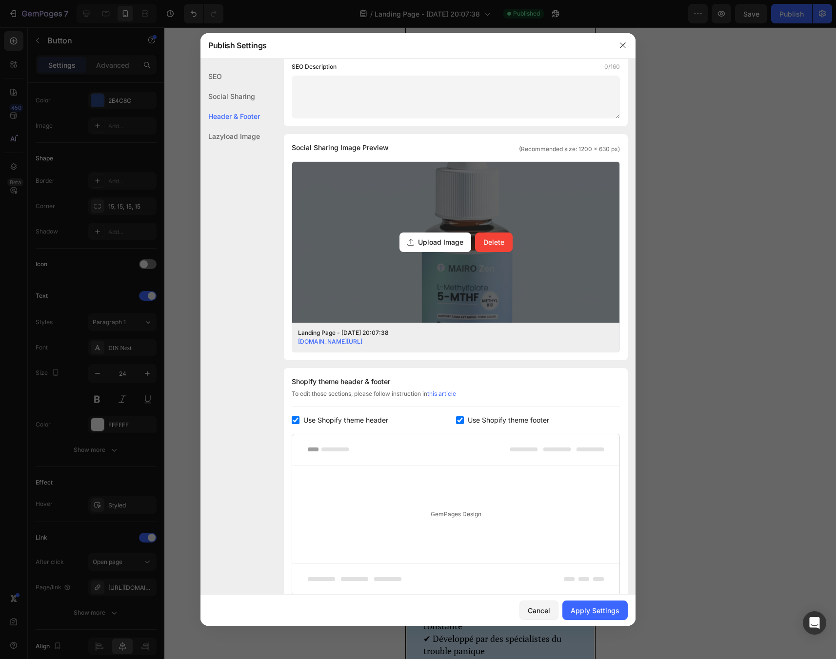
click at [432, 244] on span "Upload Image" at bounding box center [440, 242] width 45 height 10
click at [0, 0] on input "Upload Image Delete" at bounding box center [0, 0] width 0 height 0
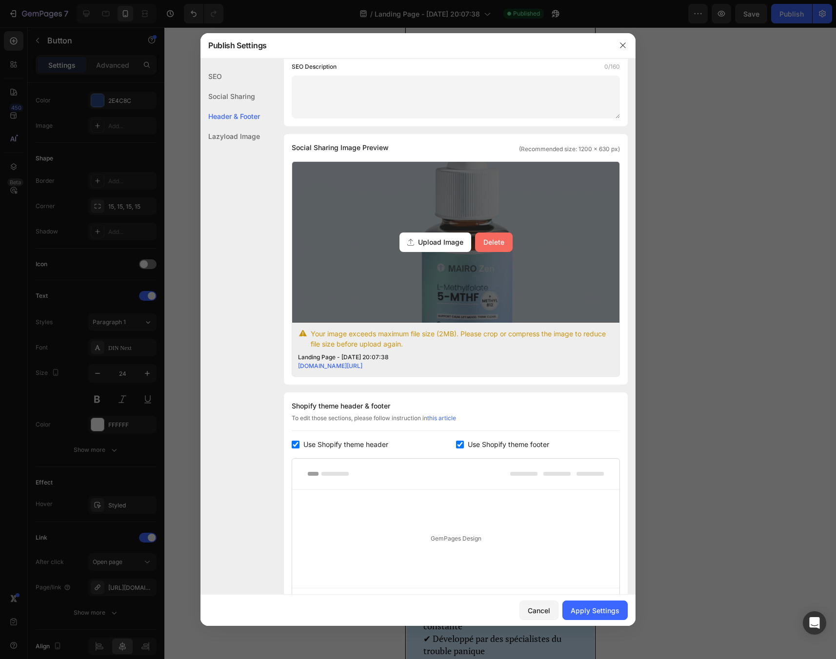
click at [495, 248] on button "Delete" at bounding box center [494, 243] width 38 height 20
click at [0, 0] on input "Upload Image Delete" at bounding box center [0, 0] width 0 height 0
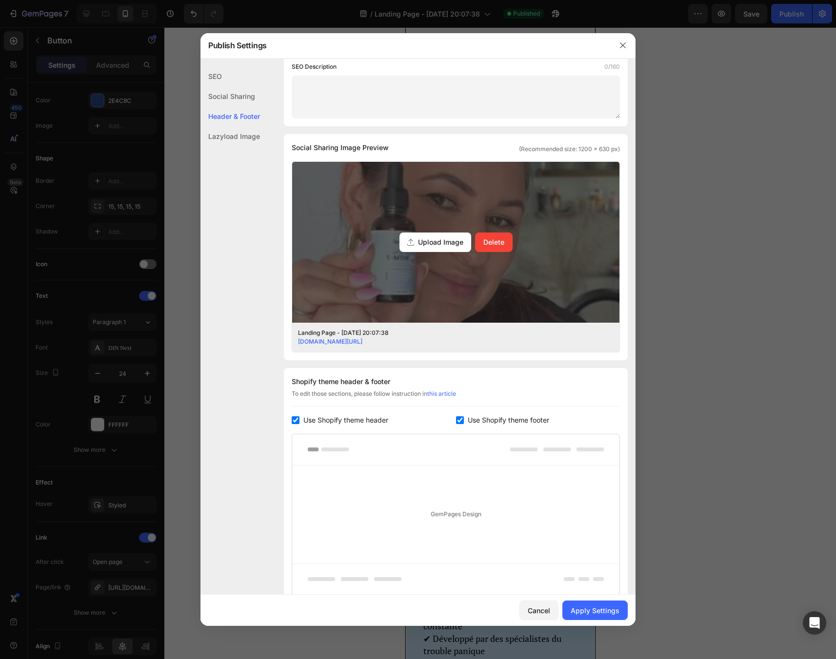
drag, startPoint x: 426, startPoint y: 341, endPoint x: 292, endPoint y: 341, distance: 134.1
click at [292, 341] on div "Landing Page - [DATE] 20:07:38 [DOMAIN_NAME][URL]" at bounding box center [455, 337] width 327 height 29
copy link "[DOMAIN_NAME][URL]"
click at [595, 612] on div "Apply Settings" at bounding box center [594, 611] width 49 height 10
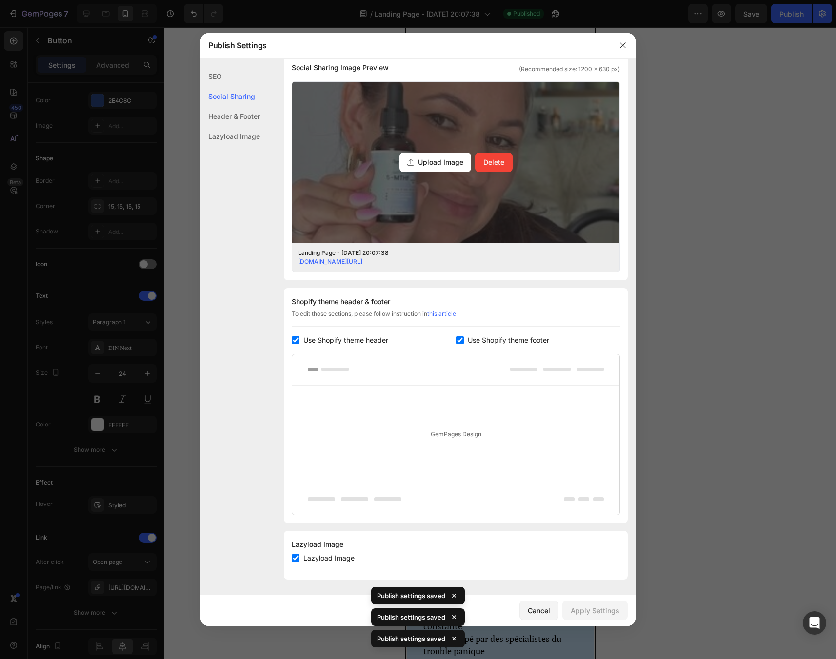
click at [622, 37] on div at bounding box center [622, 45] width 25 height 25
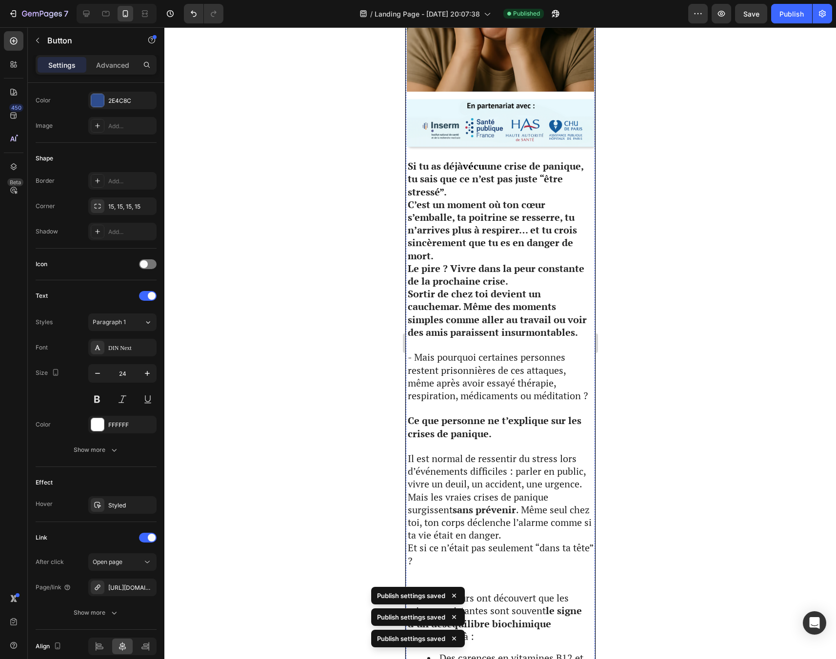
scroll to position [0, 0]
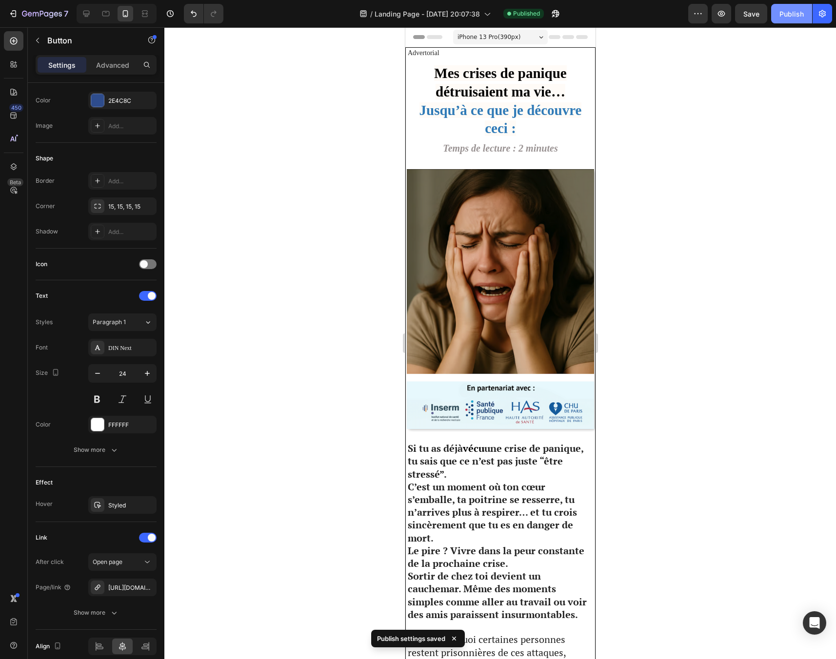
click at [787, 17] on div "Publish" at bounding box center [791, 14] width 24 height 10
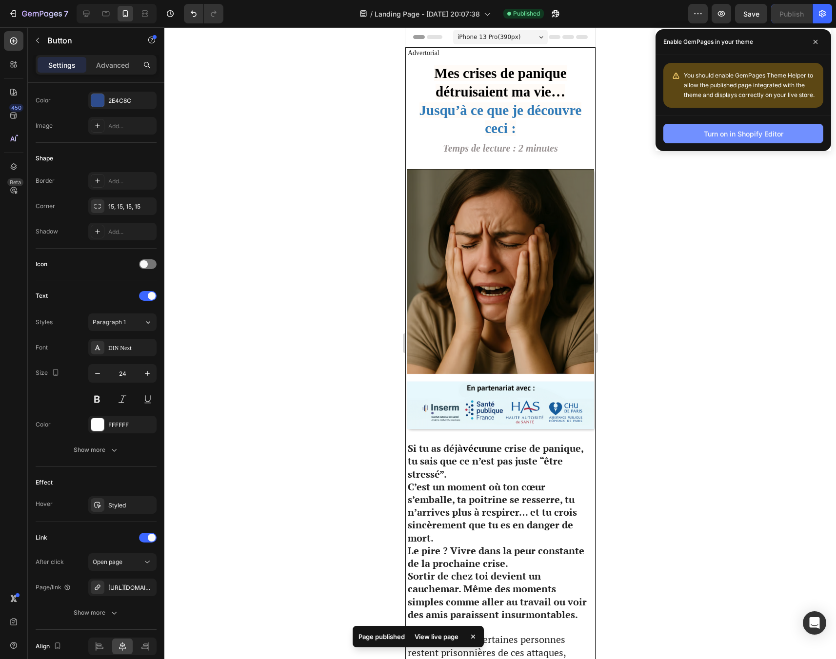
click at [730, 137] on div "Turn on in Shopify Editor" at bounding box center [743, 134] width 79 height 10
